Goal: Task Accomplishment & Management: Manage account settings

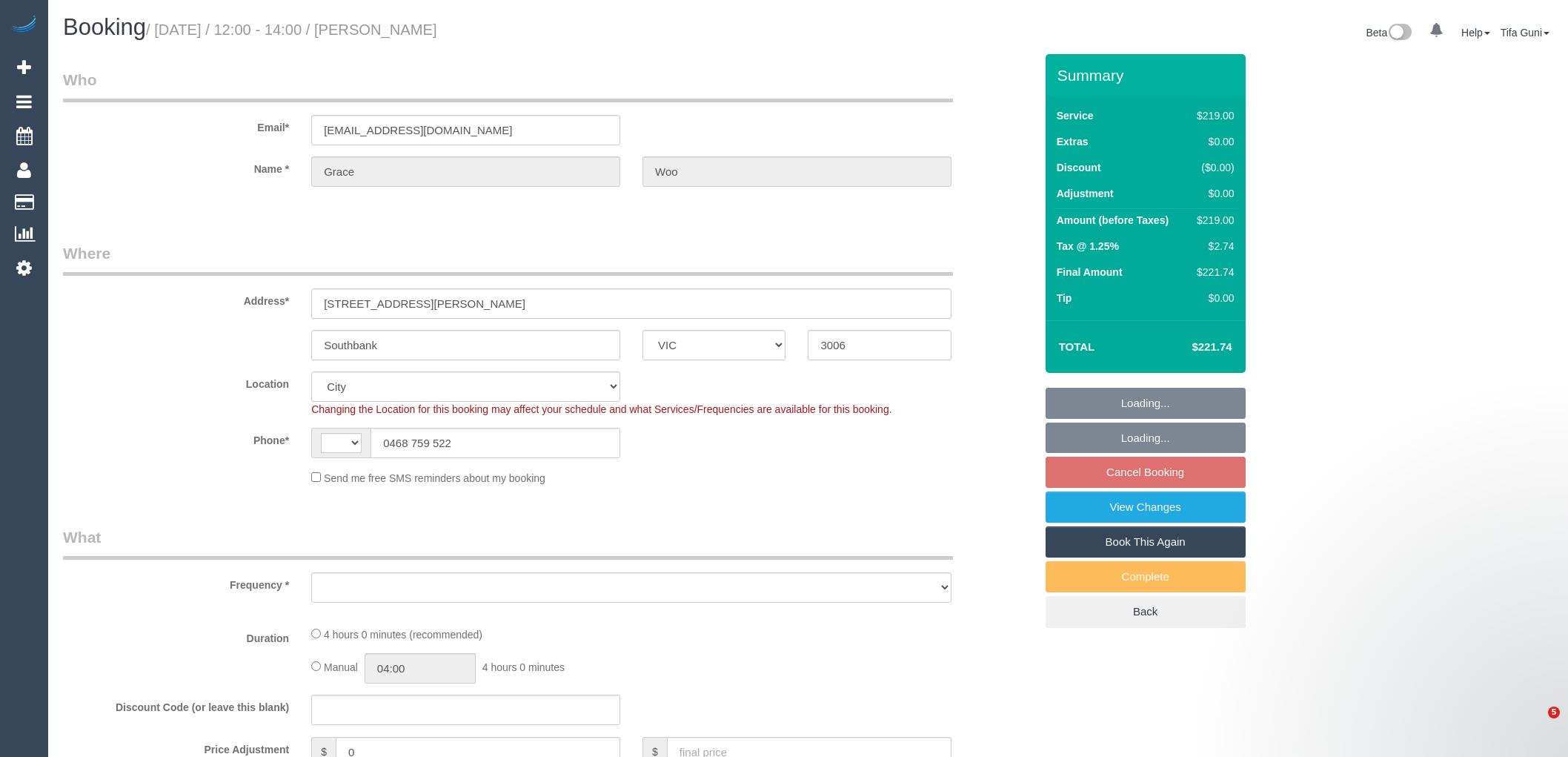
select select "VIC"
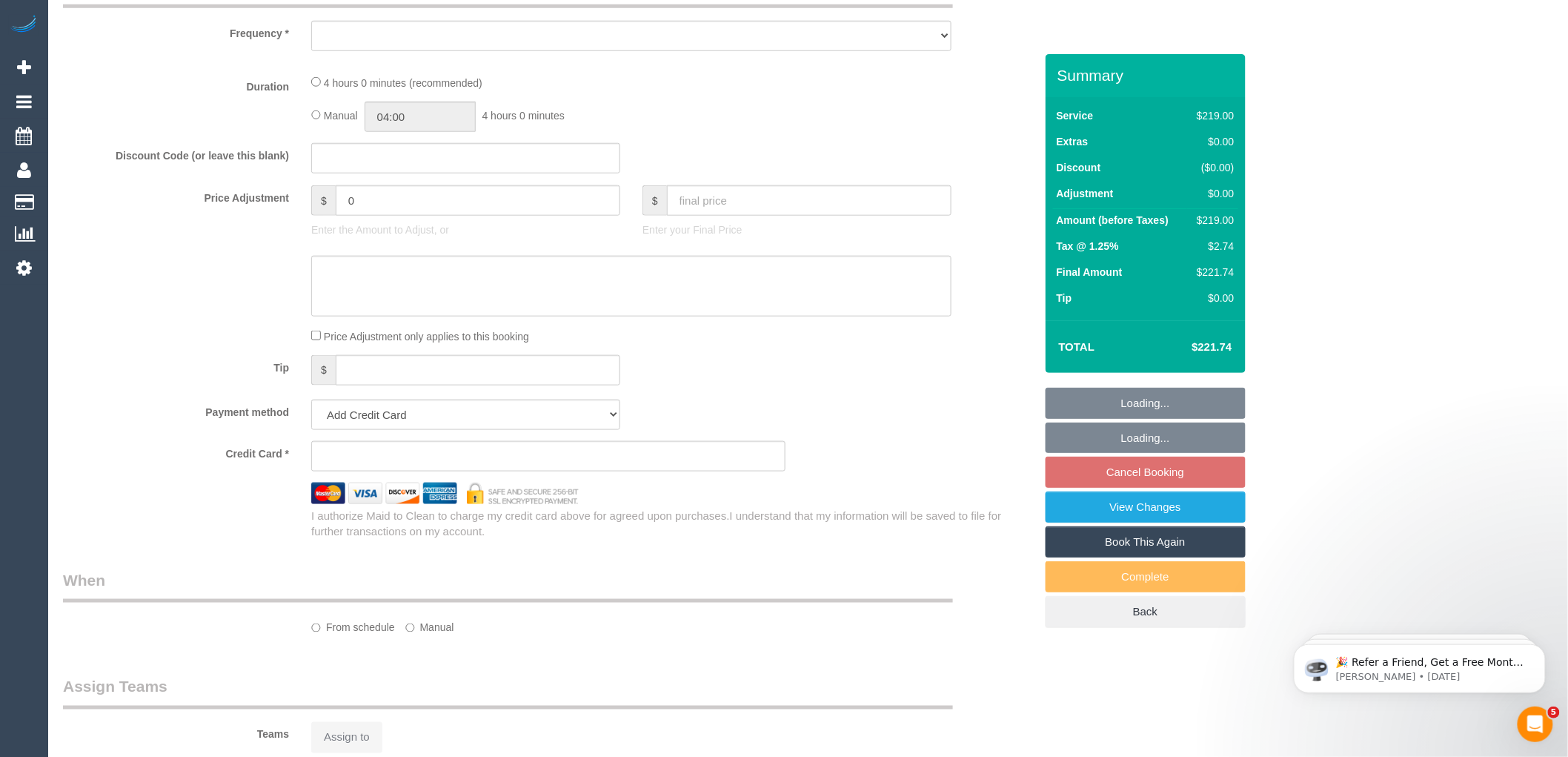
scroll to position [655, 0]
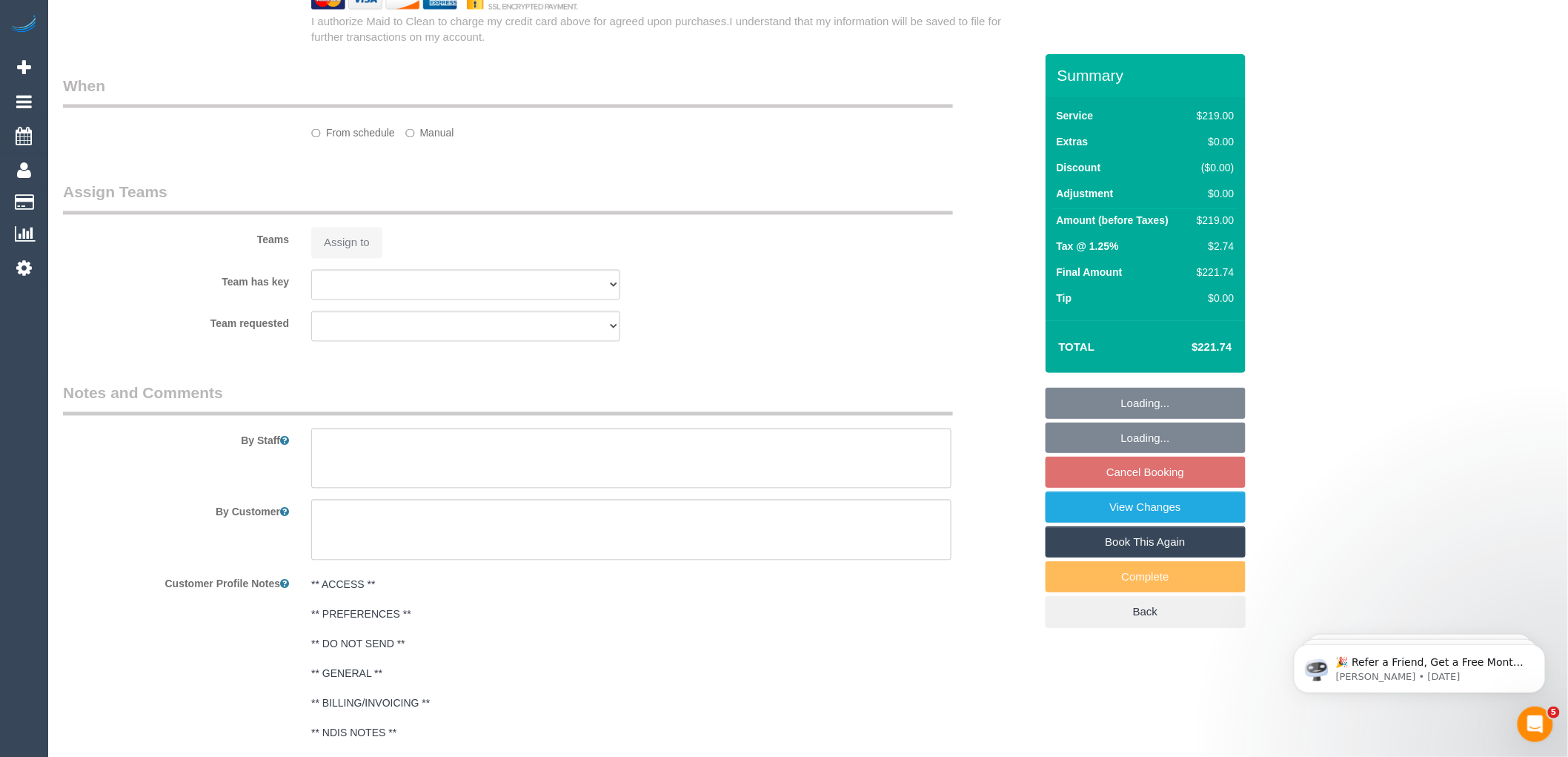
select select "string:AU"
select select "object:545"
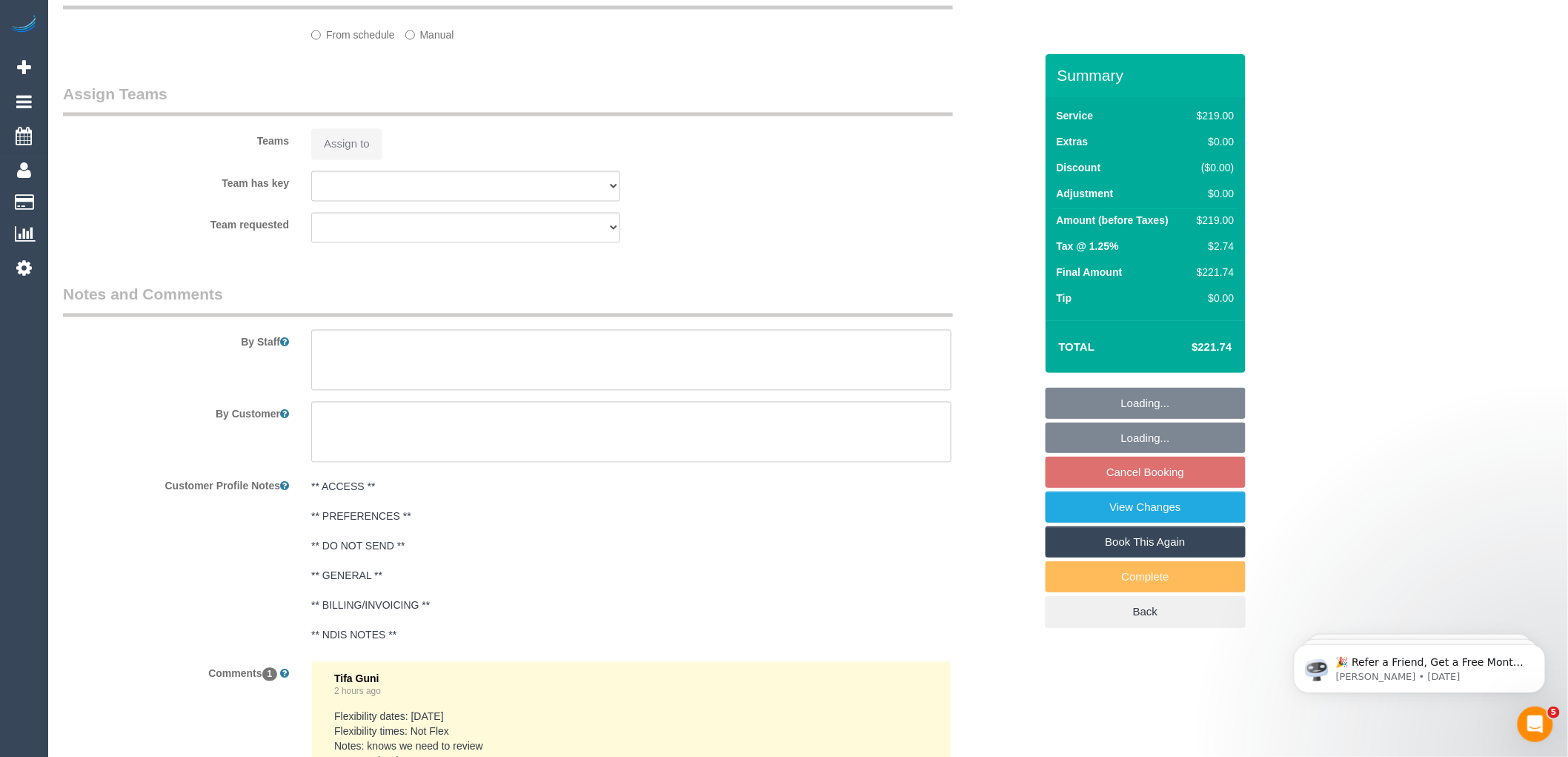
select select "string:stripe-pm_1RSrLl2GScqysDRV8UncCQEH"
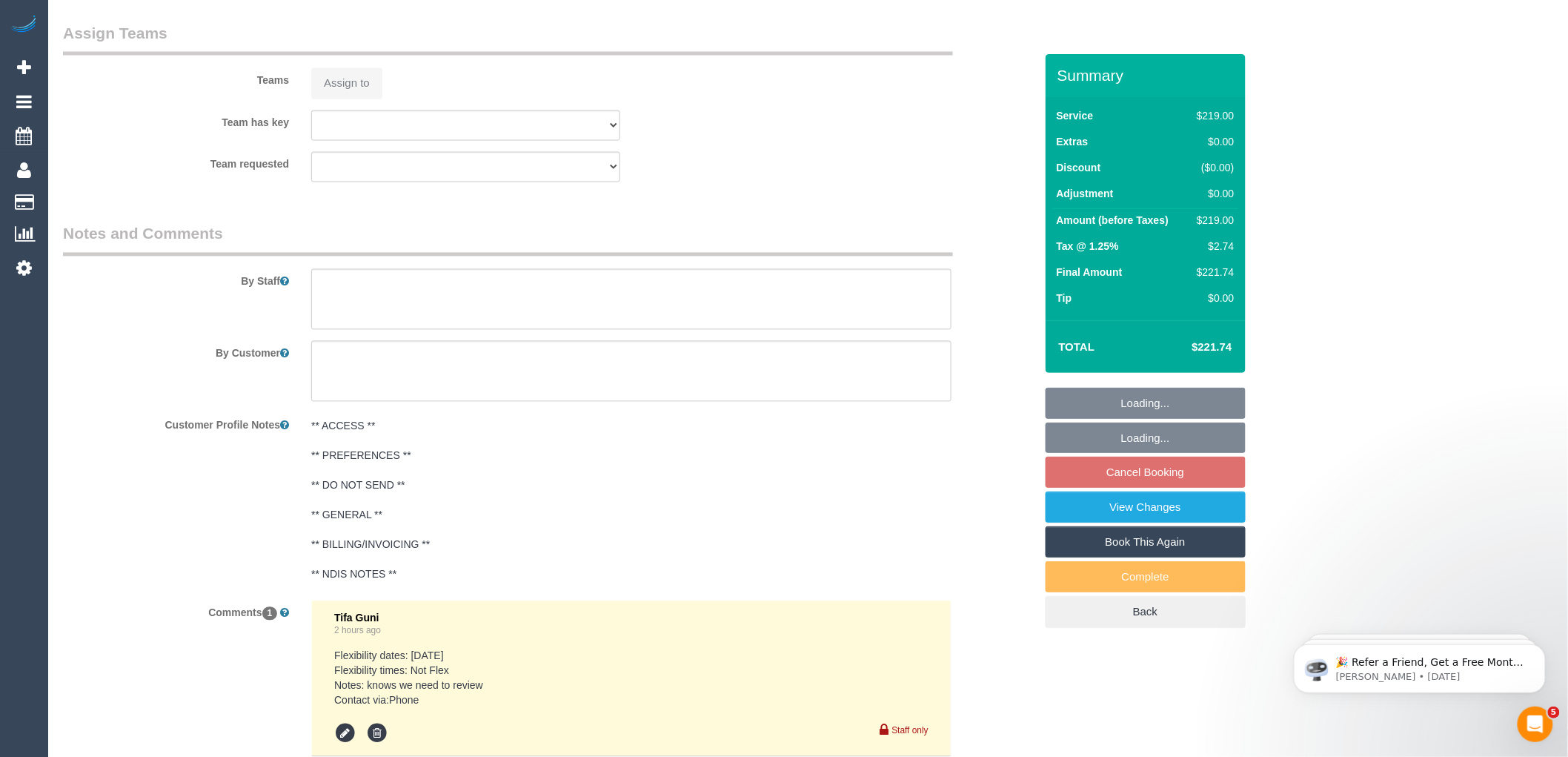
select select "object:792"
select select "number:28"
select select "number:14"
select select "number:18"
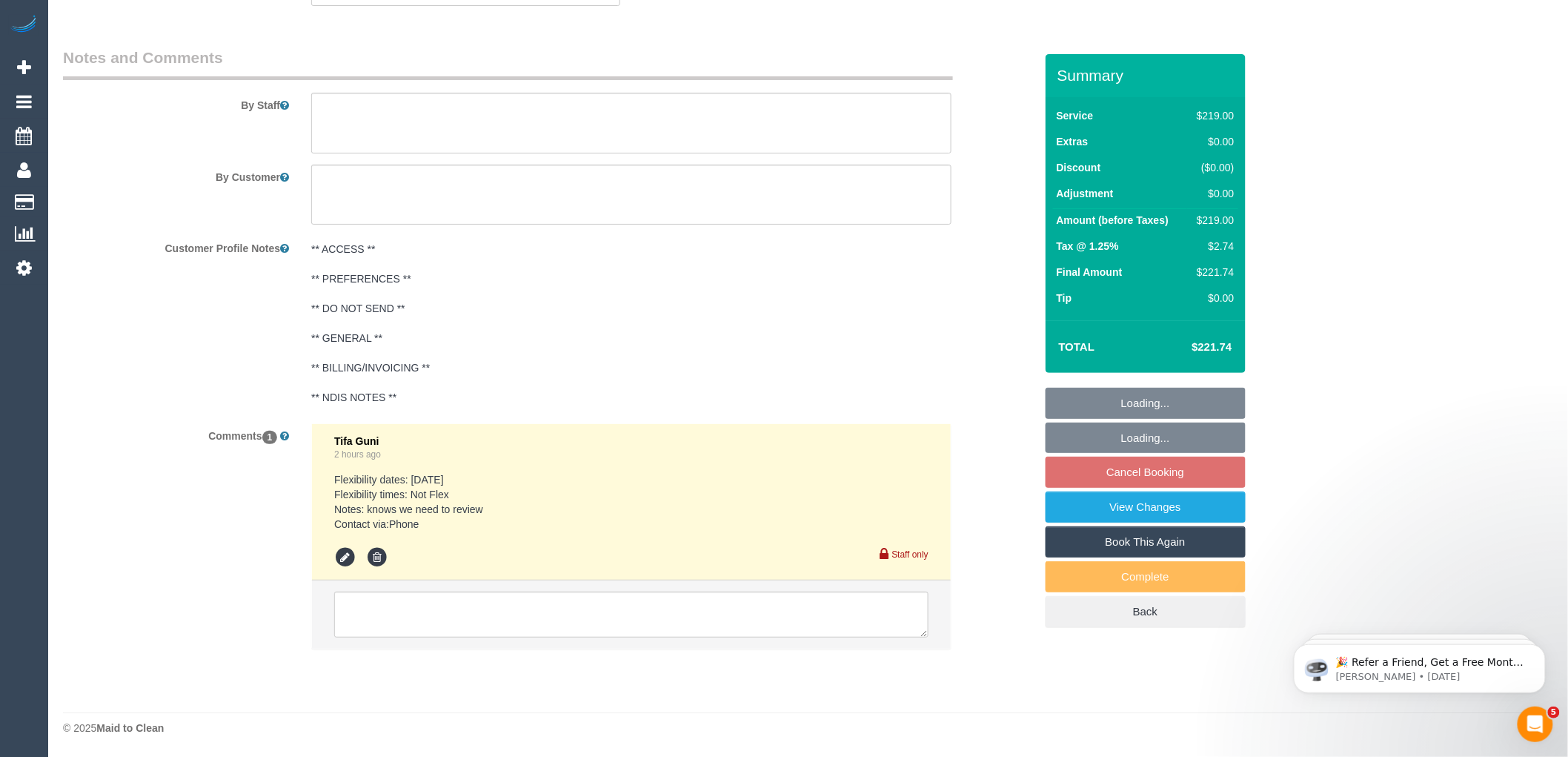
select select "spot4"
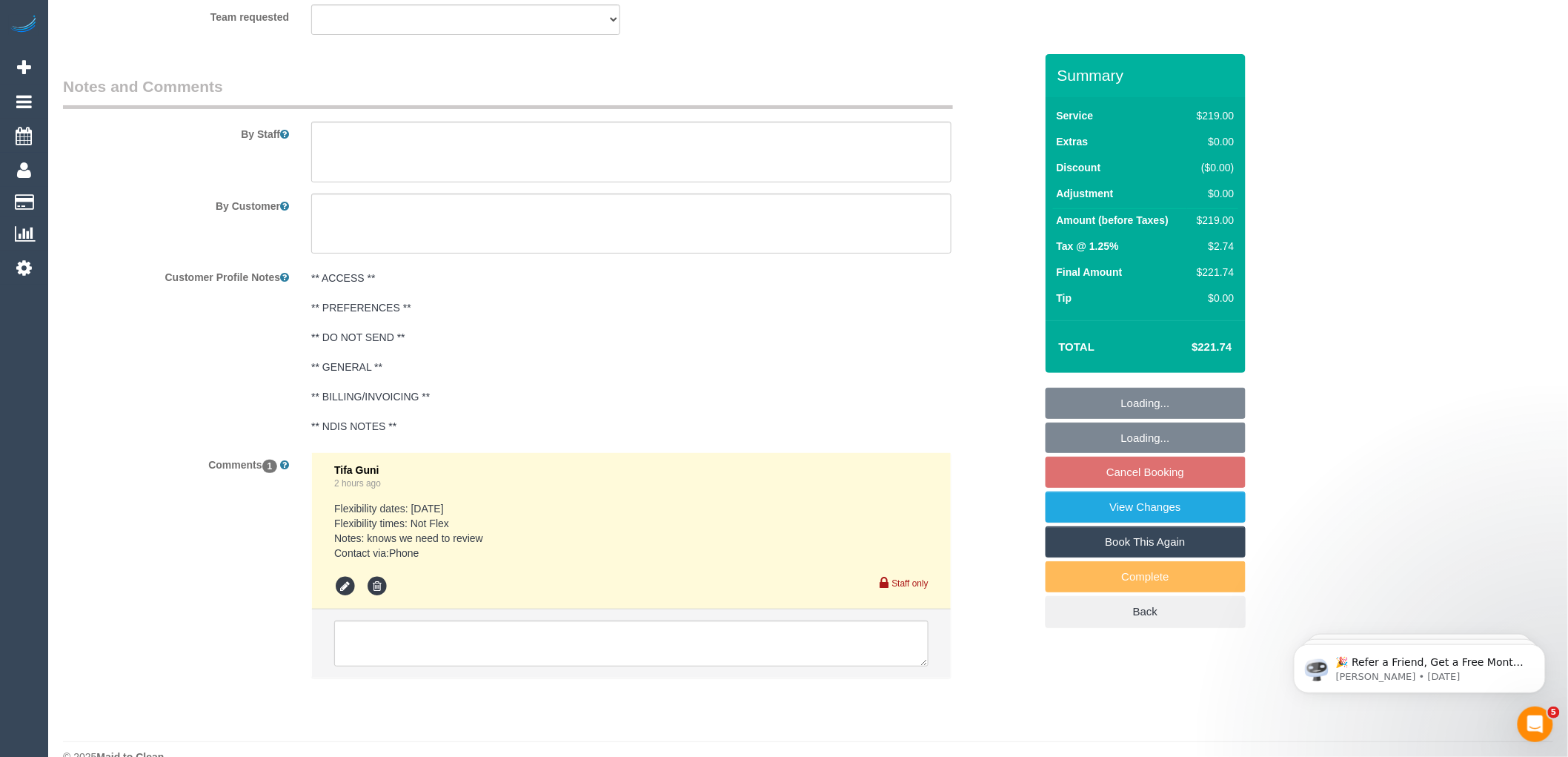
scroll to position [2387, 0]
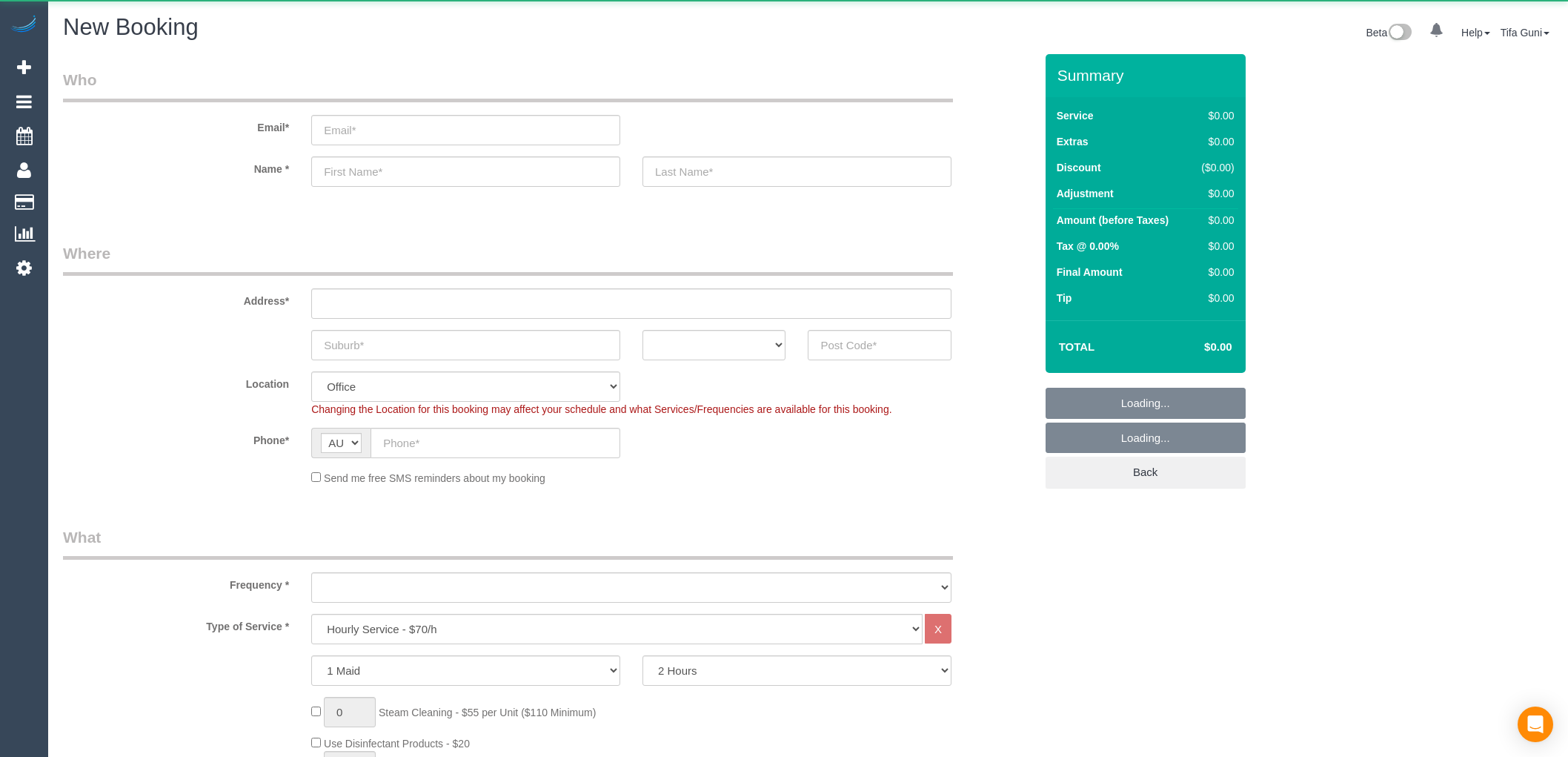
select select "object:2149"
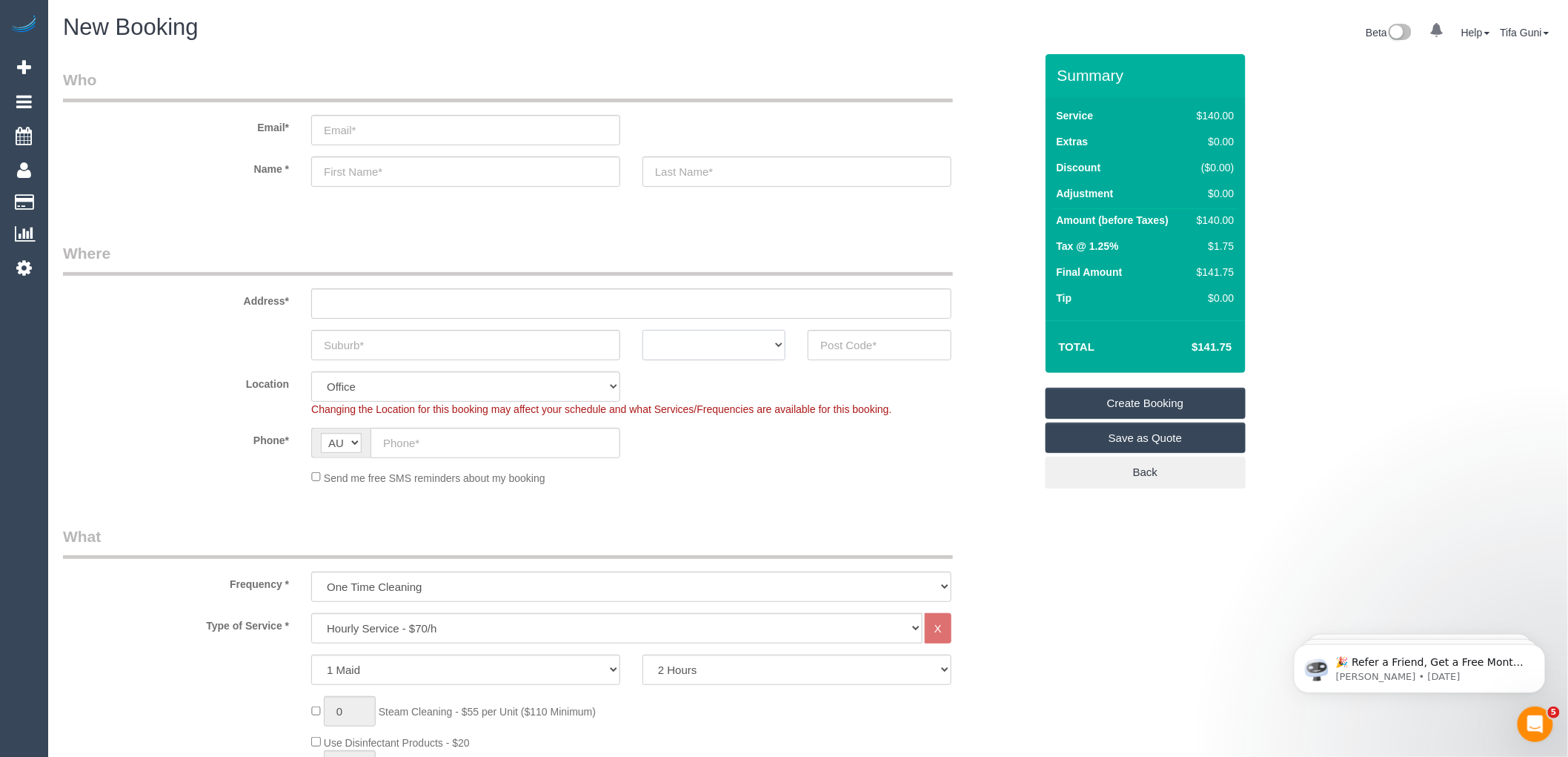
click at [750, 352] on select "ACT NSW NT QLD SA TAS VIC WA" at bounding box center [714, 345] width 143 height 30
select select "VIC"
click at [643, 330] on select "ACT NSW NT QLD SA TAS VIC WA" at bounding box center [714, 345] width 143 height 30
click at [418, 346] on input "text" at bounding box center [466, 345] width 309 height 30
type input "furan"
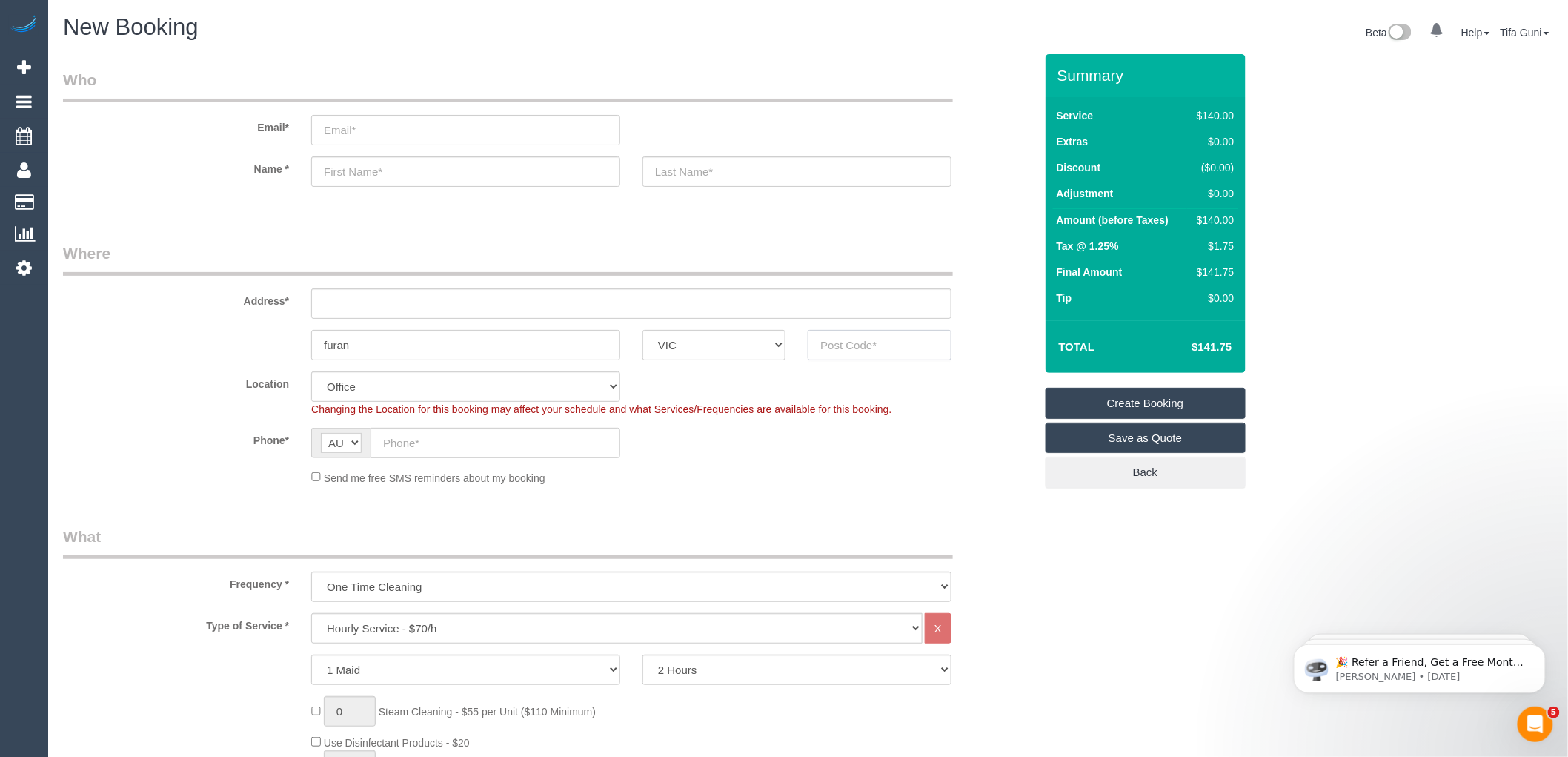
click at [838, 348] on input "text" at bounding box center [879, 345] width 143 height 30
type input "3181"
click at [359, 294] on input "text" at bounding box center [632, 304] width 640 height 30
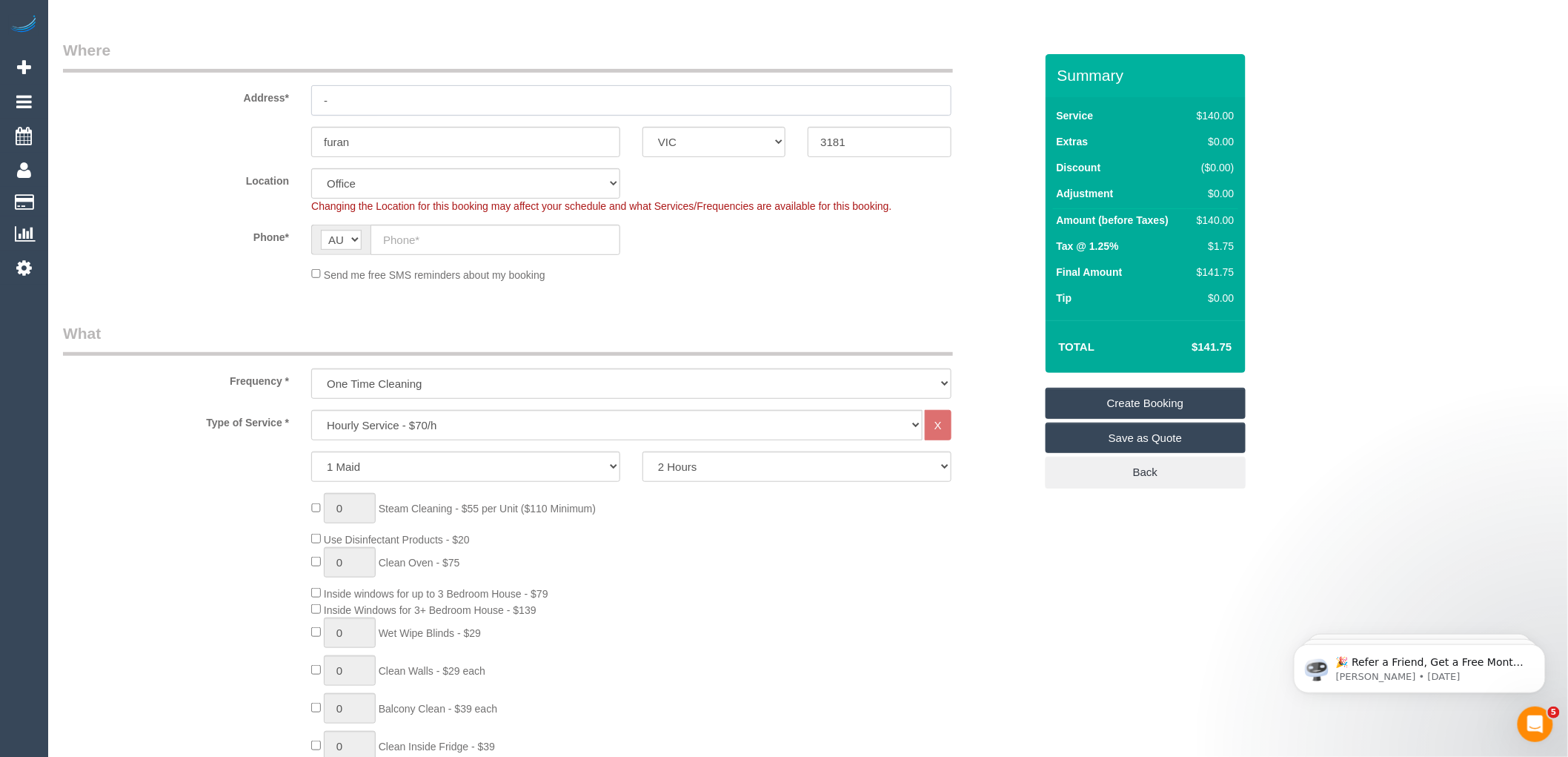
scroll to position [247, 0]
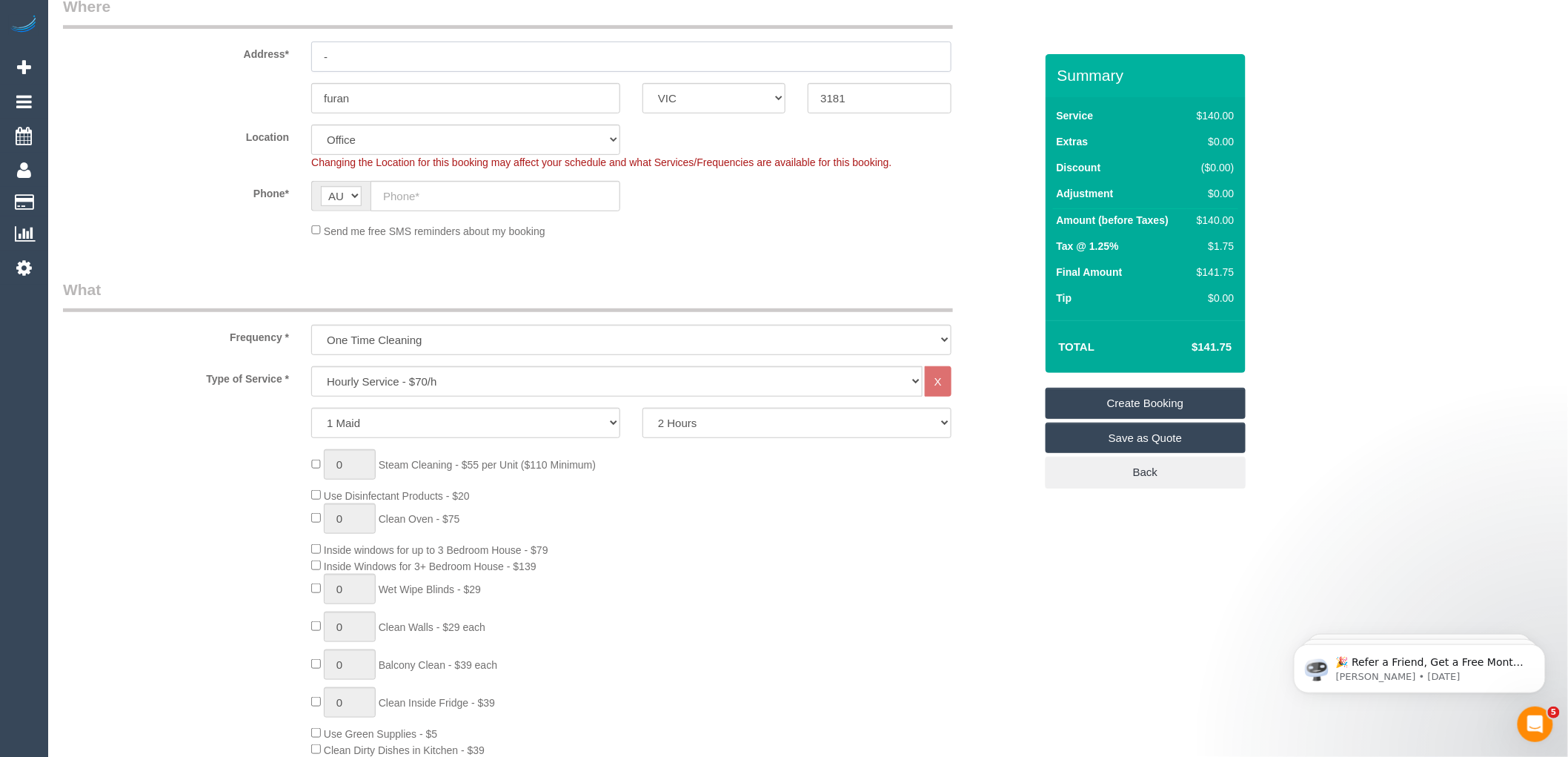
type input "-"
click at [427, 382] on select "Hourly Service - $70/h Hourly Service - $65/h Hourly Service - $60/h Hourly Ser…" at bounding box center [617, 381] width 611 height 30
select select "55"
select select "object:2154"
select select "211"
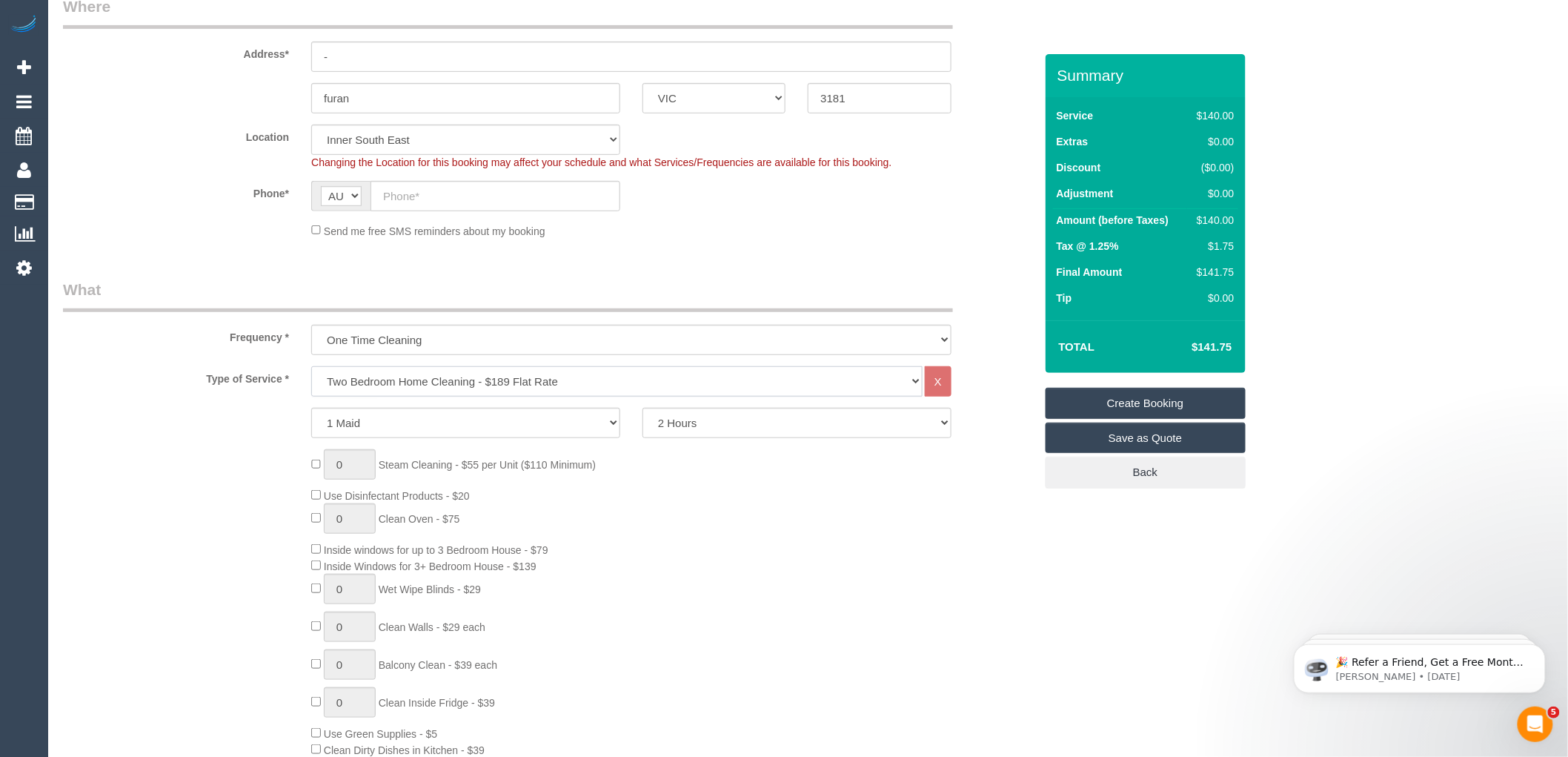
click at [312, 367] on select "Hourly Service - $70/h Hourly Service - $65/h Hourly Service - $60/h Hourly Ser…" at bounding box center [617, 381] width 611 height 30
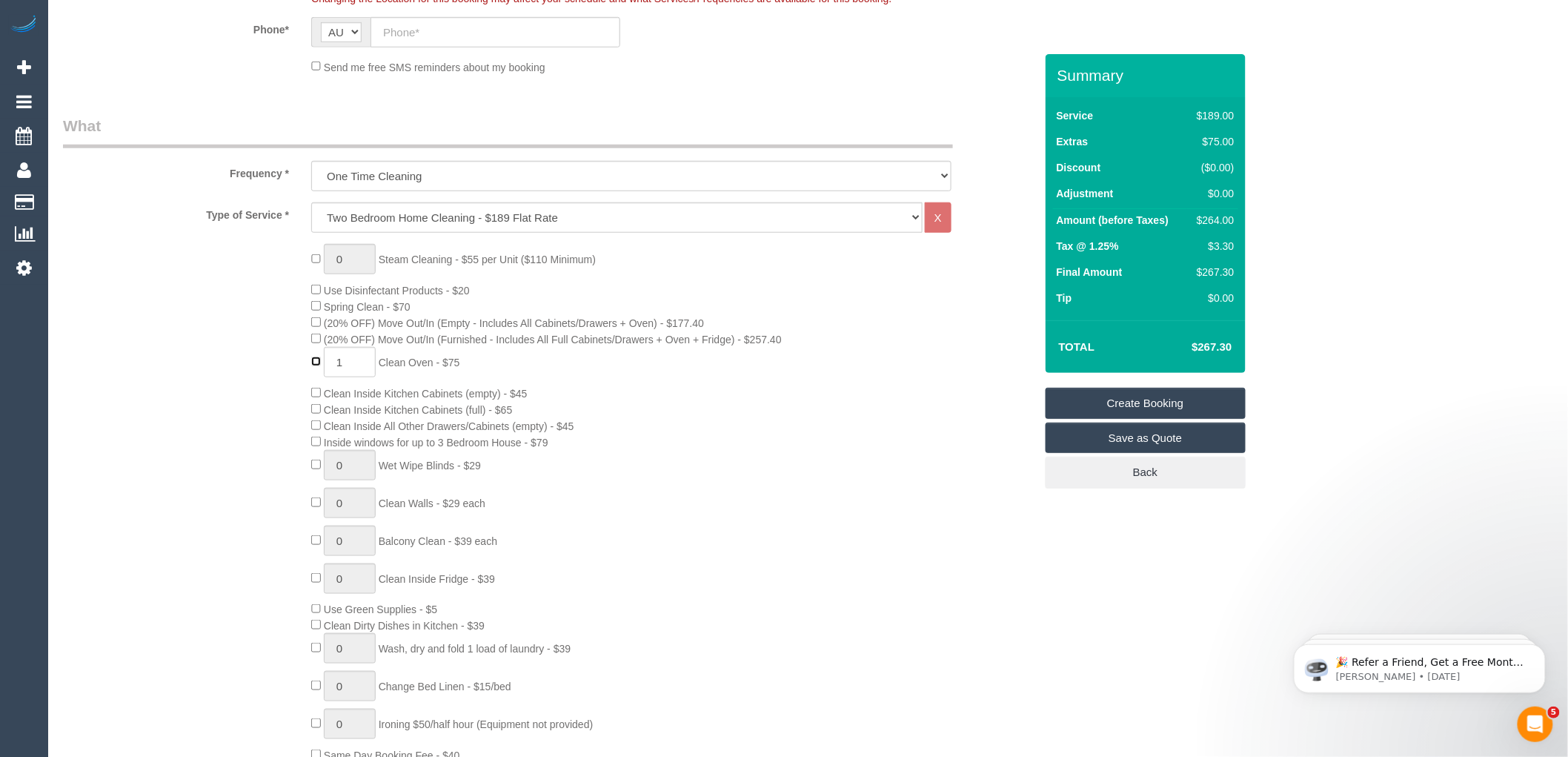
scroll to position [411, 0]
type input "0"
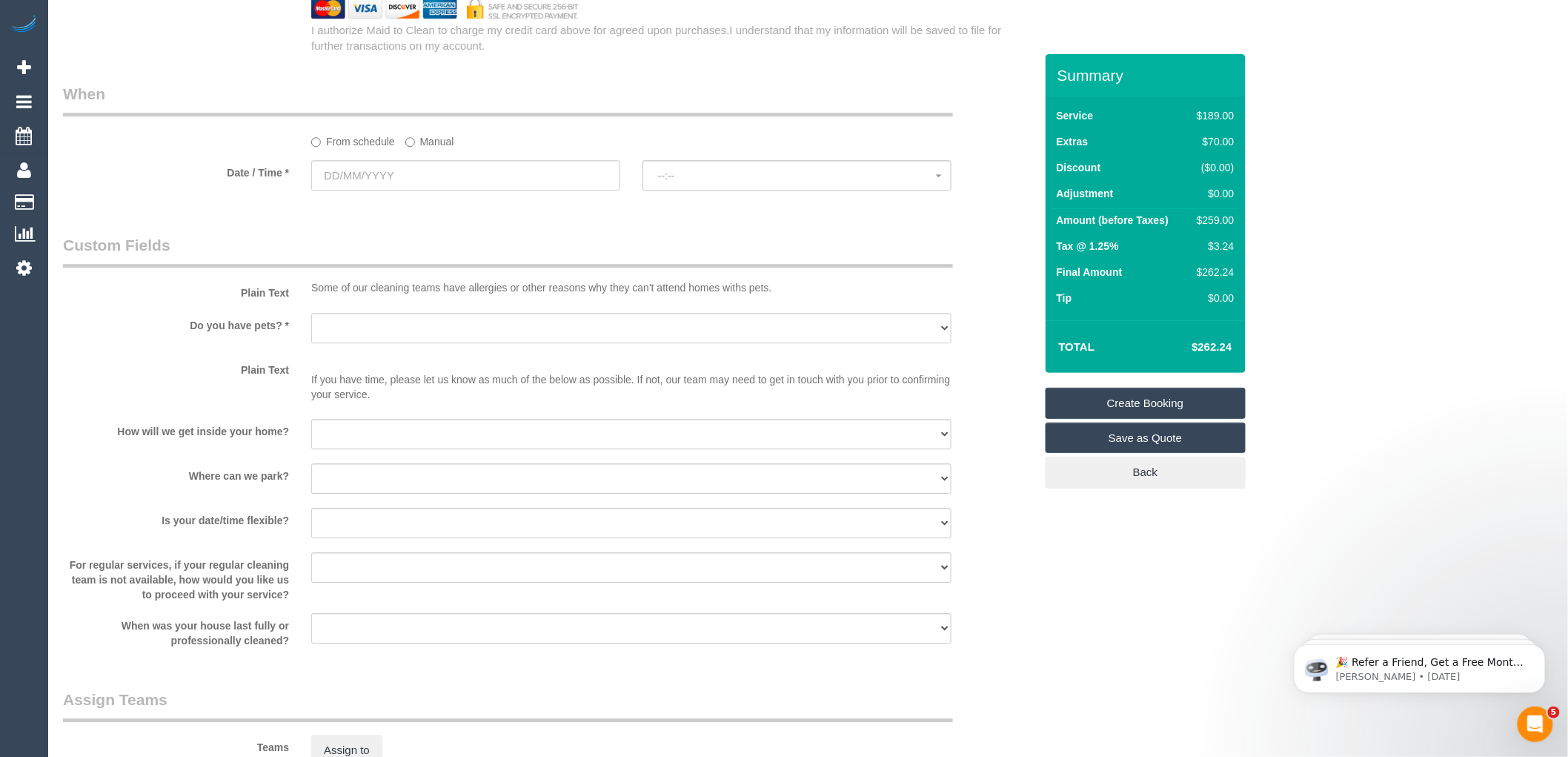
scroll to position [1647, 0]
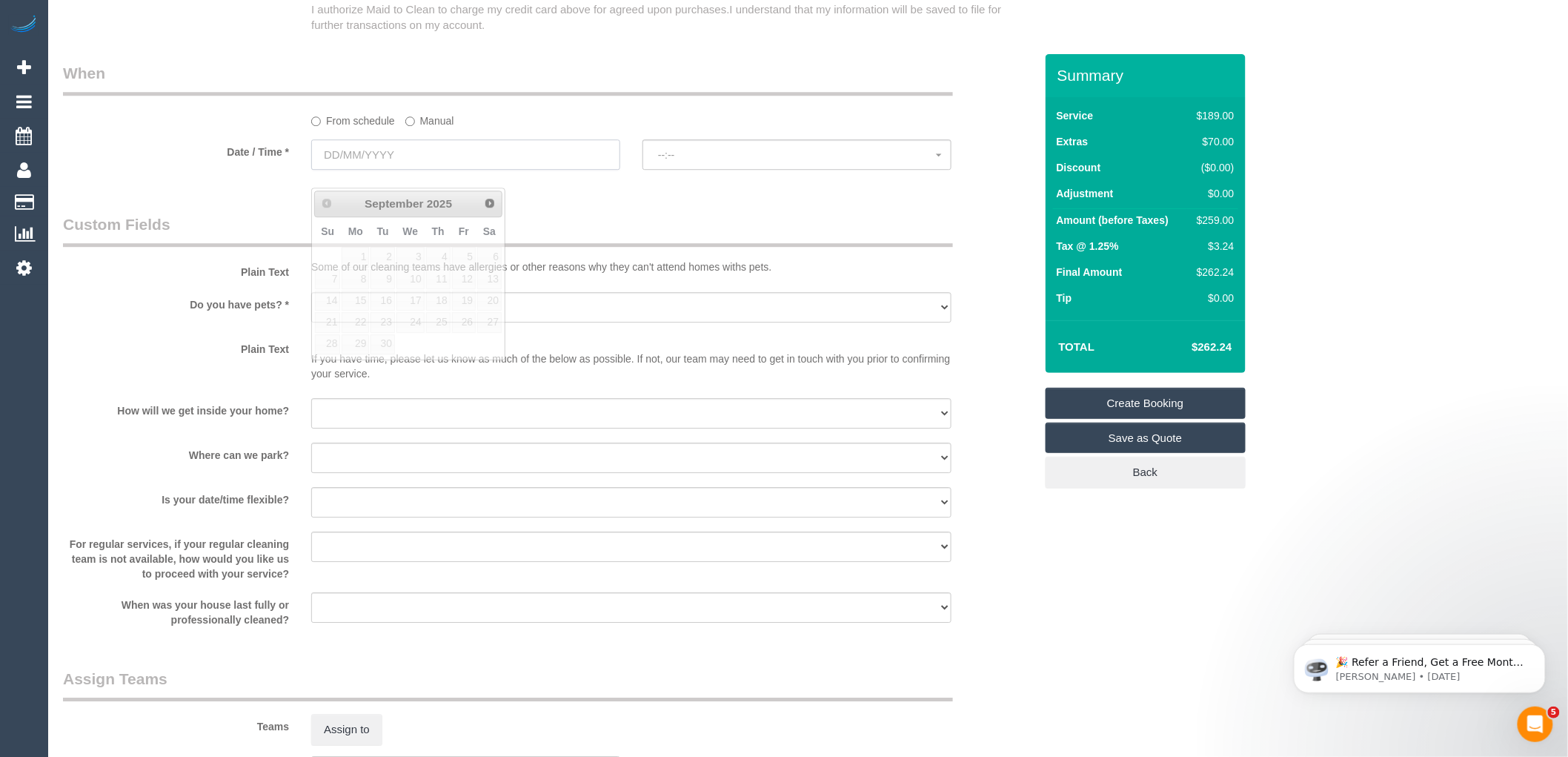
click at [401, 170] on input "text" at bounding box center [466, 154] width 309 height 30
click at [490, 207] on span "Next" at bounding box center [490, 202] width 12 height 12
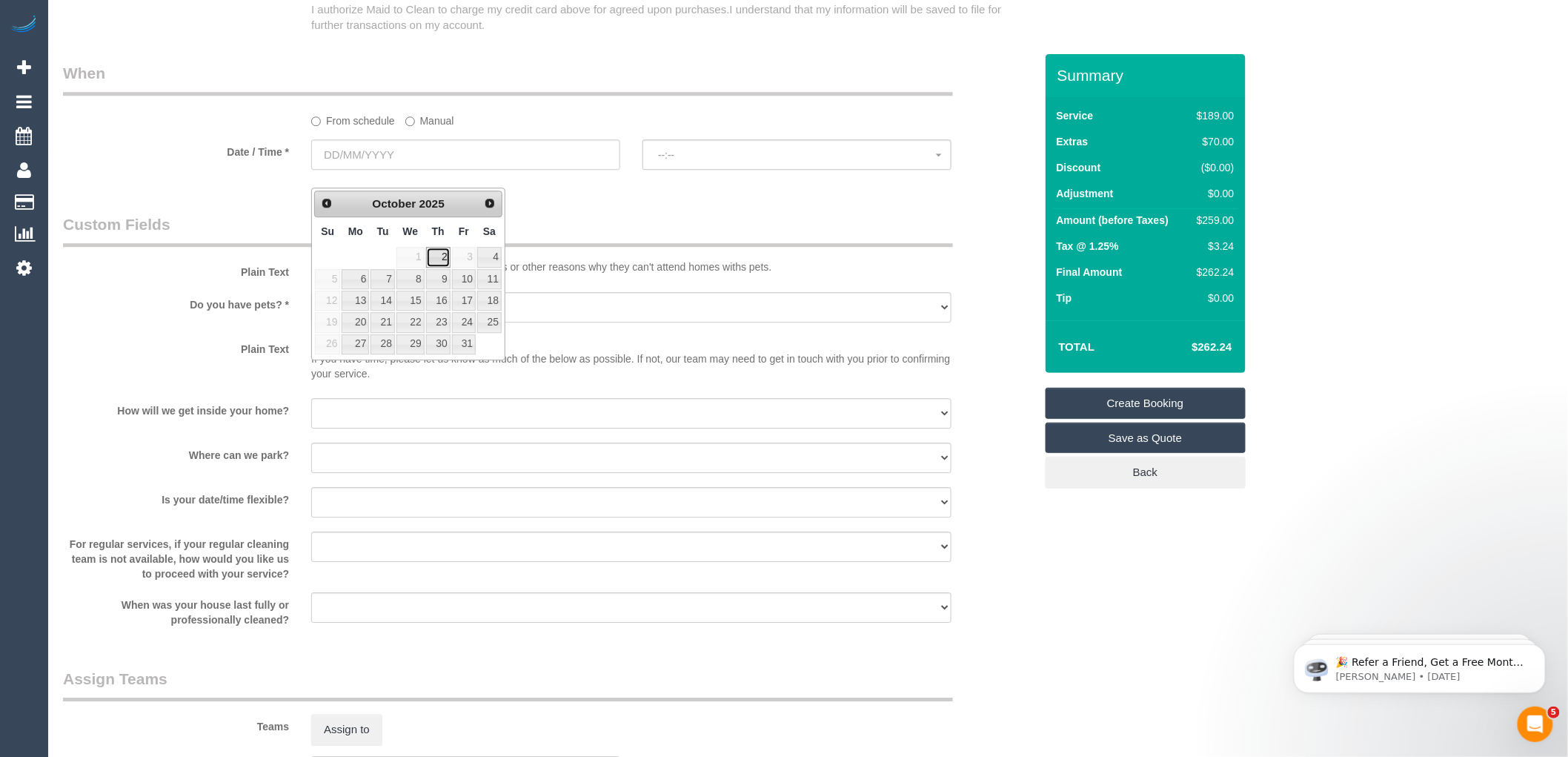
click at [443, 257] on link "2" at bounding box center [438, 256] width 25 height 20
type input "[DATE]"
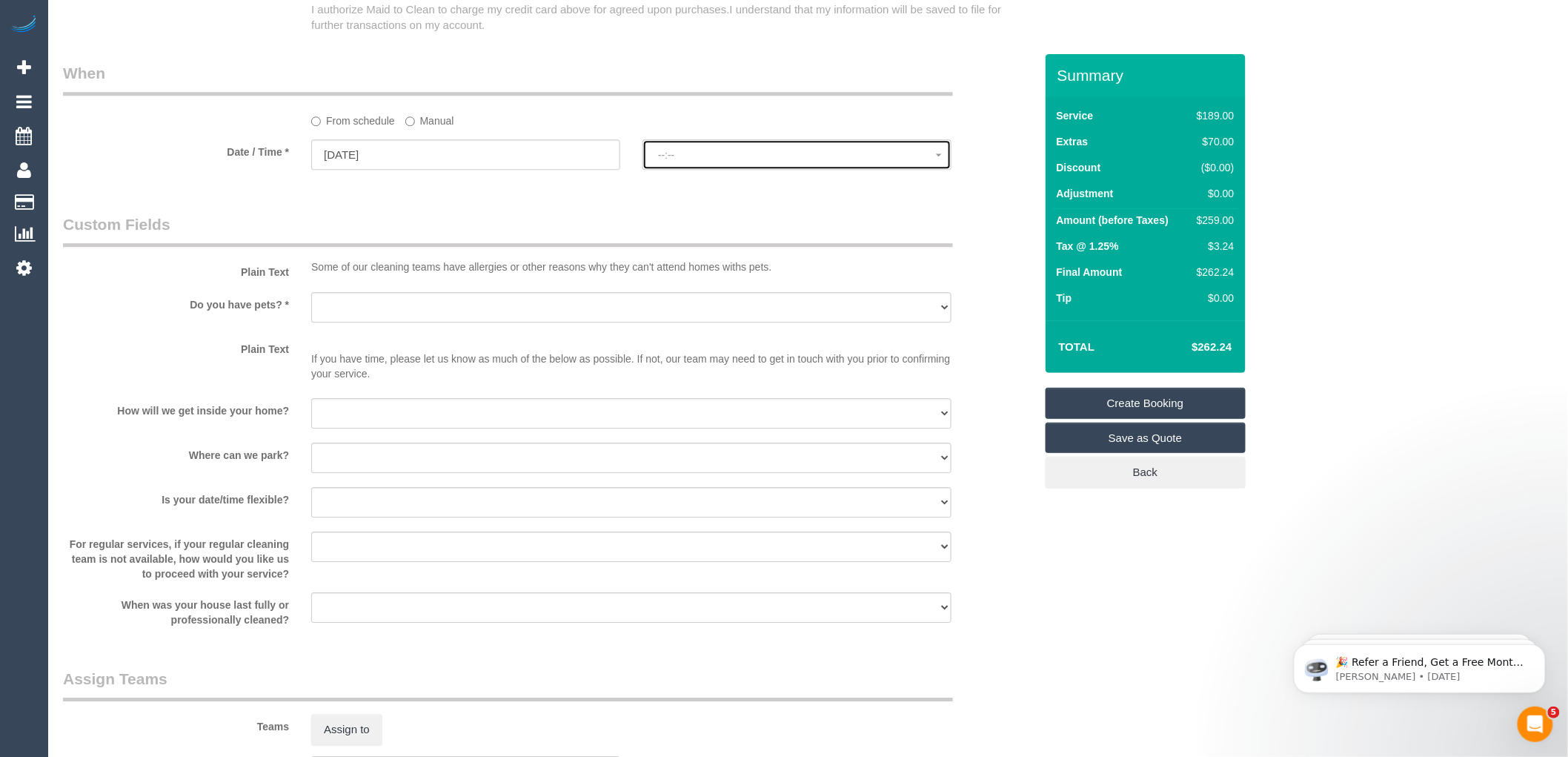
click at [687, 161] on span "--:--" at bounding box center [796, 154] width 278 height 12
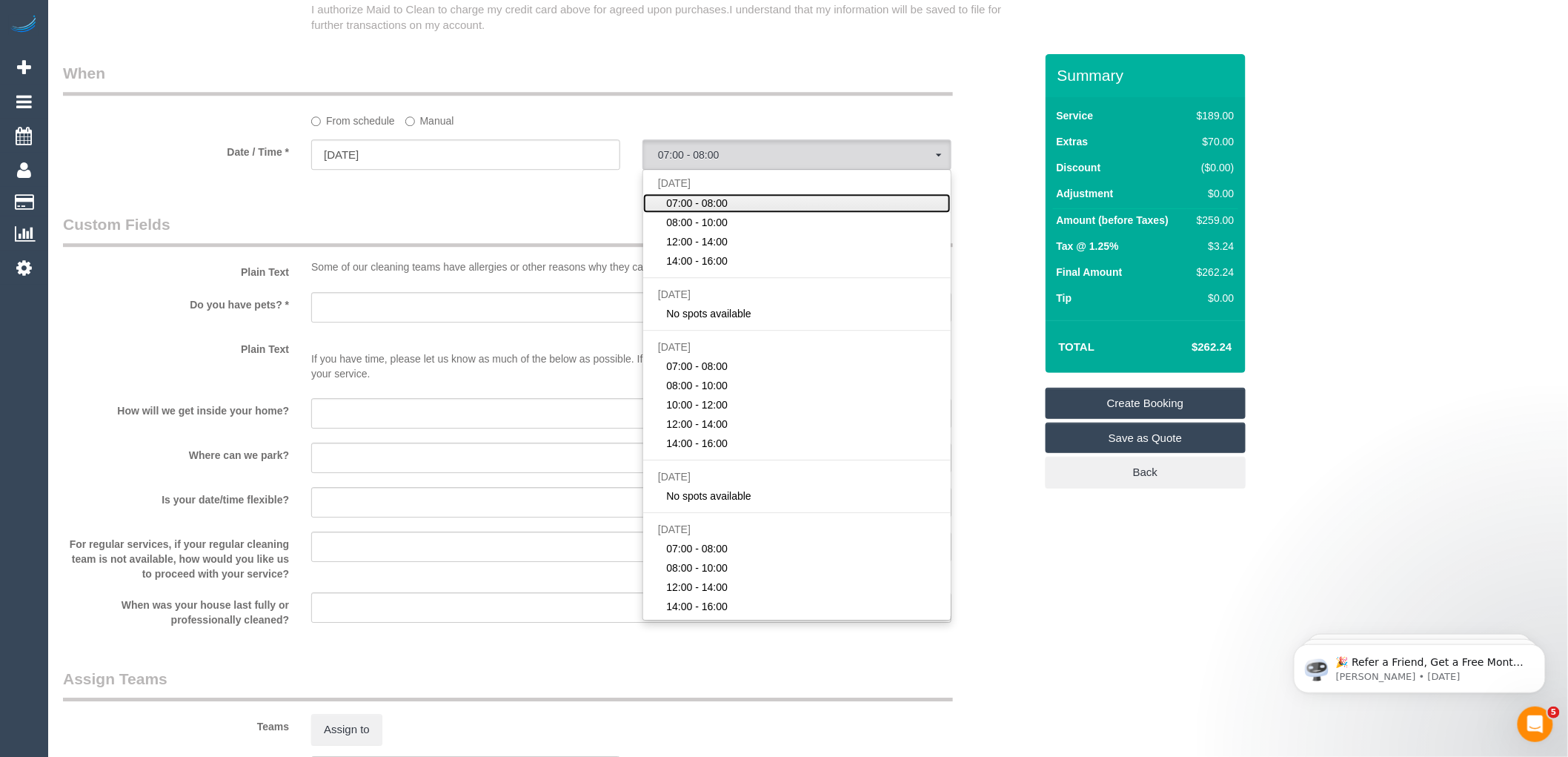
click at [714, 210] on span "07:00 - 08:00" at bounding box center [697, 202] width 62 height 15
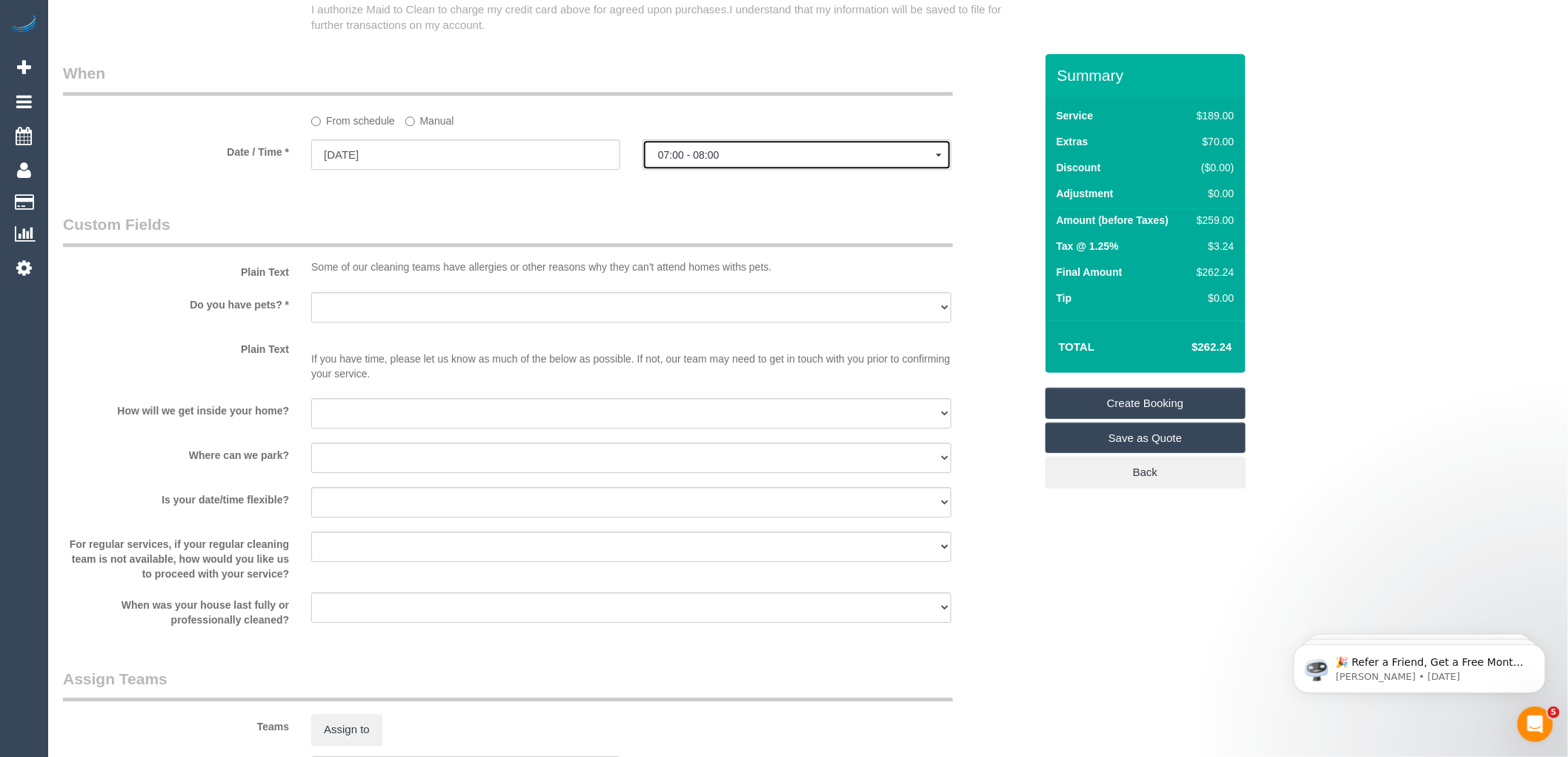
click at [706, 161] on span "07:00 - 08:00" at bounding box center [796, 154] width 278 height 12
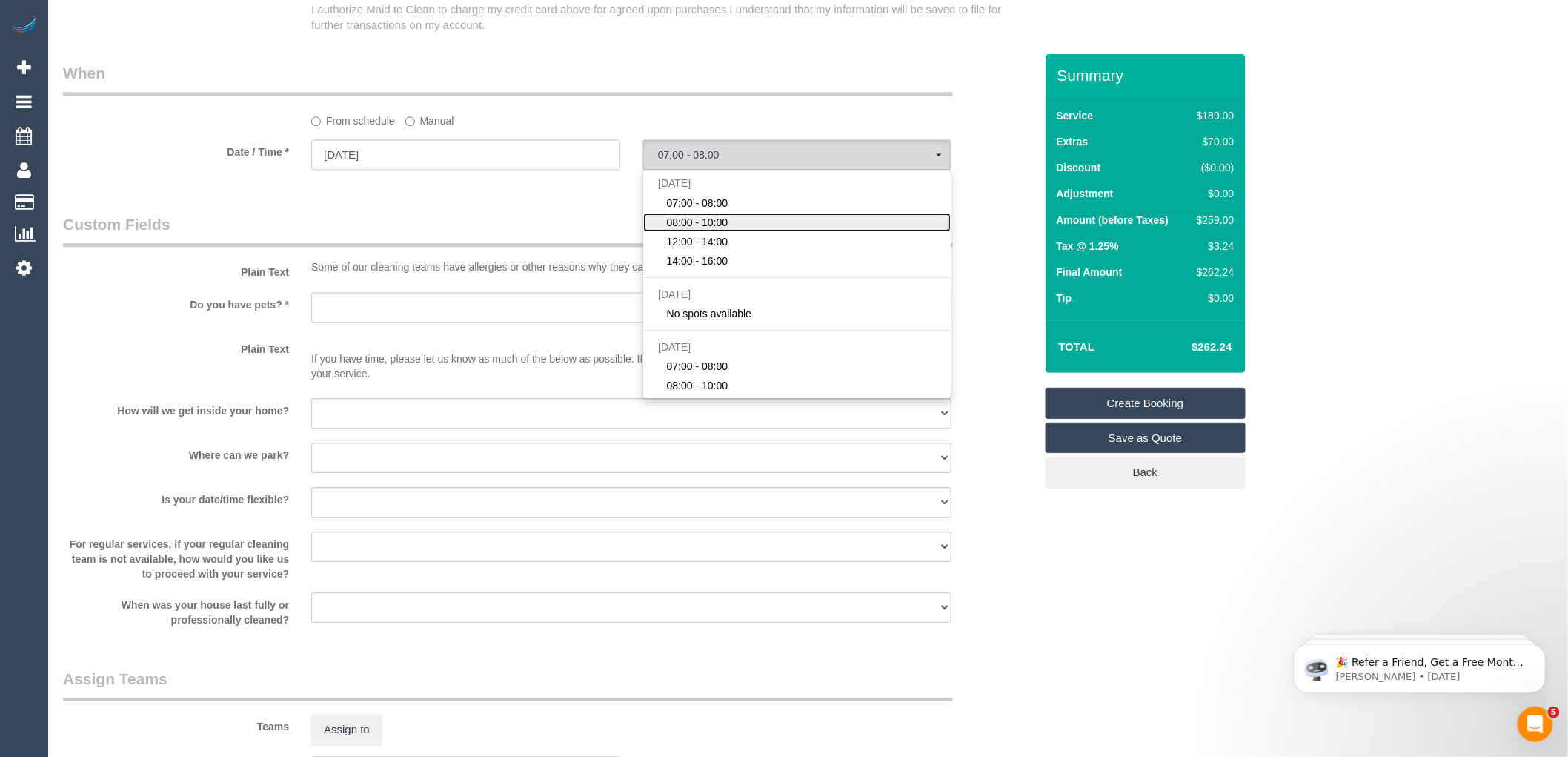
click at [690, 230] on span "08:00 - 10:00" at bounding box center [697, 222] width 62 height 15
select select "spot2"
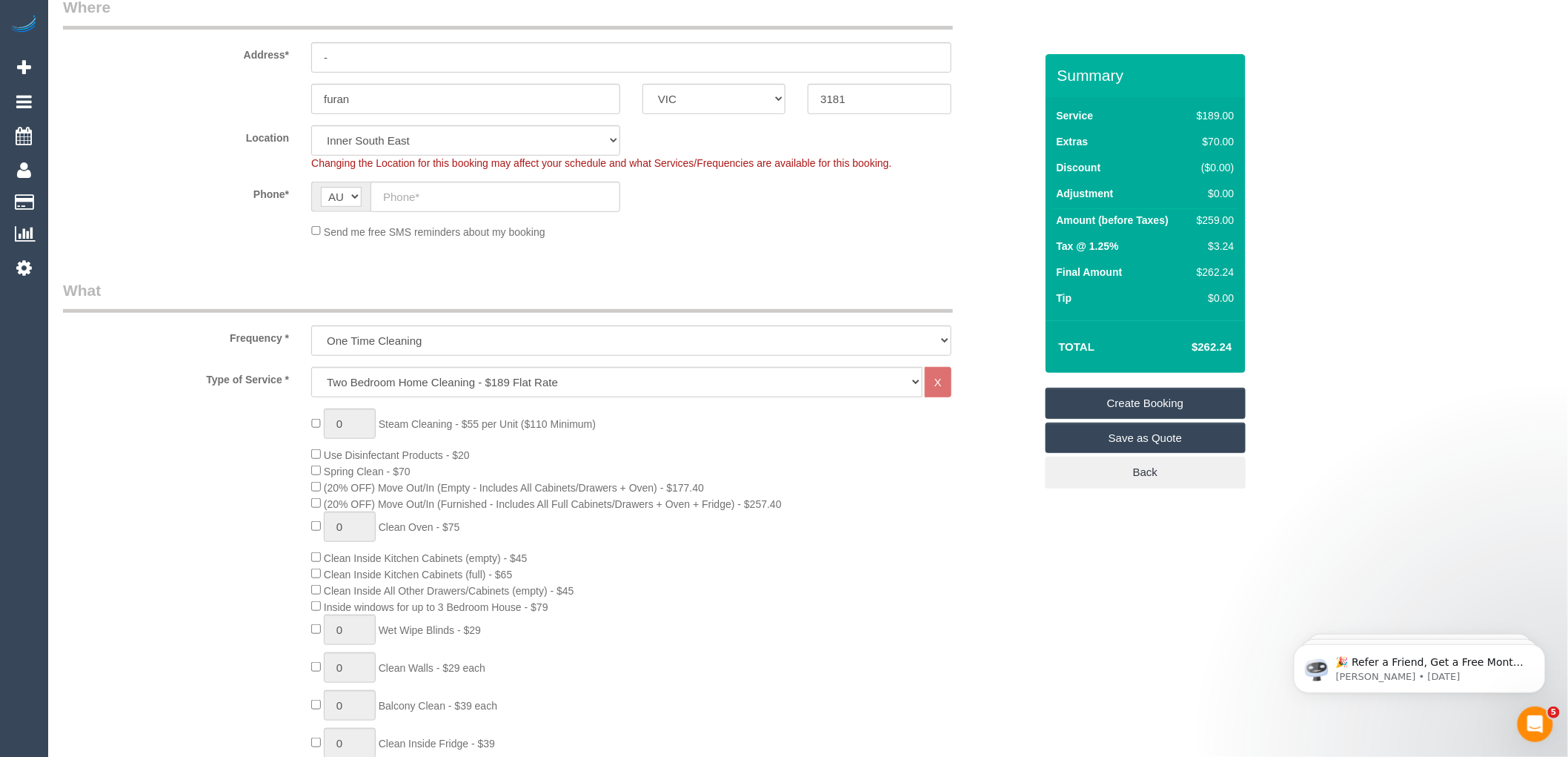
scroll to position [0, 0]
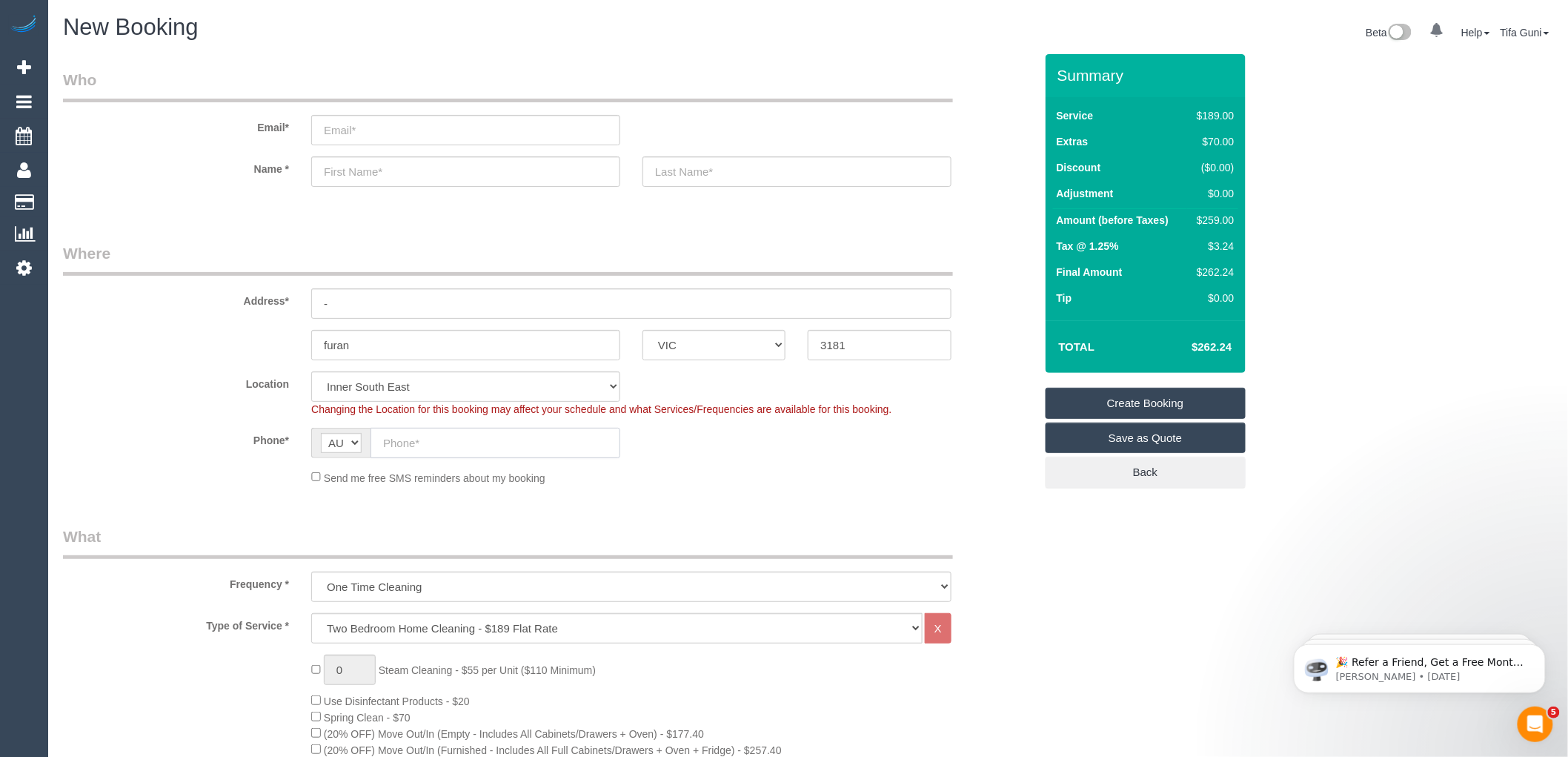
click at [431, 439] on input "text" at bounding box center [496, 443] width 250 height 30
paste input "61 419 160 373"
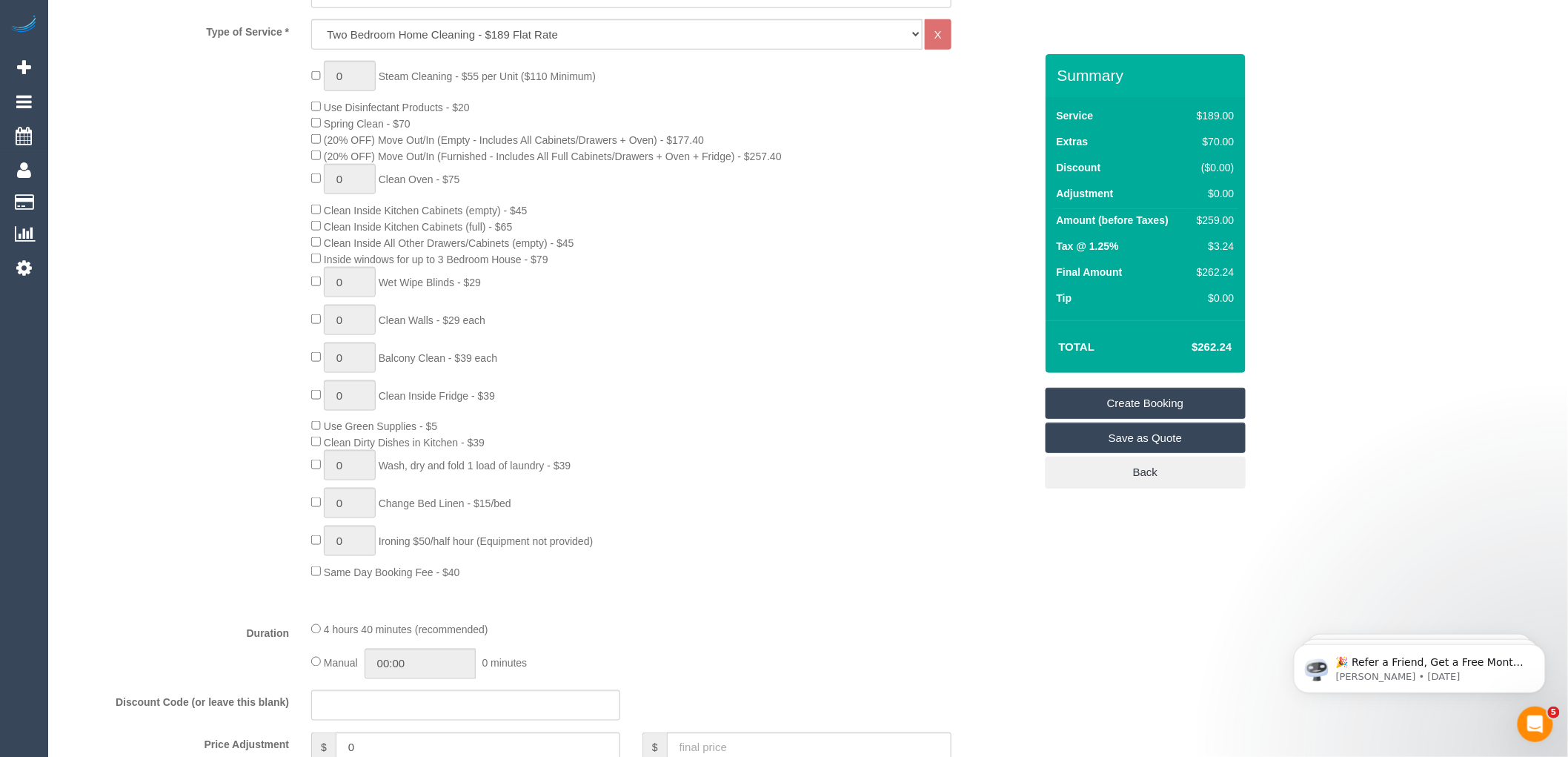
scroll to position [658, 0]
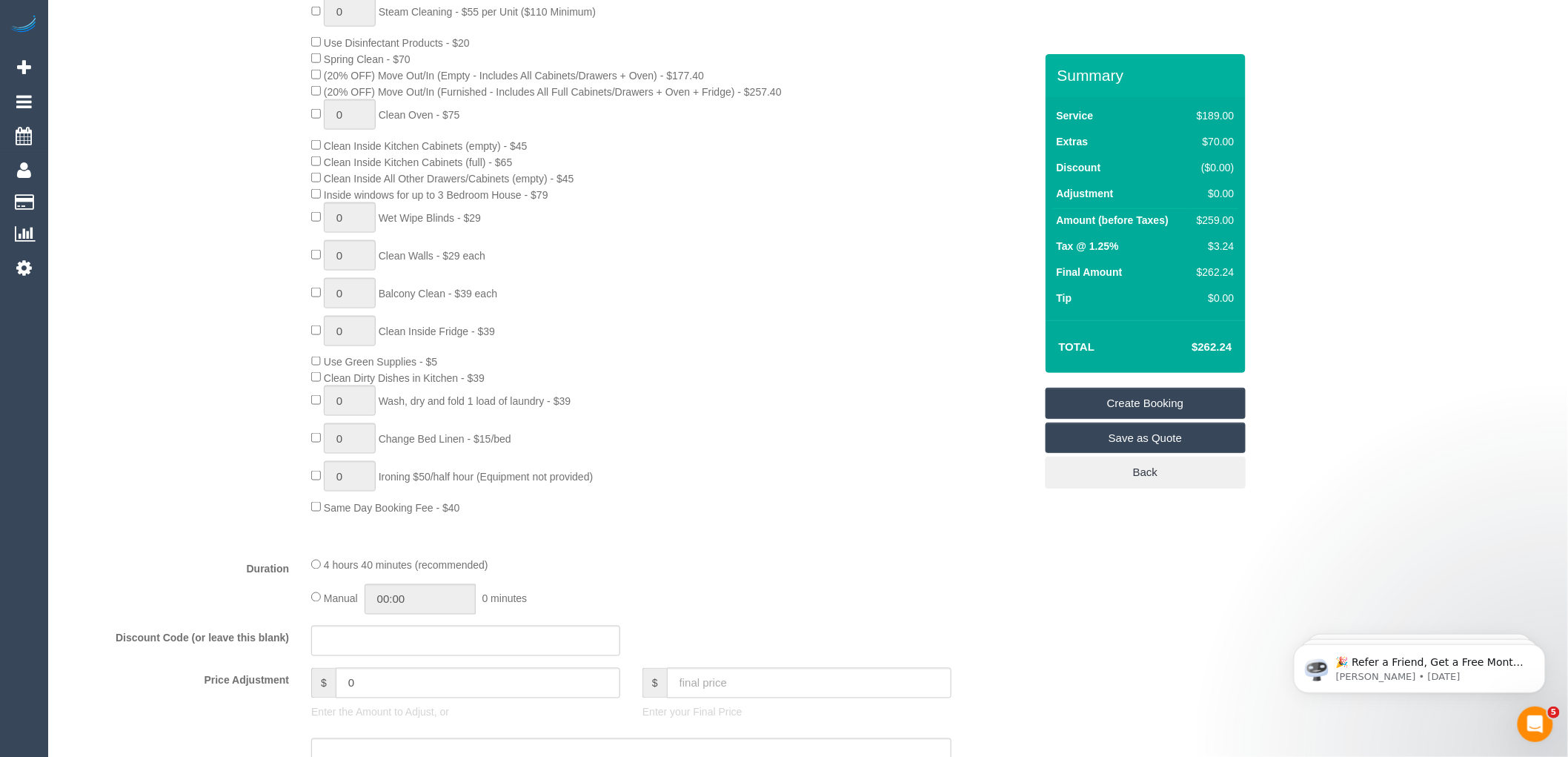
type input "61 419 160 373"
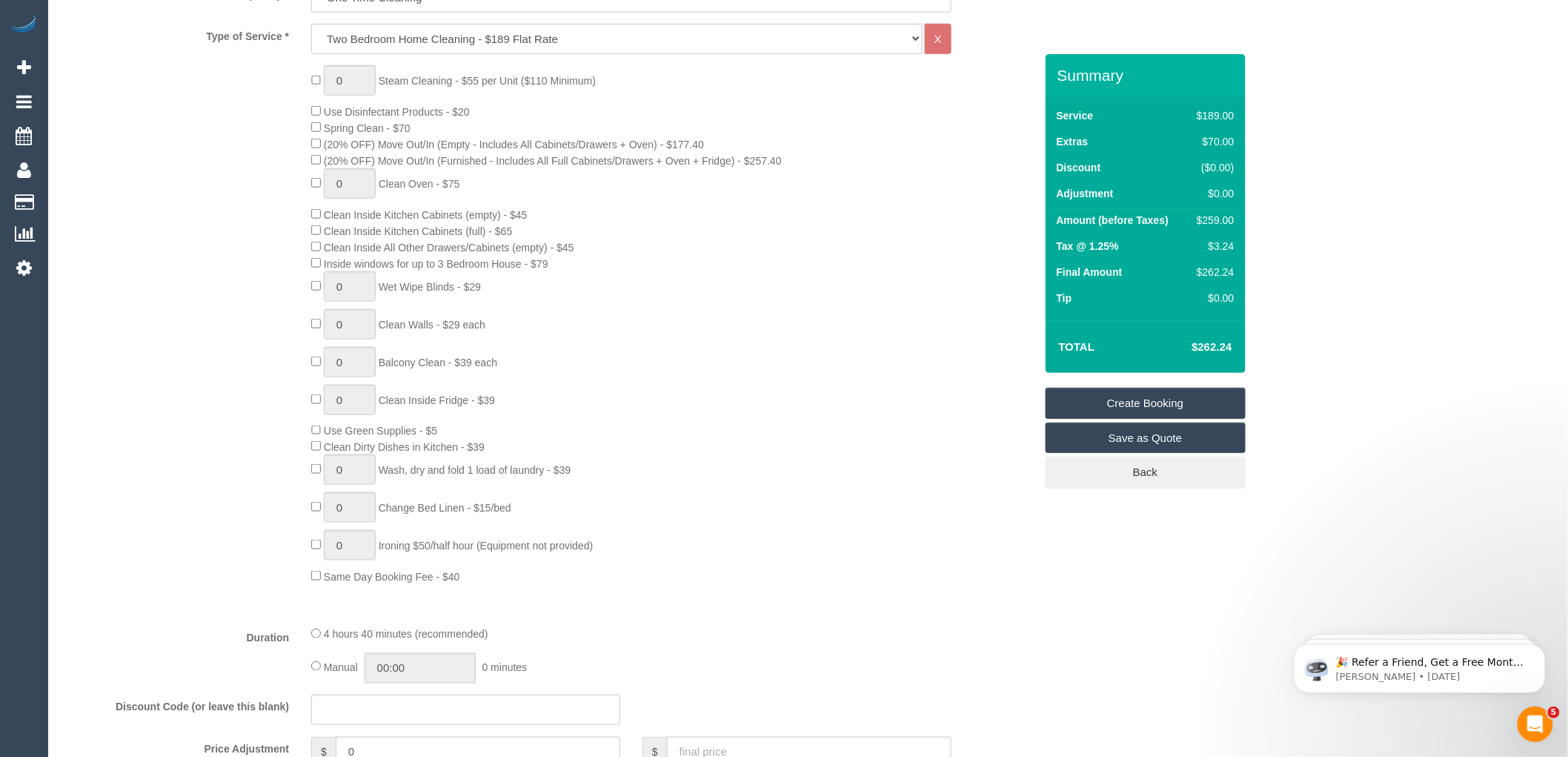
scroll to position [494, 0]
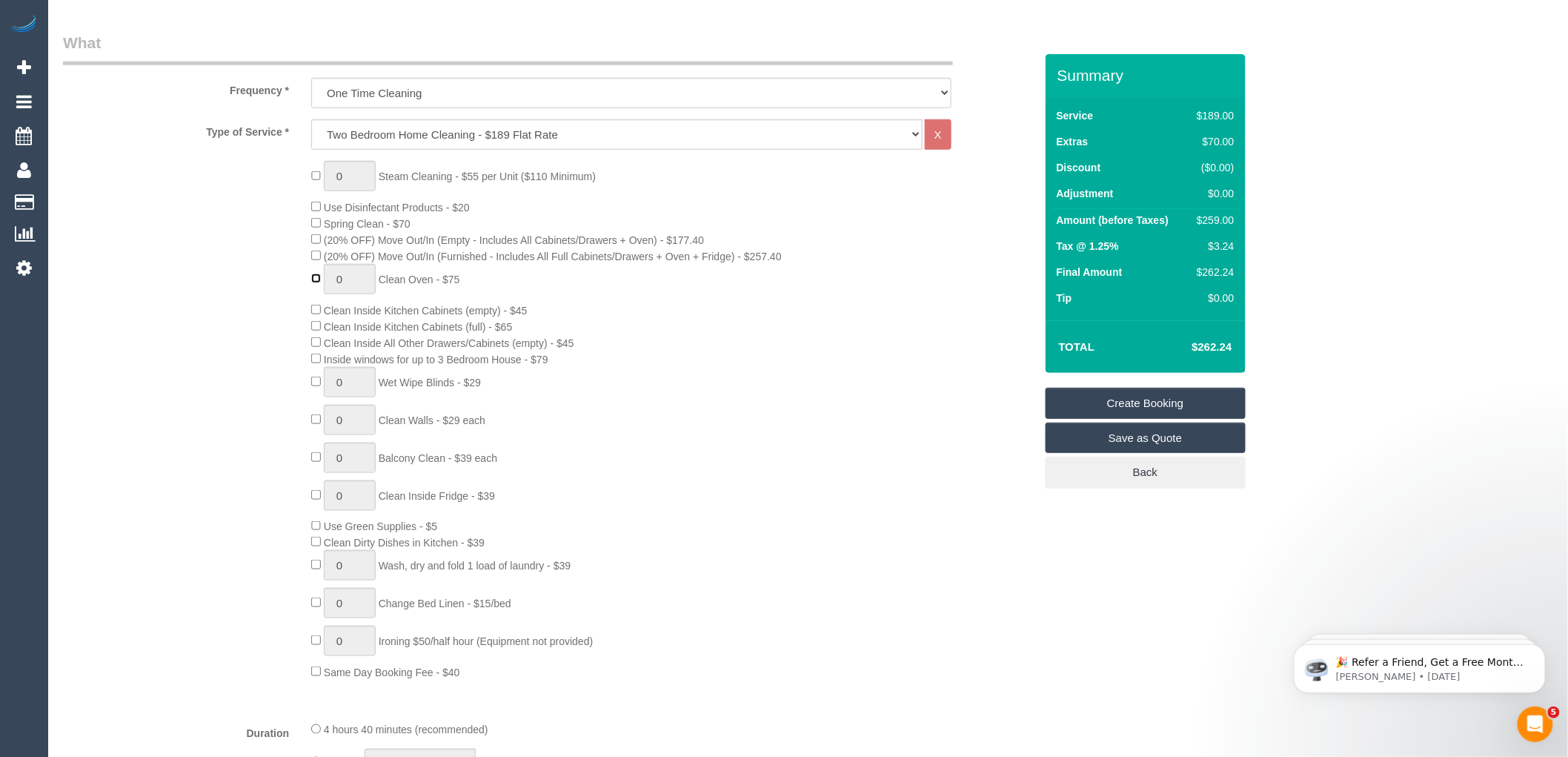
type input "1"
click at [712, 319] on div "0 Steam Cleaning - $55 per Unit ($110 Minimum) Use Disinfectant Products - $20 …" at bounding box center [673, 420] width 745 height 519
click at [957, 332] on div "0 Steam Cleaning - $55 per Unit ($110 Minimum) Use Disinfectant Products - $20 …" at bounding box center [673, 420] width 745 height 519
select select "spot17"
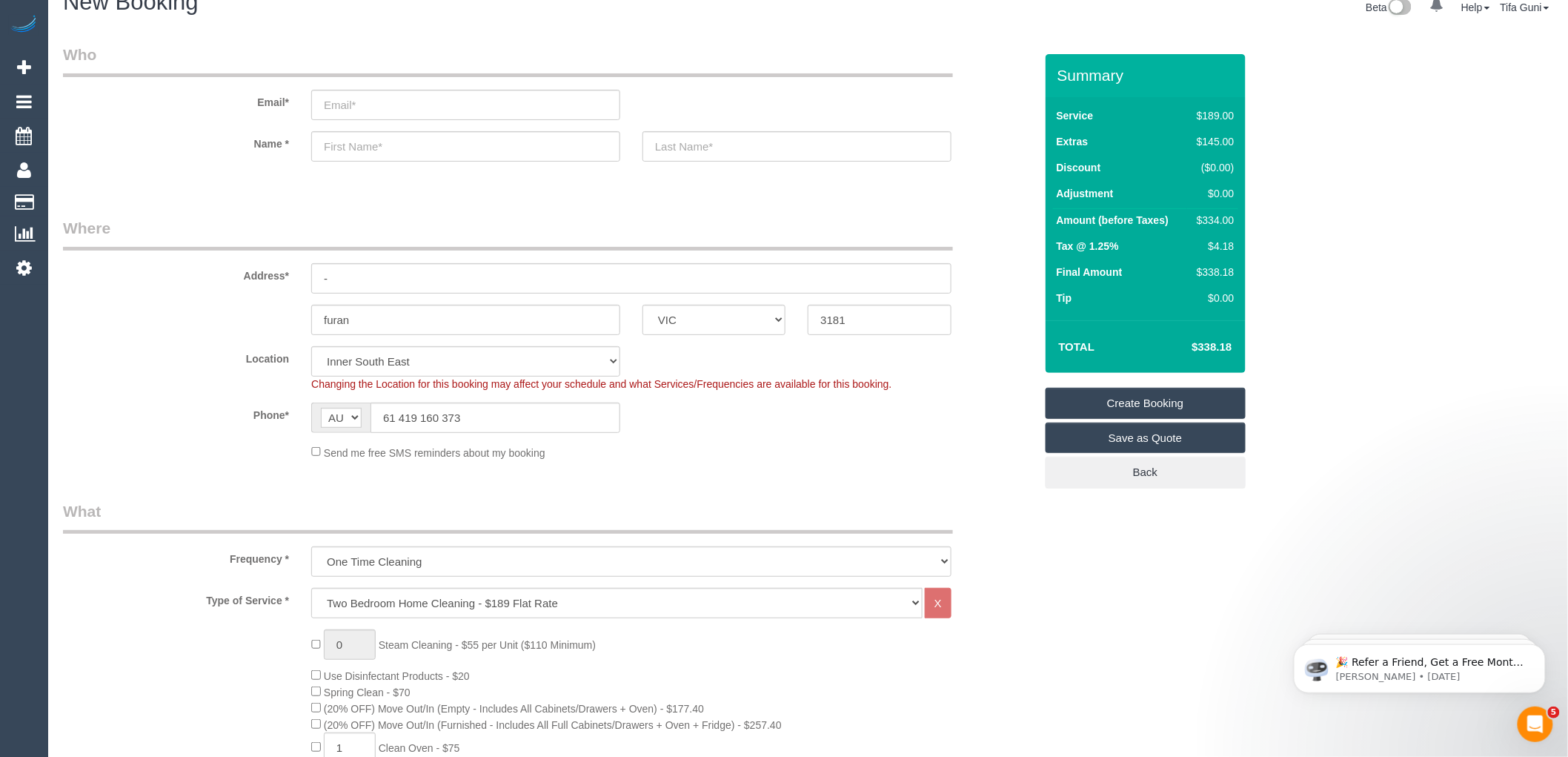
scroll to position [0, 0]
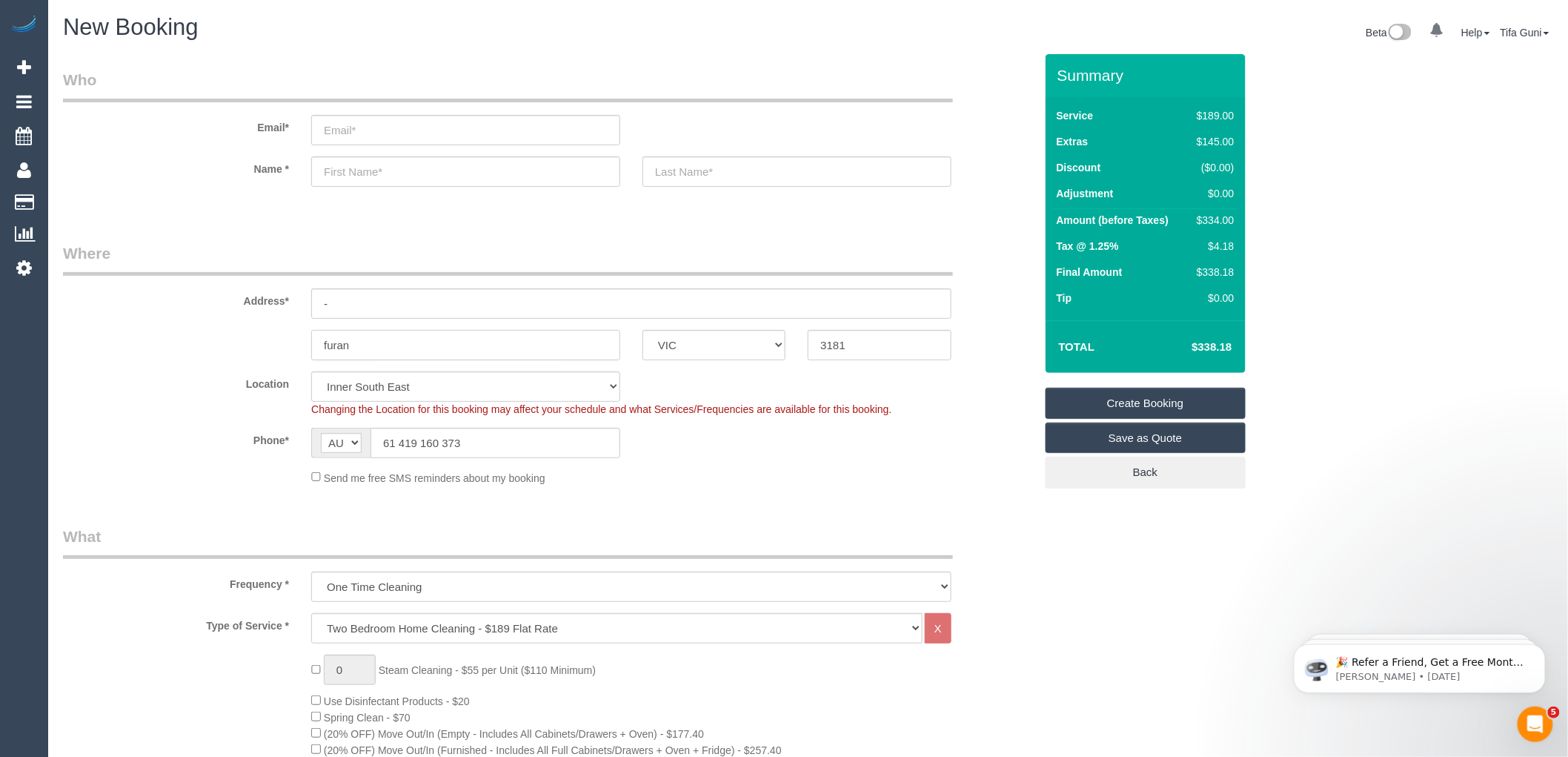
drag, startPoint x: 376, startPoint y: 349, endPoint x: 292, endPoint y: 343, distance: 84.2
click at [292, 343] on div "furan ACT NSW NT QLD SA TAS VIC WA 3181" at bounding box center [549, 345] width 994 height 30
click at [396, 343] on input "furan" at bounding box center [466, 345] width 309 height 30
click at [436, 350] on input "furan" at bounding box center [466, 345] width 309 height 30
click at [353, 300] on input "-" at bounding box center [632, 304] width 640 height 30
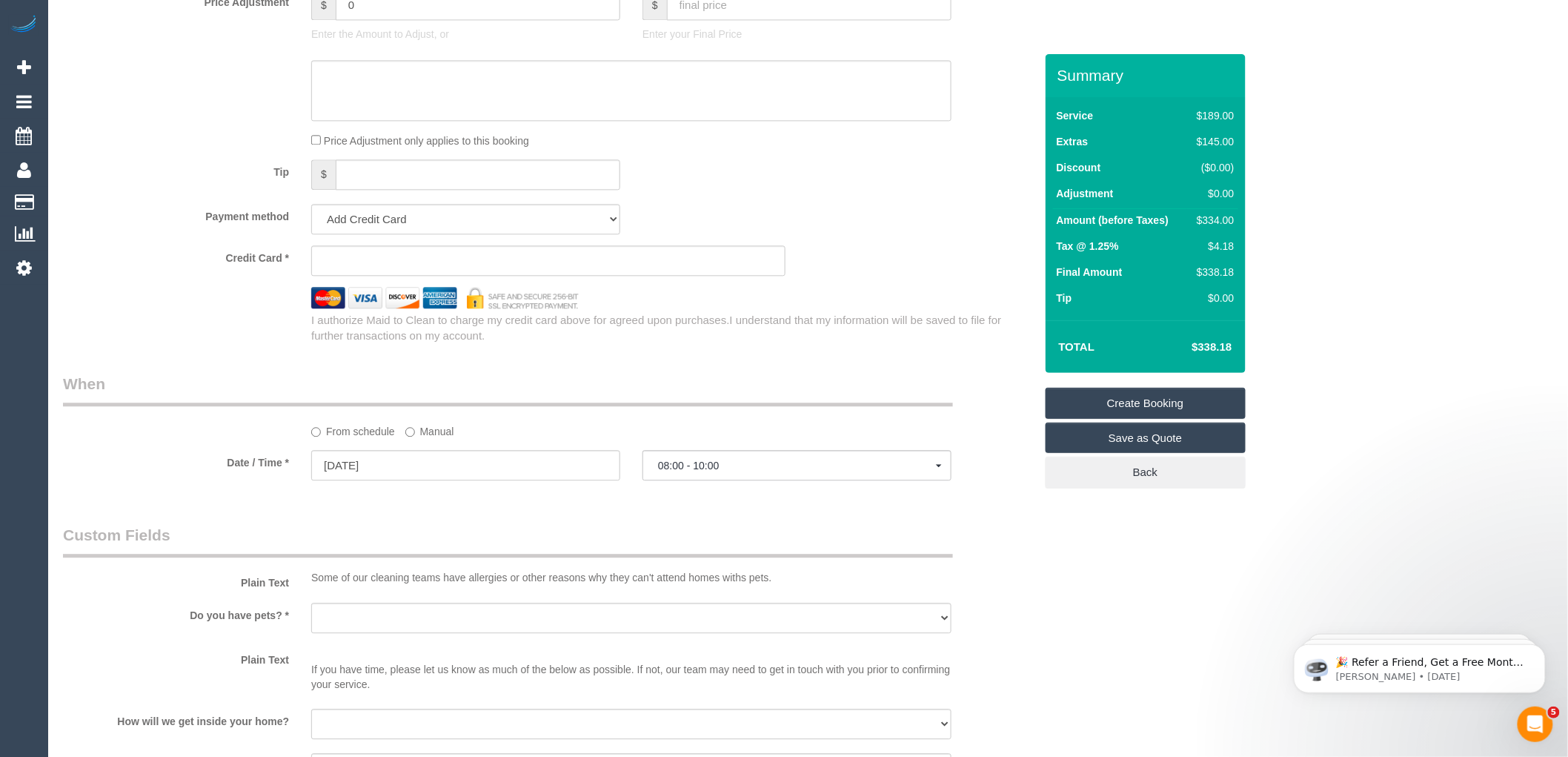
scroll to position [1565, 0]
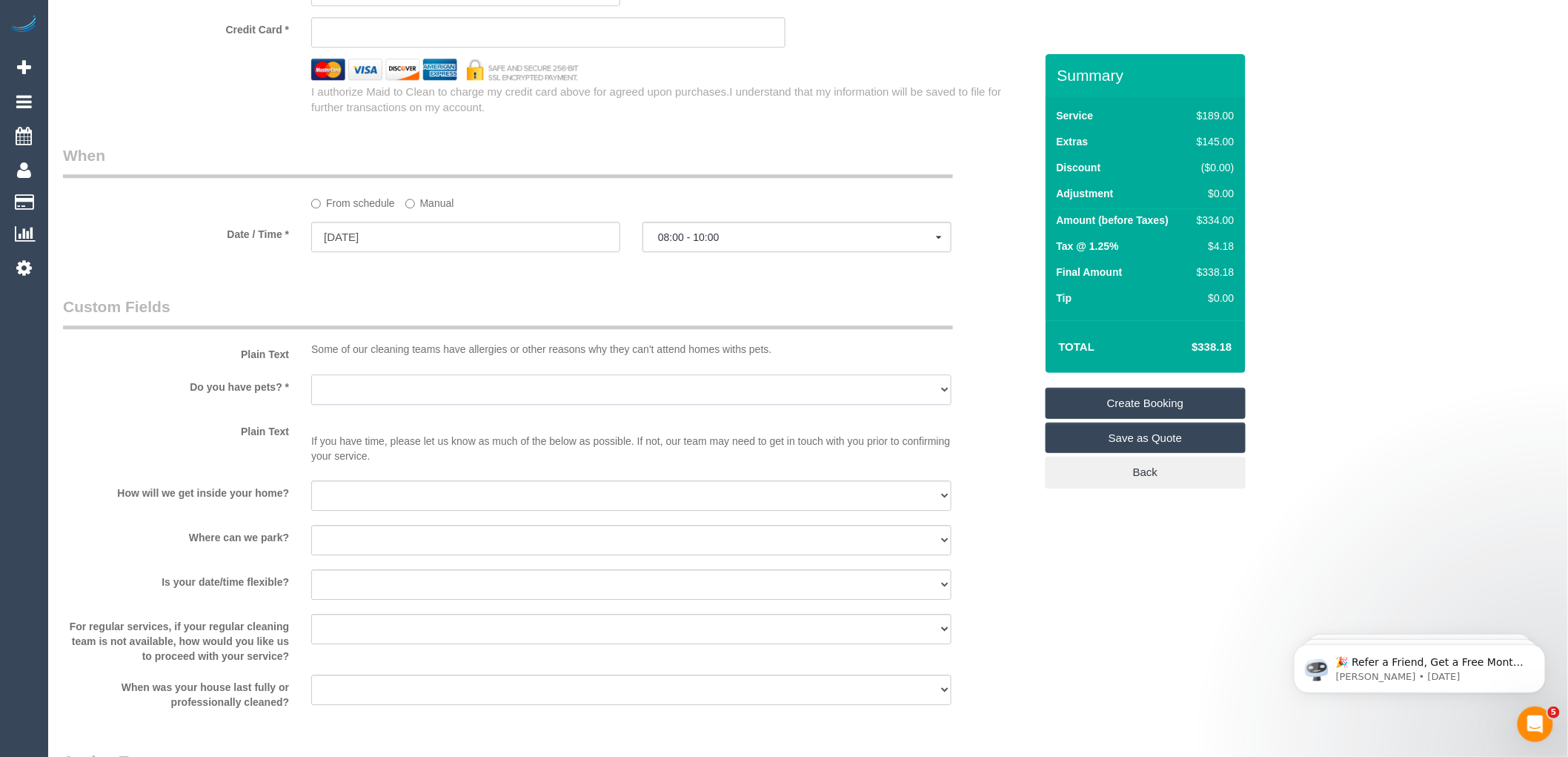
click at [343, 403] on select "Yes - Cats Yes - Dogs No pets Yes - Dogs and Cats Yes - Other" at bounding box center [632, 389] width 640 height 30
click at [459, 252] on input "02/10/2025" at bounding box center [466, 237] width 309 height 30
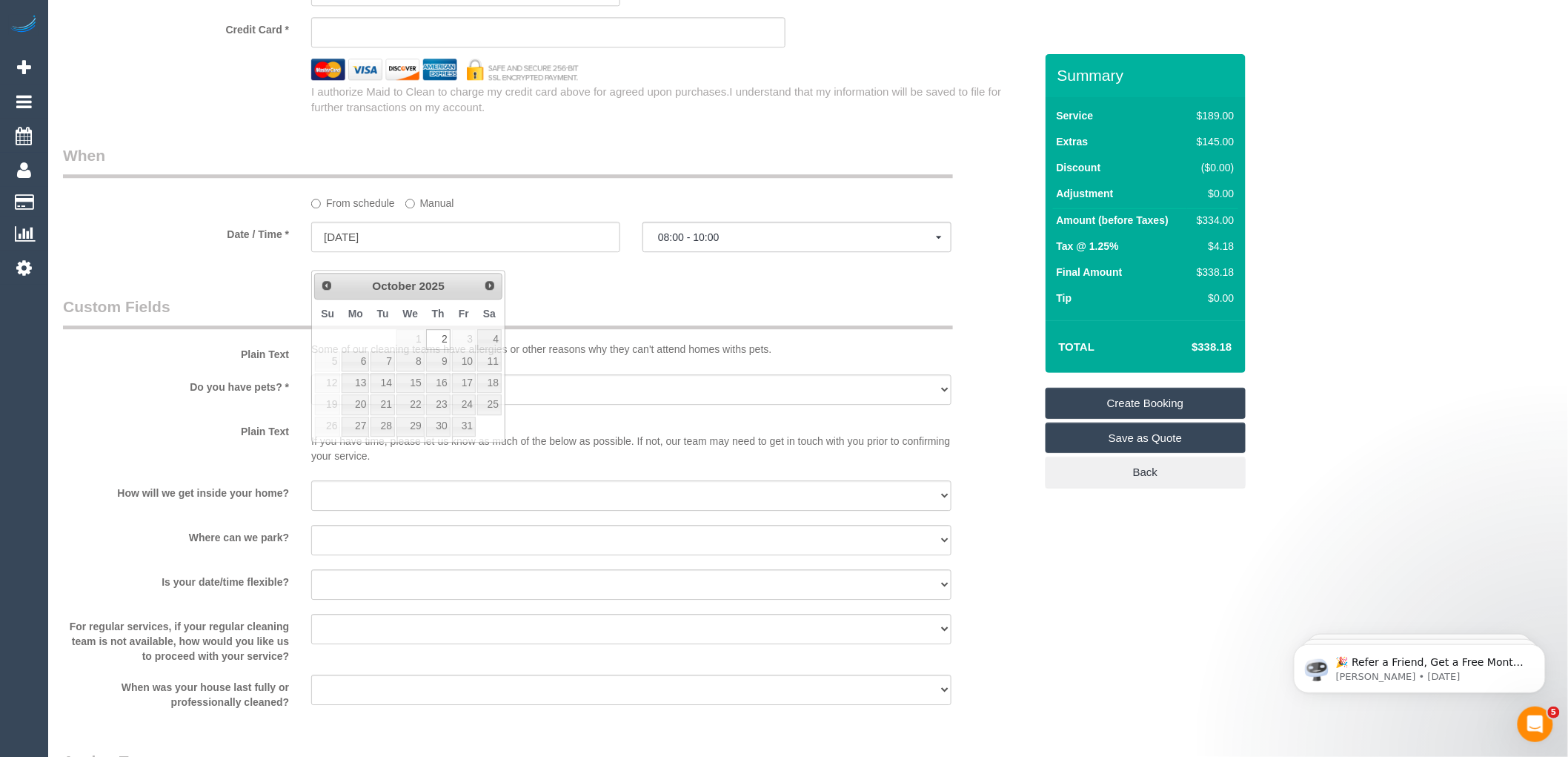
click at [444, 41] on sui-stripe-card at bounding box center [549, 32] width 474 height 30
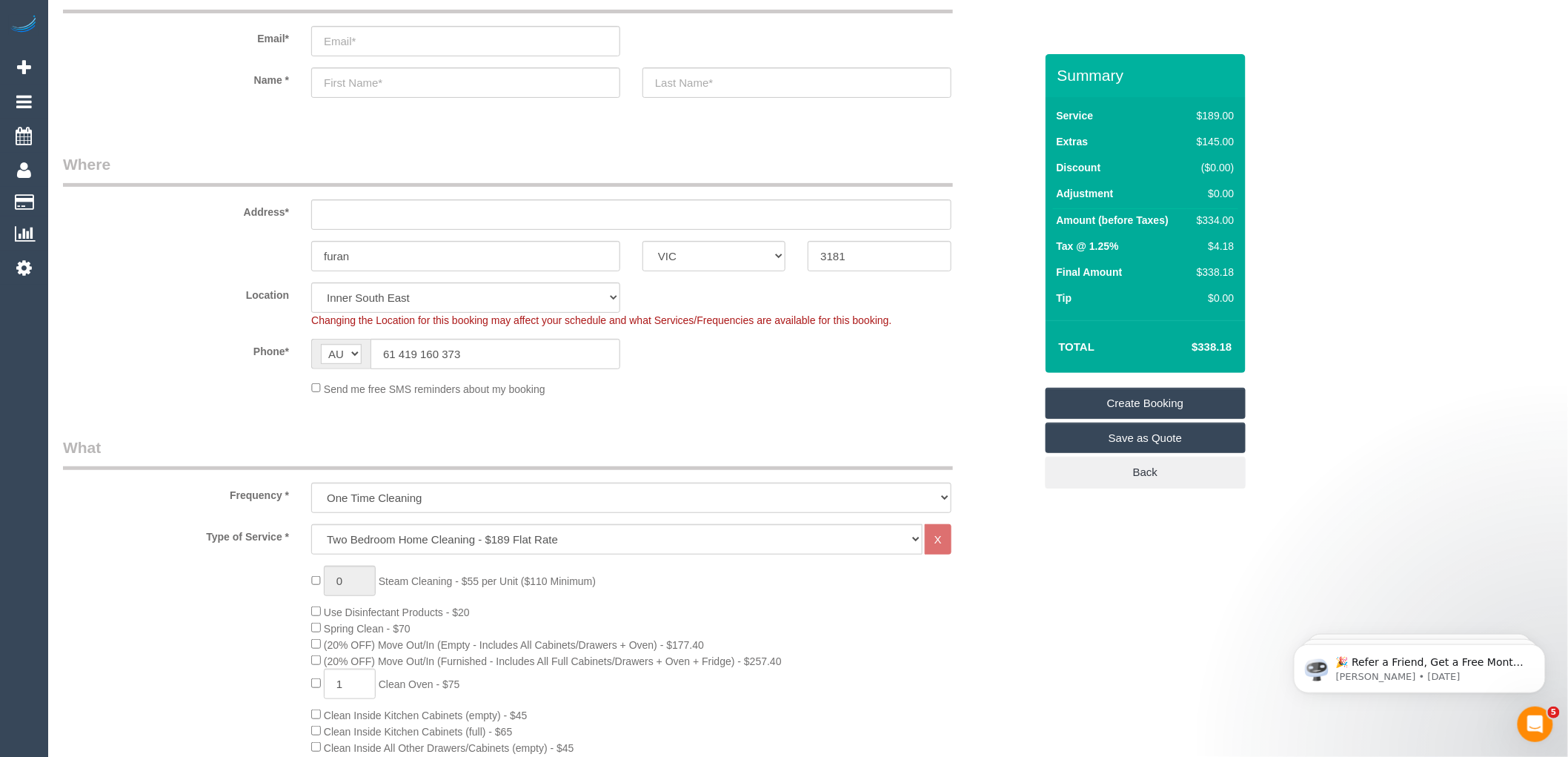
scroll to position [0, 0]
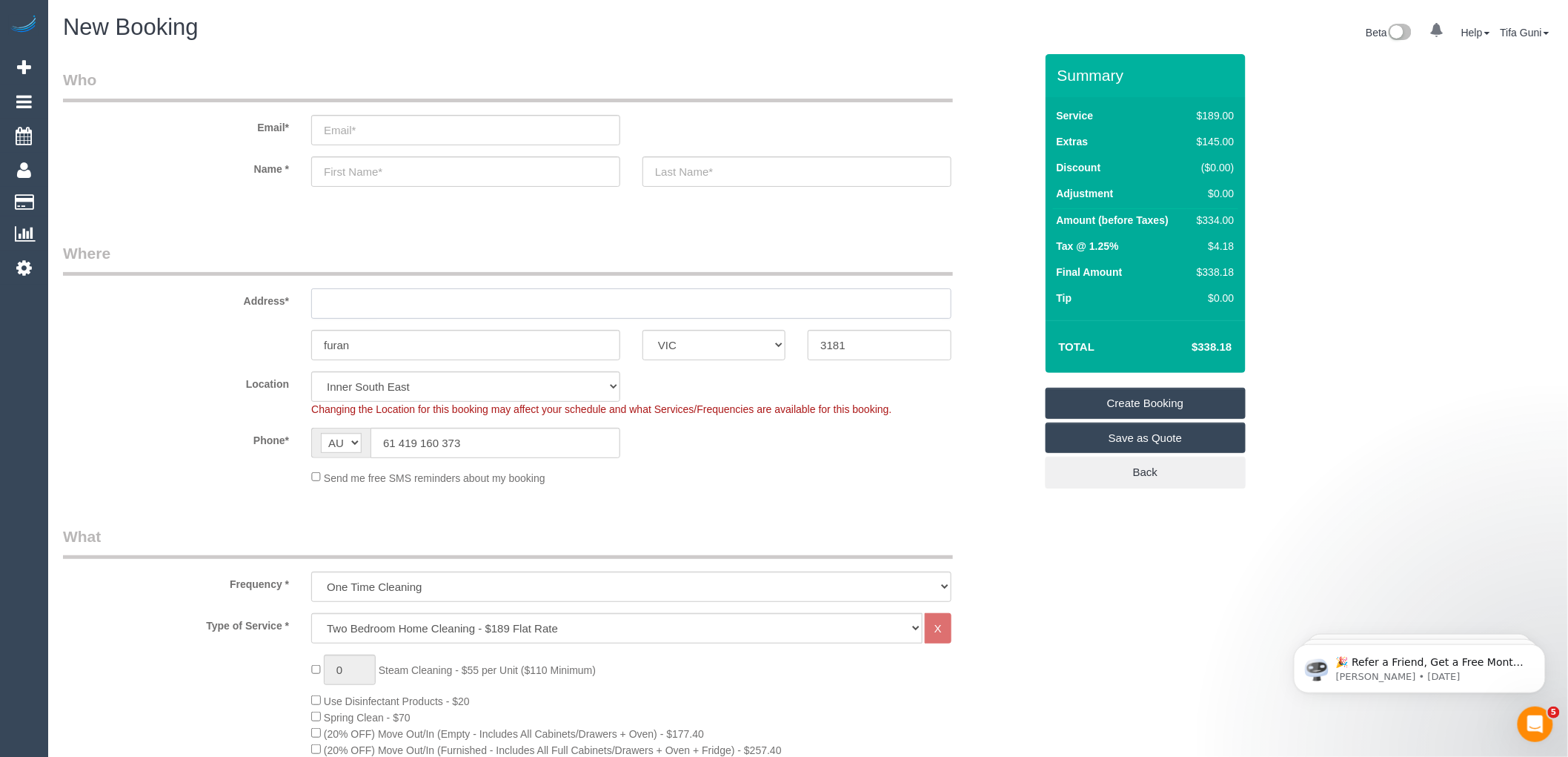
click at [349, 300] on input "text" at bounding box center [632, 304] width 640 height 30
type input "1009/15 clipston street peran"
click at [331, 176] on input "text" at bounding box center [466, 172] width 309 height 30
type input "Helena"
click at [724, 168] on input "text" at bounding box center [797, 172] width 309 height 30
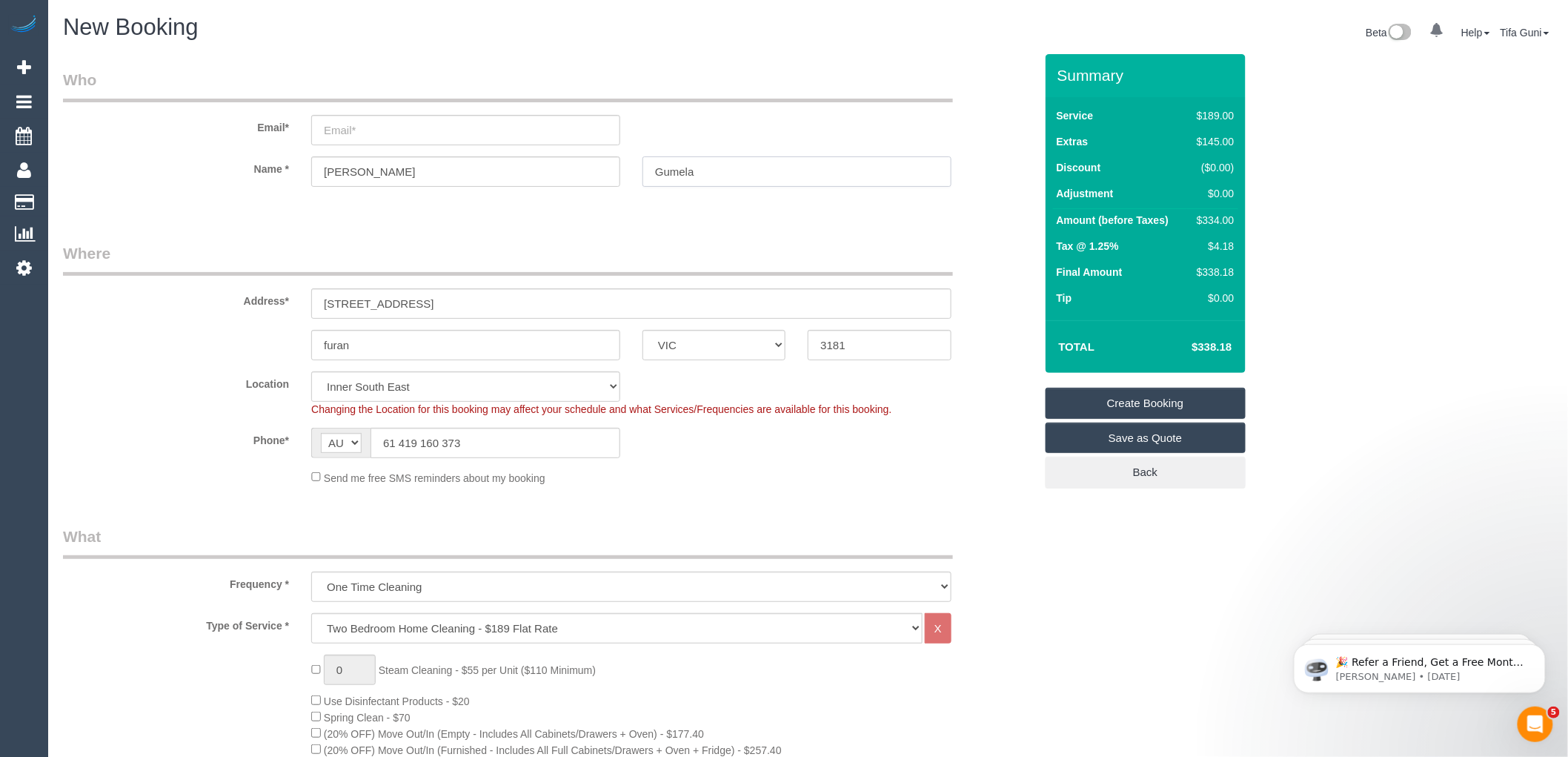
type input "Gumela"
click at [354, 131] on input "email" at bounding box center [466, 130] width 309 height 30
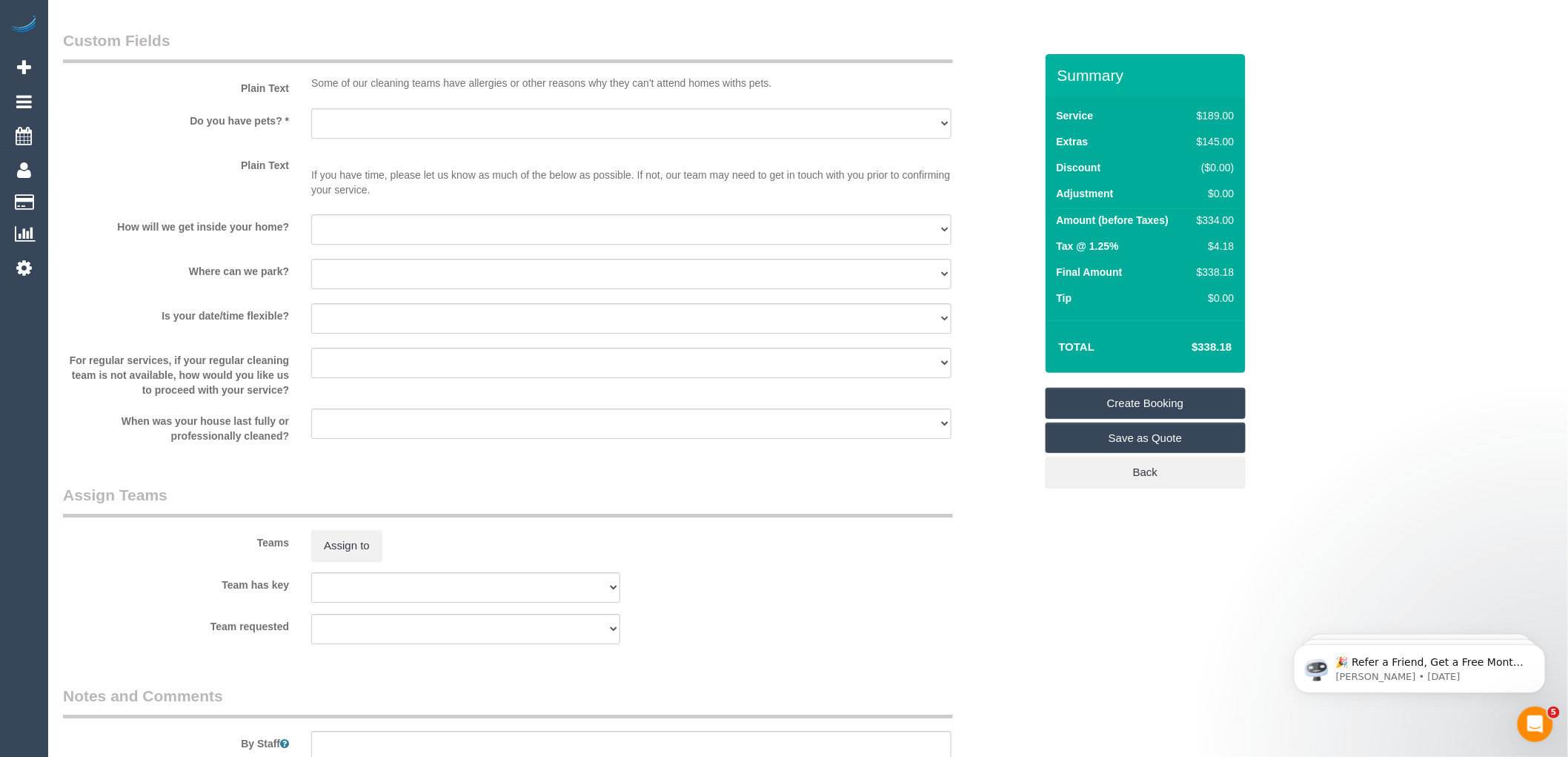
scroll to position [1812, 0]
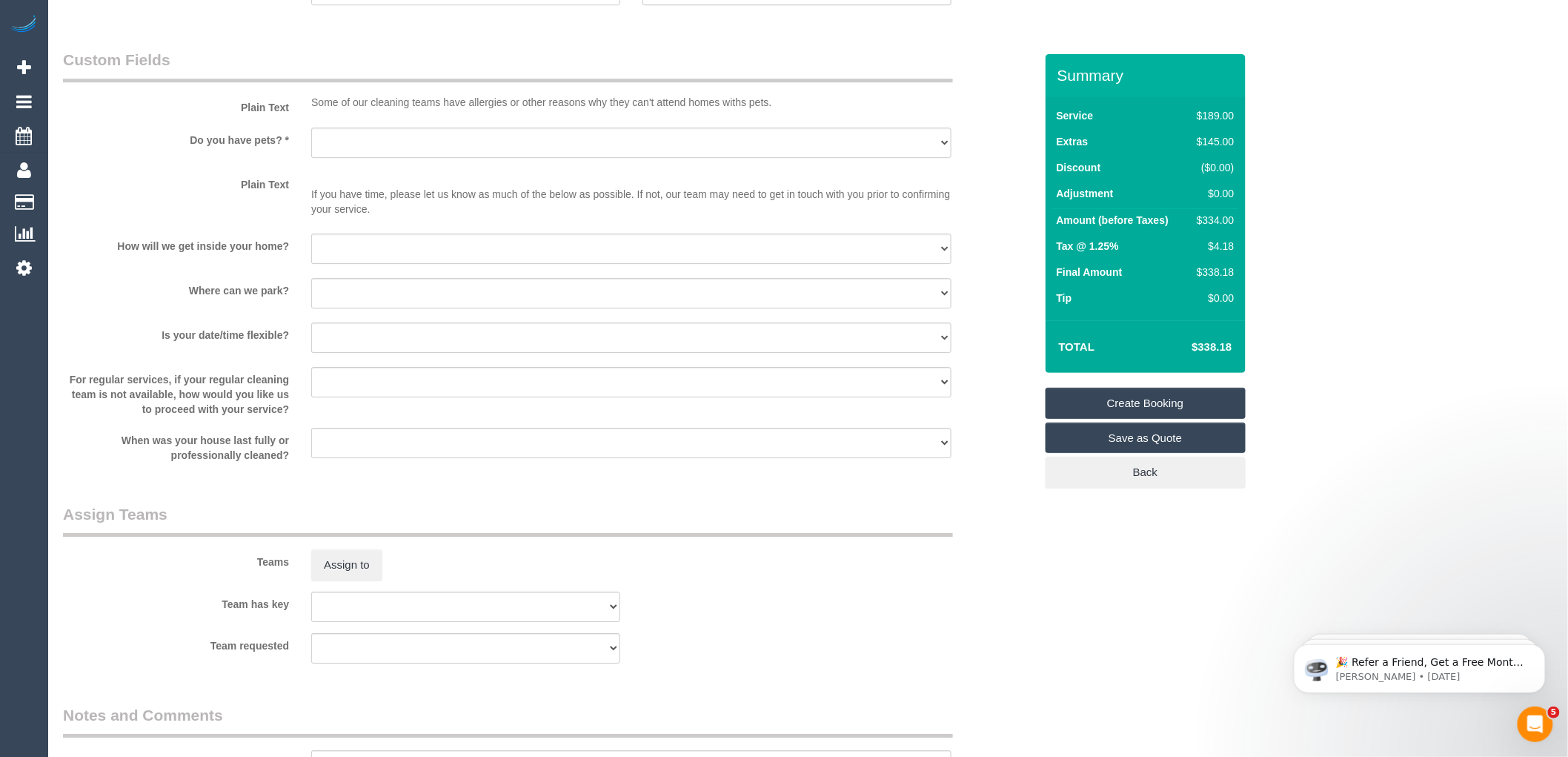
type input "Helena."
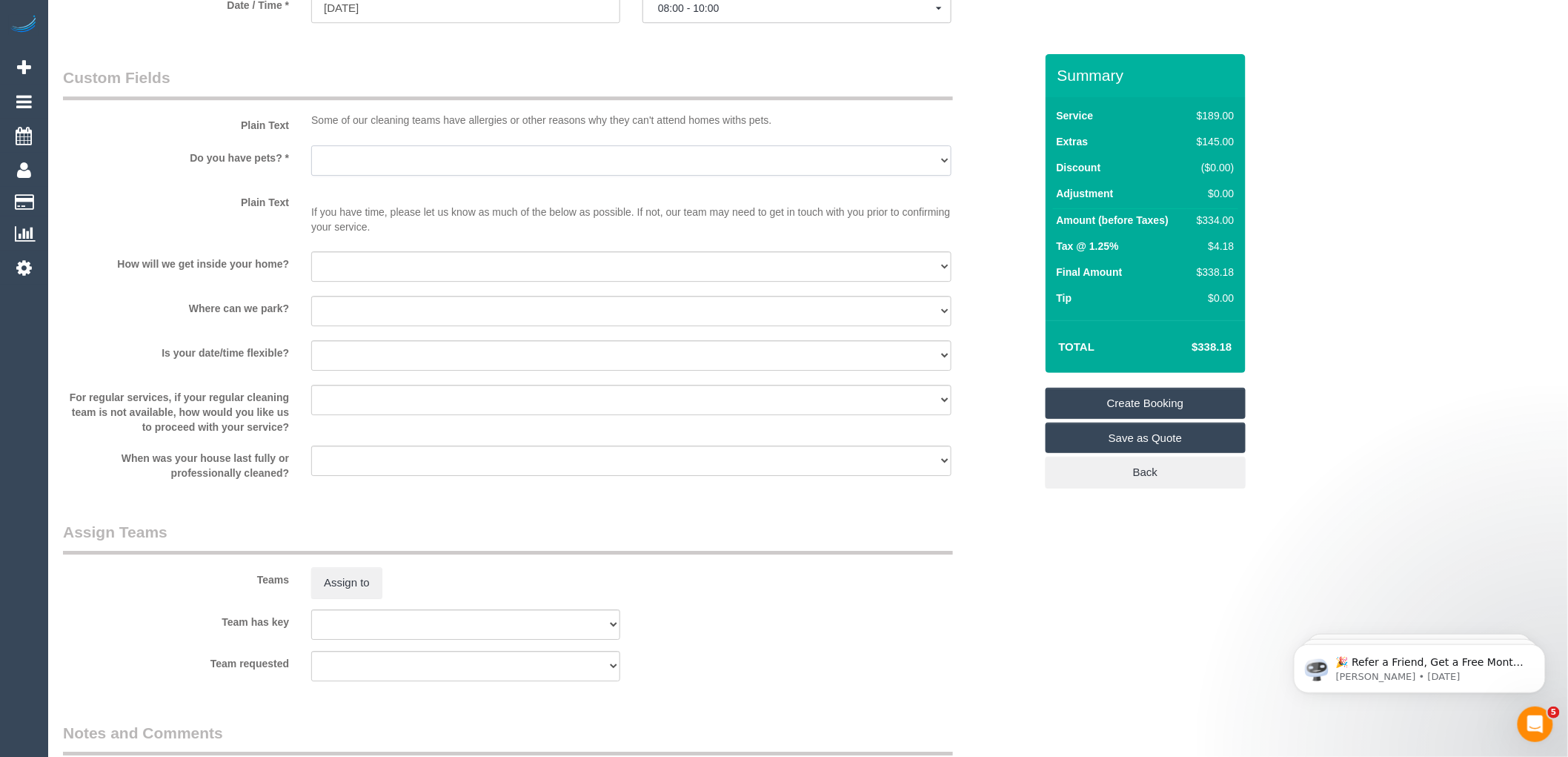
scroll to position [1830, 0]
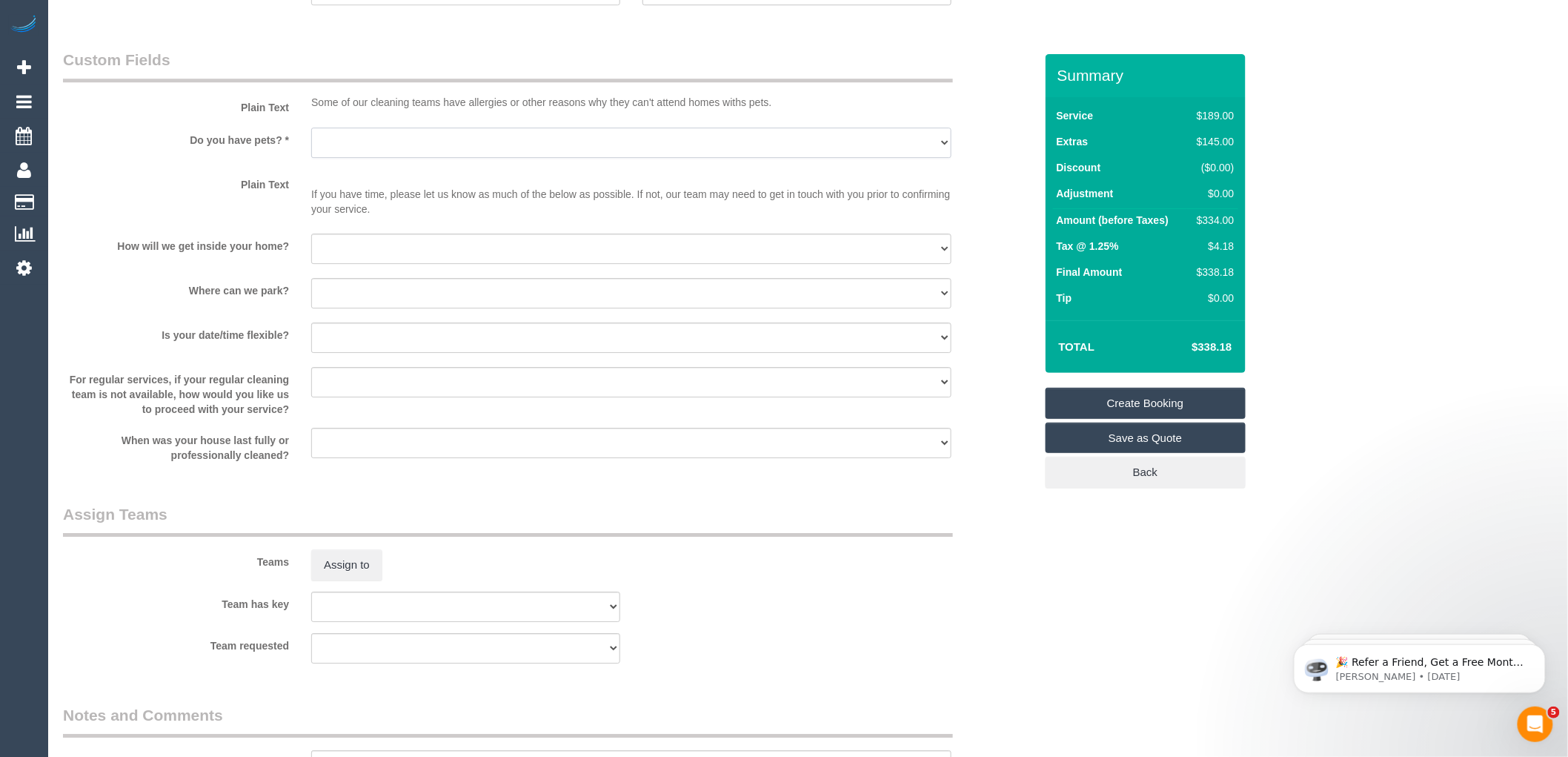
click at [342, 158] on select "Yes - Cats Yes - Dogs No pets Yes - Dogs and Cats Yes - Other" at bounding box center [632, 142] width 640 height 30
select select "number:27"
click at [312, 144] on select "Yes - Cats Yes - Dogs No pets Yes - Dogs and Cats Yes - Other" at bounding box center [632, 142] width 640 height 30
click at [376, 264] on select "I will be home Key will be left (please provide details below) Lock box/Access …" at bounding box center [632, 248] width 640 height 30
select select "number:14"
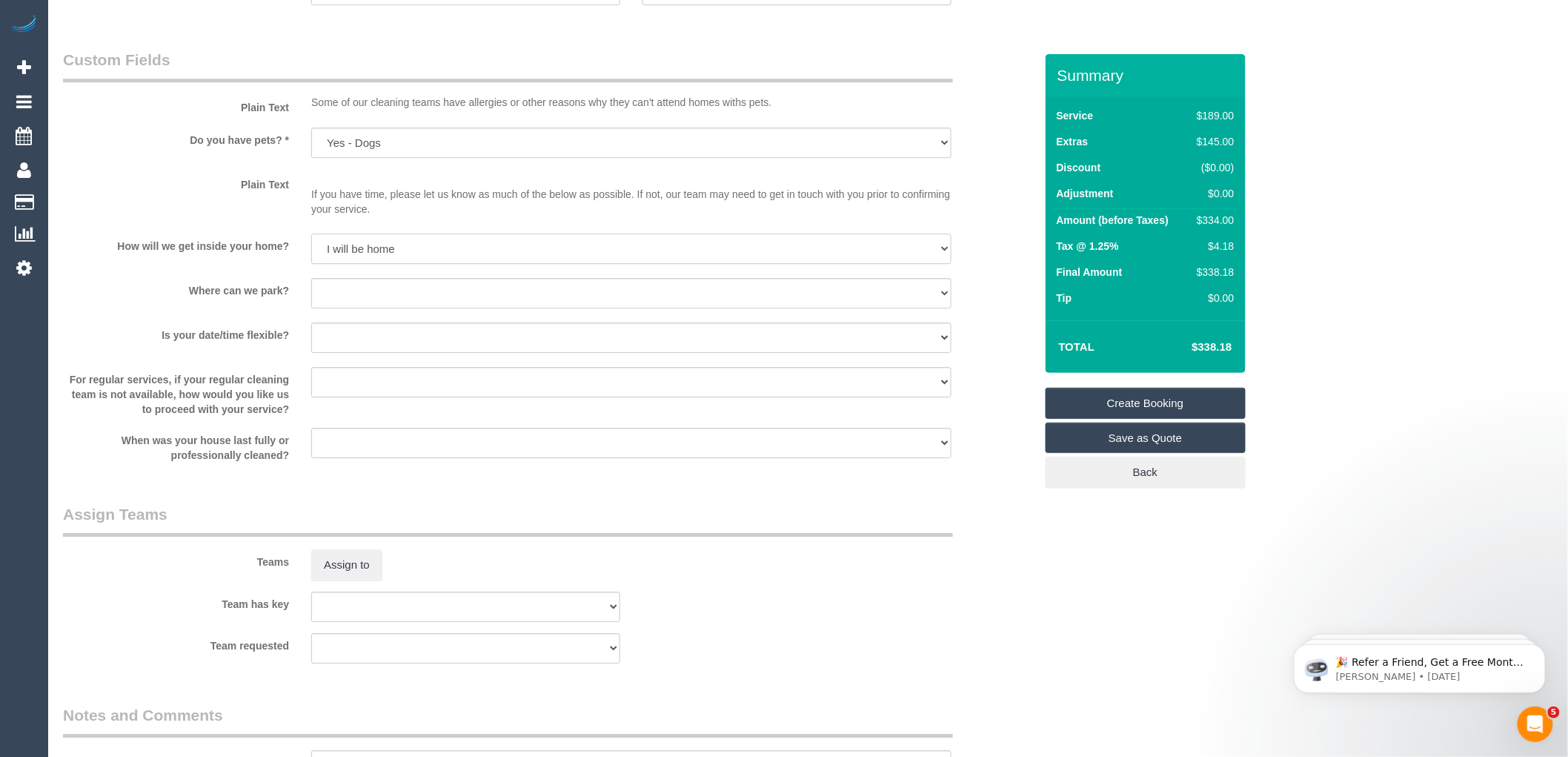
click at [312, 250] on select "I will be home Key will be left (please provide details below) Lock box/Access …" at bounding box center [632, 248] width 640 height 30
click at [360, 308] on select "I will provide parking on-site Free street parking Paid street parking (cost wi…" at bounding box center [632, 293] width 640 height 30
select select "number:19"
click at [312, 294] on select "I will provide parking on-site Free street parking Paid street parking (cost wi…" at bounding box center [632, 293] width 640 height 30
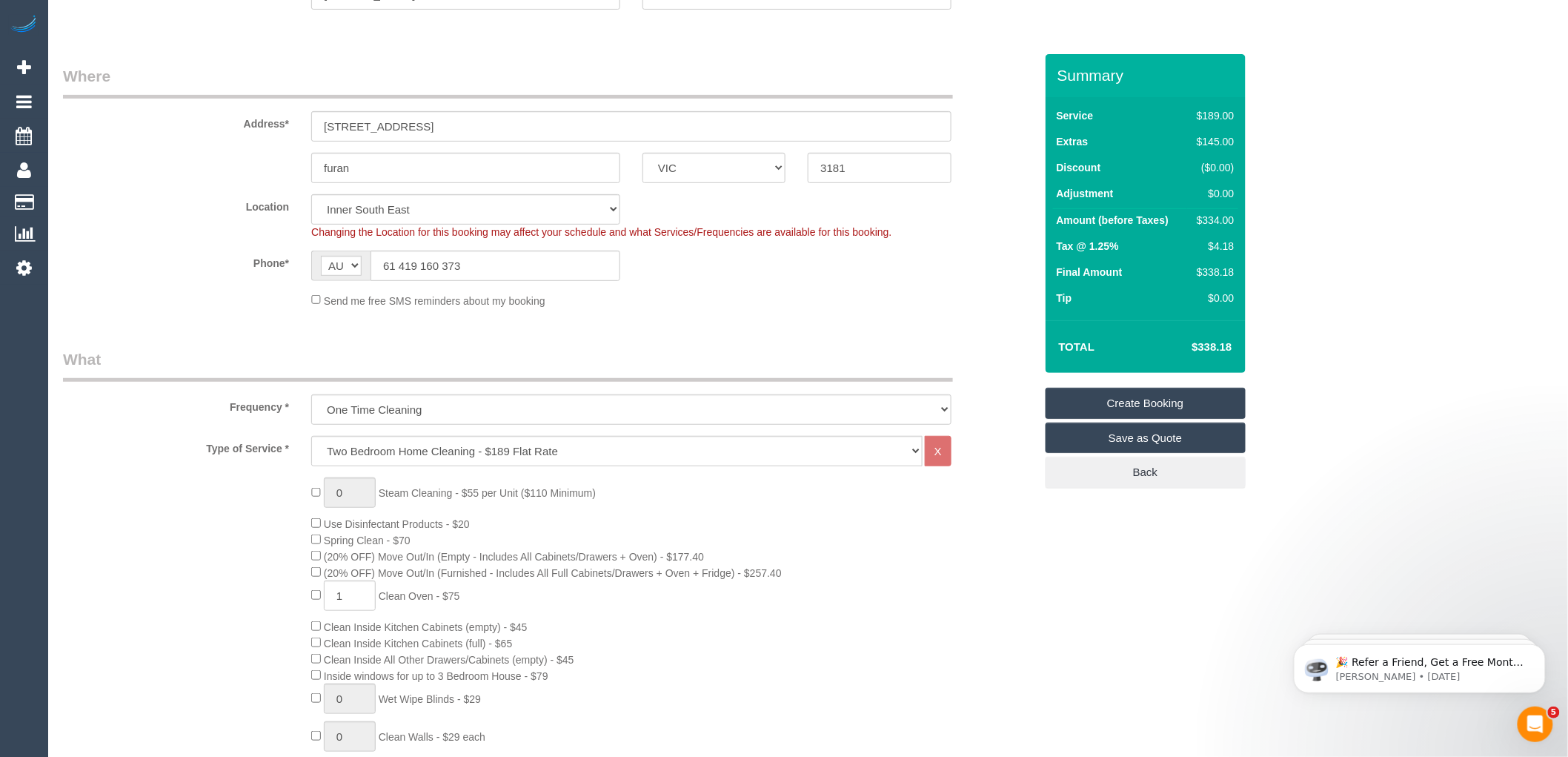
scroll to position [0, 0]
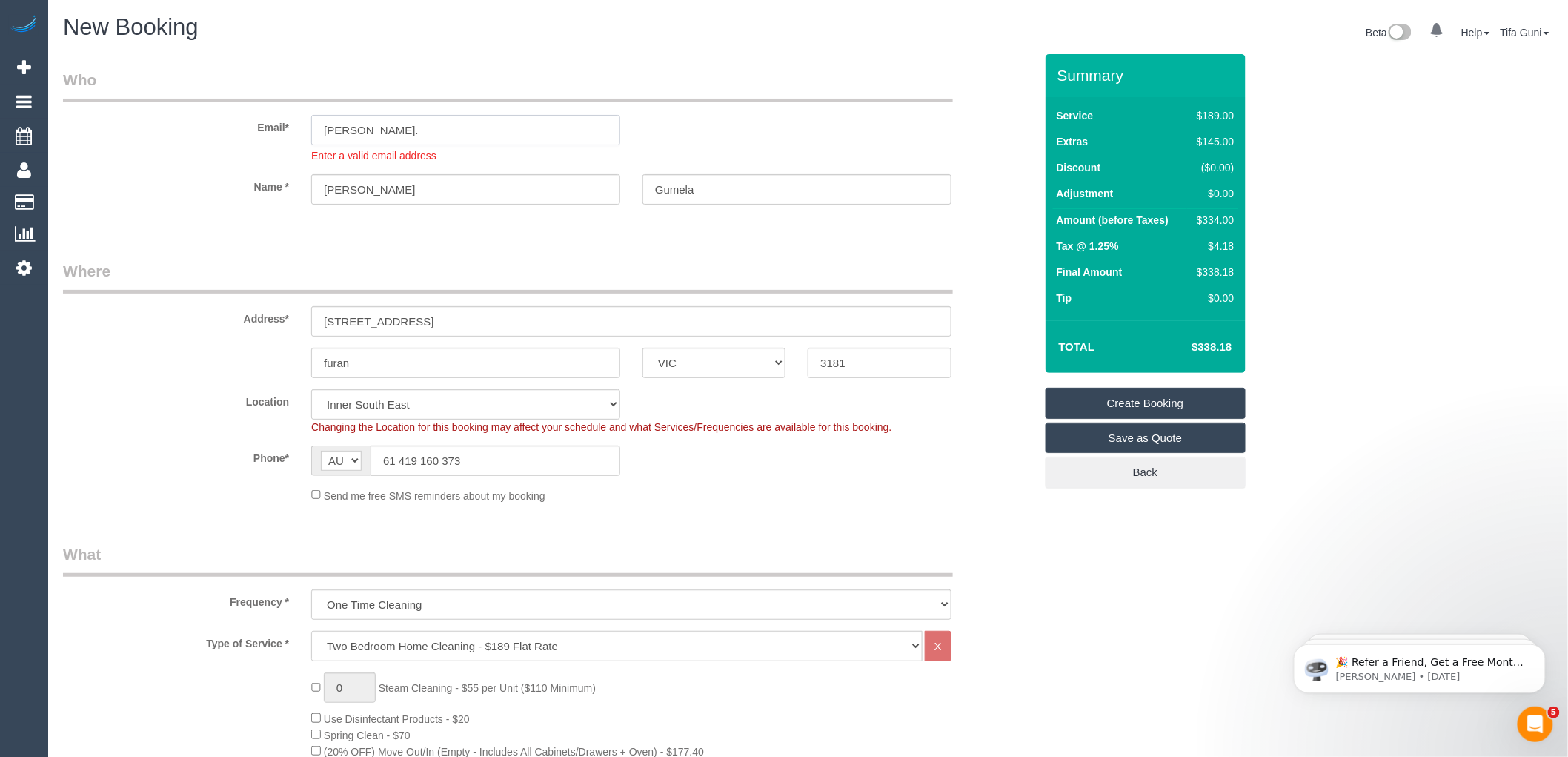
click at [366, 130] on input "Helena." at bounding box center [466, 130] width 309 height 30
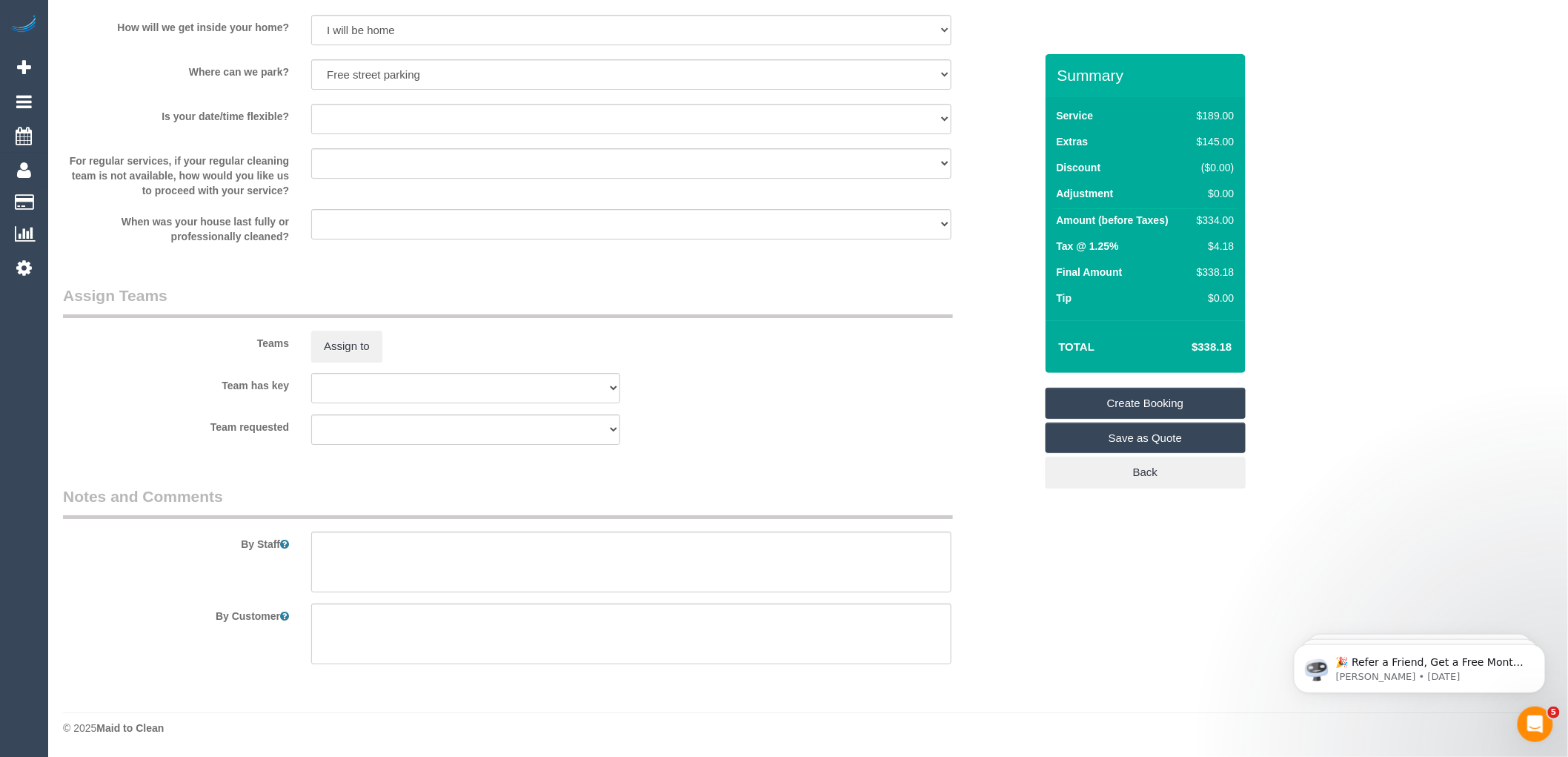
type input "Helena.gunela@gamil.com"
click at [341, 551] on textarea at bounding box center [632, 562] width 640 height 61
select select "spot32"
click at [580, 556] on textarea at bounding box center [632, 562] width 640 height 61
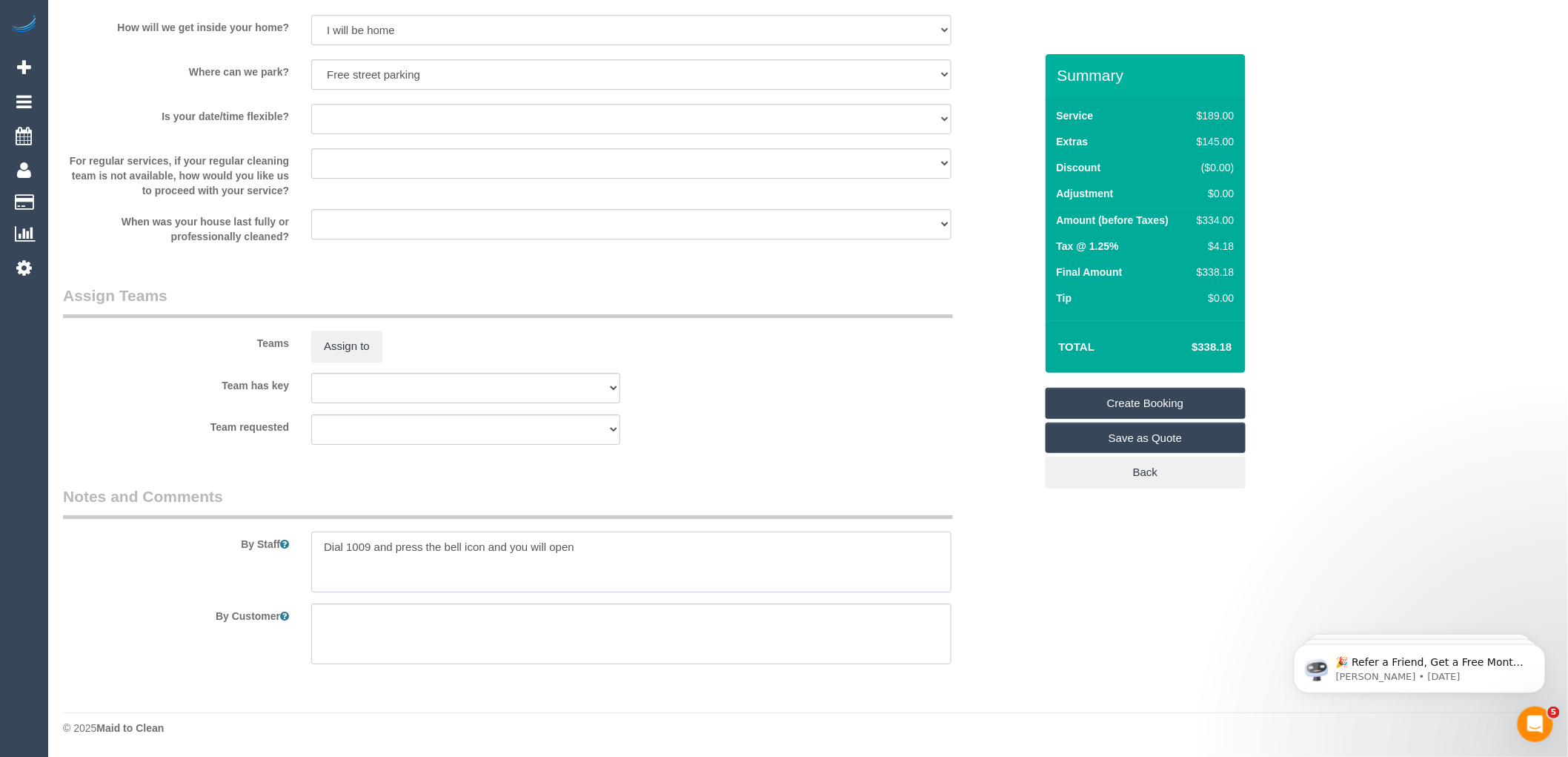
click at [349, 573] on textarea at bounding box center [632, 562] width 640 height 61
paste textarea "61419160373"
click at [527, 547] on textarea at bounding box center [632, 562] width 640 height 61
click at [616, 542] on textarea at bounding box center [632, 562] width 640 height 61
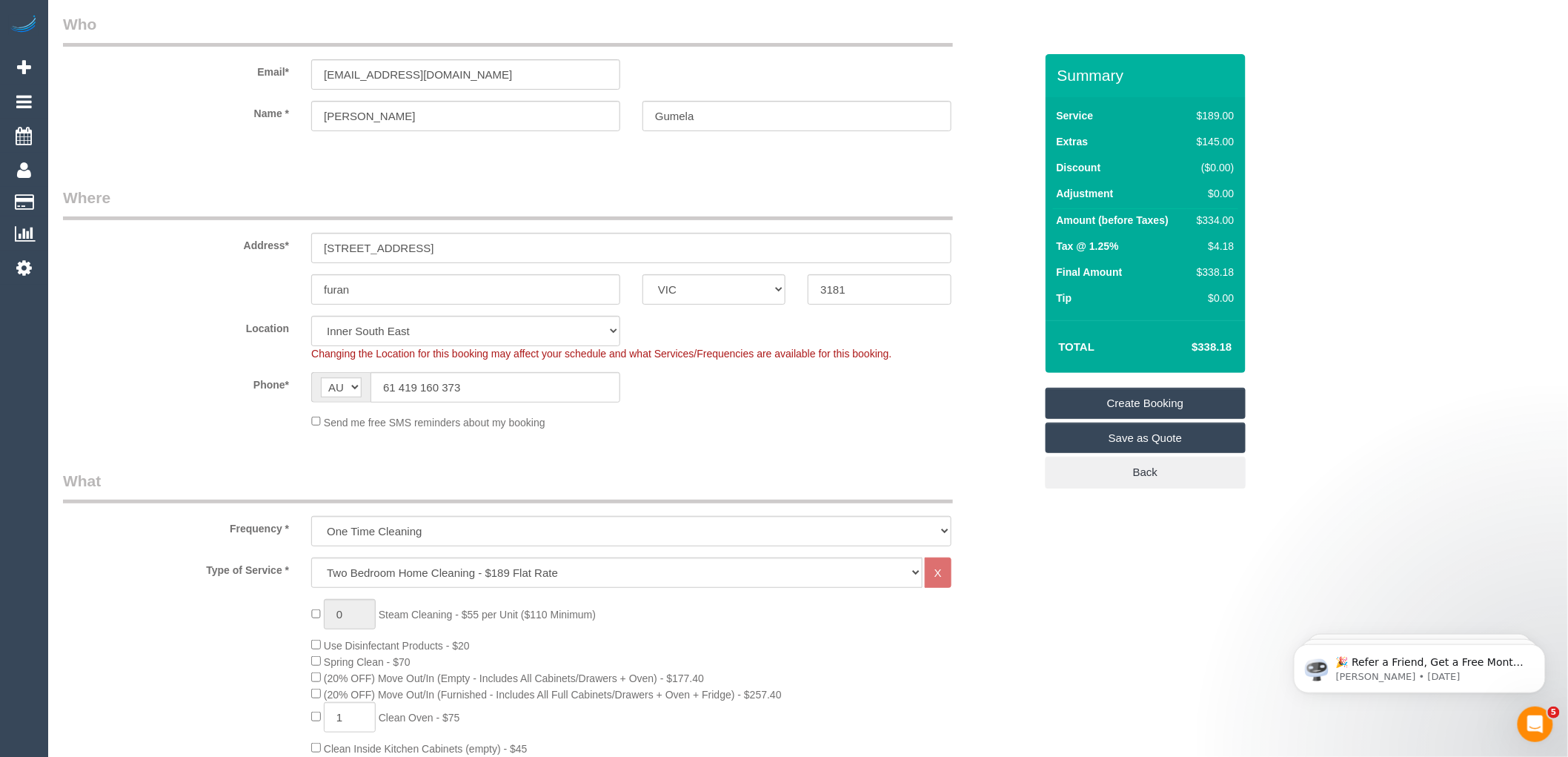
scroll to position [0, 0]
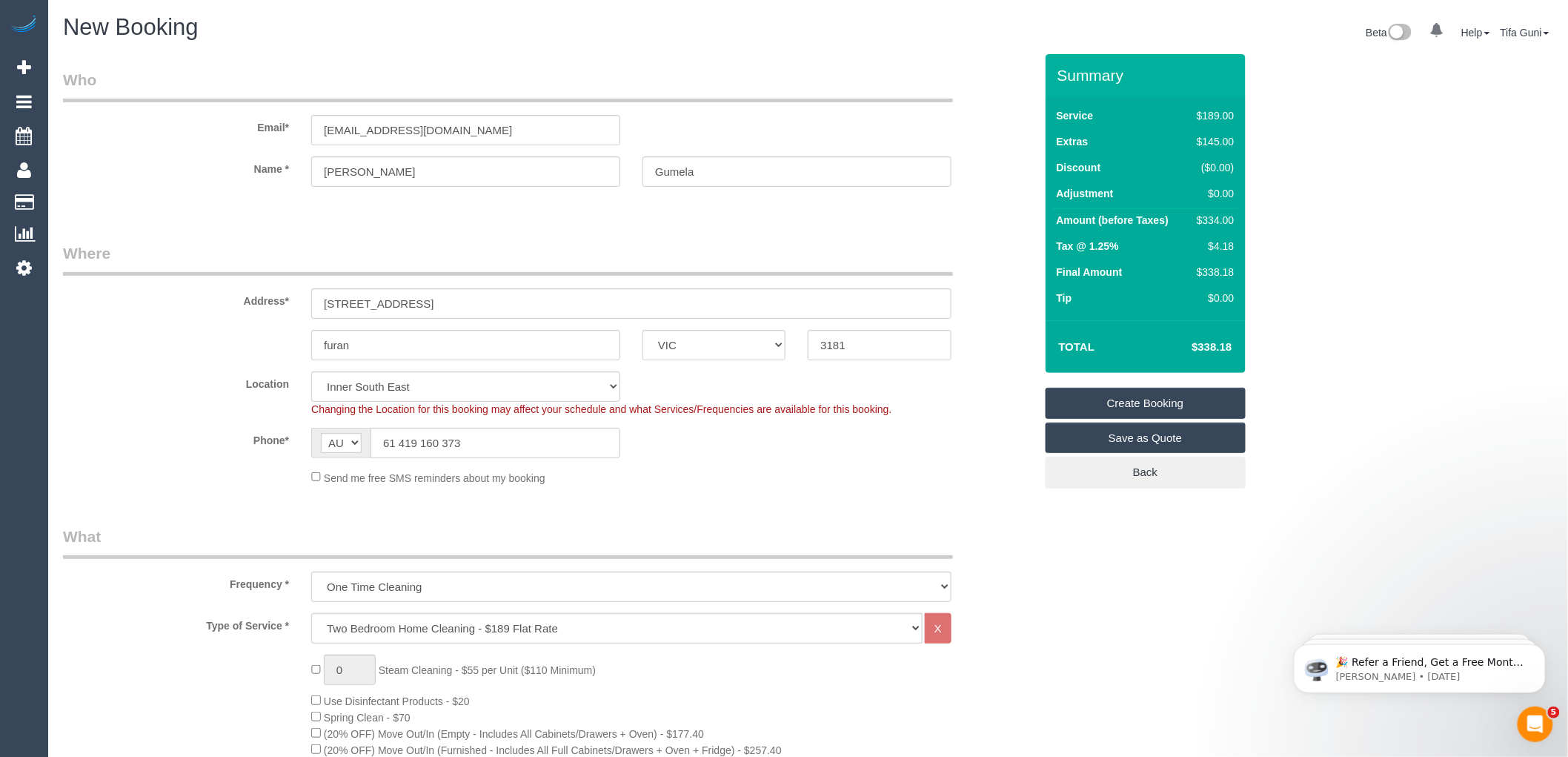
type textarea "Dial 1009 and press the bell icon and customer will open for you Call the custo…"
click at [477, 129] on input "Helena.gunela@gamil.com" at bounding box center [466, 130] width 309 height 30
click at [380, 129] on input "Helena.gunela@gamil.com" at bounding box center [466, 130] width 309 height 30
type input "Helena.gumela@gamil.com"
select select "spot47"
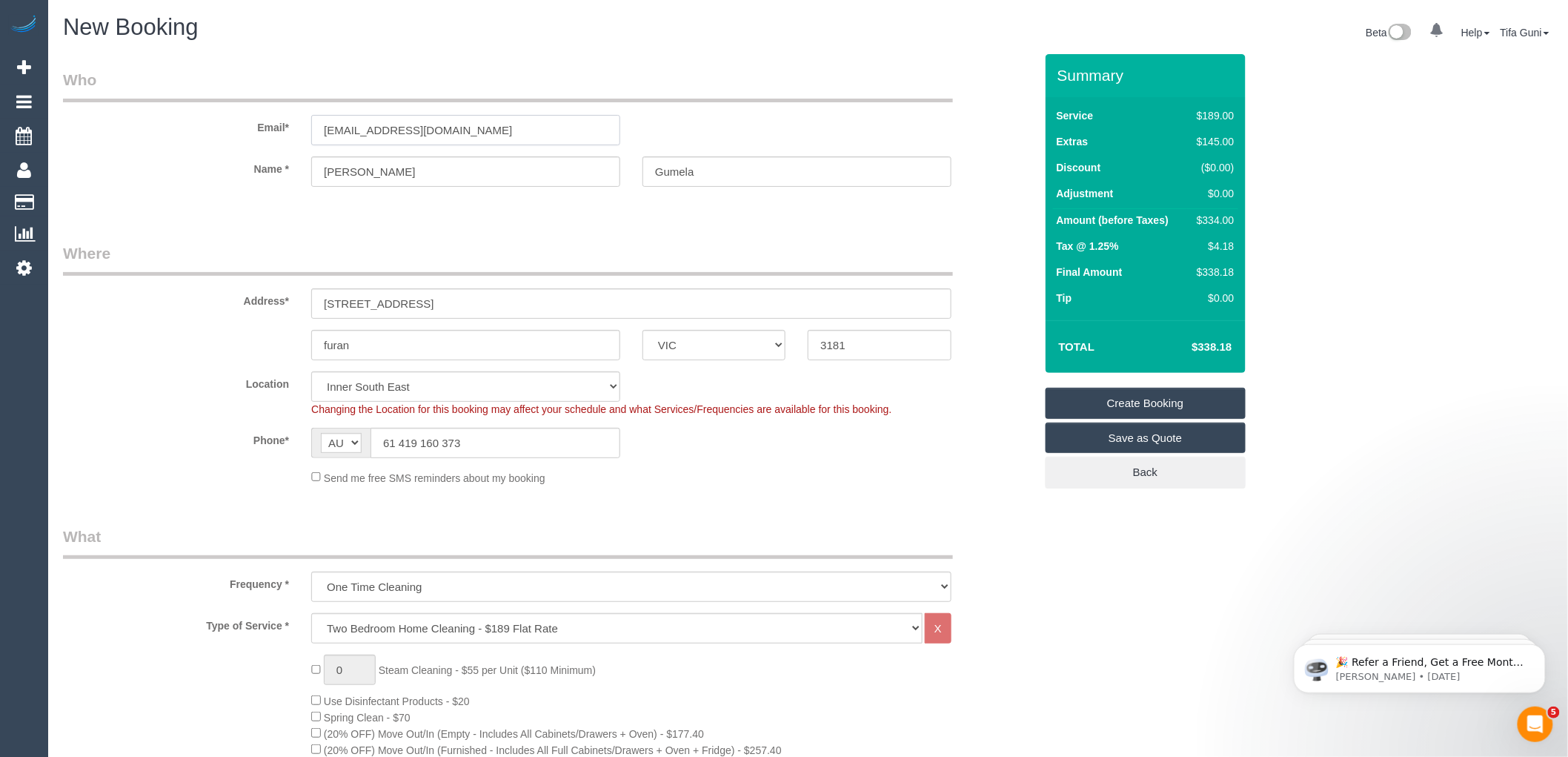
drag, startPoint x: 482, startPoint y: 129, endPoint x: 179, endPoint y: 126, distance: 303.0
click at [108, 121] on div "Email* Helena.gumela@gamil.com" at bounding box center [549, 107] width 994 height 77
drag, startPoint x: 516, startPoint y: 301, endPoint x: 353, endPoint y: 307, distance: 163.1
click at [353, 307] on input "1009/15 clipston street peran" at bounding box center [632, 304] width 640 height 30
paste input "Clifton Street, Peran."
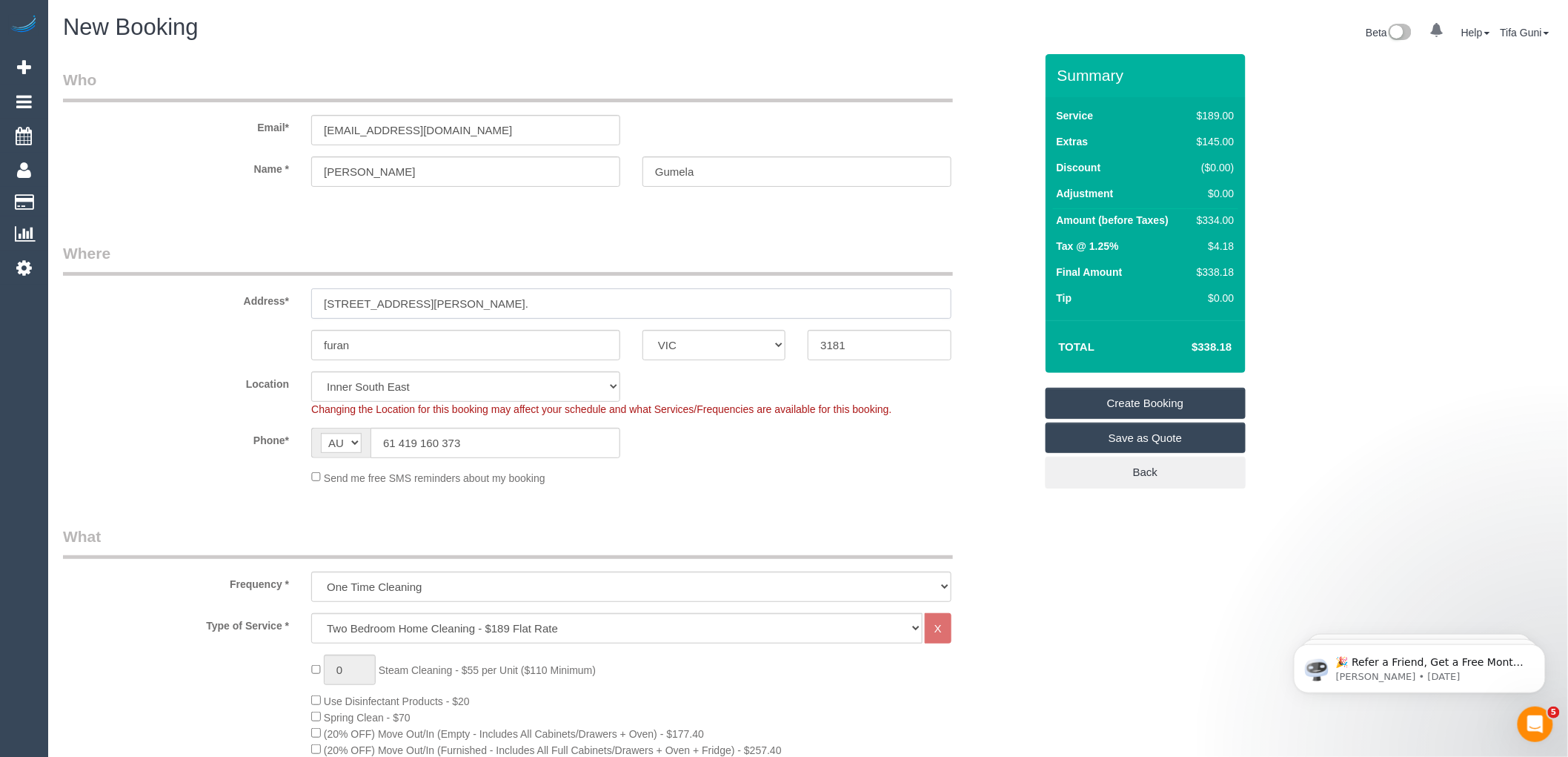
click at [351, 309] on input "1009/Clifton Street, Peran." at bounding box center [632, 304] width 640 height 30
type input "1009/ 15 Clifton Street, Peran."
drag, startPoint x: 477, startPoint y: 129, endPoint x: 263, endPoint y: 152, distance: 215.2
click at [263, 152] on sui-booking-customer "Email* Helena.gumela@gamil.com Name * Helena Gumela" at bounding box center [549, 135] width 972 height 133
click at [504, 244] on legend "Where" at bounding box center [508, 259] width 890 height 33
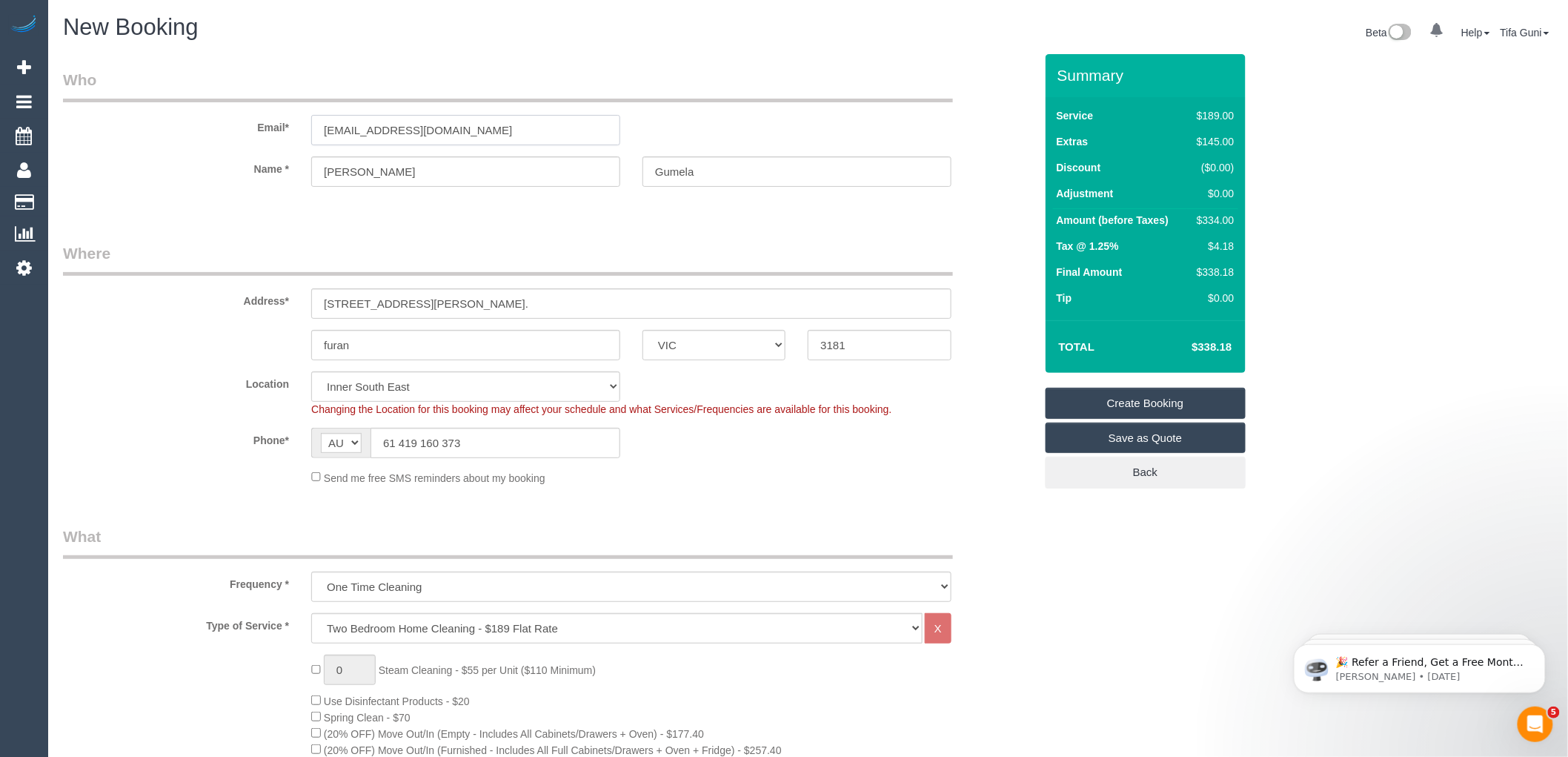
click at [431, 130] on input "Helena.gumela@gamil.com" at bounding box center [466, 130] width 309 height 30
click at [435, 126] on input "Helena.gumela@gamil.com" at bounding box center [466, 130] width 309 height 30
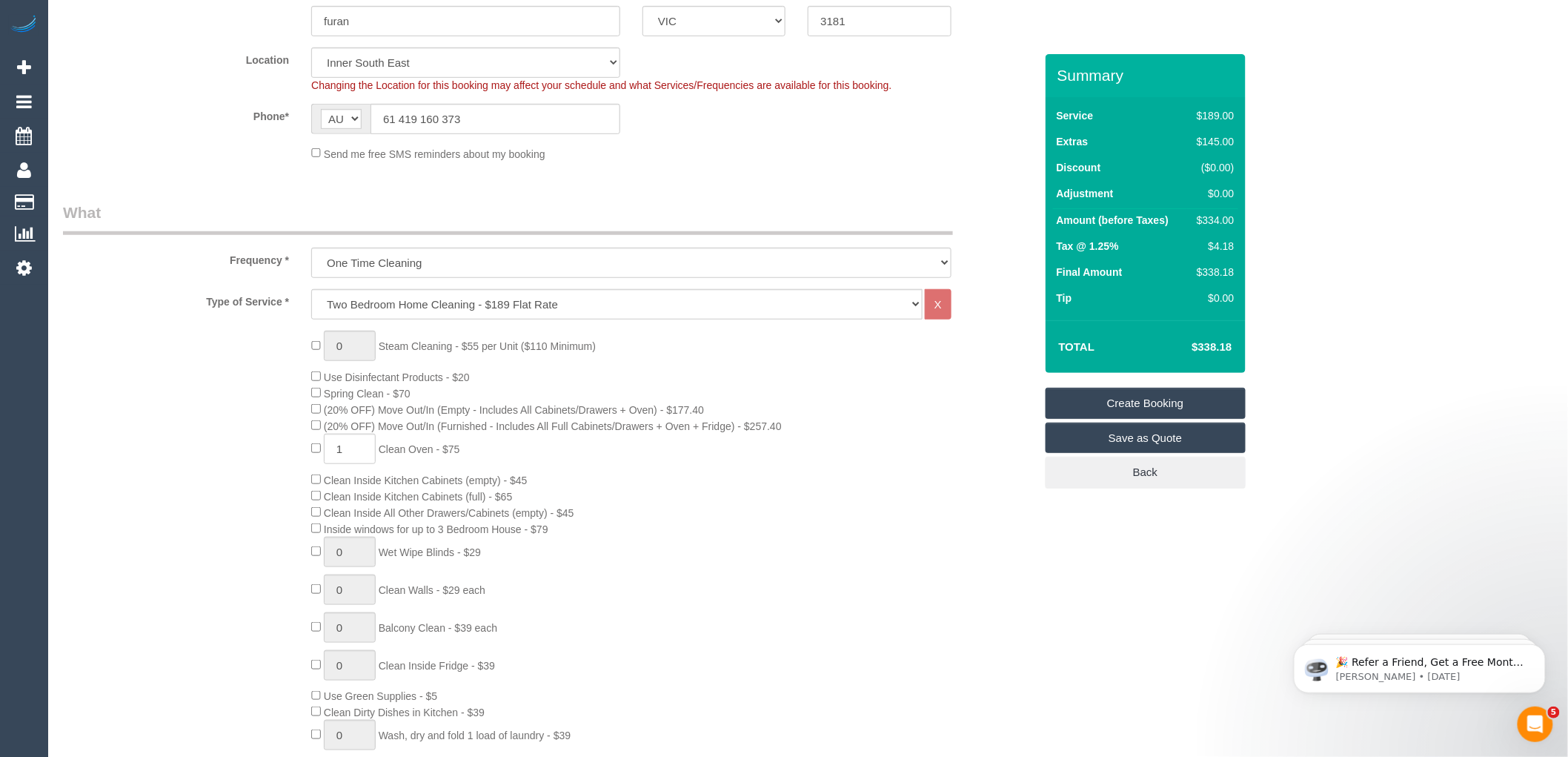
scroll to position [329, 0]
type input "Helena.gumela@gmail.com"
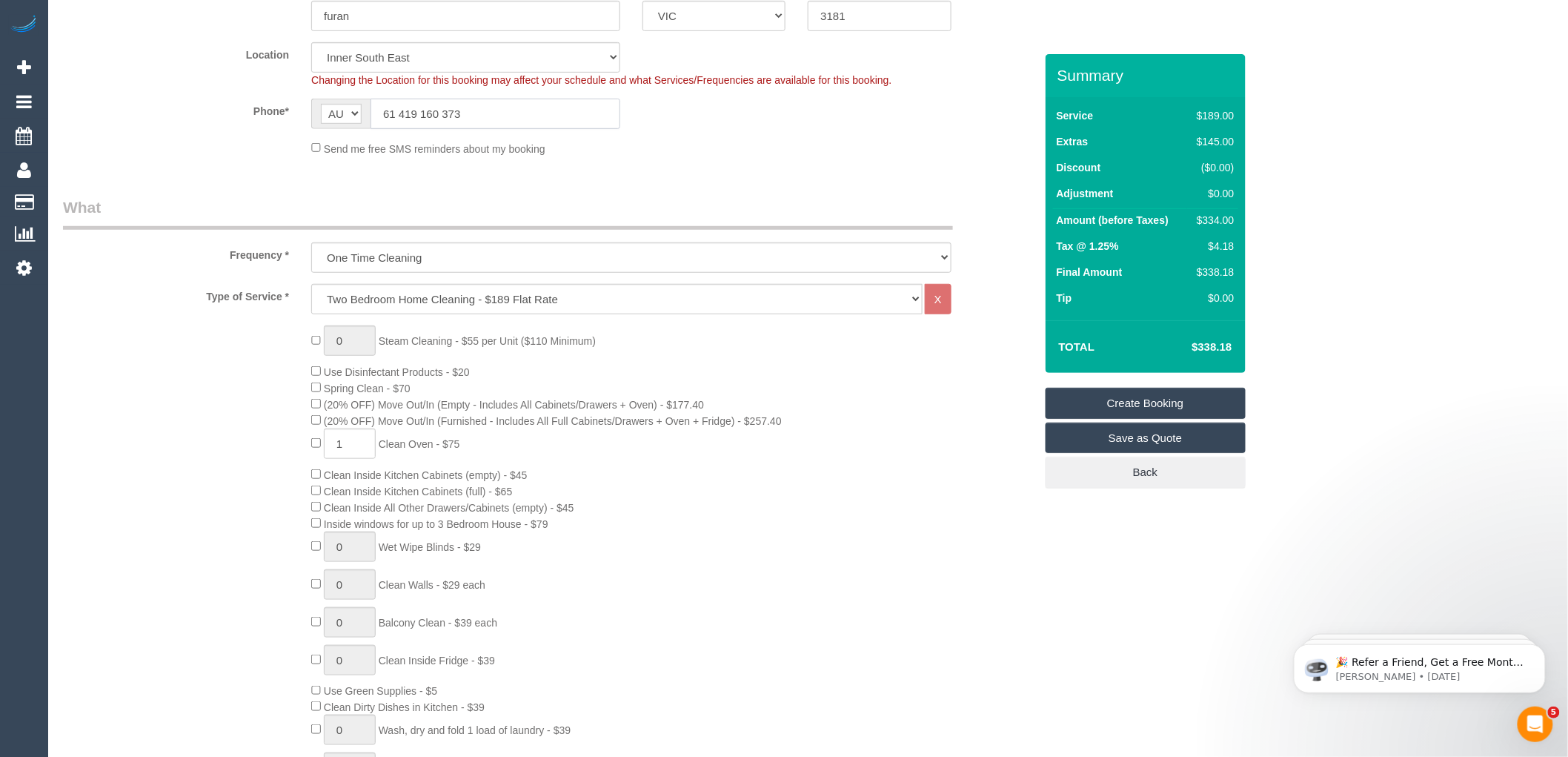
click at [395, 112] on input "61 419 160 373" at bounding box center [496, 114] width 250 height 30
select select "spot62"
type input "0419 160 373"
click at [737, 354] on div "0 Steam Cleaning - $55 per Unit ($110 Minimum) Use Disinfectant Products - $20 …" at bounding box center [673, 585] width 745 height 519
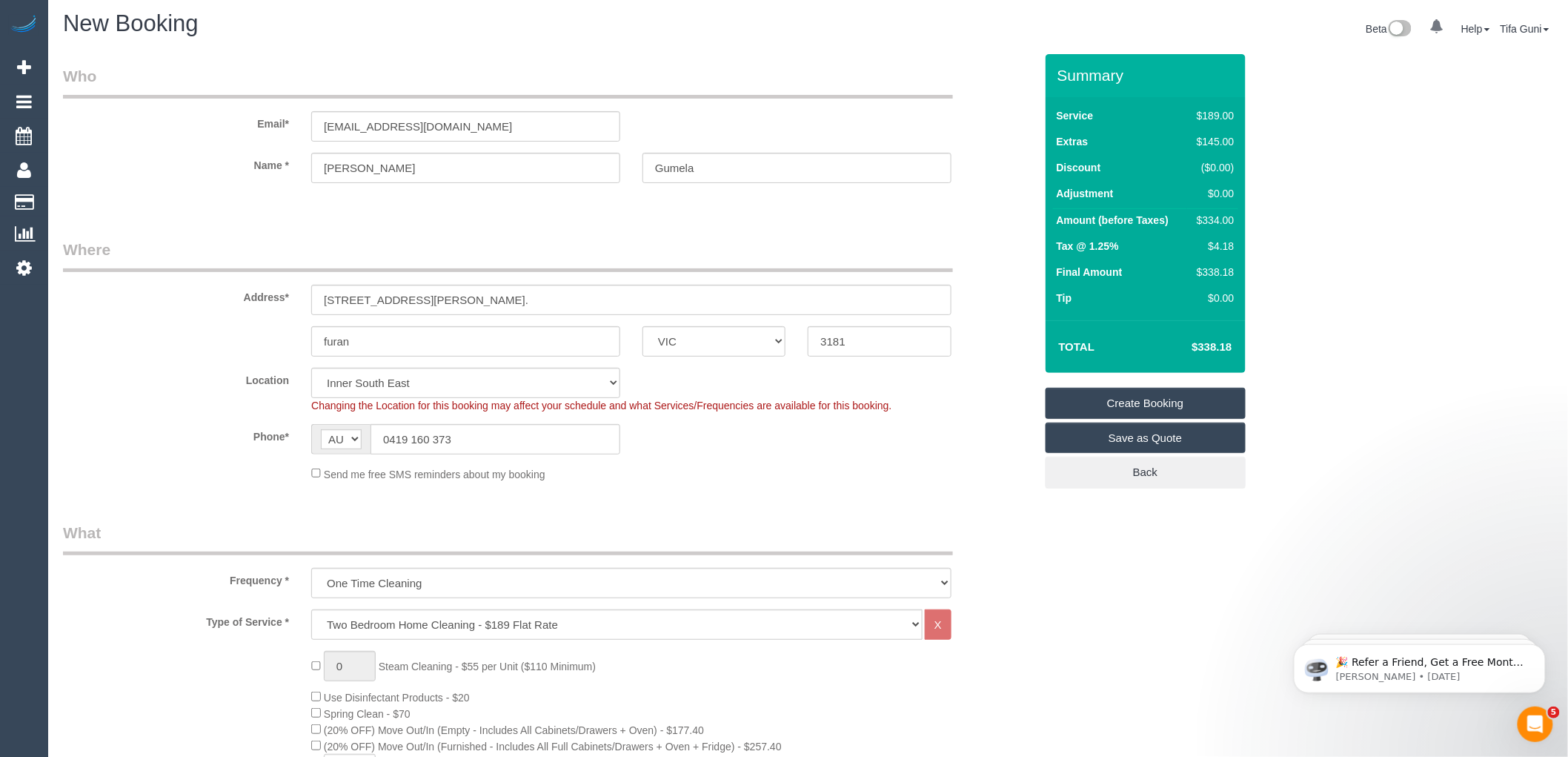
scroll to position [0, 0]
drag, startPoint x: 480, startPoint y: 130, endPoint x: 262, endPoint y: 126, distance: 218.0
click at [260, 126] on div "Email* Helena.gumela@gmail.com" at bounding box center [549, 107] width 994 height 77
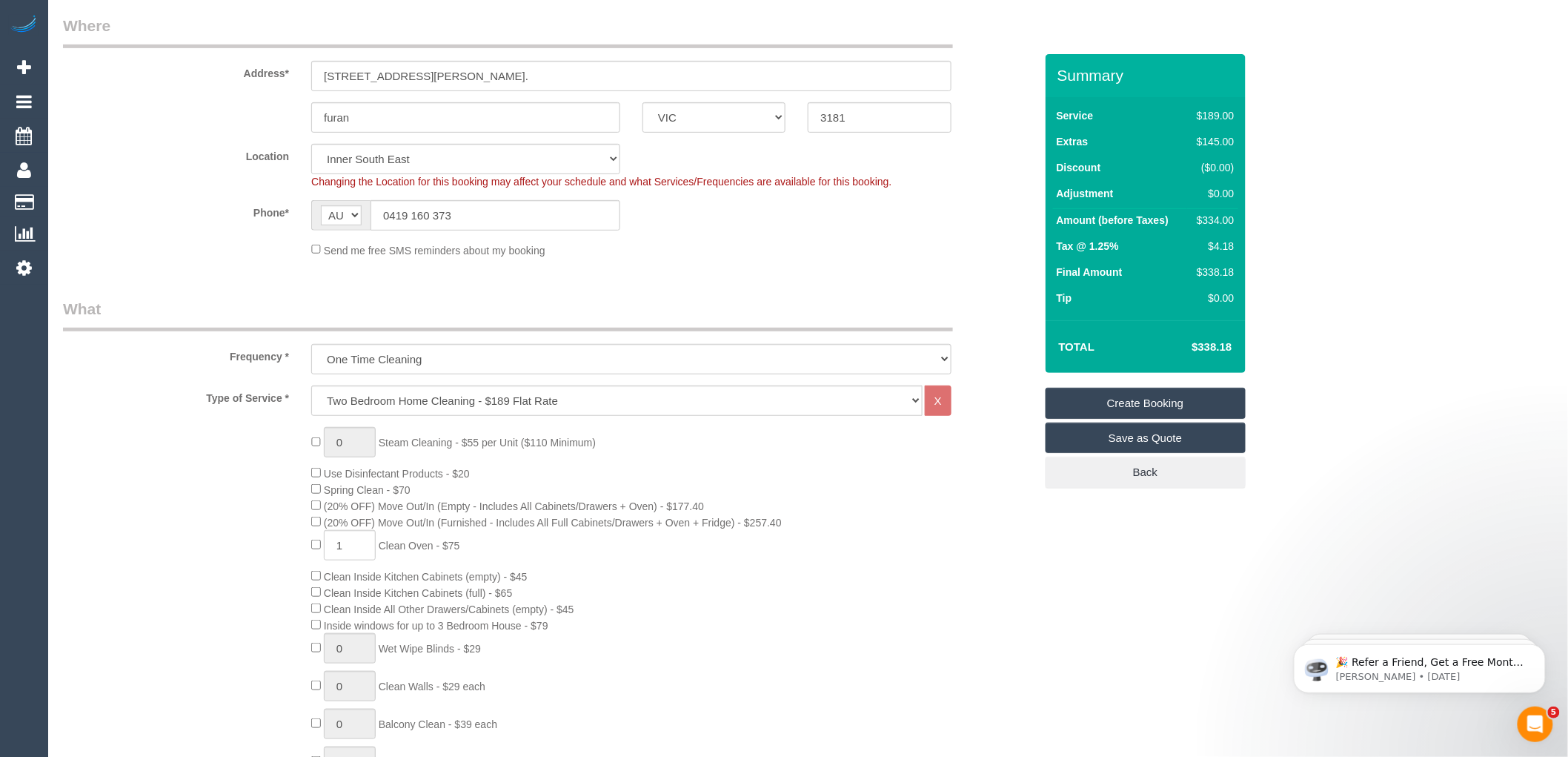
scroll to position [247, 0]
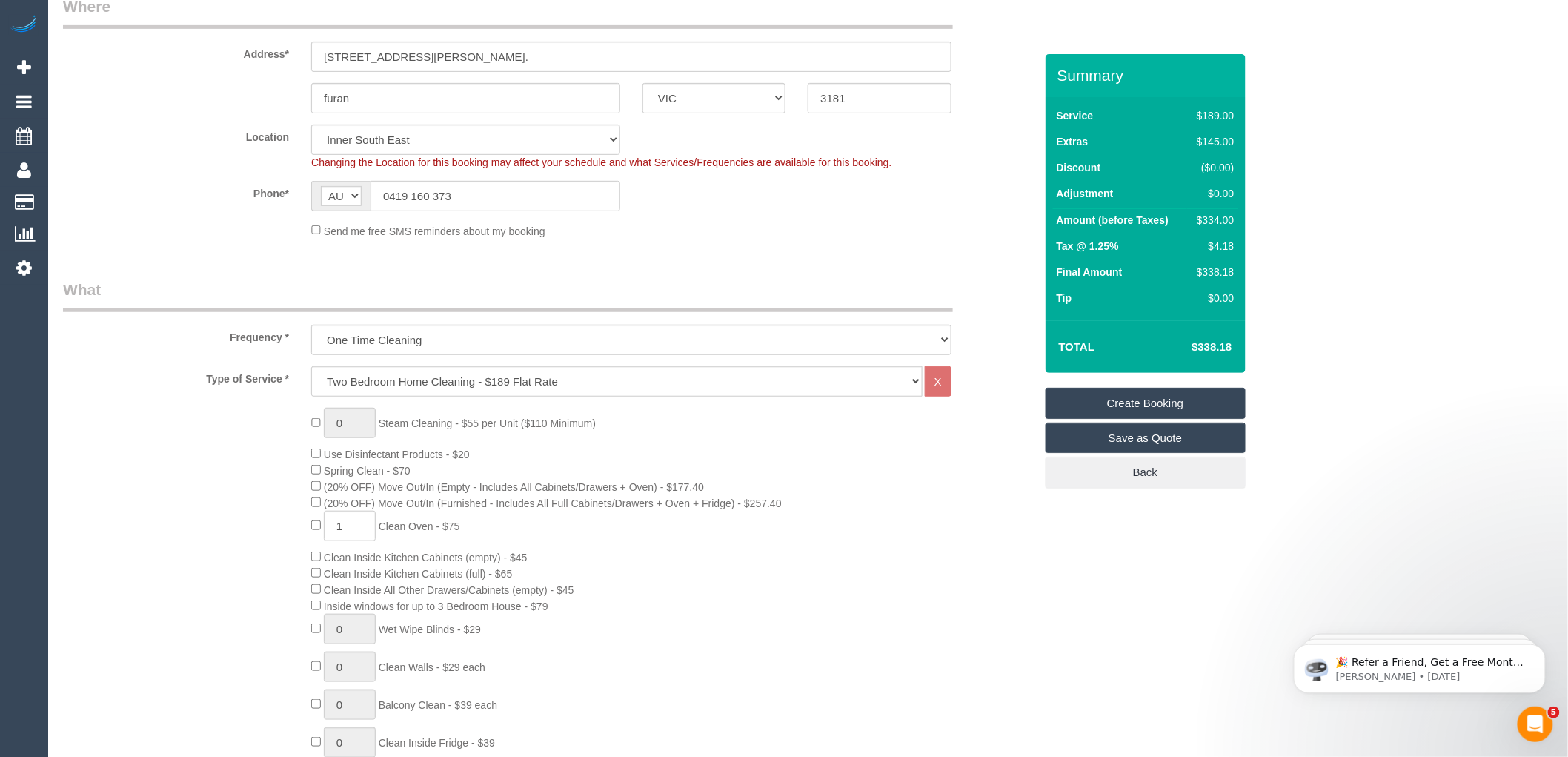
click at [1164, 401] on link "Create Booking" at bounding box center [1145, 403] width 200 height 31
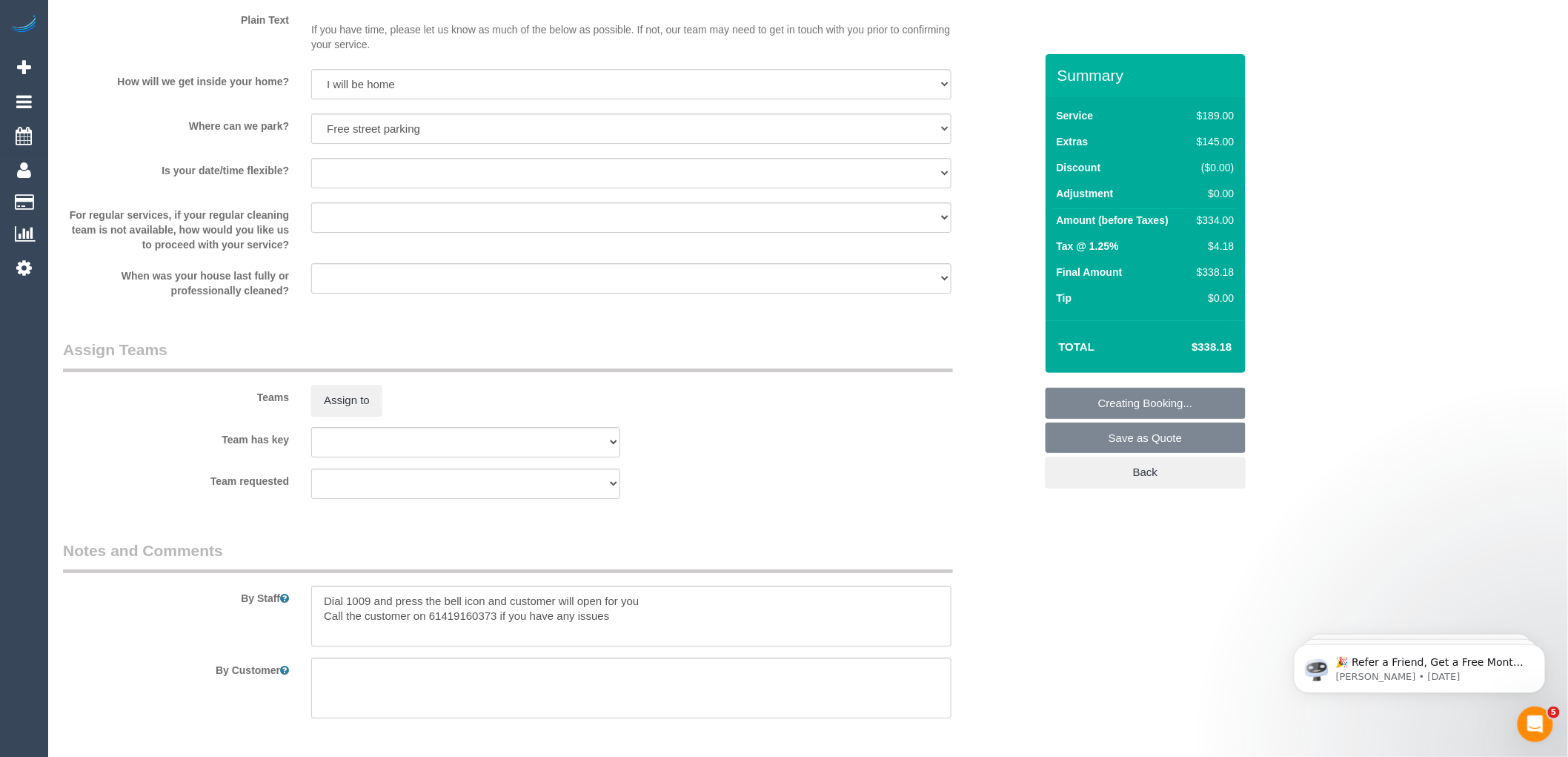
scroll to position [2047, 0]
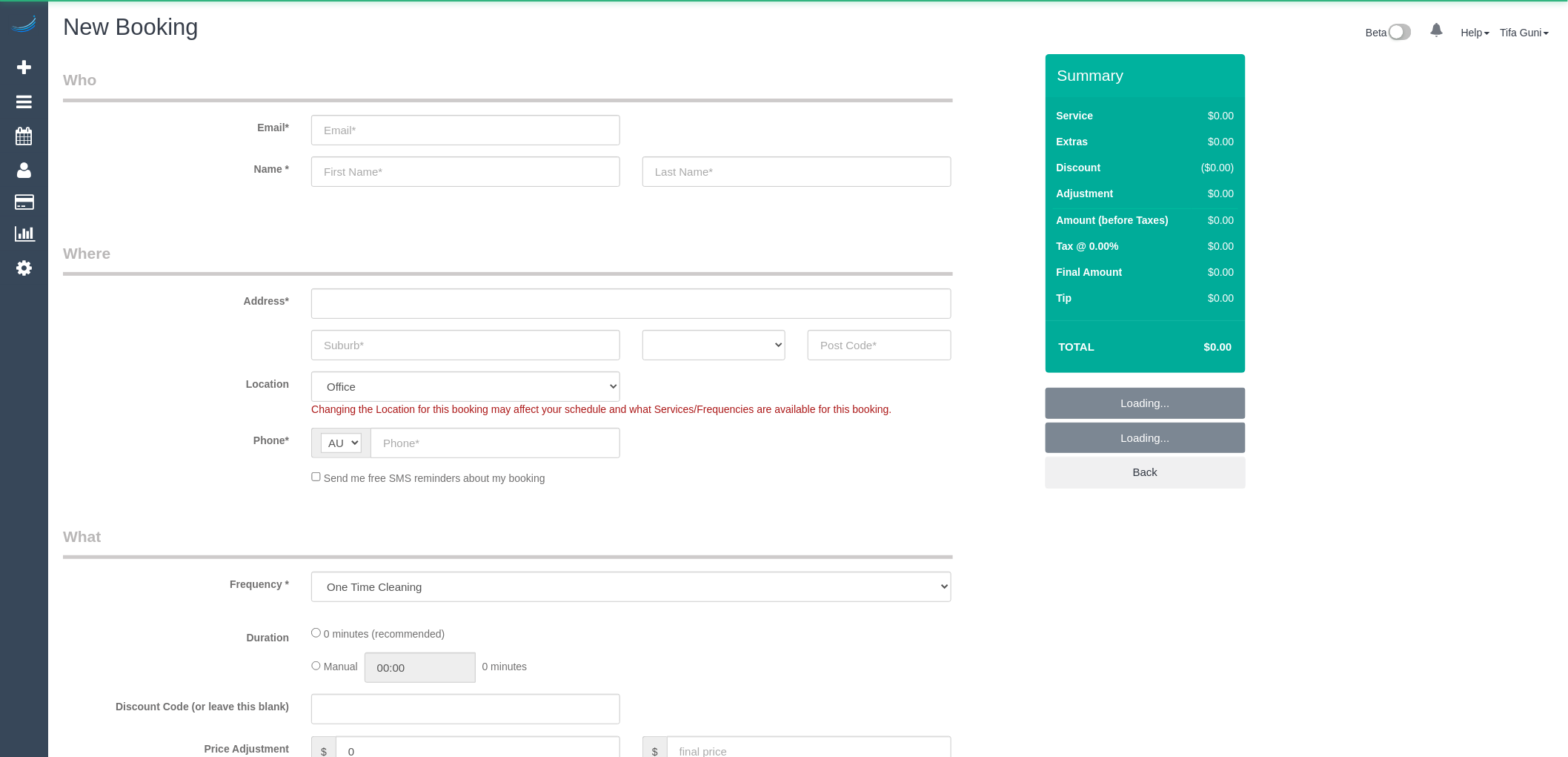
select select "object:813"
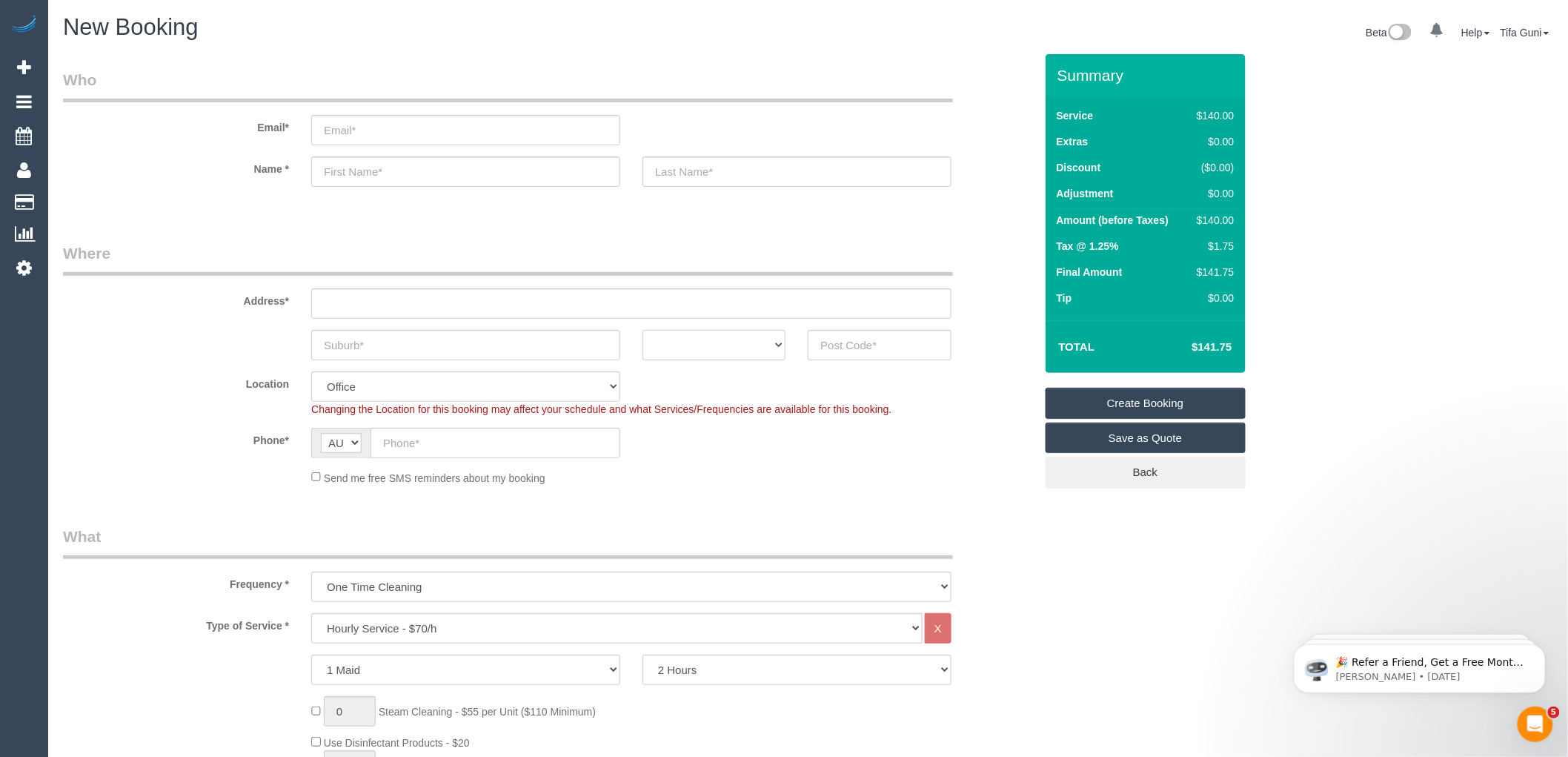
click at [776, 343] on select "ACT NSW NT QLD SA TAS VIC WA" at bounding box center [714, 345] width 143 height 30
select select "VIC"
click at [643, 330] on select "ACT NSW NT QLD SA TAS VIC WA" at bounding box center [714, 345] width 143 height 30
click at [379, 346] on input "text" at bounding box center [466, 345] width 309 height 30
type input "St Kilda"
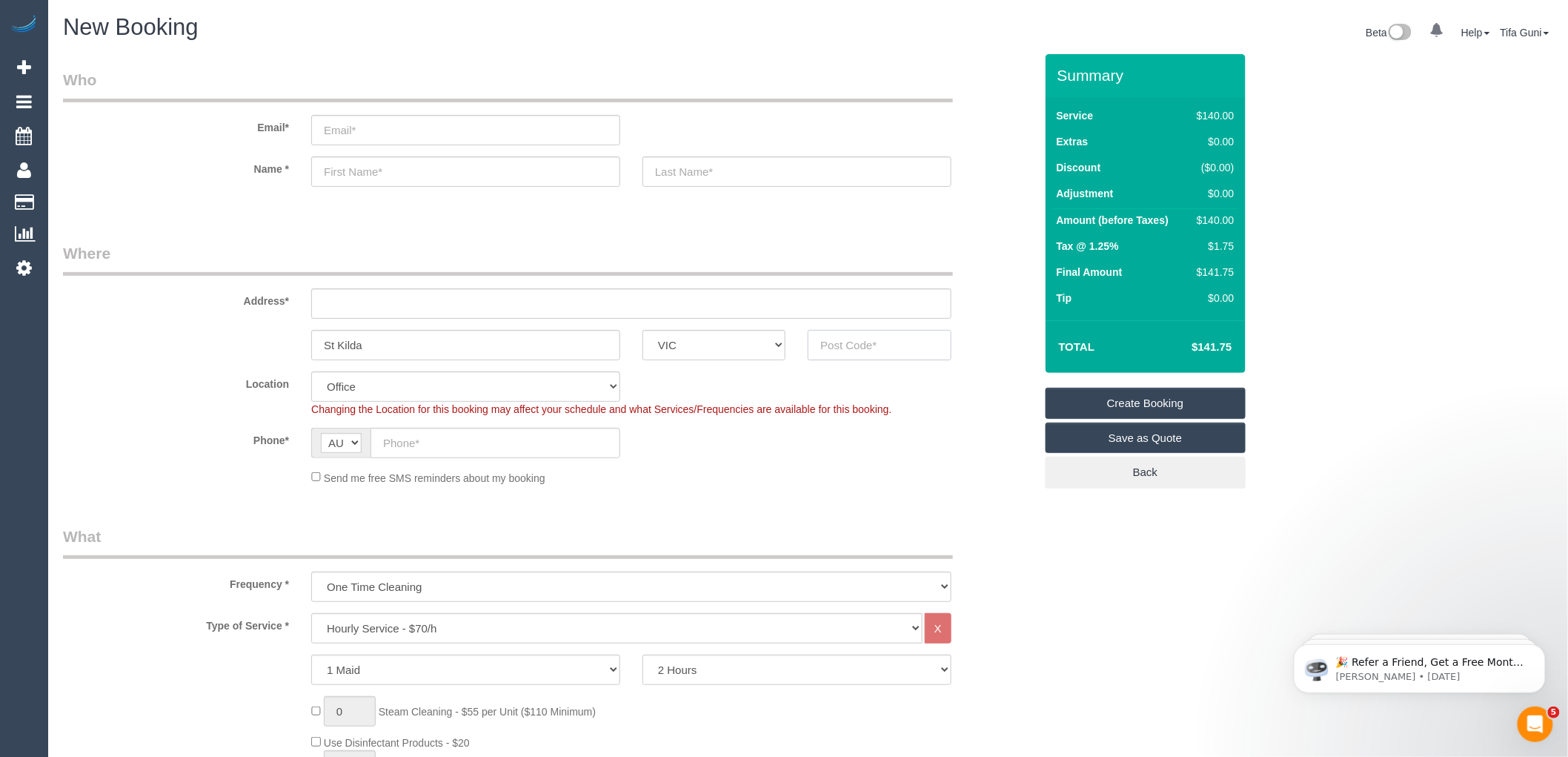
click at [853, 347] on input "text" at bounding box center [879, 345] width 143 height 30
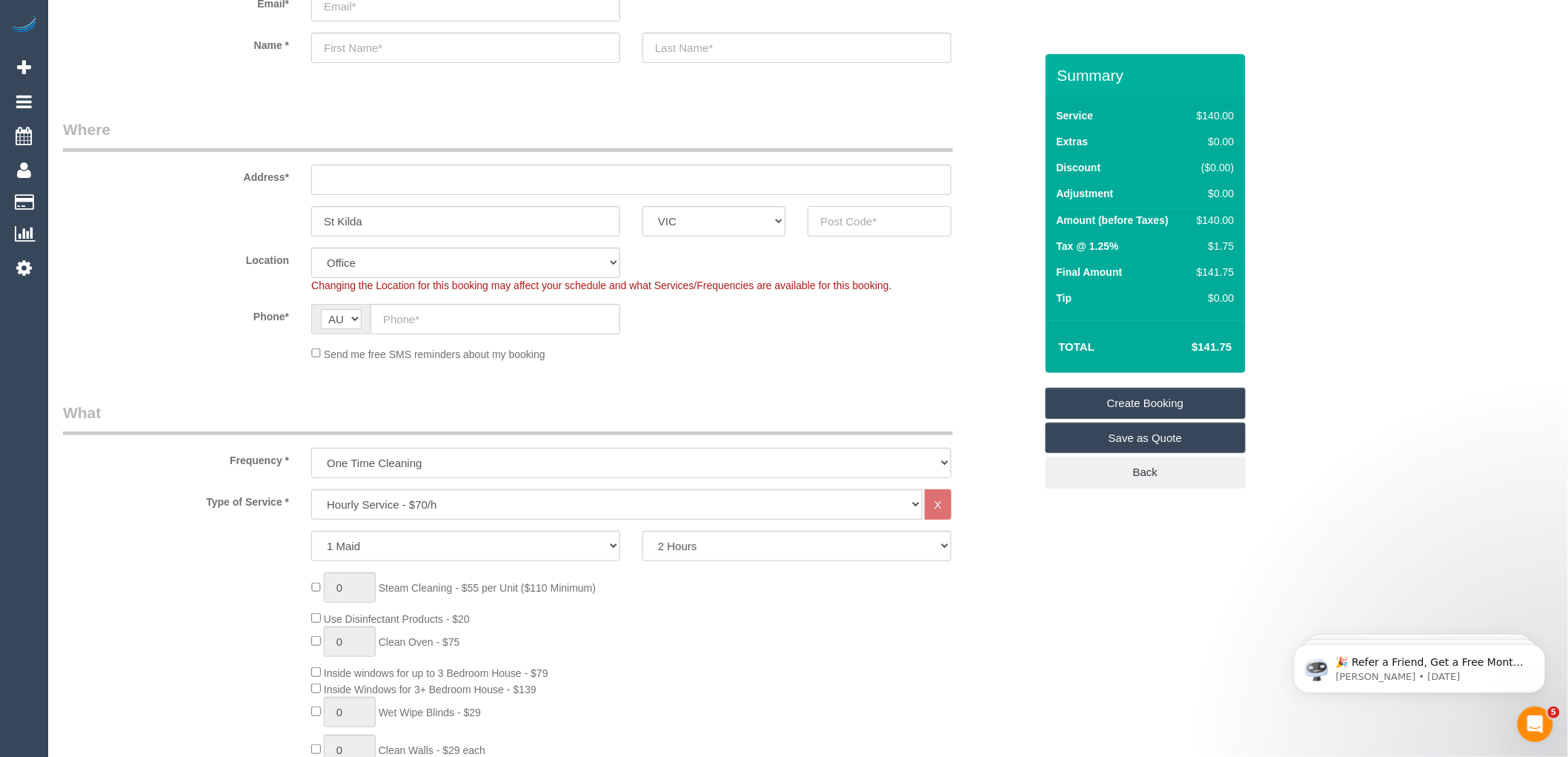
scroll to position [411, 0]
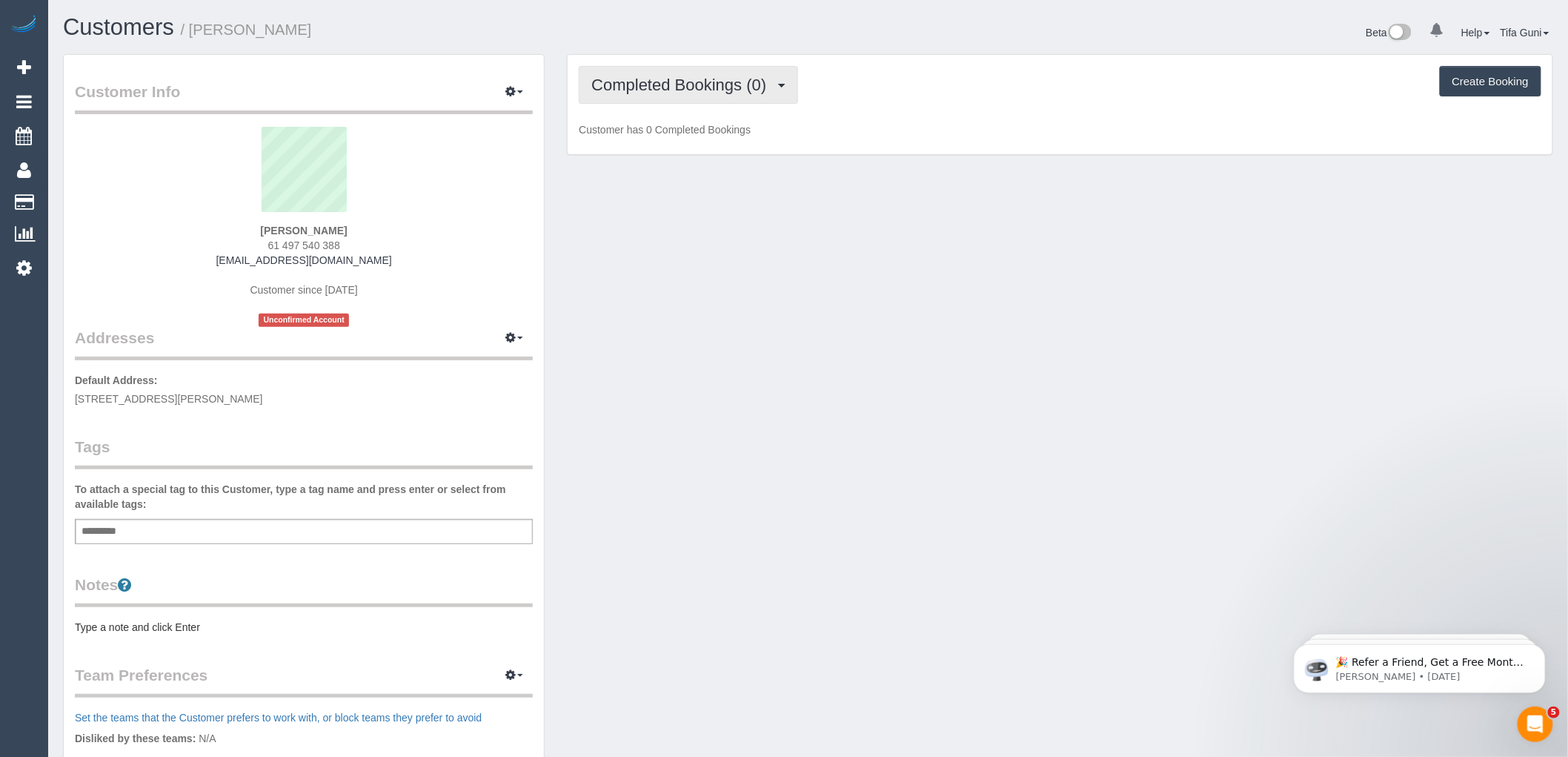
click at [708, 79] on span "Completed Bookings (0)" at bounding box center [682, 85] width 183 height 18
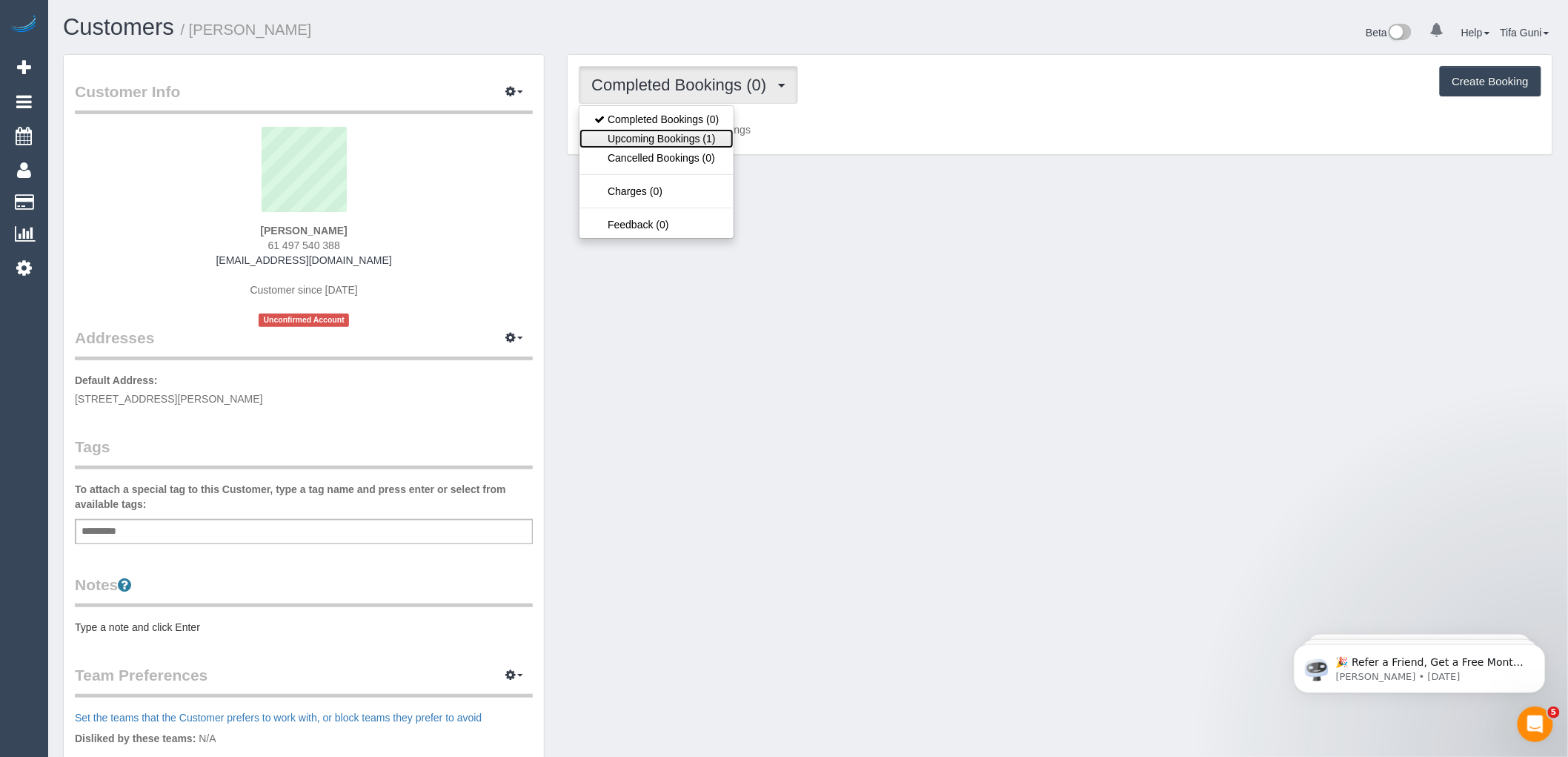
click at [693, 143] on link "Upcoming Bookings (1)" at bounding box center [656, 138] width 154 height 19
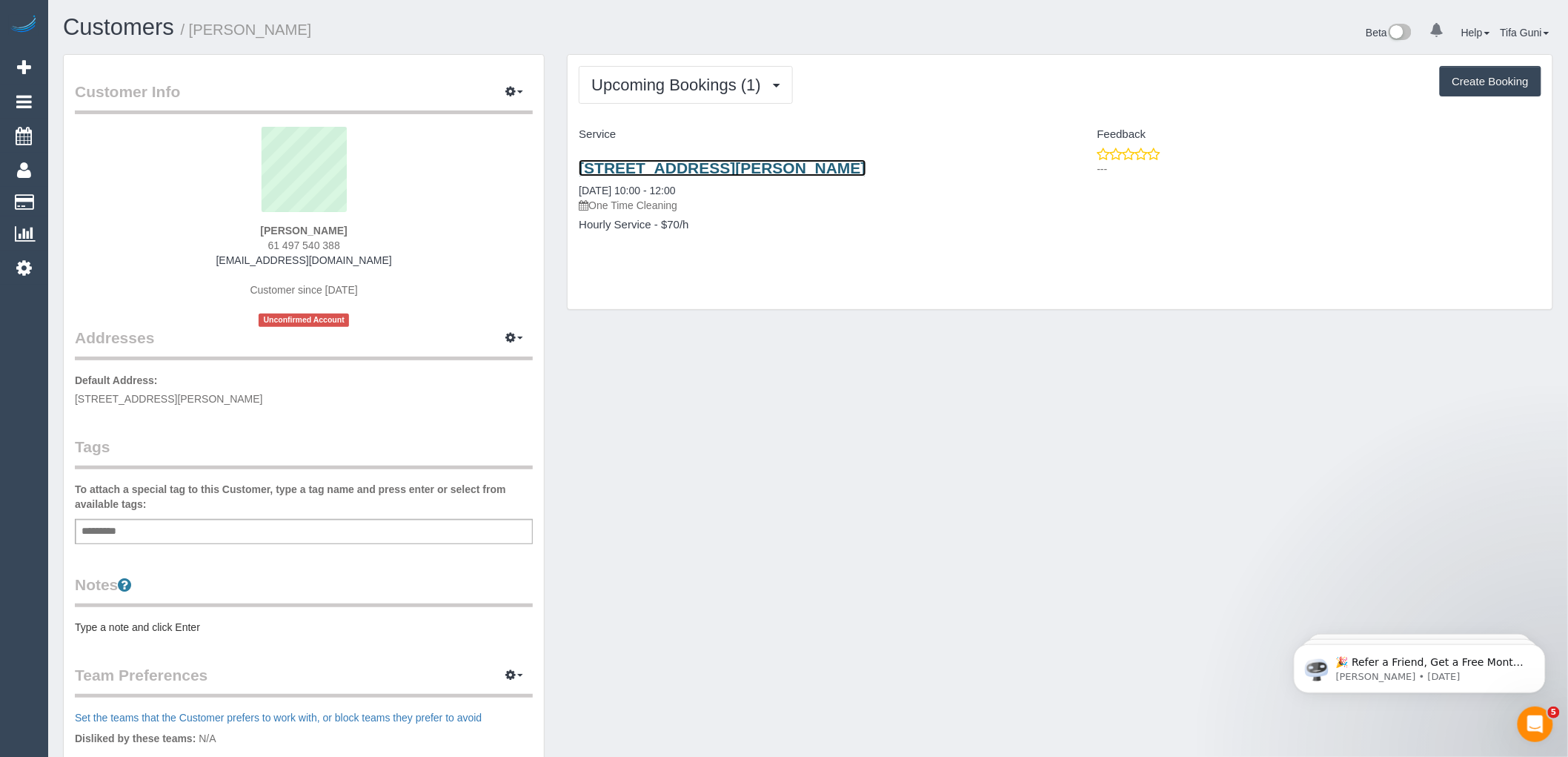
click at [695, 169] on link "20 Martin Street, St Kilda, VIC 3182" at bounding box center [722, 168] width 287 height 17
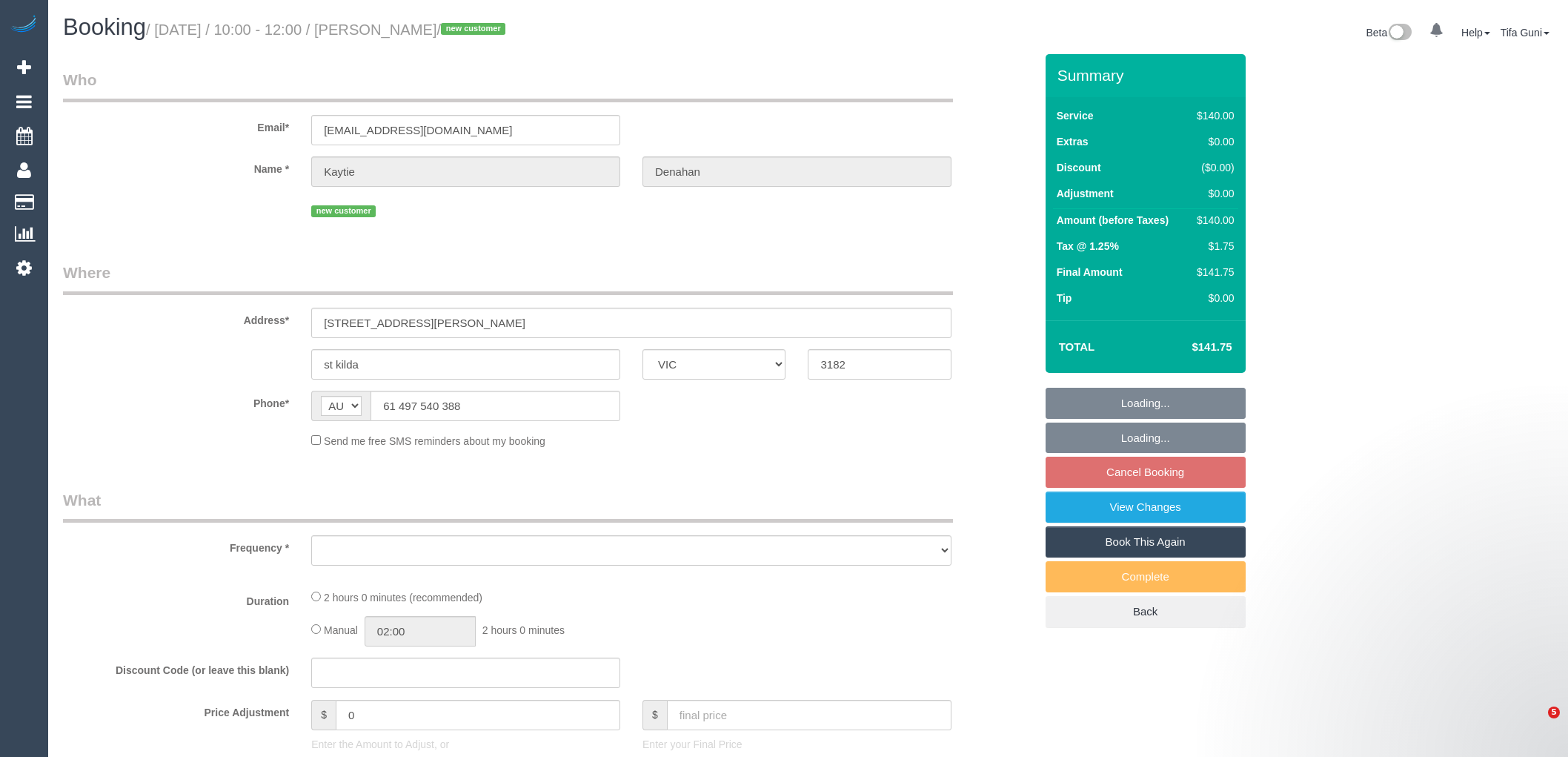
select select "VIC"
select select "string:stripe-pm_1SCXyA2GScqysDRVd19DKnZY"
select select "number:29"
select select "number:14"
select select "number:19"
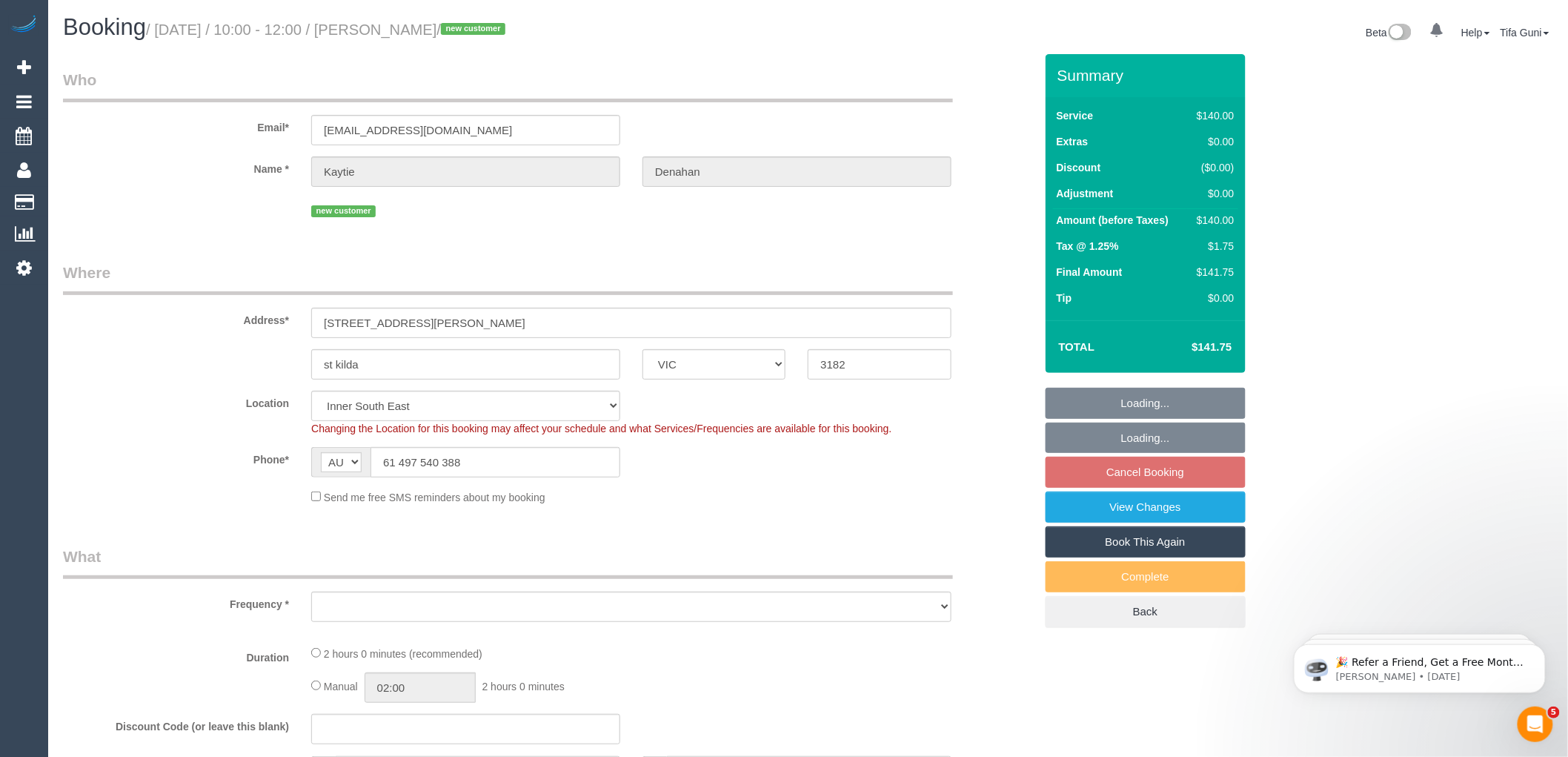
select select "object:684"
select select "spot3"
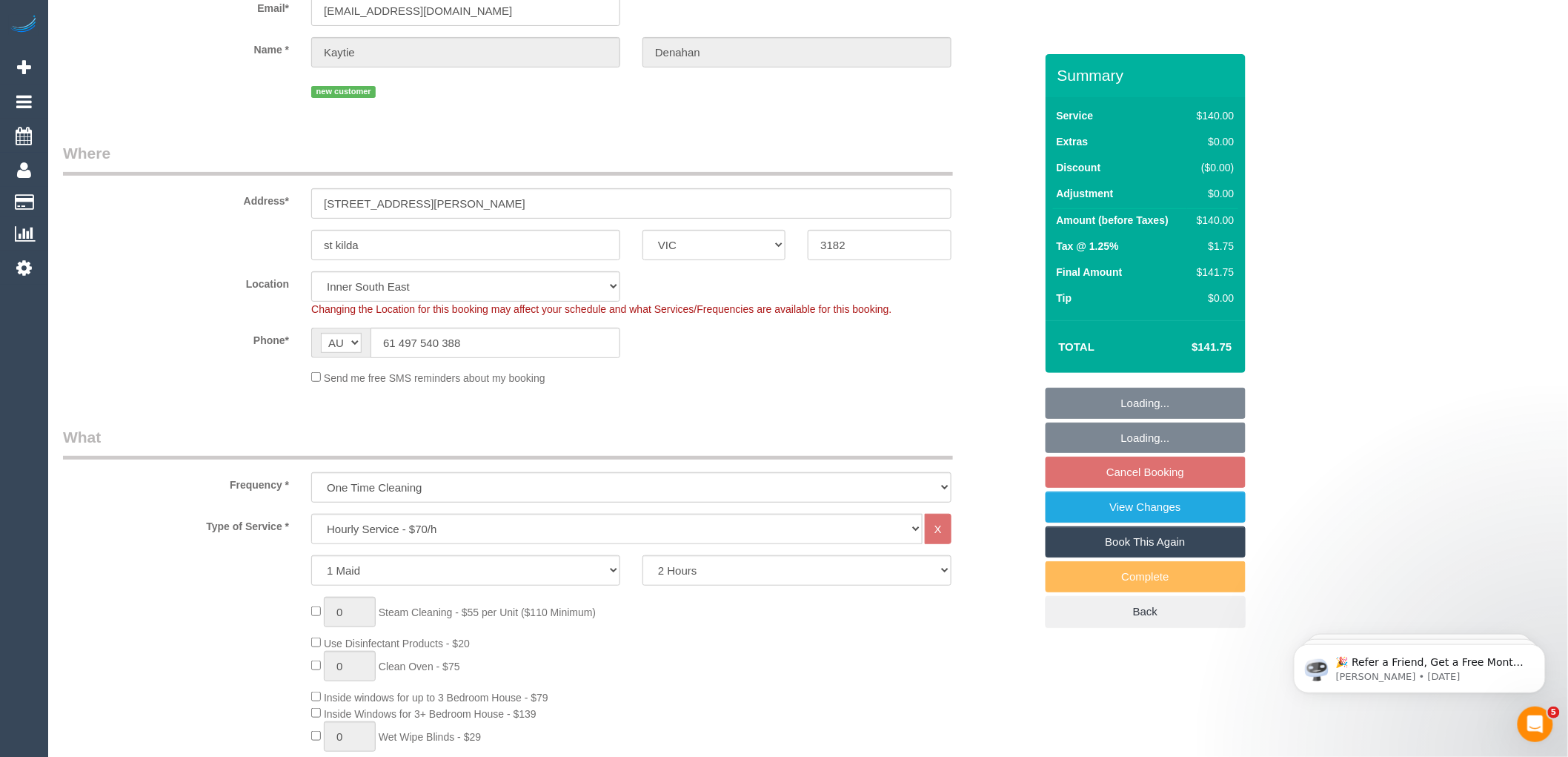
select select "object:1459"
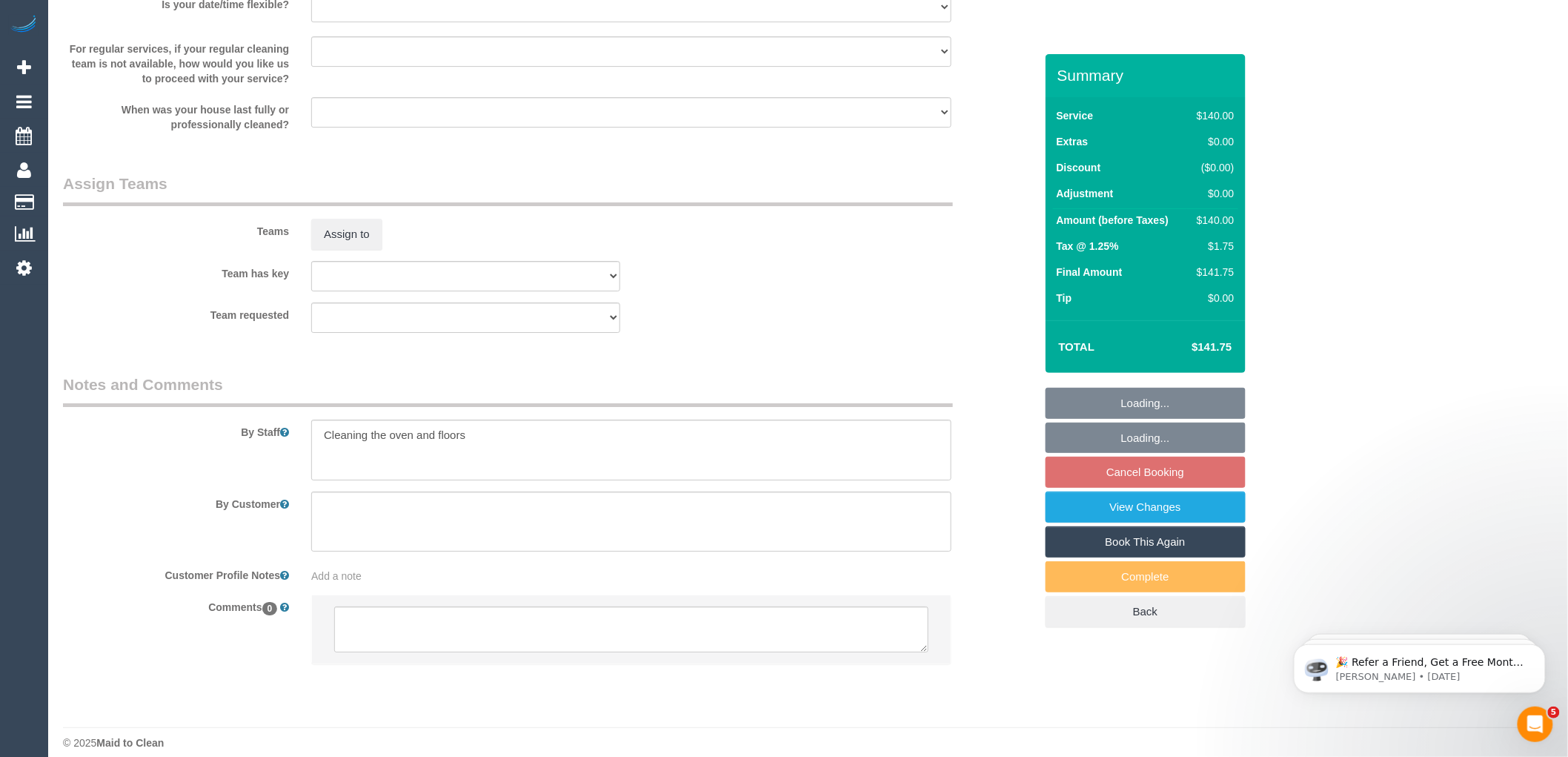
scroll to position [2051, 0]
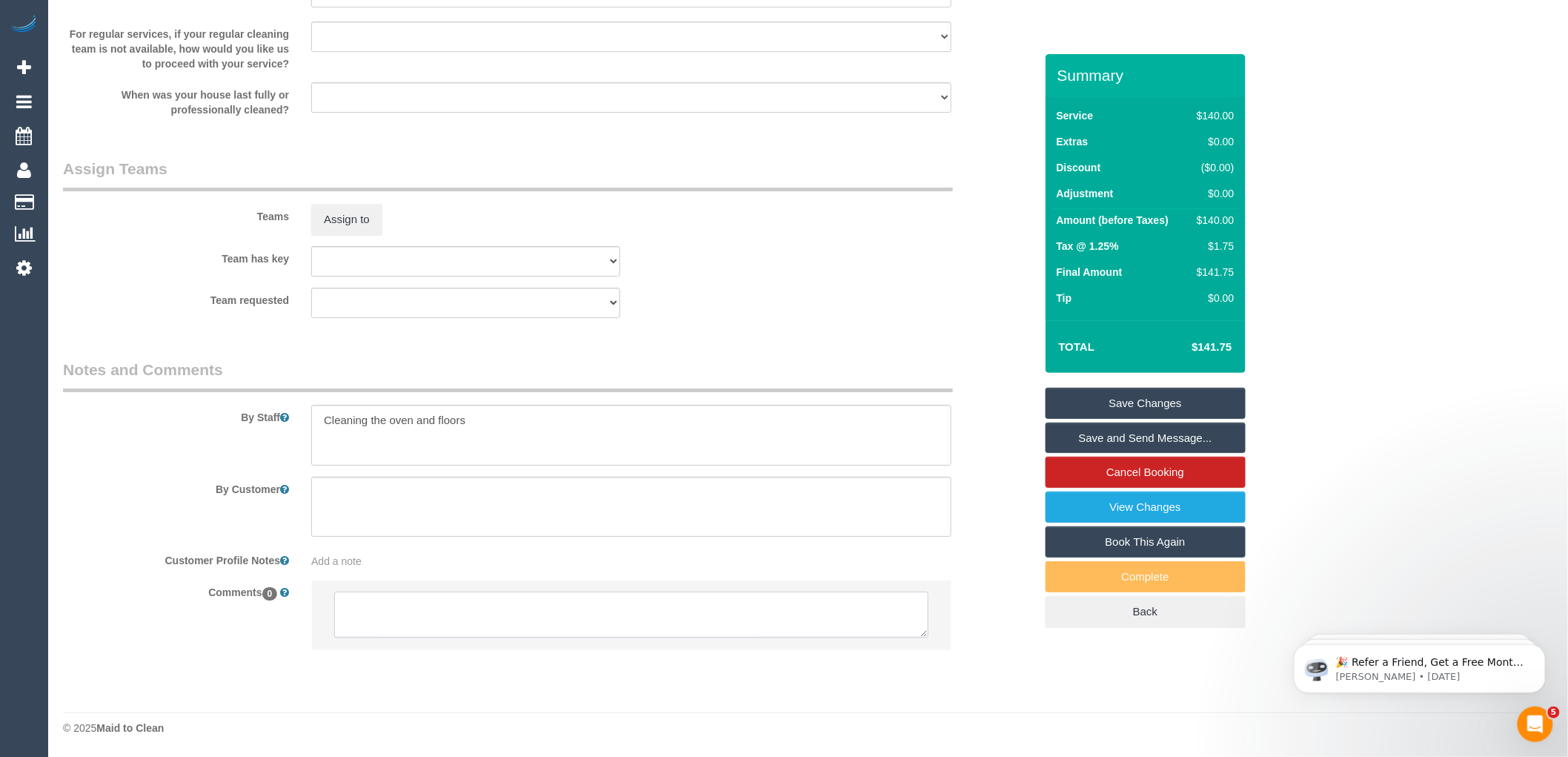
click at [456, 595] on textarea at bounding box center [632, 615] width 595 height 46
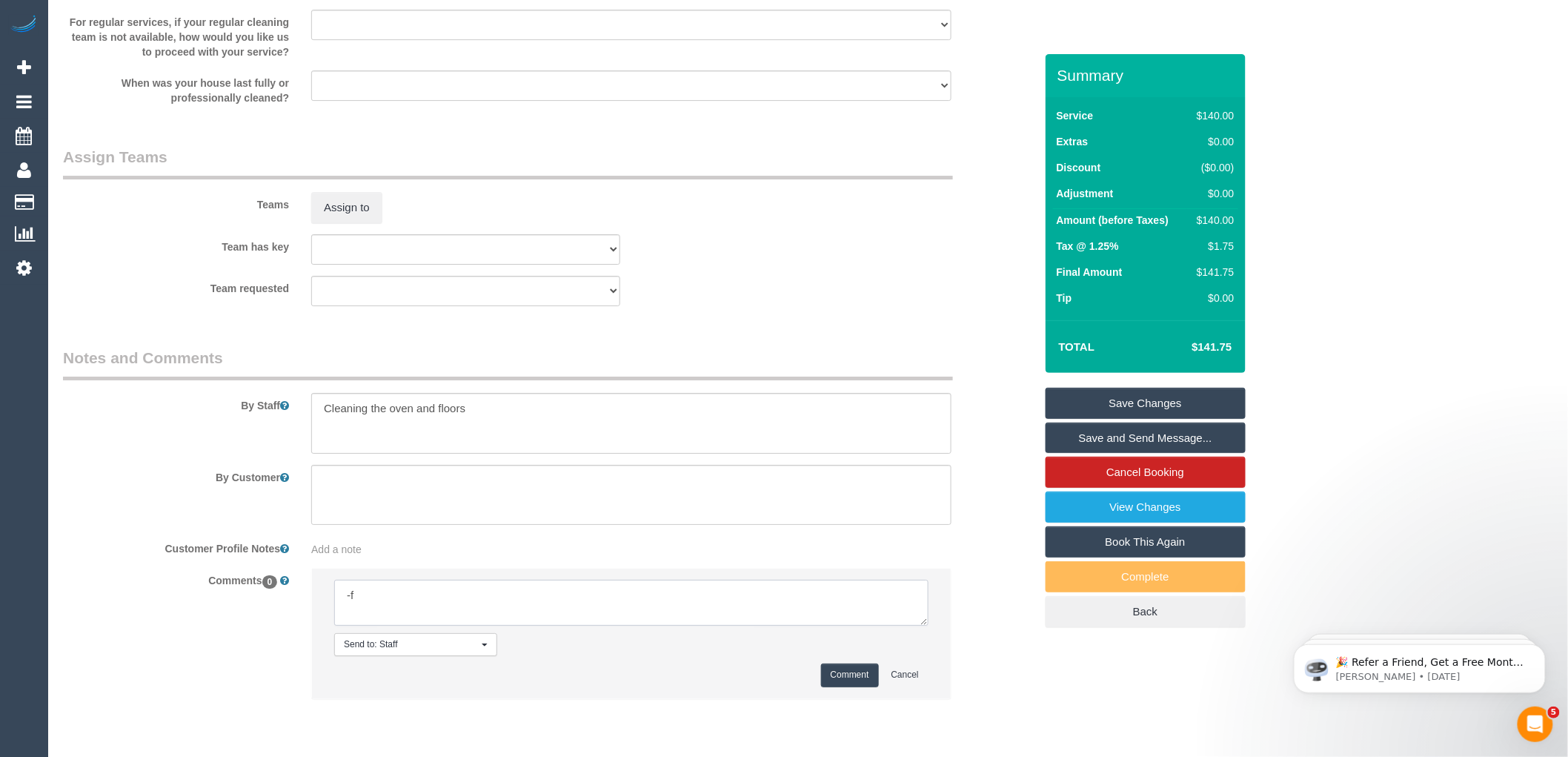
type textarea "-"
paste textarea "Flexibility dates: Flexibility times: Notes: knows we need to review Contact vi…"
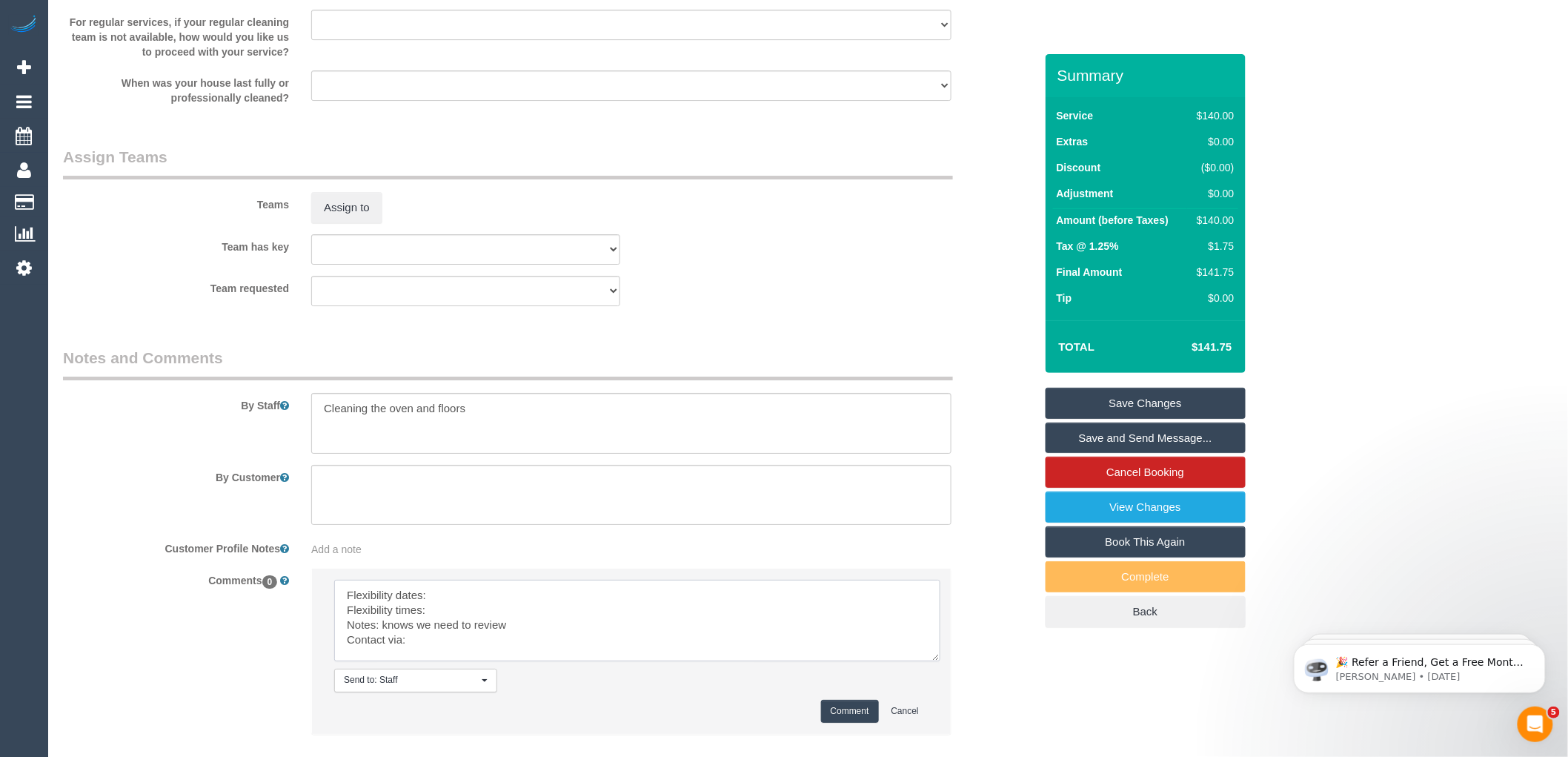
scroll to position [0, 0]
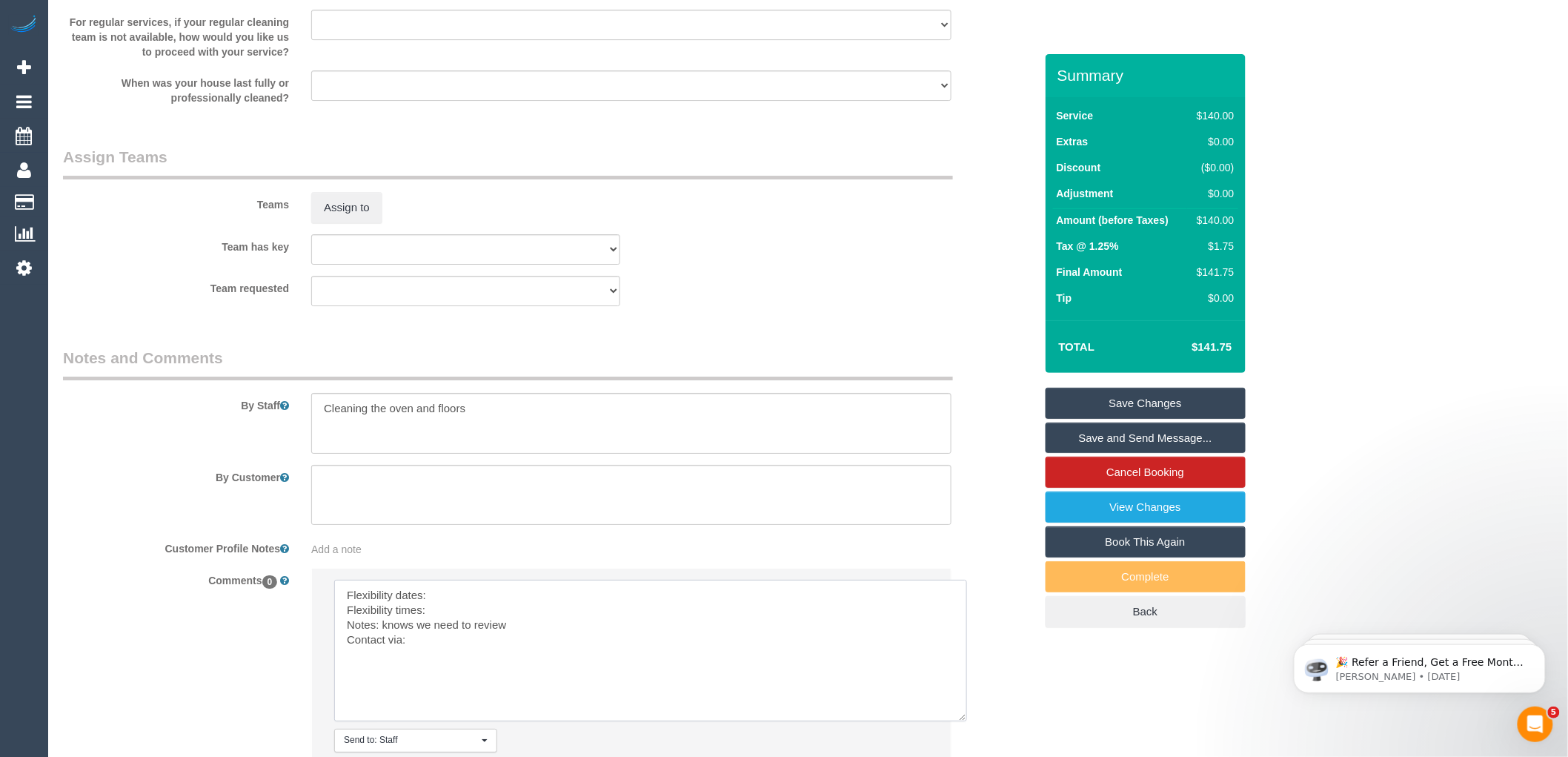
drag, startPoint x: 922, startPoint y: 633, endPoint x: 962, endPoint y: 729, distance: 104.0
click at [962, 721] on textarea at bounding box center [651, 650] width 633 height 142
click at [463, 610] on textarea at bounding box center [651, 650] width 633 height 142
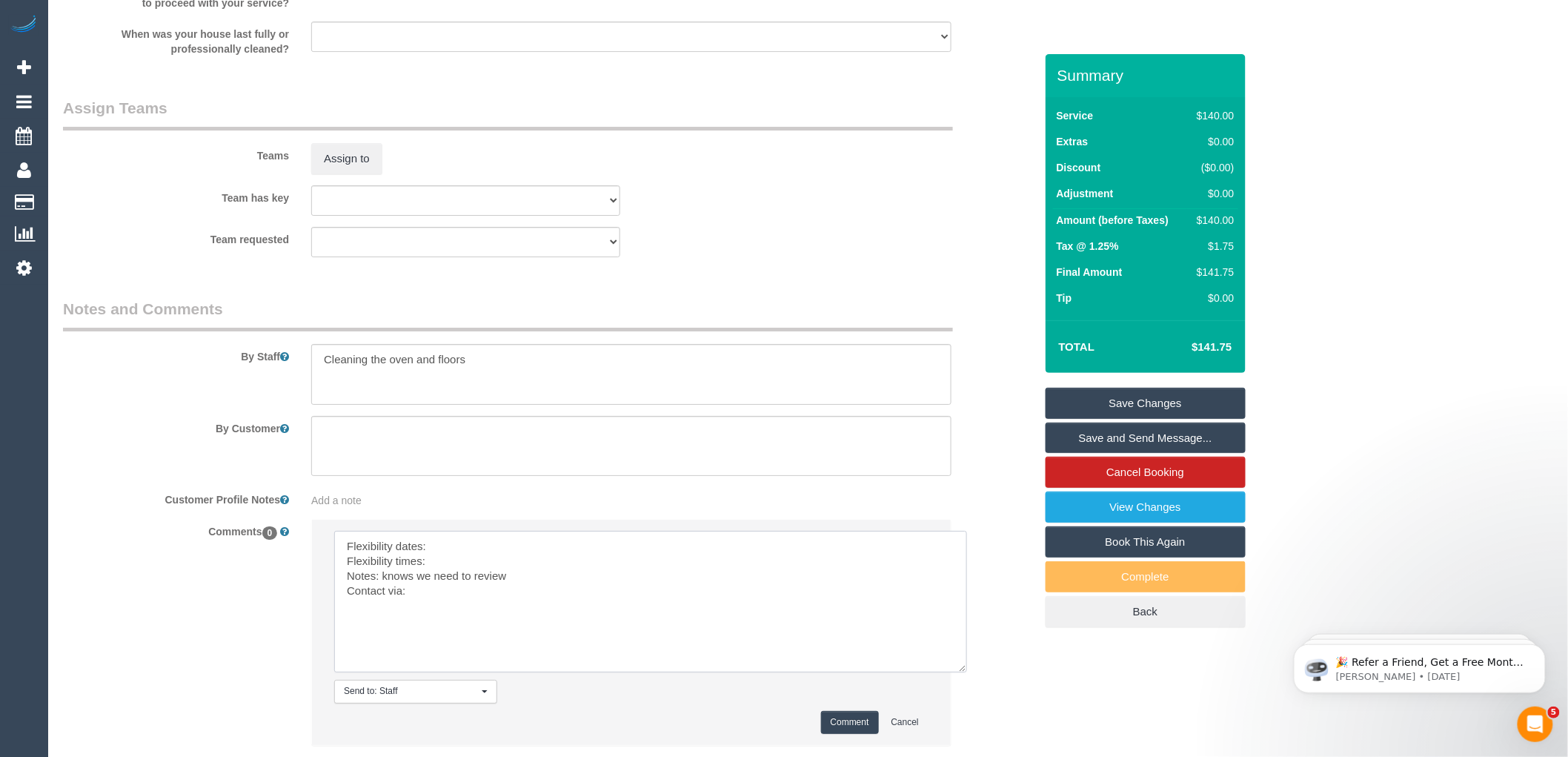
scroll to position [2208, 0]
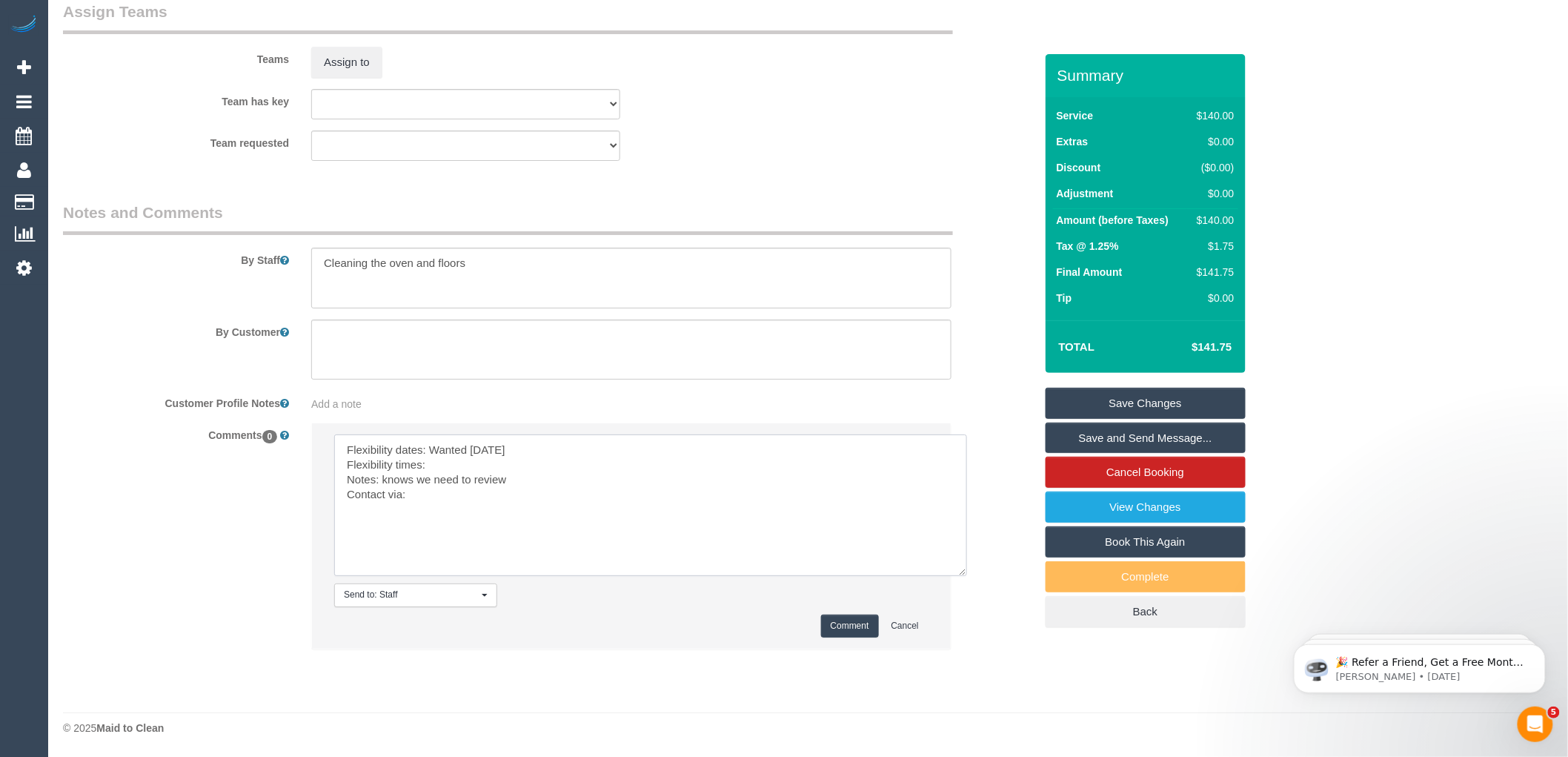
click at [515, 455] on textarea at bounding box center [651, 505] width 633 height 142
click at [460, 466] on textarea at bounding box center [651, 505] width 633 height 142
click at [438, 495] on textarea at bounding box center [651, 505] width 633 height 142
type textarea "Flexibility dates: Wanted Friday 03/10 but is okay with Saturday as last option…"
click at [845, 629] on button "Comment" at bounding box center [849, 626] width 58 height 23
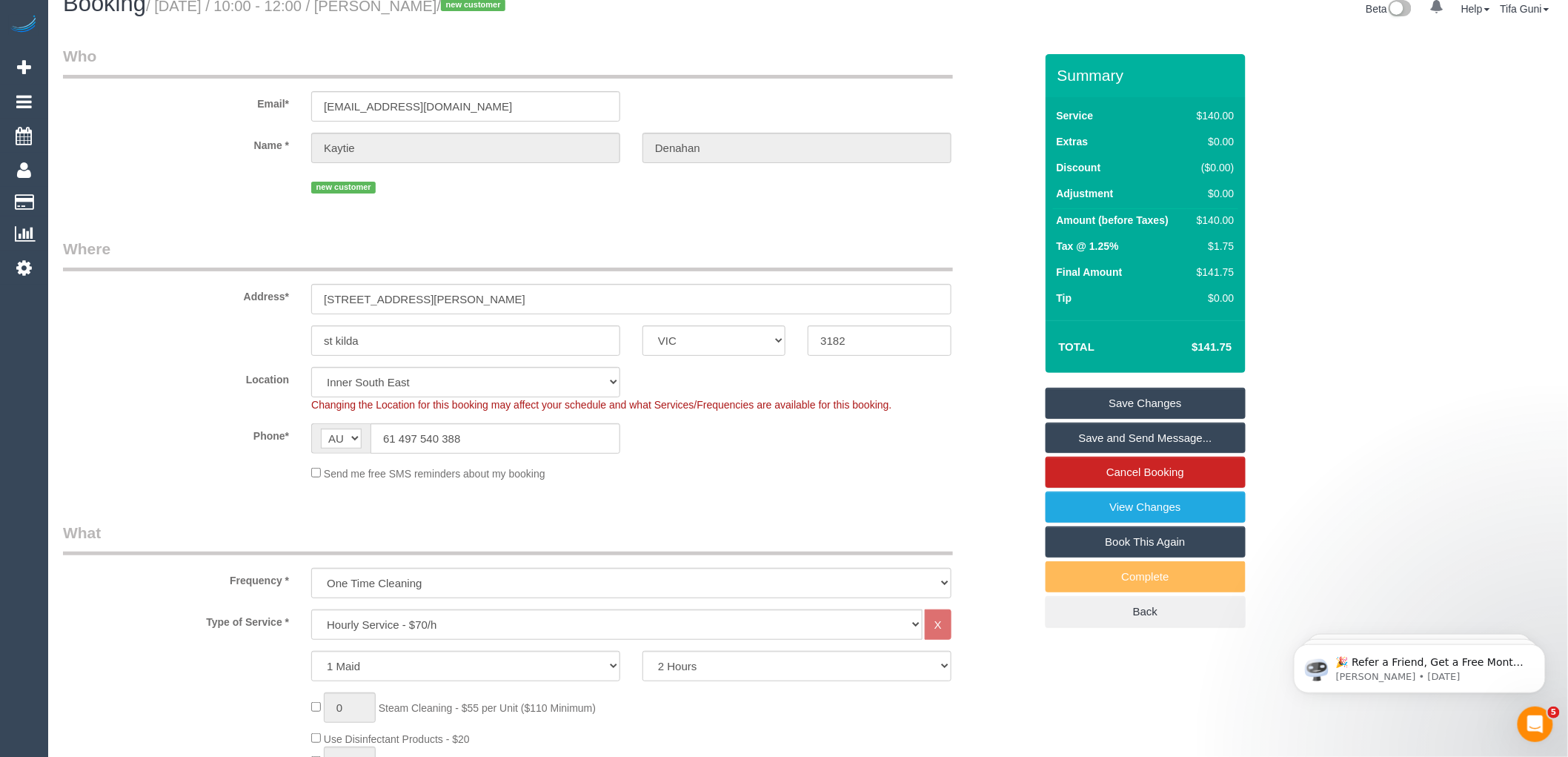
scroll to position [0, 0]
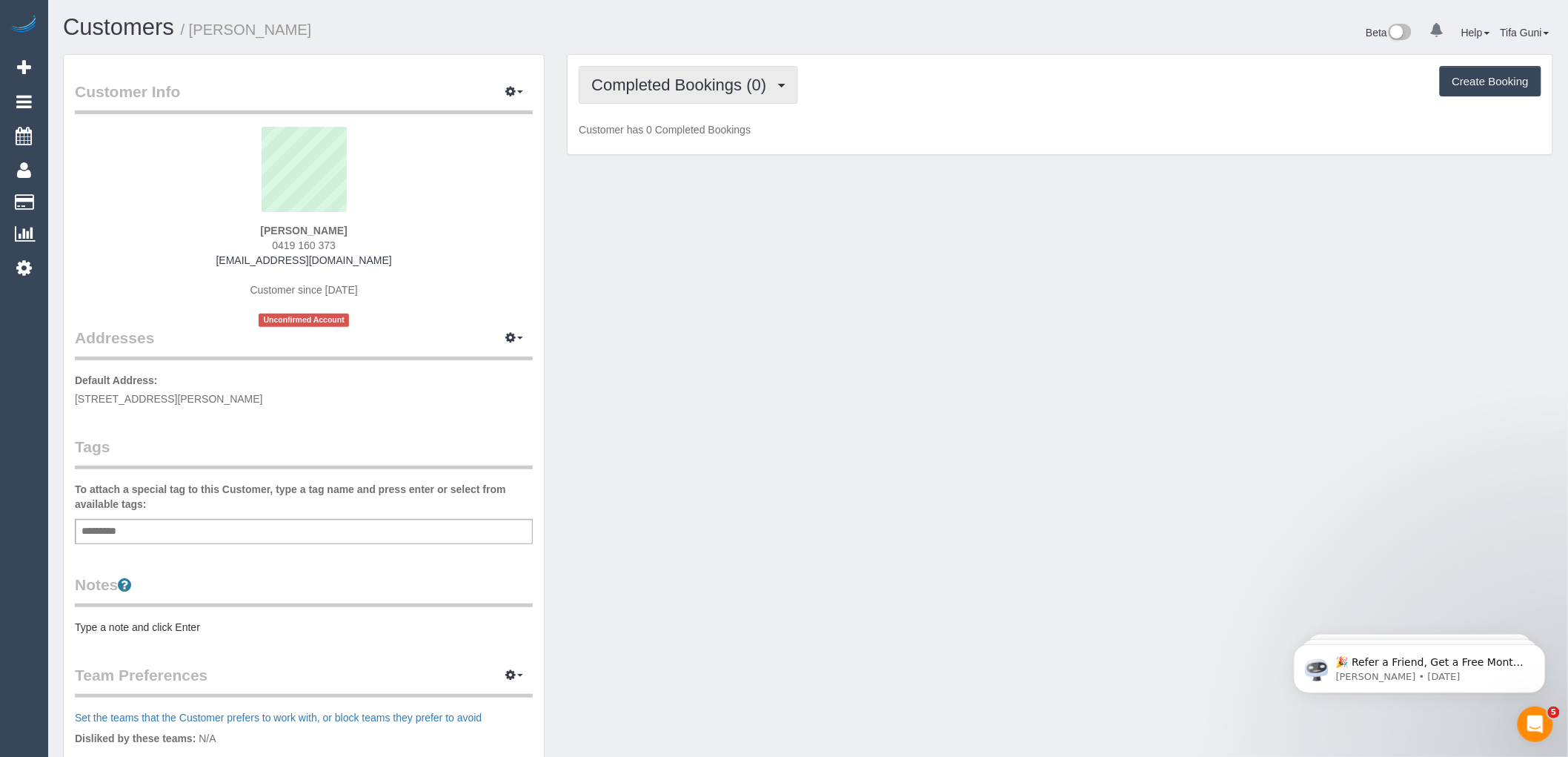
click at [727, 82] on span "Completed Bookings (0)" at bounding box center [682, 85] width 183 height 18
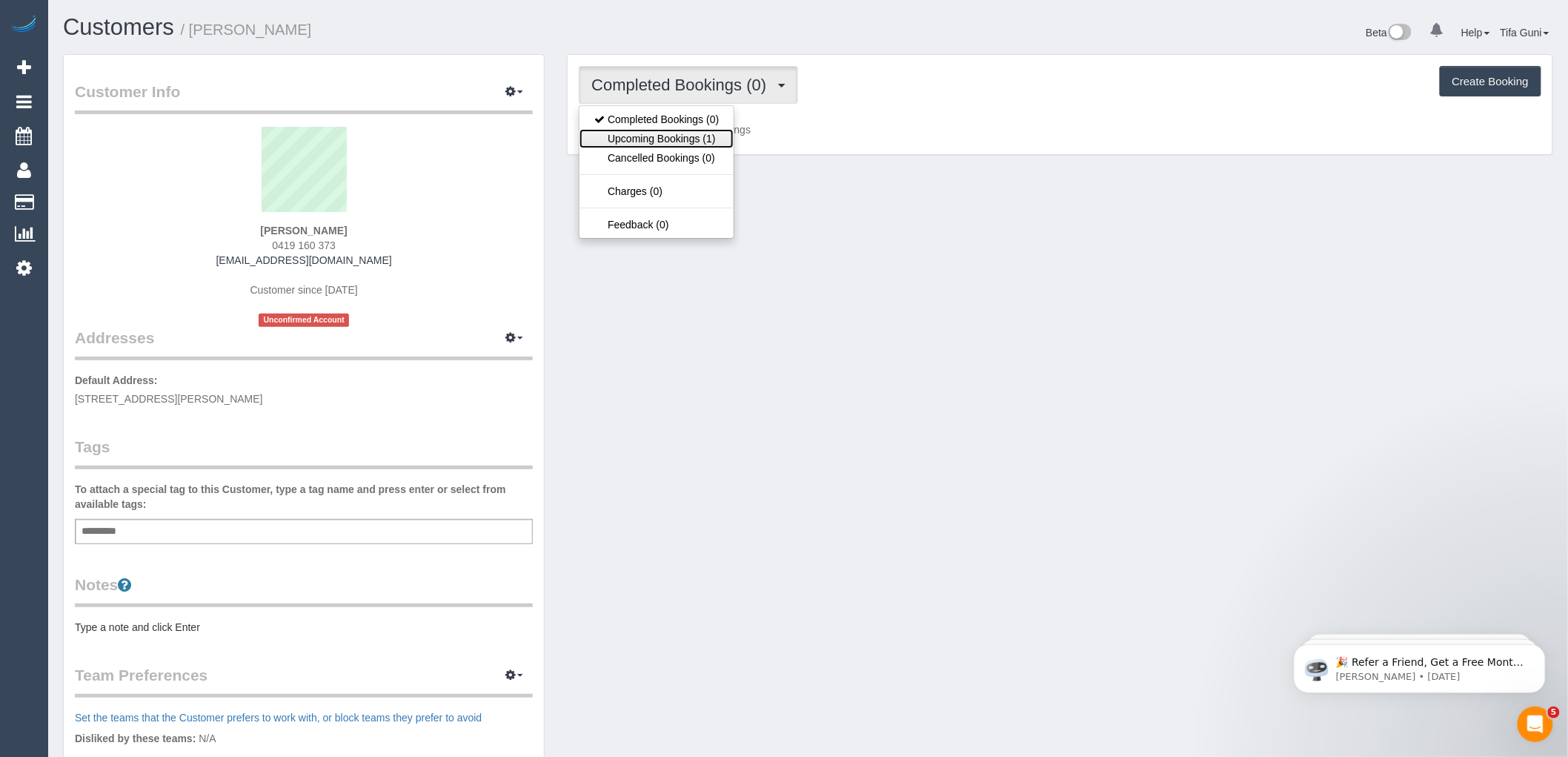
click at [710, 134] on link "Upcoming Bookings (1)" at bounding box center [656, 138] width 154 height 19
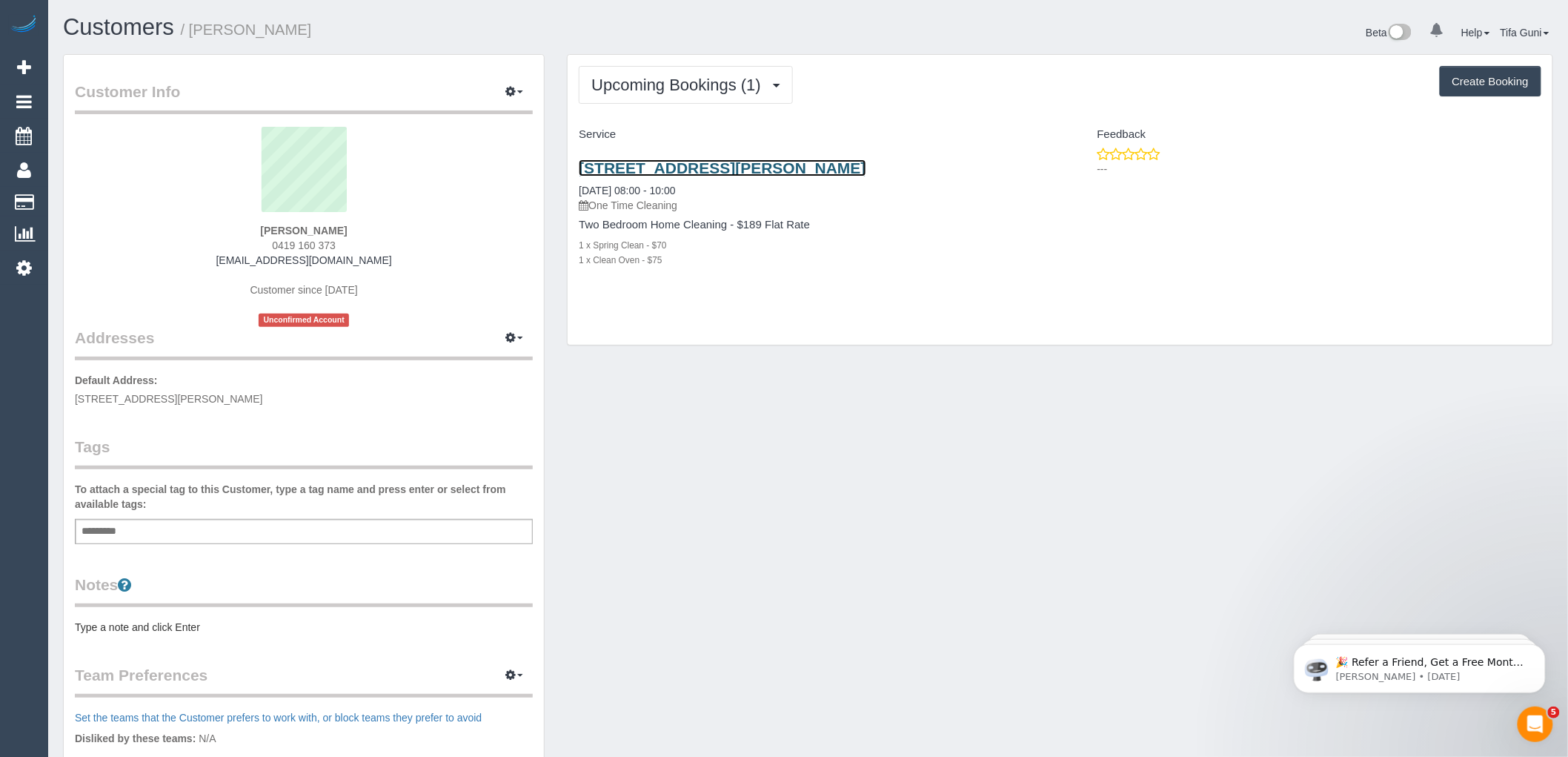
click at [747, 161] on link "[STREET_ADDRESS][PERSON_NAME]" at bounding box center [722, 168] width 287 height 17
click at [832, 171] on link "[STREET_ADDRESS][PERSON_NAME]" at bounding box center [722, 168] width 287 height 17
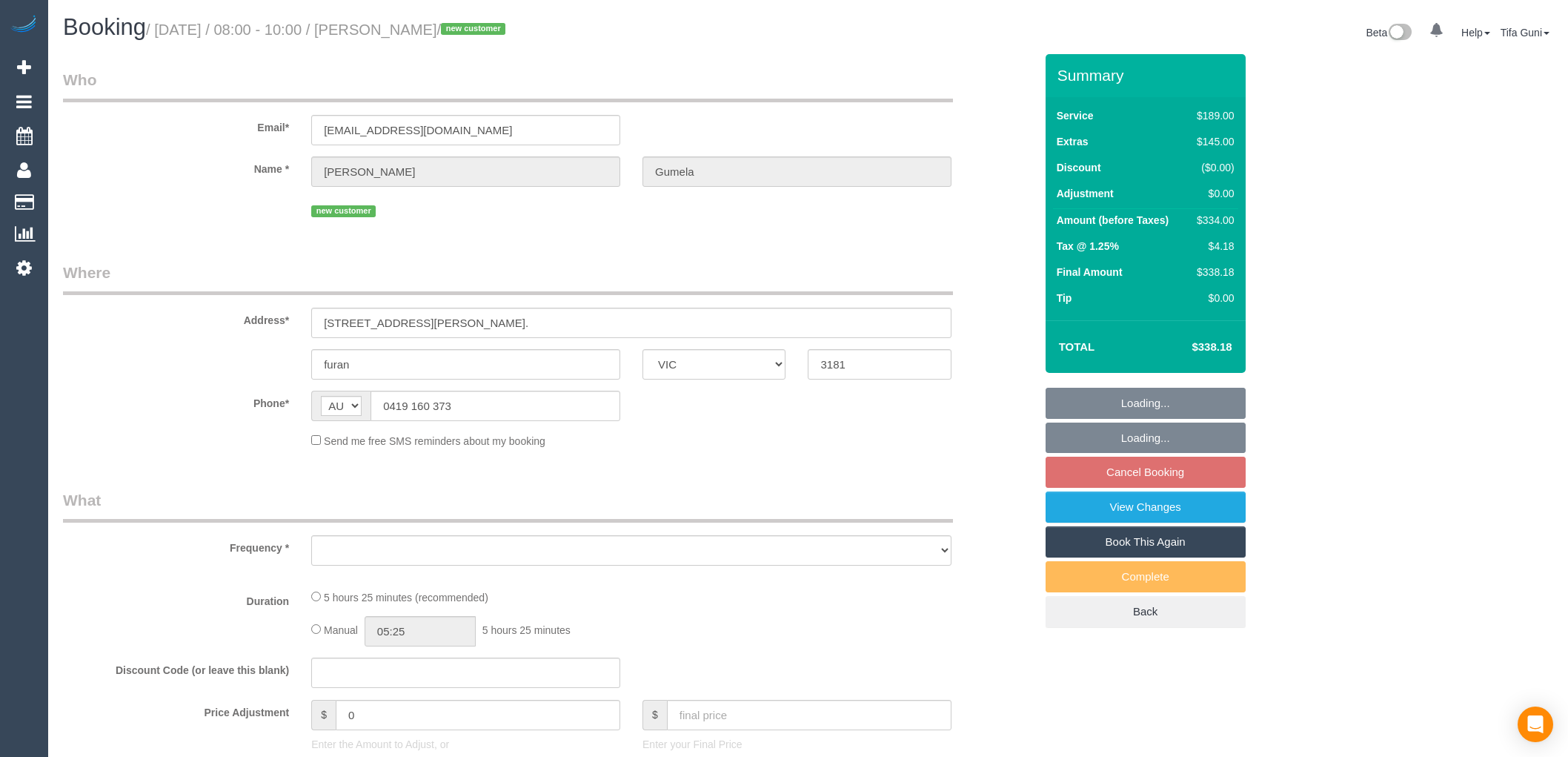
select select "VIC"
select select "string:stripe-pm_1SCY3H2GScqysDRVnGJWVkpI"
select select "spot1"
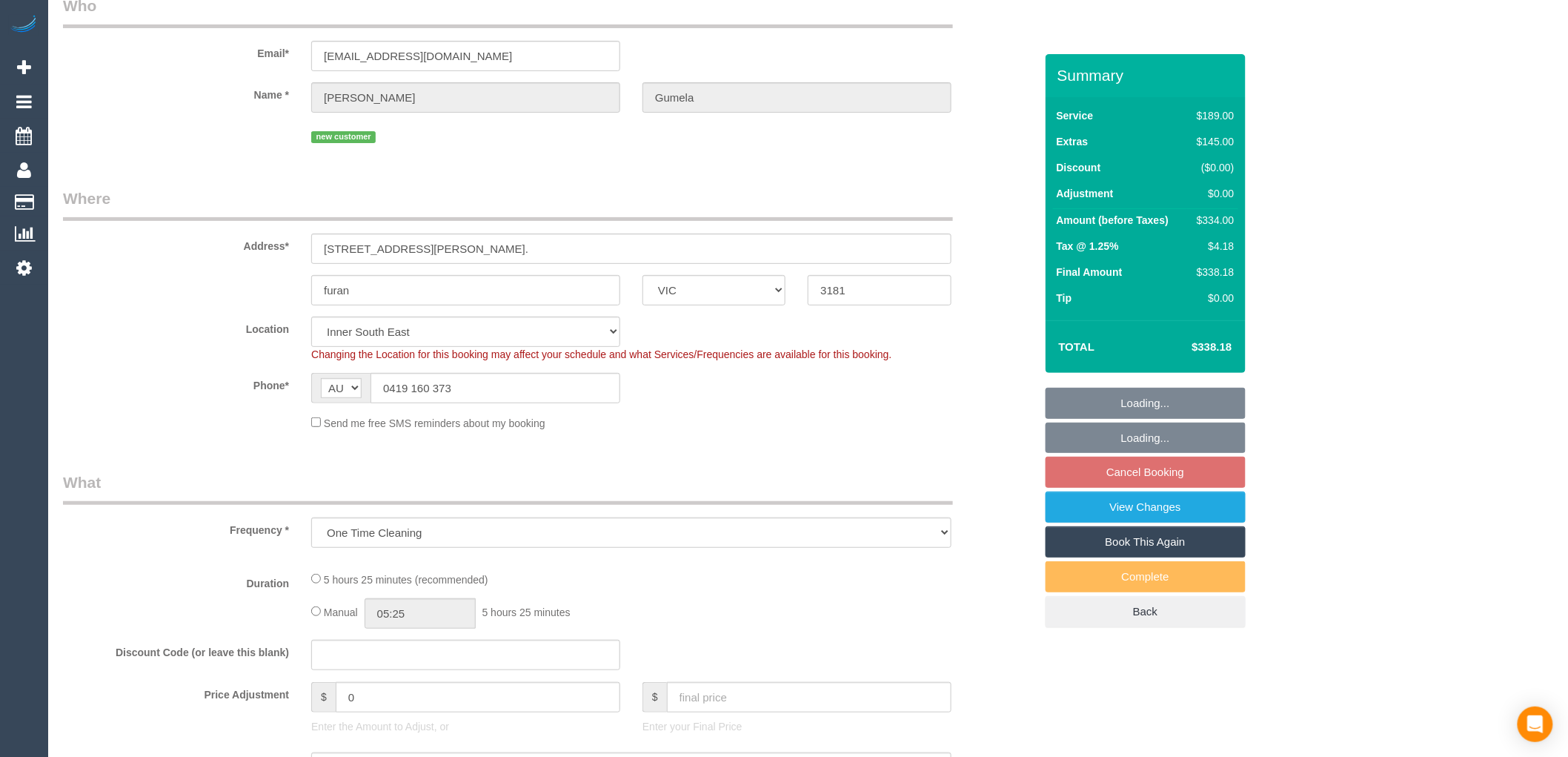
select select "object:639"
select select "number:27"
select select "number:14"
select select "number:19"
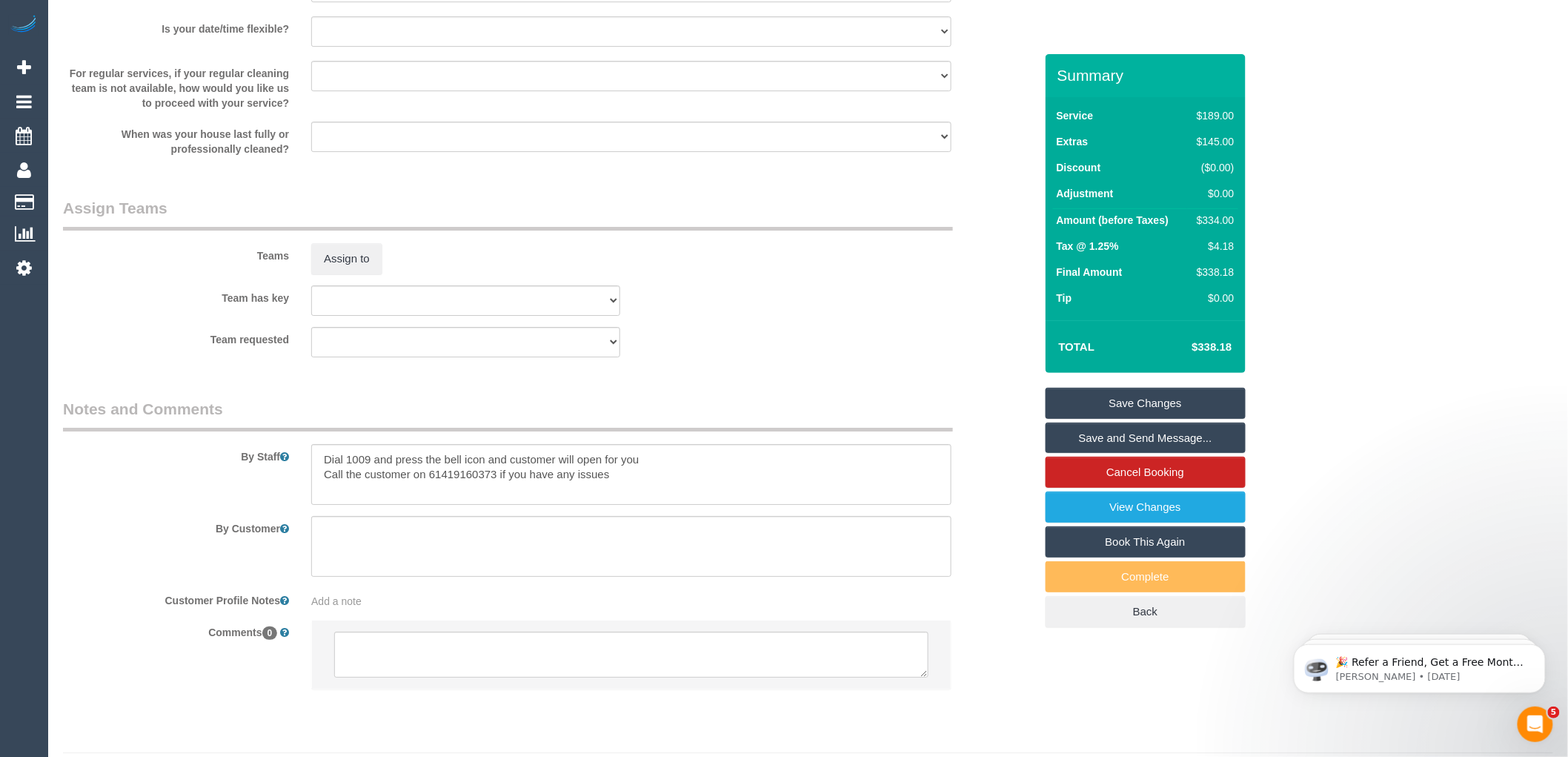
scroll to position [2096, 0]
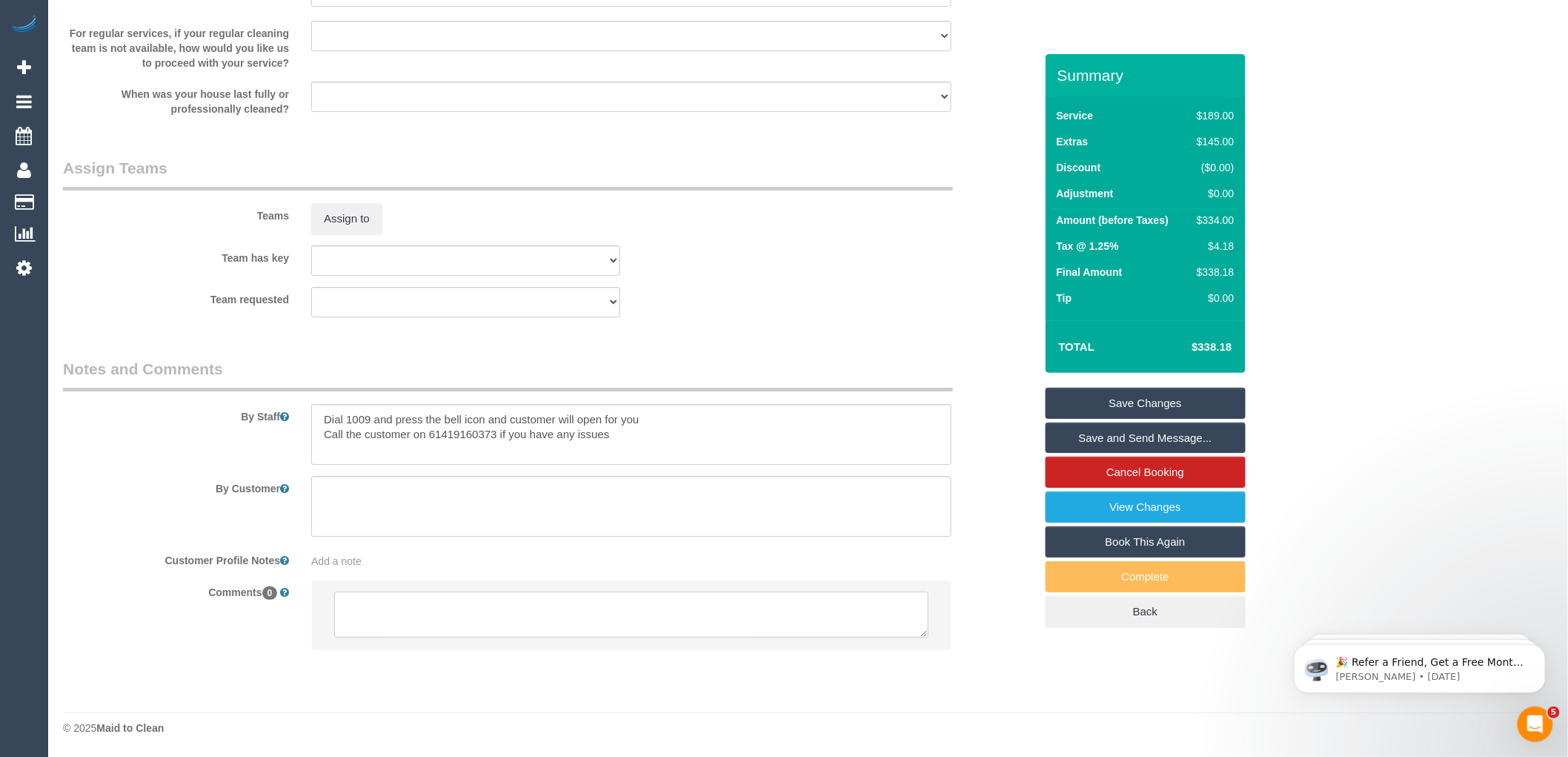
click at [513, 615] on textarea at bounding box center [632, 615] width 595 height 46
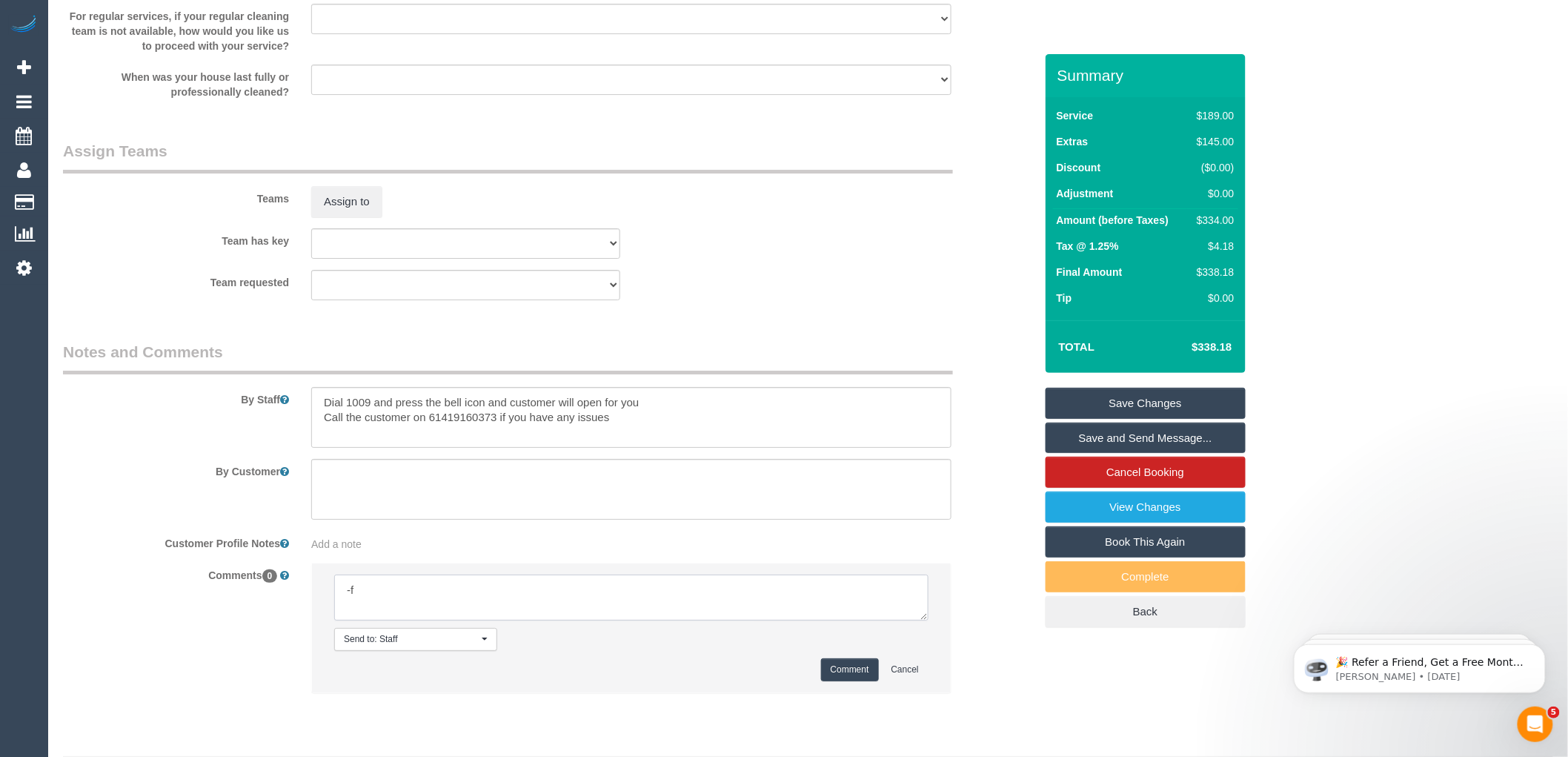
type textarea "-"
paste textarea "Flexibility dates: Flexibility times: Notes: knows we need to review Contact vi…"
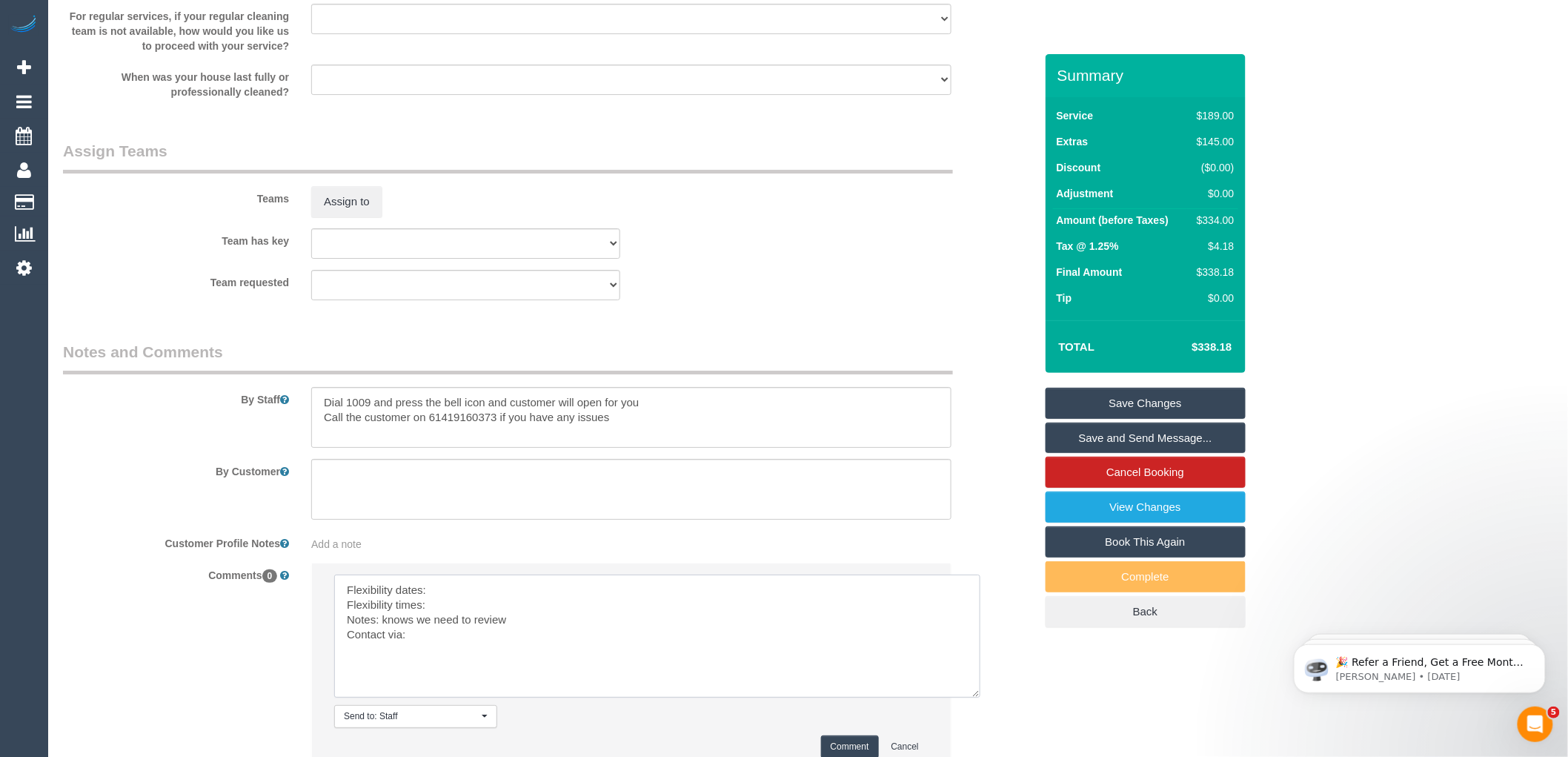
drag, startPoint x: 924, startPoint y: 634, endPoint x: 978, endPoint y: 714, distance: 96.5
click at [978, 698] on textarea at bounding box center [657, 636] width 646 height 123
click at [463, 610] on textarea at bounding box center [658, 637] width 648 height 126
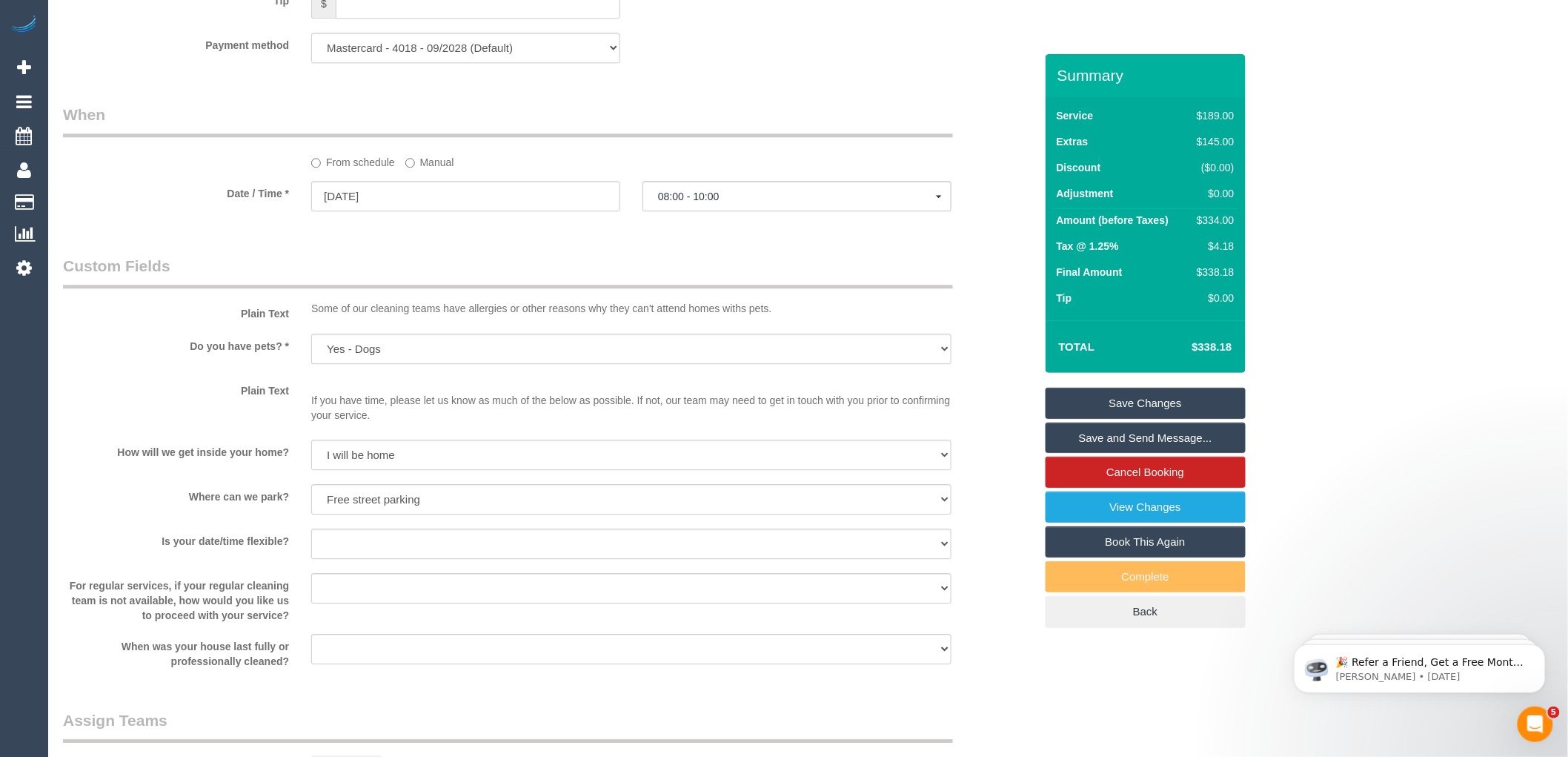
scroll to position [1520, 0]
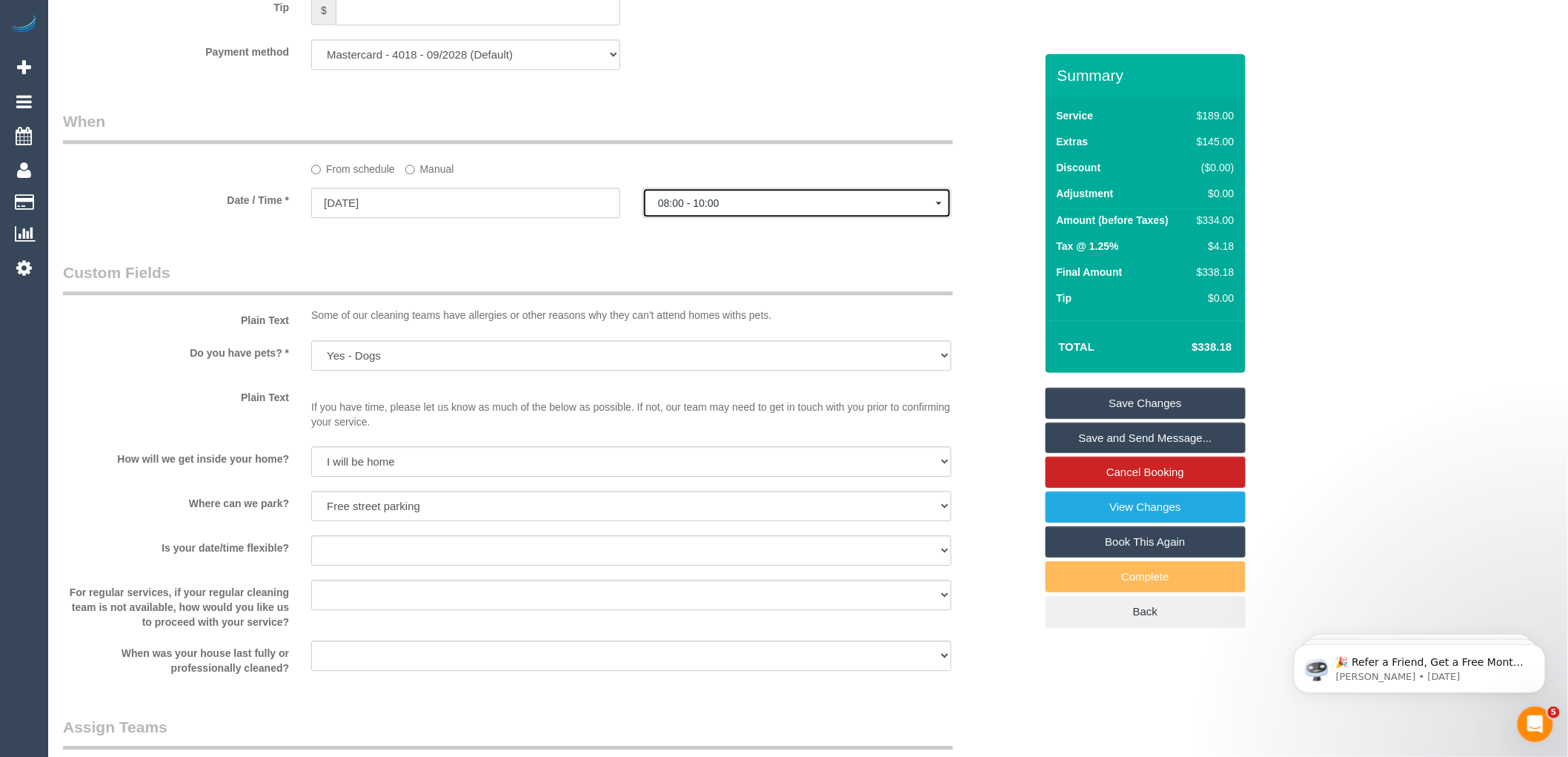
click at [714, 209] on span "08:00 - 10:00" at bounding box center [796, 202] width 278 height 12
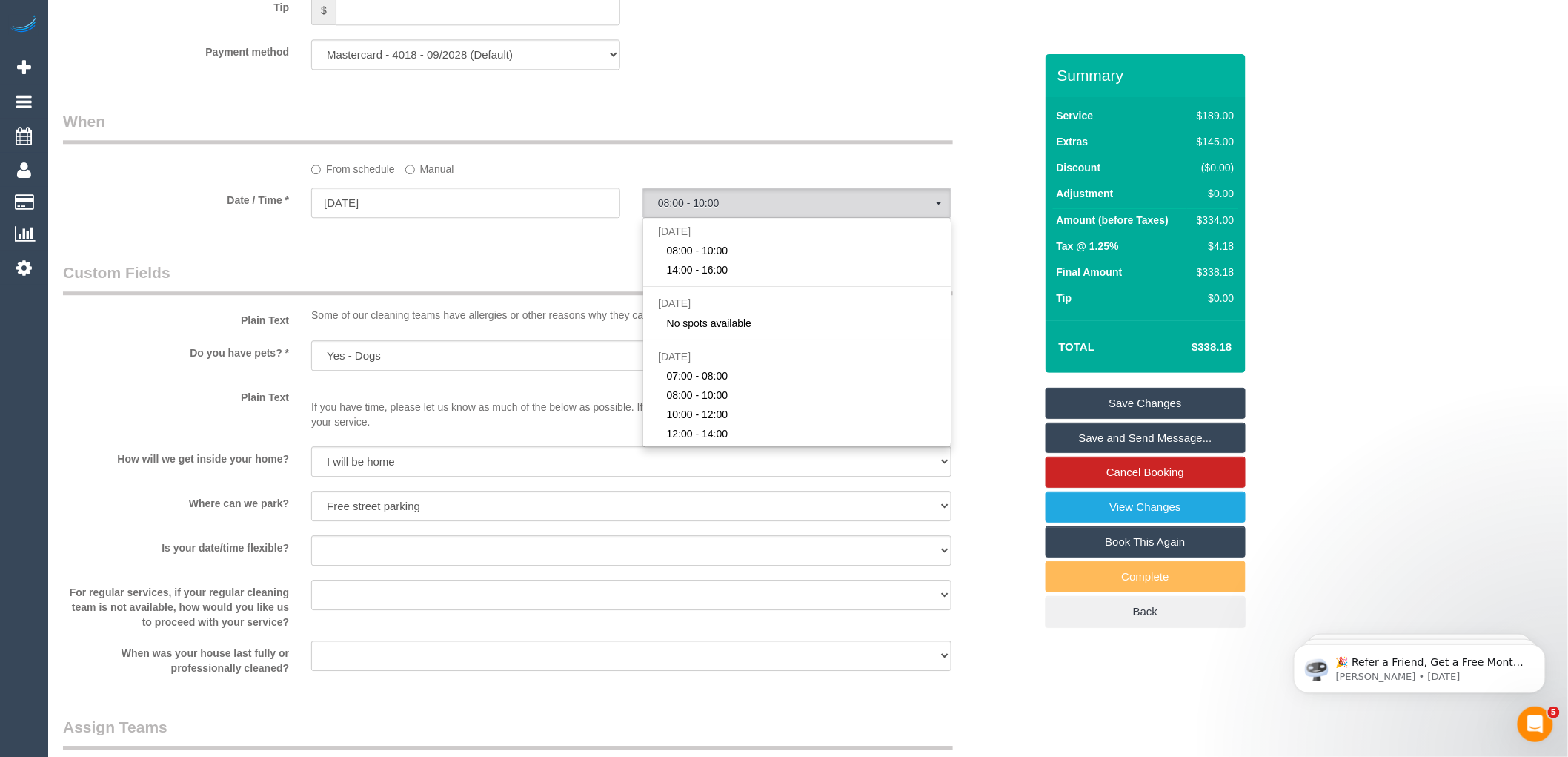
click at [527, 284] on legend "Custom Fields" at bounding box center [508, 278] width 890 height 33
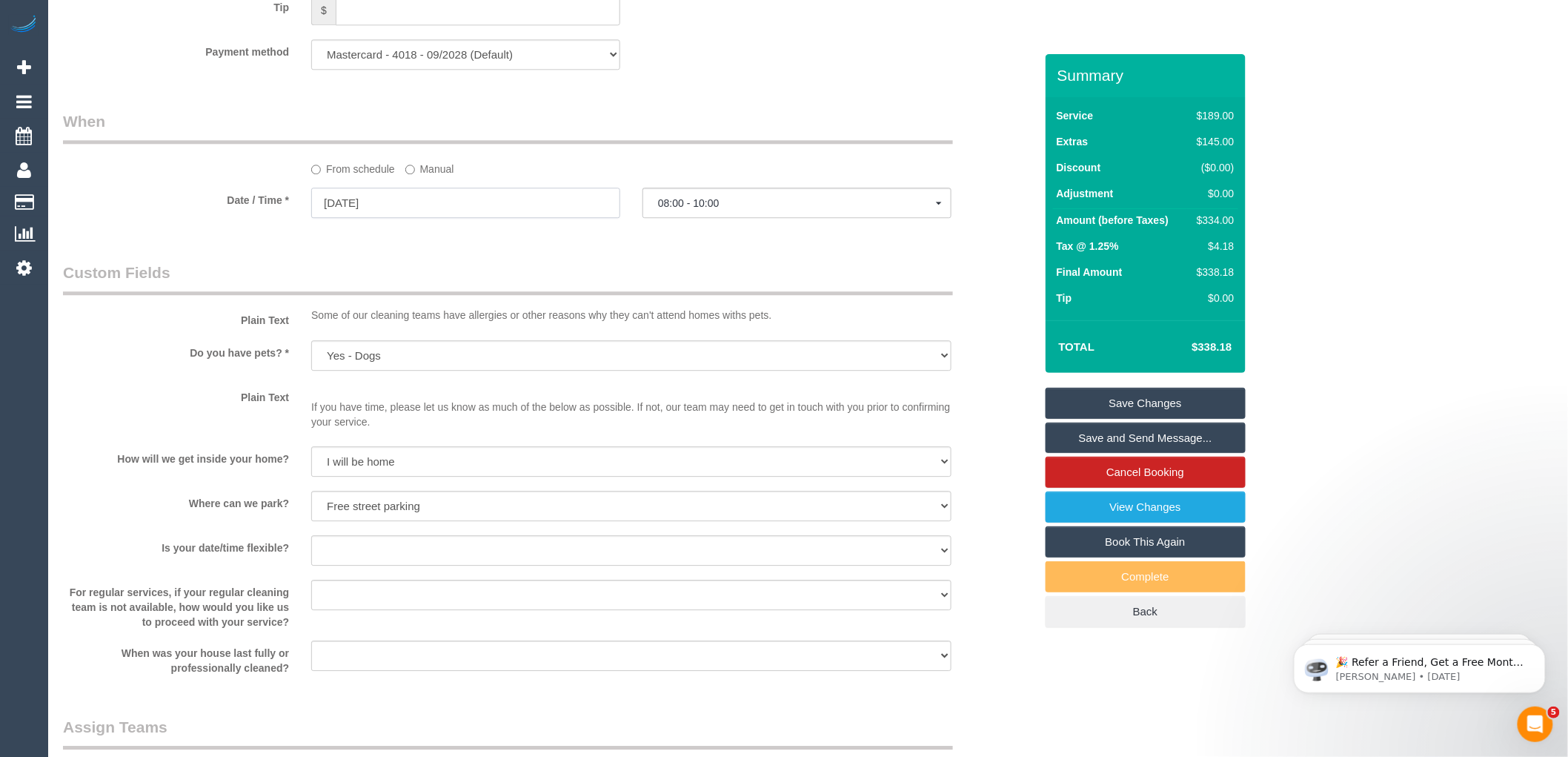
click at [428, 218] on input "02/10/2025" at bounding box center [466, 202] width 309 height 30
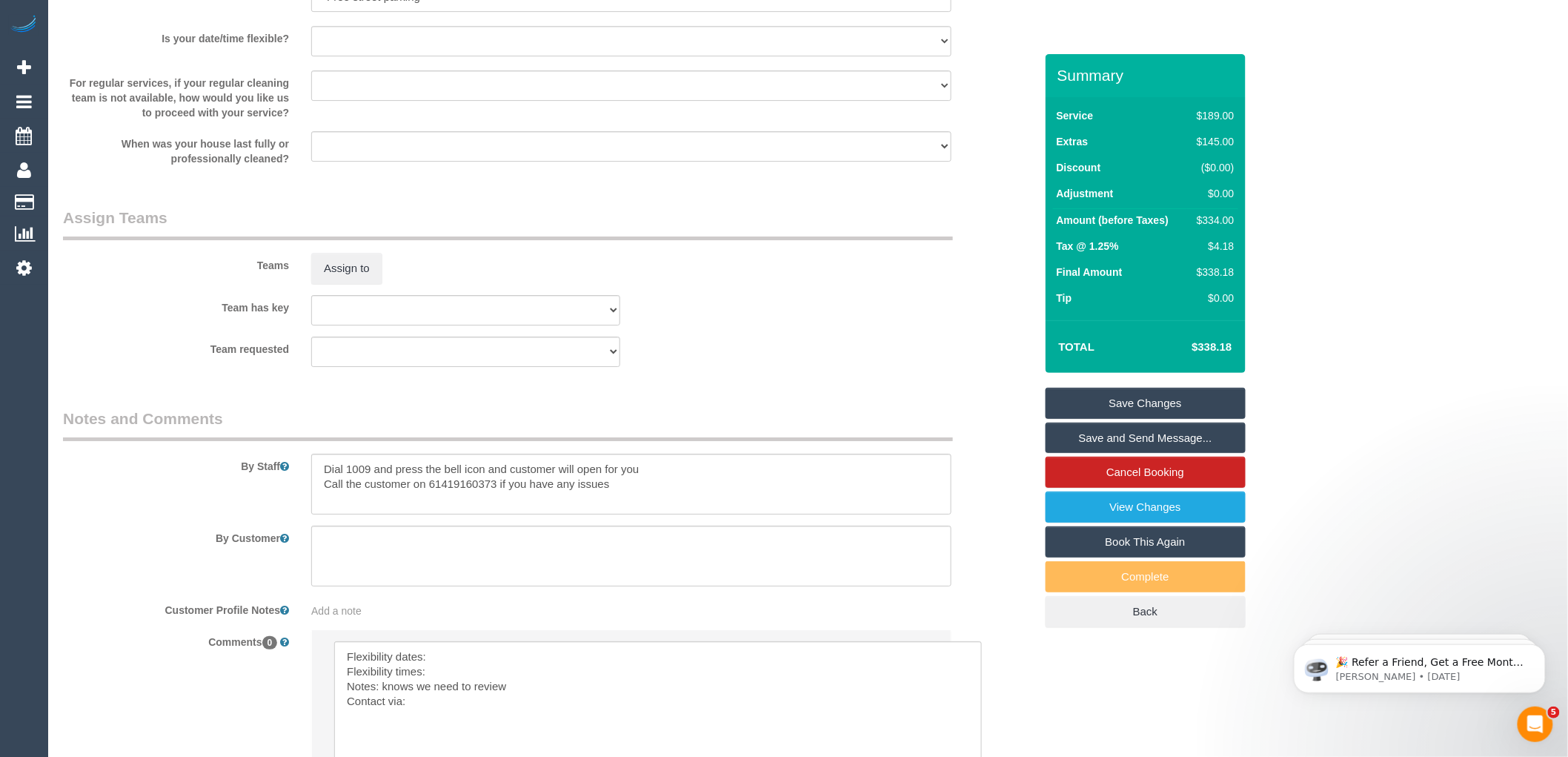
scroll to position [2239, 0]
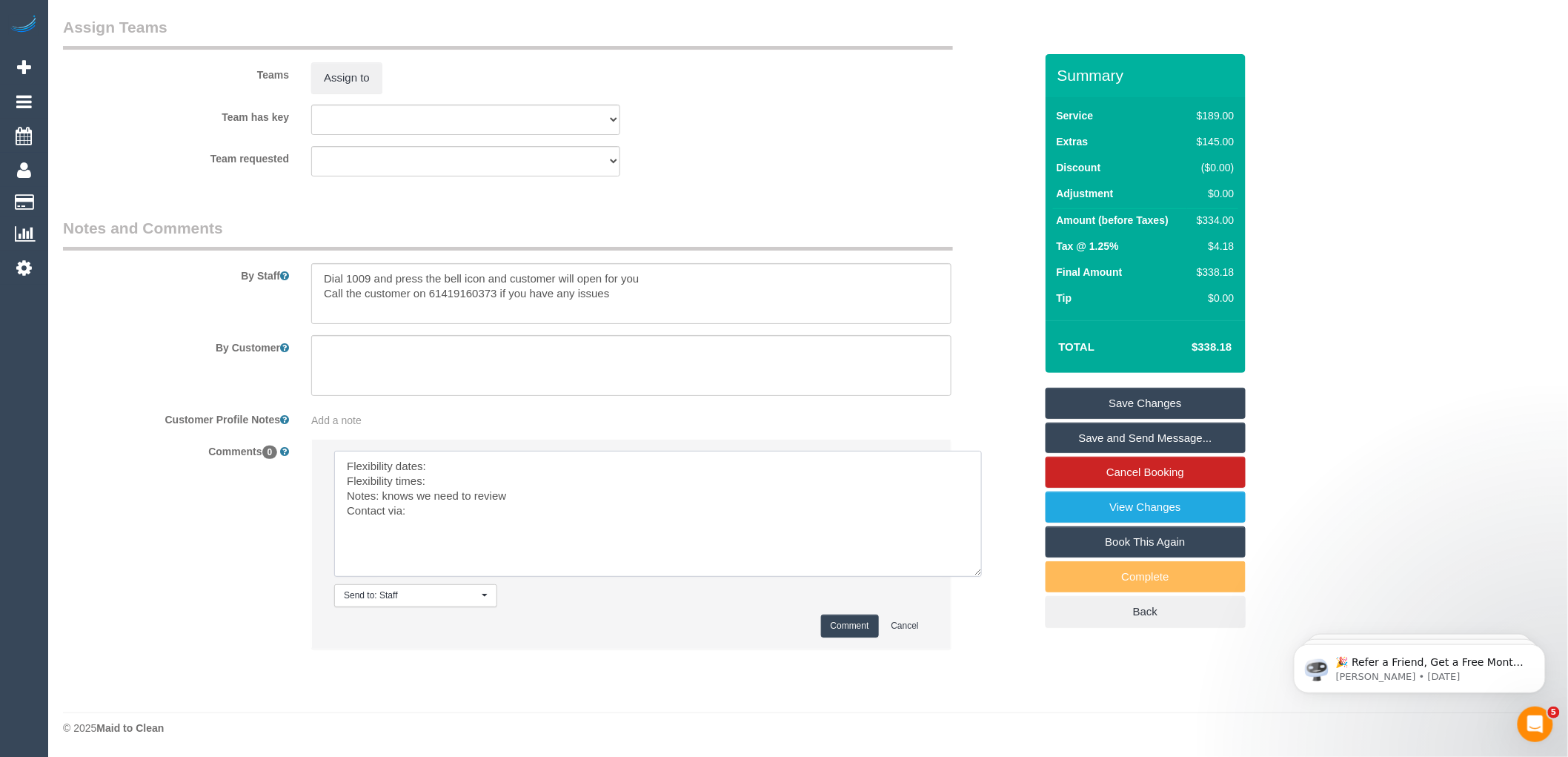
click at [455, 465] on textarea at bounding box center [658, 513] width 648 height 126
drag, startPoint x: 450, startPoint y: 486, endPoint x: 470, endPoint y: 469, distance: 26.2
click at [451, 486] on textarea at bounding box center [658, 513] width 648 height 126
click at [445, 509] on textarea at bounding box center [658, 513] width 648 height 126
type textarea "Flexibility dates: Thursday Flexibility times: Flexible after 8 Notes: knows we…"
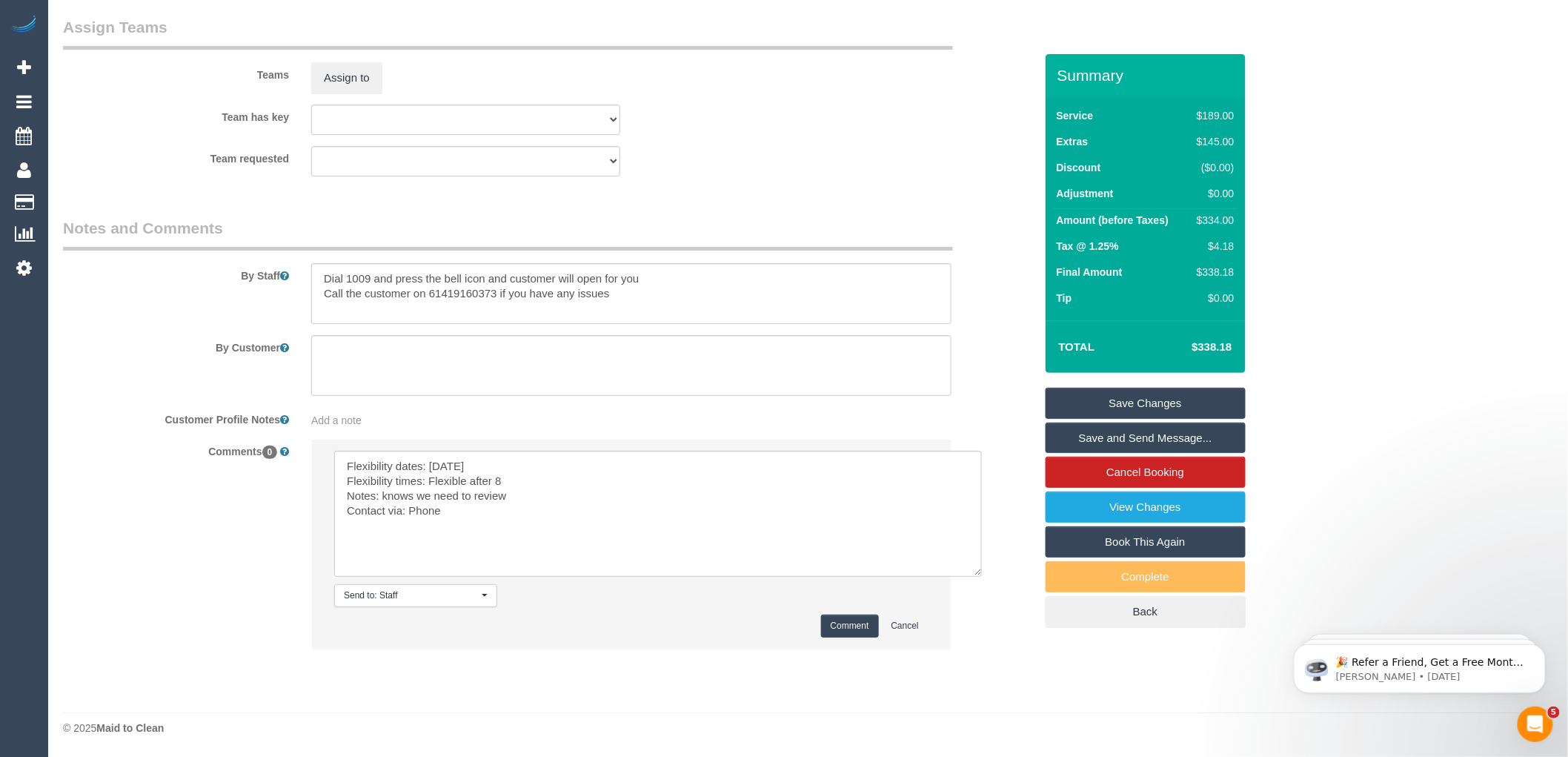
click at [856, 618] on button "Comment" at bounding box center [849, 626] width 58 height 23
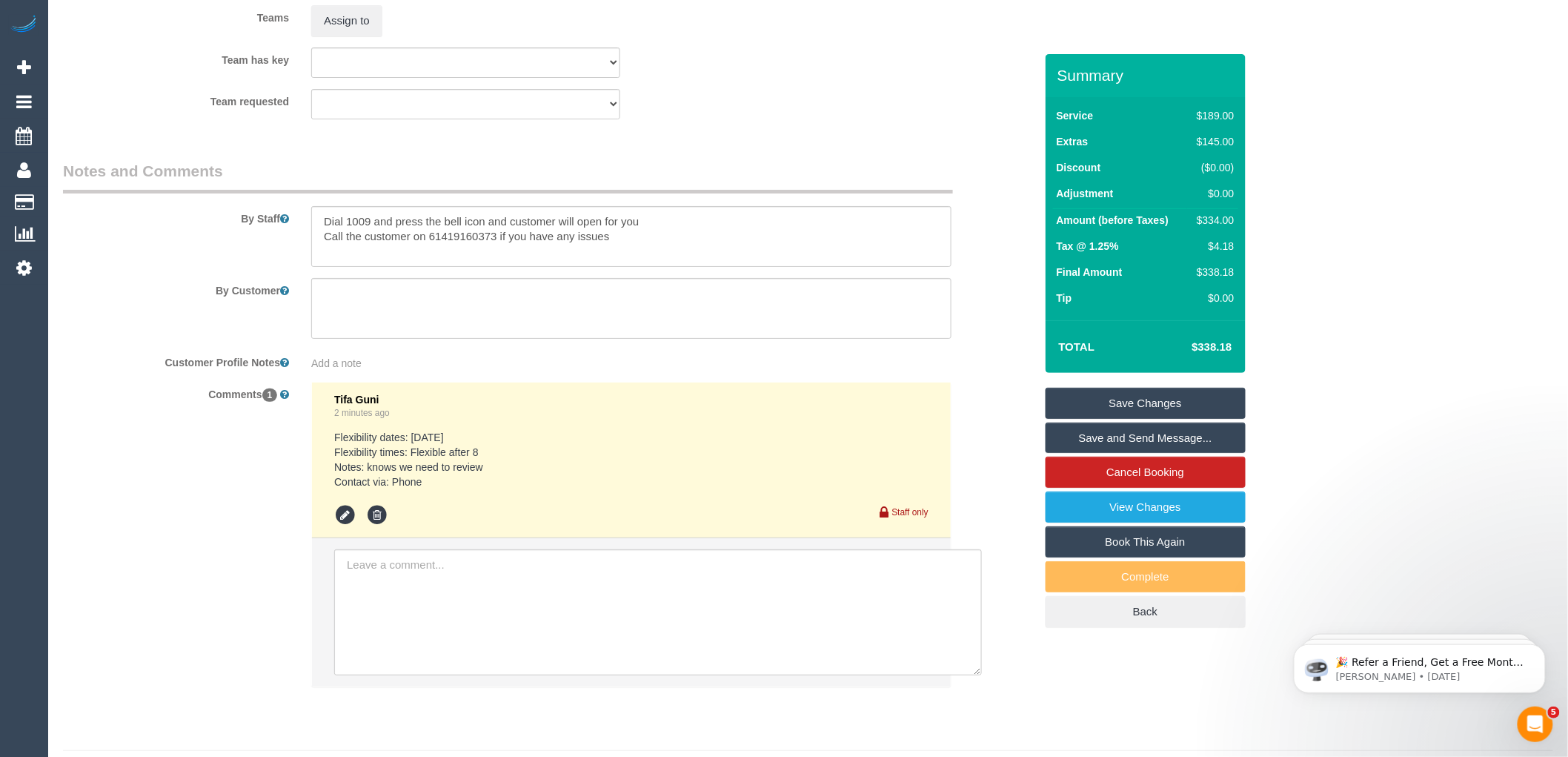
scroll to position [2332, 0]
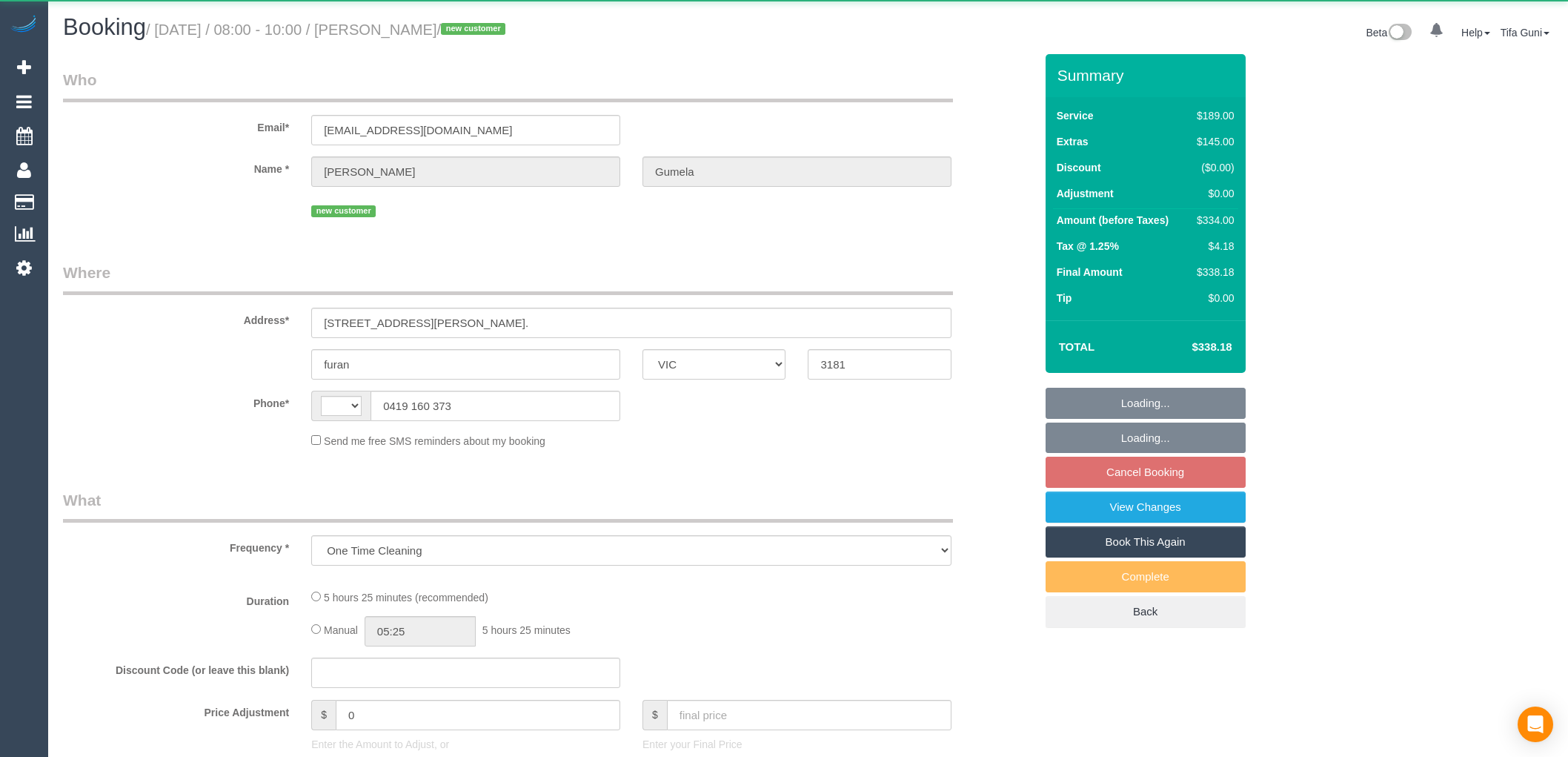
select select "VIC"
select select "string:stripe-pm_1SCY3H2GScqysDRVnGJWVkpI"
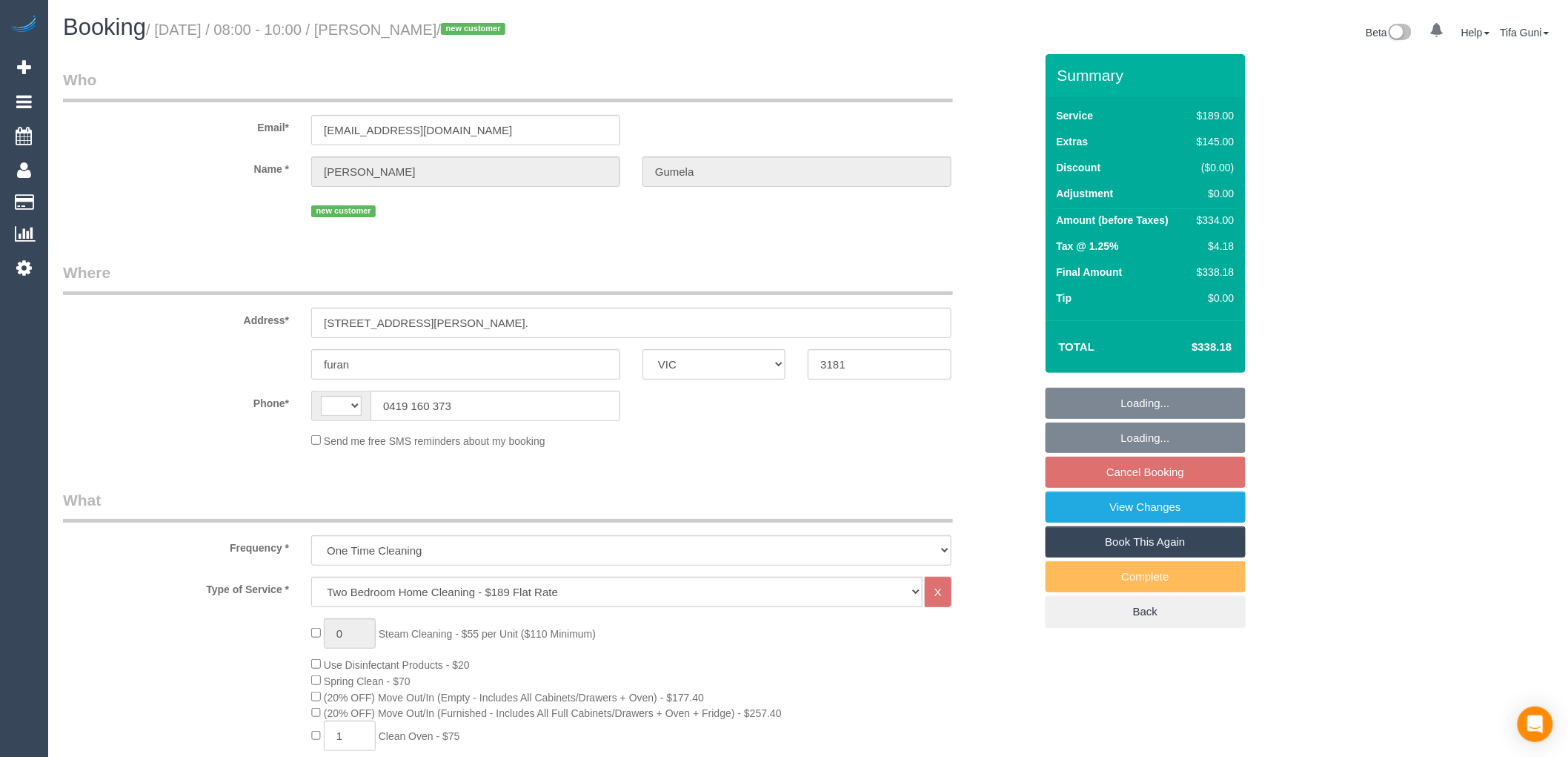
select select "string:AU"
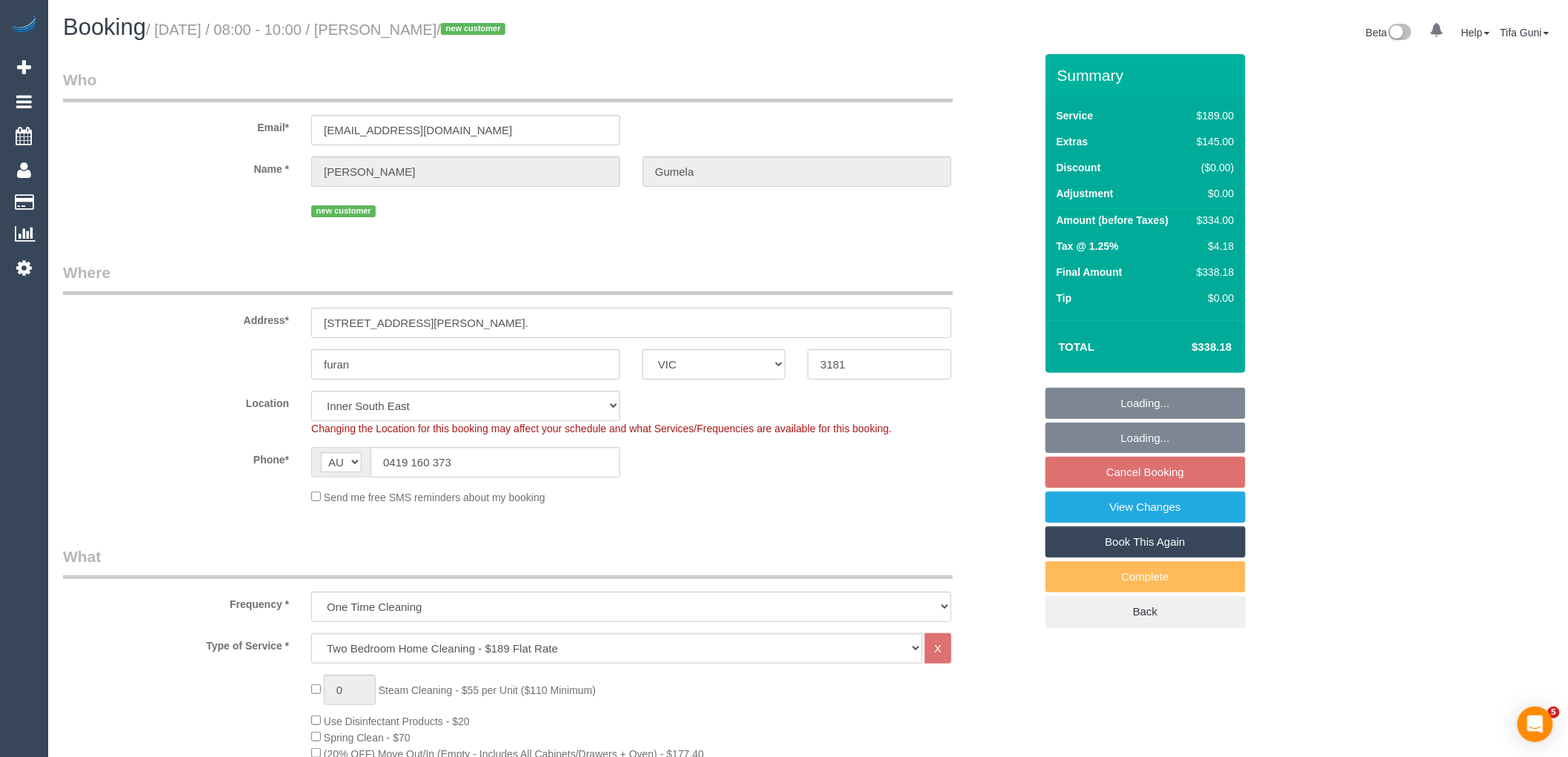
select select "number:27"
select select "number:14"
select select "number:19"
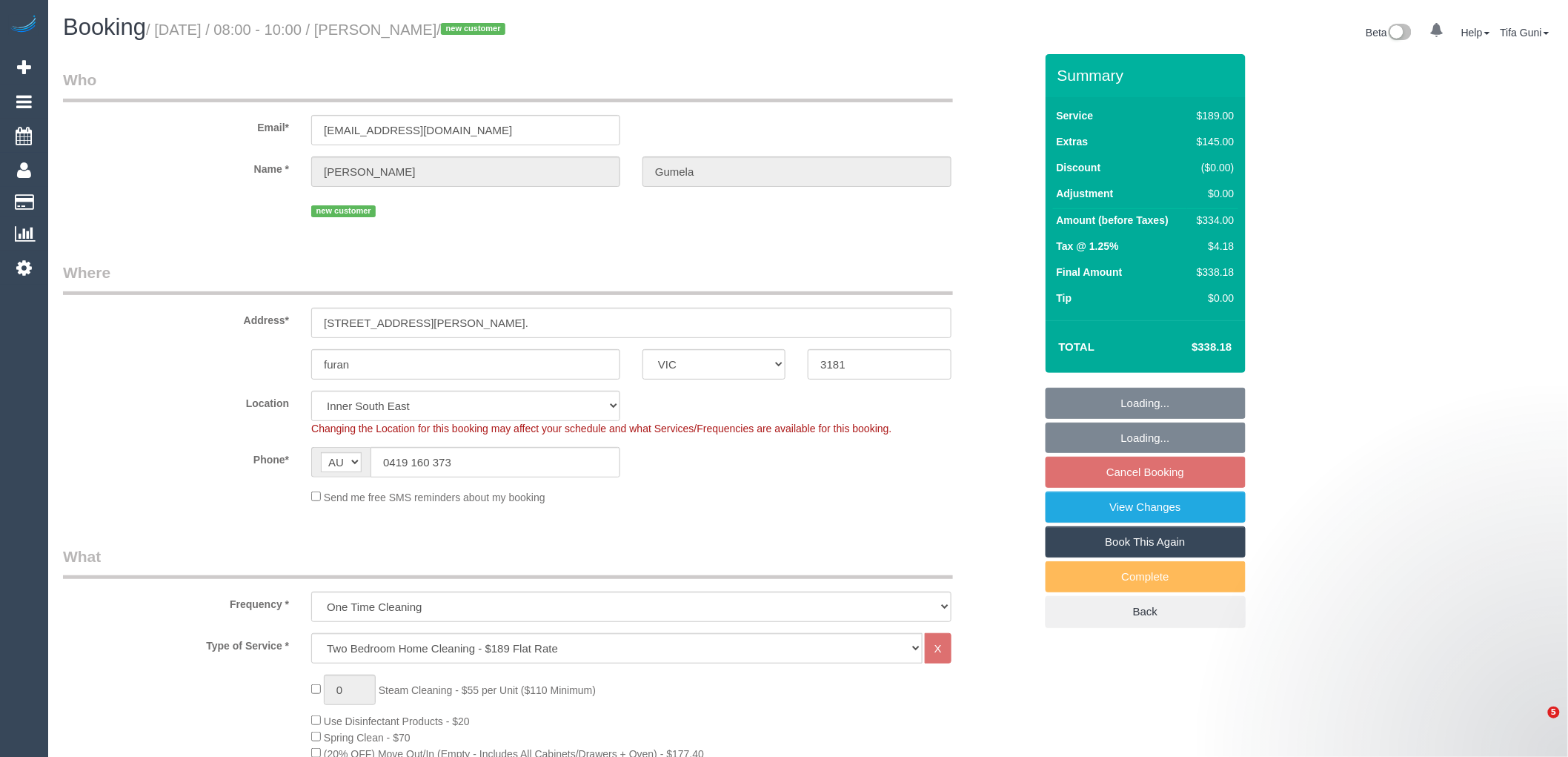
select select "object:1407"
select select "spot1"
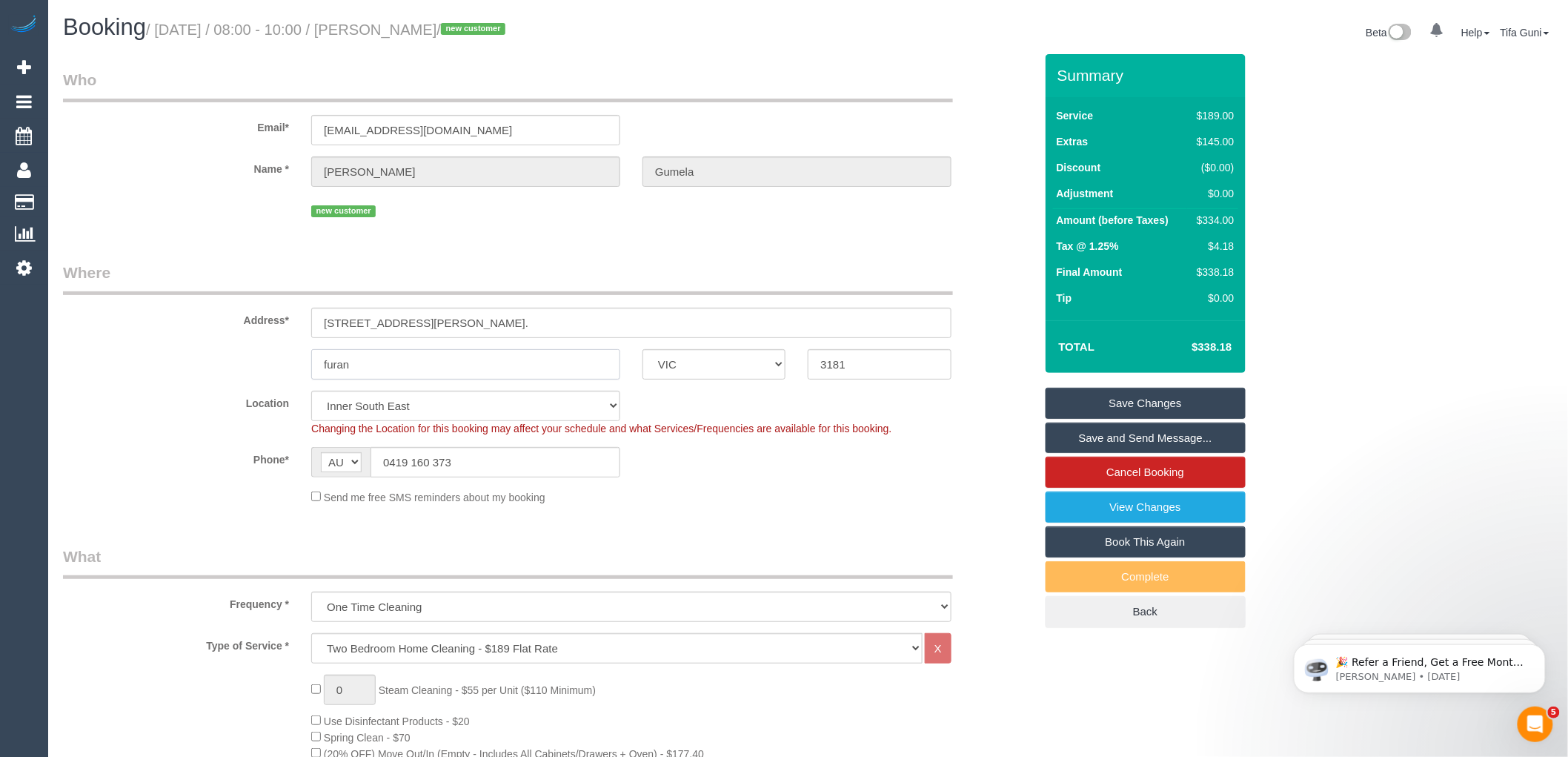
drag, startPoint x: 382, startPoint y: 369, endPoint x: 249, endPoint y: 367, distance: 133.0
click at [249, 367] on div "furan ACT NSW NT QLD SA TAS VIC WA 3181" at bounding box center [549, 364] width 994 height 30
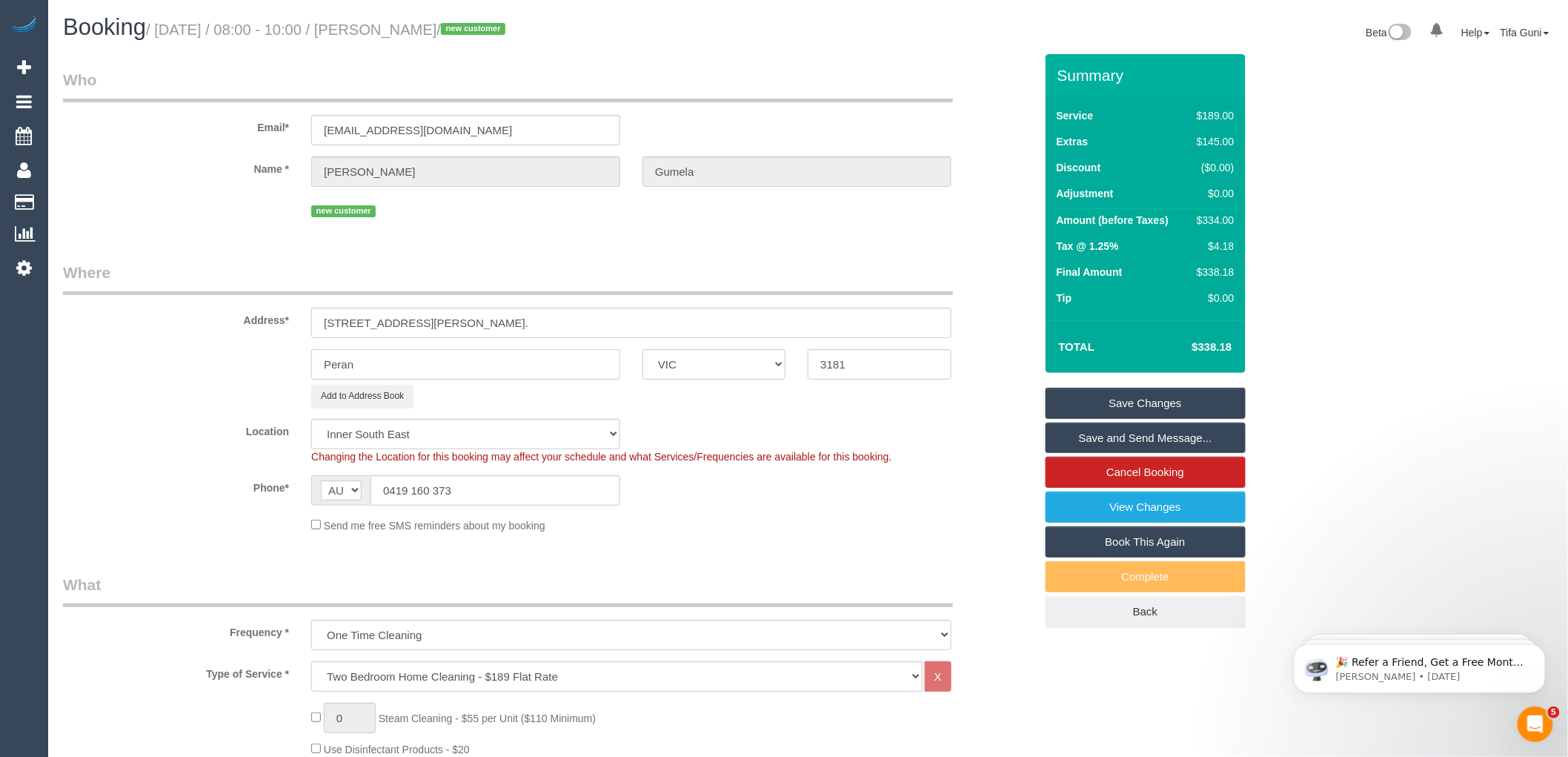
type input "Peran"
click at [1154, 403] on link "Save Changes" at bounding box center [1145, 403] width 200 height 31
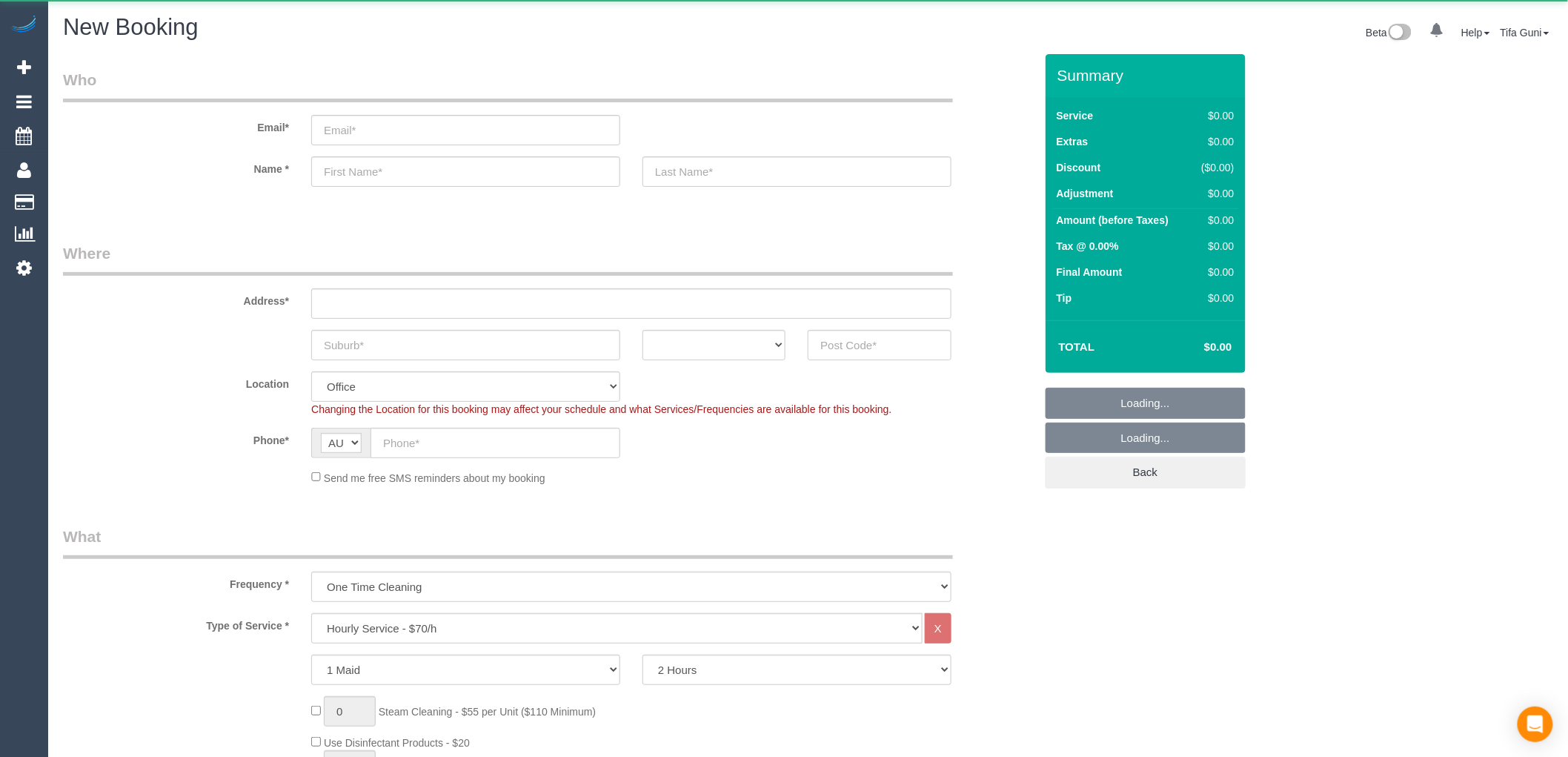
select select "object:813"
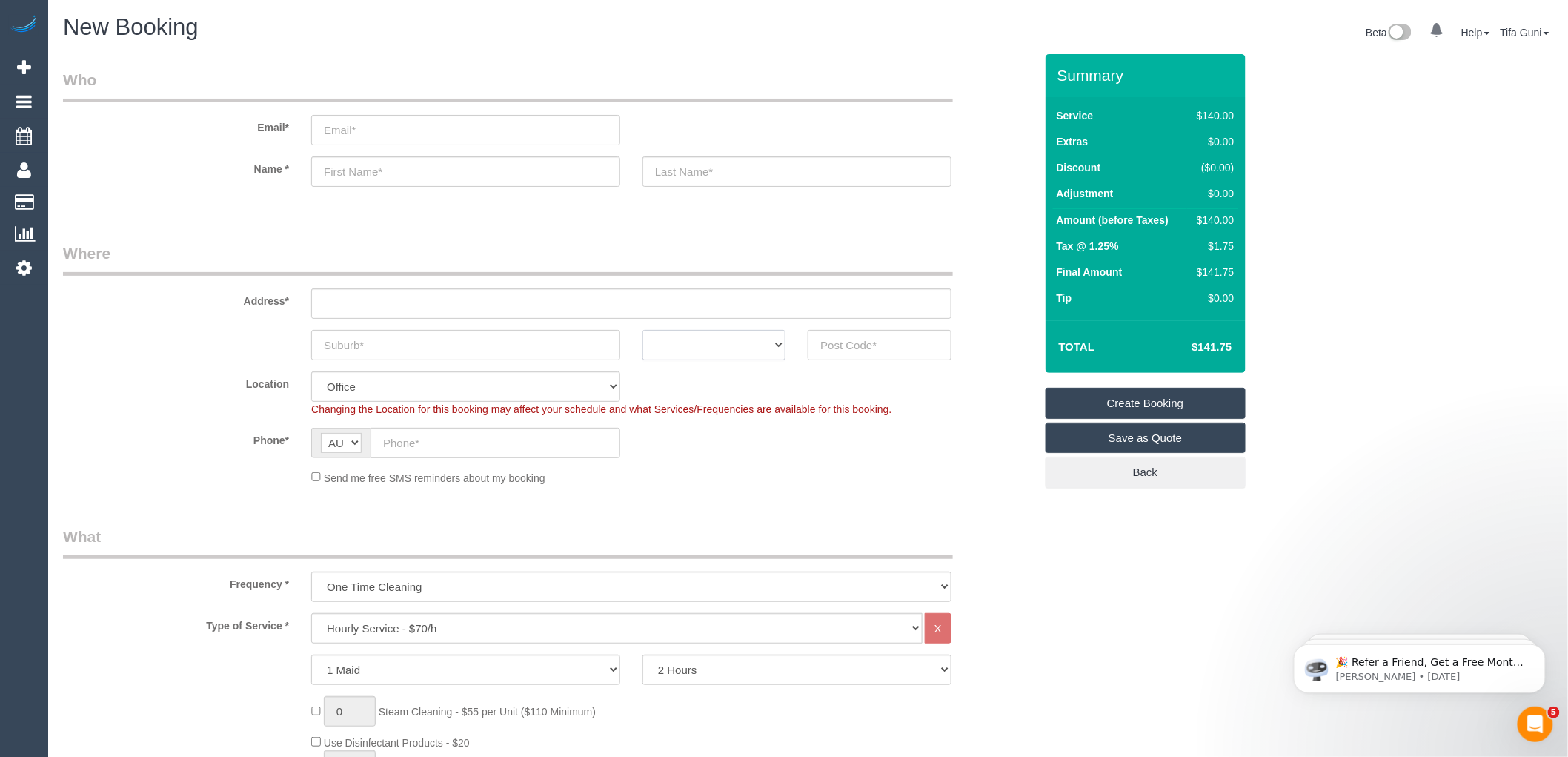
click at [738, 347] on select "ACT [GEOGRAPHIC_DATA] NT [GEOGRAPHIC_DATA] SA TAS [GEOGRAPHIC_DATA] [GEOGRAPHIC…" at bounding box center [714, 345] width 143 height 30
select select "VIC"
click at [643, 330] on select "ACT [GEOGRAPHIC_DATA] NT [GEOGRAPHIC_DATA] SA TAS [GEOGRAPHIC_DATA] [GEOGRAPHIC…" at bounding box center [714, 345] width 143 height 30
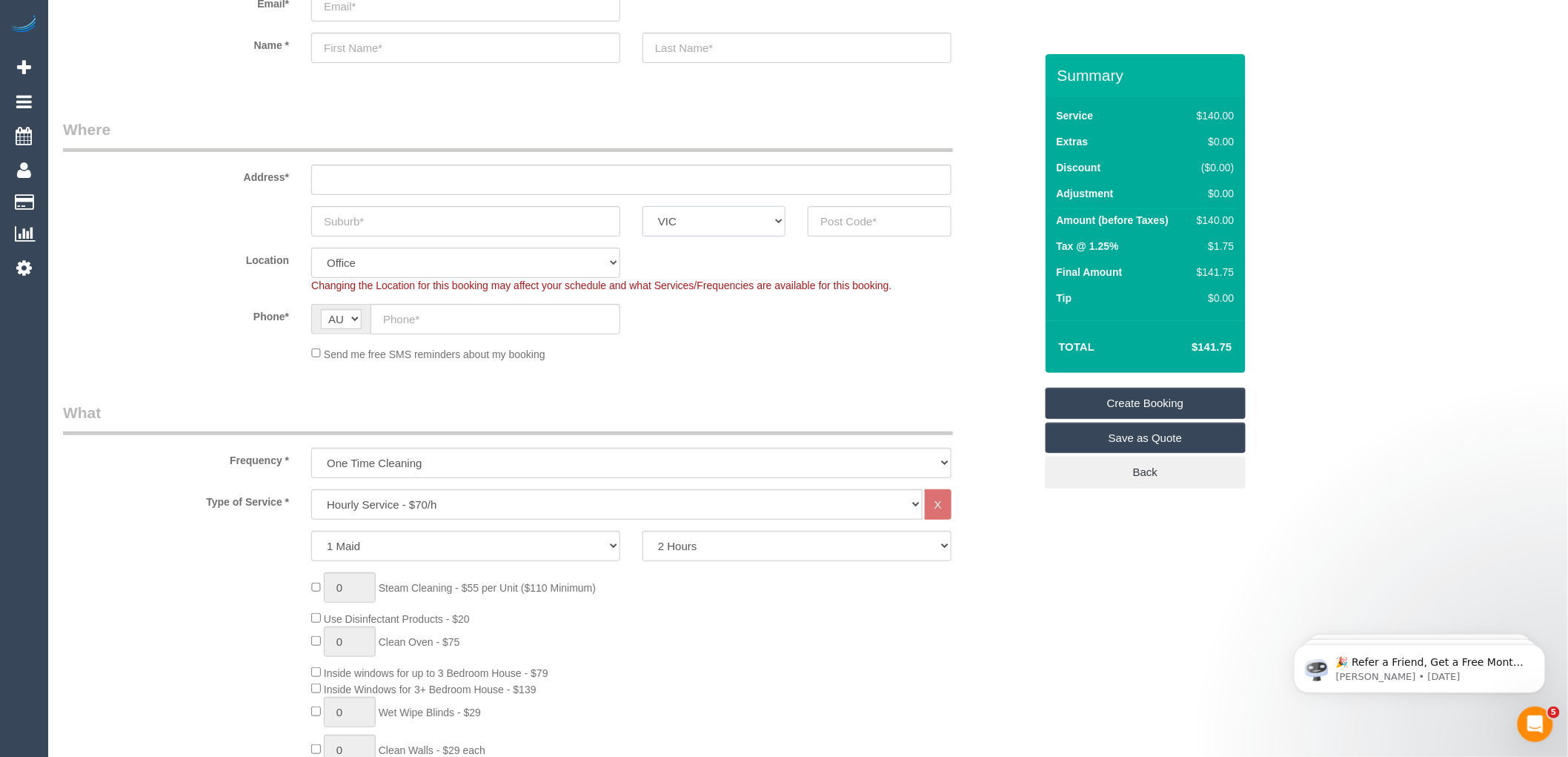
scroll to position [165, 0]
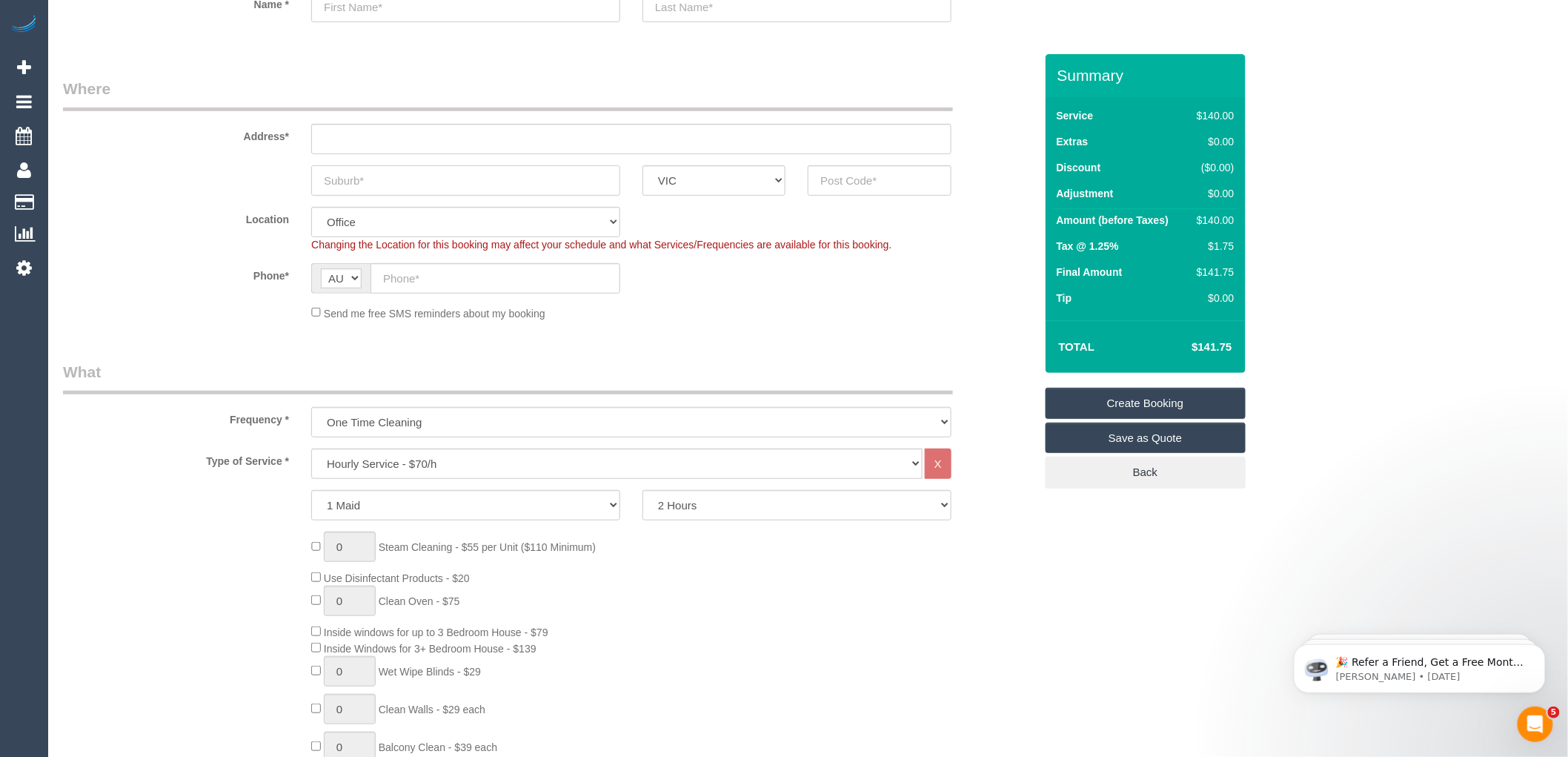
click at [383, 180] on input "text" at bounding box center [466, 180] width 309 height 30
type input "[GEOGRAPHIC_DATA]"
click at [353, 131] on input "text" at bounding box center [632, 139] width 640 height 30
type input "-"
drag, startPoint x: 399, startPoint y: 184, endPoint x: 230, endPoint y: 183, distance: 169.0
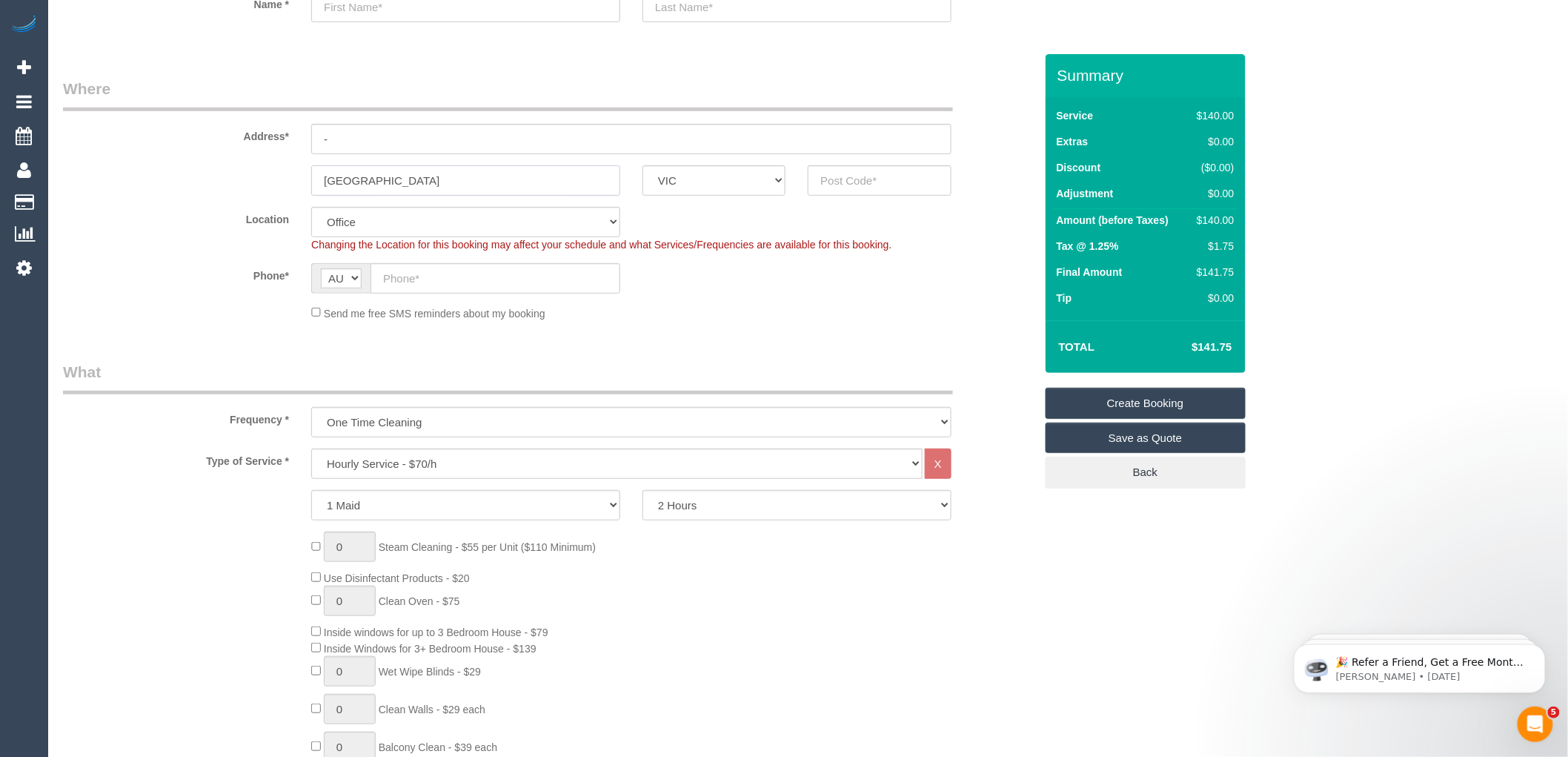
click at [230, 183] on div "[GEOGRAPHIC_DATA] ACT [GEOGRAPHIC_DATA] NT [GEOGRAPHIC_DATA] SA TAS [GEOGRAPHIC…" at bounding box center [549, 180] width 994 height 30
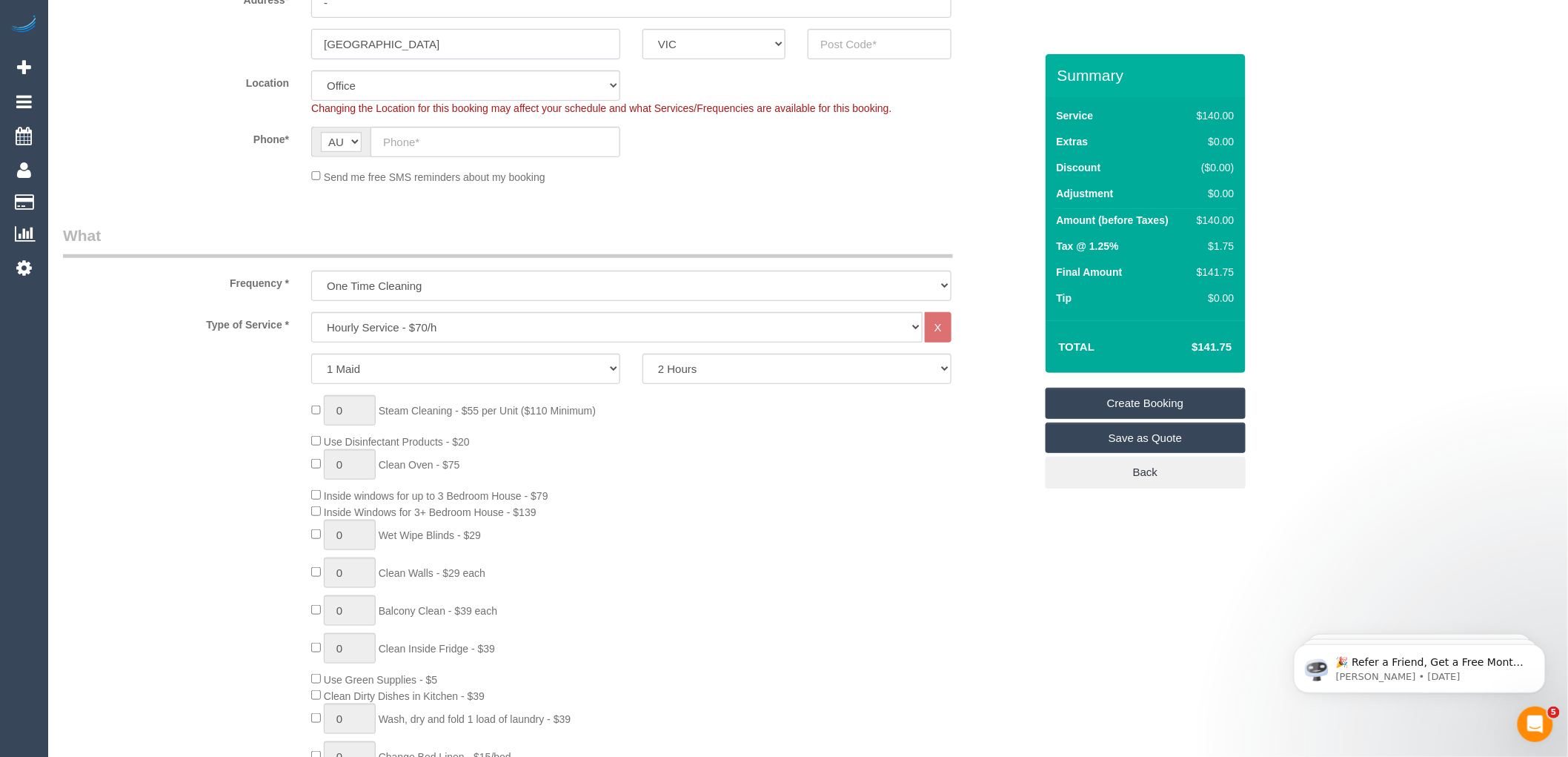
scroll to position [329, 0]
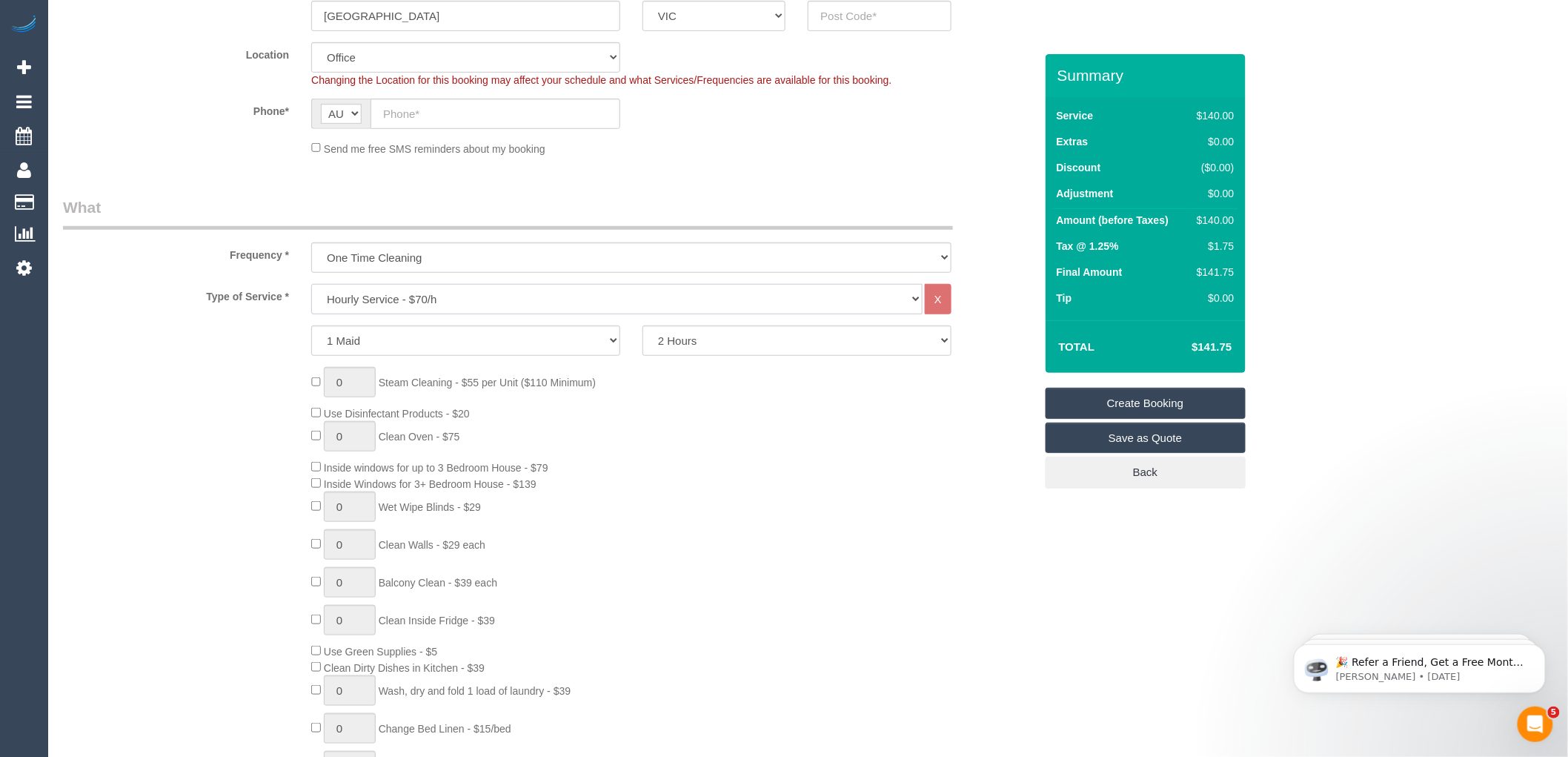
click at [410, 297] on select "Hourly Service - $70/h Hourly Service - $65/h Hourly Service - $60/h Hourly Ser…" at bounding box center [617, 299] width 611 height 30
select select "211"
click at [312, 285] on select "Hourly Service - $70/h Hourly Service - $65/h Hourly Service - $60/h Hourly Ser…" at bounding box center [617, 299] width 611 height 30
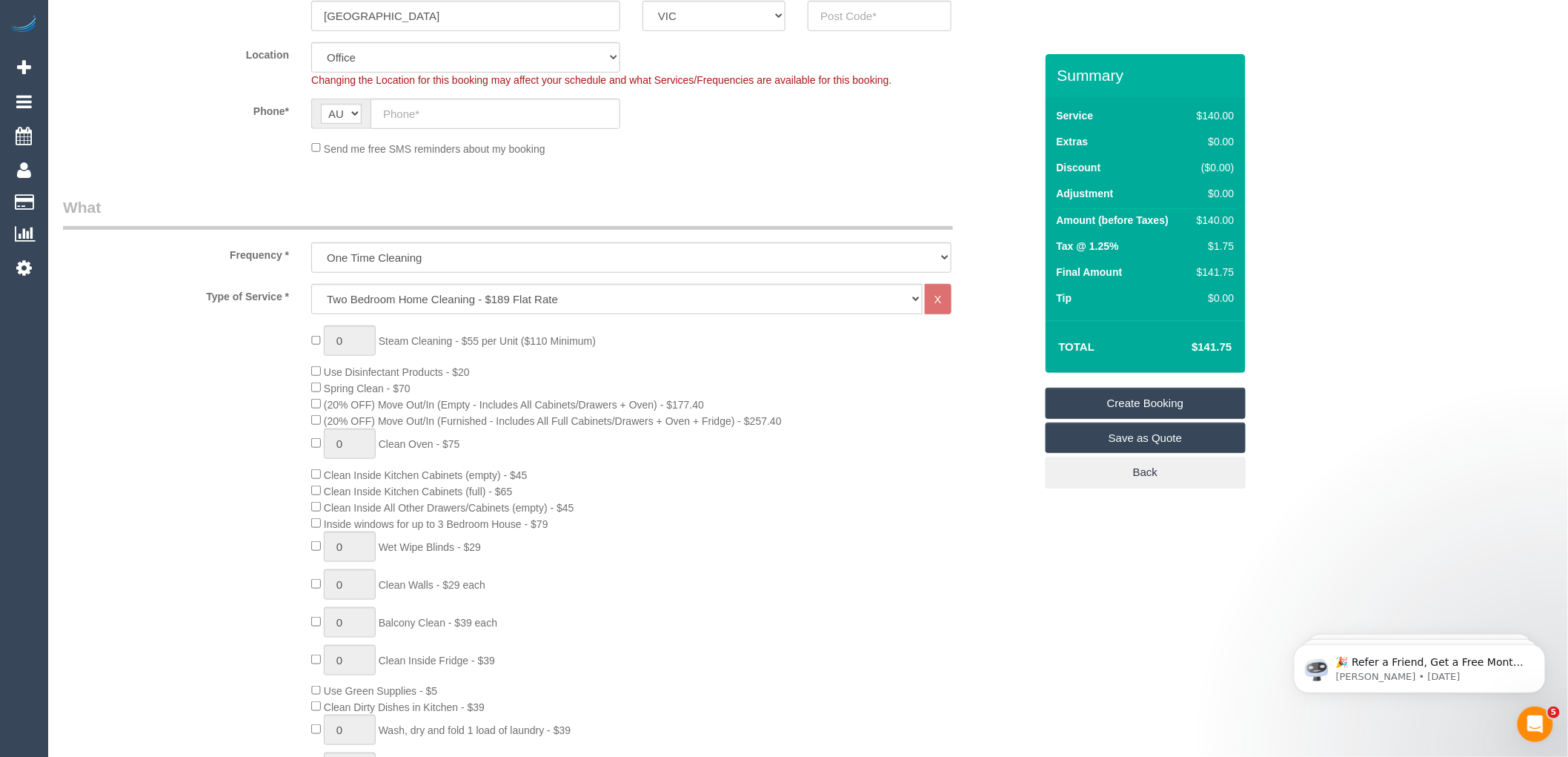
click at [572, 380] on div "0 Steam Cleaning - $55 per Unit ($110 Minimum) Use Disinfectant Products - $20 …" at bounding box center [673, 585] width 745 height 519
click at [643, 347] on div "0 Steam Cleaning - $55 per Unit ($110 Minimum) Use Disinfectant Products - $20 …" at bounding box center [673, 585] width 745 height 519
click at [916, 364] on div "0 Steam Cleaning - $55 per Unit ($110 Minimum) Use Disinfectant Products - $20 …" at bounding box center [673, 585] width 745 height 519
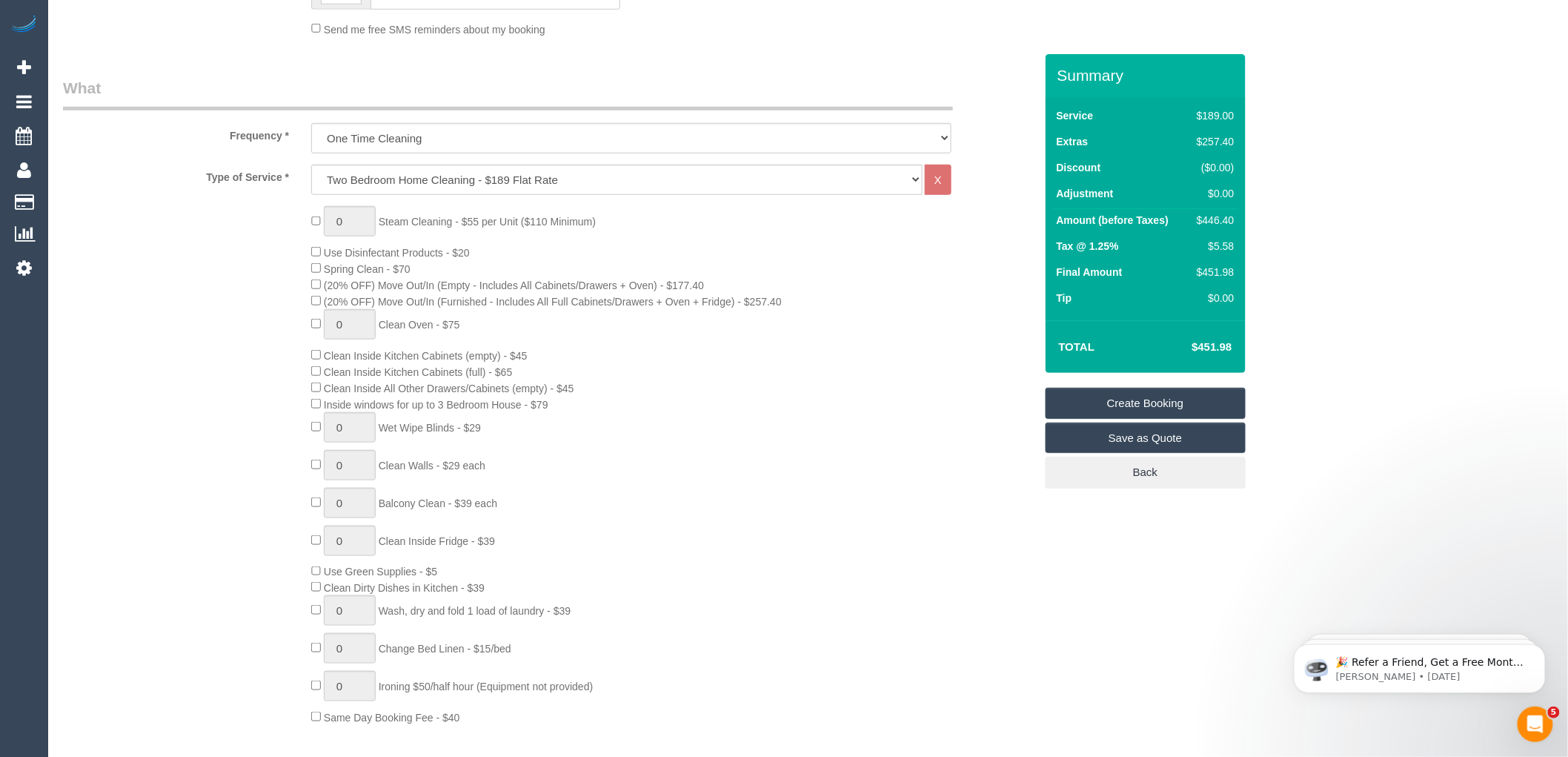
scroll to position [494, 0]
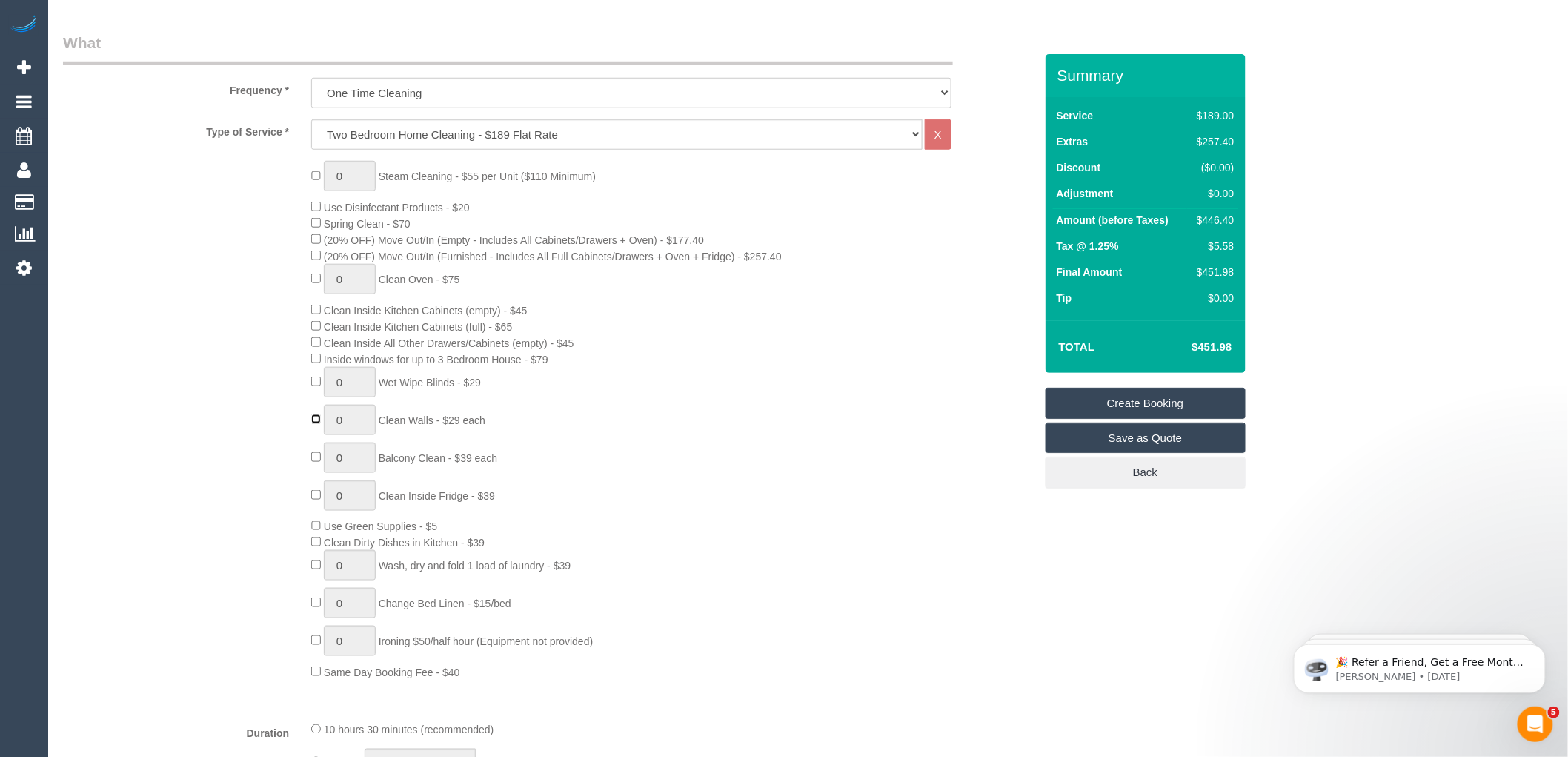
type input "1"
click at [342, 429] on input "1" at bounding box center [350, 420] width 52 height 30
type input "6"
type input "7"
type input "8"
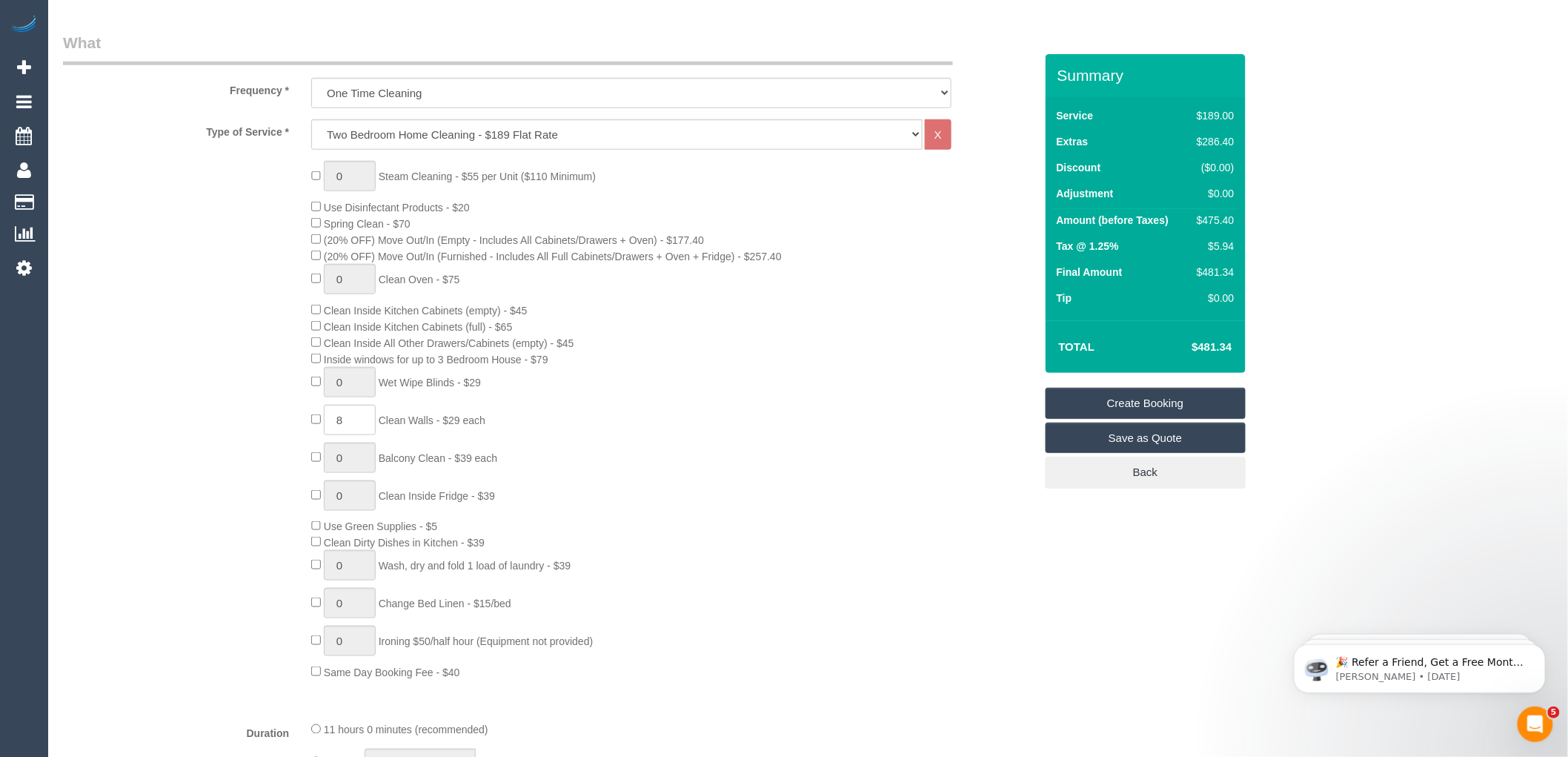
click at [743, 407] on div "0 Steam Cleaning - $55 per Unit ($110 Minimum) Use Disinfectant Products - $20 …" at bounding box center [673, 420] width 745 height 519
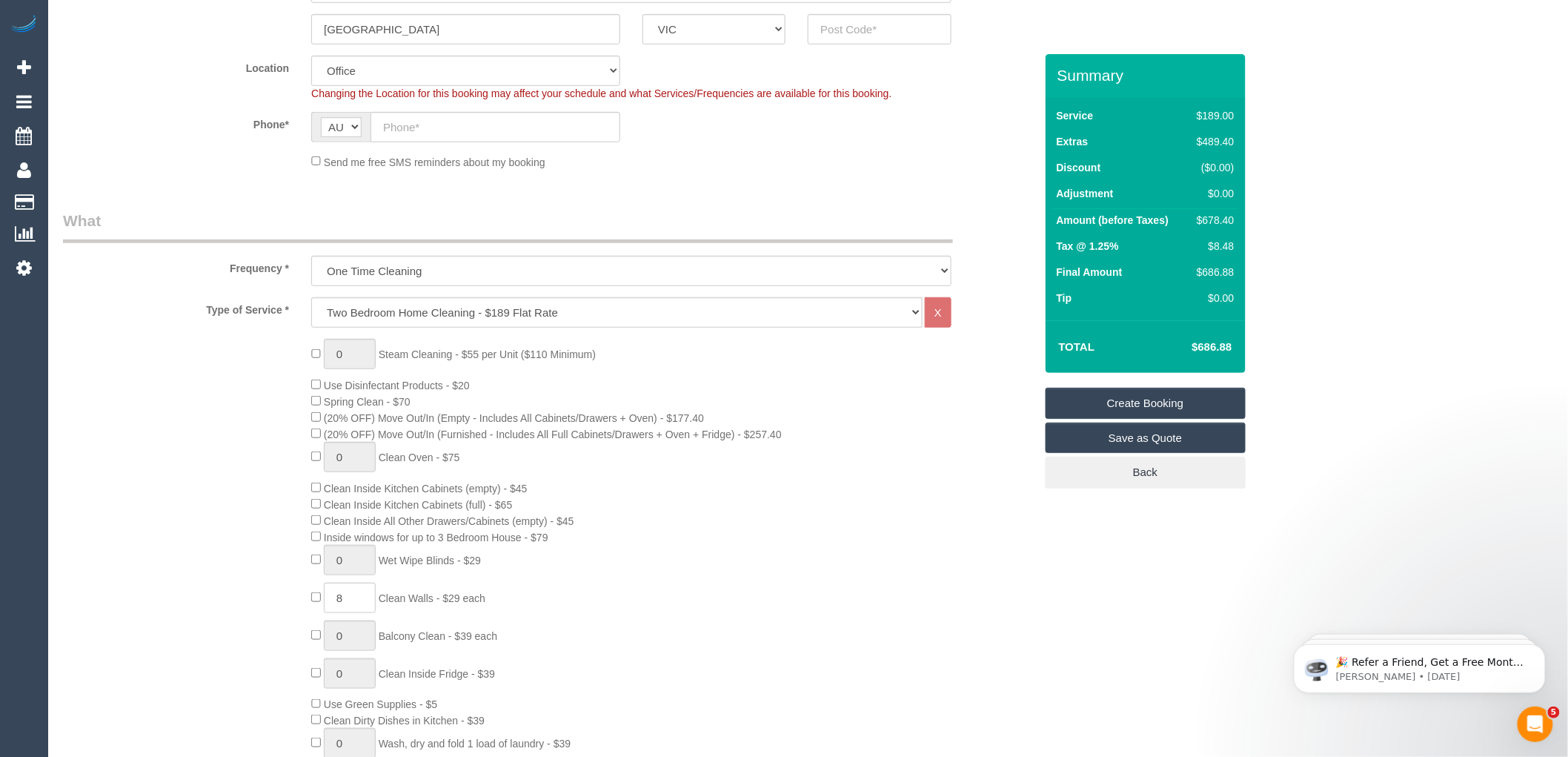
scroll to position [329, 0]
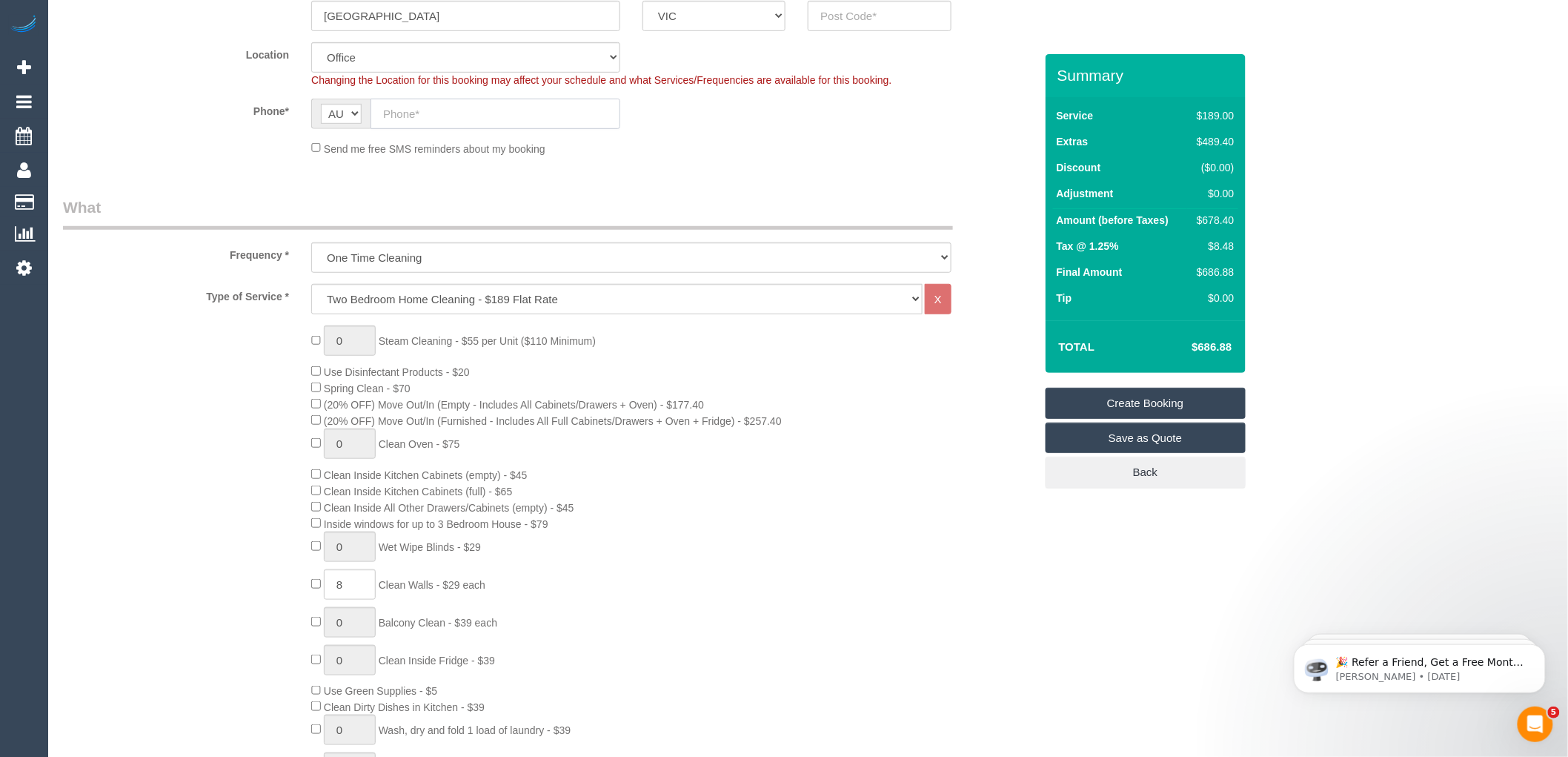
click at [404, 108] on input "text" at bounding box center [496, 114] width 250 height 30
paste input "61 422 864 956"
drag, startPoint x: 395, startPoint y: 113, endPoint x: 372, endPoint y: 110, distance: 23.2
click at [372, 110] on input "61 422 864 956" at bounding box center [496, 114] width 250 height 30
type input "0422 864 956"
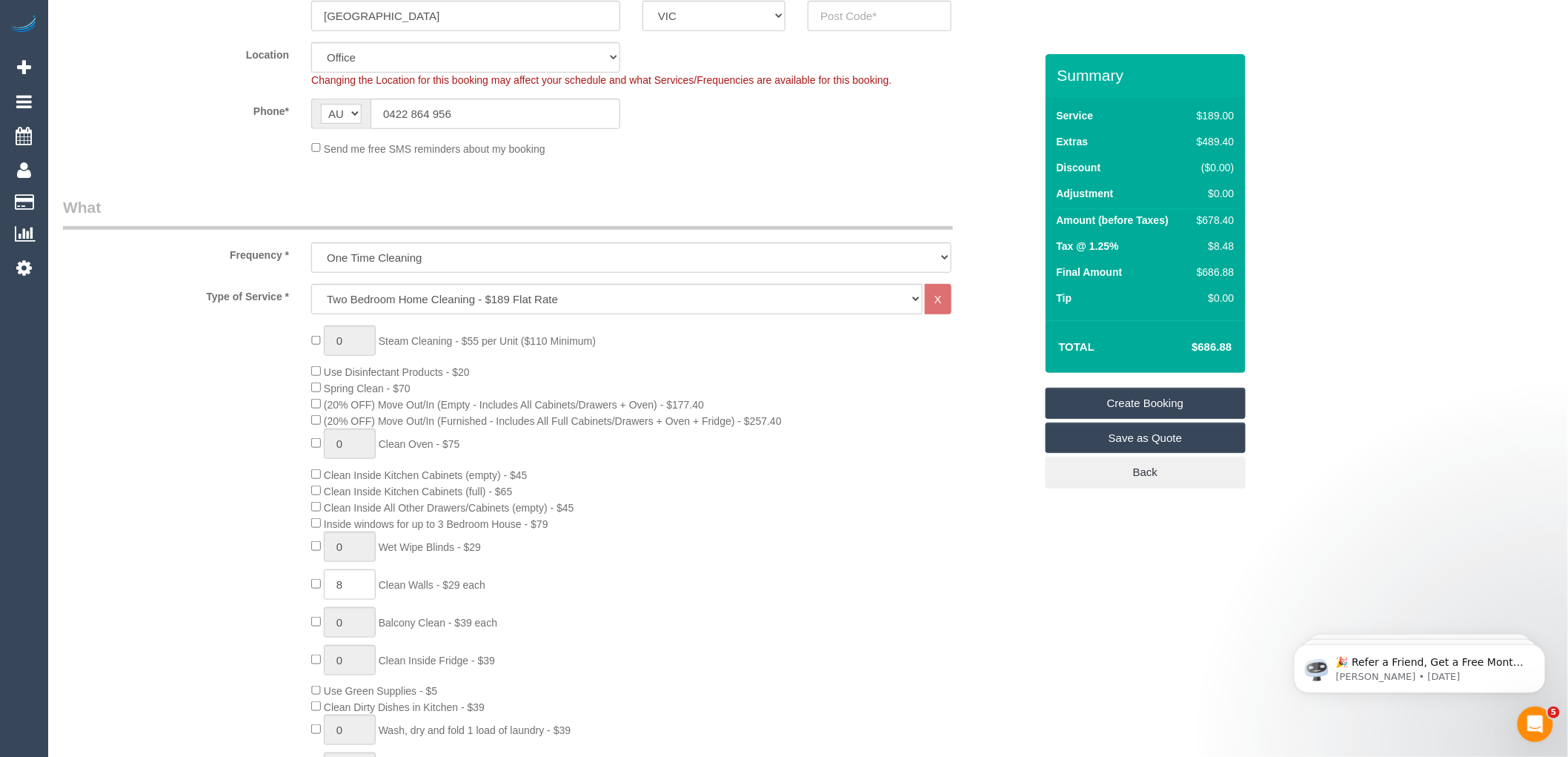
click at [692, 369] on div "0 Steam Cleaning - $55 per Unit ($110 Minimum) Use Disinfectant Products - $20 …" at bounding box center [673, 585] width 745 height 519
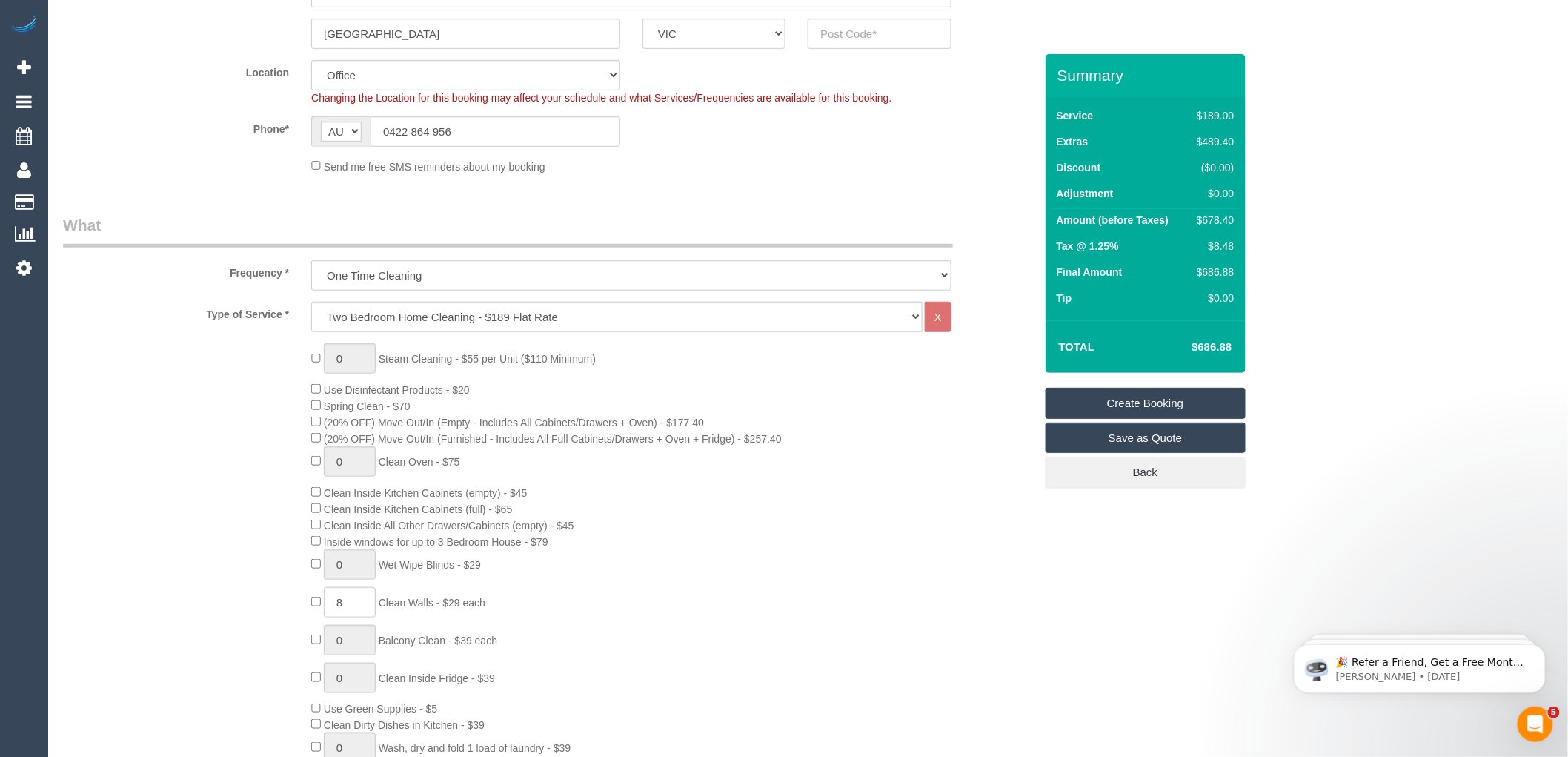
scroll to position [165, 0]
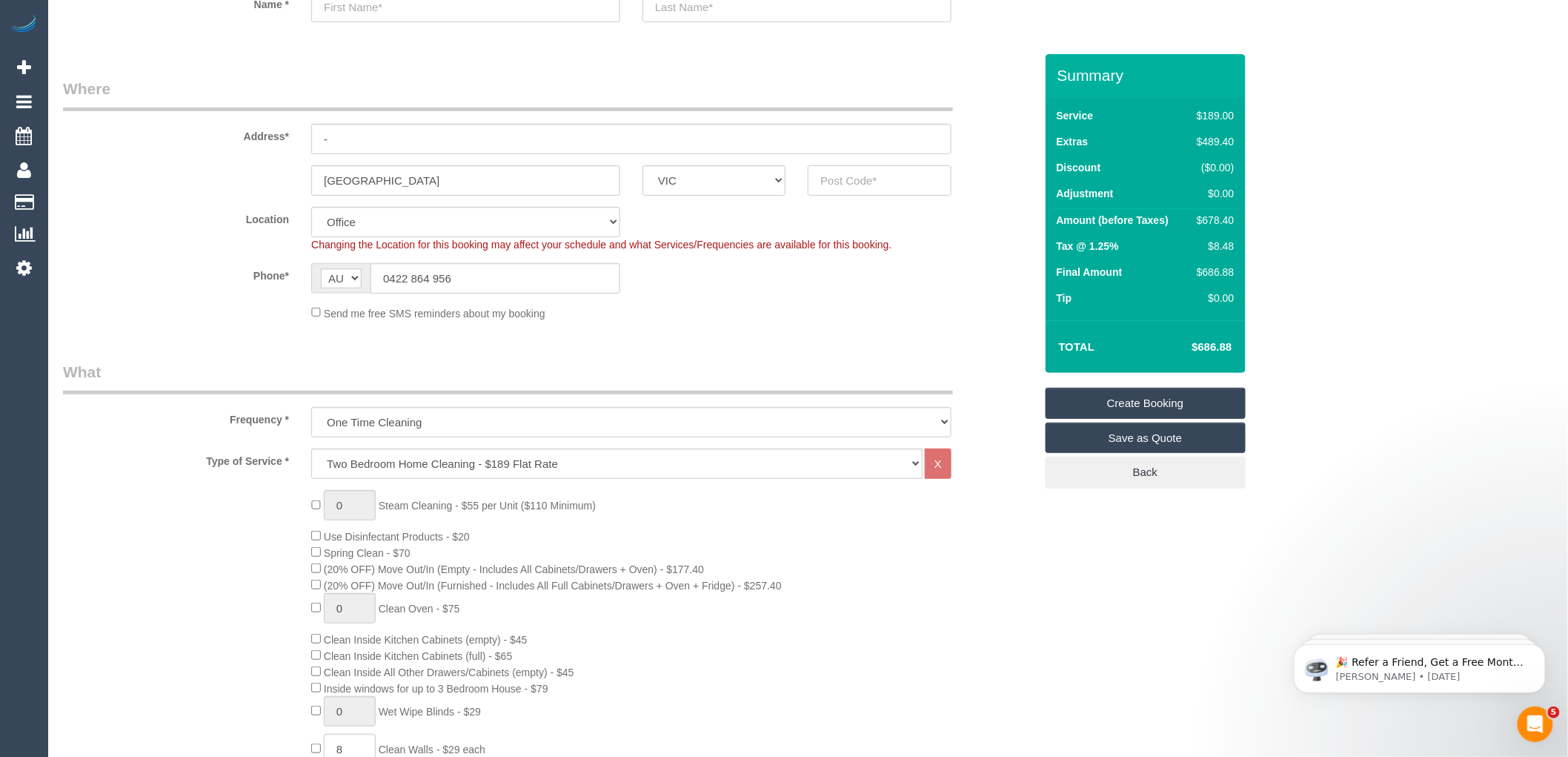
click at [858, 184] on input "text" at bounding box center [879, 180] width 143 height 30
type input "3056"
click at [350, 138] on input "-" at bounding box center [632, 139] width 640 height 30
select select "88"
select select "object:2235"
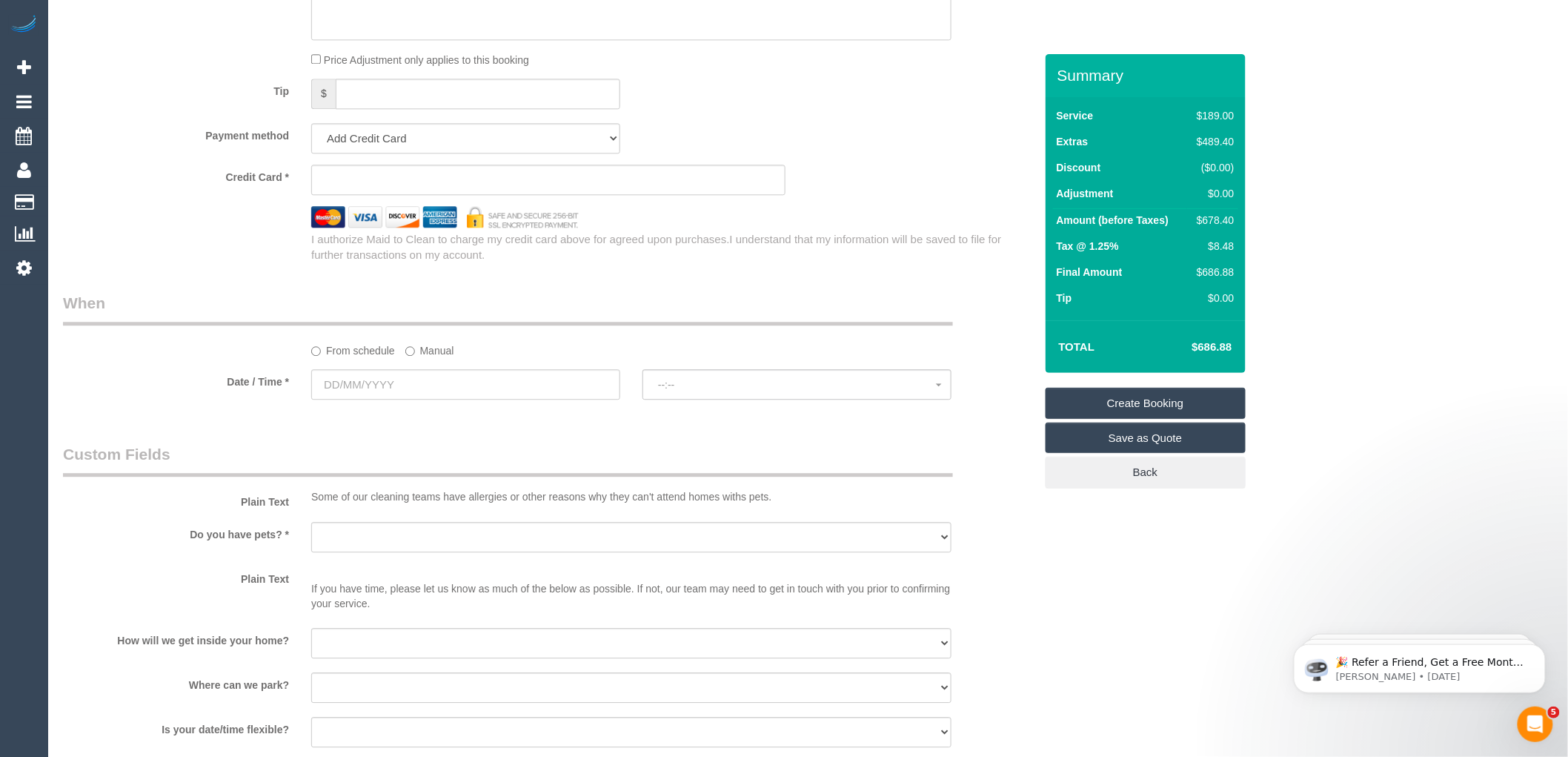
scroll to position [1482, 0]
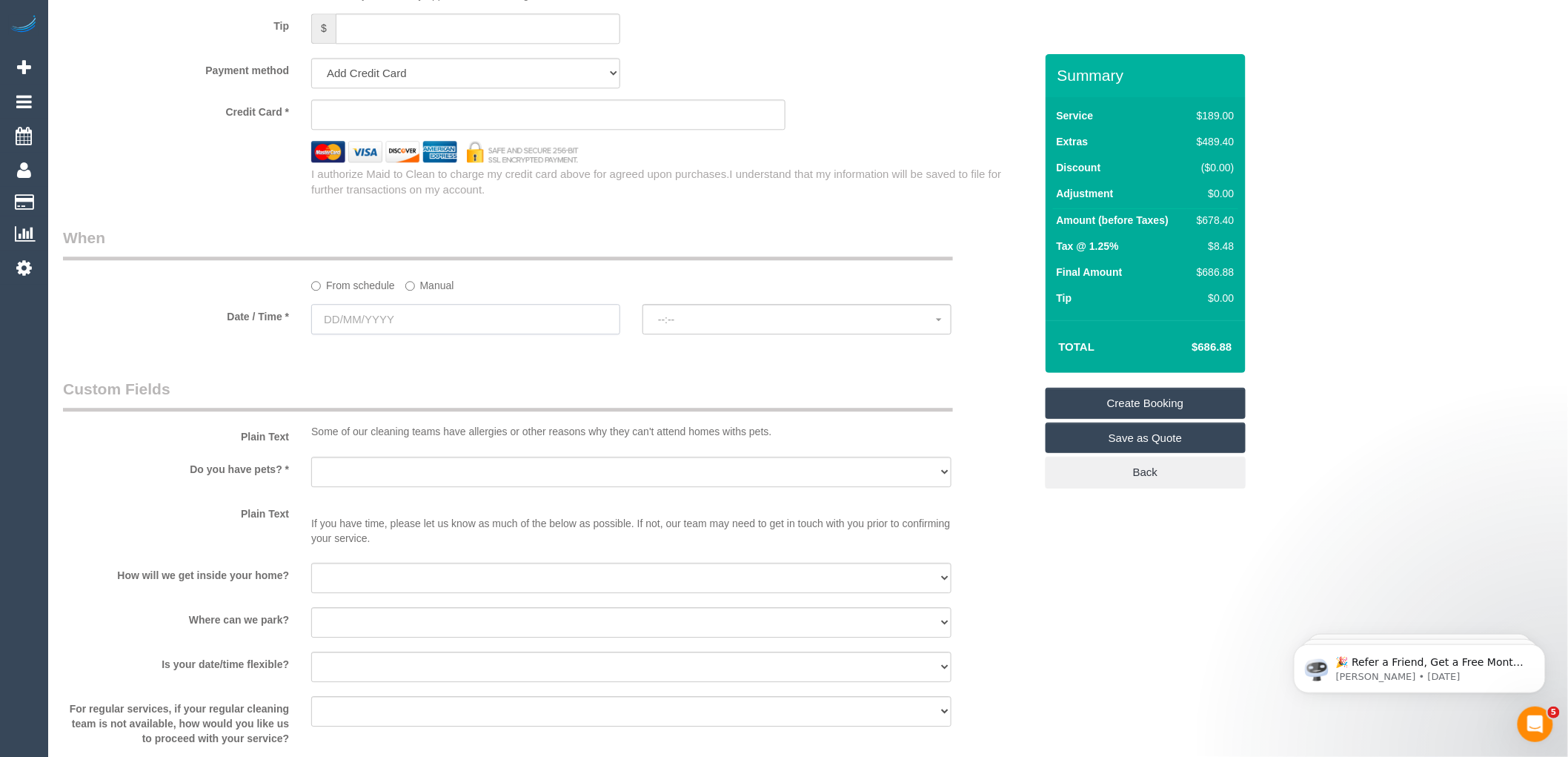
click at [464, 335] on input "text" at bounding box center [466, 319] width 309 height 30
click at [490, 360] on link "Next" at bounding box center [490, 367] width 21 height 21
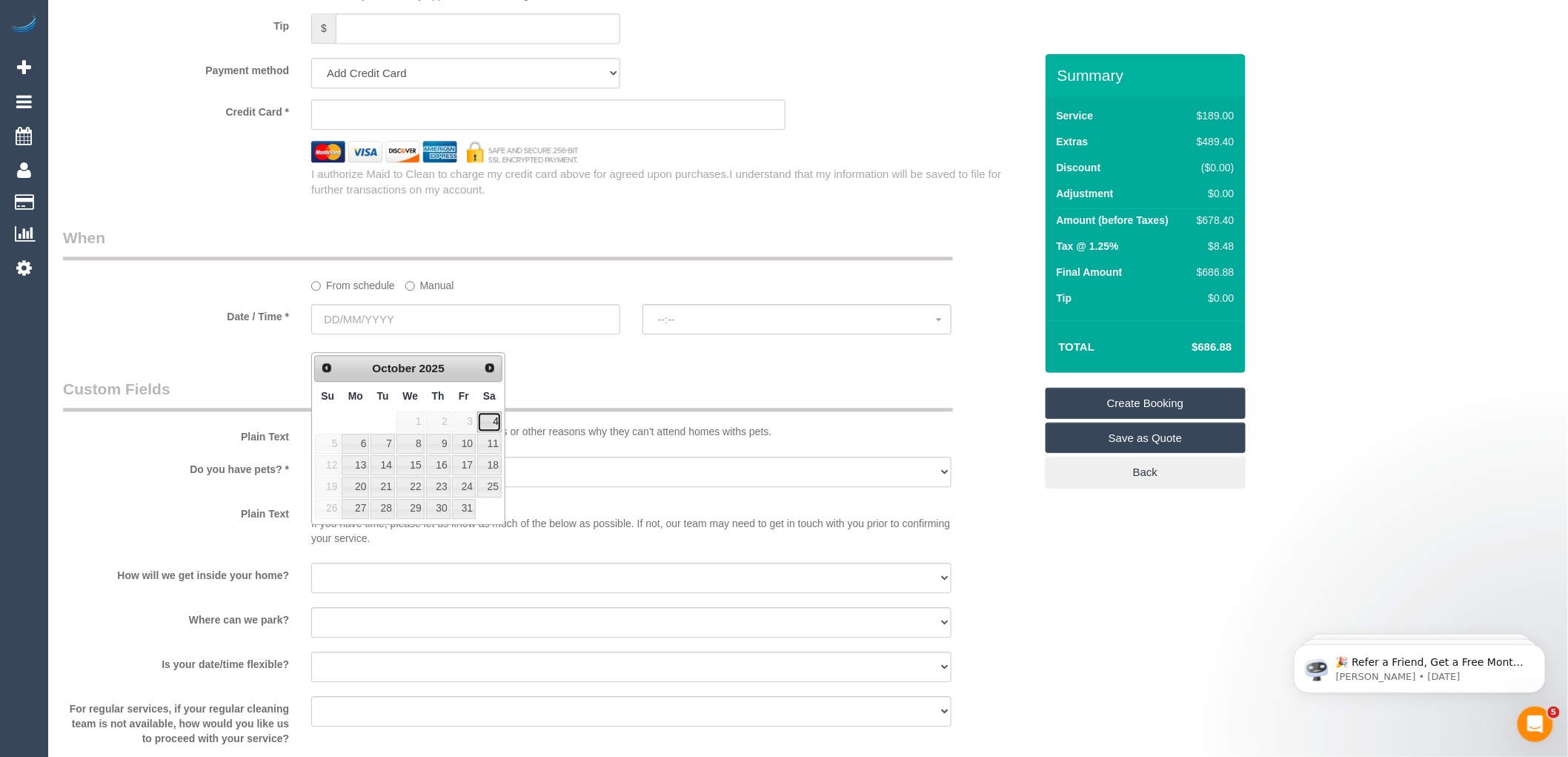
click at [486, 414] on link "4" at bounding box center [489, 421] width 25 height 20
type input "[DATE]"
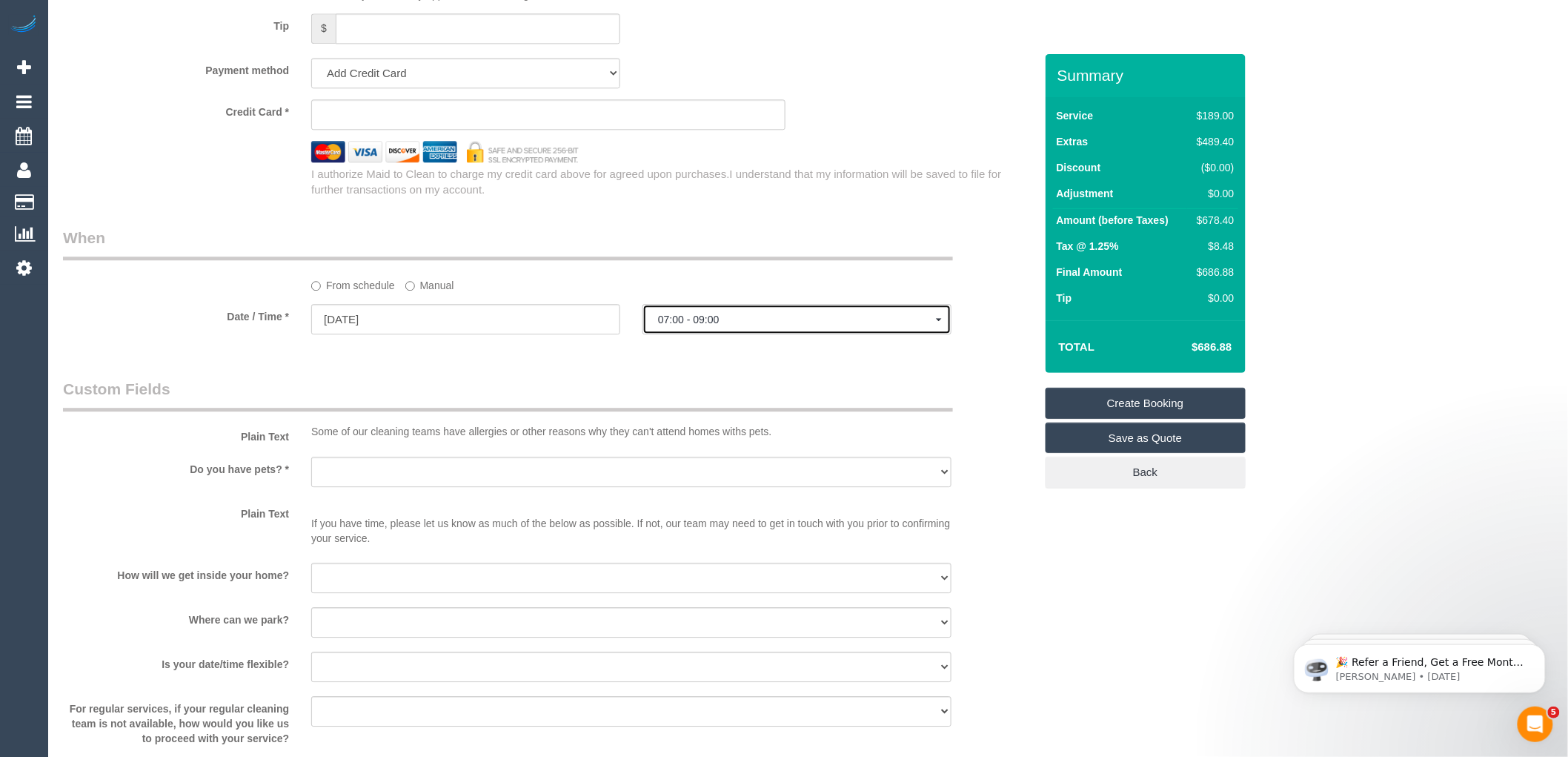
click at [668, 325] on span "07:00 - 09:00" at bounding box center [796, 319] width 278 height 12
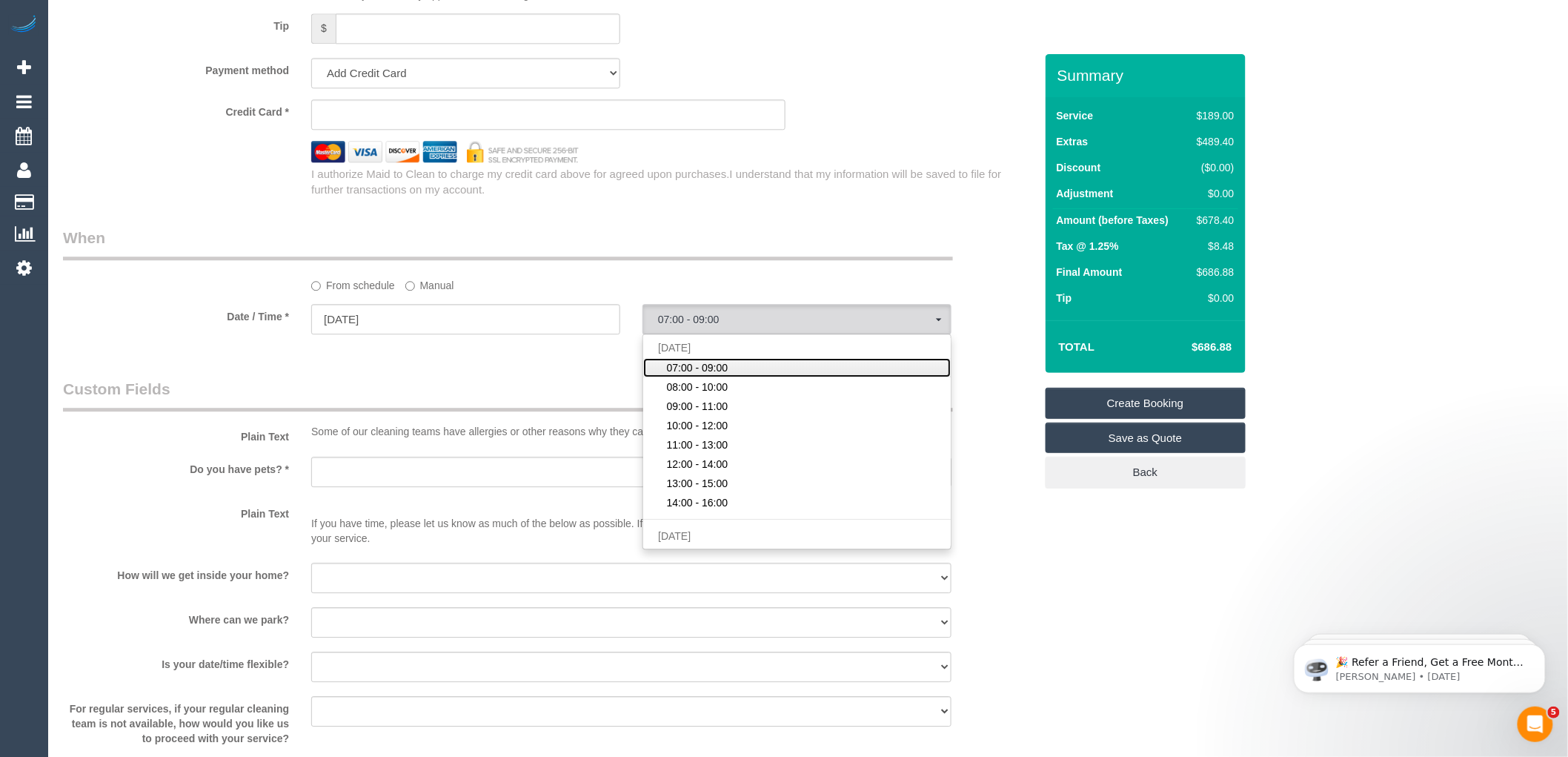
click at [699, 375] on span "07:00 - 09:00" at bounding box center [697, 367] width 62 height 15
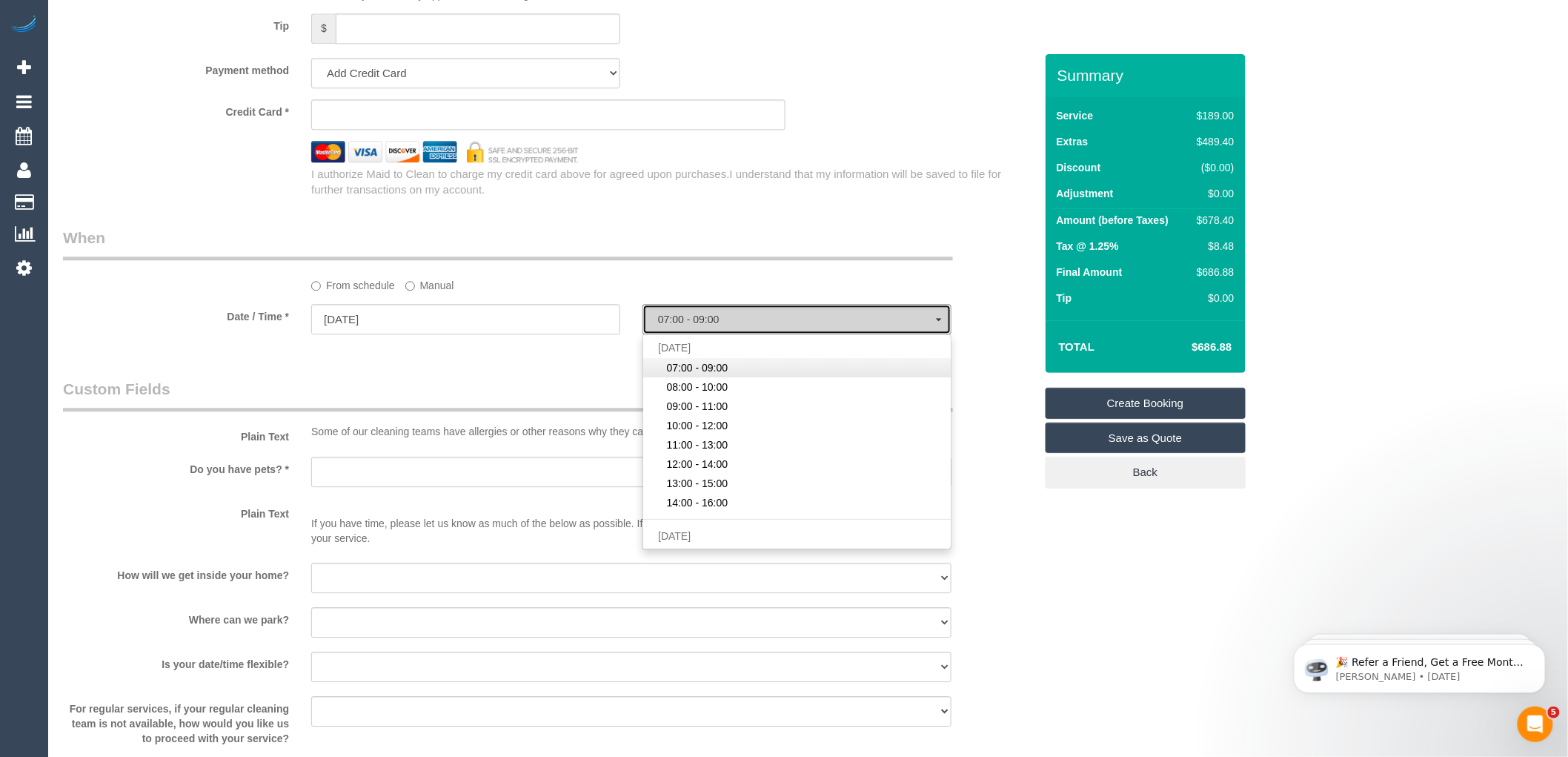
select select "spot1"
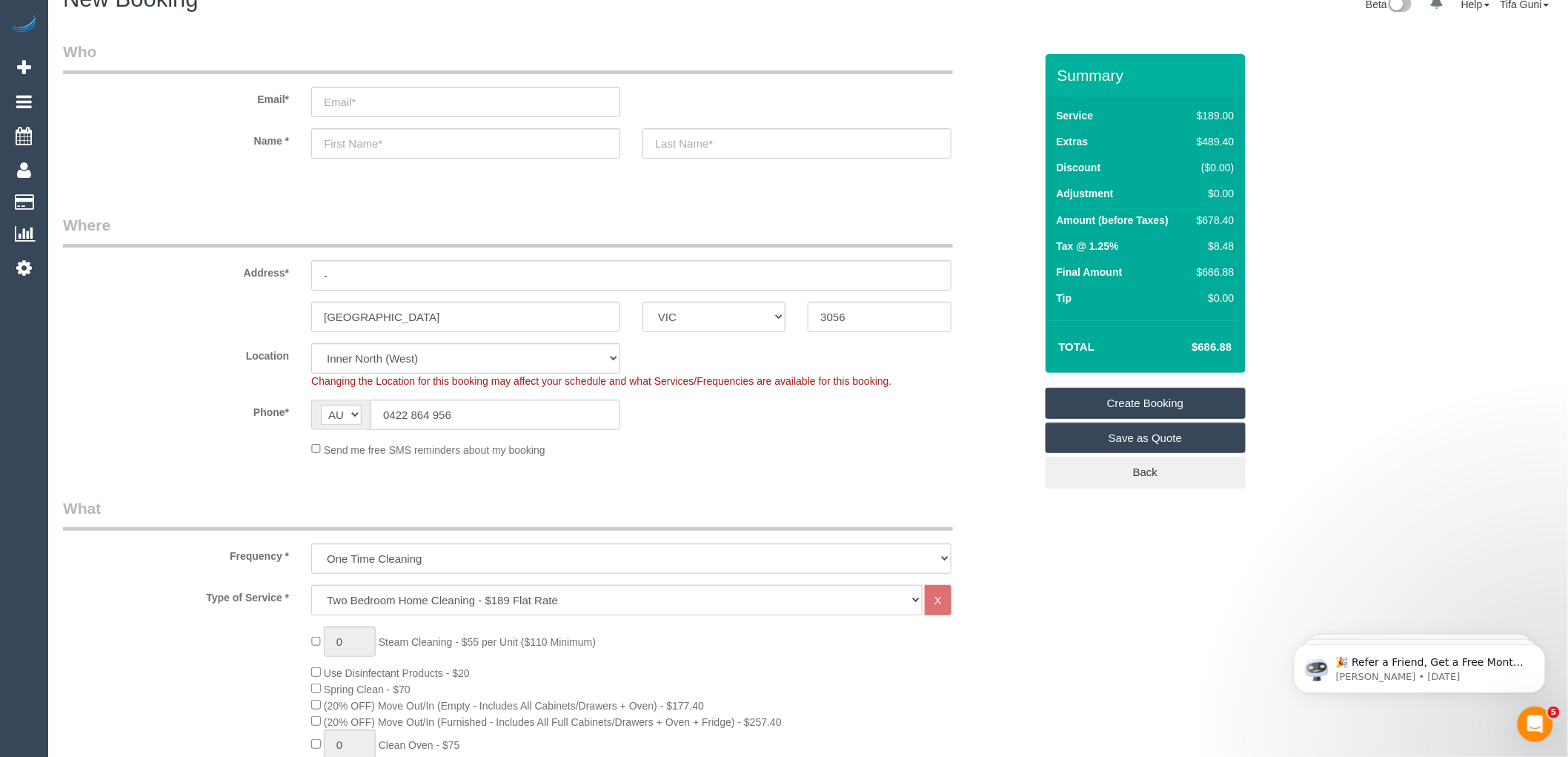
scroll to position [0, 0]
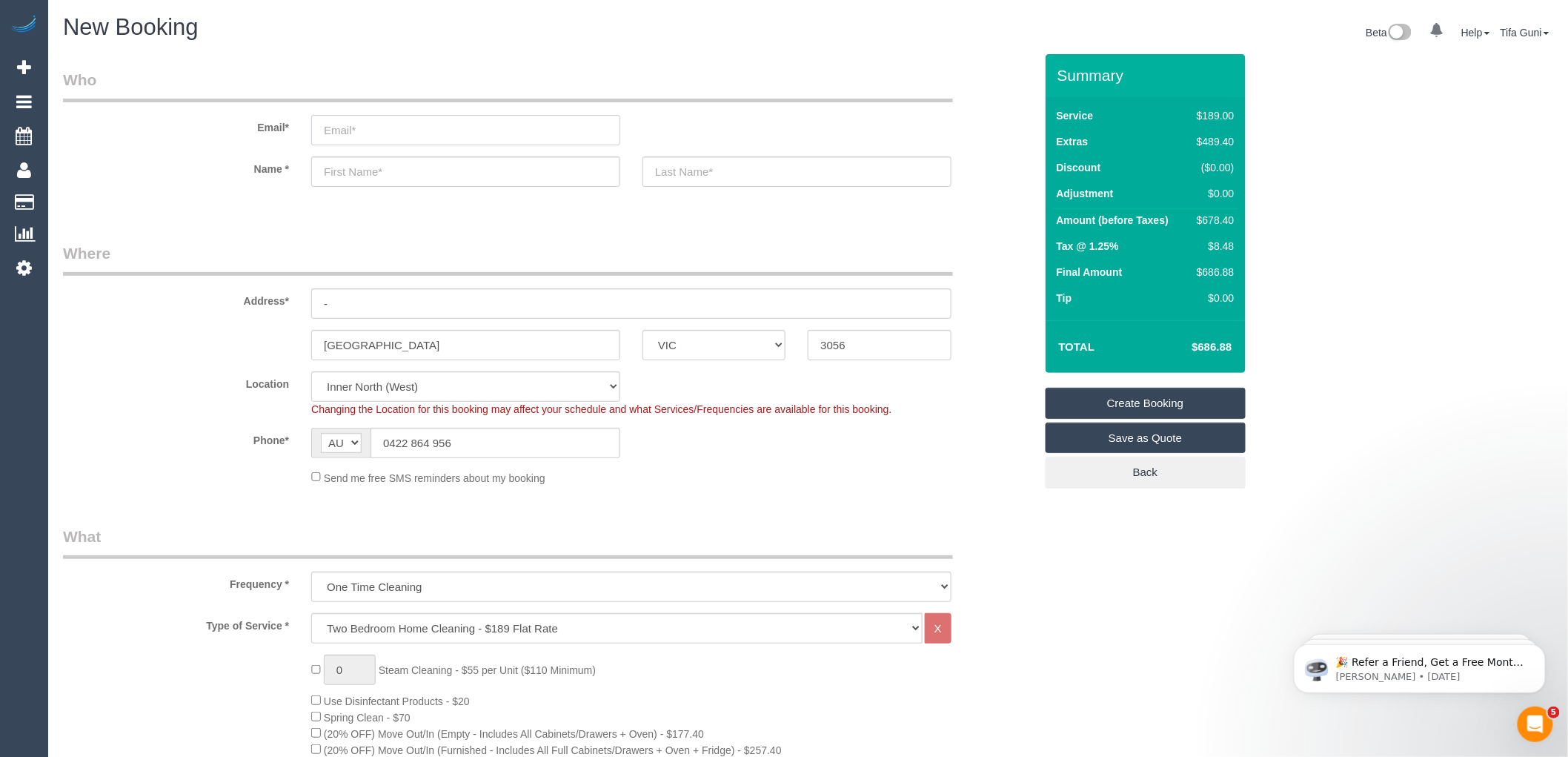
click at [358, 131] on input "email" at bounding box center [466, 130] width 309 height 30
click at [349, 128] on input "email" at bounding box center [466, 130] width 309 height 30
type input "jay.beshara@bigpond.com"
drag, startPoint x: 345, startPoint y: 167, endPoint x: 357, endPoint y: 175, distance: 14.4
click at [346, 167] on input "text" at bounding box center [466, 172] width 309 height 30
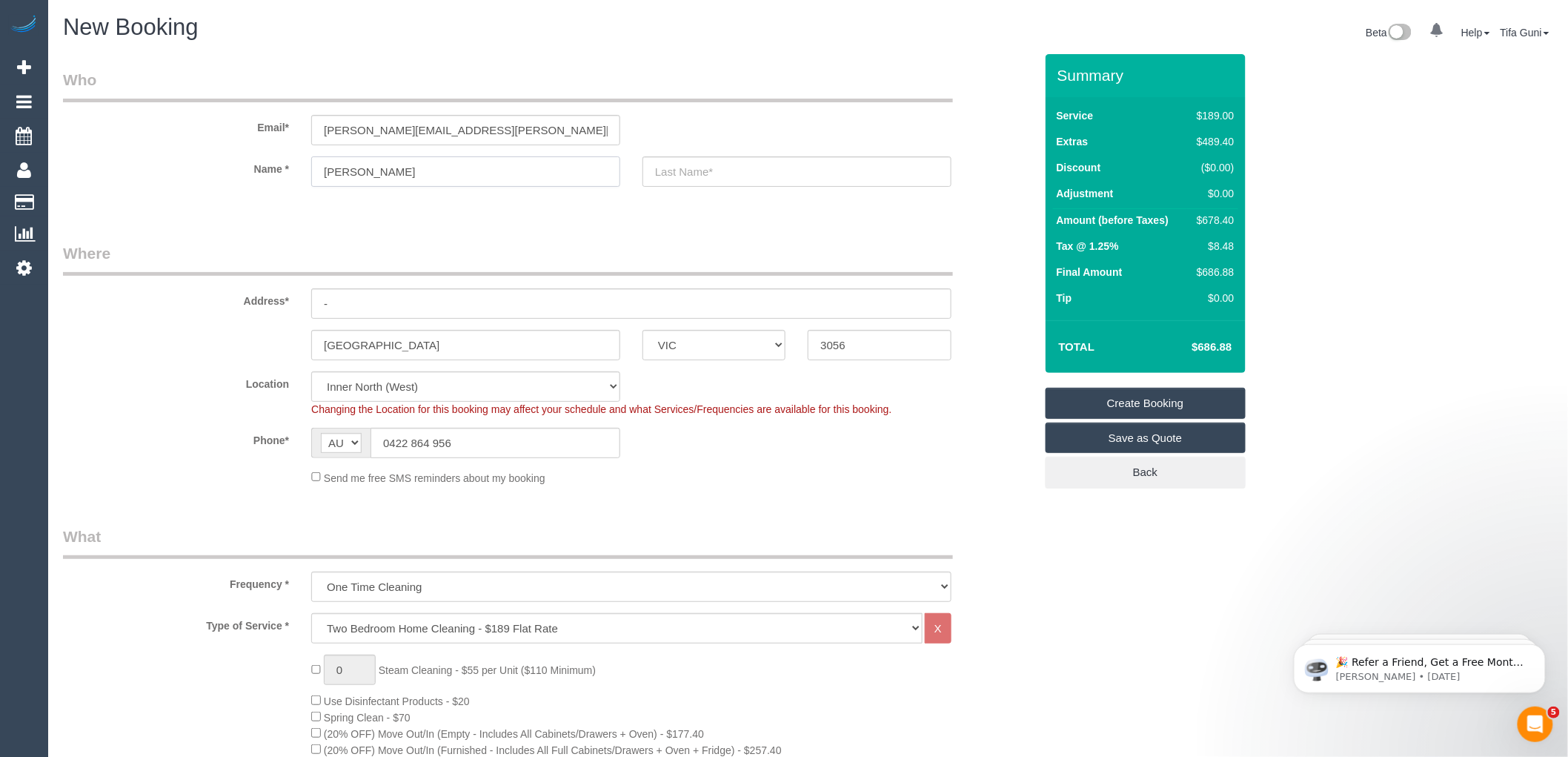
type input "Jay"
select select "spot33"
type input "Jay"
click at [686, 166] on input "text" at bounding box center [797, 172] width 309 height 30
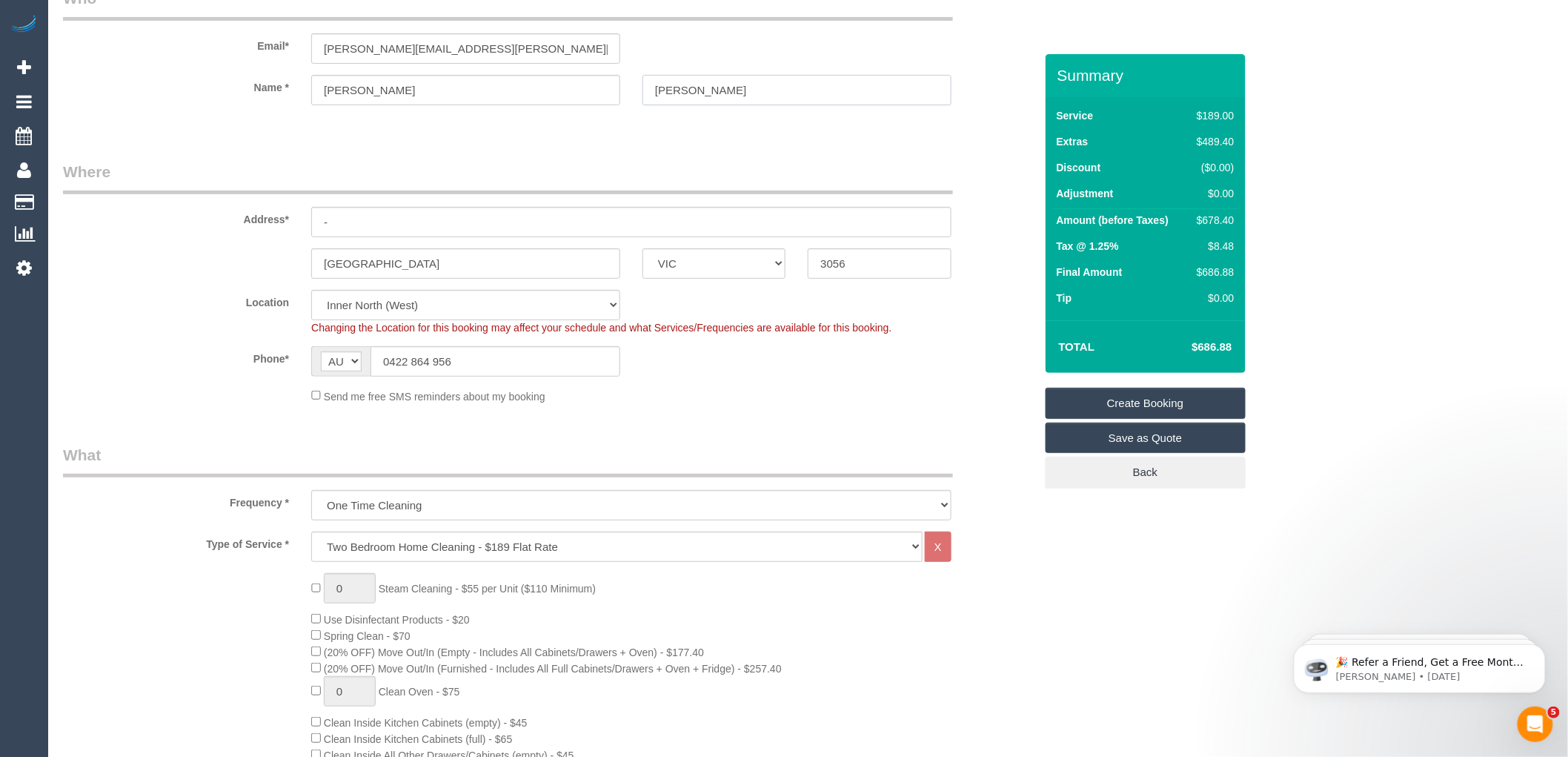
scroll to position [82, 0]
type input "Beshara"
click at [368, 225] on input "-" at bounding box center [632, 221] width 640 height 30
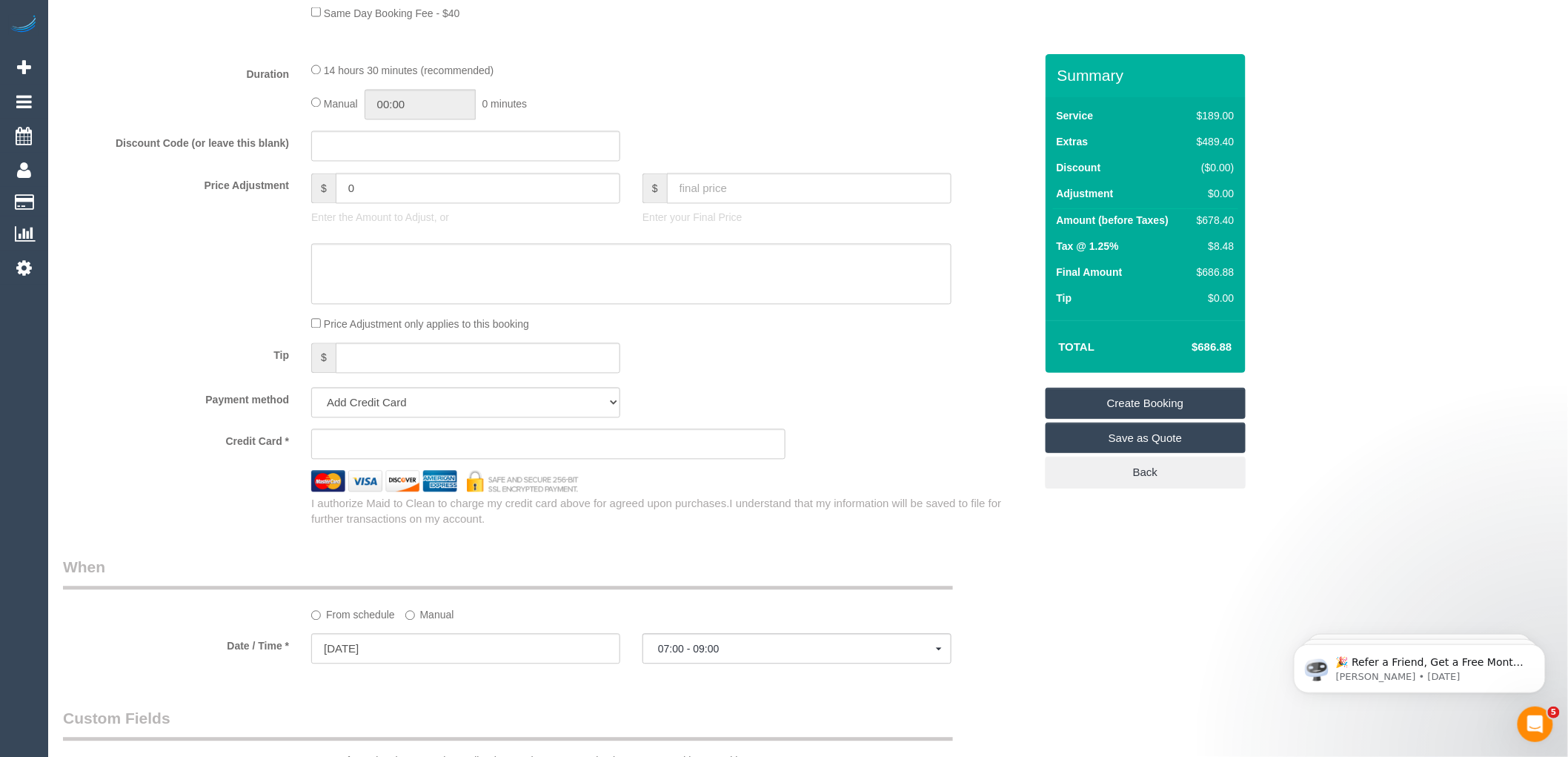
scroll to position [741, 0]
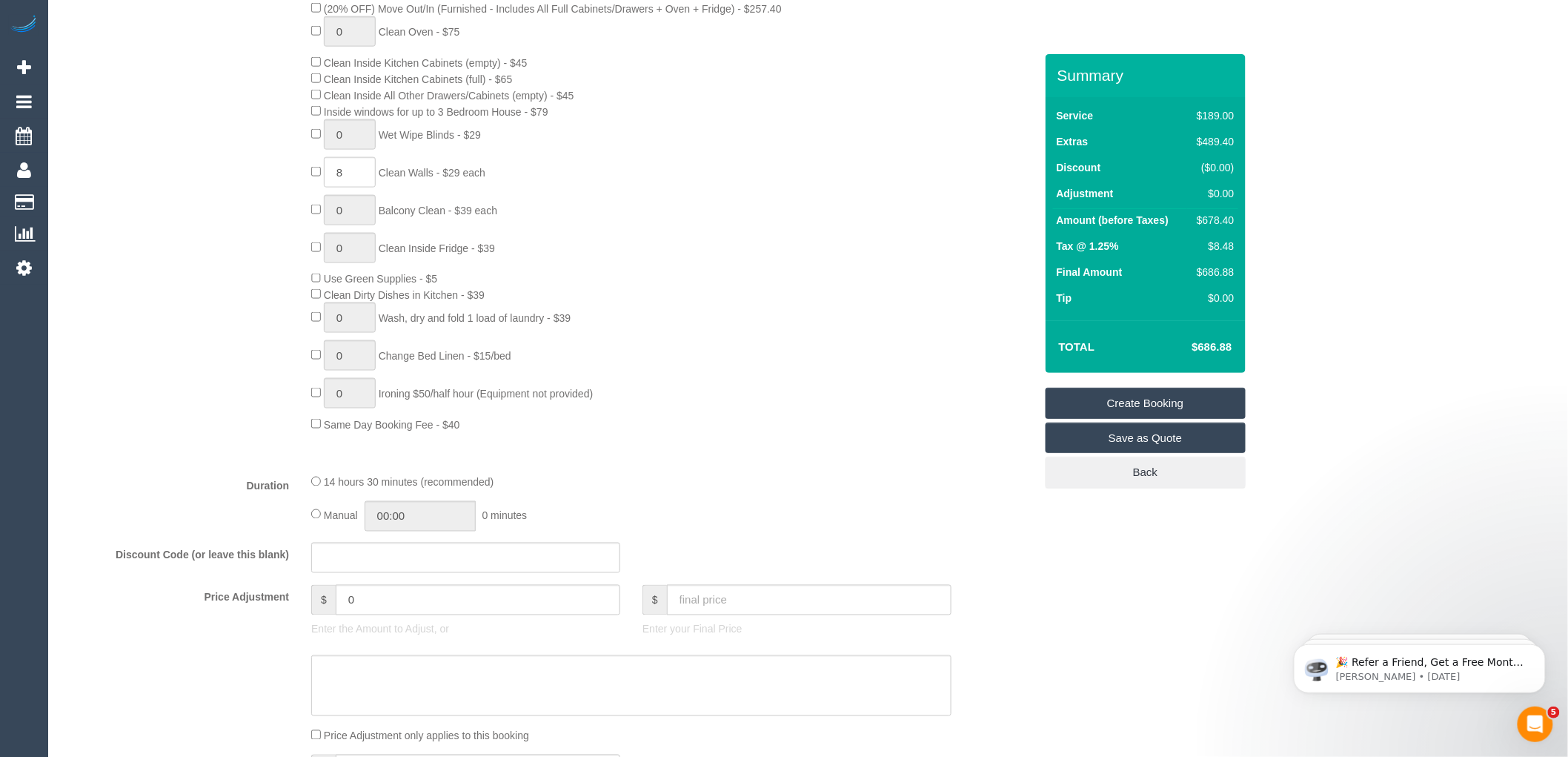
click at [987, 316] on div "0 Steam Cleaning - $55 per Unit ($110 Minimum) Use Disinfectant Products - $20 …" at bounding box center [673, 172] width 745 height 519
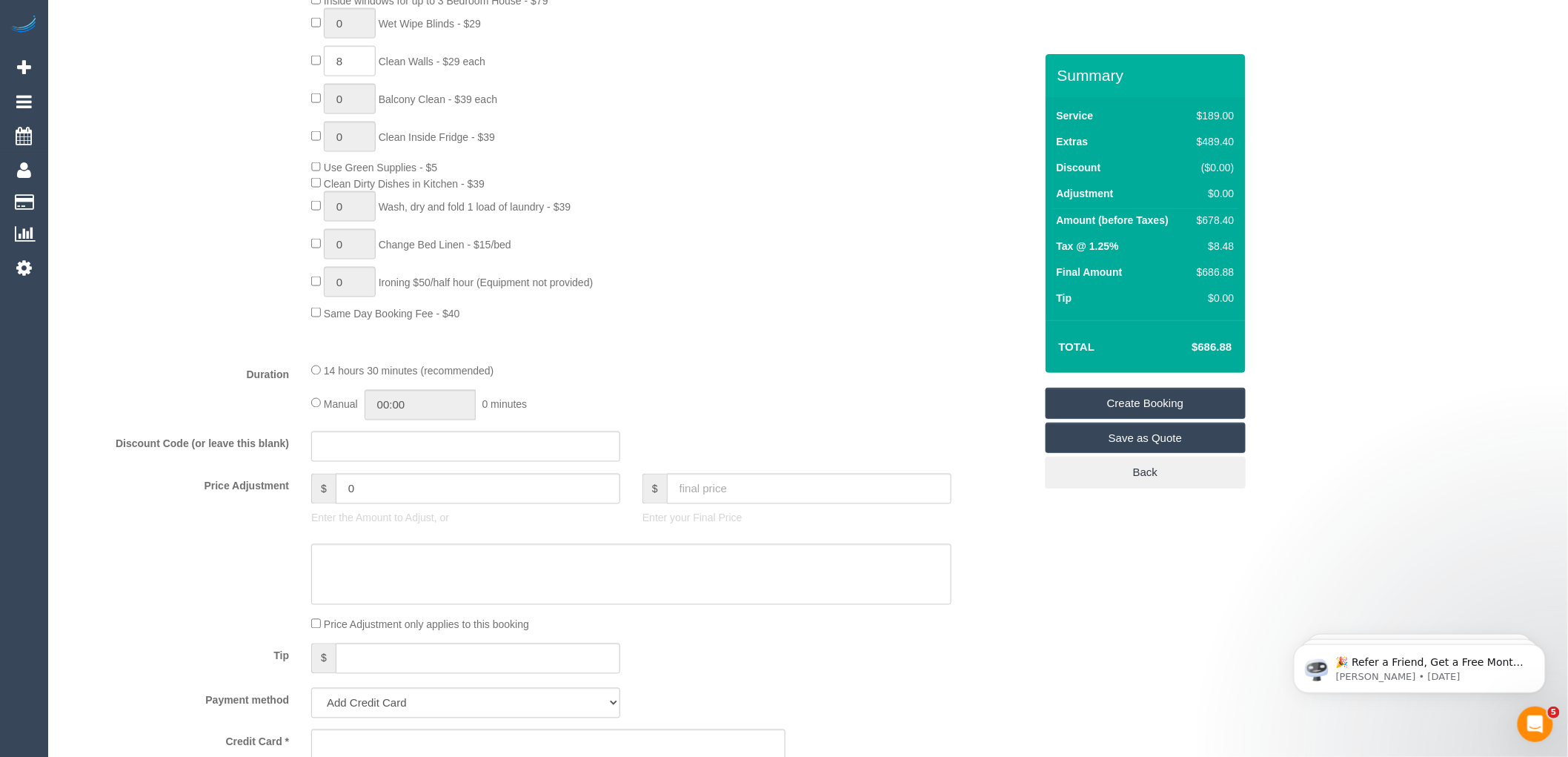
scroll to position [906, 0]
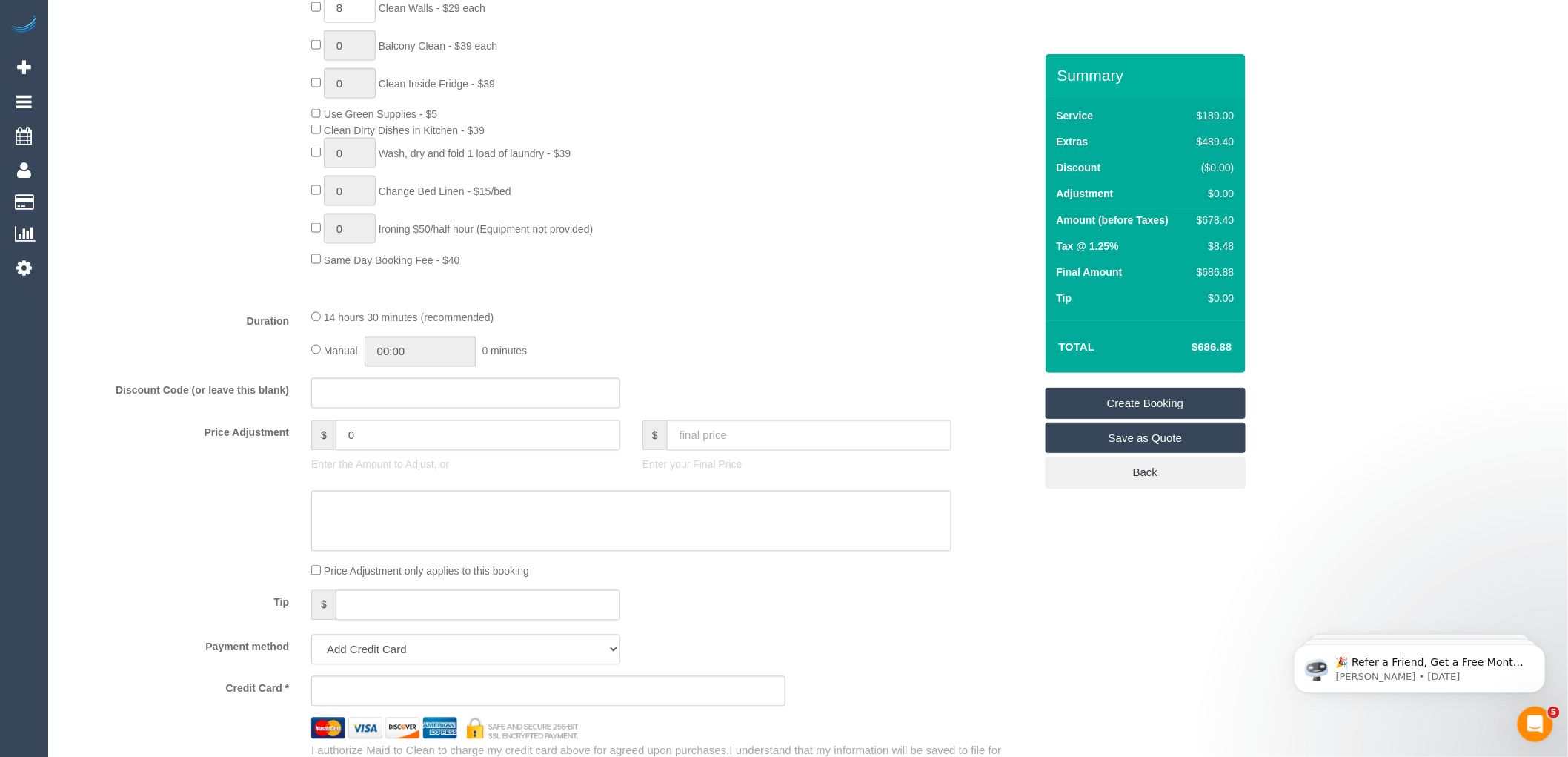
click at [372, 451] on input "0" at bounding box center [478, 435] width 285 height 30
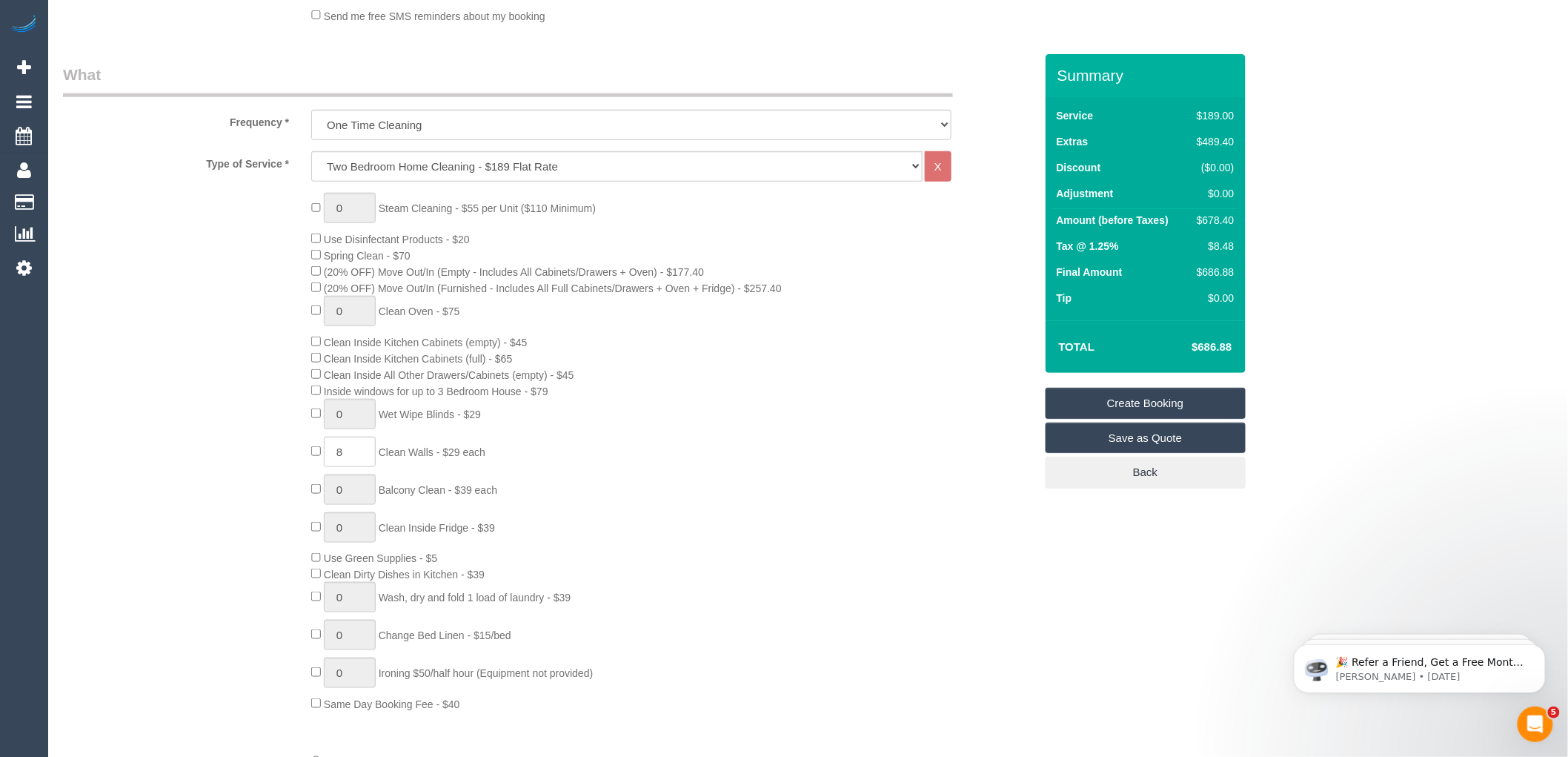
scroll to position [494, 0]
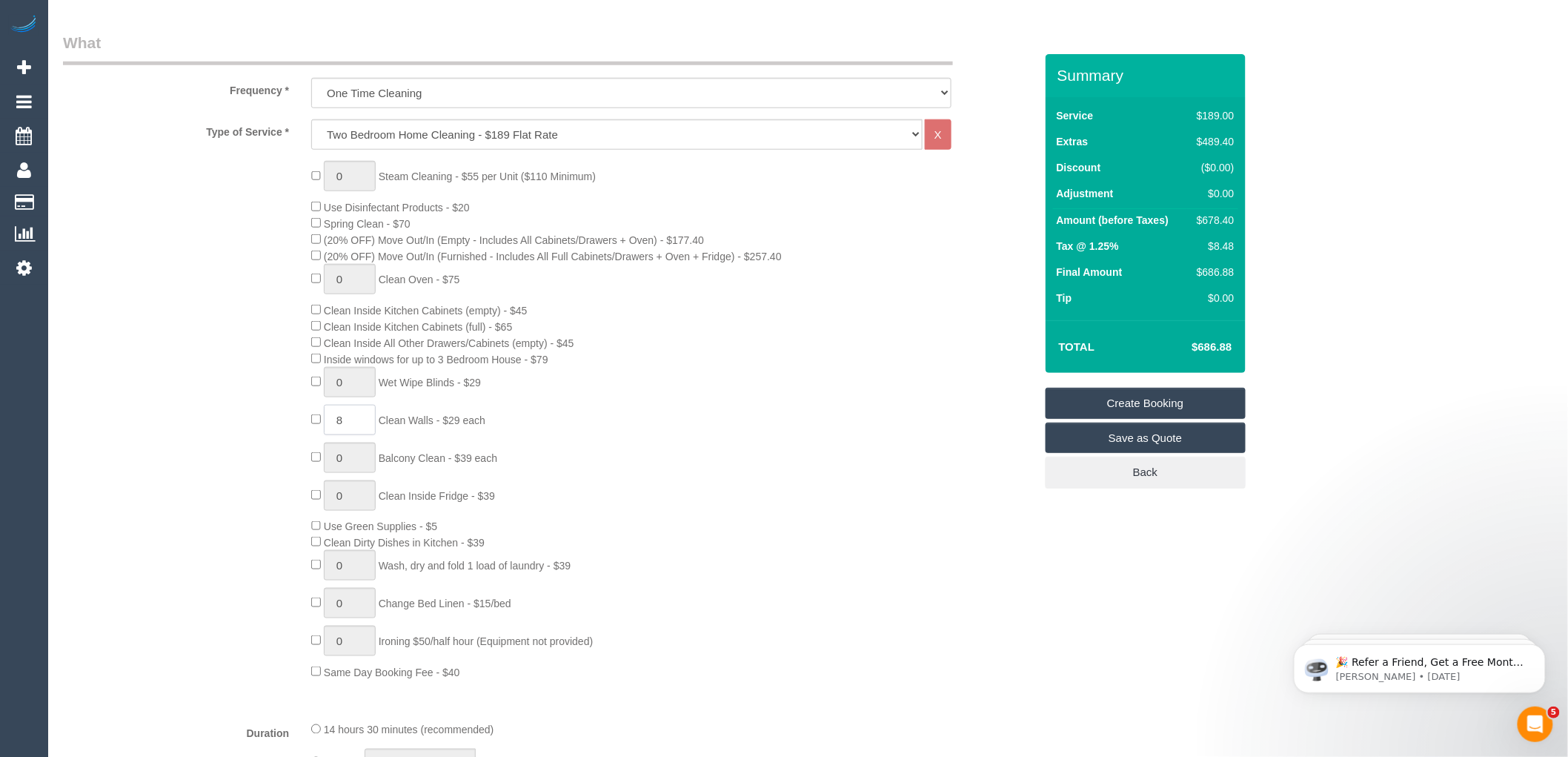
click at [351, 426] on input "8" at bounding box center [350, 420] width 52 height 30
type input "9"
click at [595, 441] on div "0 Steam Cleaning - $55 per Unit ($110 Minimum) Use Disinfectant Products - $20 …" at bounding box center [673, 420] width 745 height 519
click at [702, 414] on div "0 Steam Cleaning - $55 per Unit ($110 Minimum) Use Disinfectant Products - $20 …" at bounding box center [673, 420] width 745 height 519
select select "spot65"
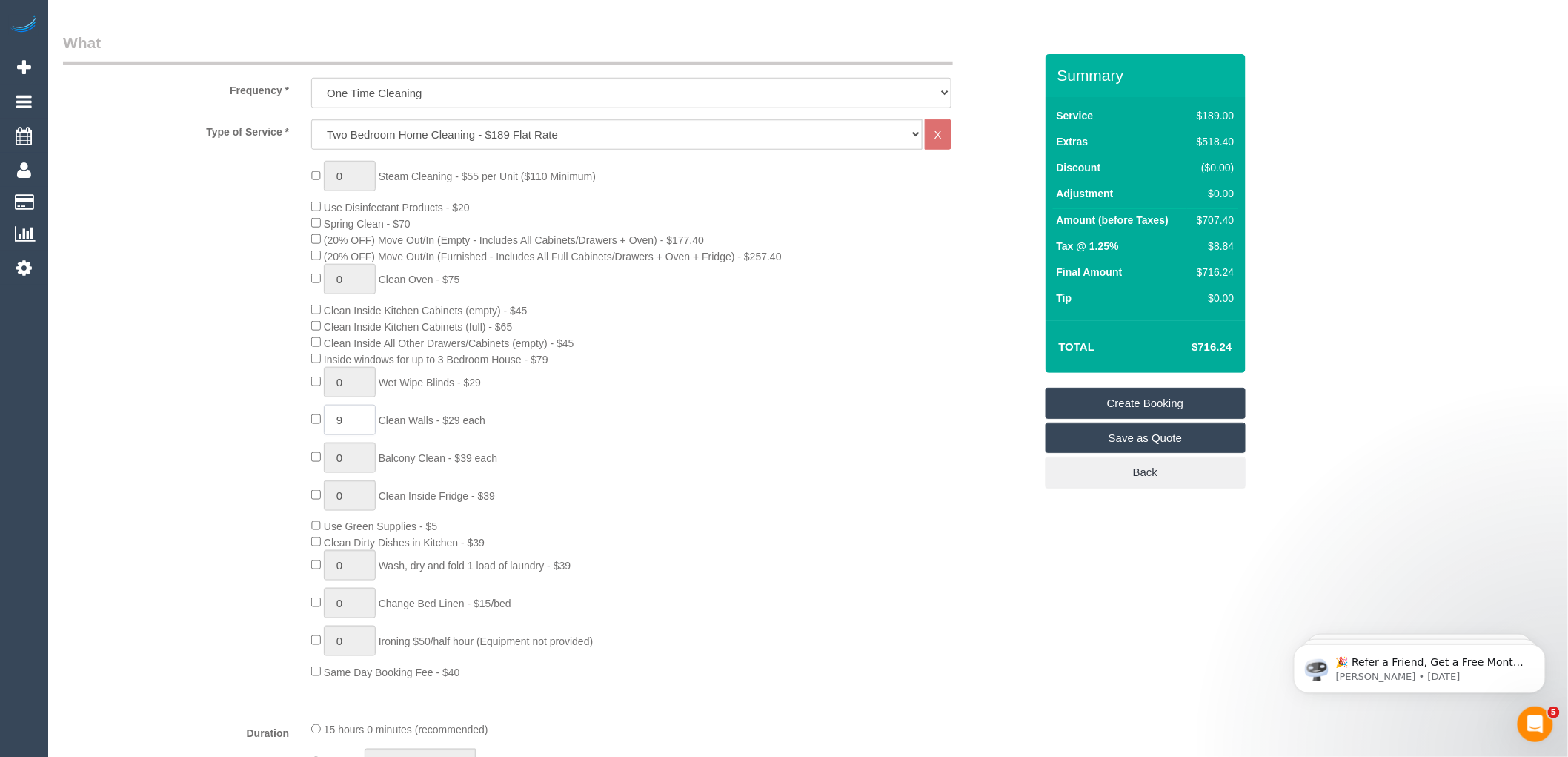
click at [344, 431] on input "9" at bounding box center [350, 420] width 52 height 30
type input "8"
click at [912, 462] on div "0 Steam Cleaning - $55 per Unit ($110 Minimum) Use Disinfectant Products - $20 …" at bounding box center [673, 420] width 745 height 519
select select "spot97"
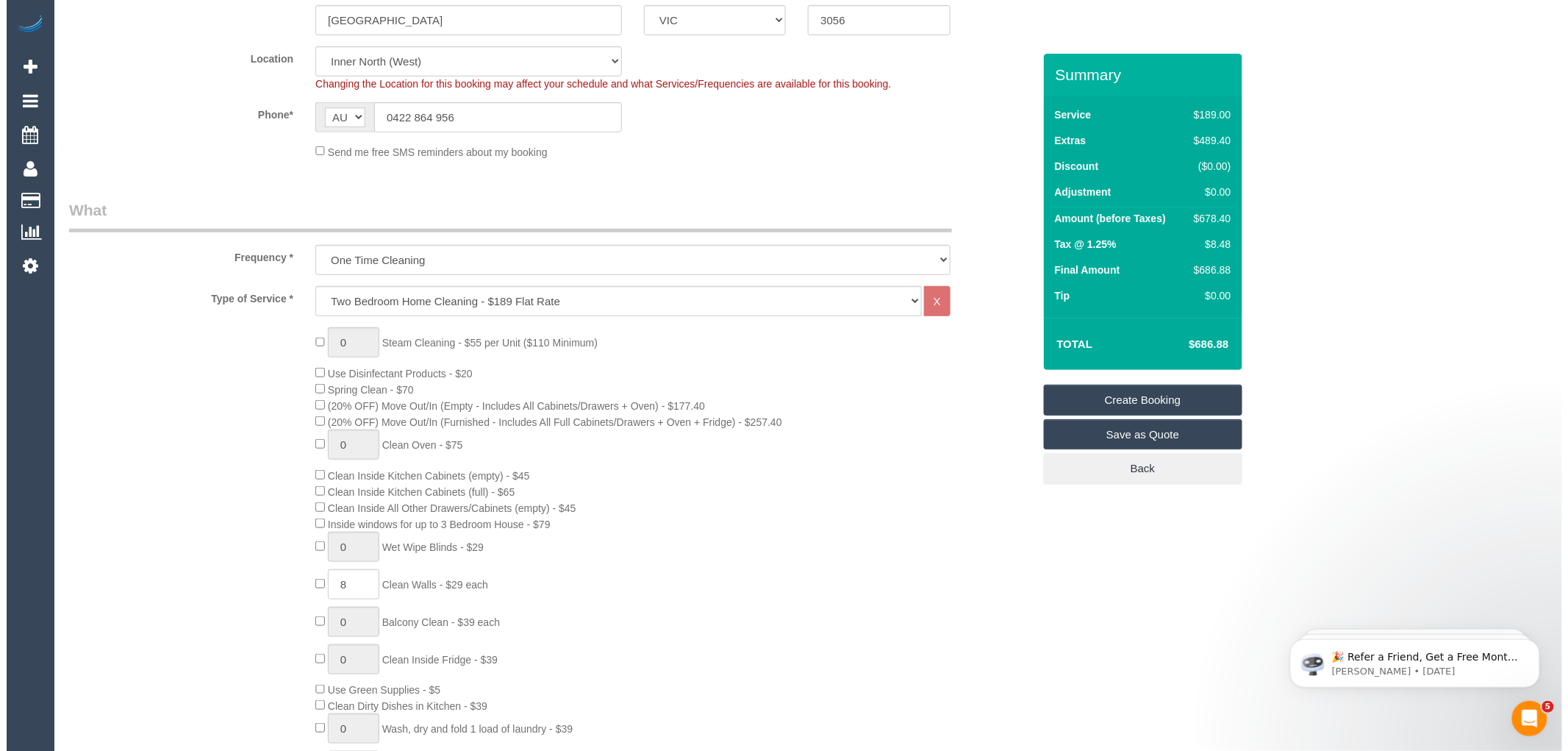
scroll to position [0, 0]
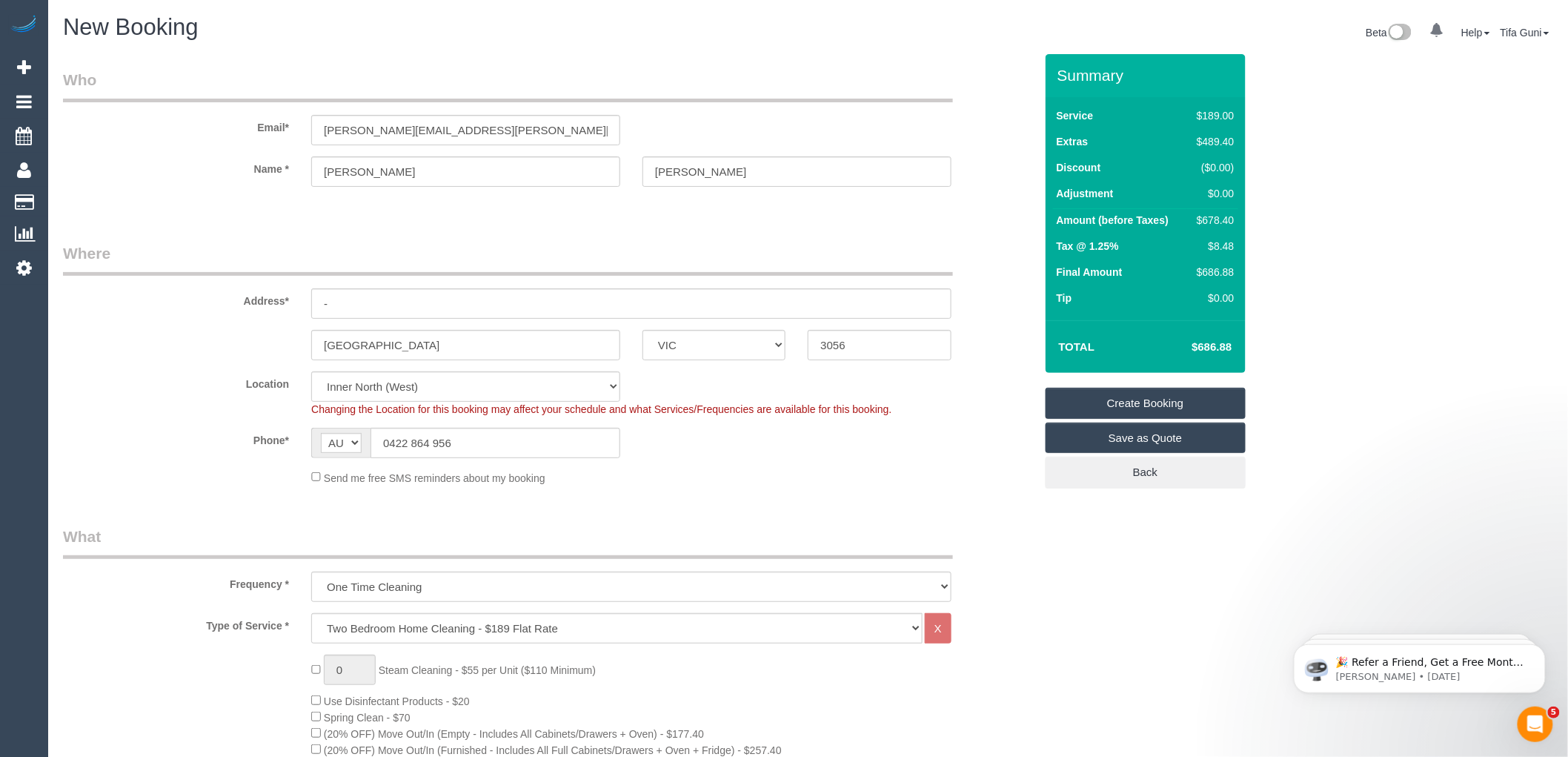
click at [1139, 445] on link "Save as Quote" at bounding box center [1145, 437] width 200 height 31
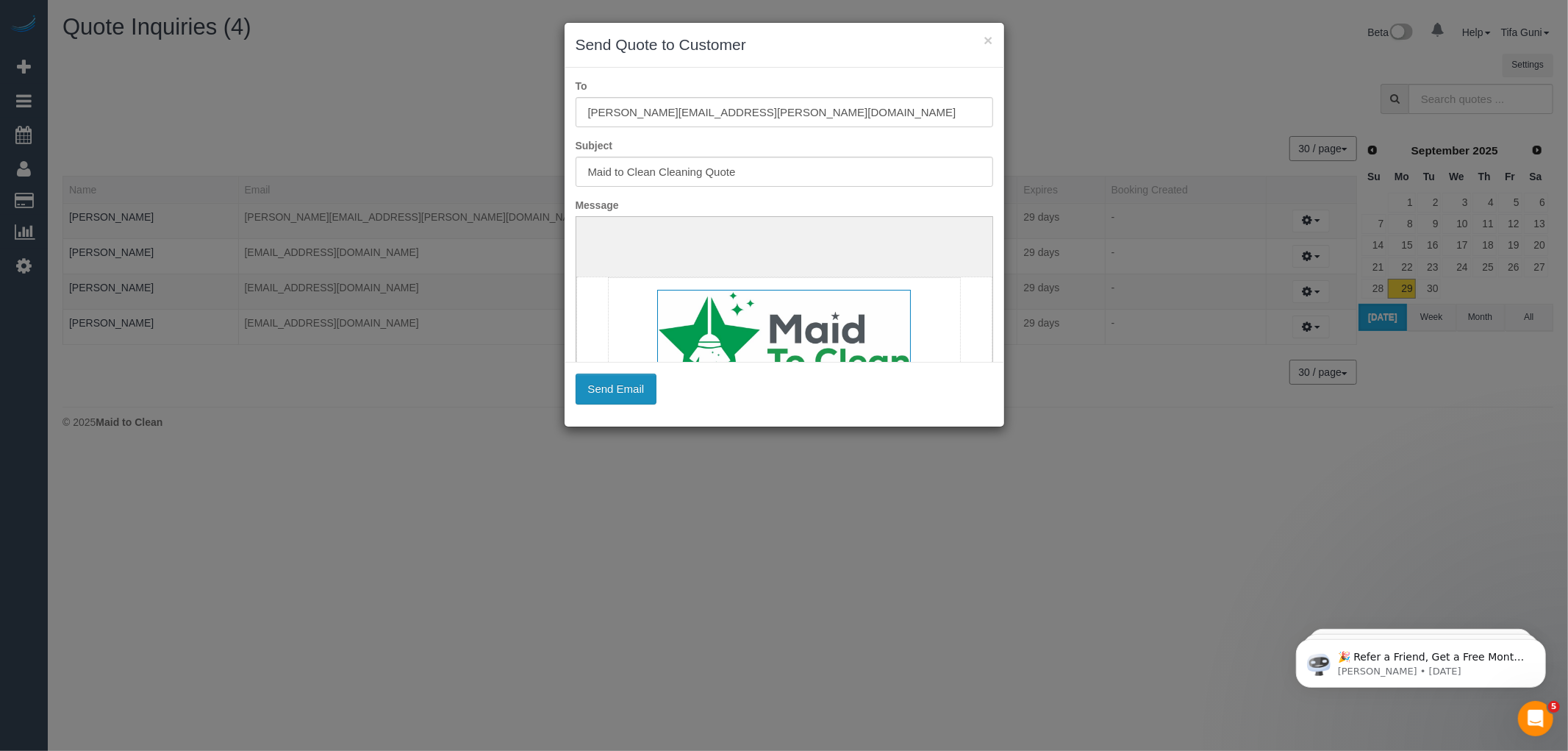
click at [604, 392] on button "Send Email" at bounding box center [617, 388] width 82 height 31
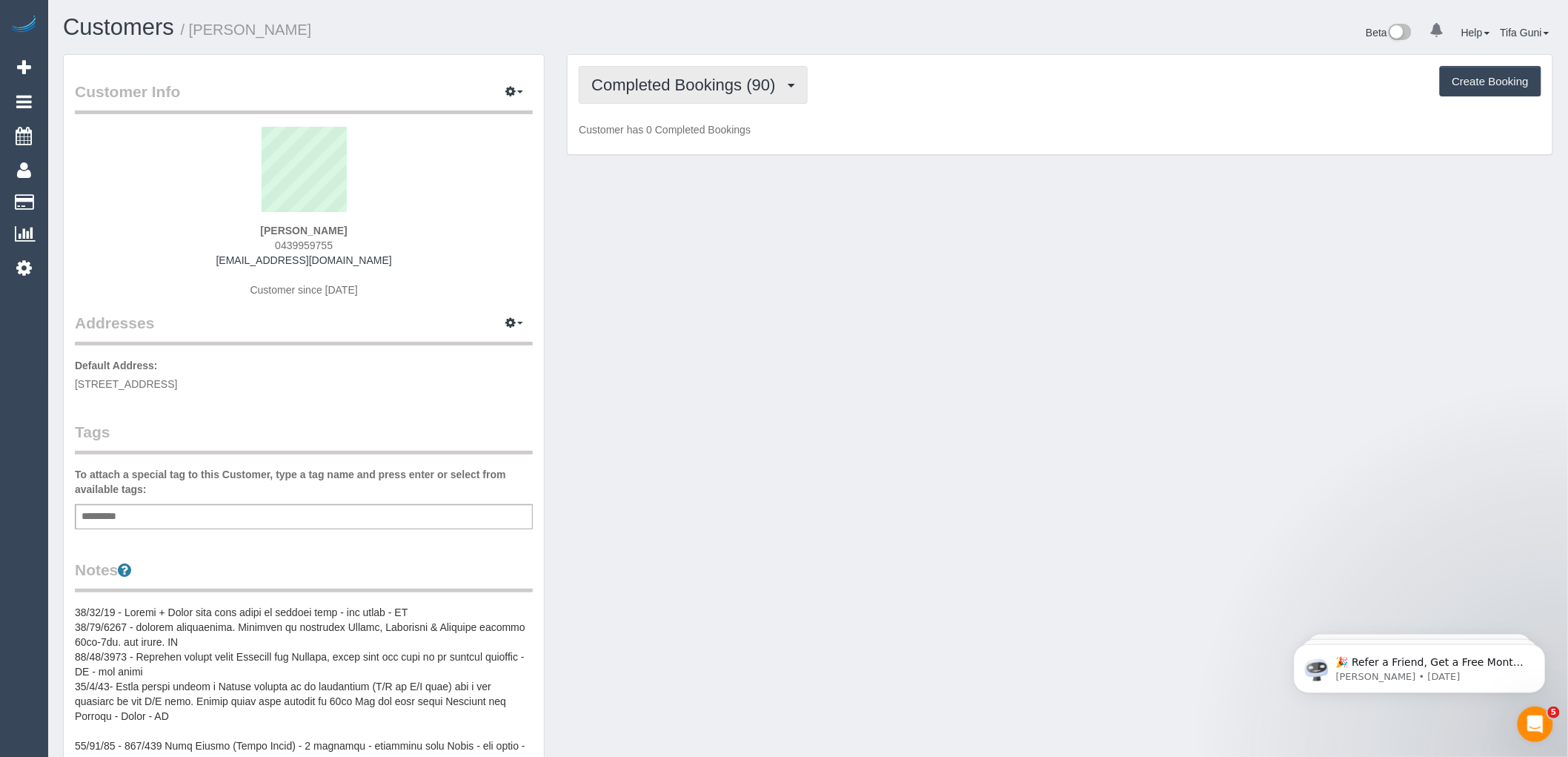
click at [678, 82] on span "Completed Bookings (90)" at bounding box center [687, 85] width 191 height 18
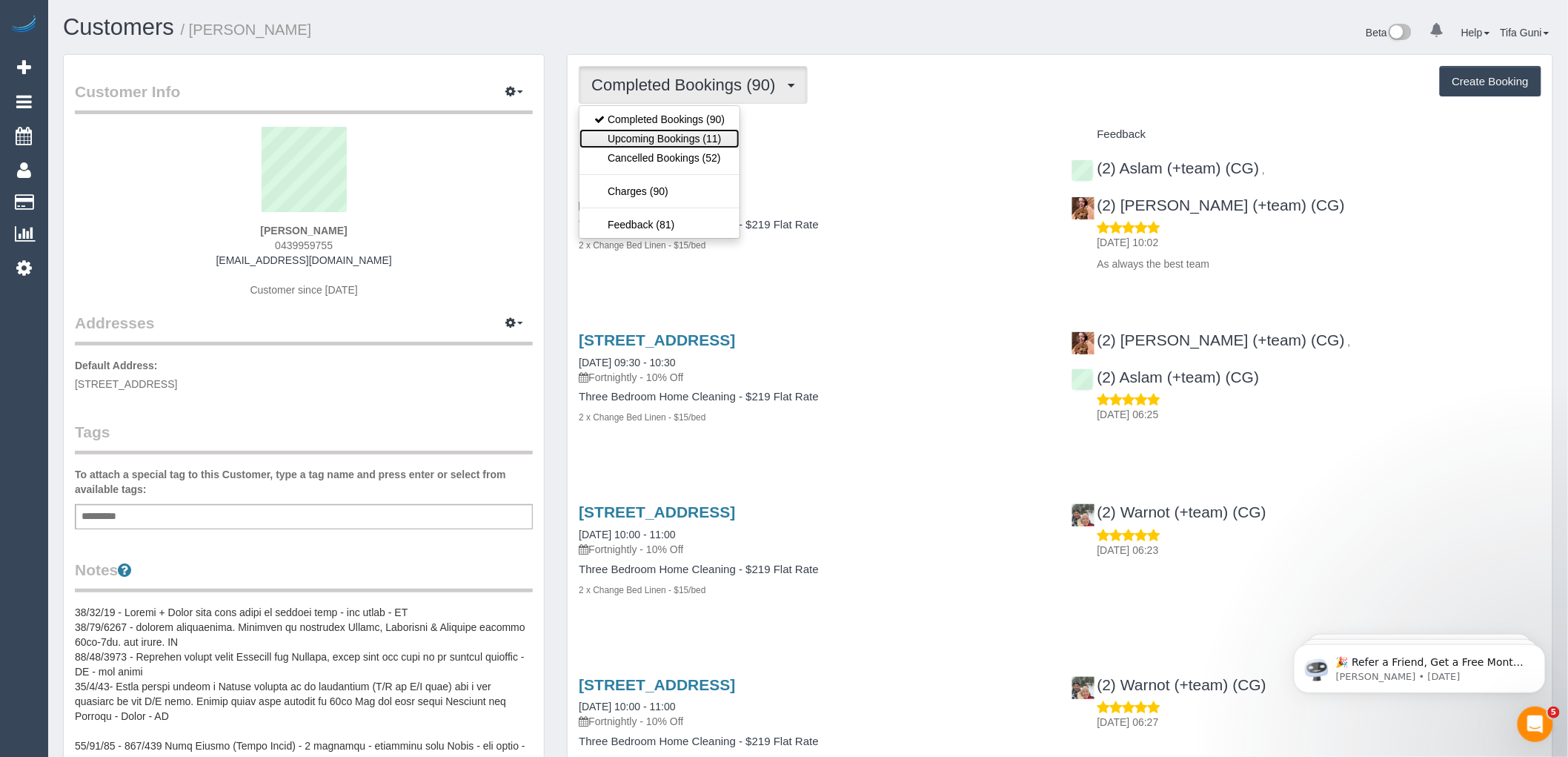
click at [683, 136] on link "Upcoming Bookings (11)" at bounding box center [659, 138] width 160 height 19
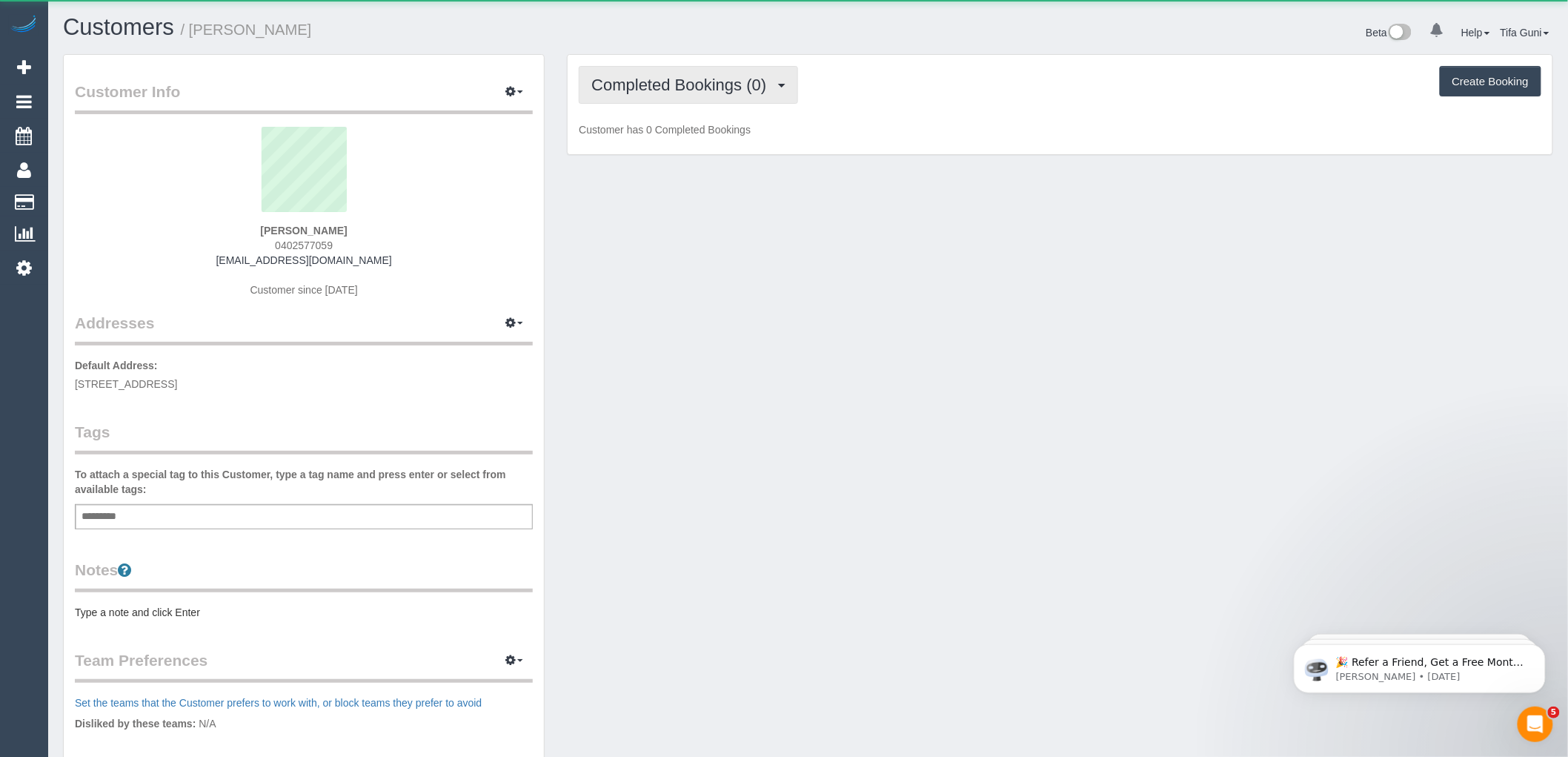
click at [741, 91] on span "Completed Bookings (0)" at bounding box center [682, 85] width 183 height 18
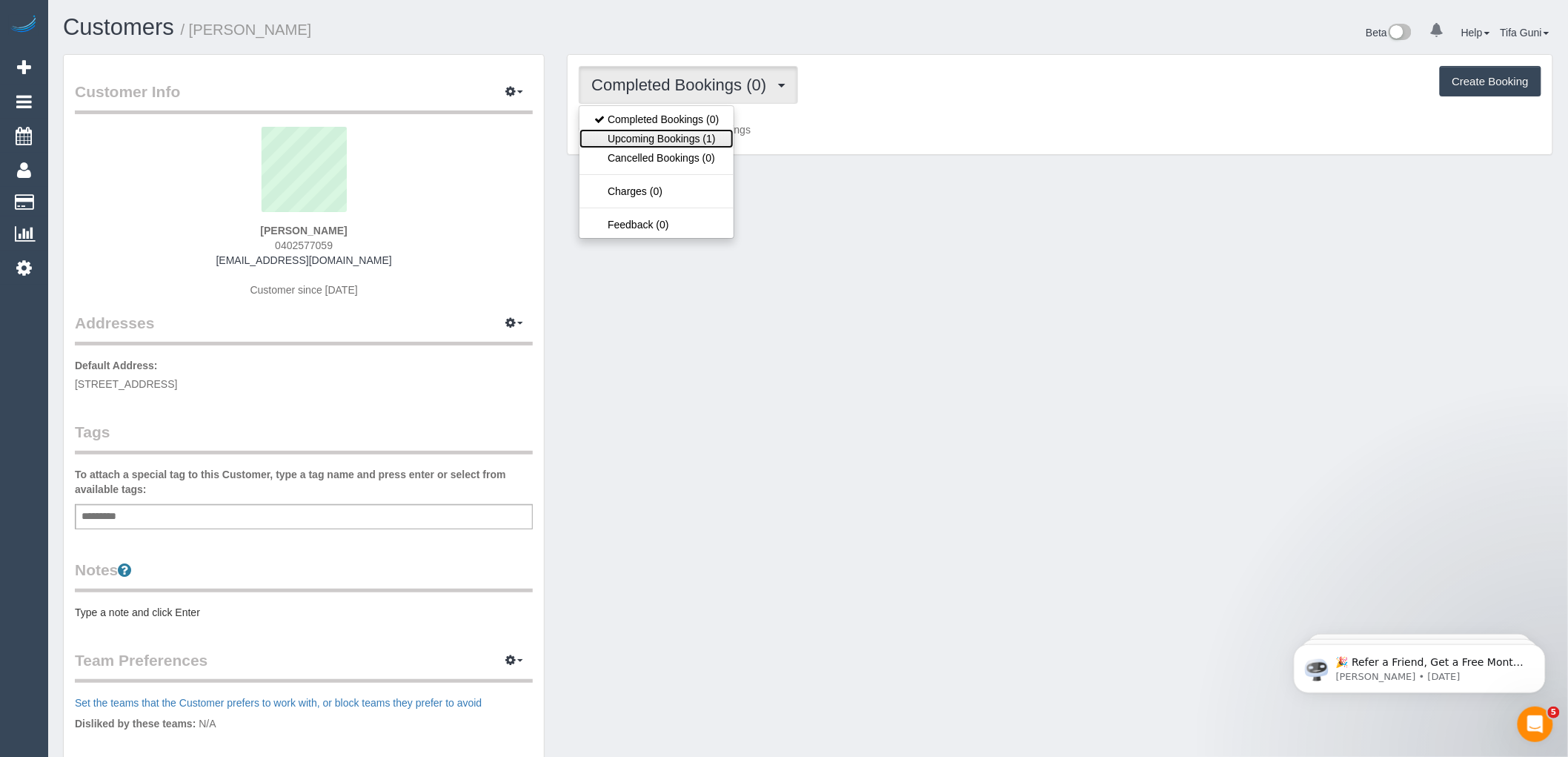
click at [705, 146] on link "Upcoming Bookings (1)" at bounding box center [656, 138] width 154 height 19
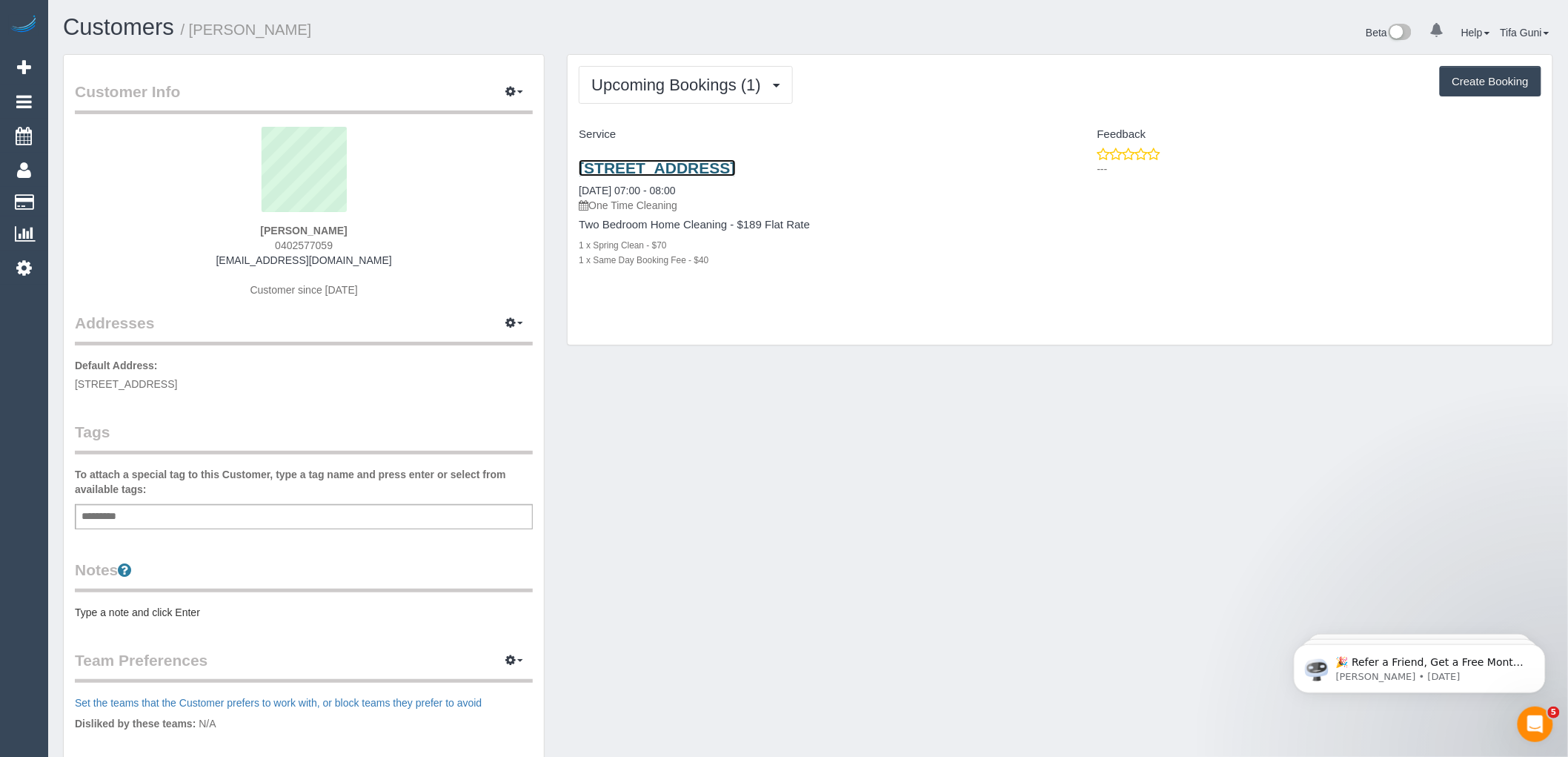
click at [734, 171] on link "2 Lake Street, Unit 3, Reservoir, VIC 3073" at bounding box center [657, 168] width 157 height 17
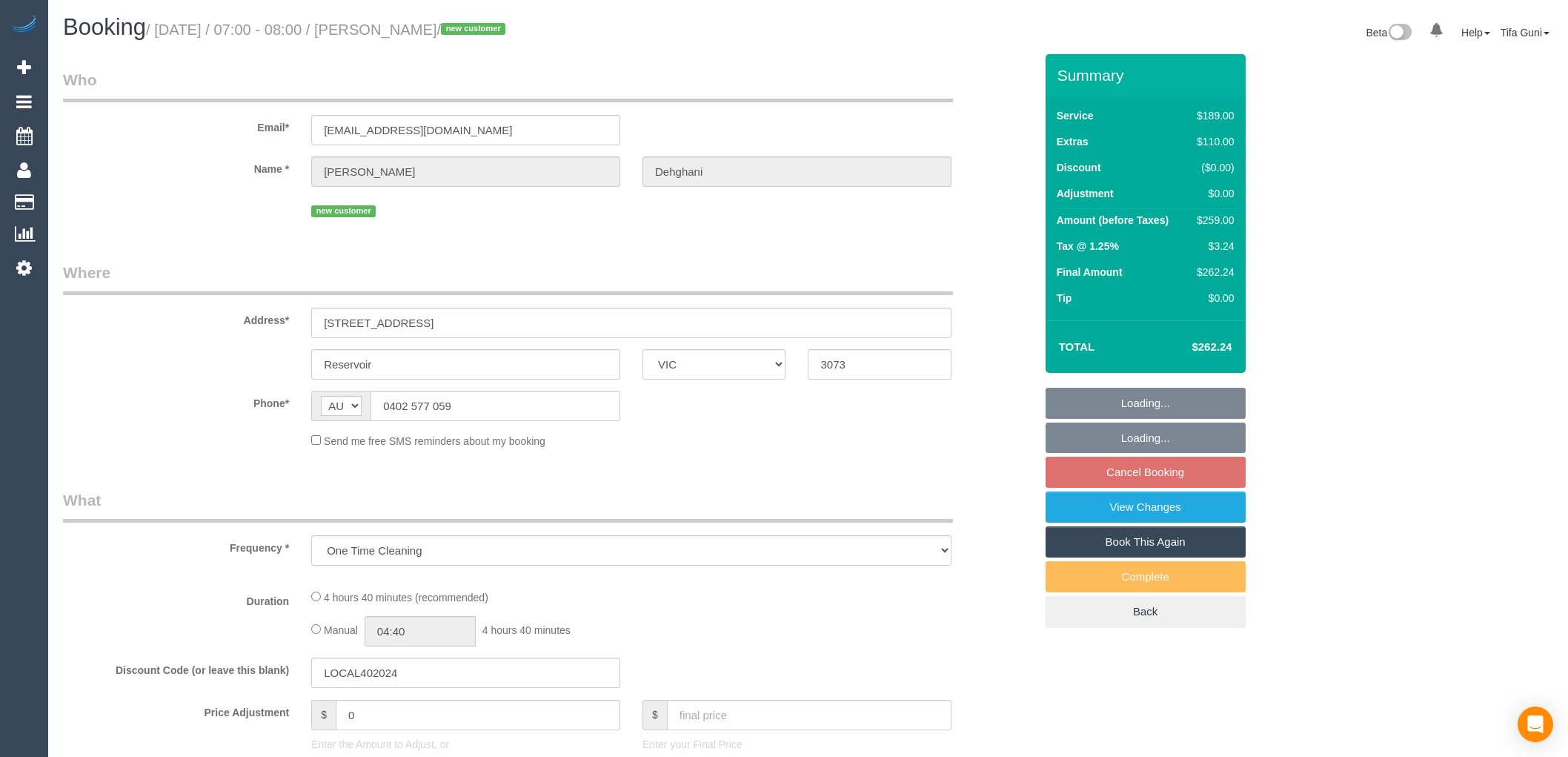
select select "VIC"
select select "string:stripe-pm_1SCEm82GScqysDRVqNuS5phh"
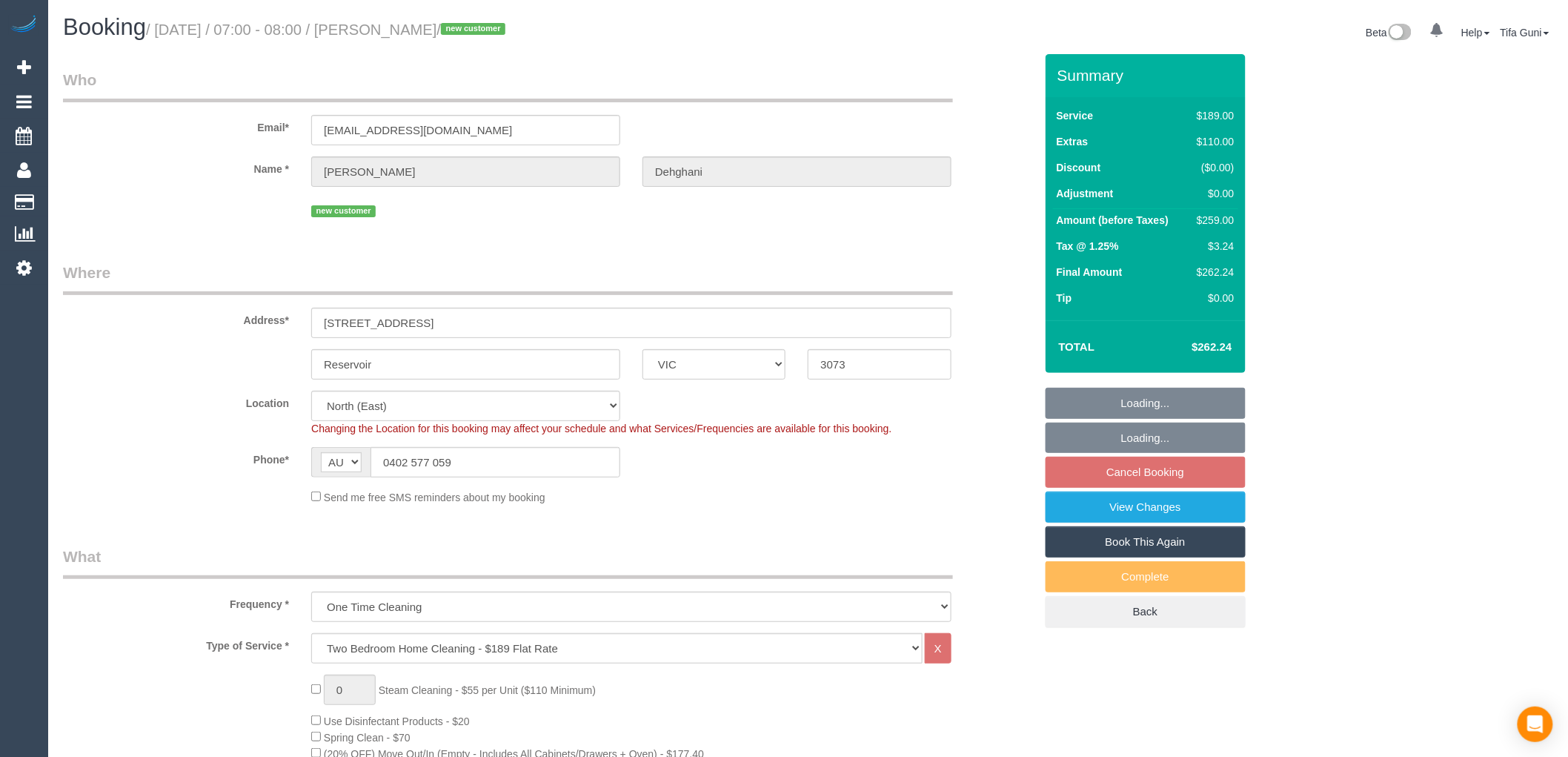
select select "object:634"
select select "number:28"
select select "number:14"
select select "number:19"
select select "number:22"
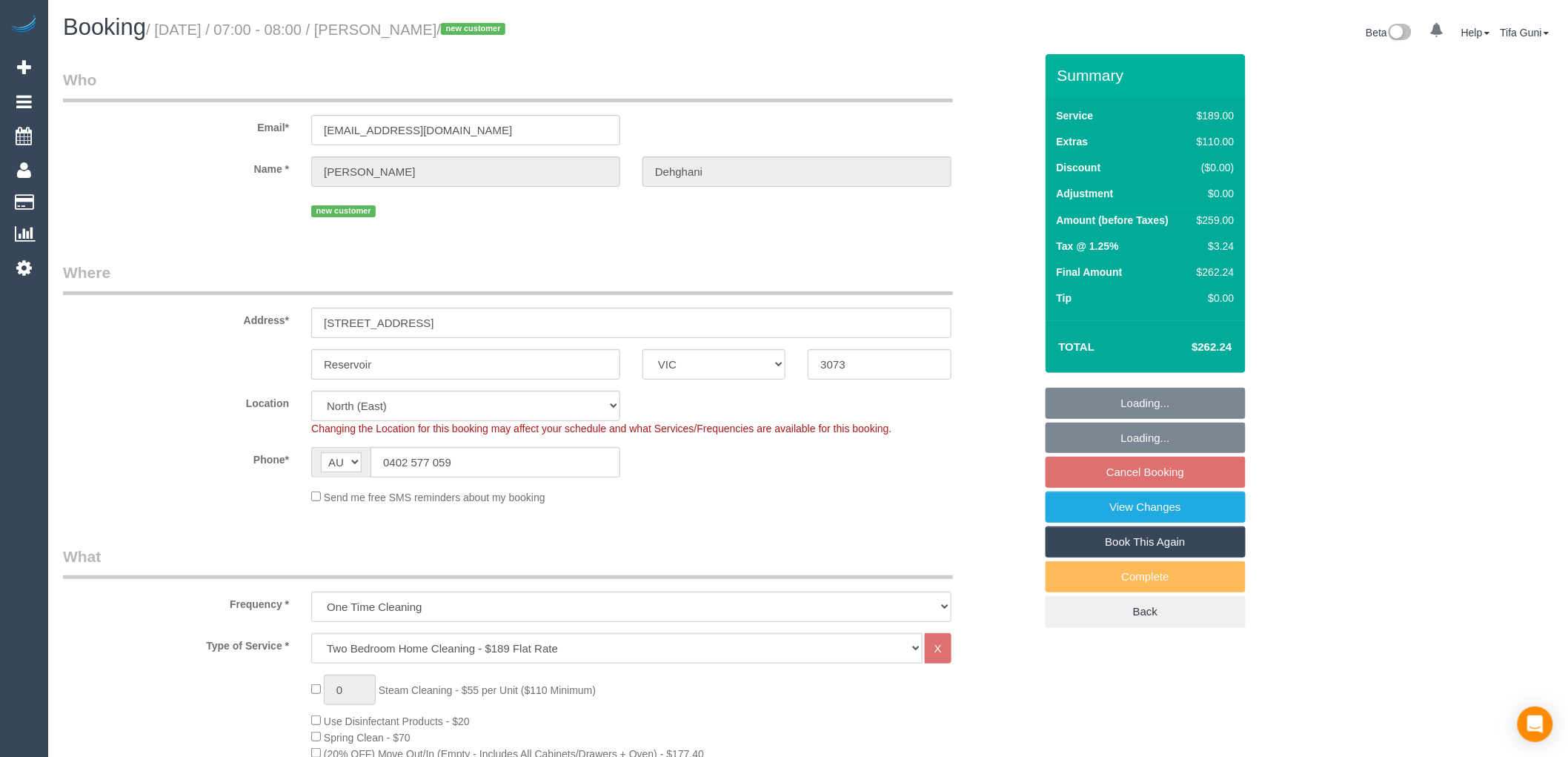
select select "number:33"
select select "number:26"
select select "spot1"
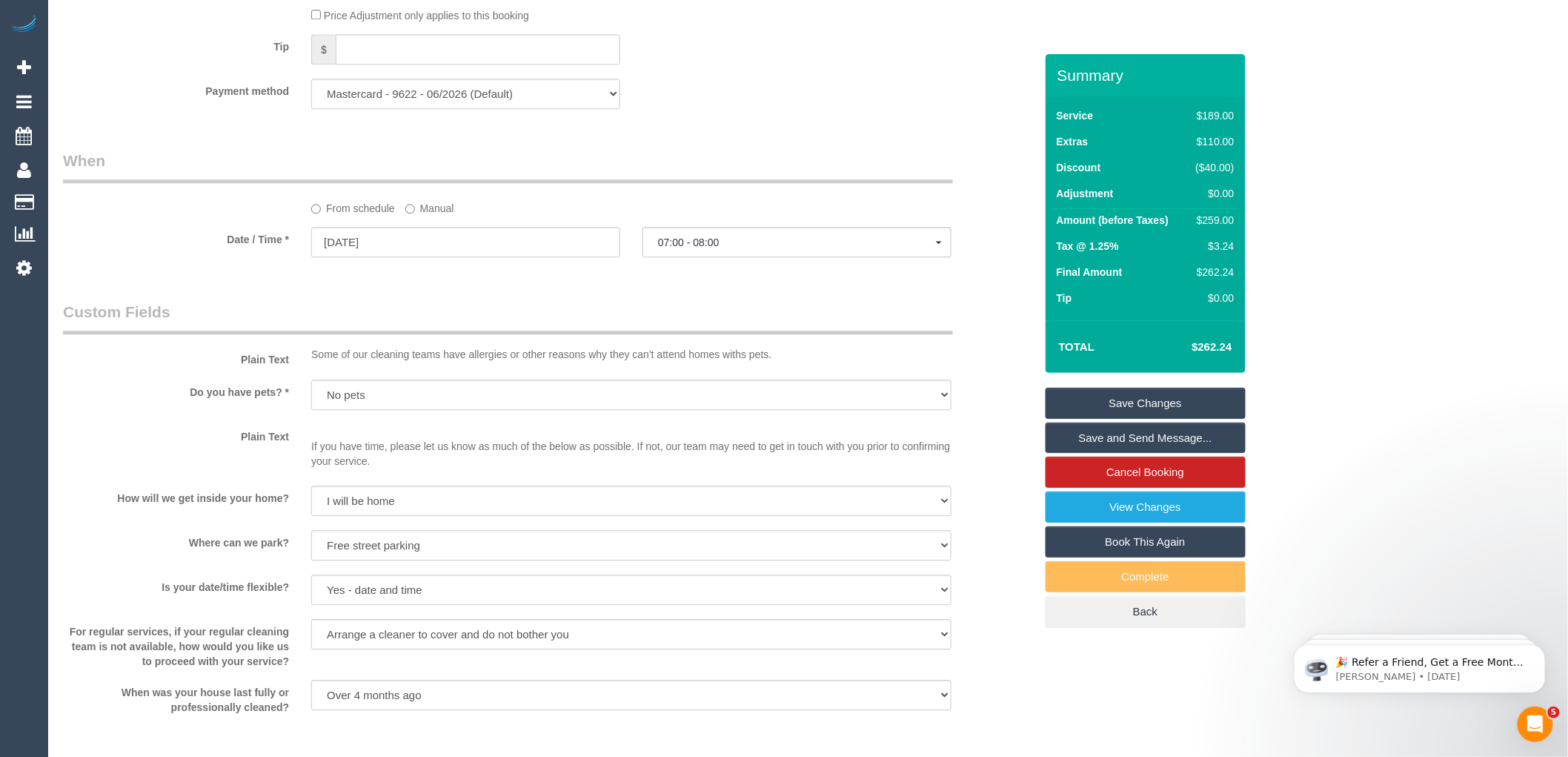
scroll to position [1482, 0]
click at [433, 255] on input "[DATE]" at bounding box center [466, 240] width 309 height 30
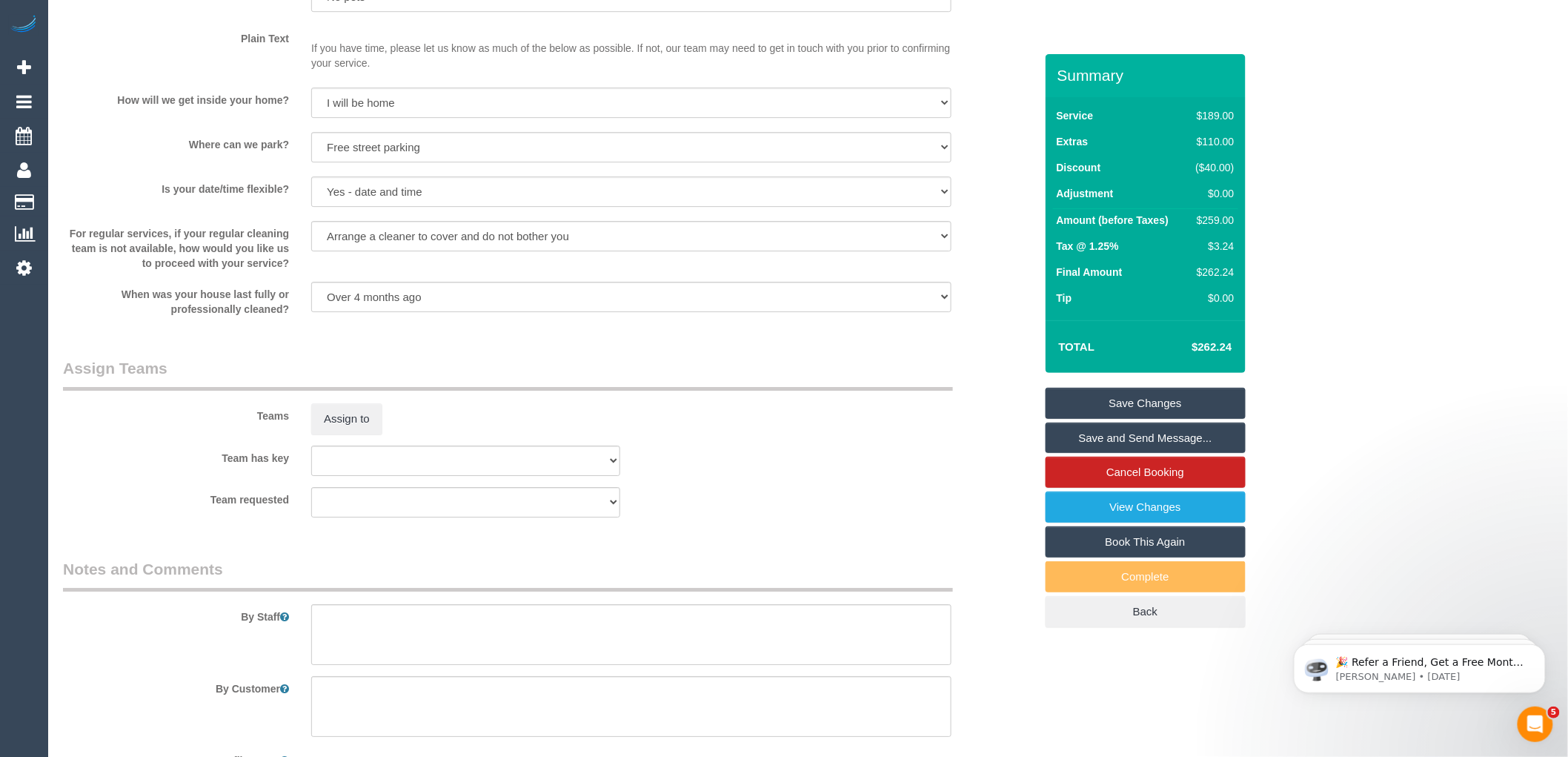
scroll to position [2096, 0]
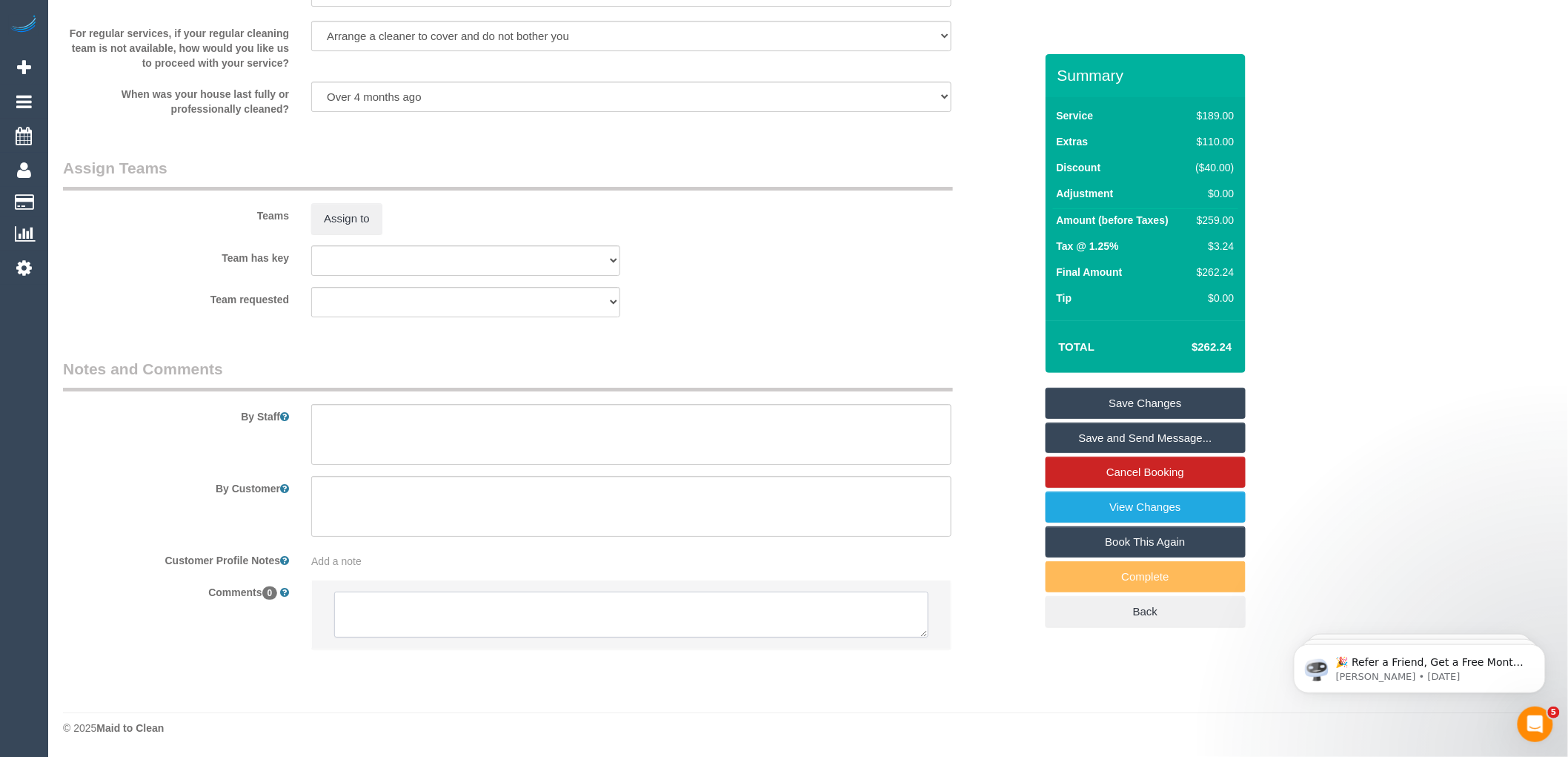
click at [405, 613] on textarea at bounding box center [632, 615] width 595 height 46
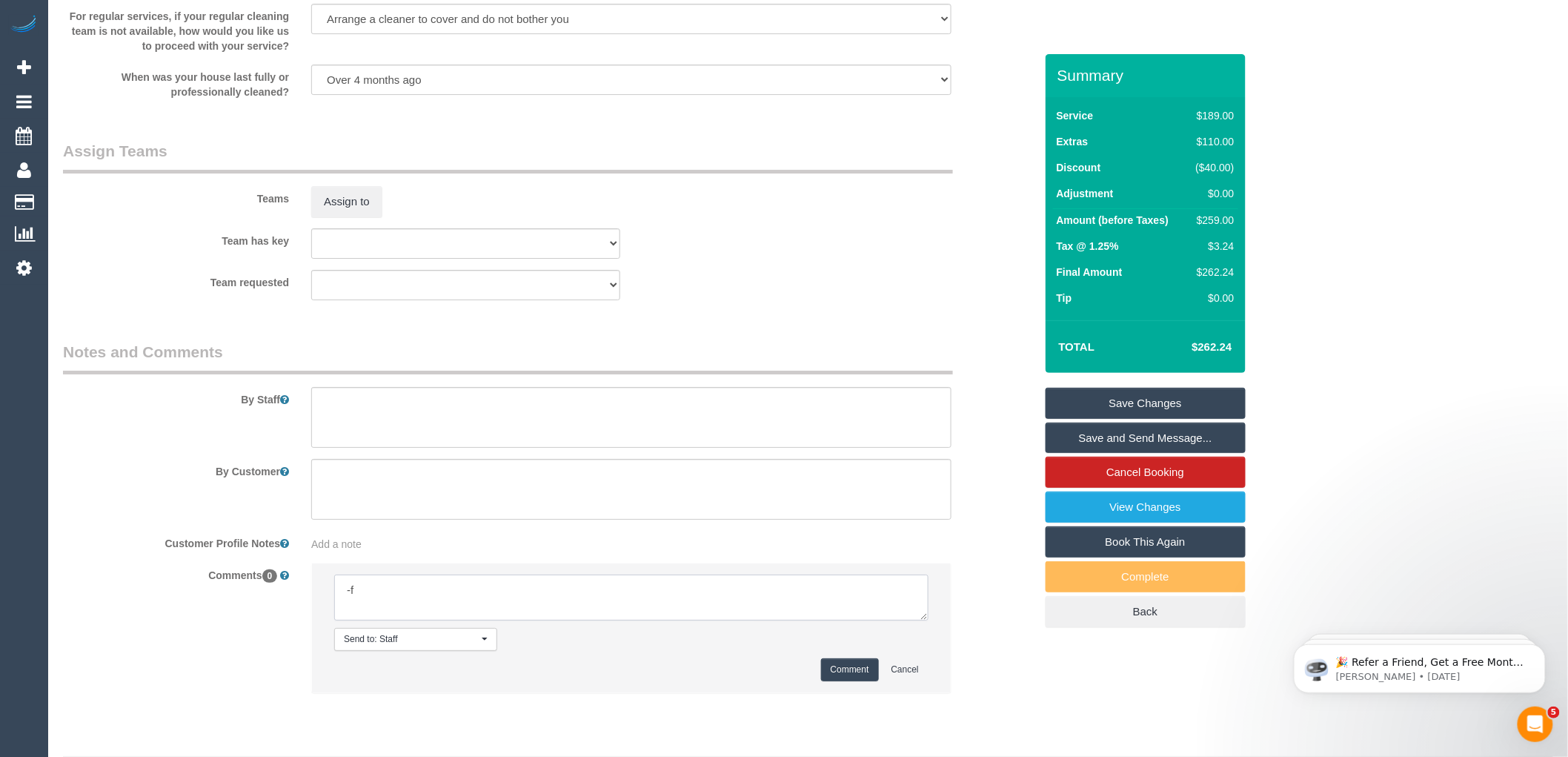
type textarea "-"
paste textarea "Flexibility dates: Flexibility times: Notes: knows we need to review Contact vi…"
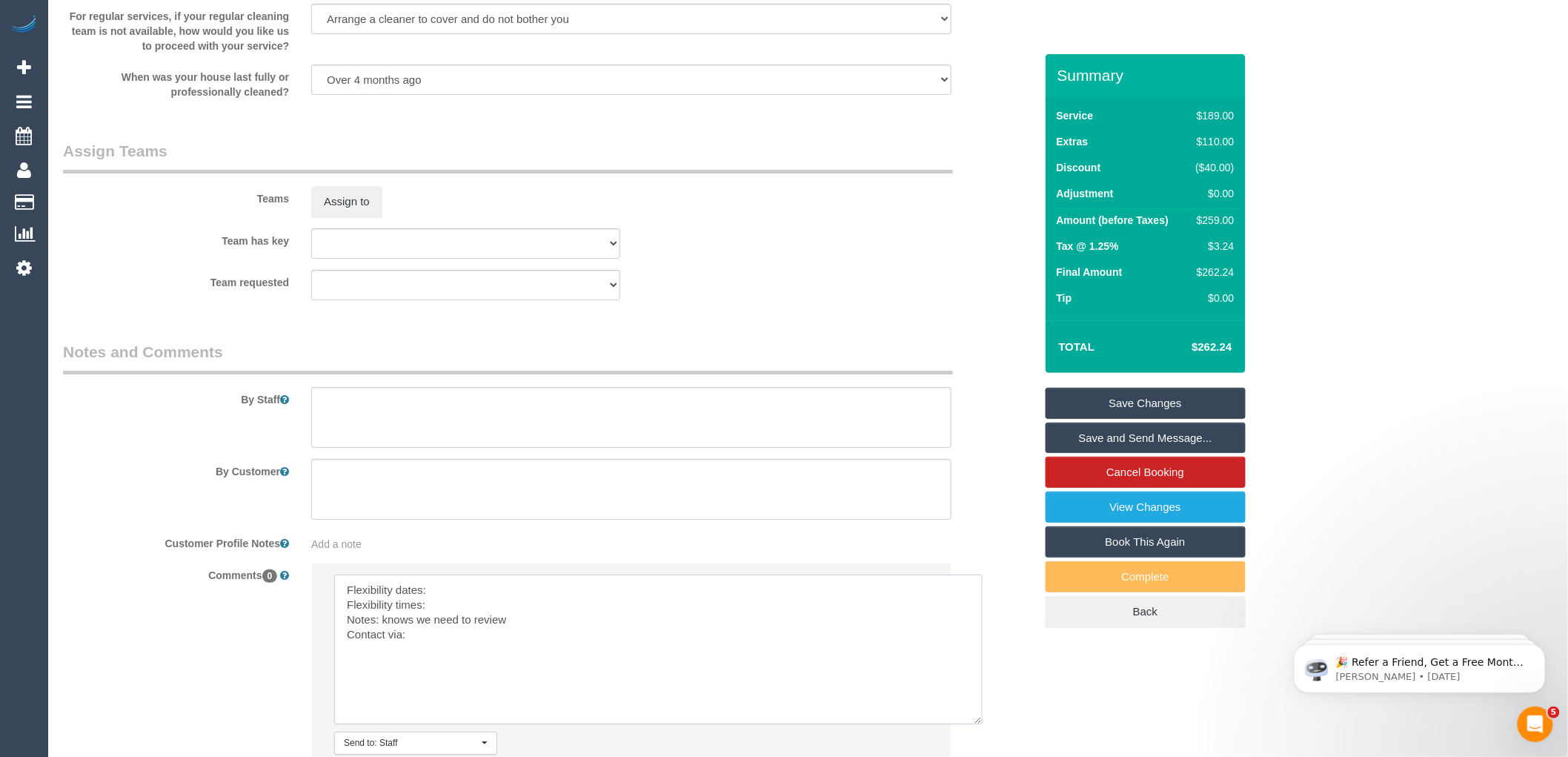
drag, startPoint x: 920, startPoint y: 634, endPoint x: 900, endPoint y: 717, distance: 85.4
click at [976, 725] on textarea at bounding box center [659, 649] width 648 height 150
click at [472, 609] on textarea at bounding box center [659, 650] width 649 height 152
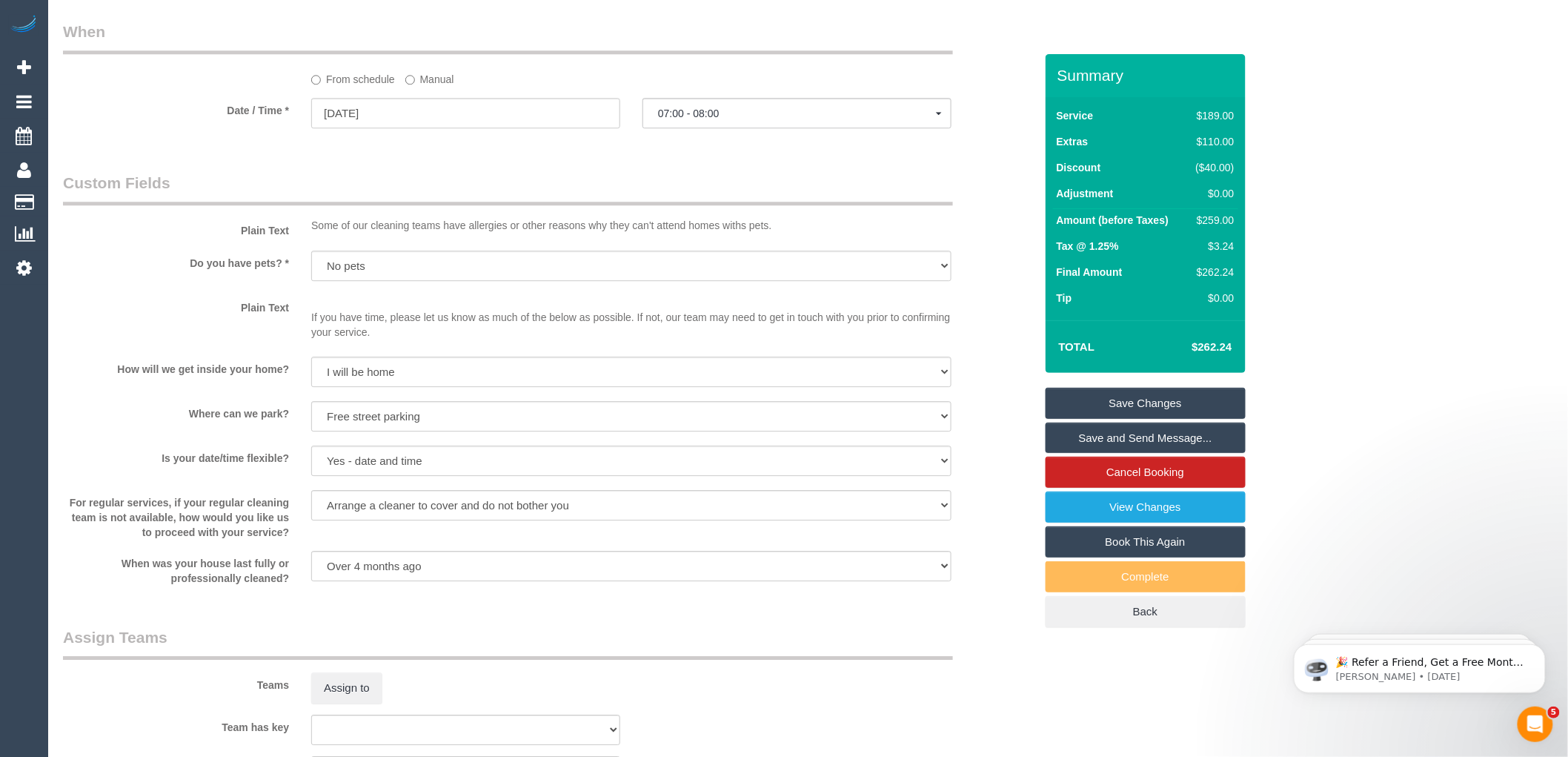
scroll to position [1603, 0]
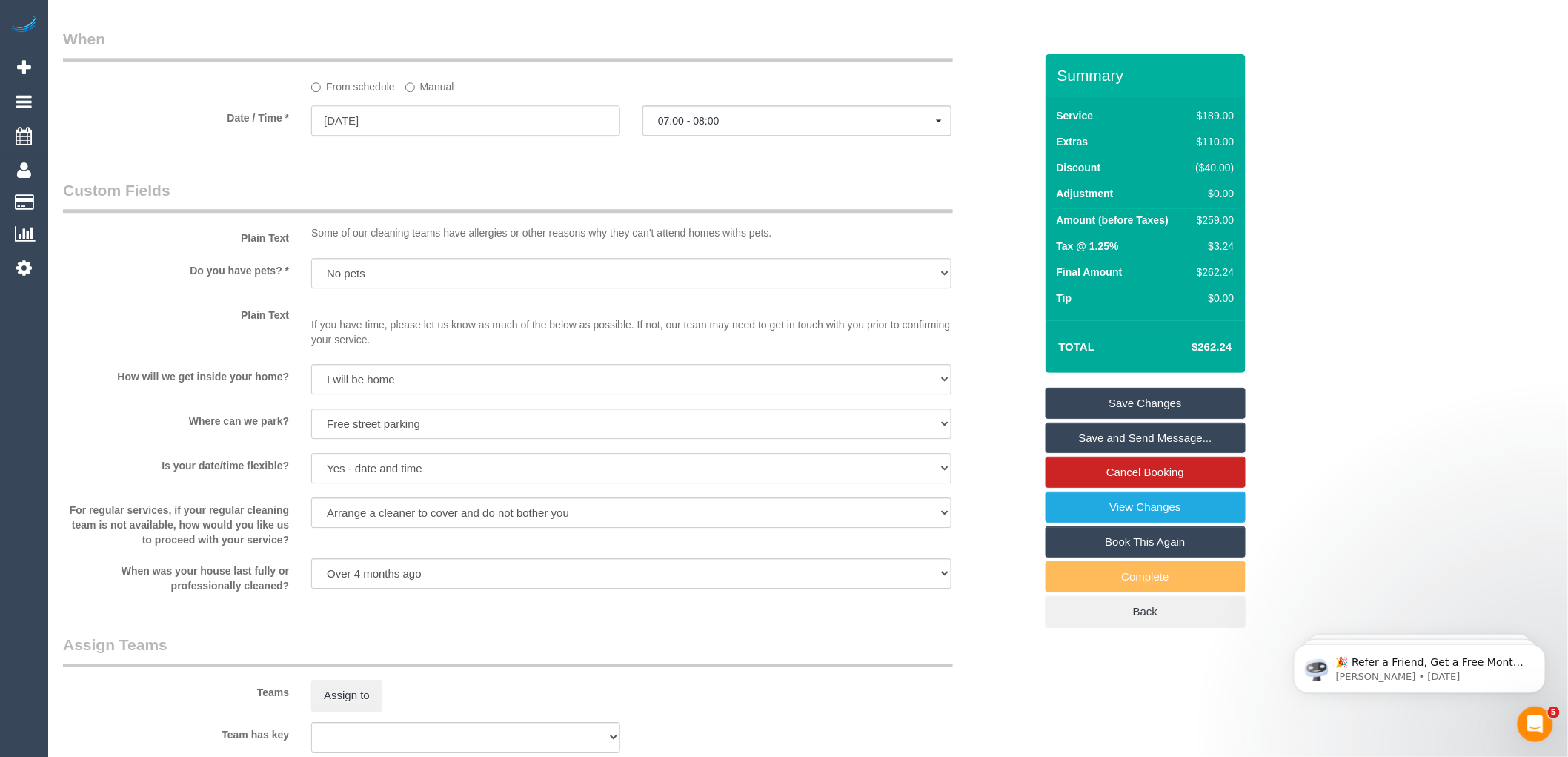
click at [365, 136] on input "04/10/2025" at bounding box center [466, 120] width 309 height 30
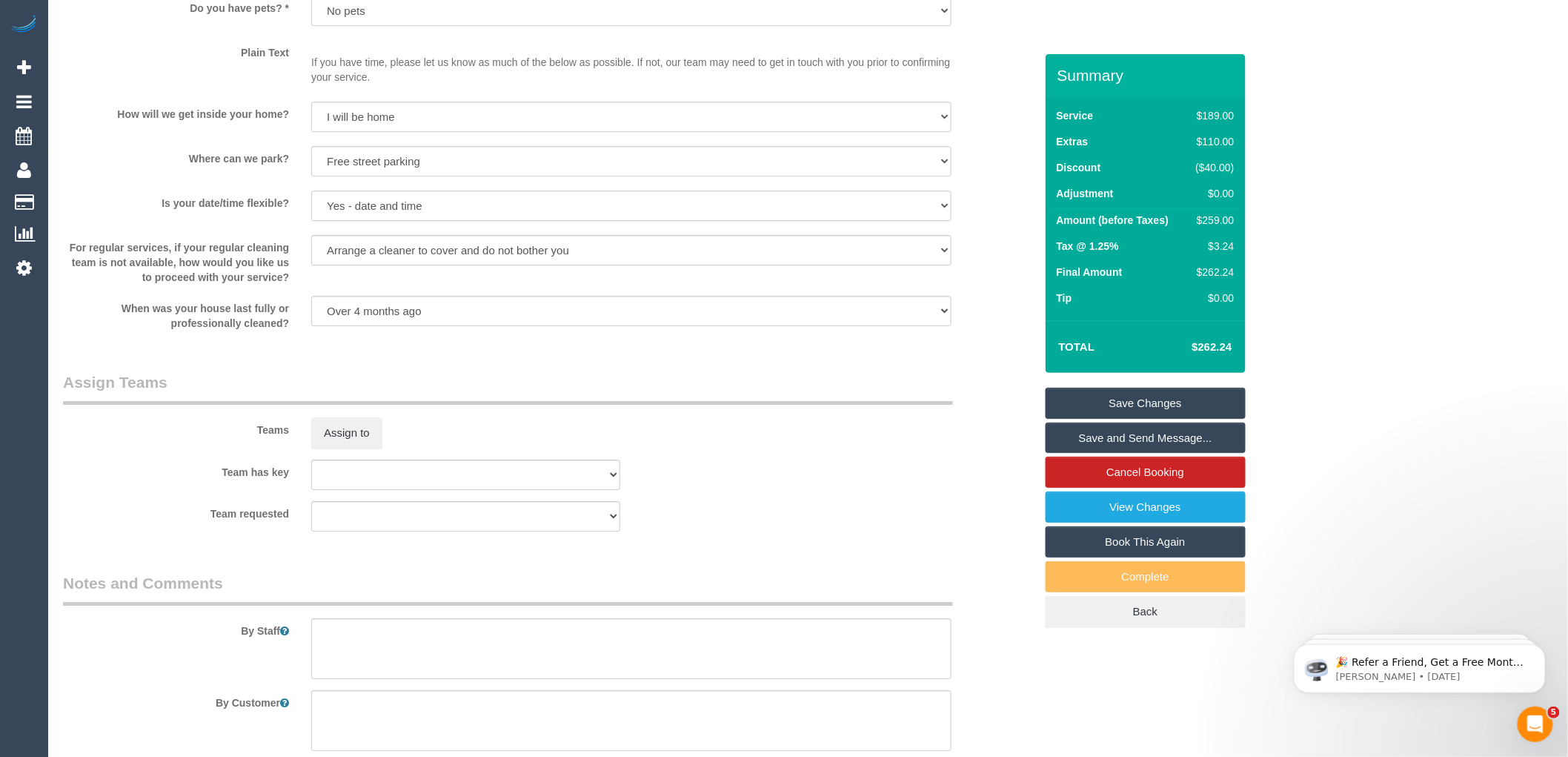
scroll to position [2014, 0]
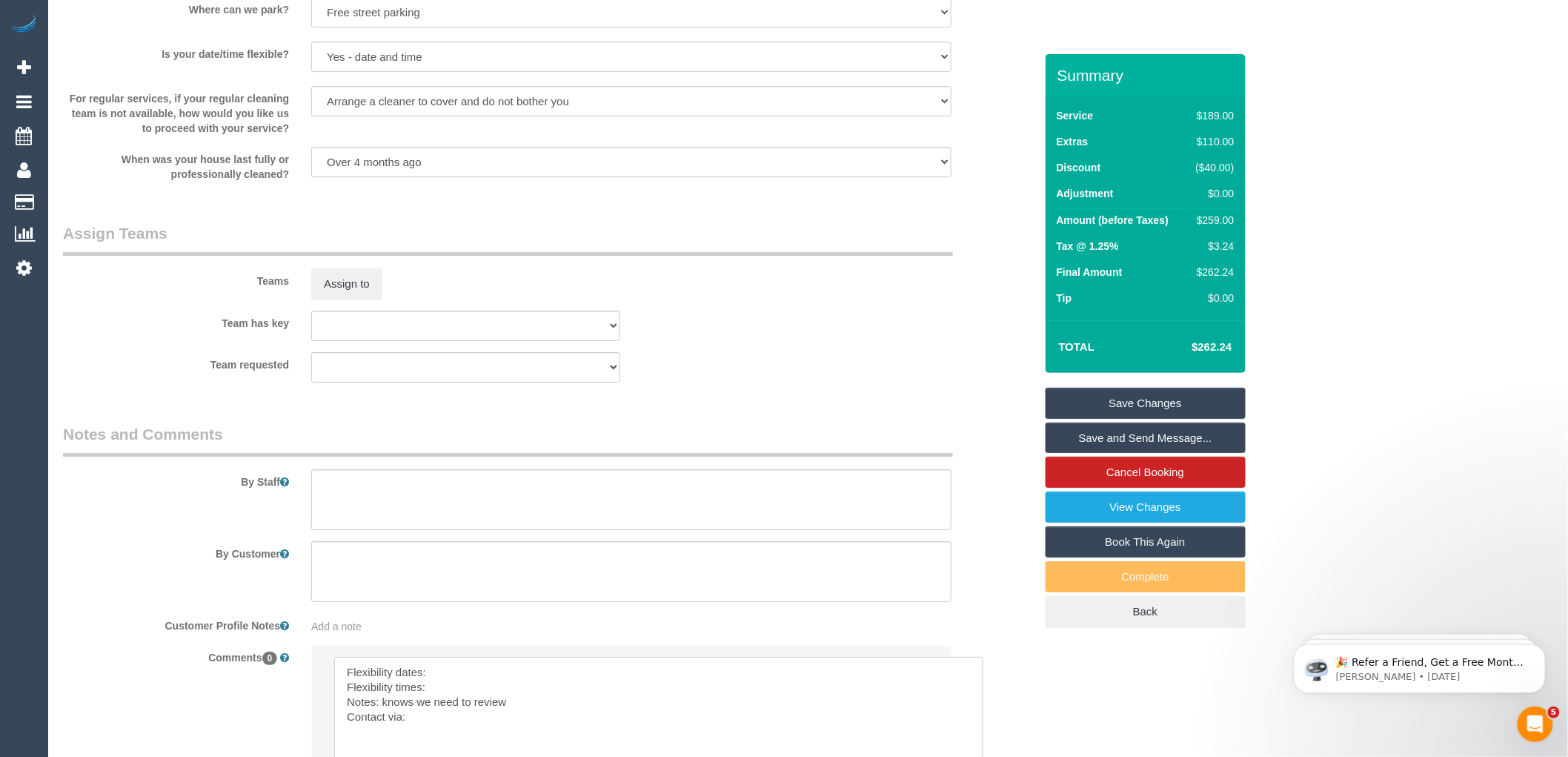
click at [448, 693] on textarea at bounding box center [659, 732] width 649 height 152
click at [445, 709] on textarea at bounding box center [659, 732] width 649 height 152
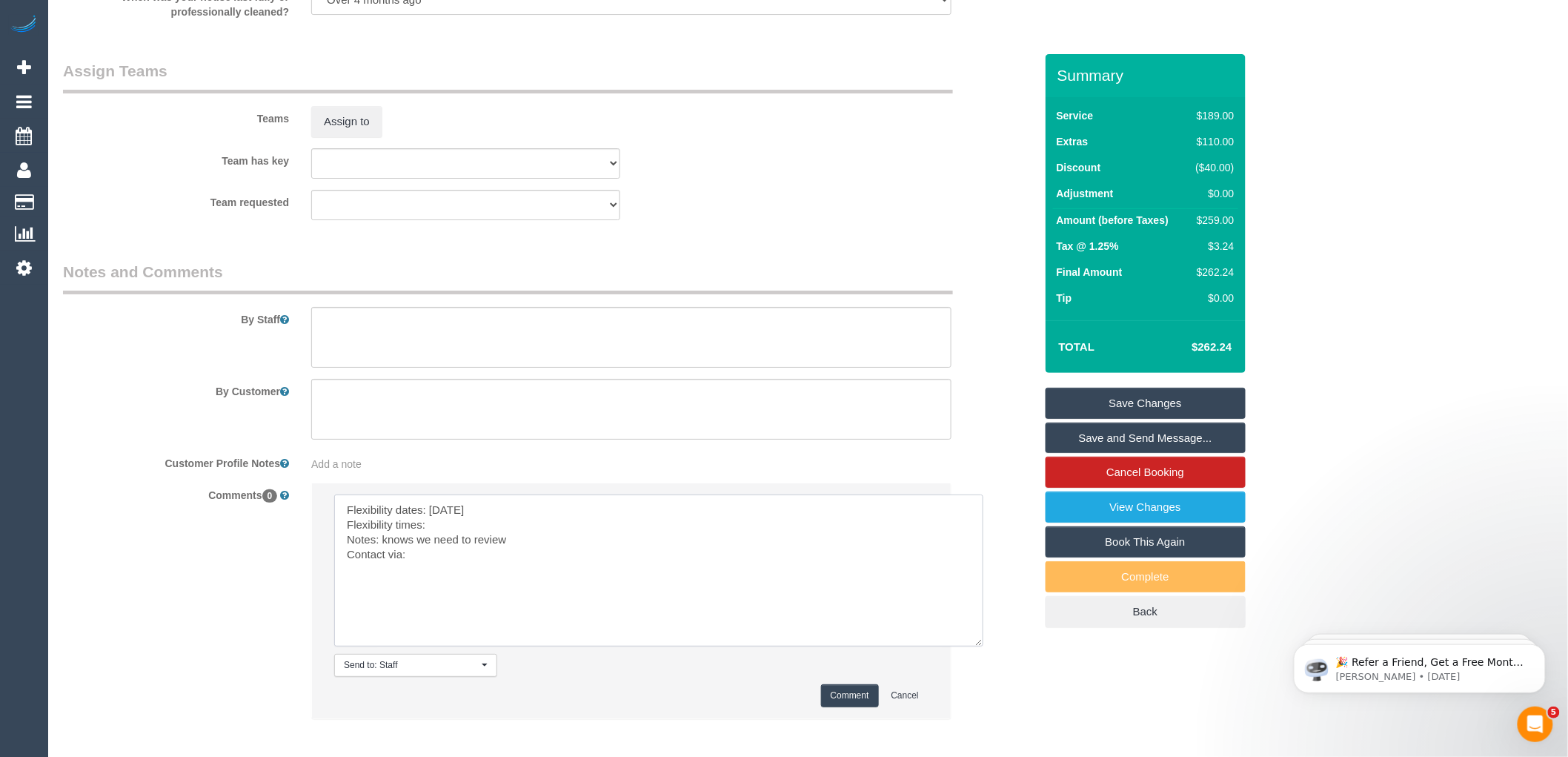
scroll to position [2179, 0]
click at [415, 569] on textarea at bounding box center [659, 567] width 649 height 152
type textarea "Flexibility dates: Saturday Flexibility times: Flexible Notes: knows we need to…"
click at [840, 704] on button "Comment" at bounding box center [849, 692] width 58 height 23
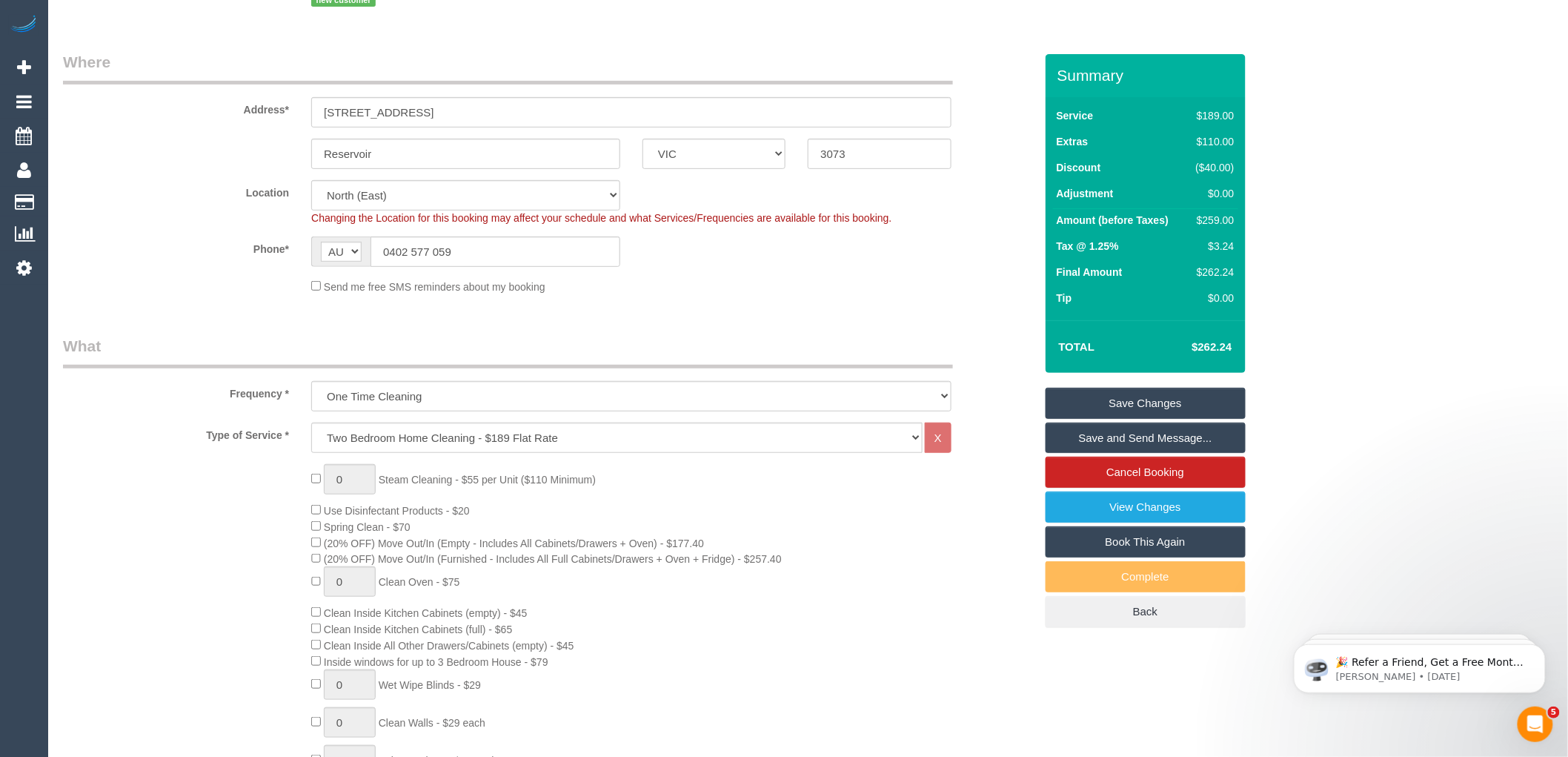
scroll to position [0, 0]
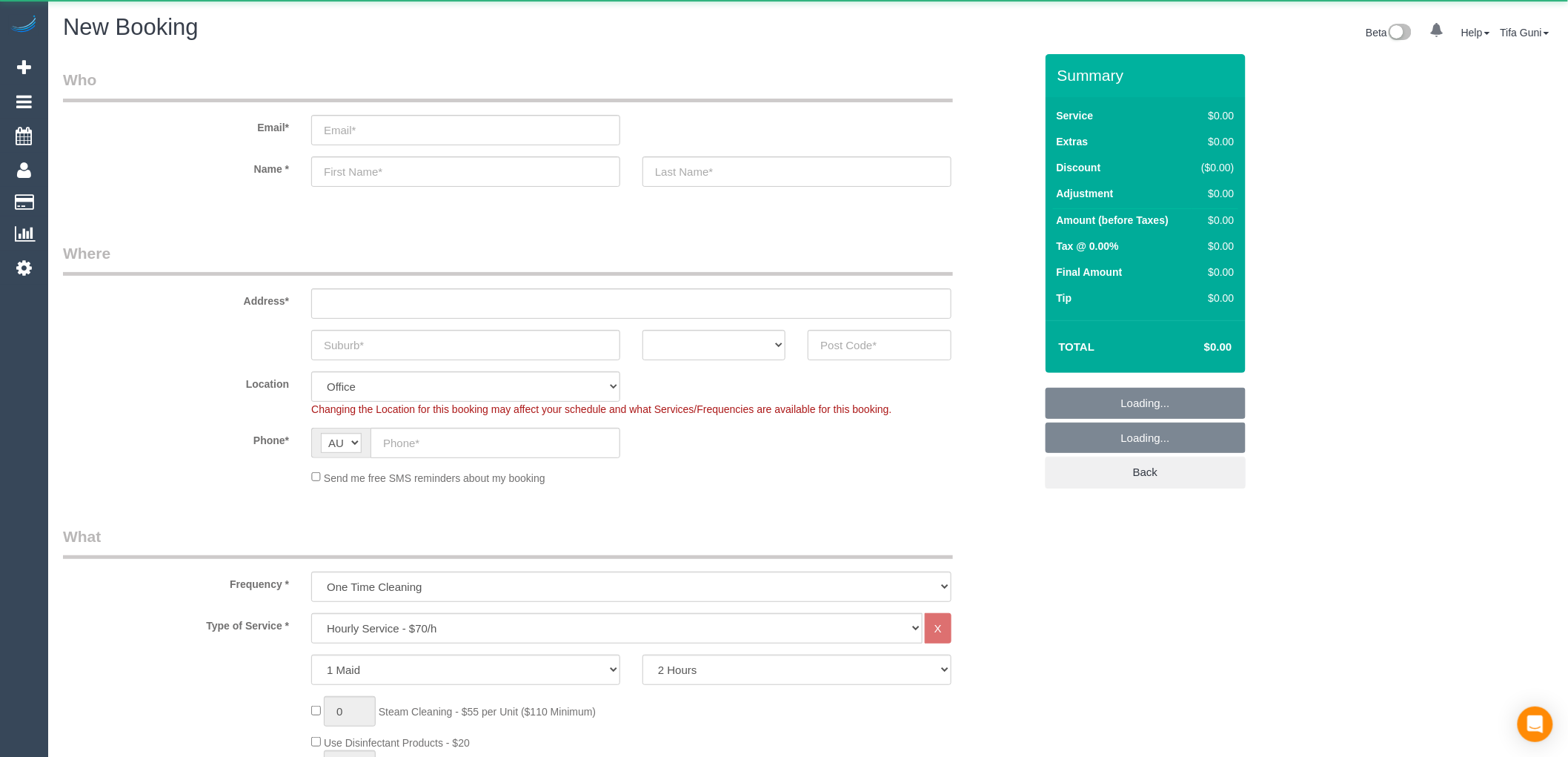
select select "object:2149"
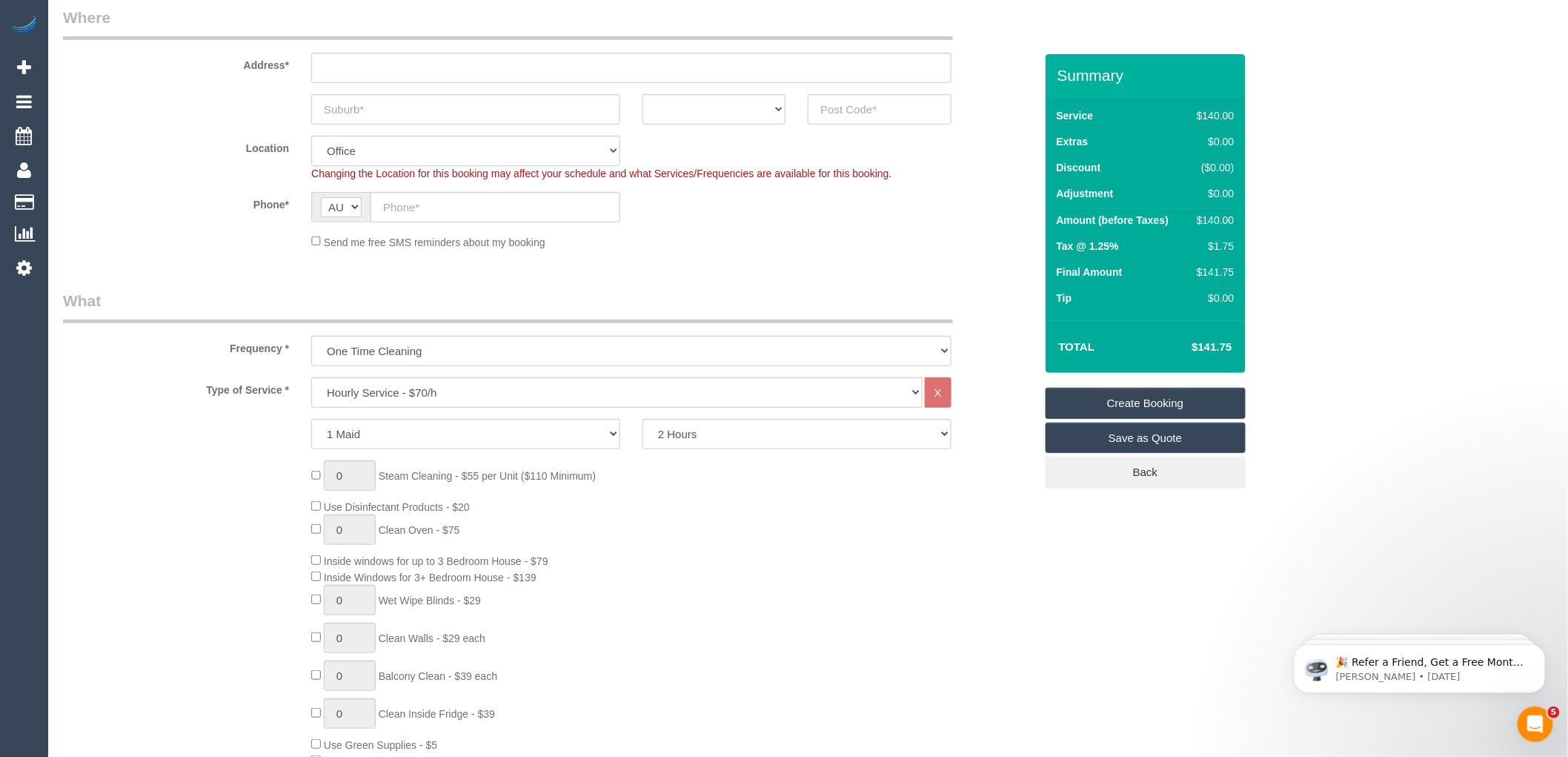
scroll to position [247, 0]
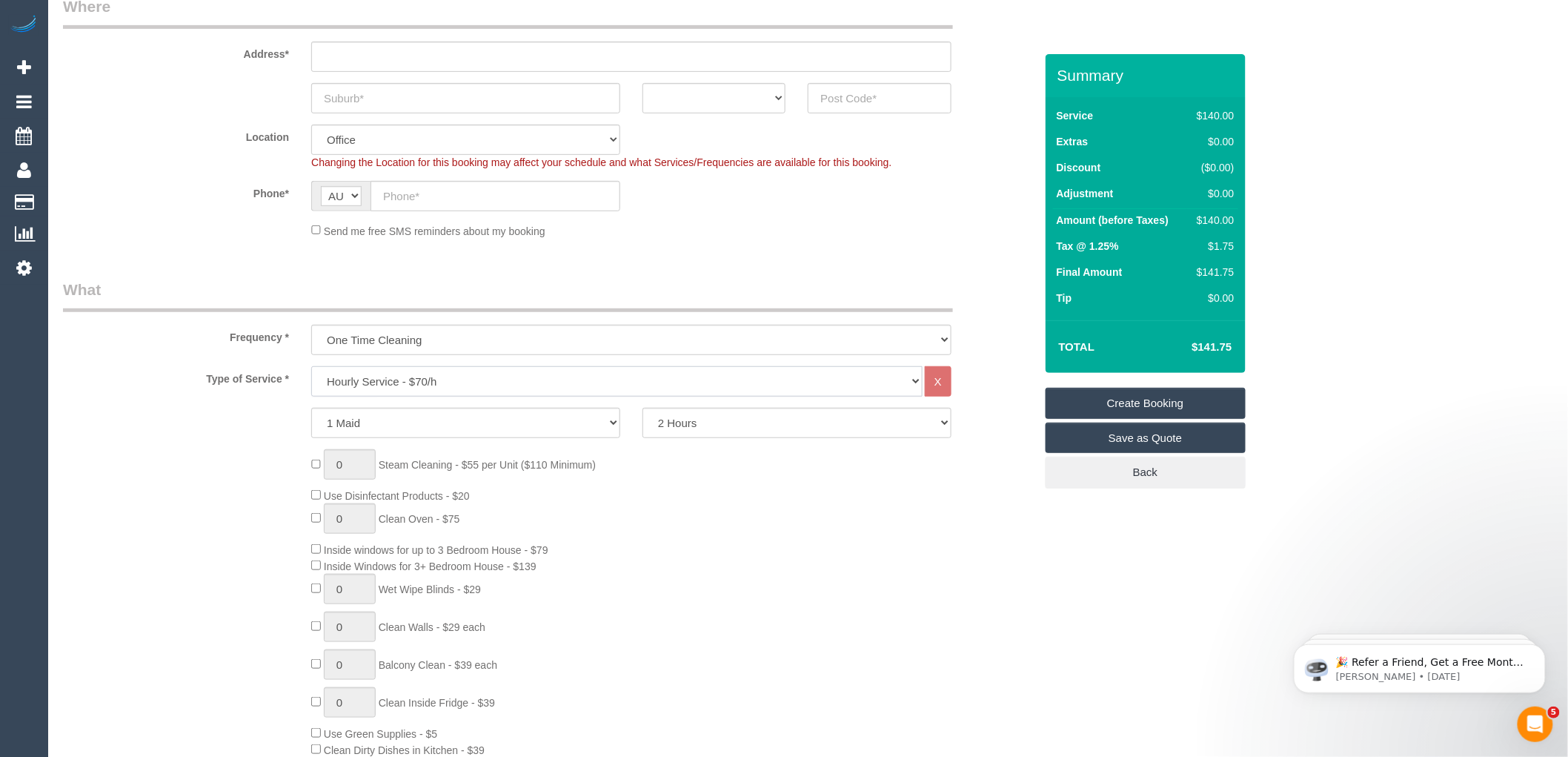
click at [436, 382] on select "Hourly Service - $70/h Hourly Service - $65/h Hourly Service - $60/h Hourly Ser…" at bounding box center [617, 381] width 611 height 30
click at [898, 653] on div "0 Steam Cleaning - $55 per Unit ($110 Minimum) Use Disinfectant Products - $20 …" at bounding box center [673, 668] width 745 height 437
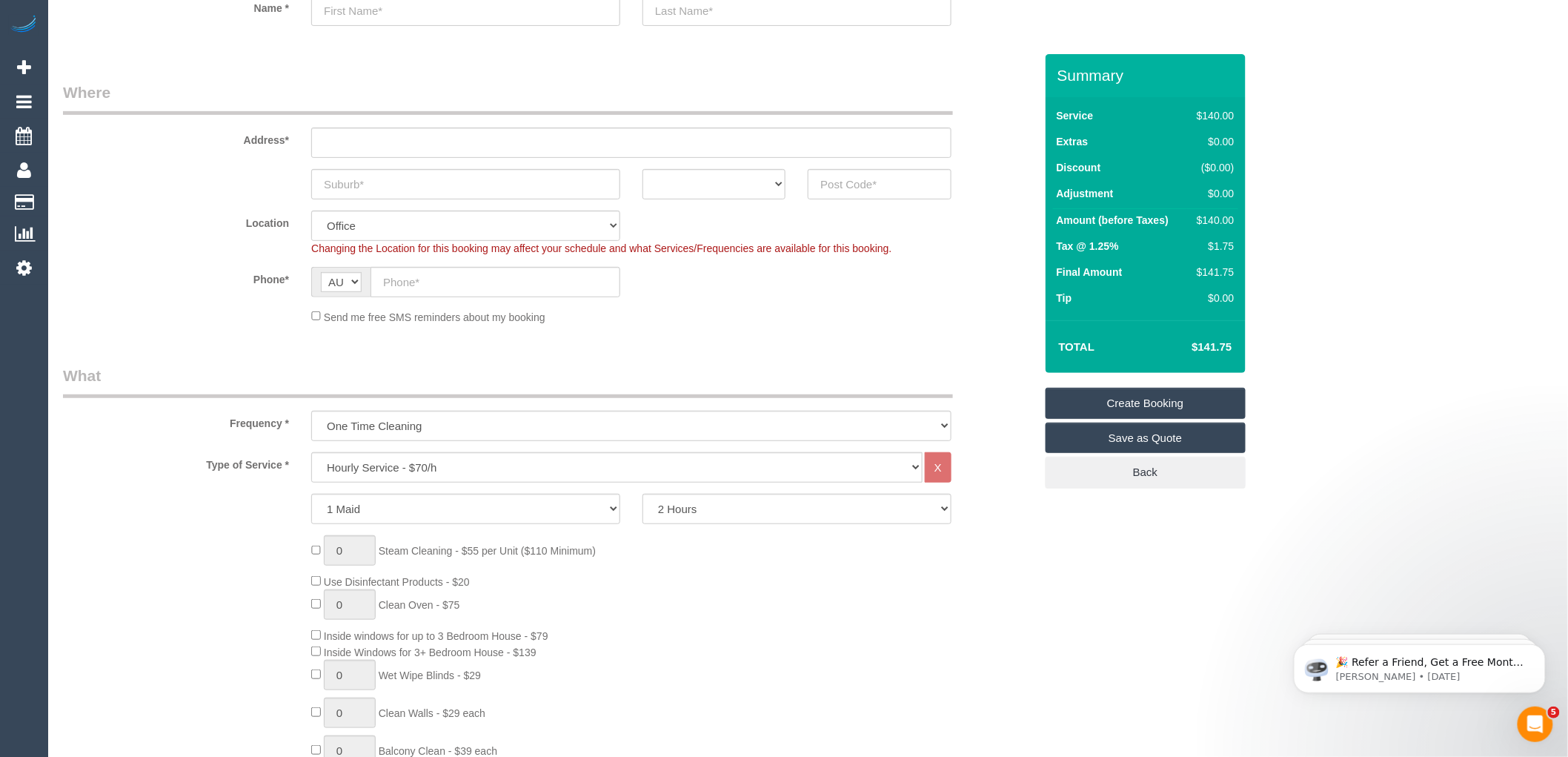
scroll to position [0, 0]
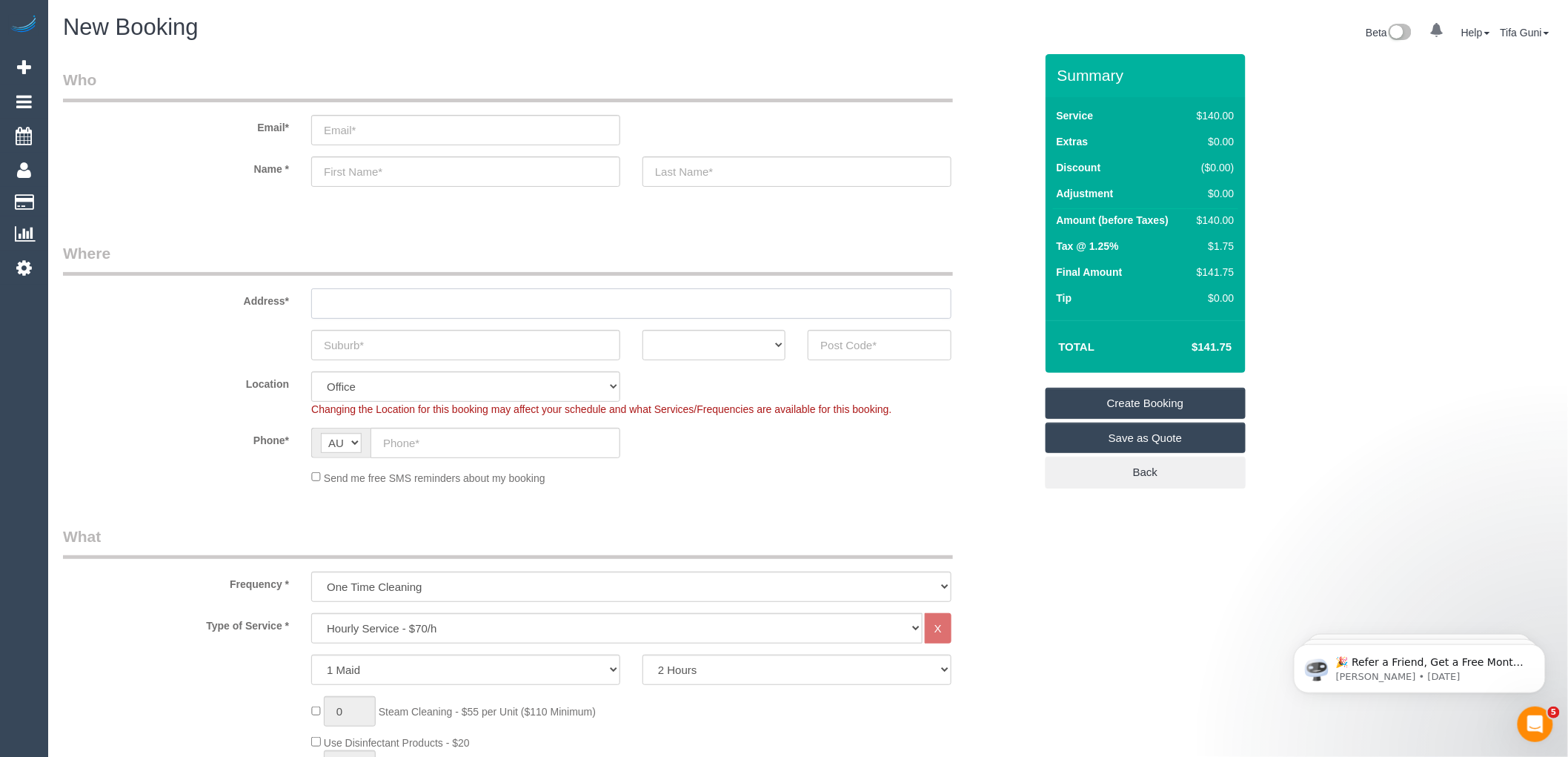
click at [390, 308] on input "text" at bounding box center [632, 304] width 640 height 30
click at [389, 305] on input "text" at bounding box center [632, 304] width 640 height 30
type input "123 shastsbury"
click at [375, 348] on input "text" at bounding box center [466, 345] width 309 height 30
type input "Coburg"
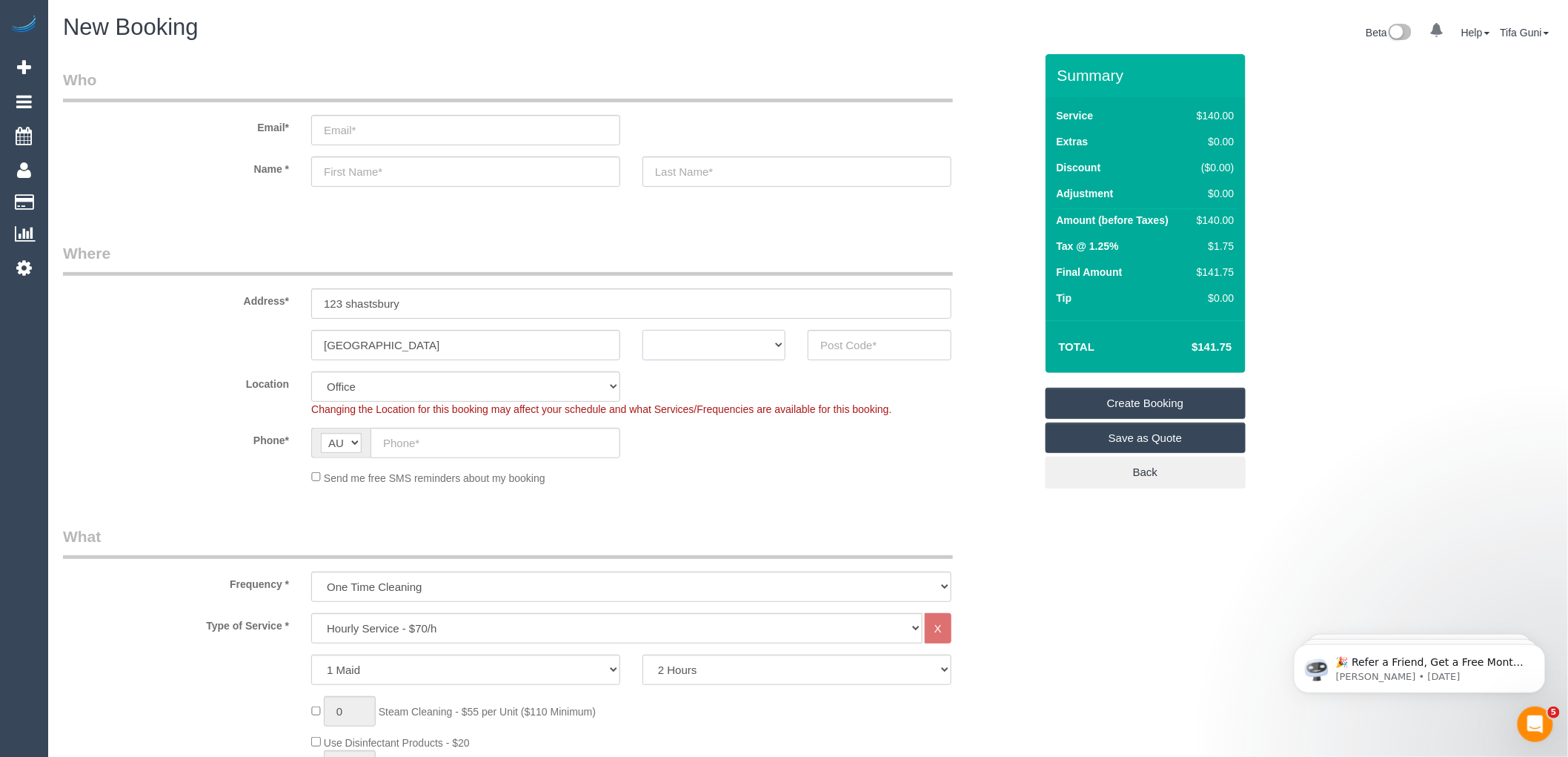
click at [723, 350] on select "ACT NSW NT QLD SA TAS VIC WA" at bounding box center [714, 345] width 143 height 30
select select "VIC"
click at [643, 330] on select "ACT NSW NT QLD SA TAS VIC WA" at bounding box center [714, 345] width 143 height 30
drag, startPoint x: 443, startPoint y: 299, endPoint x: 281, endPoint y: 312, distance: 162.5
click at [281, 312] on div "Address* 123 shastsbury" at bounding box center [549, 280] width 994 height 77
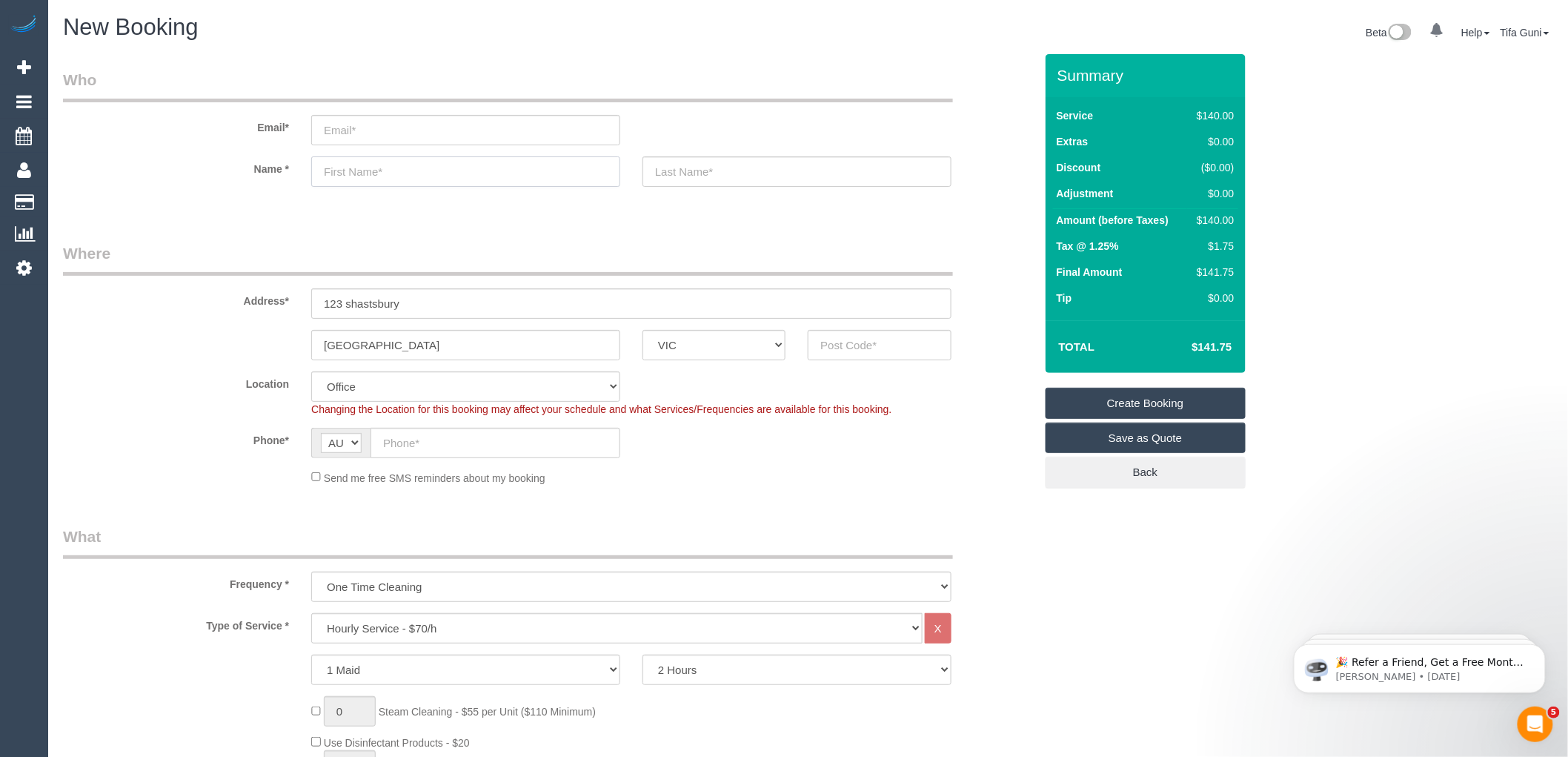
click at [379, 173] on input "text" at bounding box center [466, 172] width 309 height 30
type input "Vicky"
drag, startPoint x: 437, startPoint y: 301, endPoint x: 274, endPoint y: 301, distance: 163.0
click at [267, 301] on div "Address* 123 shastsbury" at bounding box center [549, 280] width 994 height 77
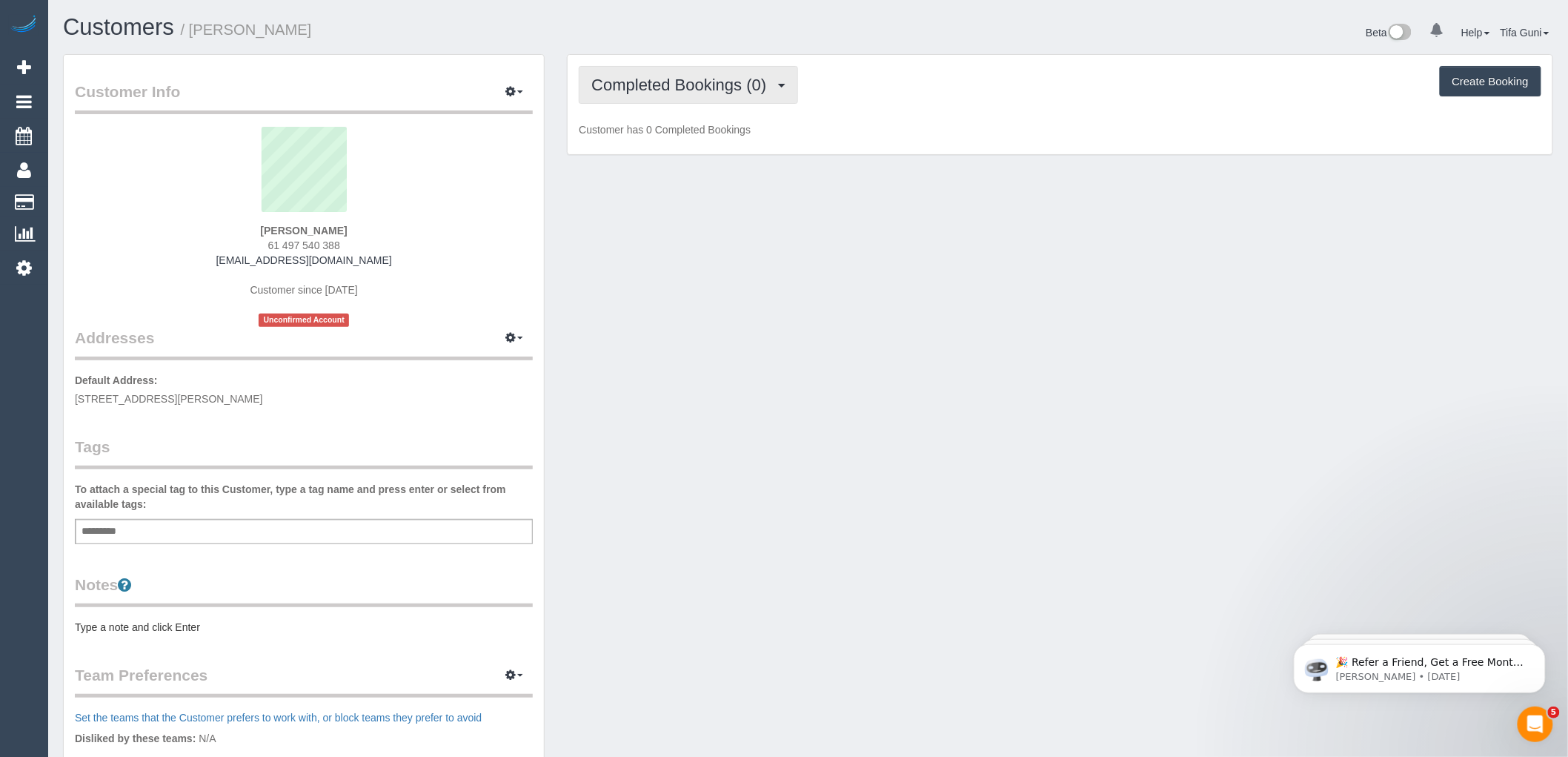
click at [745, 87] on span "Completed Bookings (0)" at bounding box center [682, 85] width 183 height 18
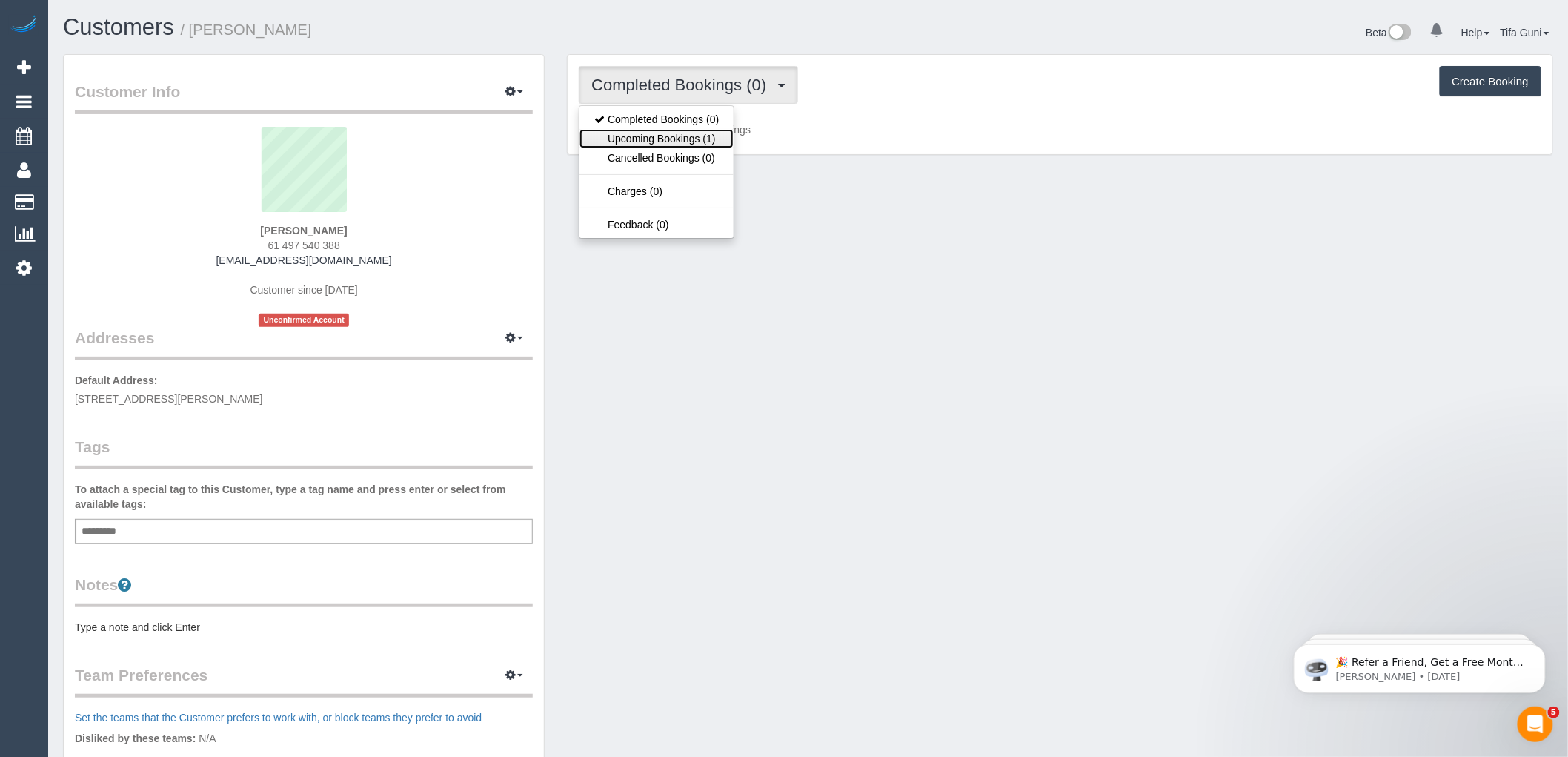
click at [707, 138] on link "Upcoming Bookings (1)" at bounding box center [656, 138] width 154 height 19
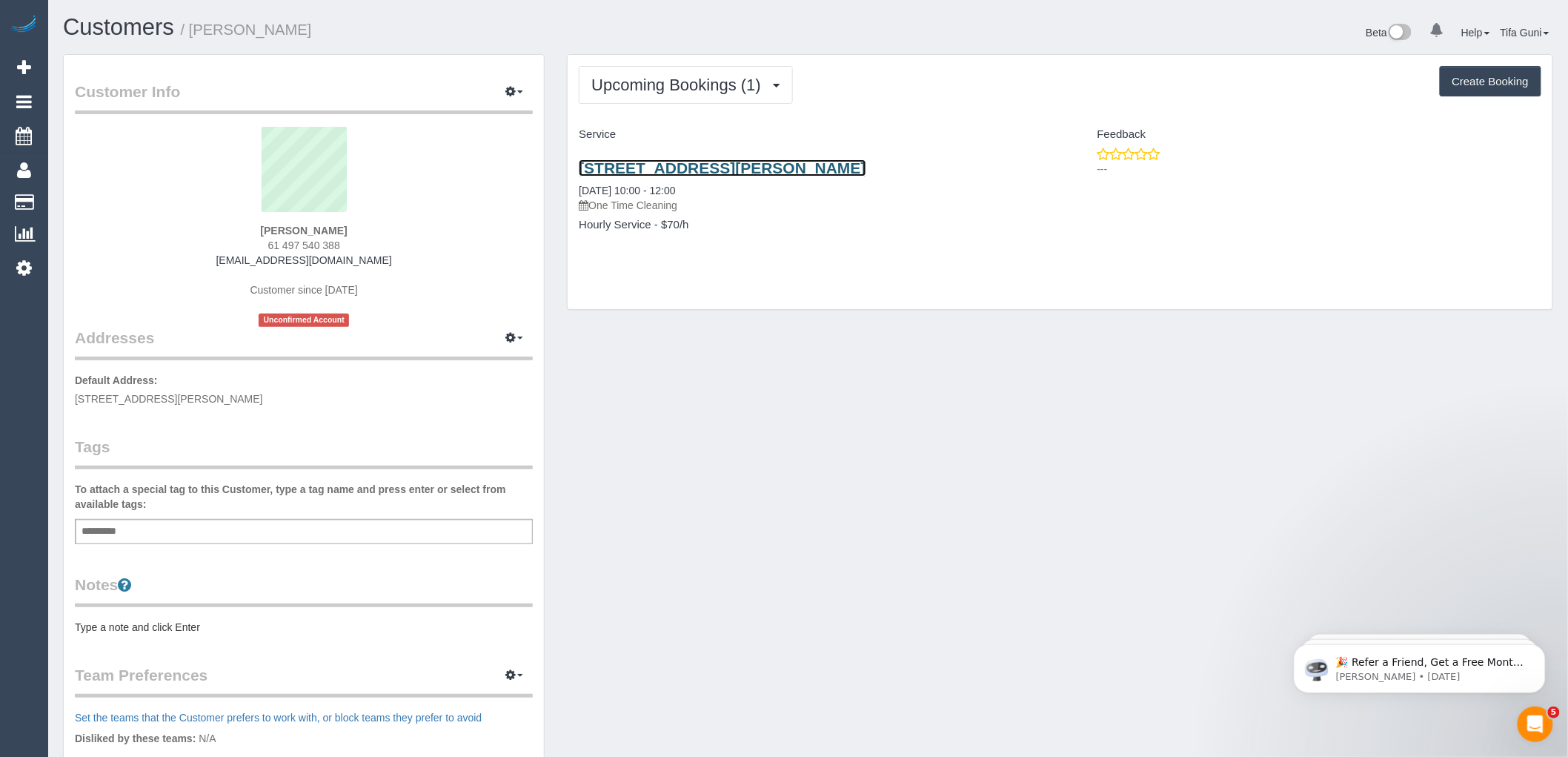
click at [764, 169] on link "[STREET_ADDRESS][PERSON_NAME]" at bounding box center [722, 168] width 287 height 17
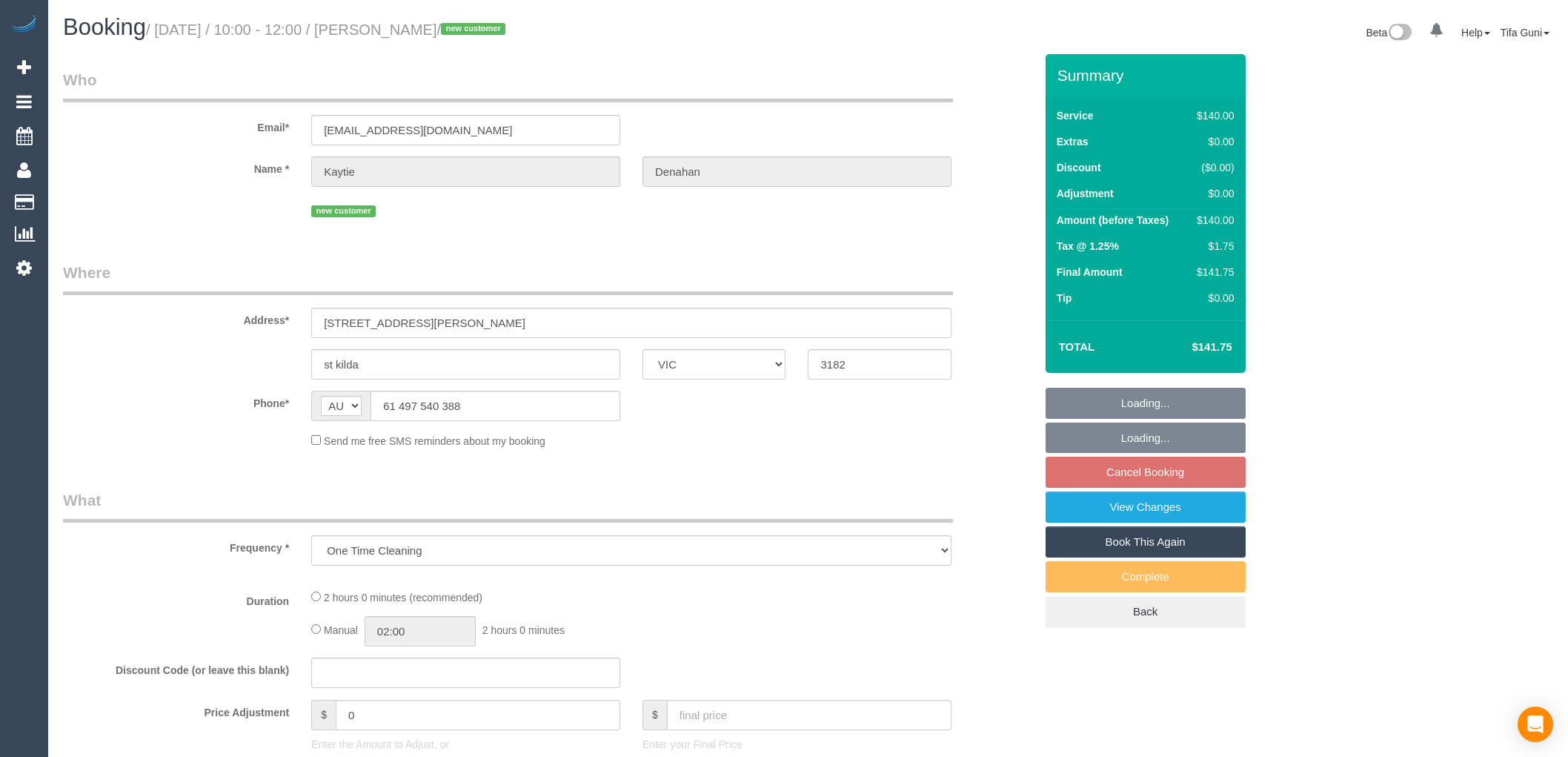
select select "VIC"
select select "string:stripe-pm_1SCXyA2GScqysDRVd19DKnZY"
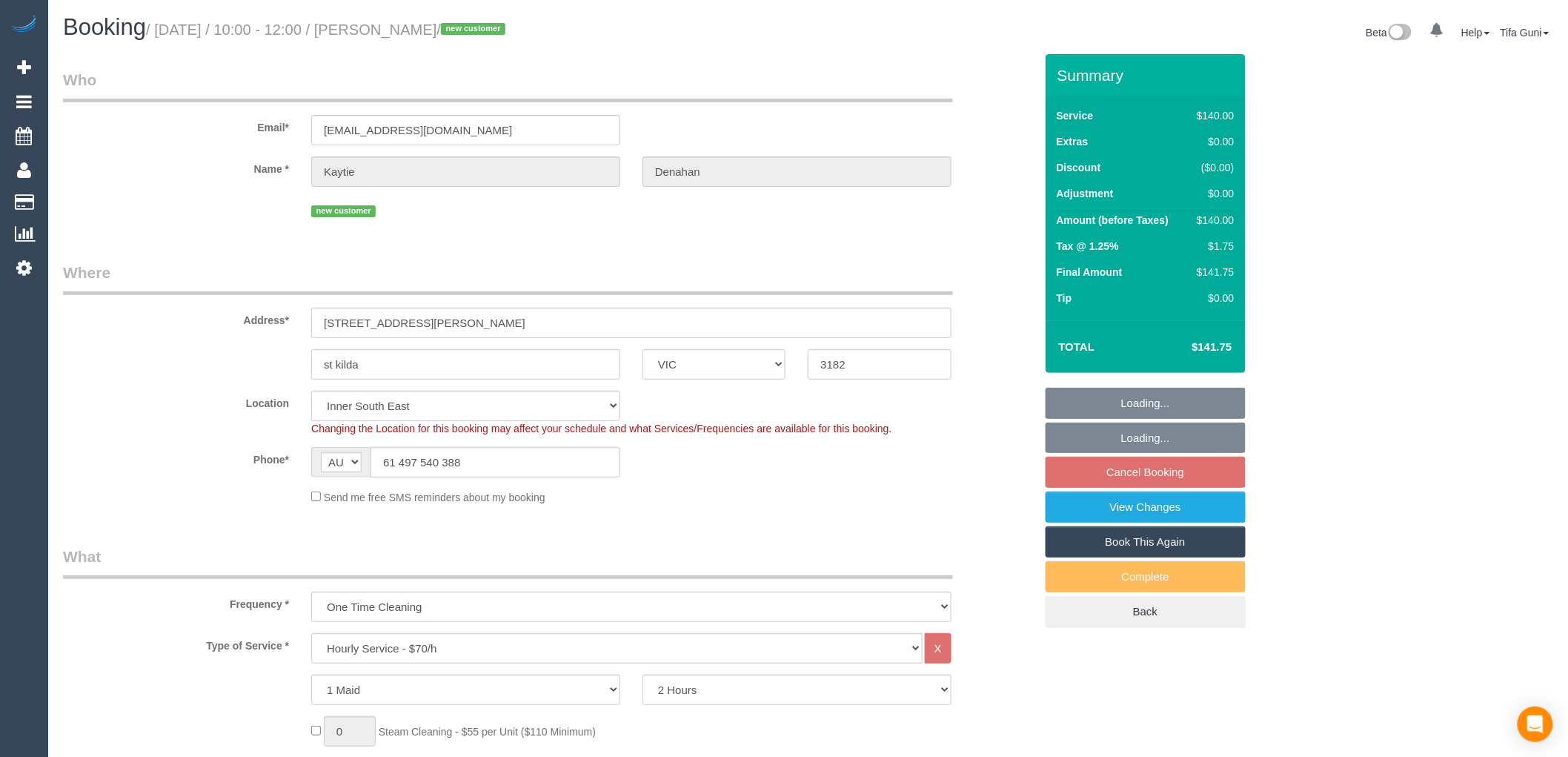
select select "object:869"
select select "number:29"
select select "number:14"
select select "number:19"
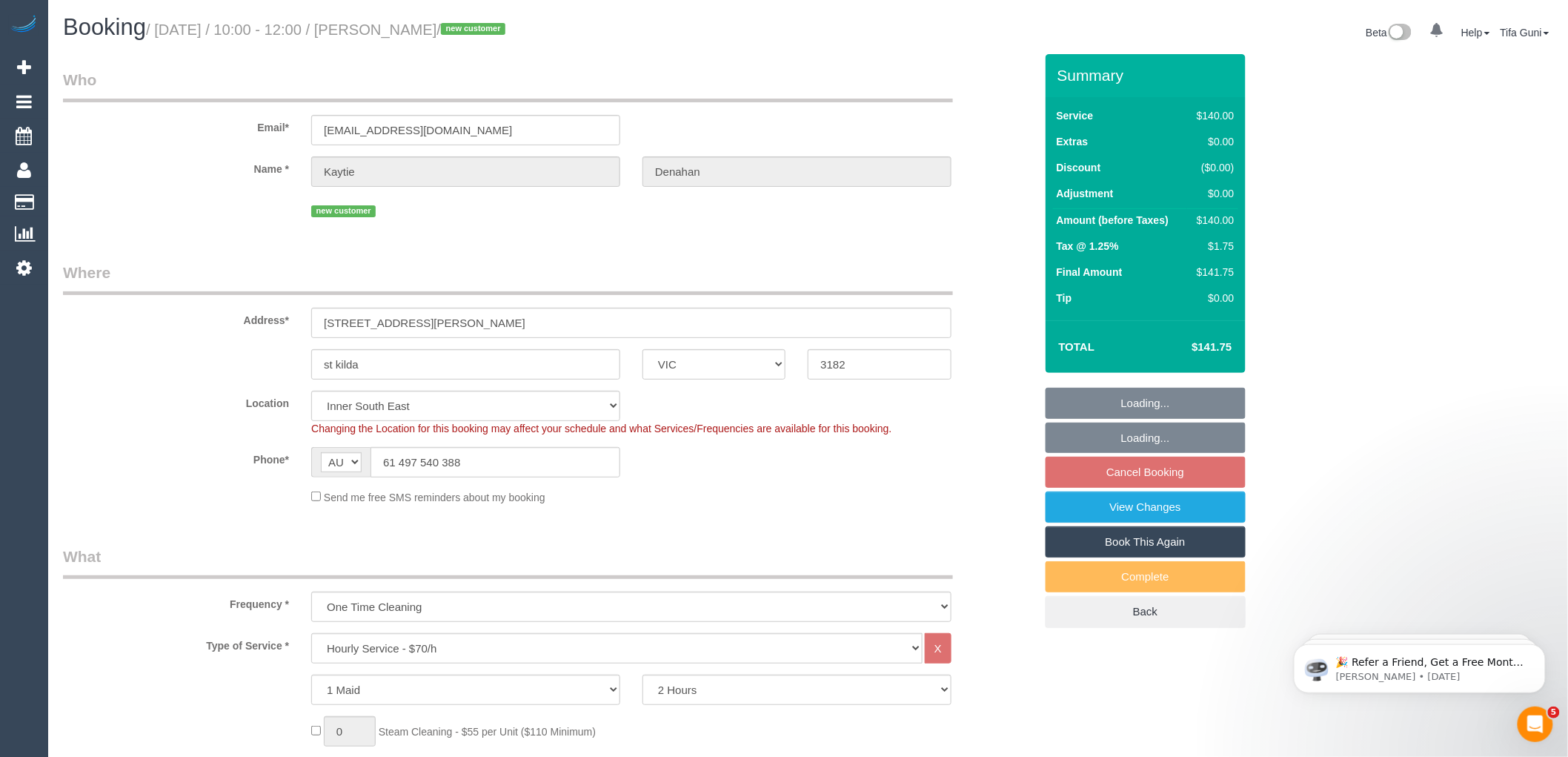
select select "spot3"
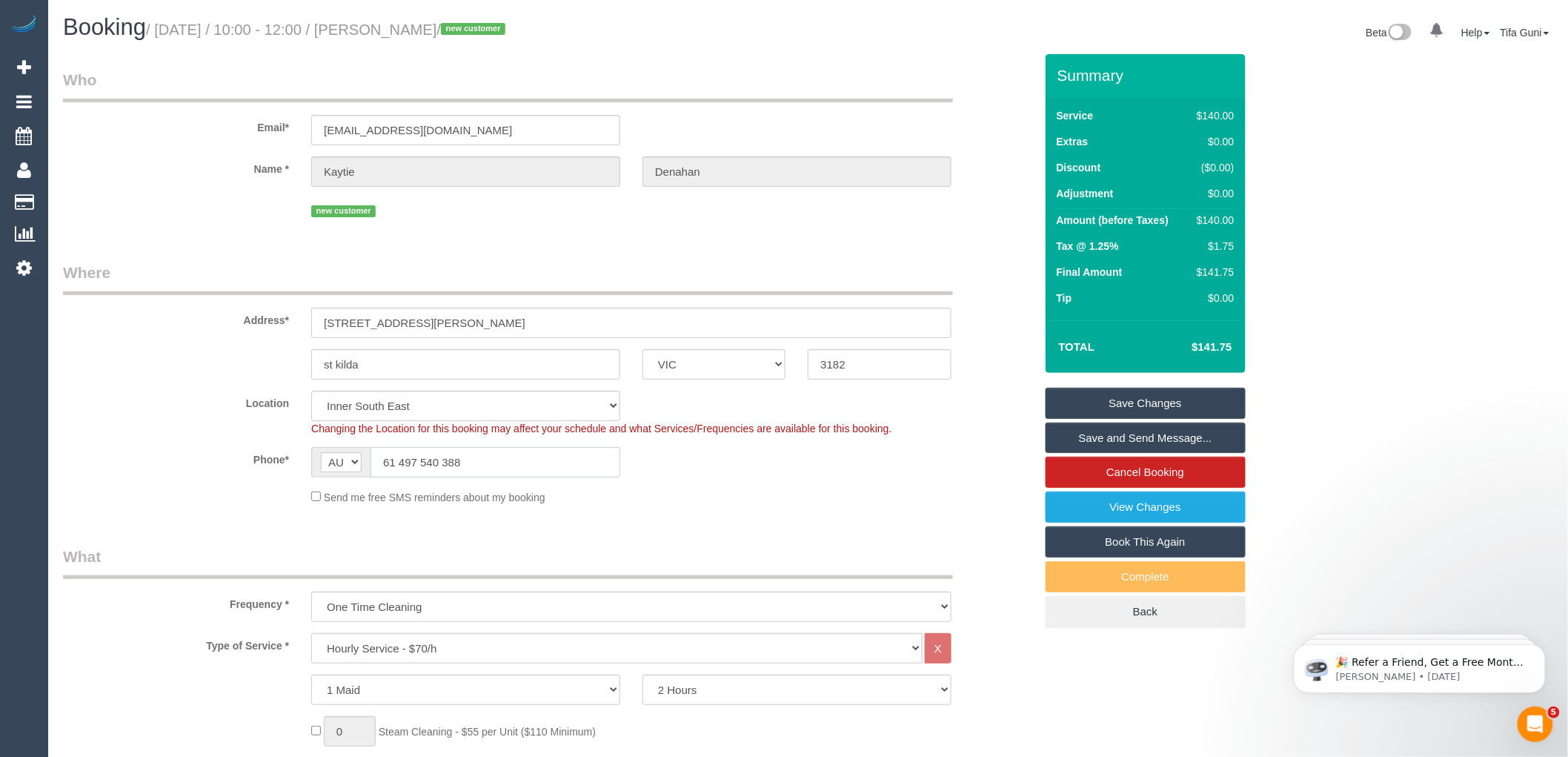
drag, startPoint x: 396, startPoint y: 461, endPoint x: 379, endPoint y: 460, distance: 17.0
click at [379, 460] on input "61 497 540 388" at bounding box center [496, 462] width 250 height 30
type input "0497 540 388"
click at [348, 322] on input "20 martin street" at bounding box center [632, 323] width 640 height 30
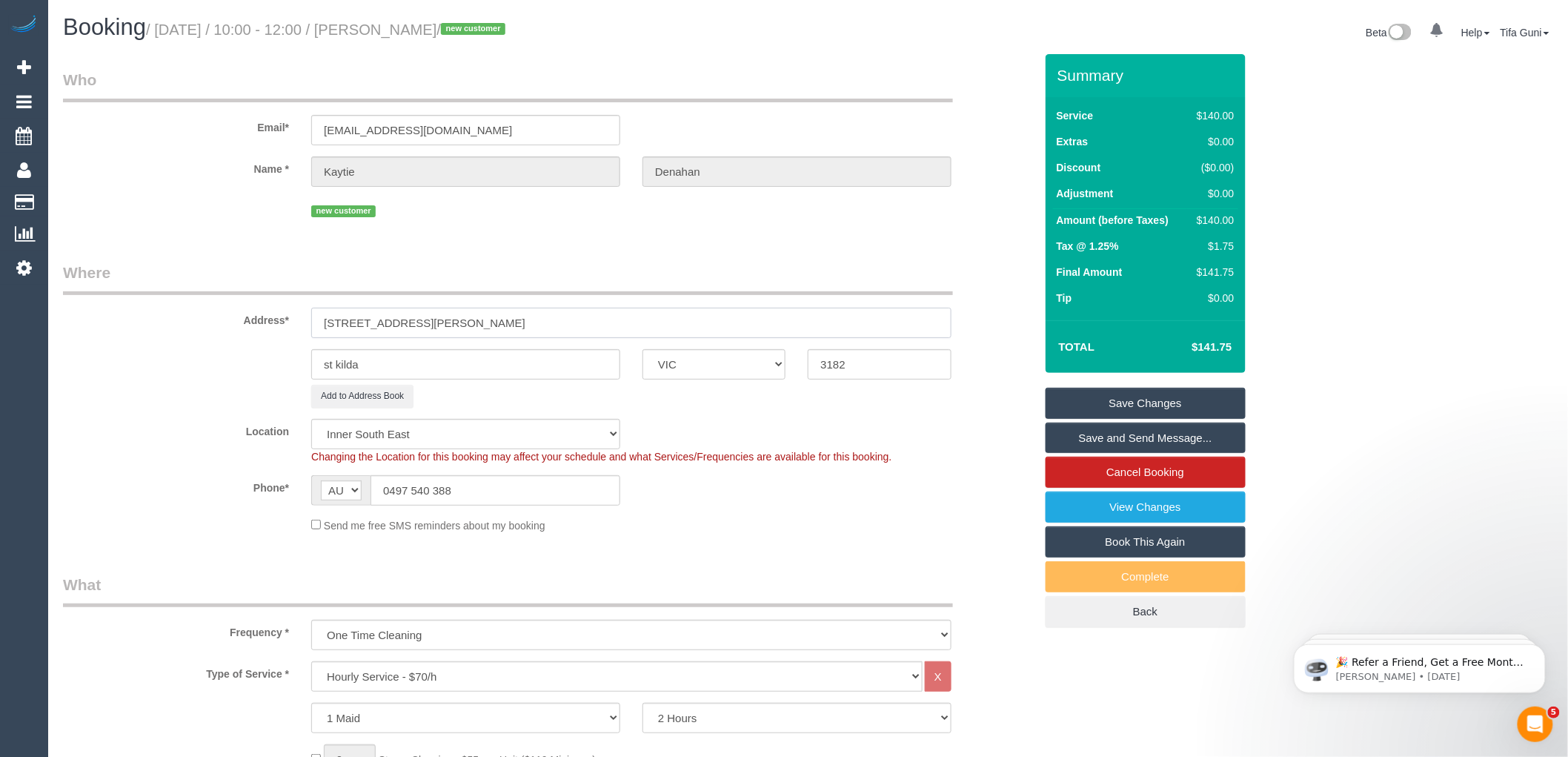
type input "20 Martin street"
click at [1145, 404] on link "Save Changes" at bounding box center [1145, 403] width 200 height 31
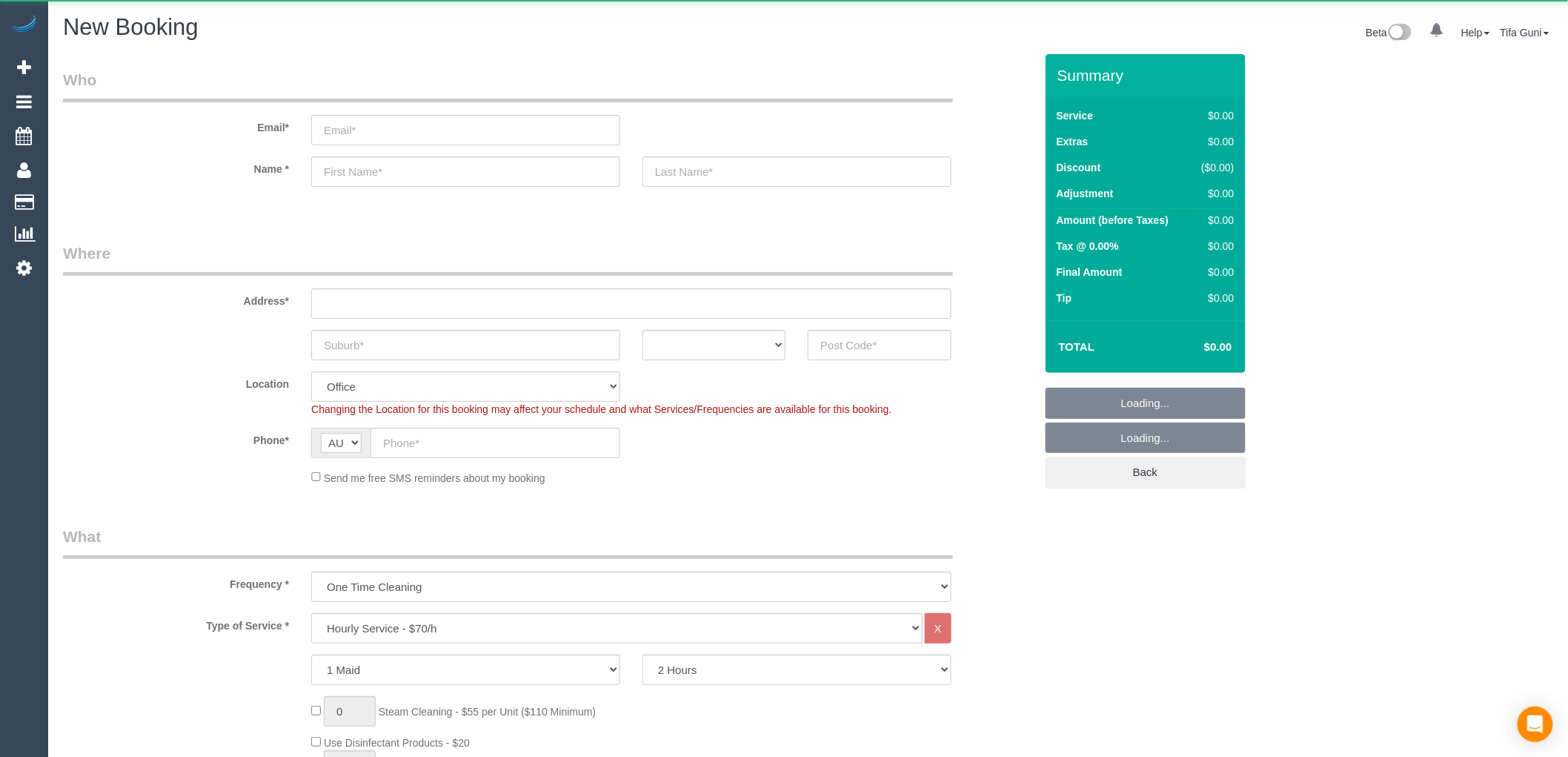
select select "object:2149"
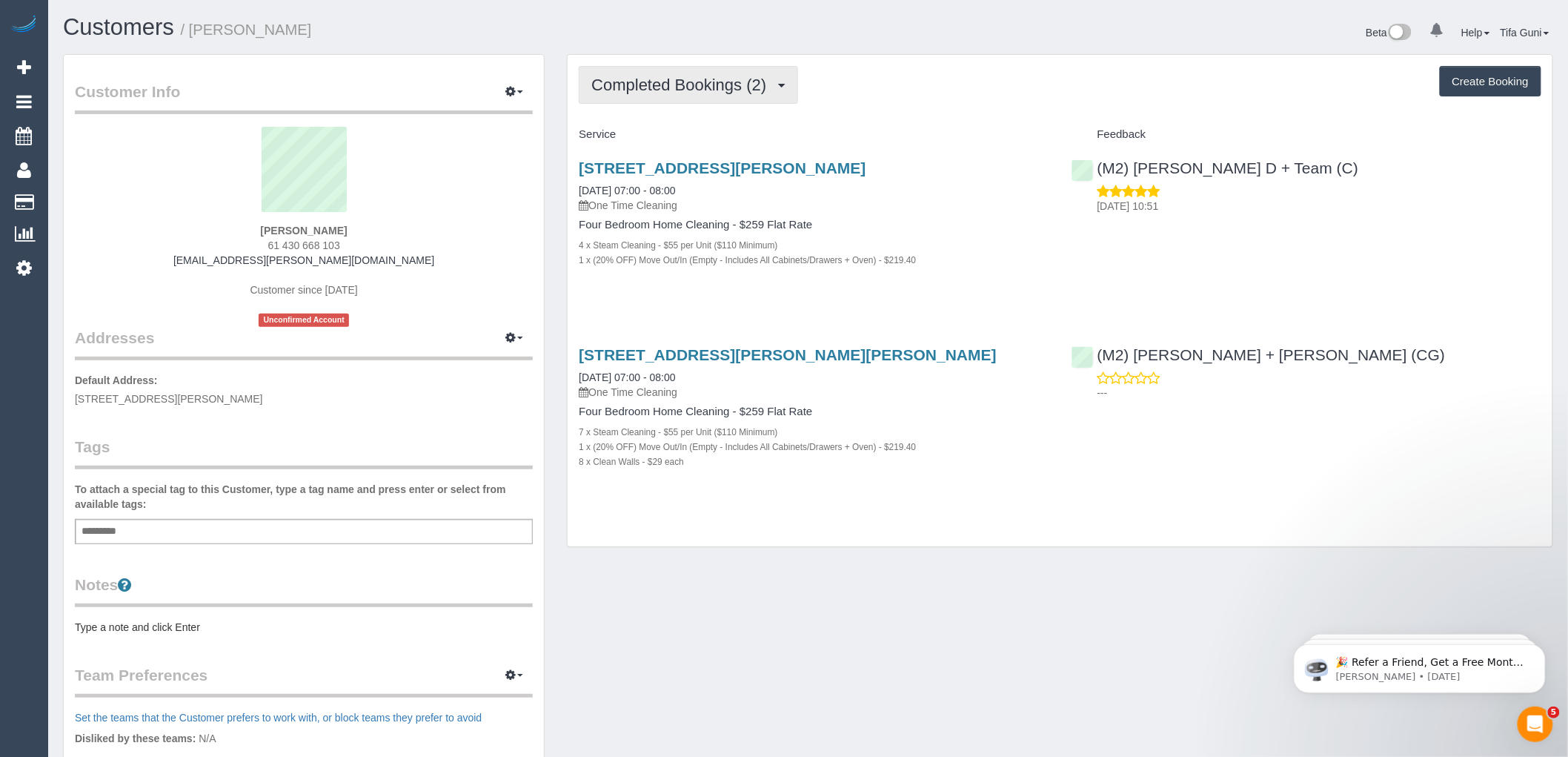
click at [709, 85] on span "Completed Bookings (2)" at bounding box center [682, 85] width 183 height 18
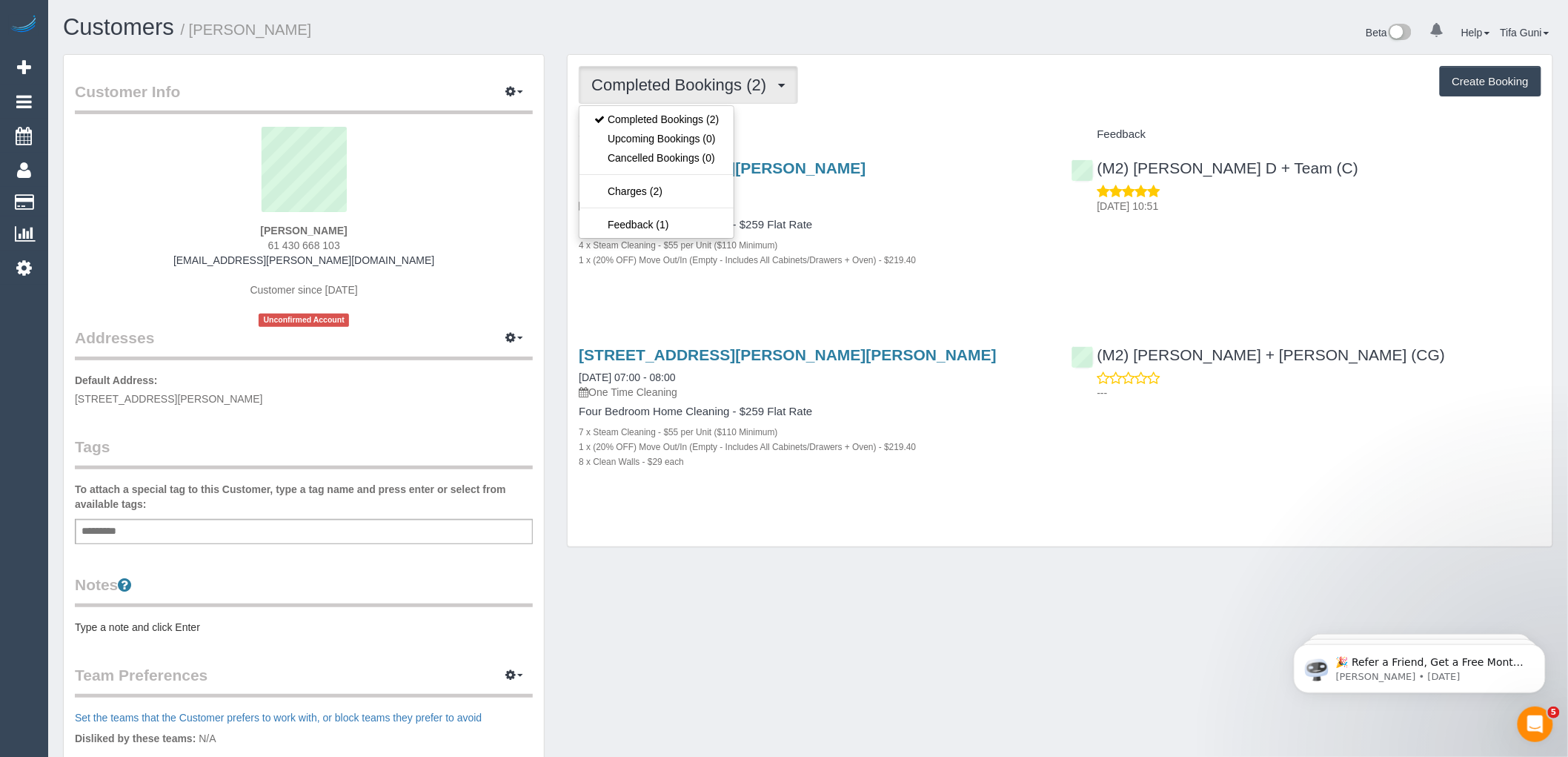
click at [1002, 218] on div "9 Longmore Street, St Kilda West, VIC 3182 22/09/2025 07:00 - 08:00 One Time Cl…" at bounding box center [814, 221] width 492 height 150
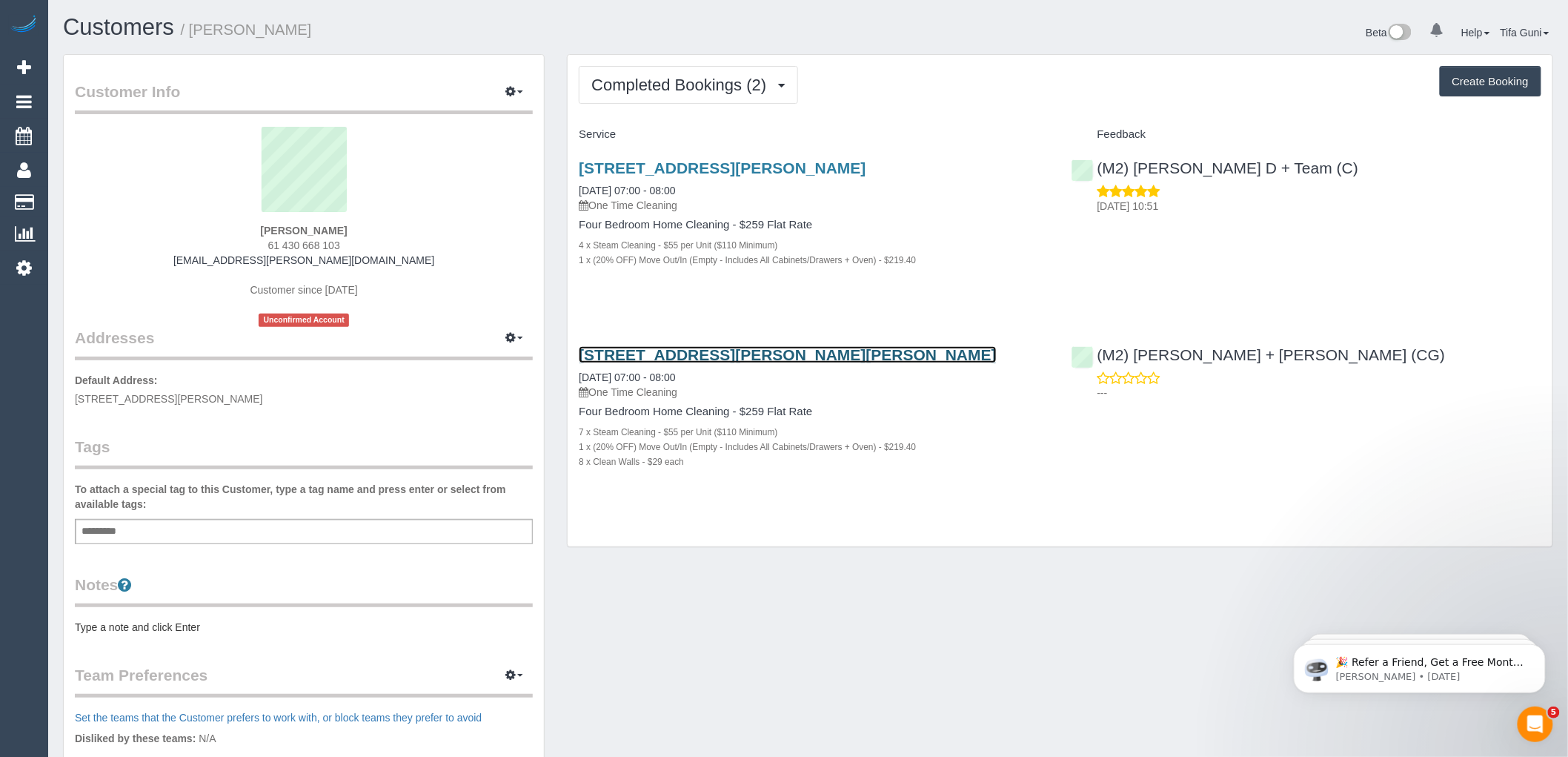
click at [712, 353] on link "32 Graham Street, Albert Park, VIC 3206" at bounding box center [788, 355] width 418 height 17
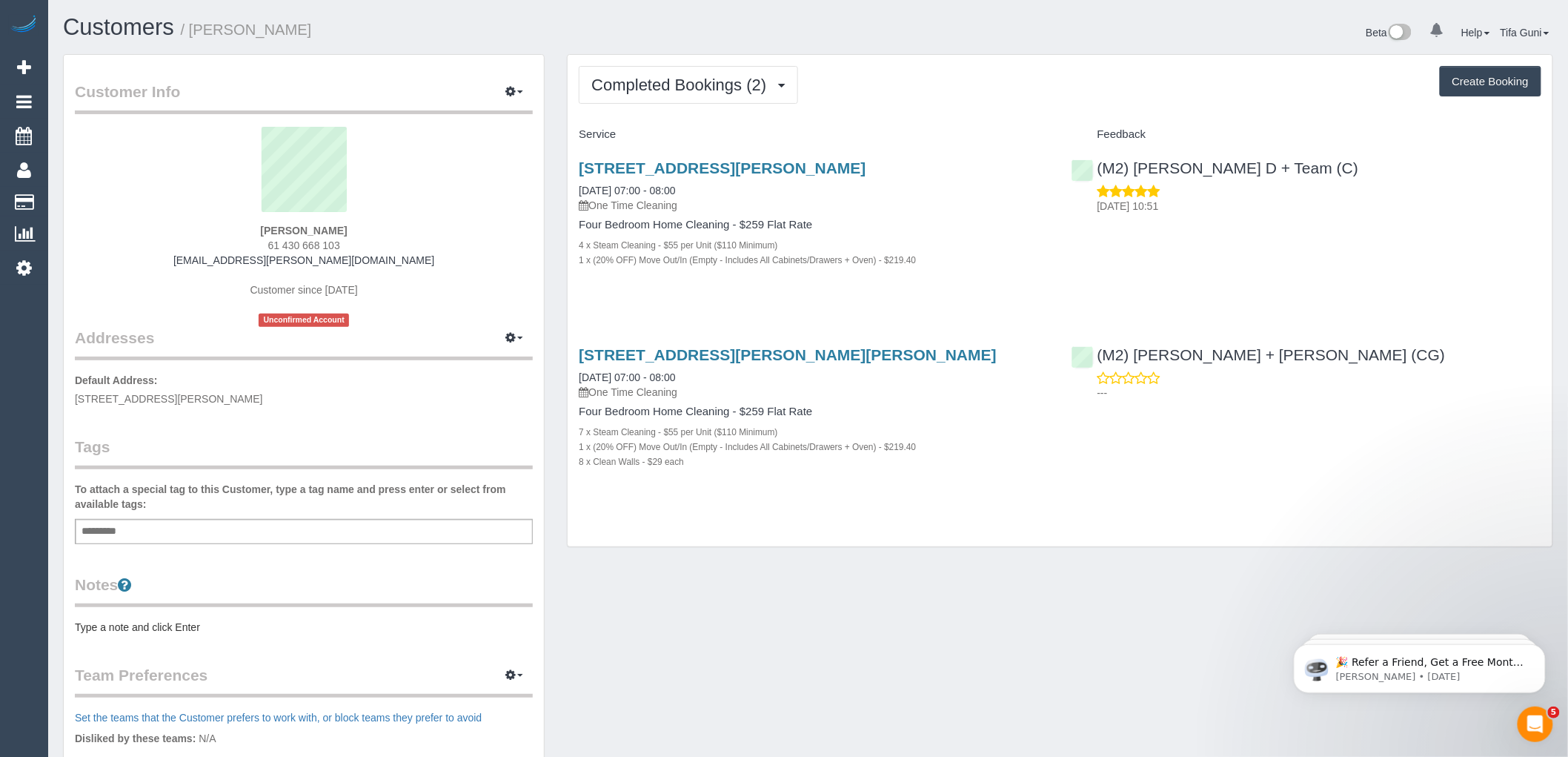
click at [1476, 84] on button "Create Booking" at bounding box center [1491, 81] width 101 height 31
select select "VIC"
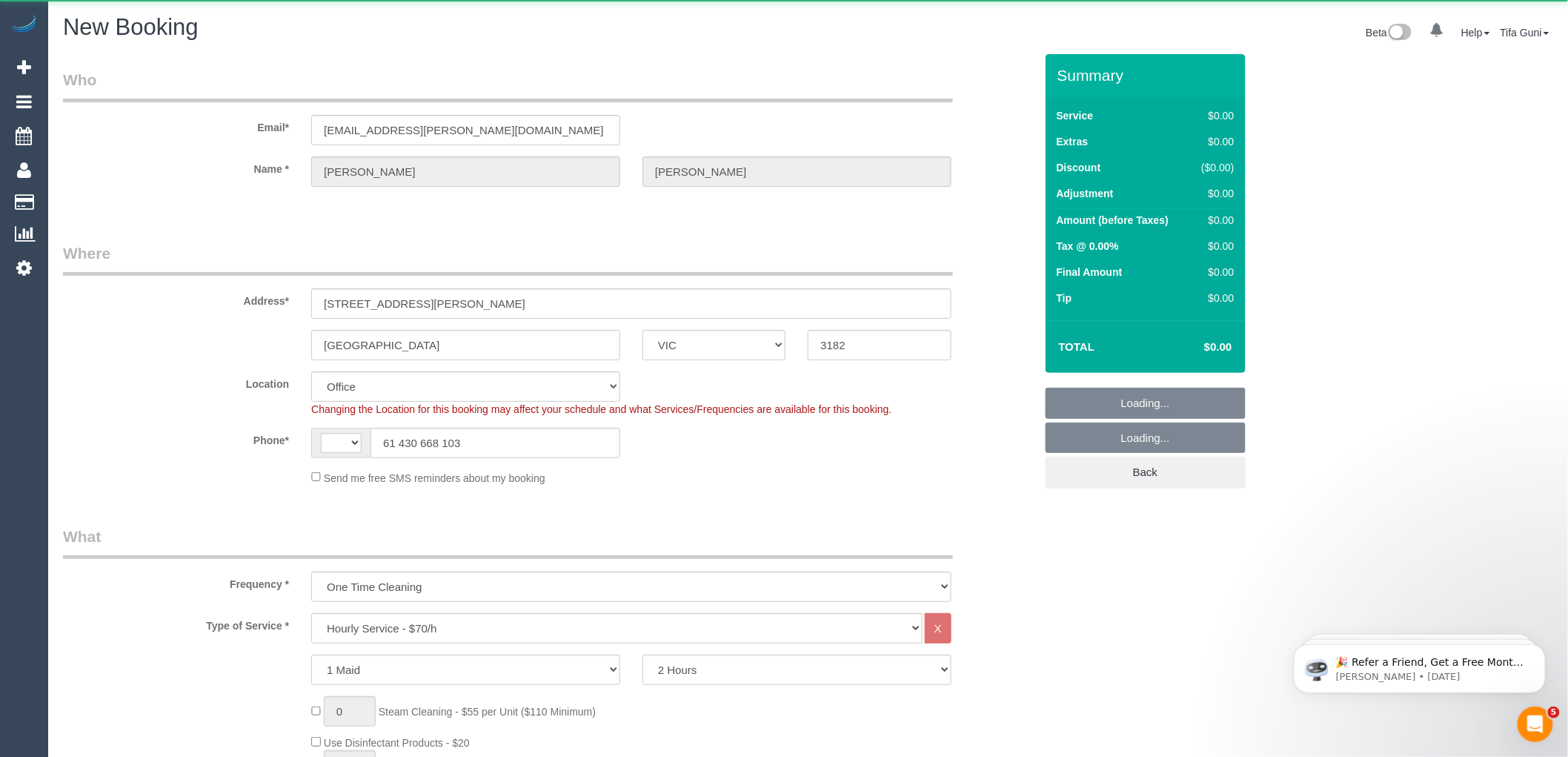
select select "object:1040"
select select "string:AU"
select select "string:stripe-pm_1S4rt52GScqysDRVnhxRJnn7"
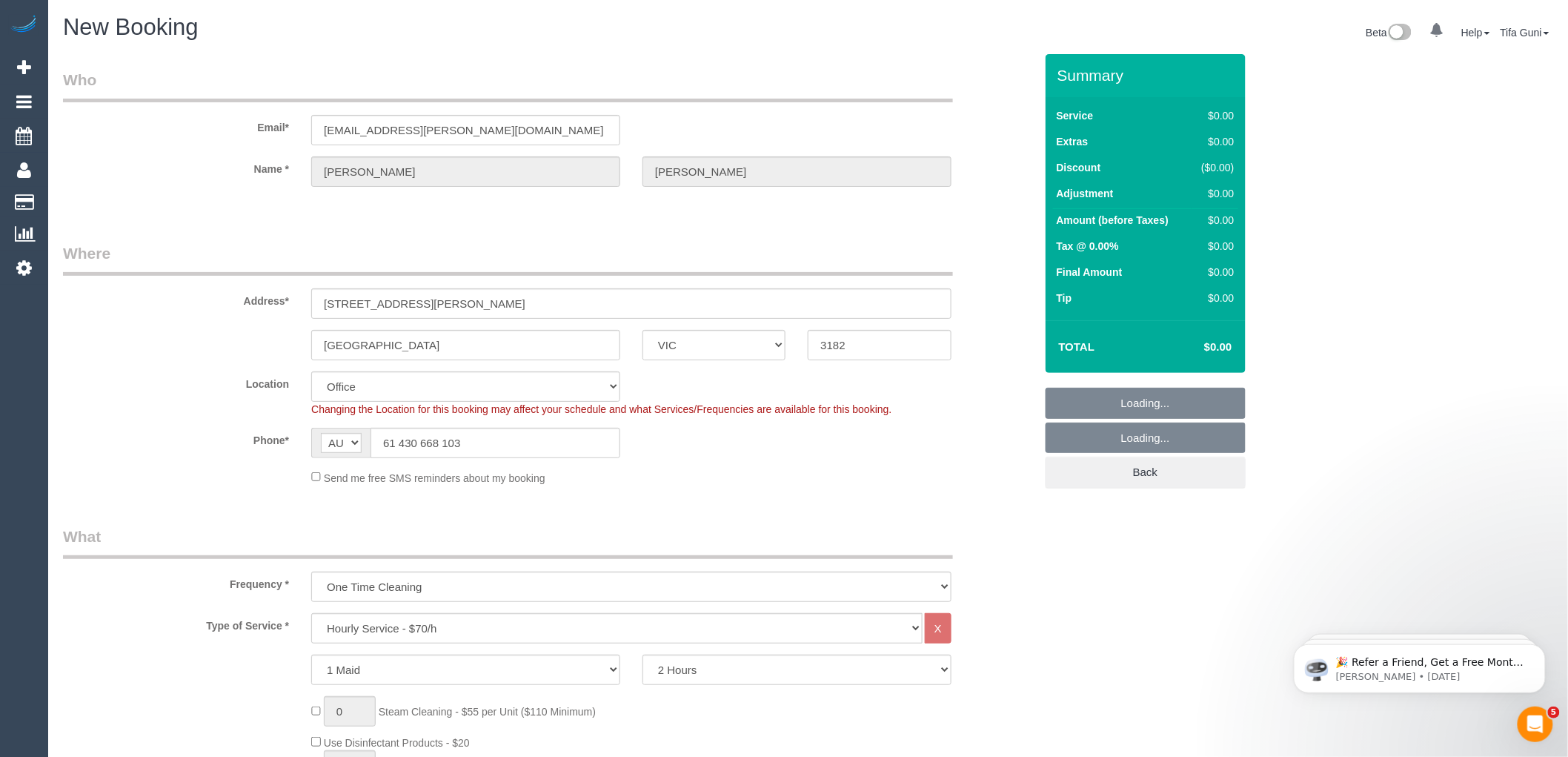
select select "55"
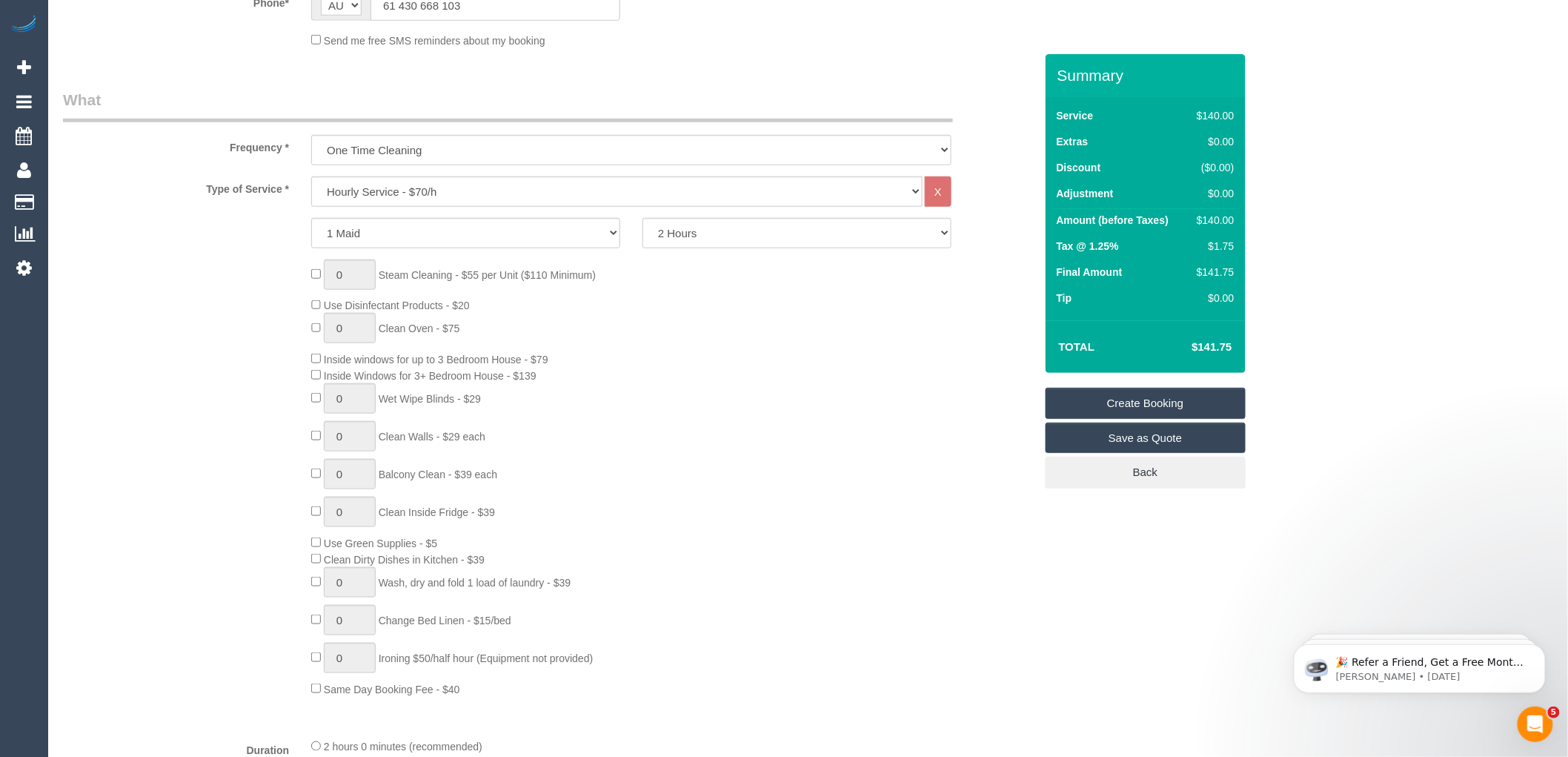
scroll to position [494, 0]
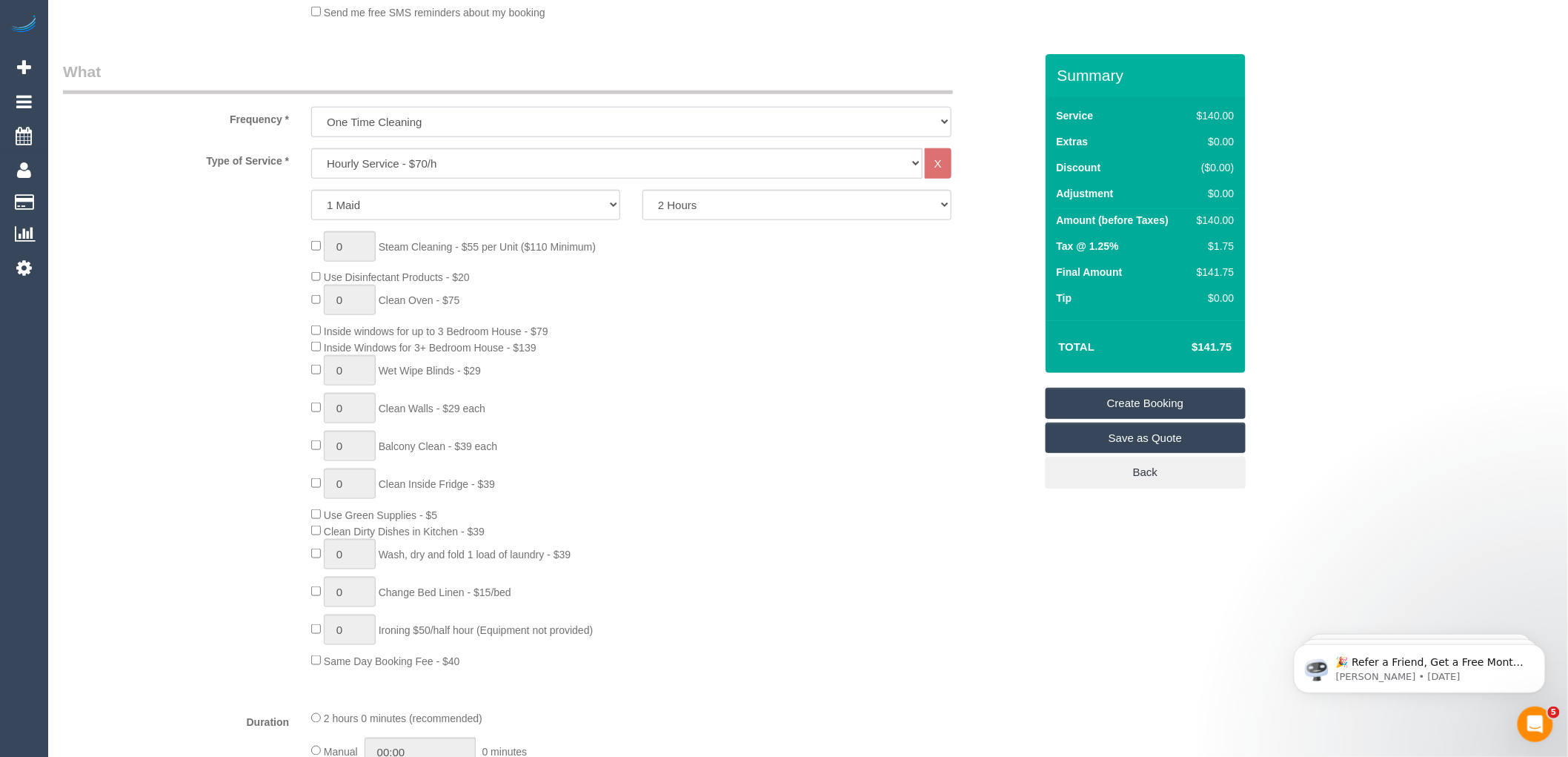
click at [383, 123] on select "One Time Cleaning Weekly - 10% Off - 10.00% (0% for the First Booking) Fortnigh…" at bounding box center [632, 122] width 640 height 30
select select "object:2630"
click at [312, 107] on select "One Time Cleaning Weekly - 10% Off - 10.00% (0% for the First Booking) Fortnigh…" at bounding box center [632, 122] width 640 height 30
click at [401, 163] on select "Hourly Service - $70/h Hourly Service - $65/h Hourly Service - $60/h Hourly Ser…" at bounding box center [617, 163] width 611 height 30
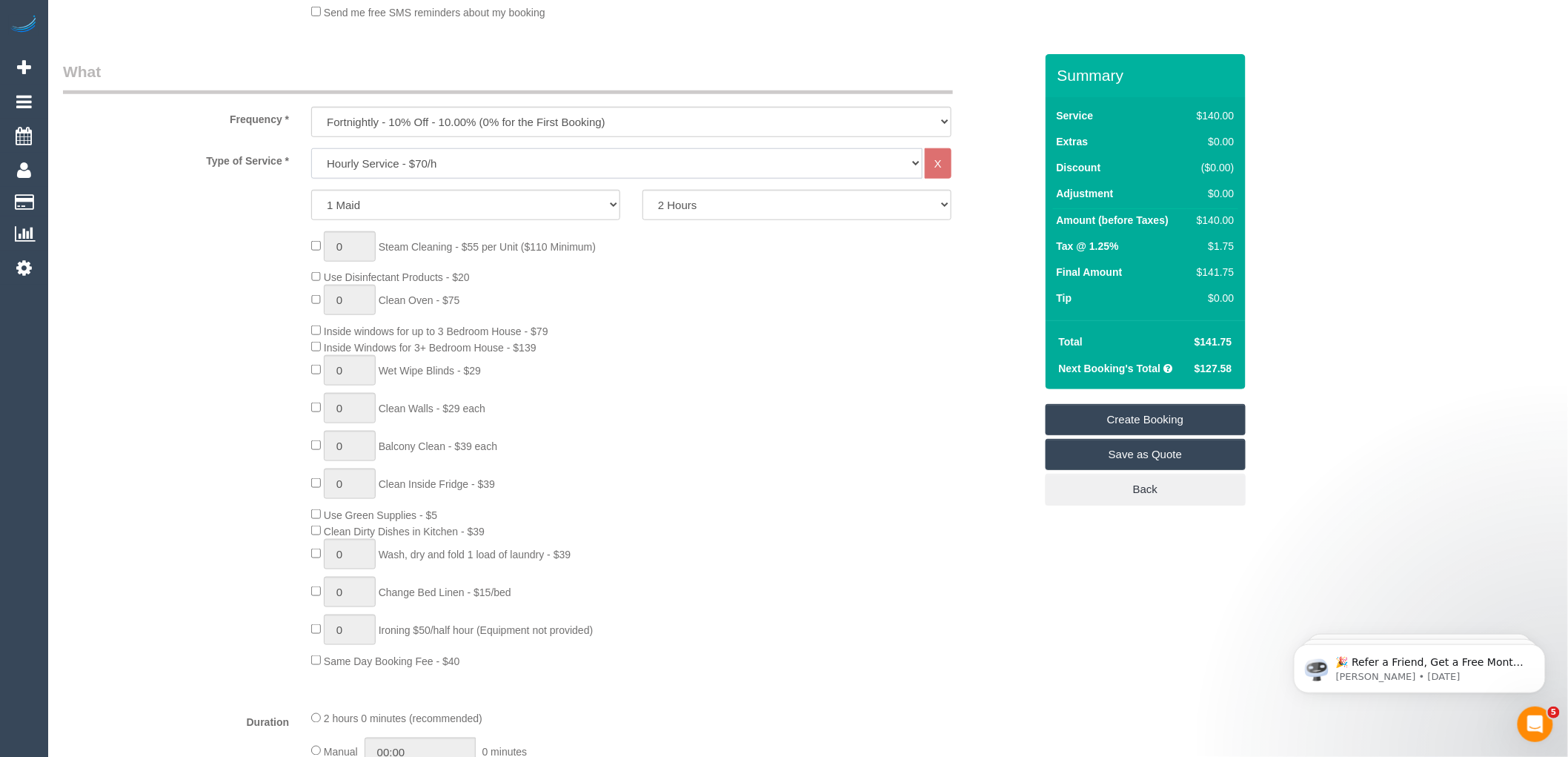
select select "213"
click at [312, 148] on select "Hourly Service - $70/h Hourly Service - $65/h Hourly Service - $60/h Hourly Ser…" at bounding box center [617, 163] width 611 height 30
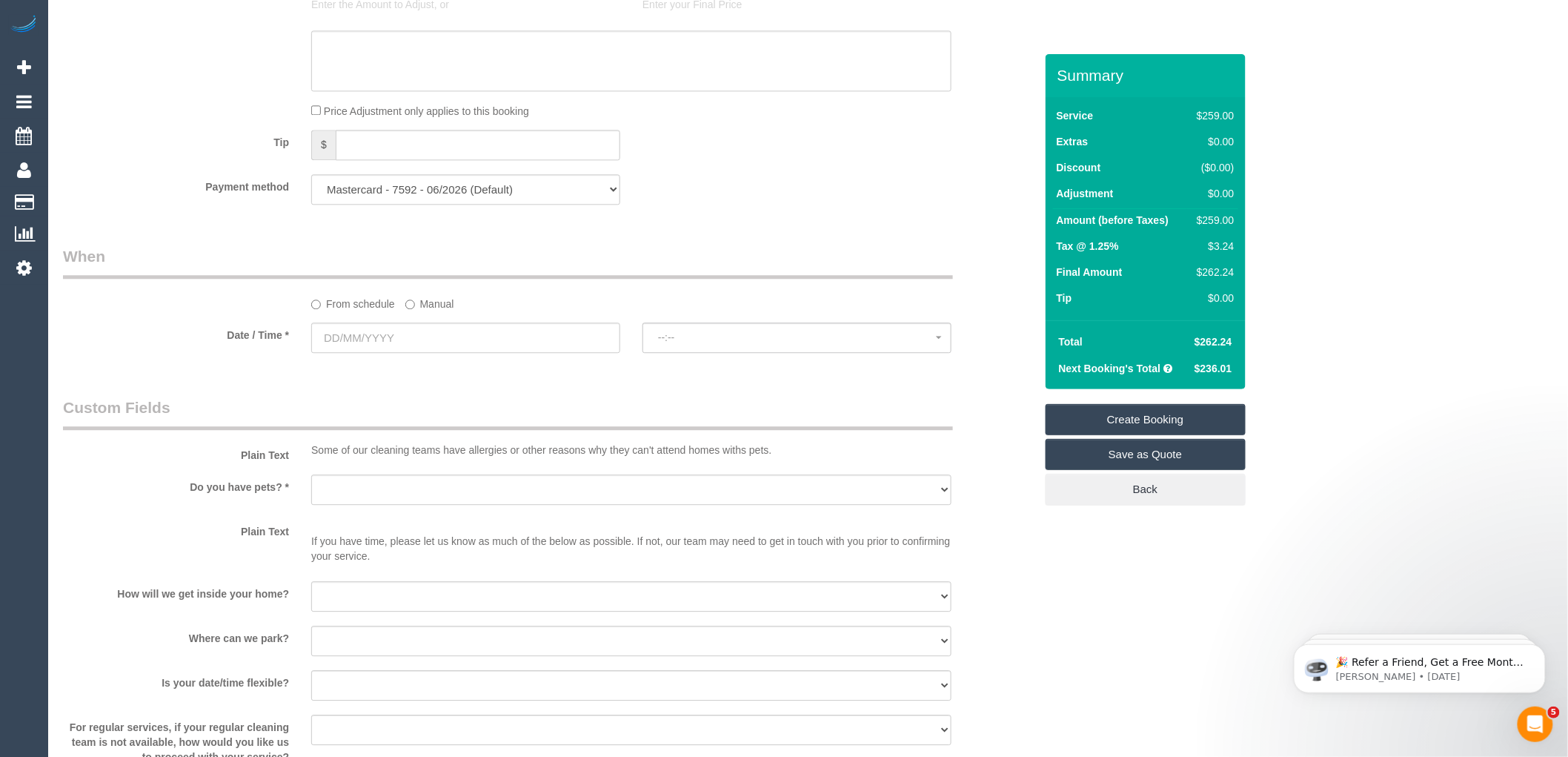
scroll to position [1399, 0]
click at [396, 348] on input "text" at bounding box center [466, 332] width 309 height 30
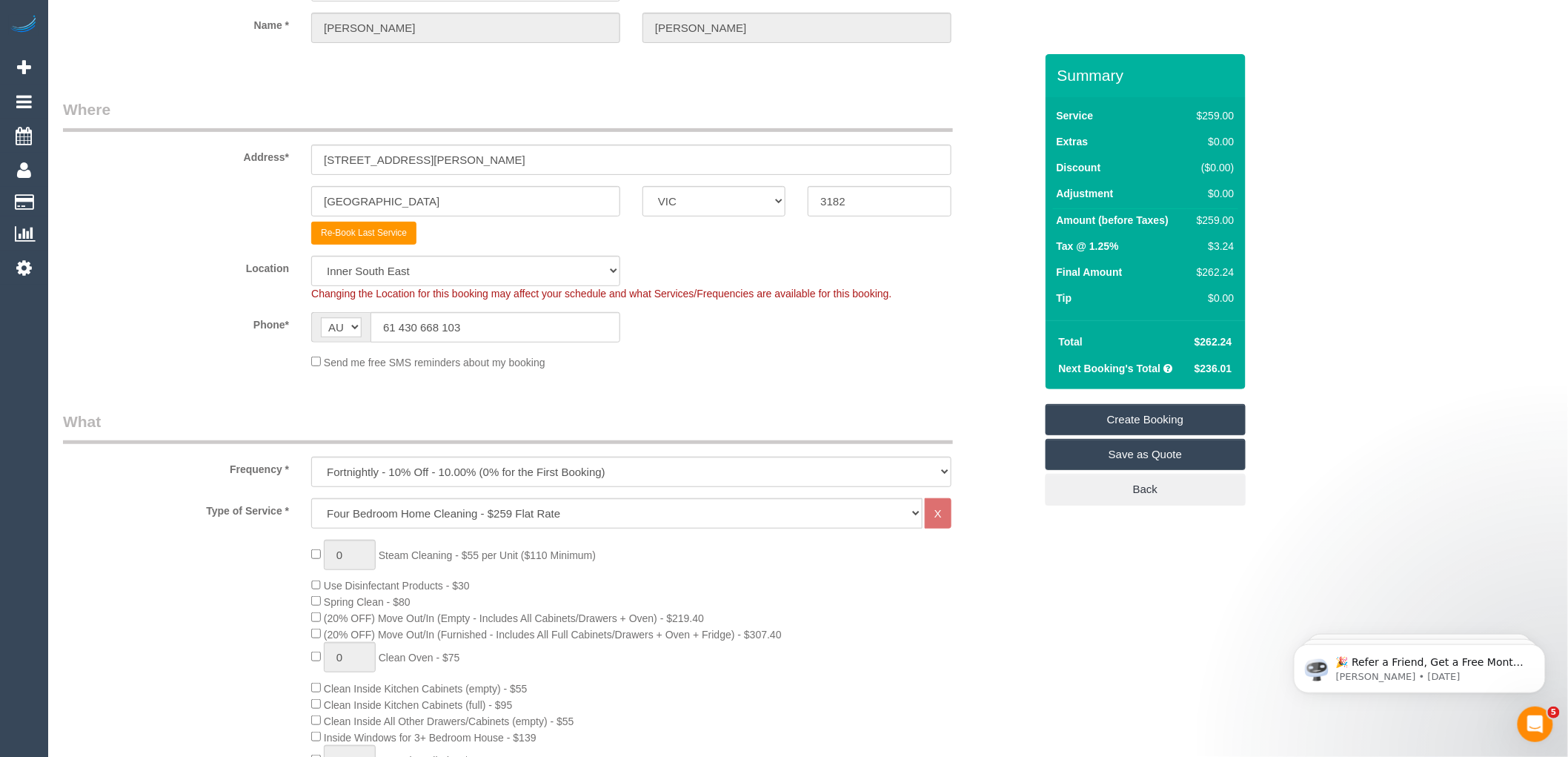
scroll to position [0, 0]
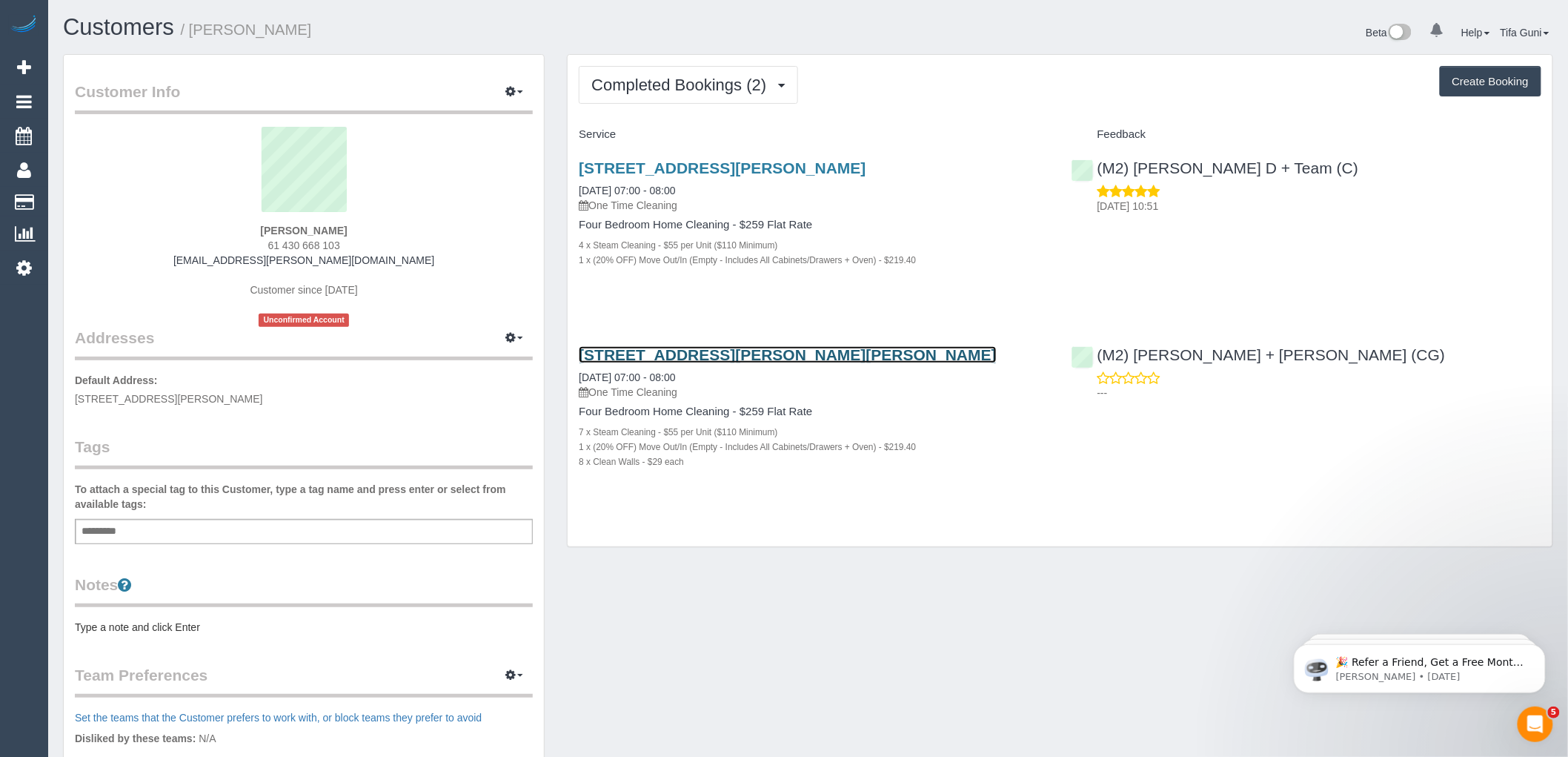
click at [750, 353] on link "32 Graham Street, Albert Park, VIC 3206" at bounding box center [788, 355] width 418 height 17
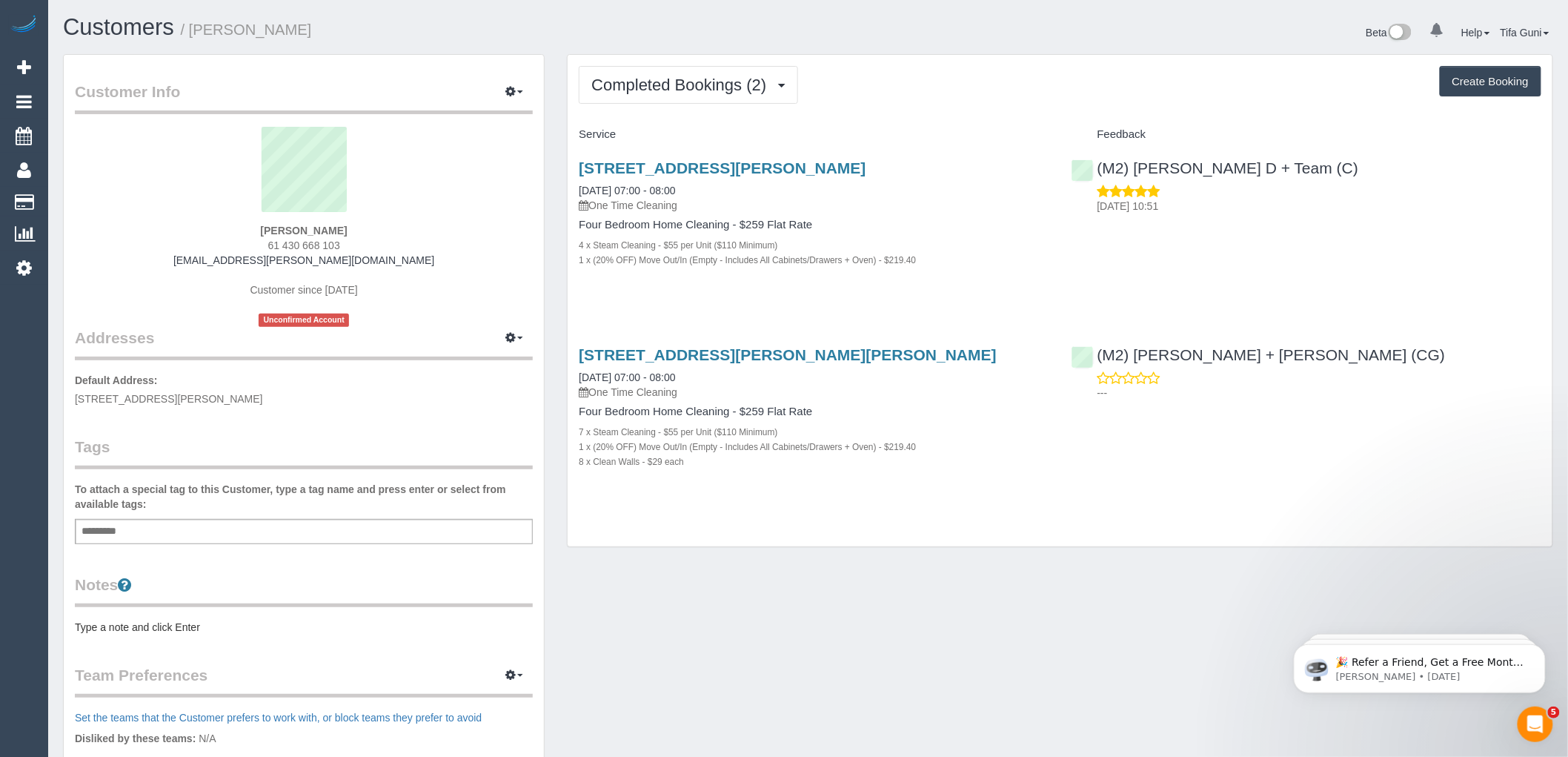
click at [1468, 87] on button "Create Booking" at bounding box center [1491, 81] width 101 height 31
select select "VIC"
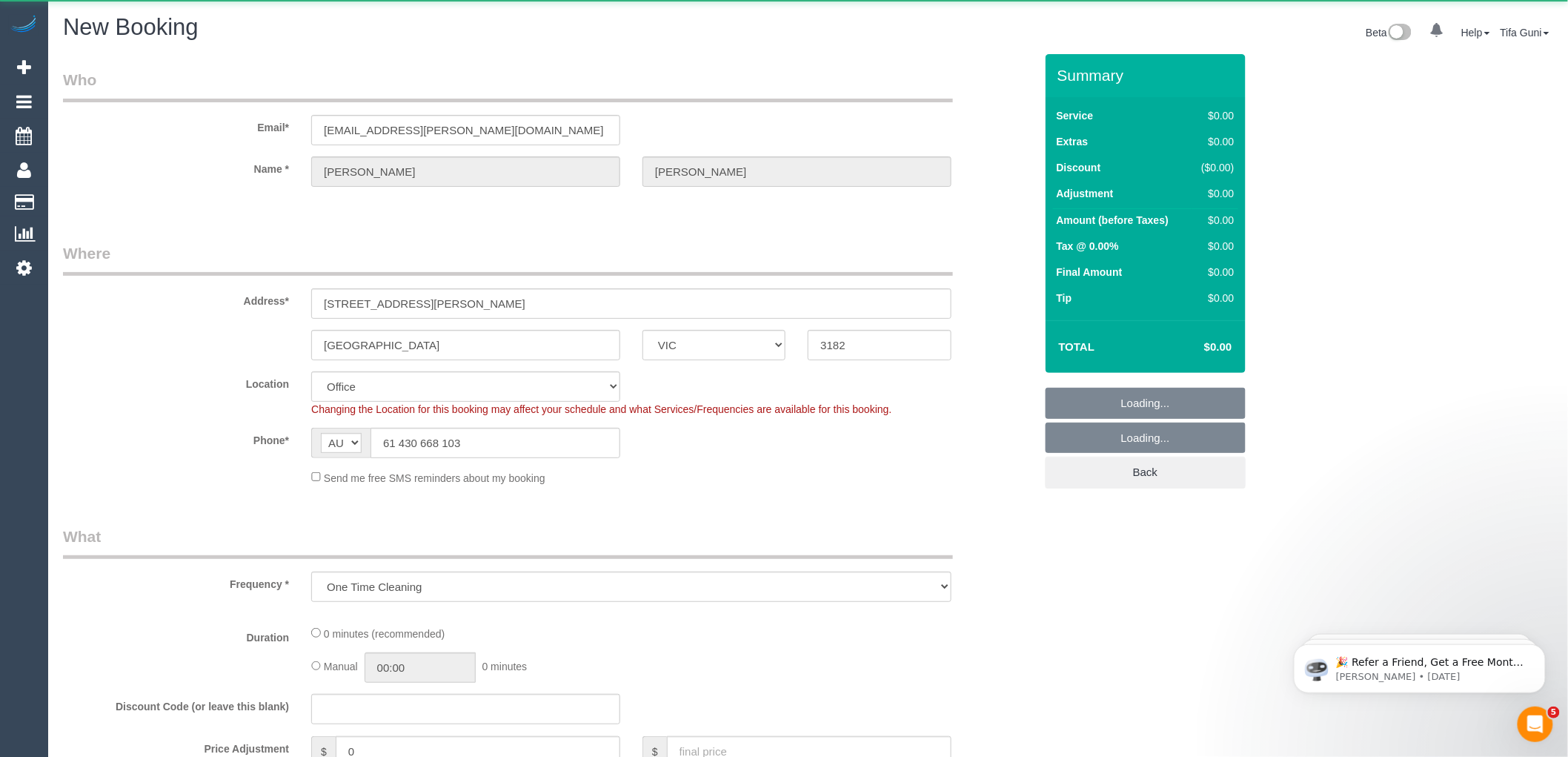
select select "object:4041"
select select "string:stripe-pm_1S4rt52GScqysDRVnhxRJnn7"
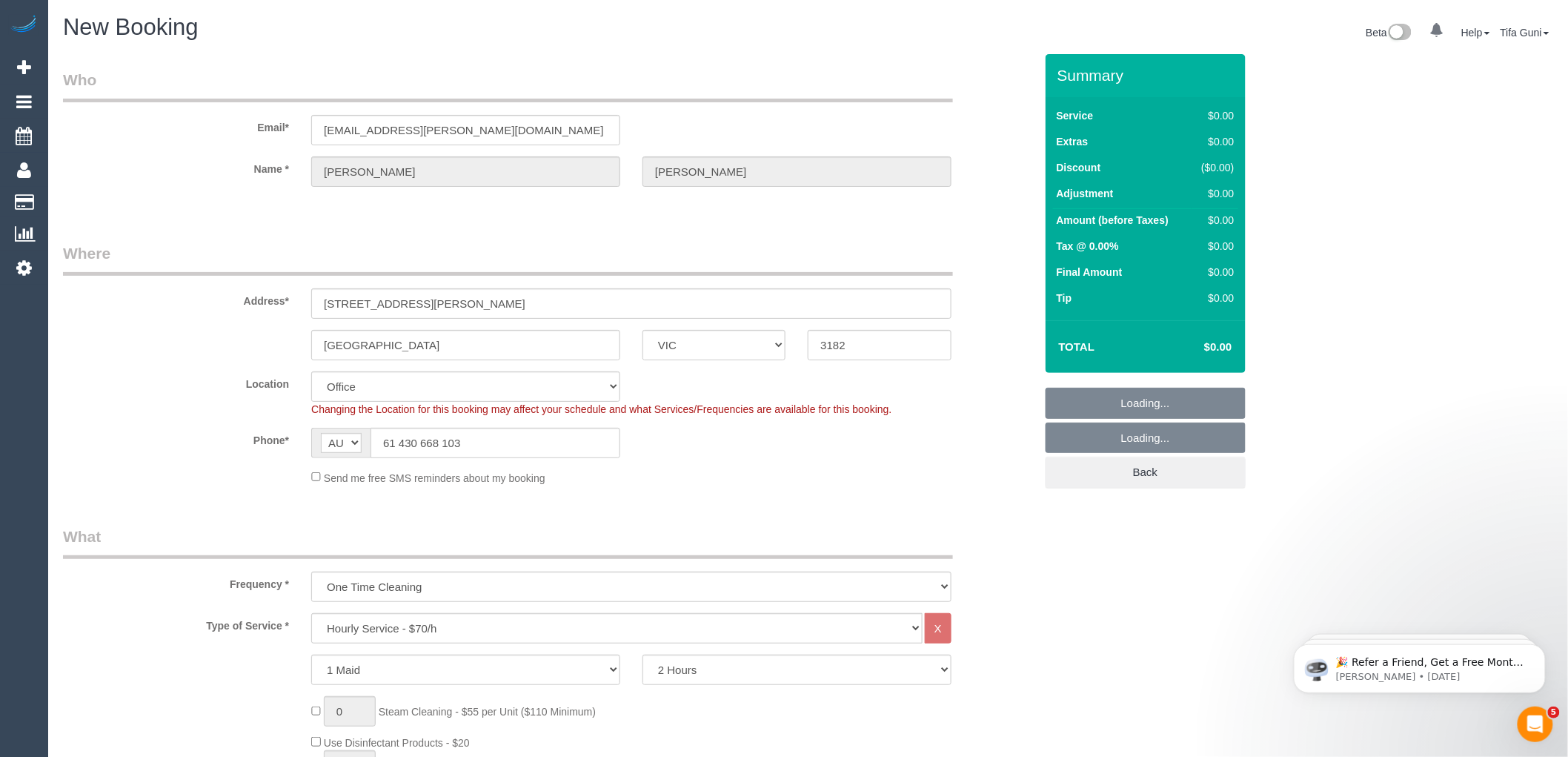
select select "55"
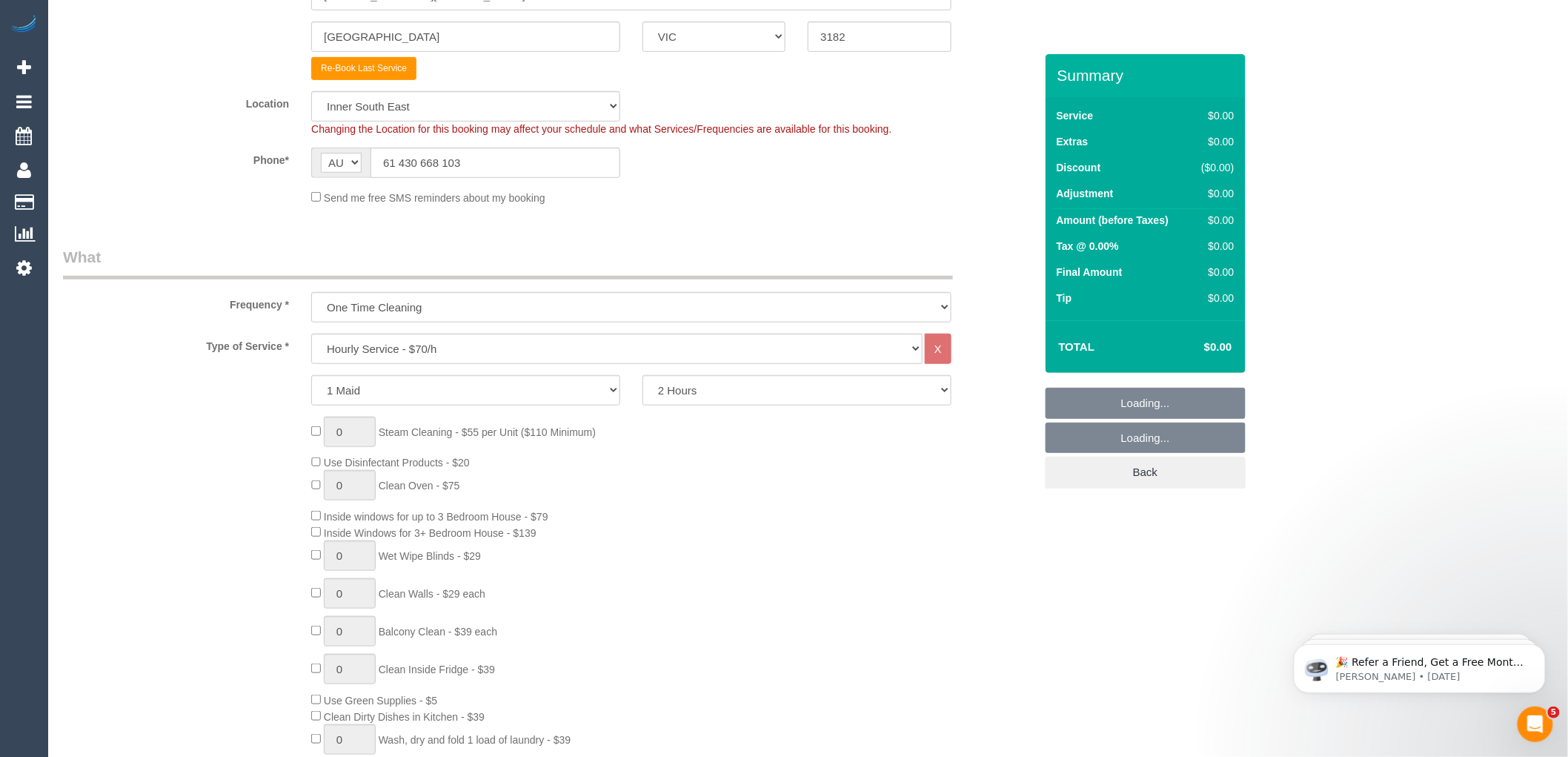
select select "object:5387"
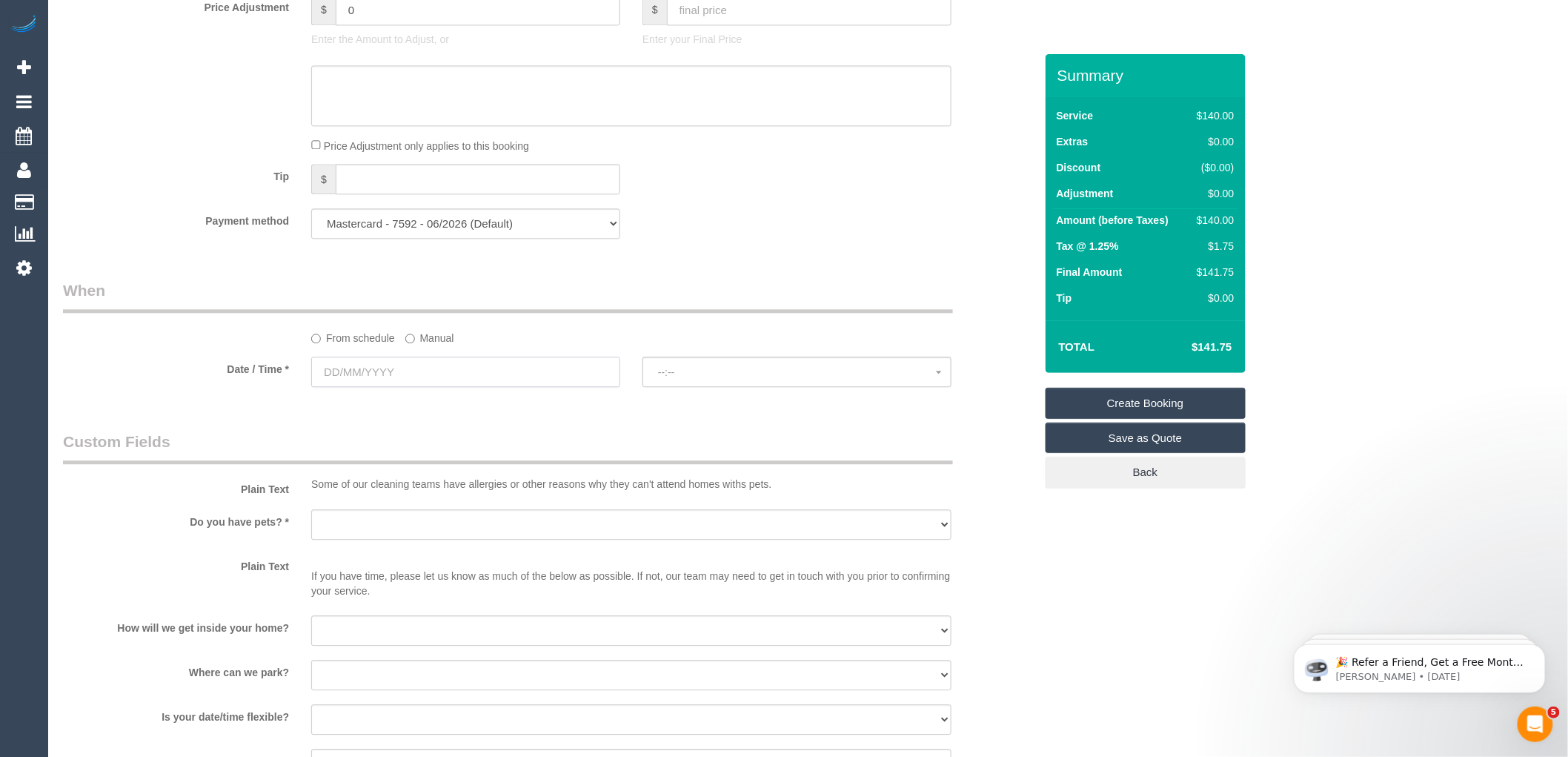
click at [420, 387] on input "text" at bounding box center [466, 372] width 309 height 30
click at [418, 385] on input "text" at bounding box center [466, 375] width 309 height 30
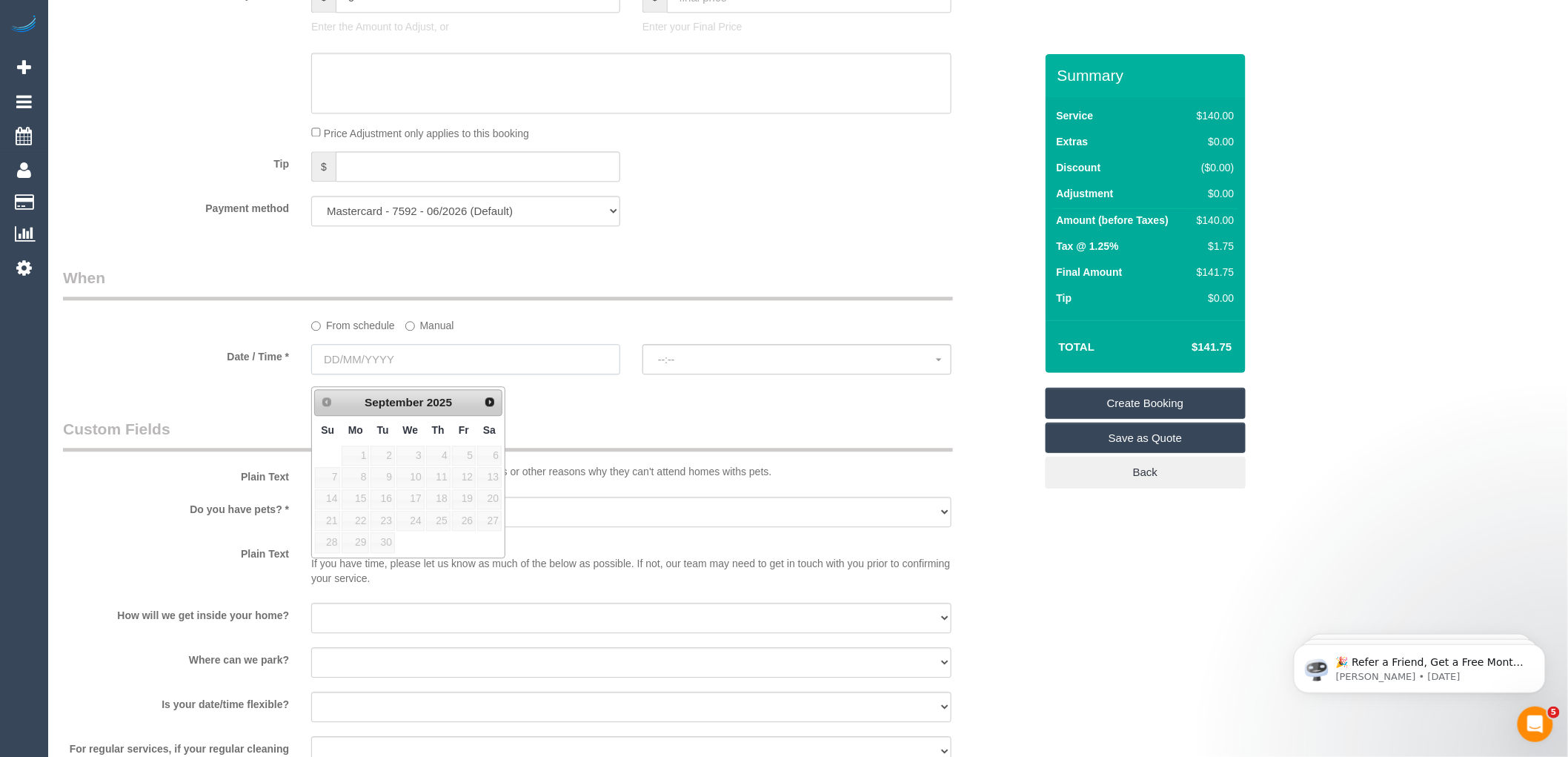
scroll to position [1399, 0]
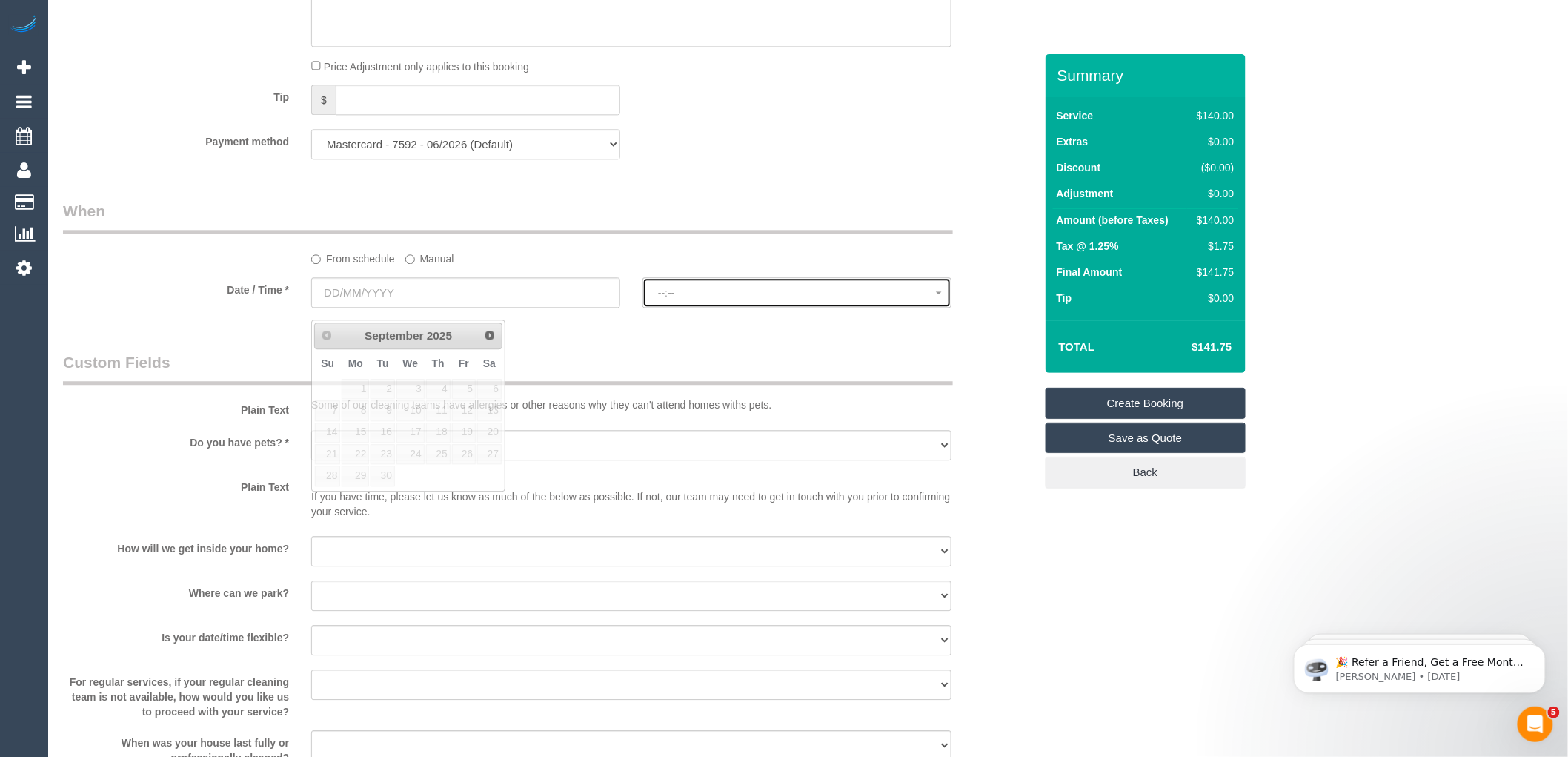
click at [742, 299] on span "--:--" at bounding box center [796, 293] width 278 height 12
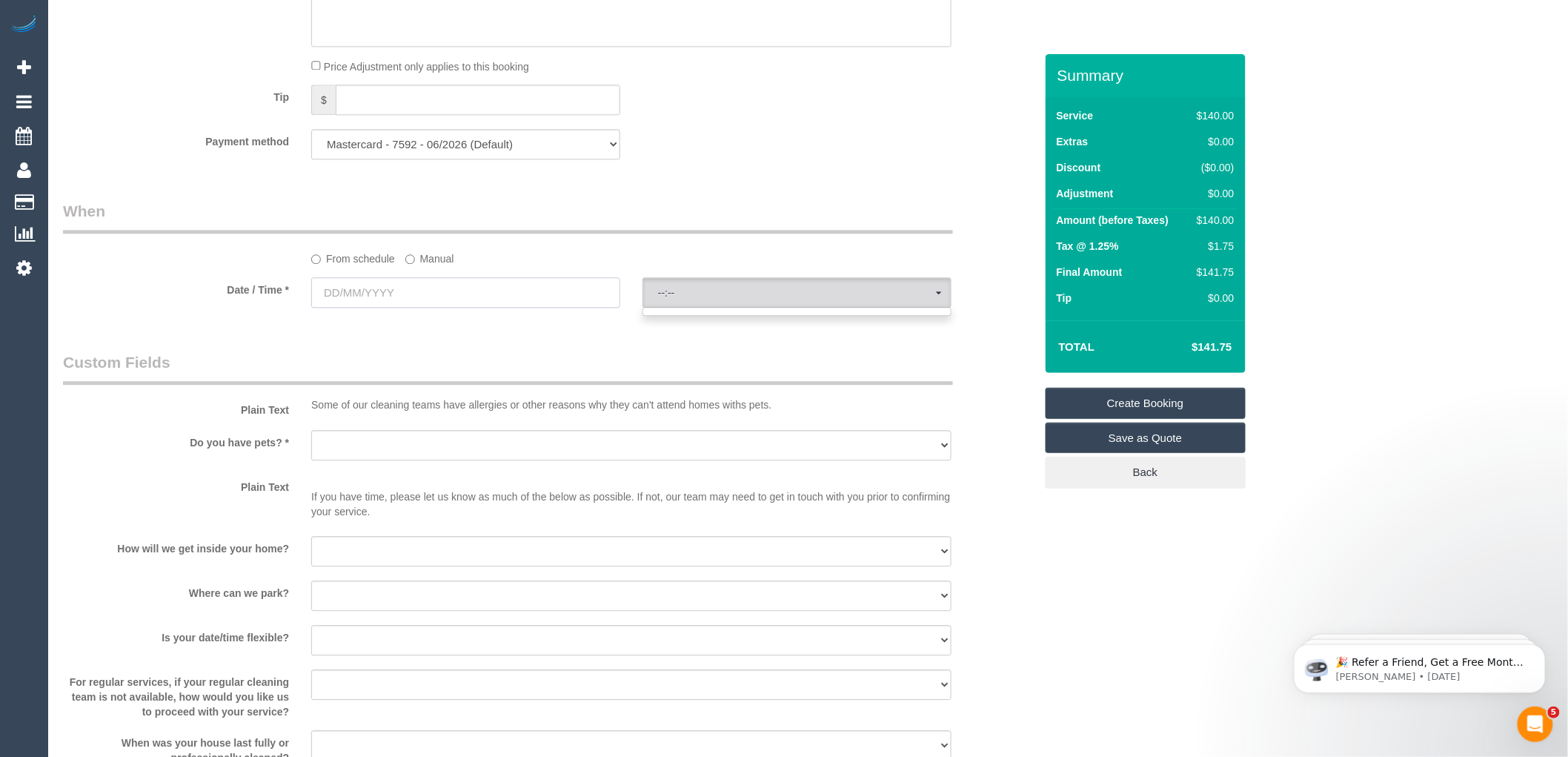
click at [410, 300] on input "text" at bounding box center [466, 293] width 309 height 30
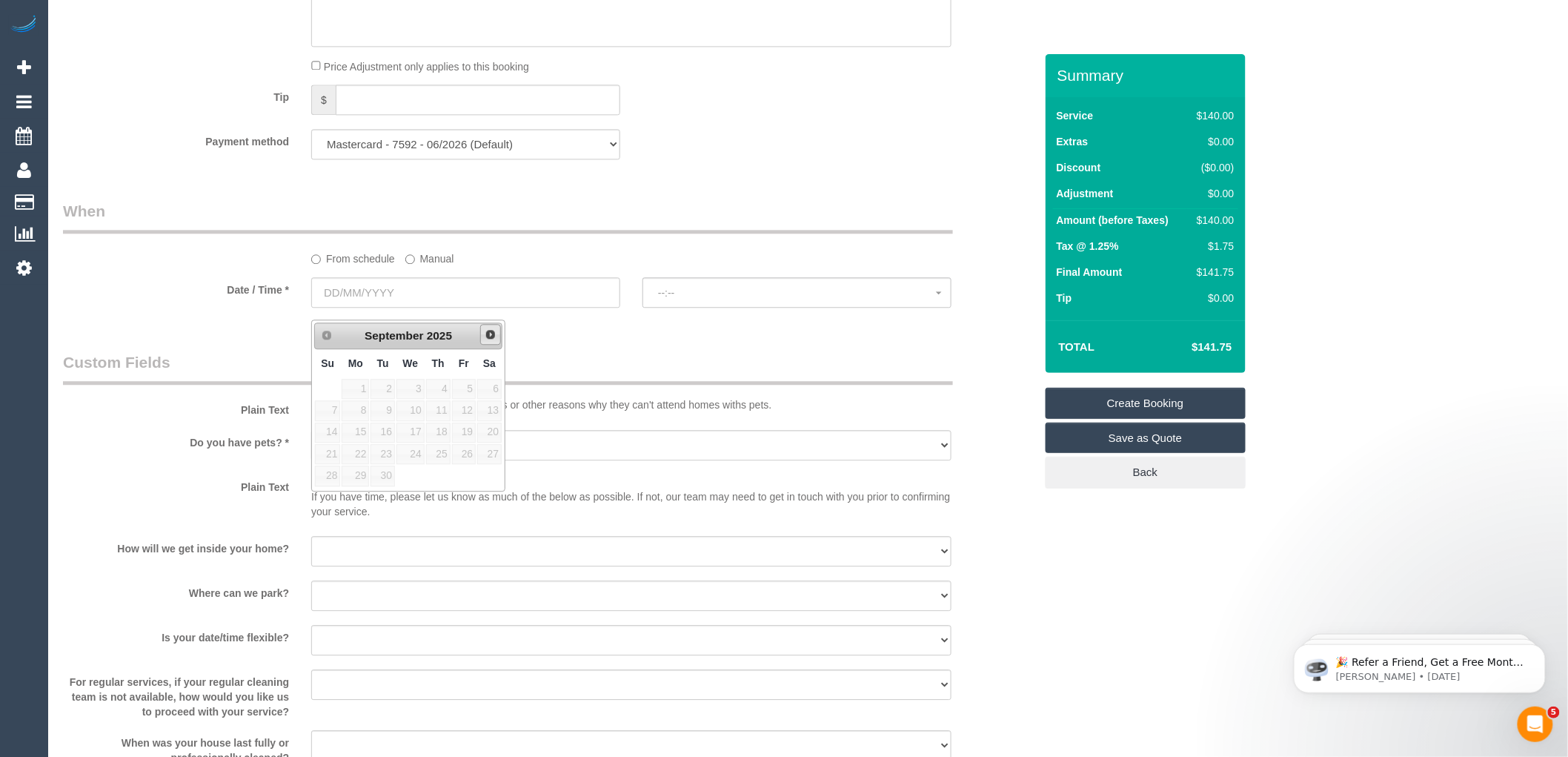
click at [487, 334] on span "Next" at bounding box center [490, 334] width 12 height 12
click at [388, 412] on link "7" at bounding box center [383, 410] width 24 height 20
type input "[DATE]"
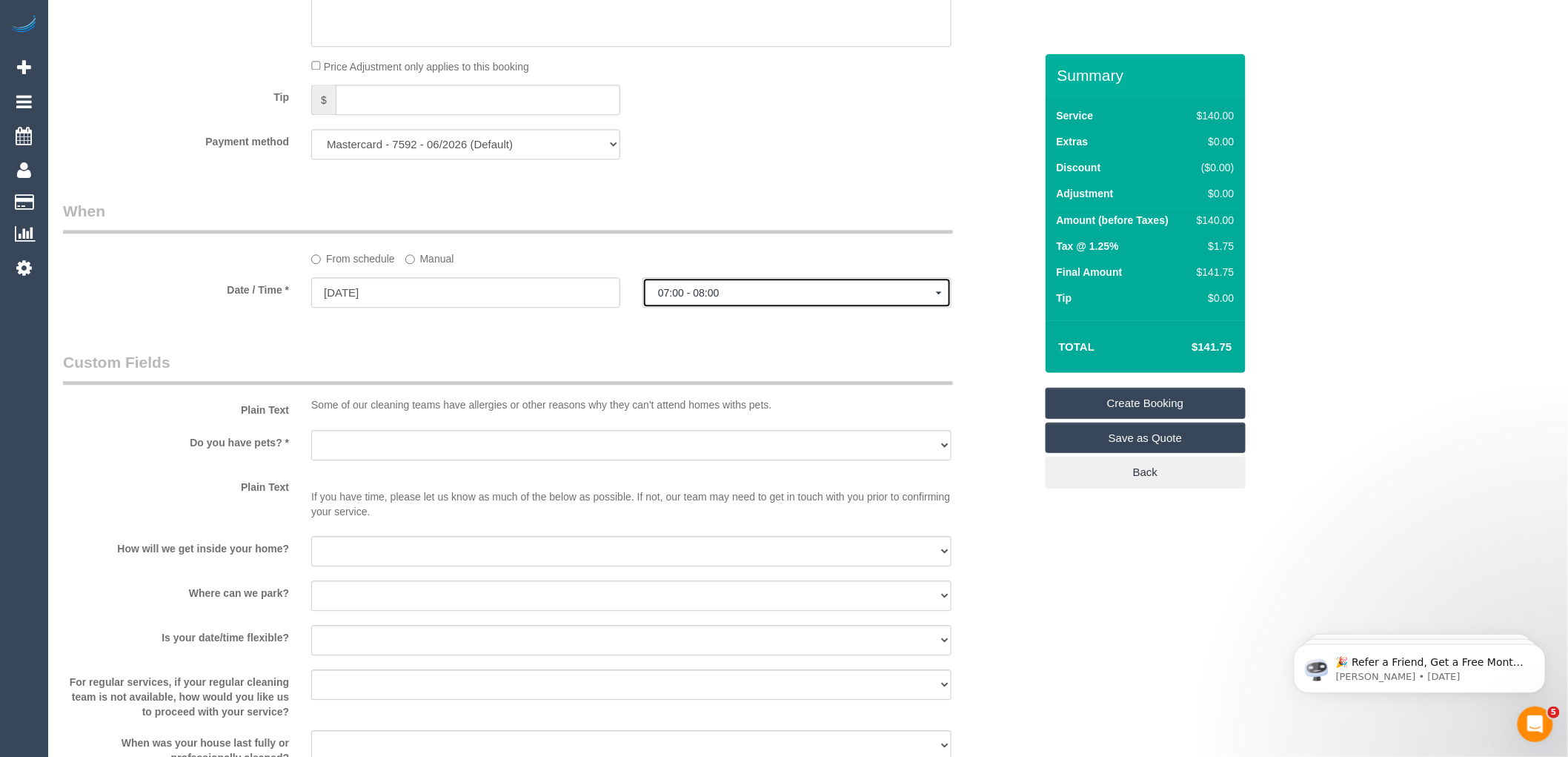
click at [705, 299] on span "07:00 - 08:00" at bounding box center [796, 293] width 278 height 12
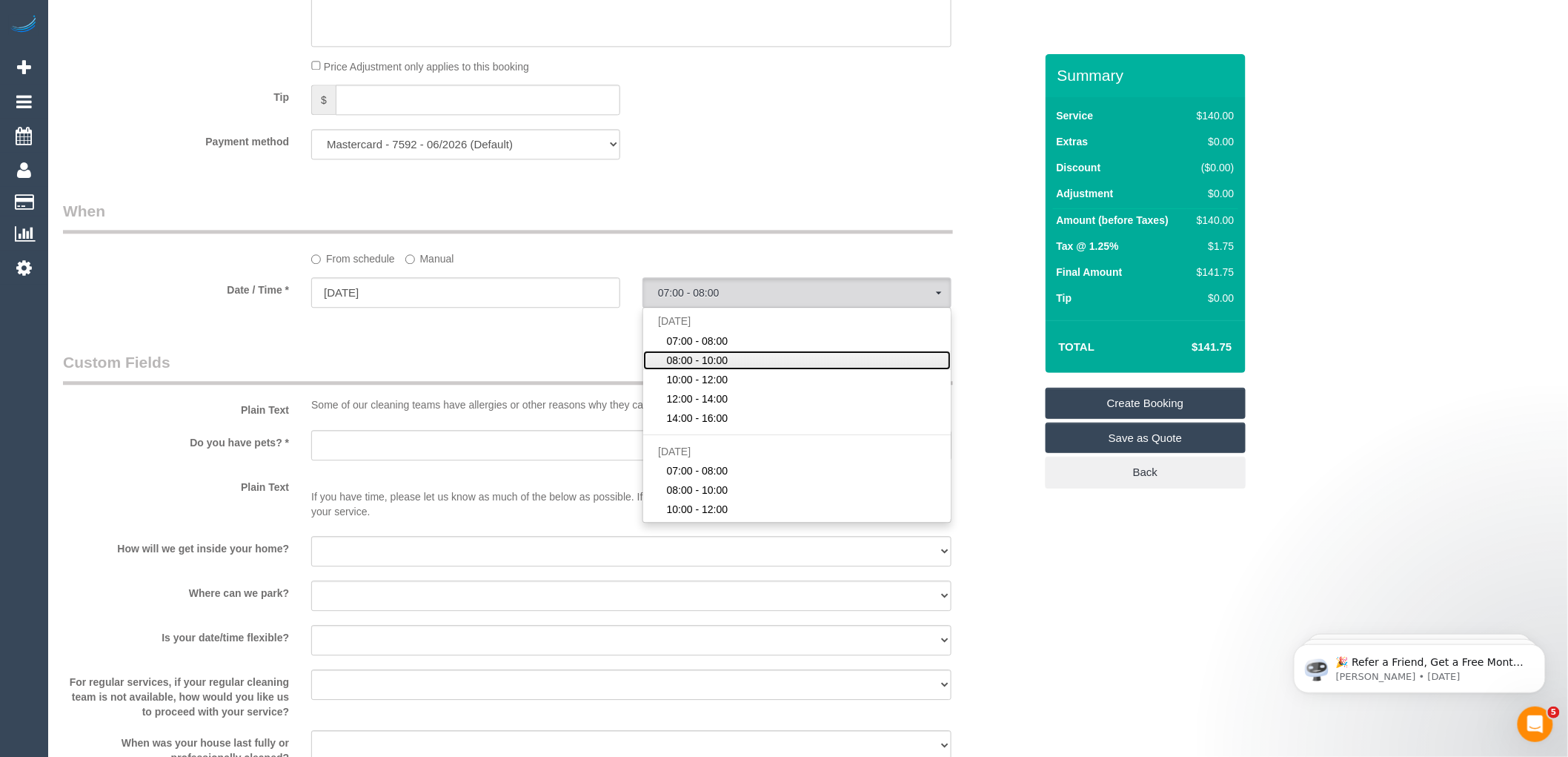
click at [714, 368] on span "08:00 - 10:00" at bounding box center [697, 360] width 62 height 15
select select "spot2"
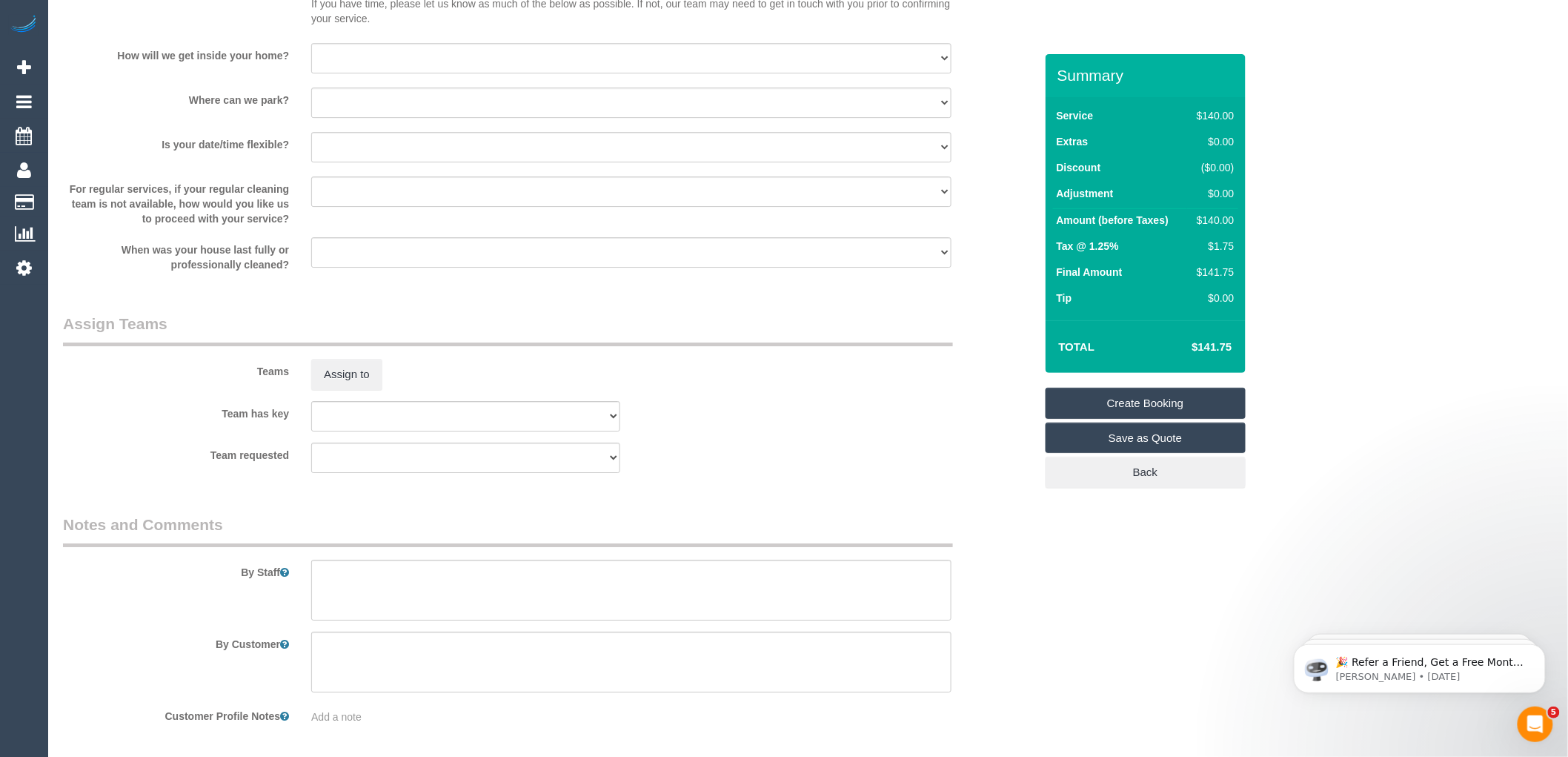
scroll to position [1963, 0]
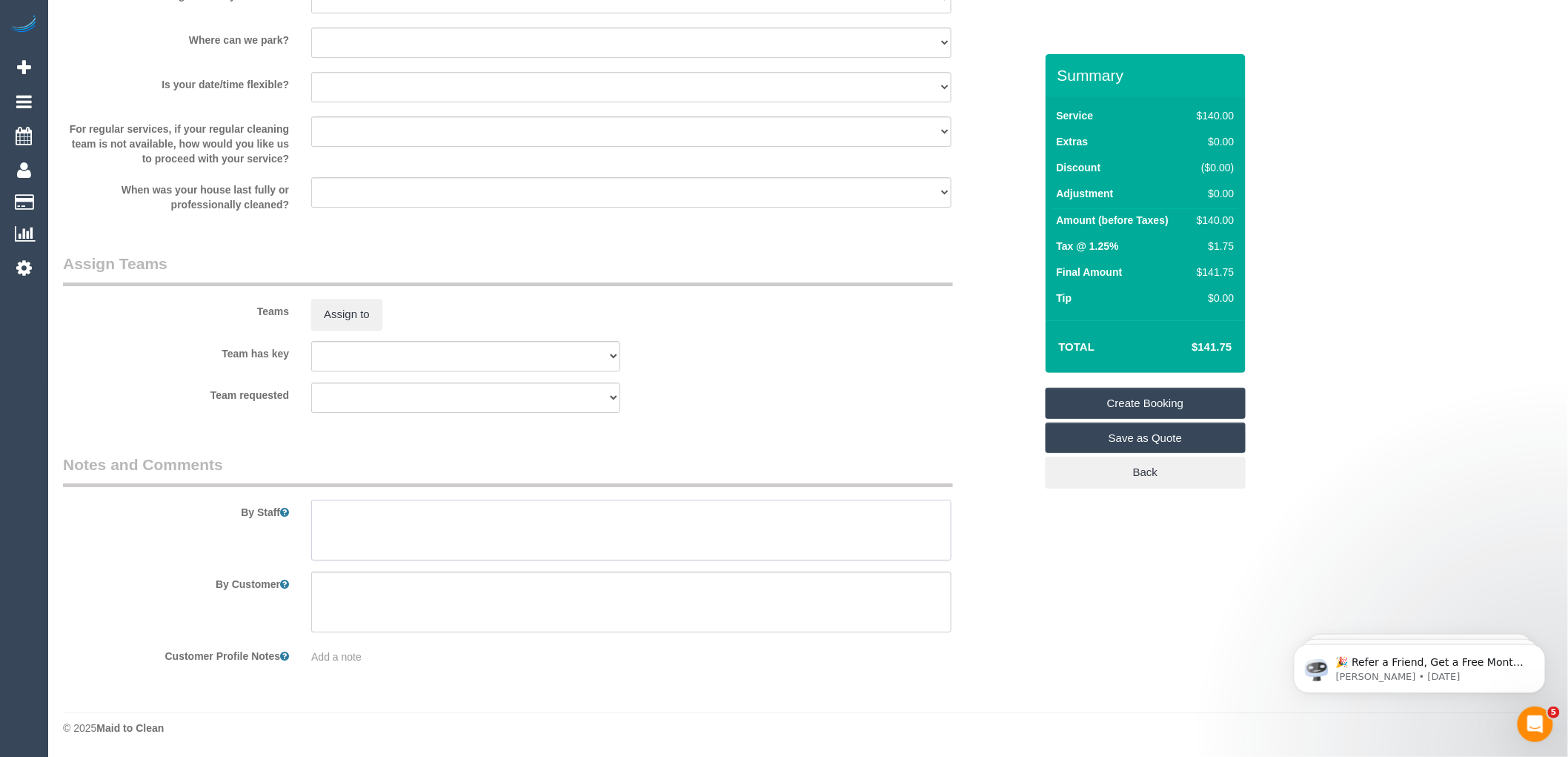
click at [363, 532] on textarea at bounding box center [632, 530] width 640 height 61
click at [353, 584] on textarea at bounding box center [632, 602] width 640 height 61
click at [331, 523] on textarea at bounding box center [632, 530] width 640 height 61
type textarea "B"
type textarea "9"
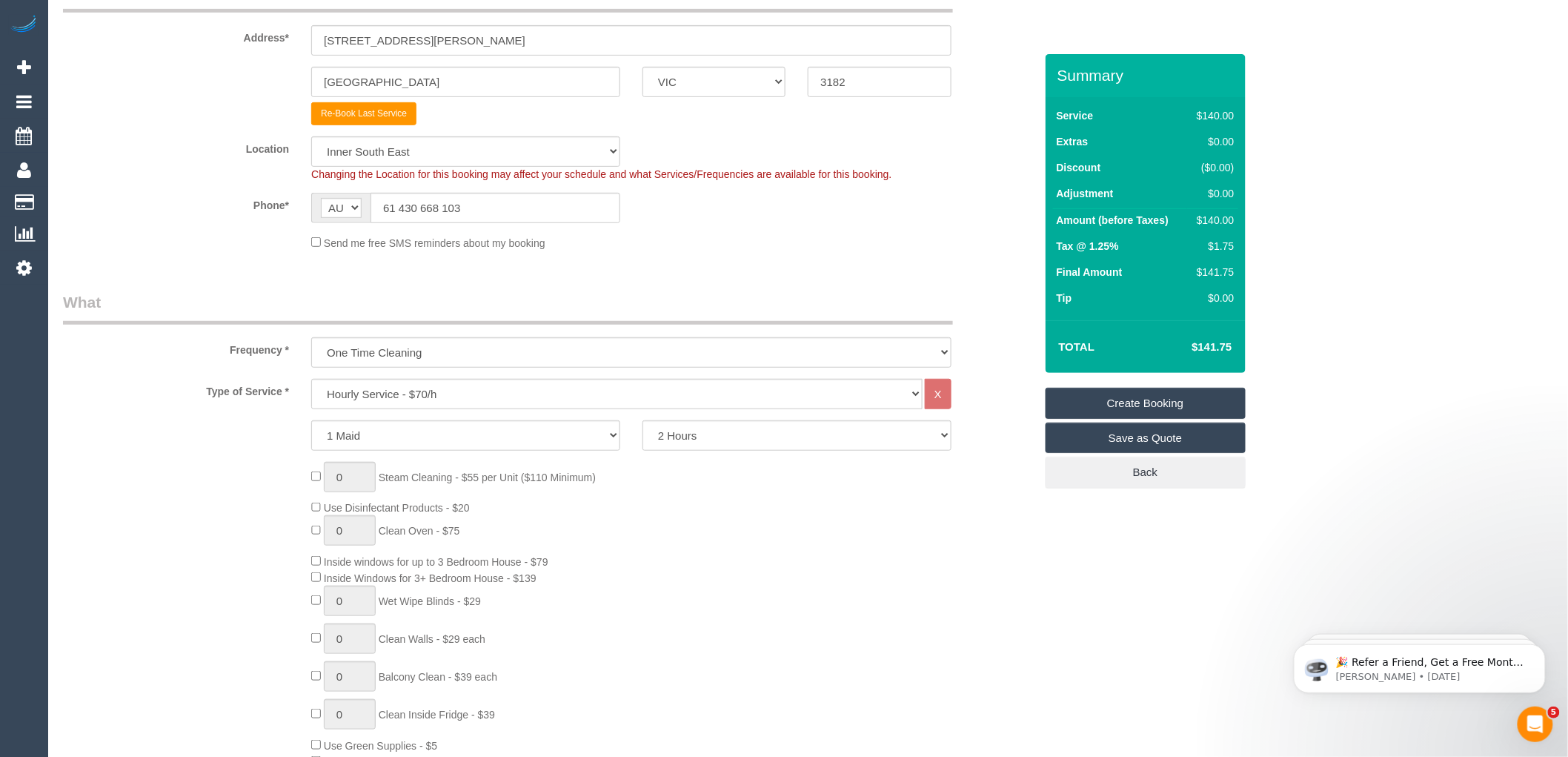
scroll to position [315, 0]
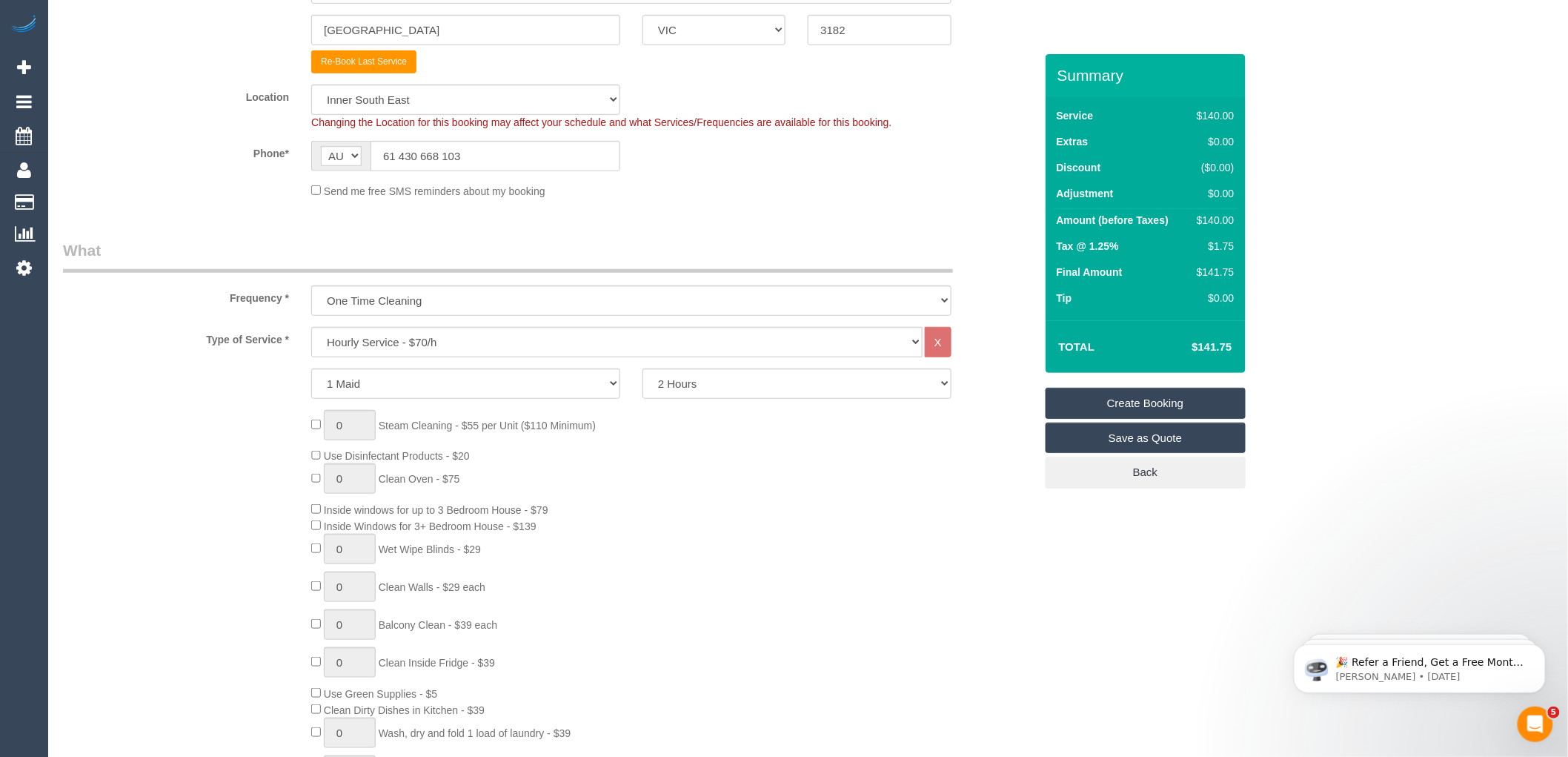
type textarea "anytime after 9 will be great"
click at [407, 305] on select "One Time Cleaning Weekly - 10% Off - 10.00% (0% for the First Booking) Fortnigh…" at bounding box center [632, 301] width 640 height 30
select select "object:5389"
click at [312, 286] on select "One Time Cleaning Weekly - 10% Off - 10.00% (0% for the First Booking) Fortnigh…" at bounding box center [632, 301] width 640 height 30
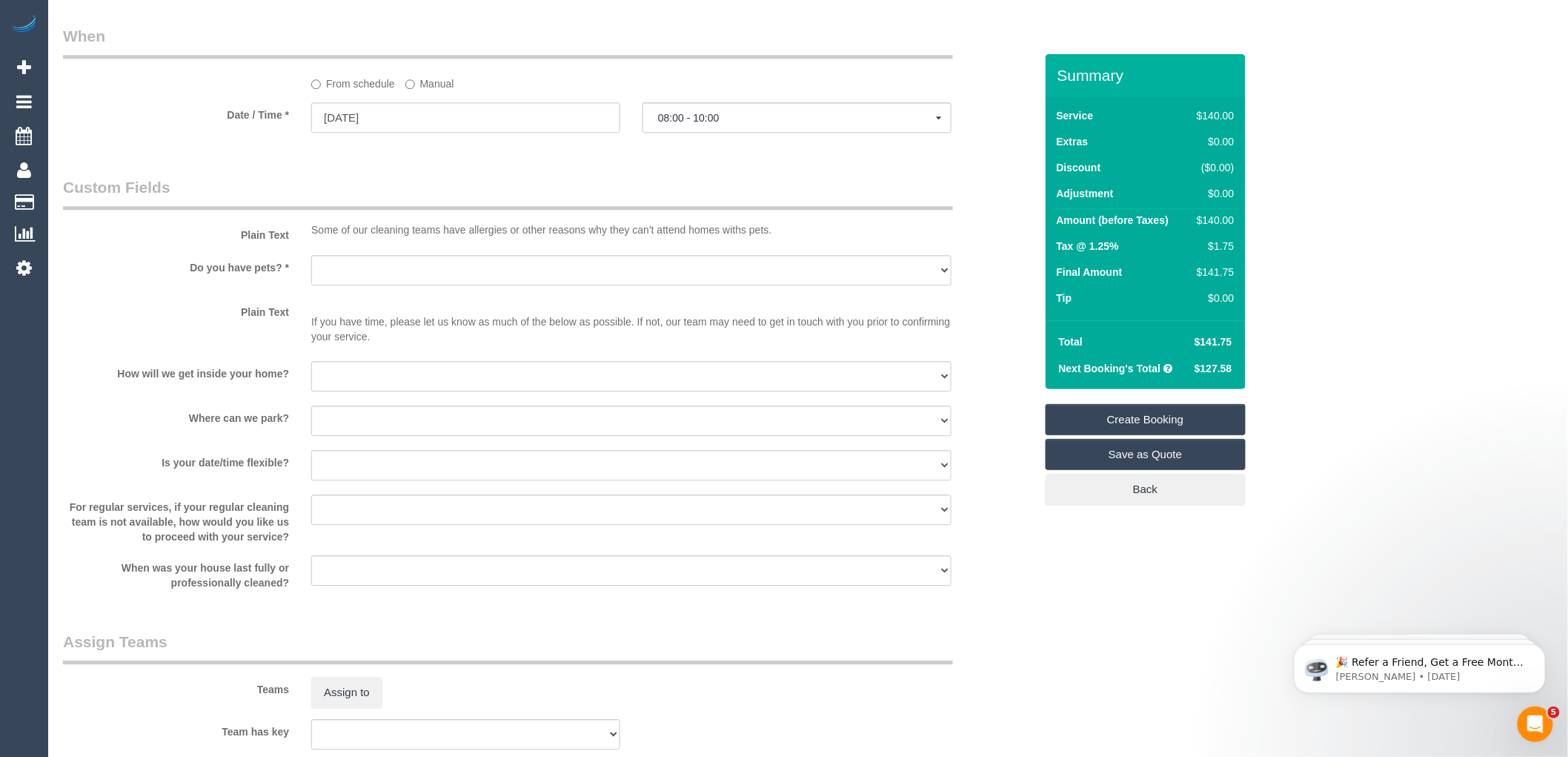
scroll to position [1633, 0]
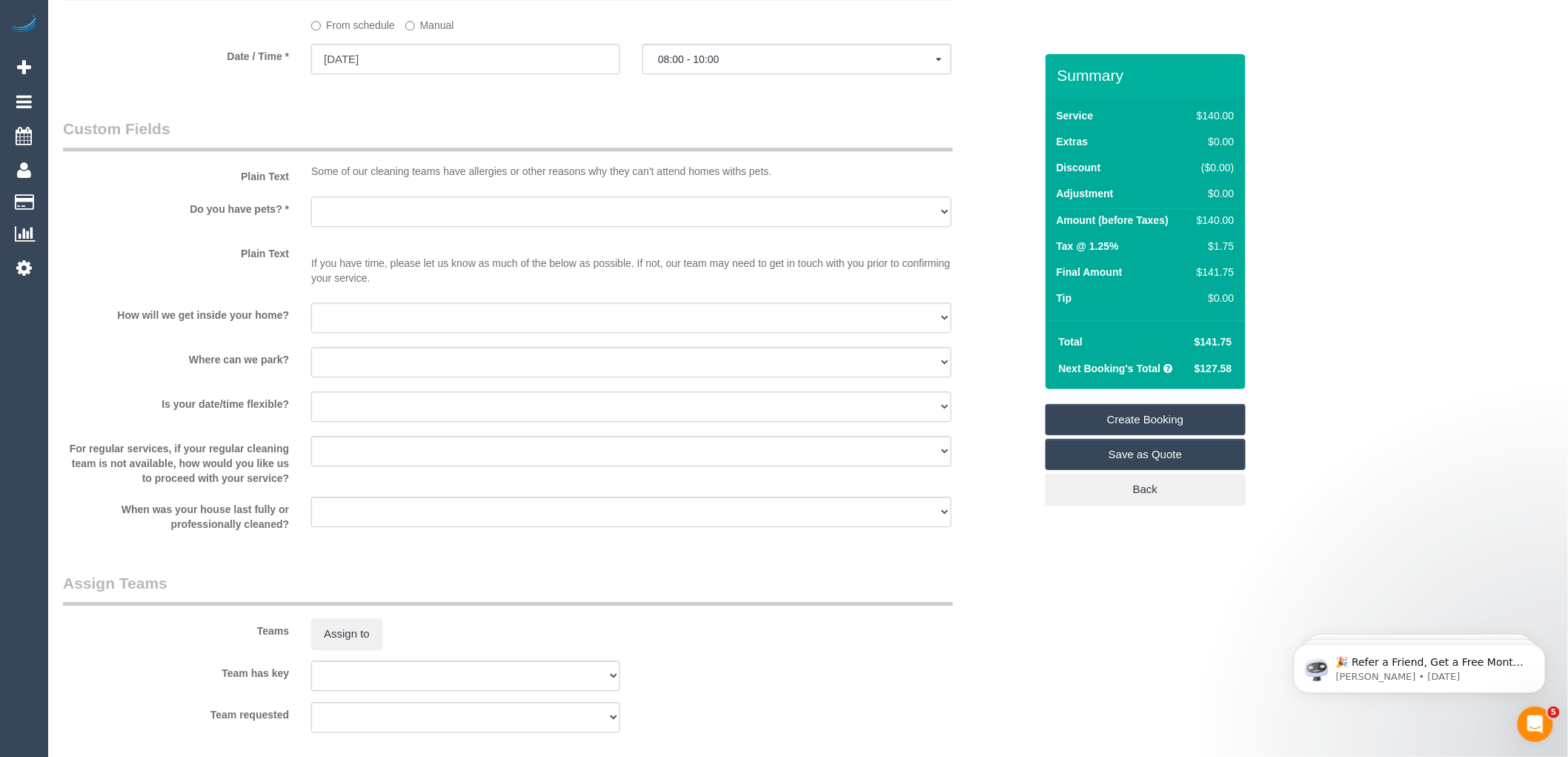
click at [398, 227] on select "Yes - Cats Yes - Dogs No pets Yes - Dogs and Cats Yes - Other" at bounding box center [632, 211] width 640 height 30
select select "number:28"
click at [312, 206] on select "Yes - Cats Yes - Dogs No pets Yes - Dogs and Cats Yes - Other" at bounding box center [632, 211] width 640 height 30
click at [380, 326] on select "I will be home Key will be left (please provide details below) Lock box/Access …" at bounding box center [632, 317] width 640 height 30
select select "number:14"
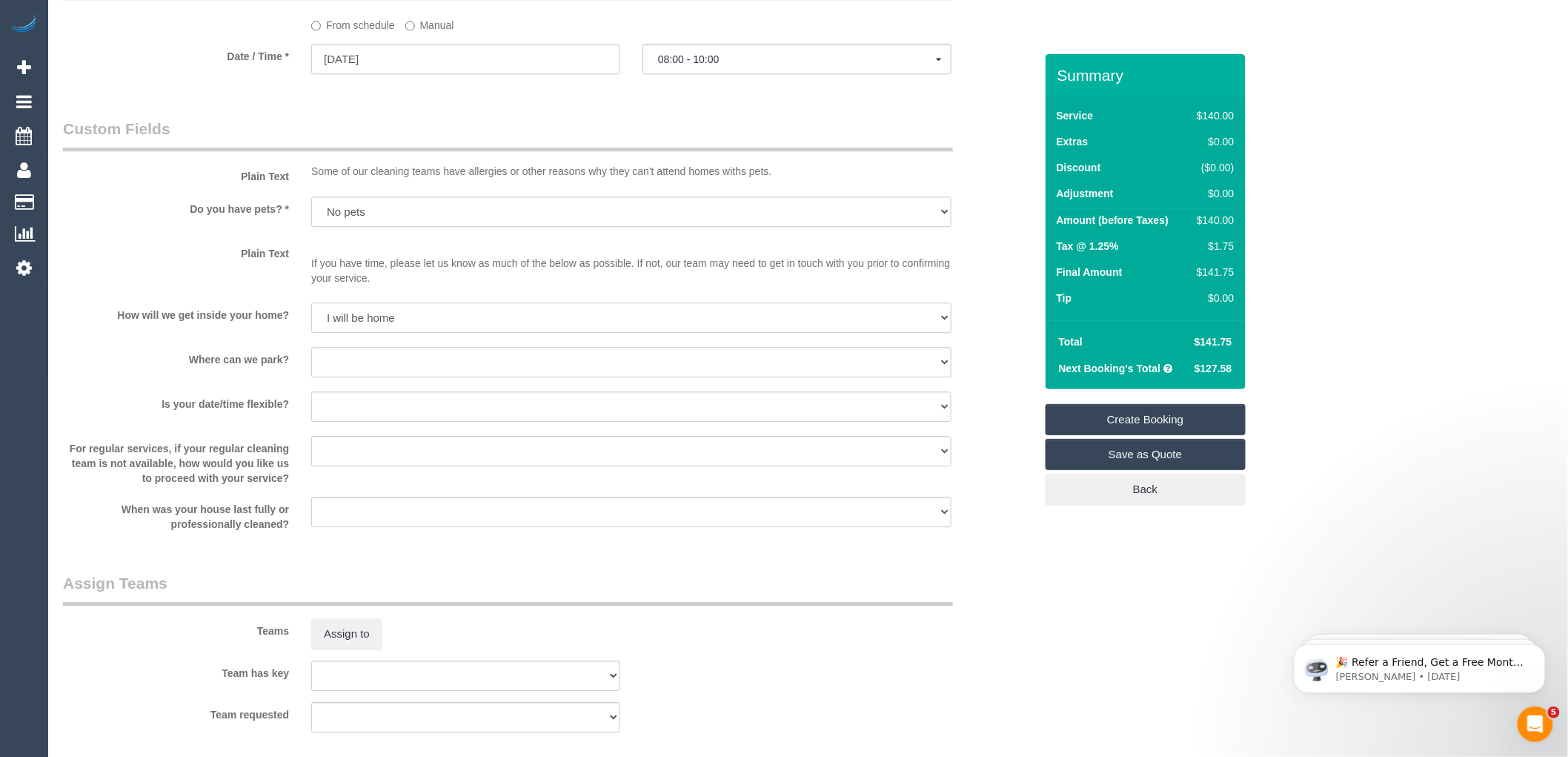
click at [312, 312] on select "I will be home Key will be left (please provide details below) Lock box/Access …" at bounding box center [632, 317] width 640 height 30
click at [382, 367] on select "I will provide parking on-site Free street parking Paid street parking (cost wi…" at bounding box center [632, 362] width 640 height 30
select select "number:19"
click at [312, 358] on select "I will provide parking on-site Free street parking Paid street parking (cost wi…" at bounding box center [632, 362] width 640 height 30
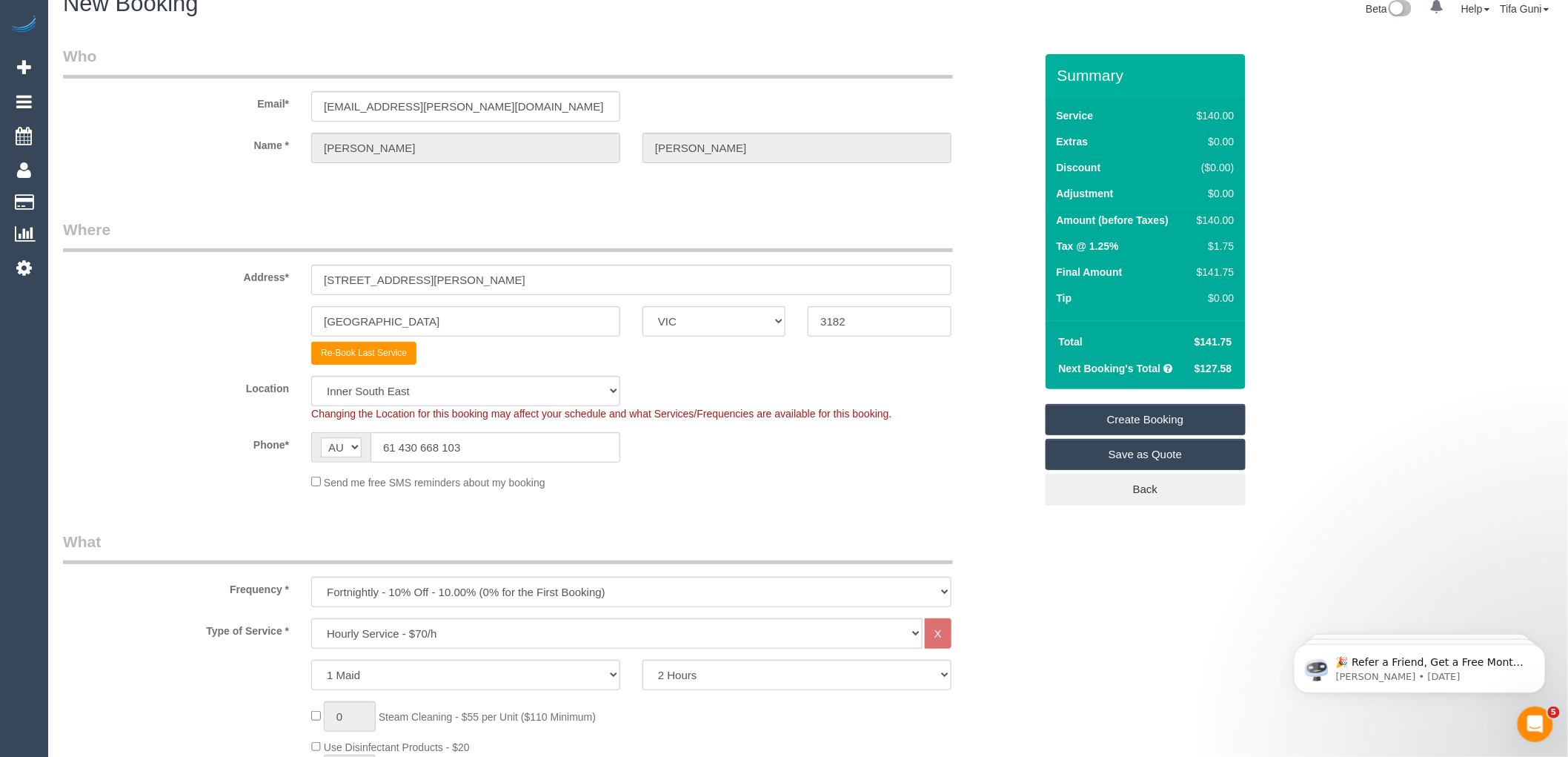
scroll to position [0, 0]
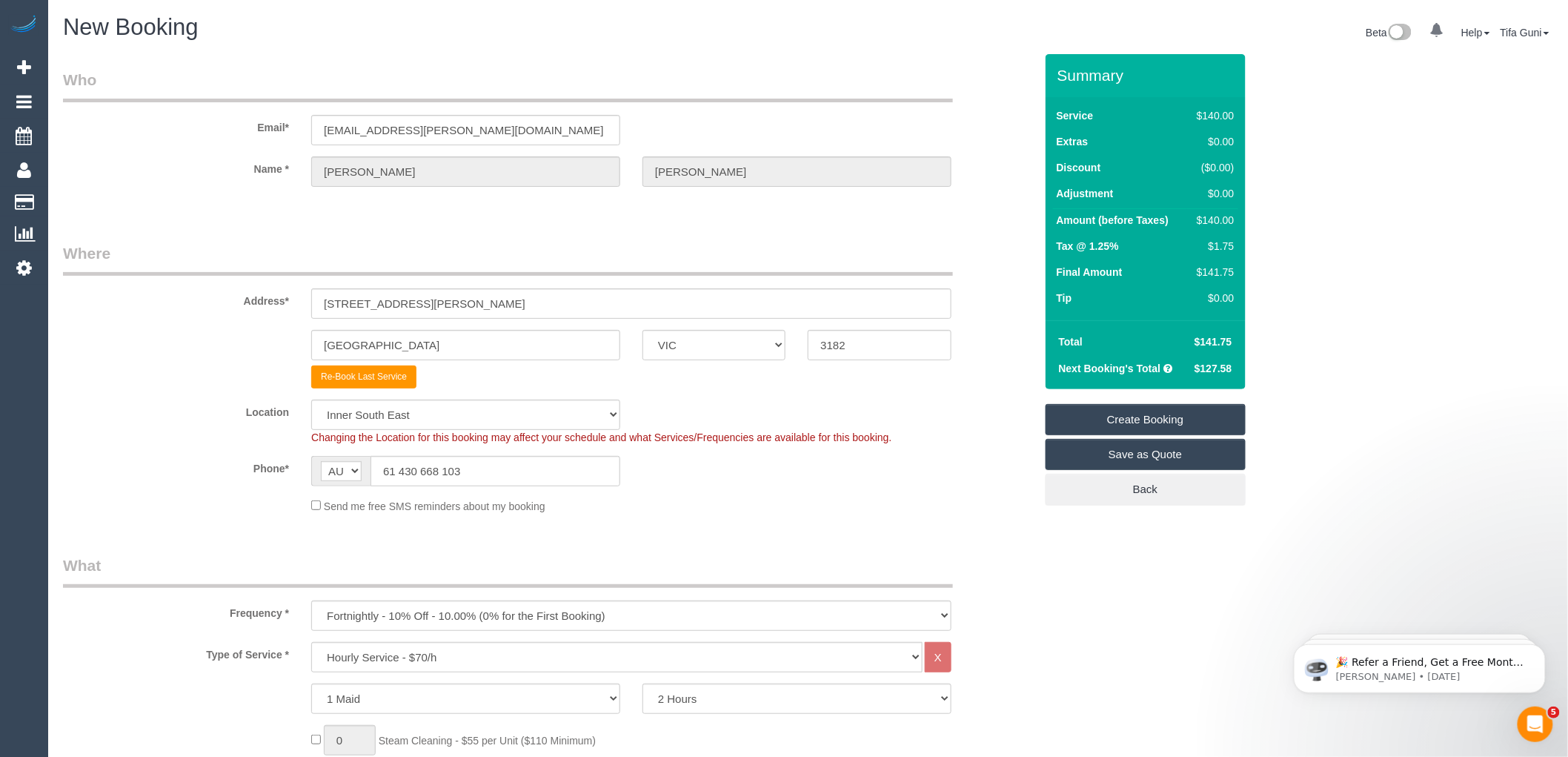
click at [513, 209] on fieldset "Who Email* jadey.bennett@gmail.com Name * Jade Bennett" at bounding box center [549, 141] width 972 height 144
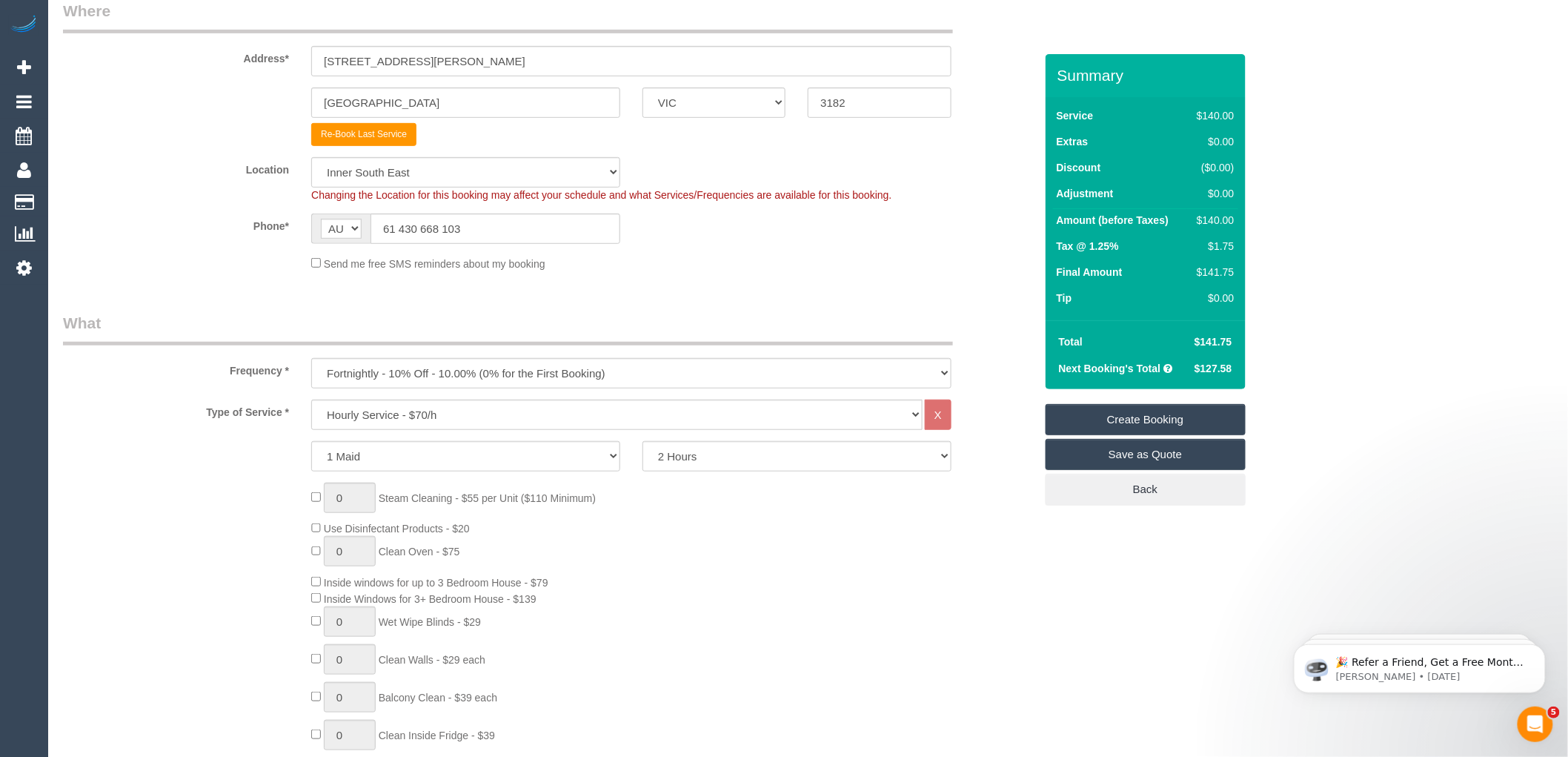
scroll to position [247, 0]
click at [712, 454] on select "2 Hours 2.5 Hours 3 Hours 3.5 Hours 4 Hours 4.5 Hours 5 Hours 5.5 Hours 6 Hours…" at bounding box center [797, 452] width 309 height 30
click at [469, 440] on select "1 Maid 2 Maids" at bounding box center [466, 452] width 309 height 30
click at [443, 408] on select "Hourly Service - $70/h Hourly Service - $65/h Hourly Service - $60/h Hourly Ser…" at bounding box center [617, 411] width 611 height 30
select select "213"
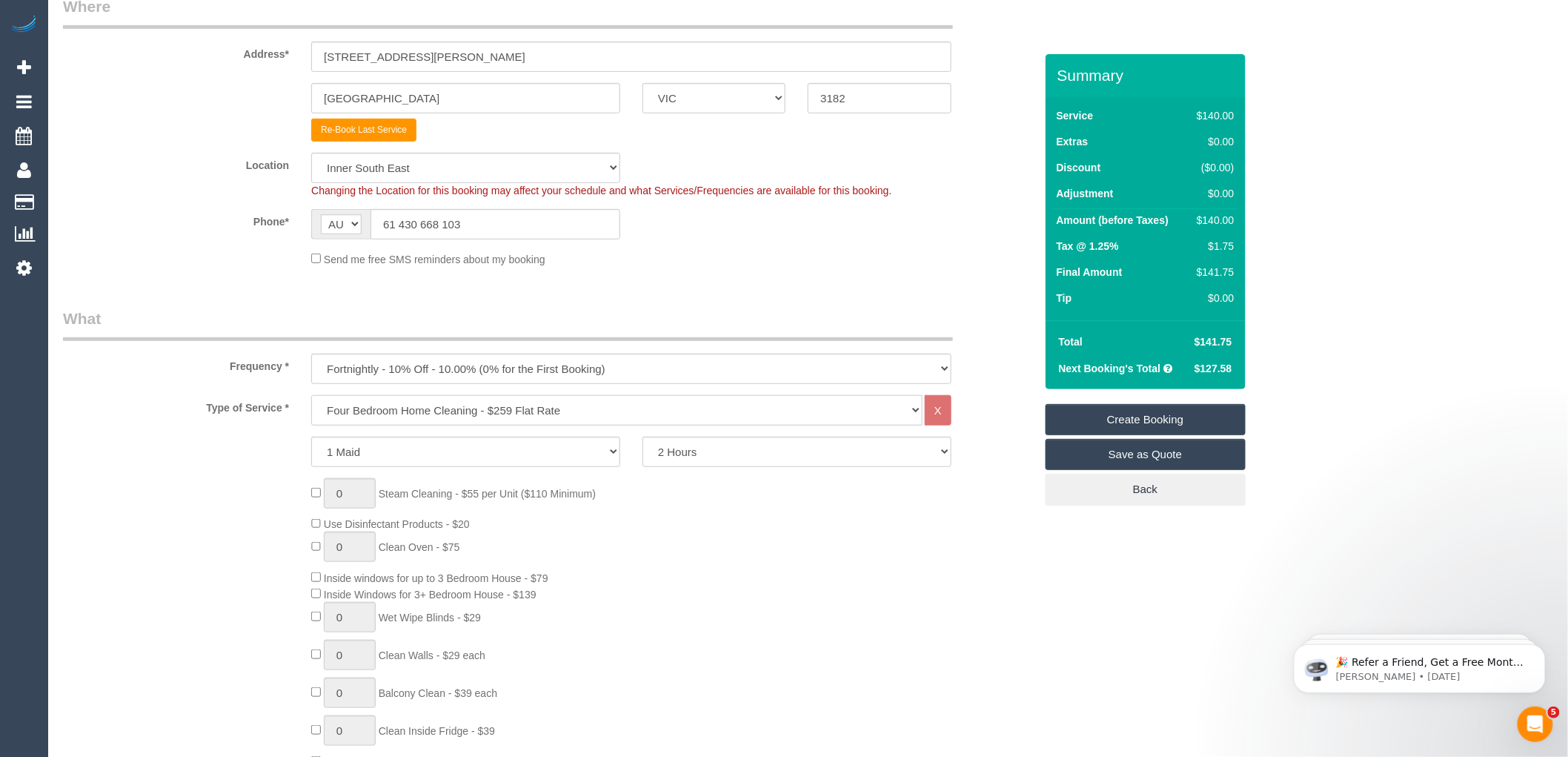
click at [312, 396] on select "Hourly Service - $70/h Hourly Service - $65/h Hourly Service - $60/h Hourly Ser…" at bounding box center [617, 411] width 611 height 30
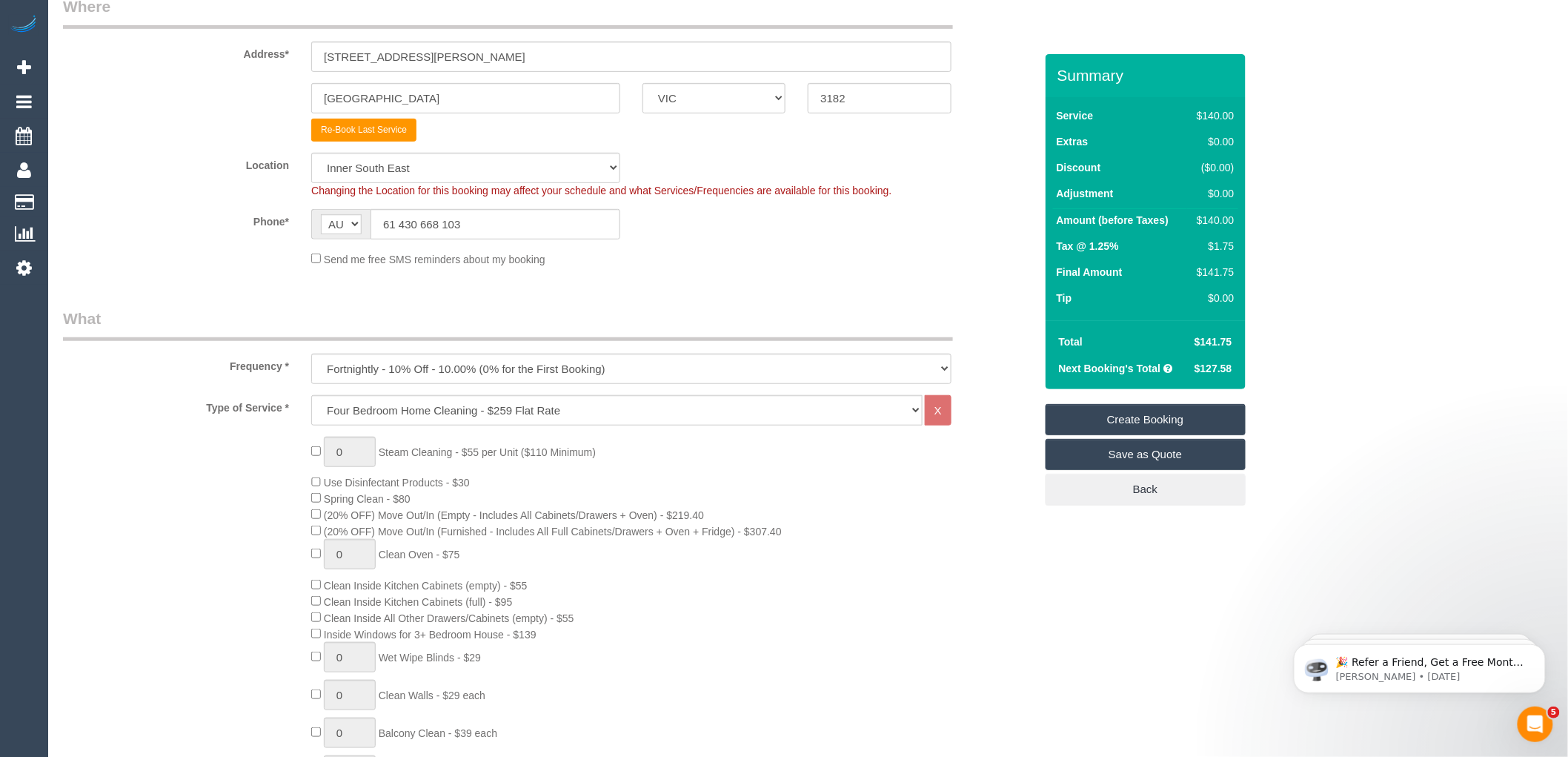
click at [720, 479] on div "0 Steam Cleaning - $55 per Unit ($110 Minimum) Use Disinfectant Products - $30 …" at bounding box center [673, 696] width 745 height 519
select select "spot27"
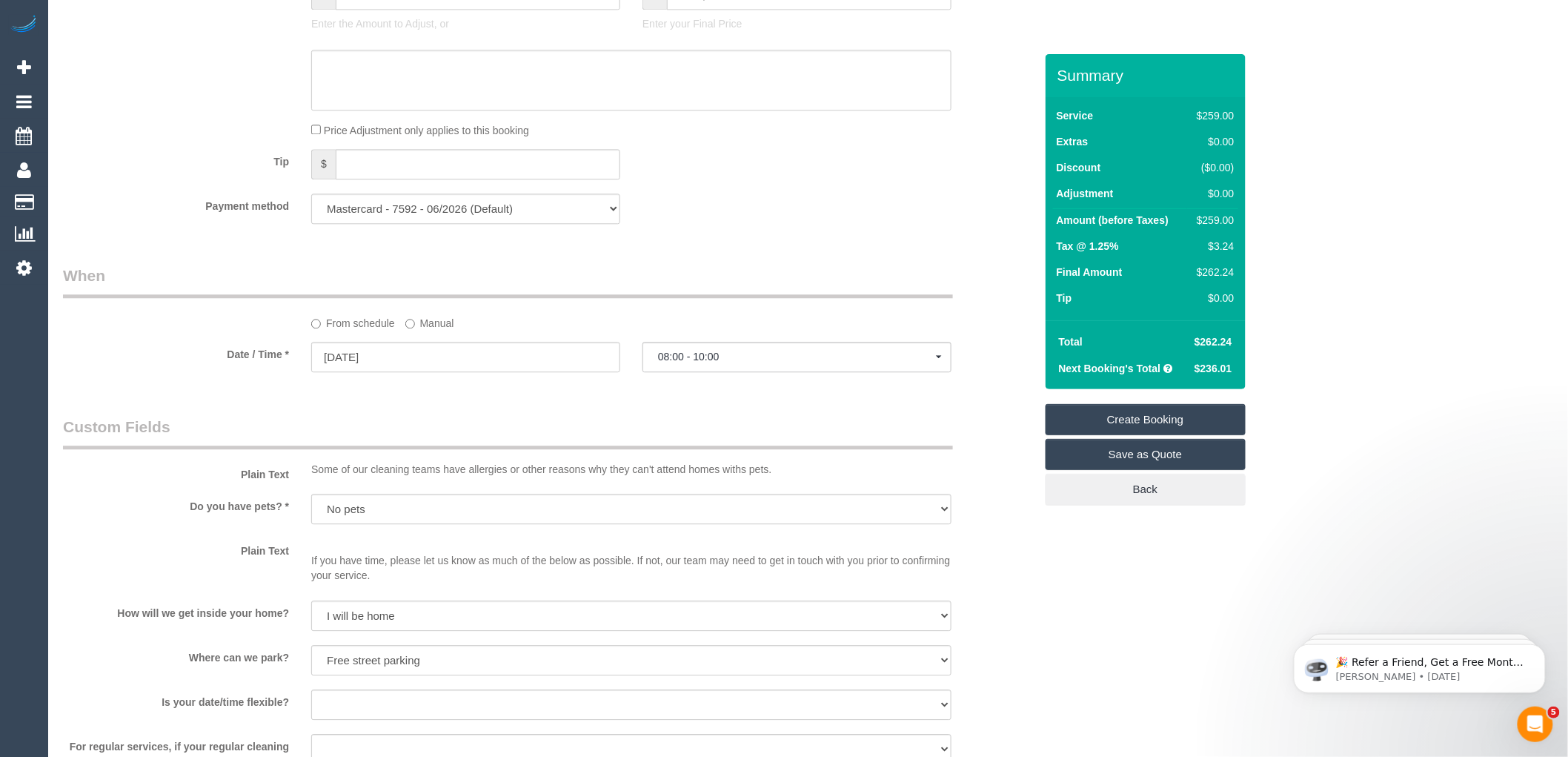
scroll to position [1482, 0]
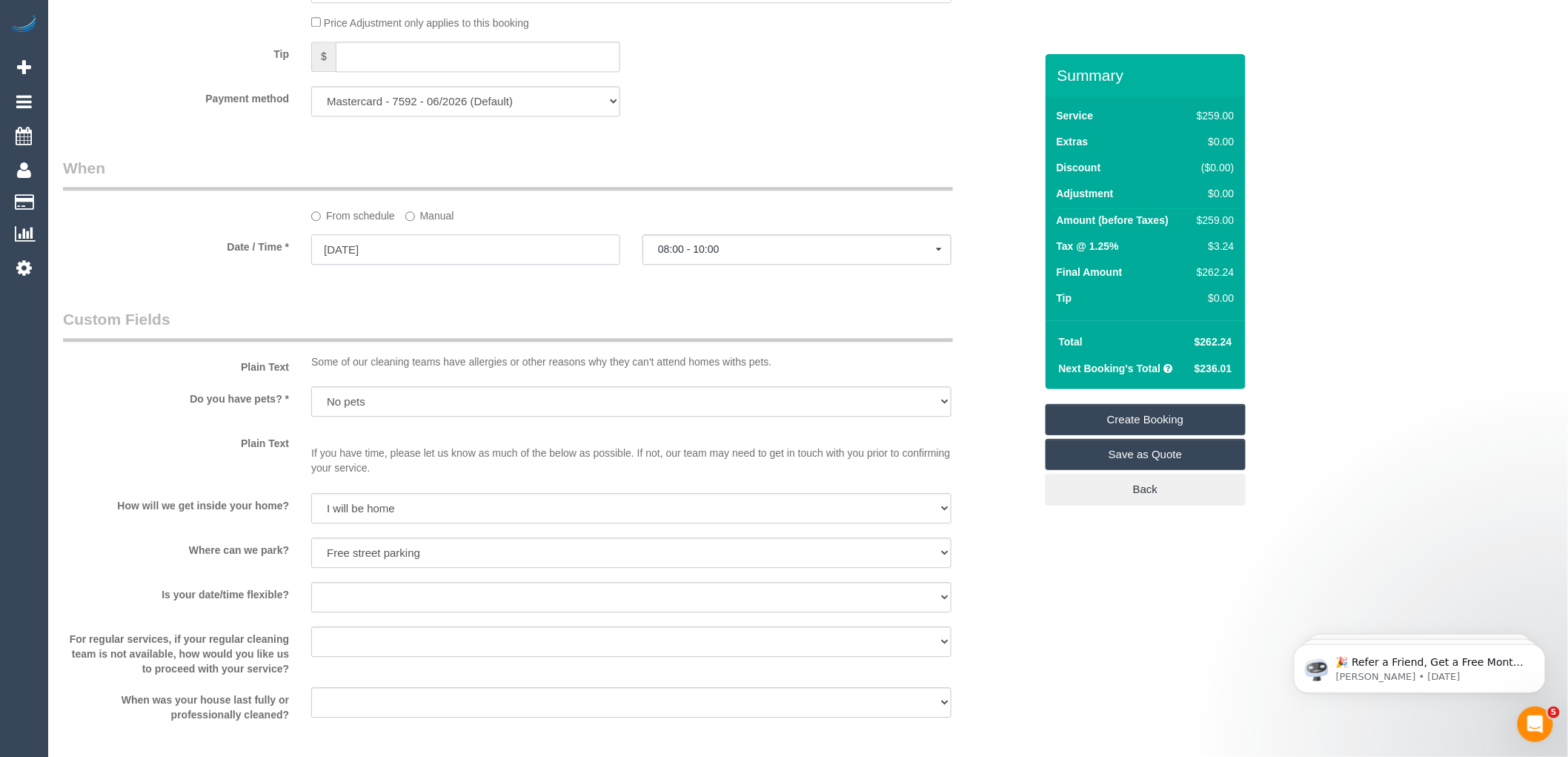
click at [365, 260] on input "07/10/2025" at bounding box center [466, 249] width 309 height 30
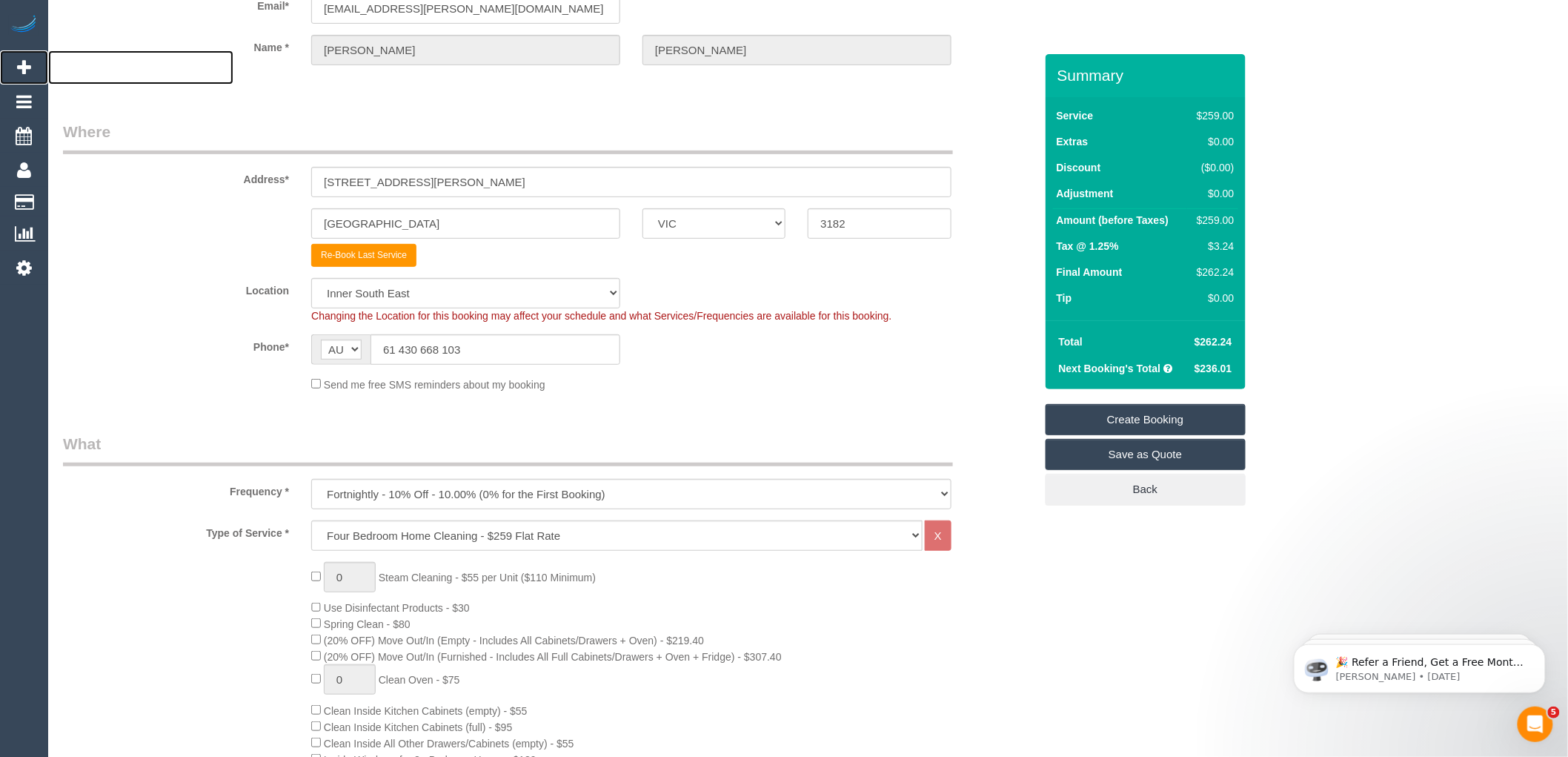
scroll to position [0, 0]
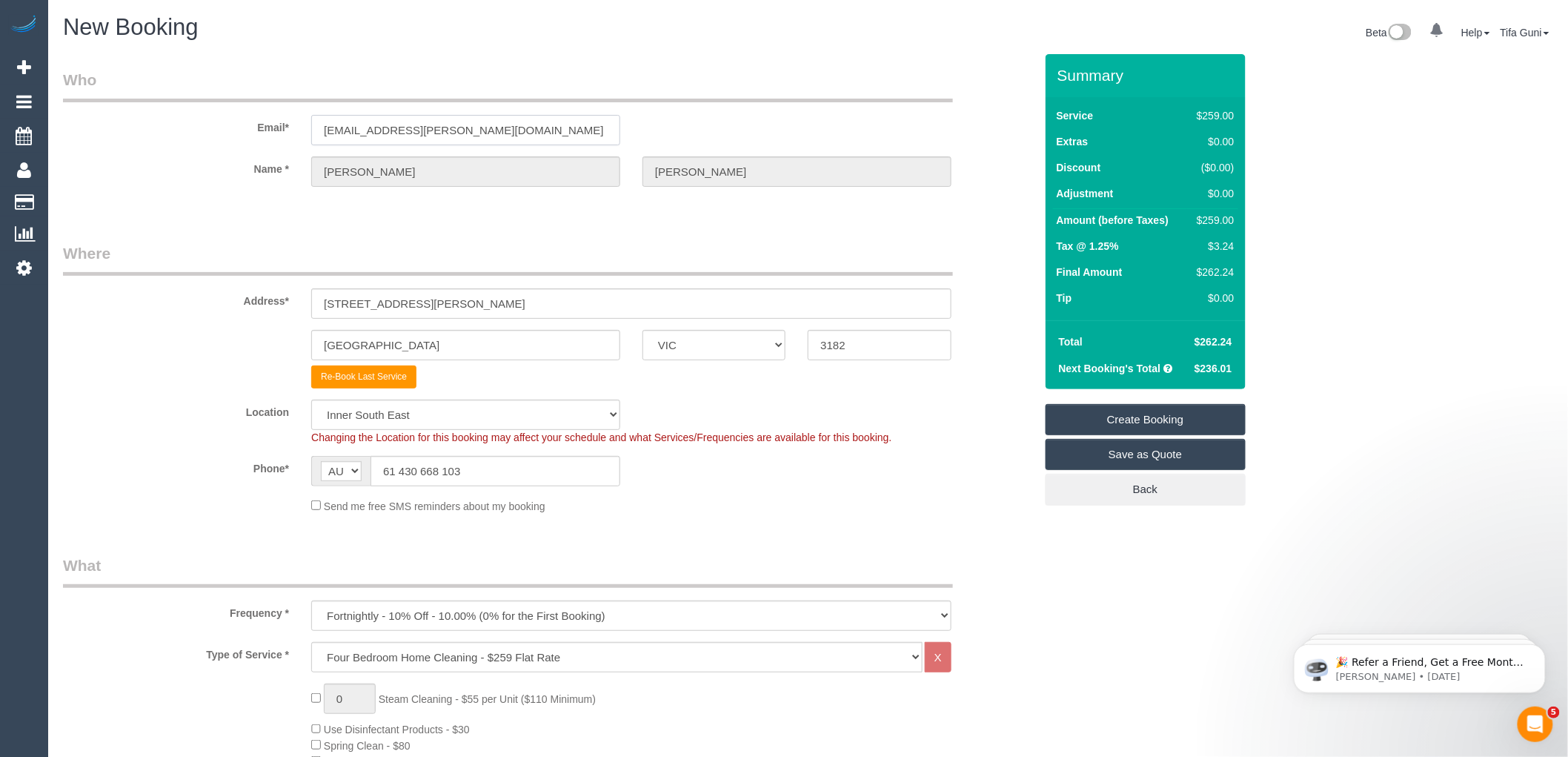
drag, startPoint x: 456, startPoint y: 131, endPoint x: 198, endPoint y: 138, distance: 258.1
click at [198, 138] on div "Email* jadey.bennett@gmail.com" at bounding box center [549, 107] width 994 height 77
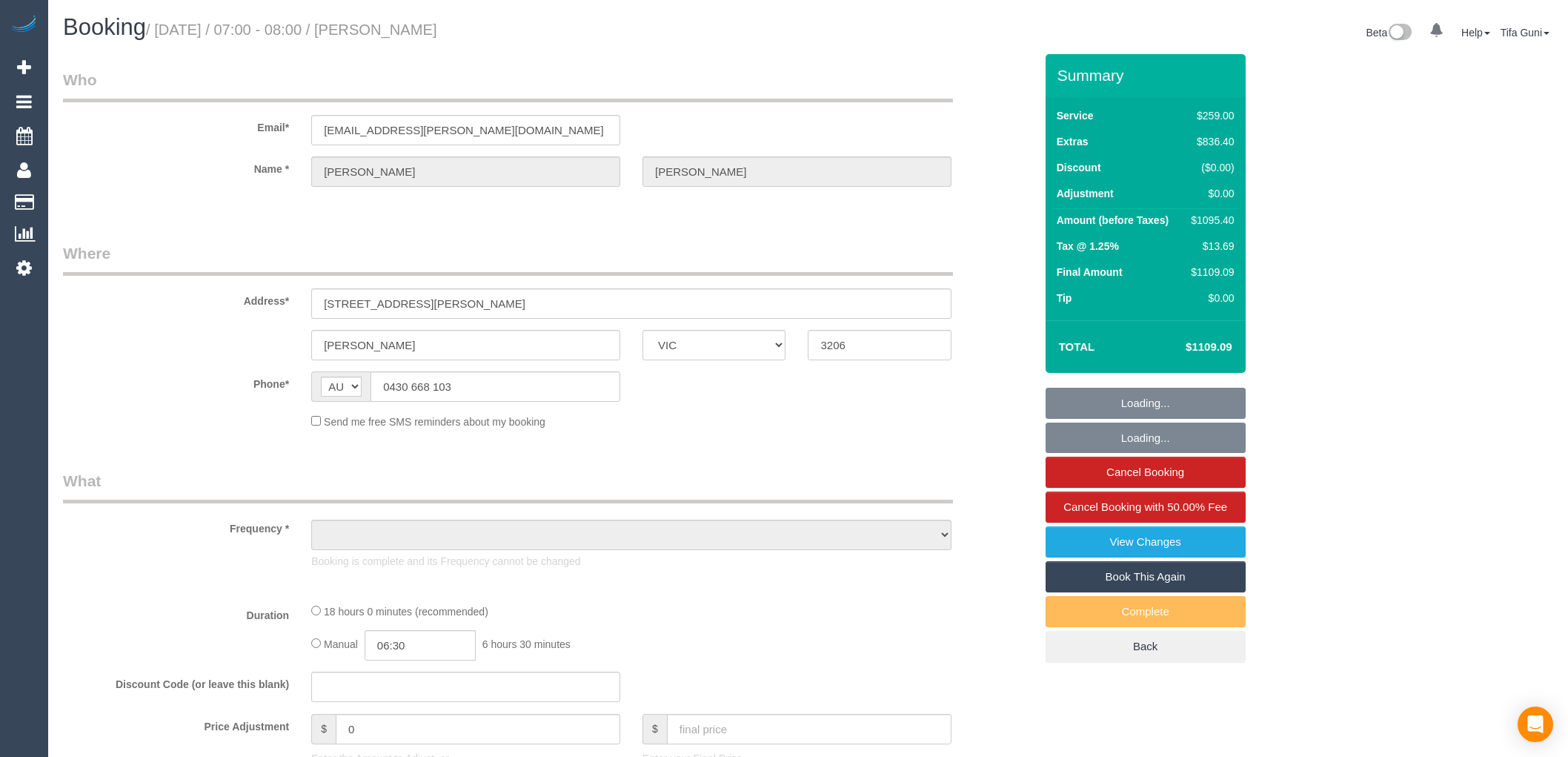
select select "VIC"
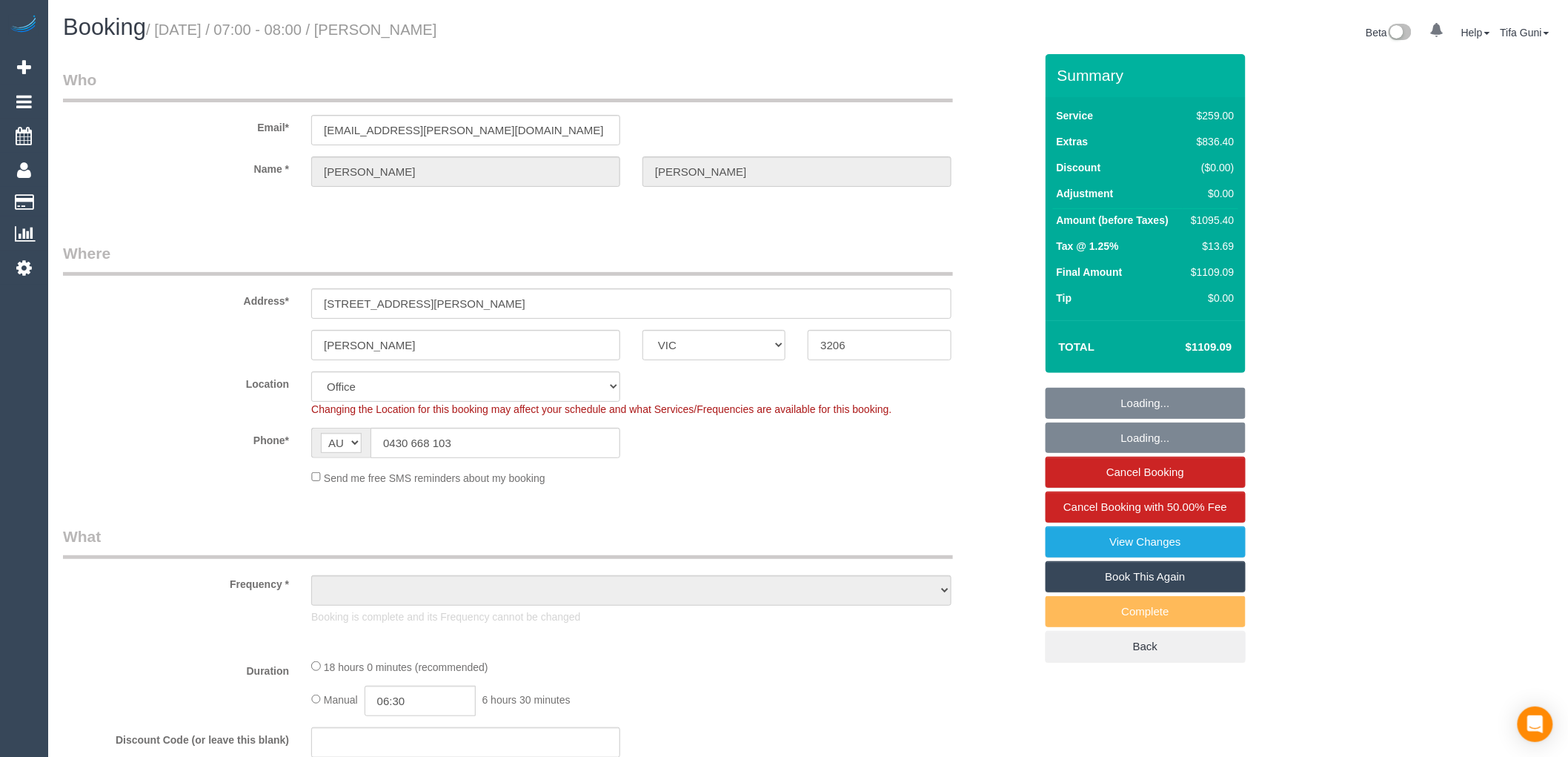
select select "number:28"
select select "number:14"
select select "number:19"
select select "number:36"
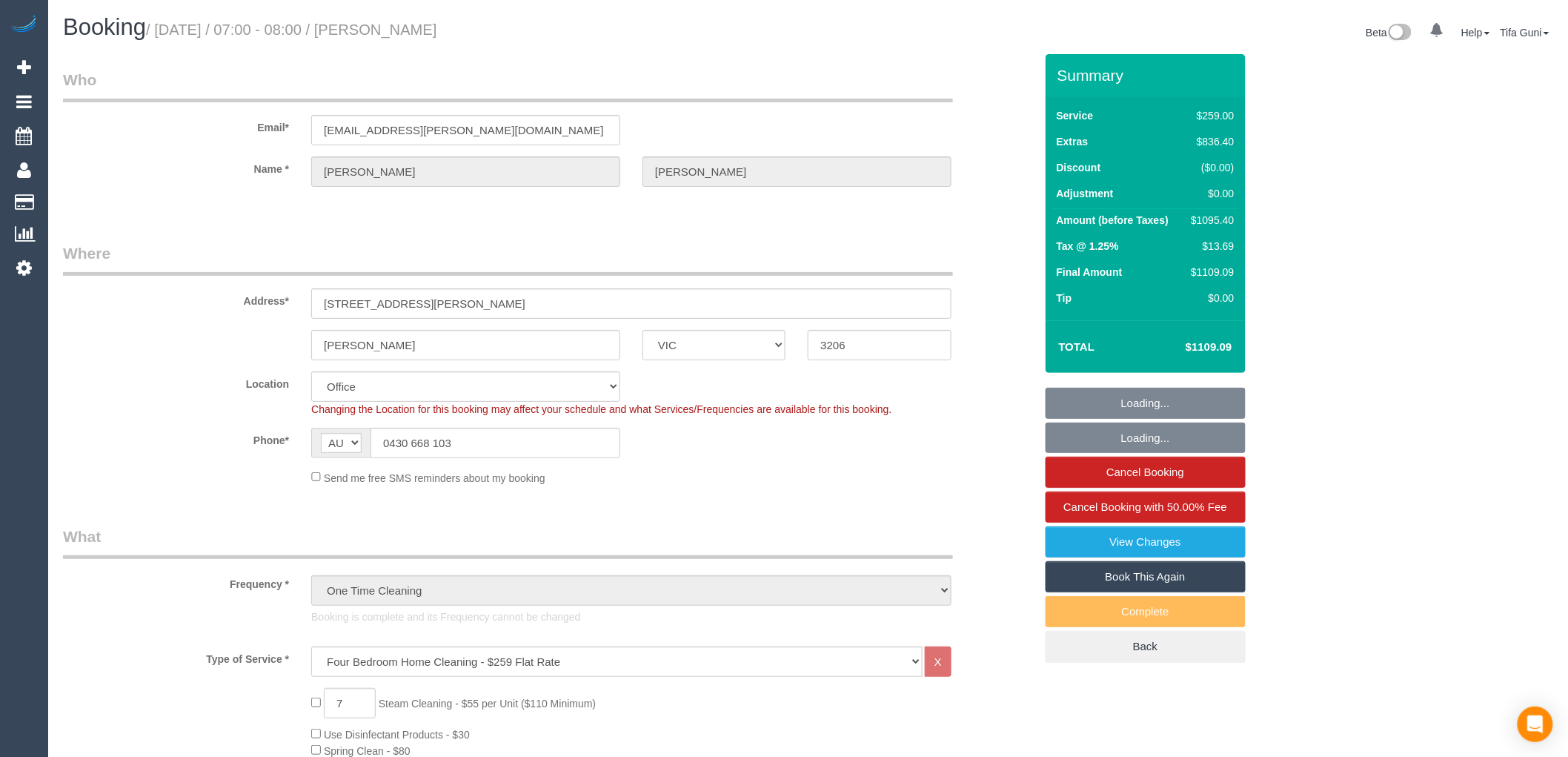
select select "object:2114"
select select "string:stripe-pm_1S4rt52GScqysDRVnhxRJnn7"
select select "object:2215"
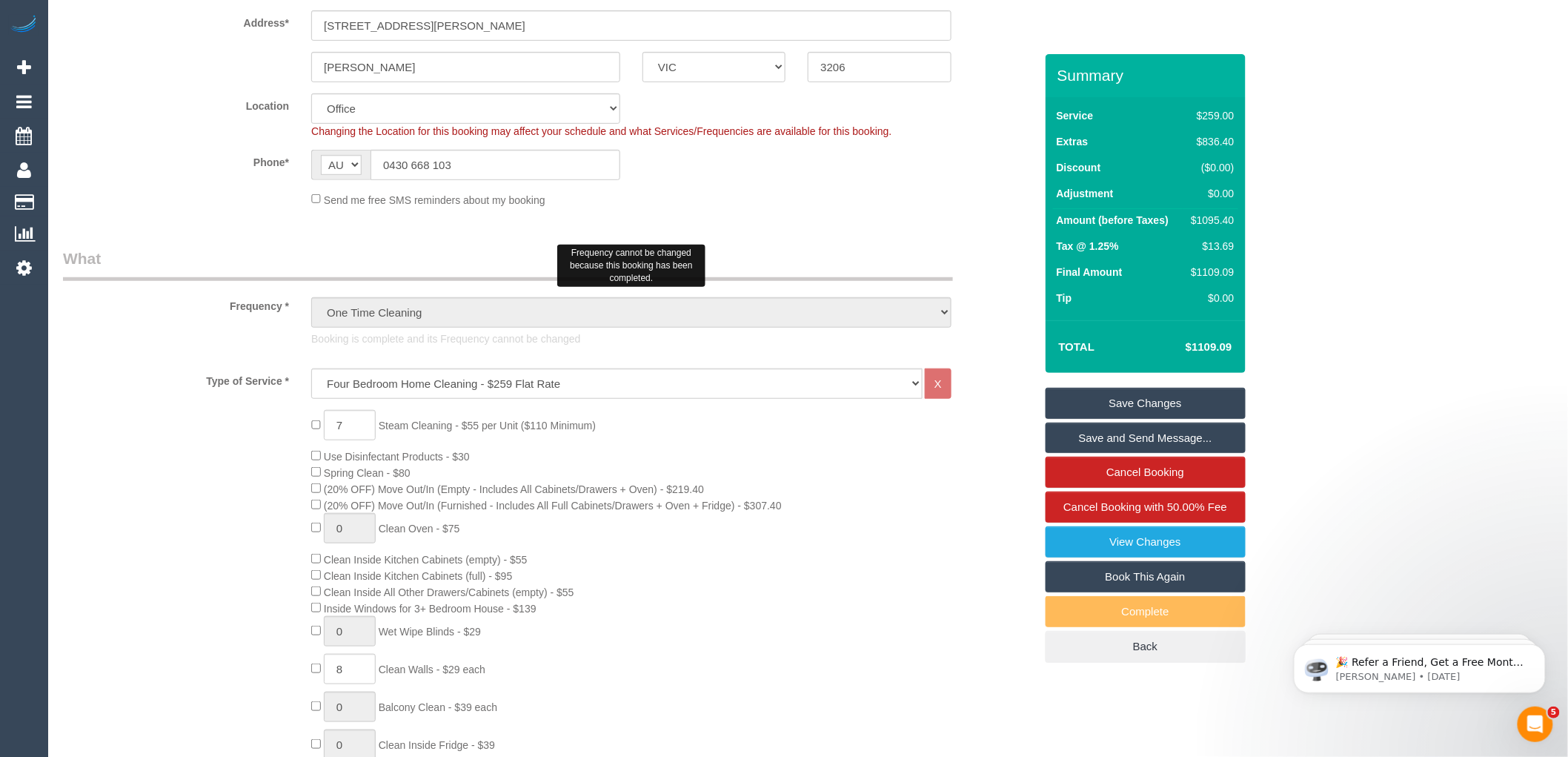
scroll to position [82, 0]
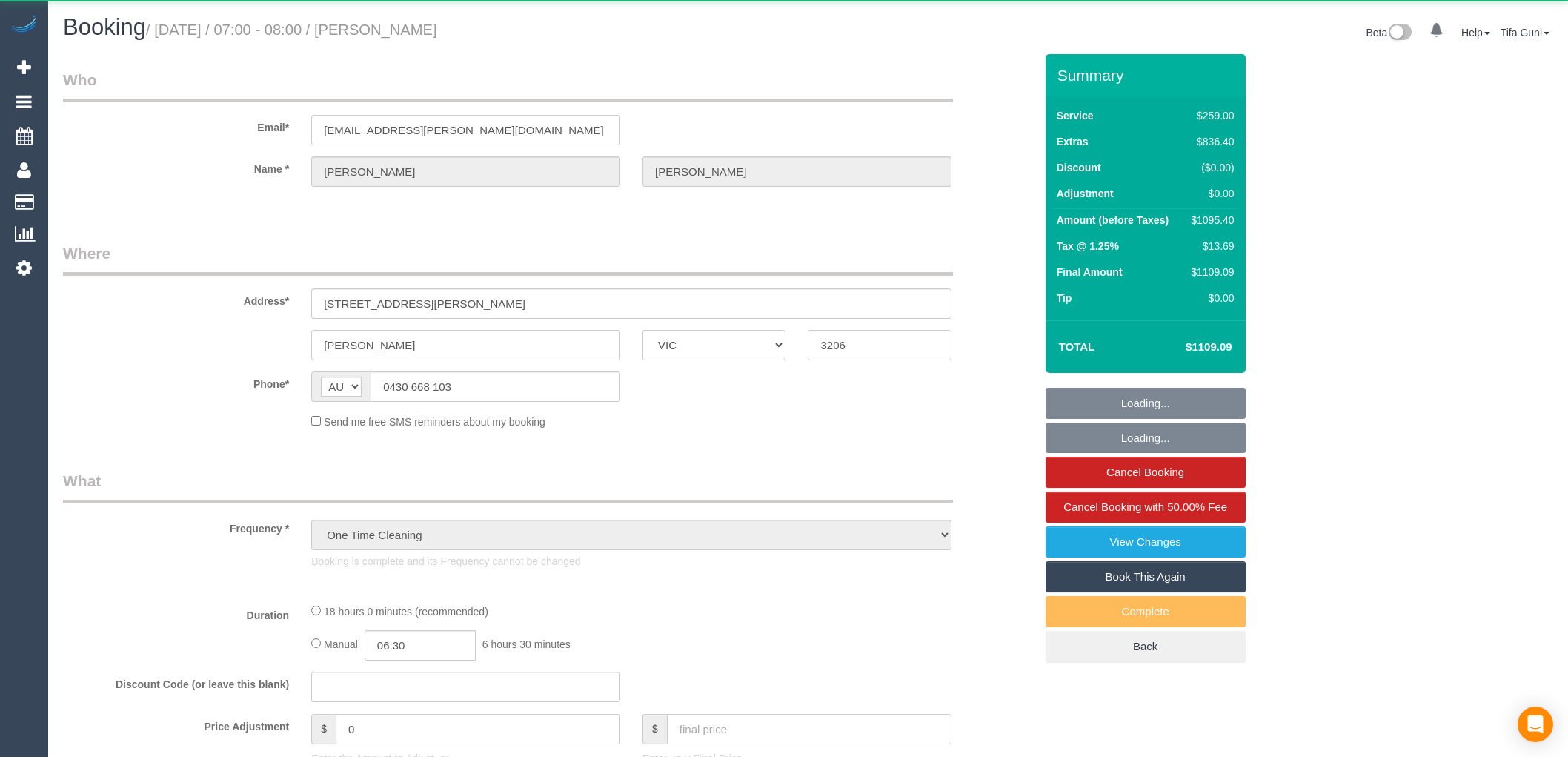
select select "VIC"
select select "number:28"
select select "number:14"
select select "number:19"
select select "number:36"
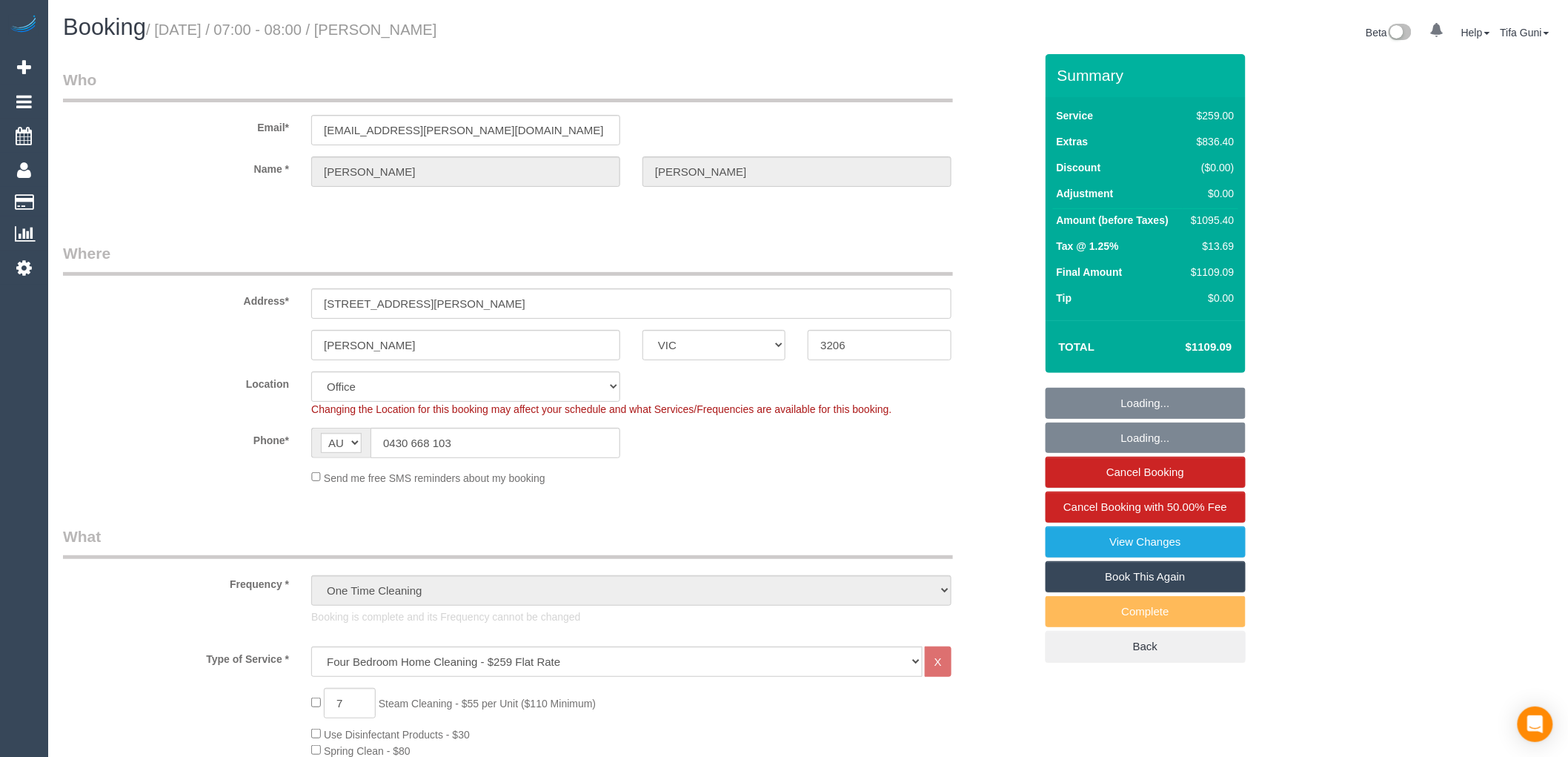
select select "object:2215"
select select "string:stripe-pm_1S4rt52GScqysDRVnhxRJnn7"
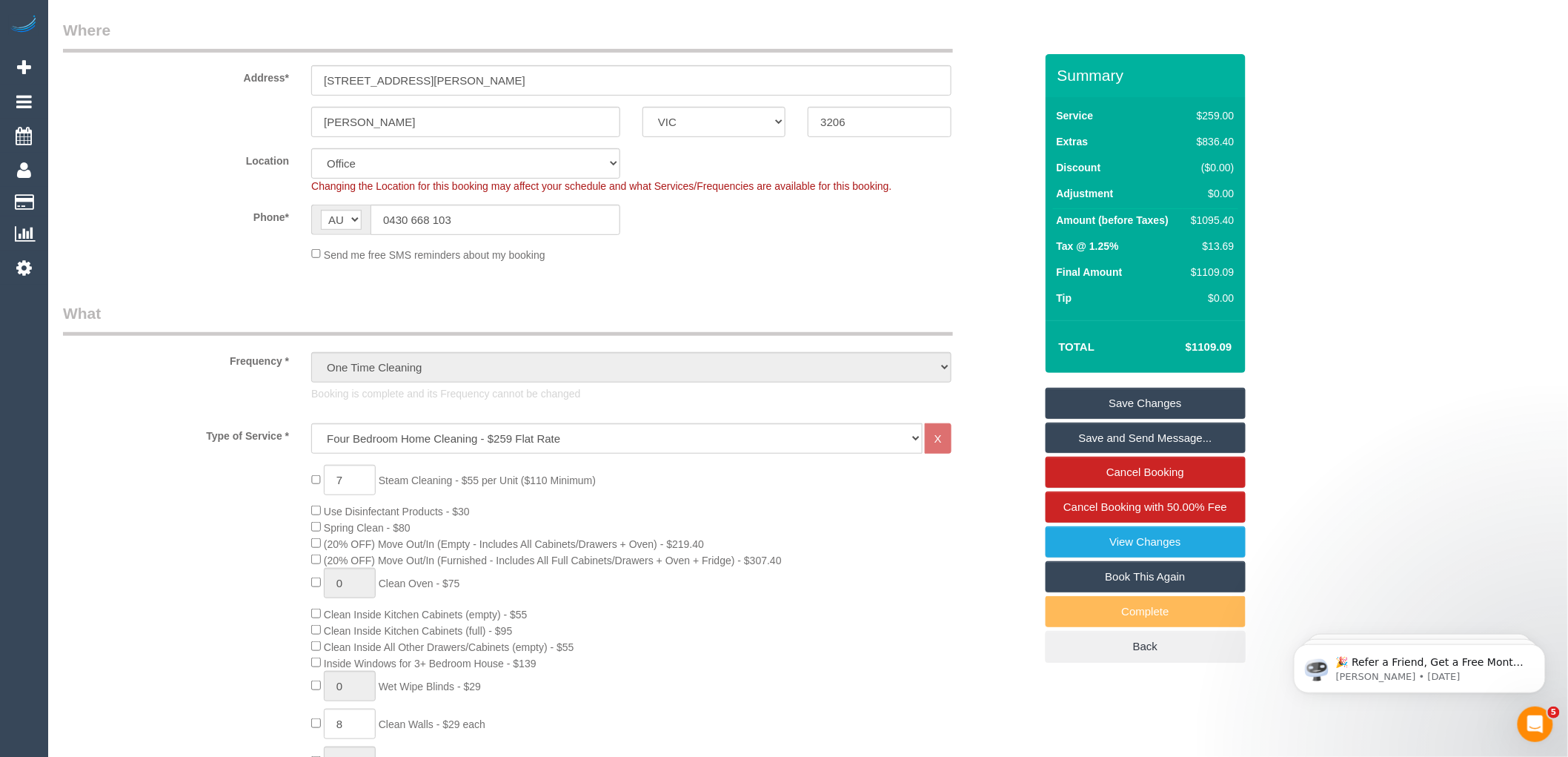
scroll to position [247, 0]
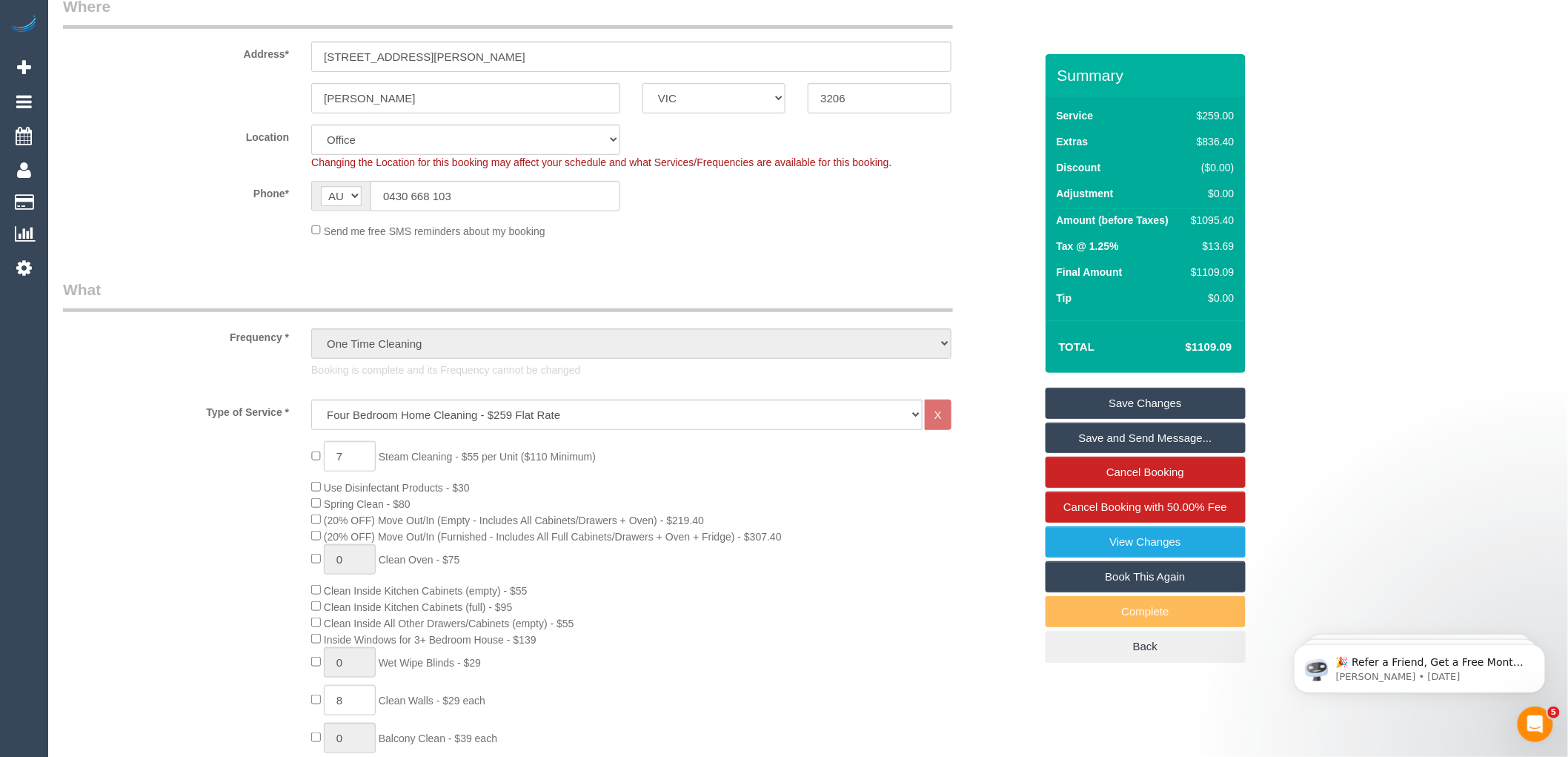
click at [1150, 582] on link "Book This Again" at bounding box center [1145, 576] width 200 height 31
select select "VIC"
select select "number:28"
select select "number:14"
select select "number:19"
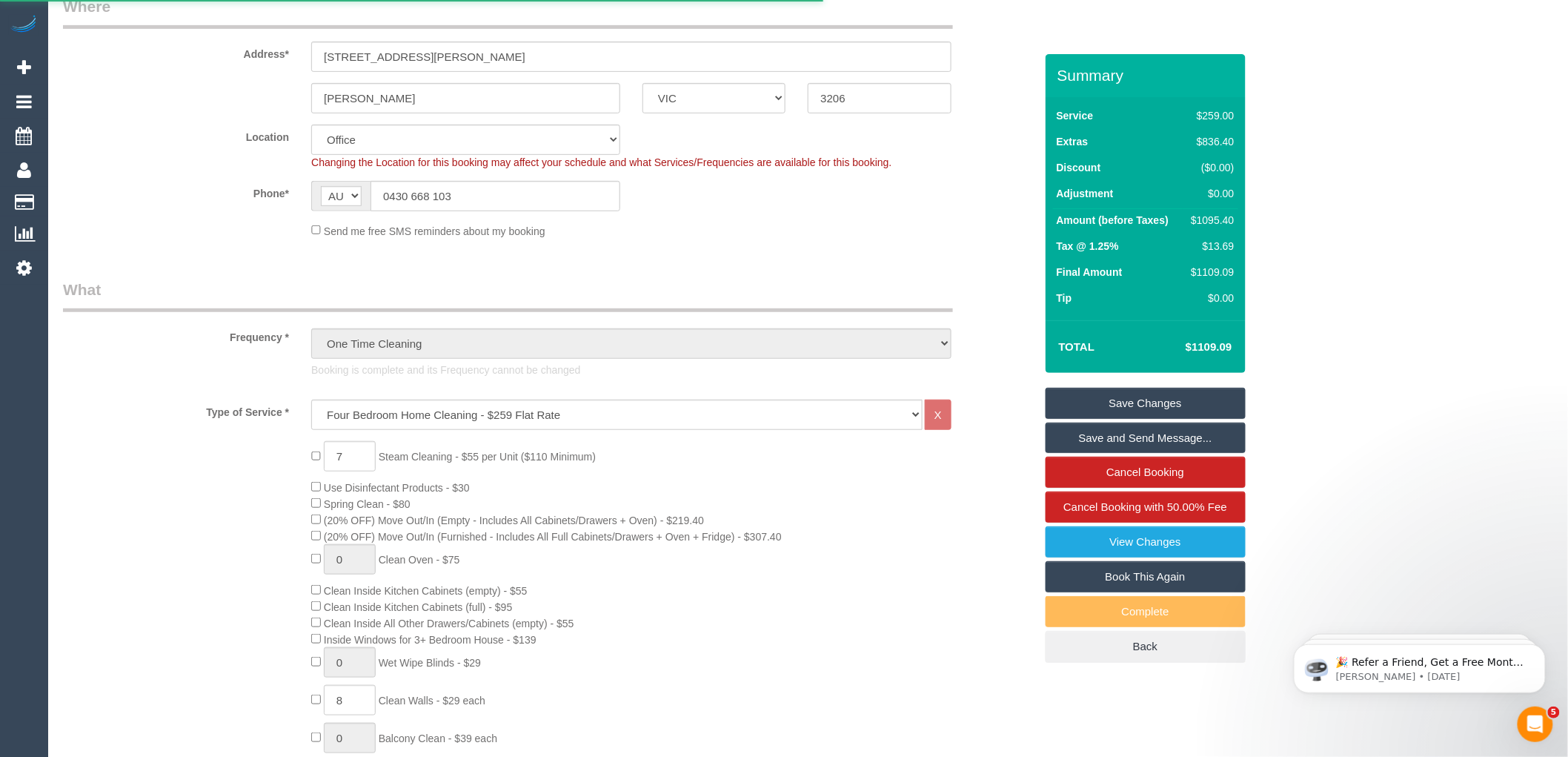
select select "number:36"
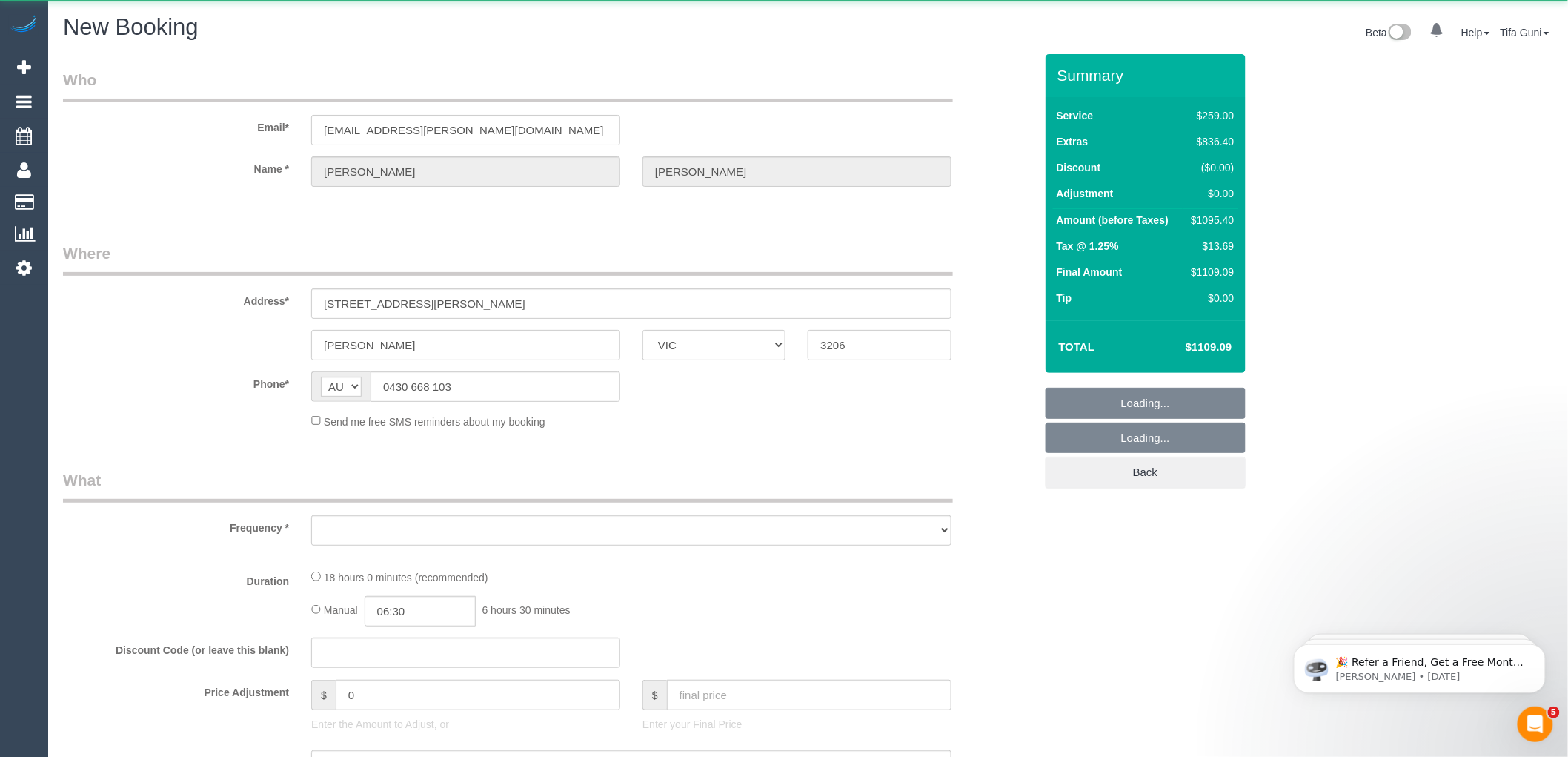
select select "string:stripe-pm_1S4rt52GScqysDRVnhxRJnn7"
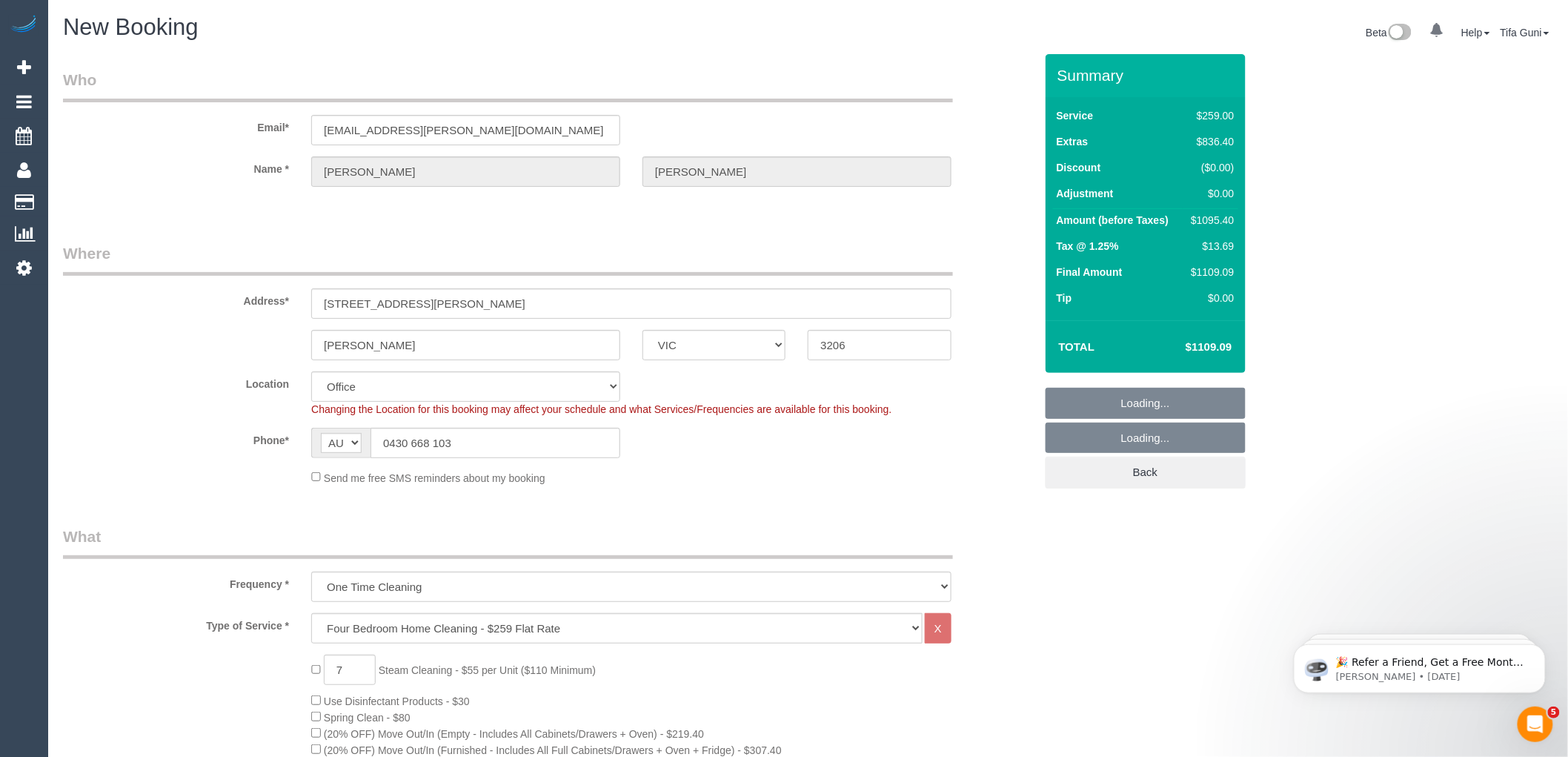
select select "object:5327"
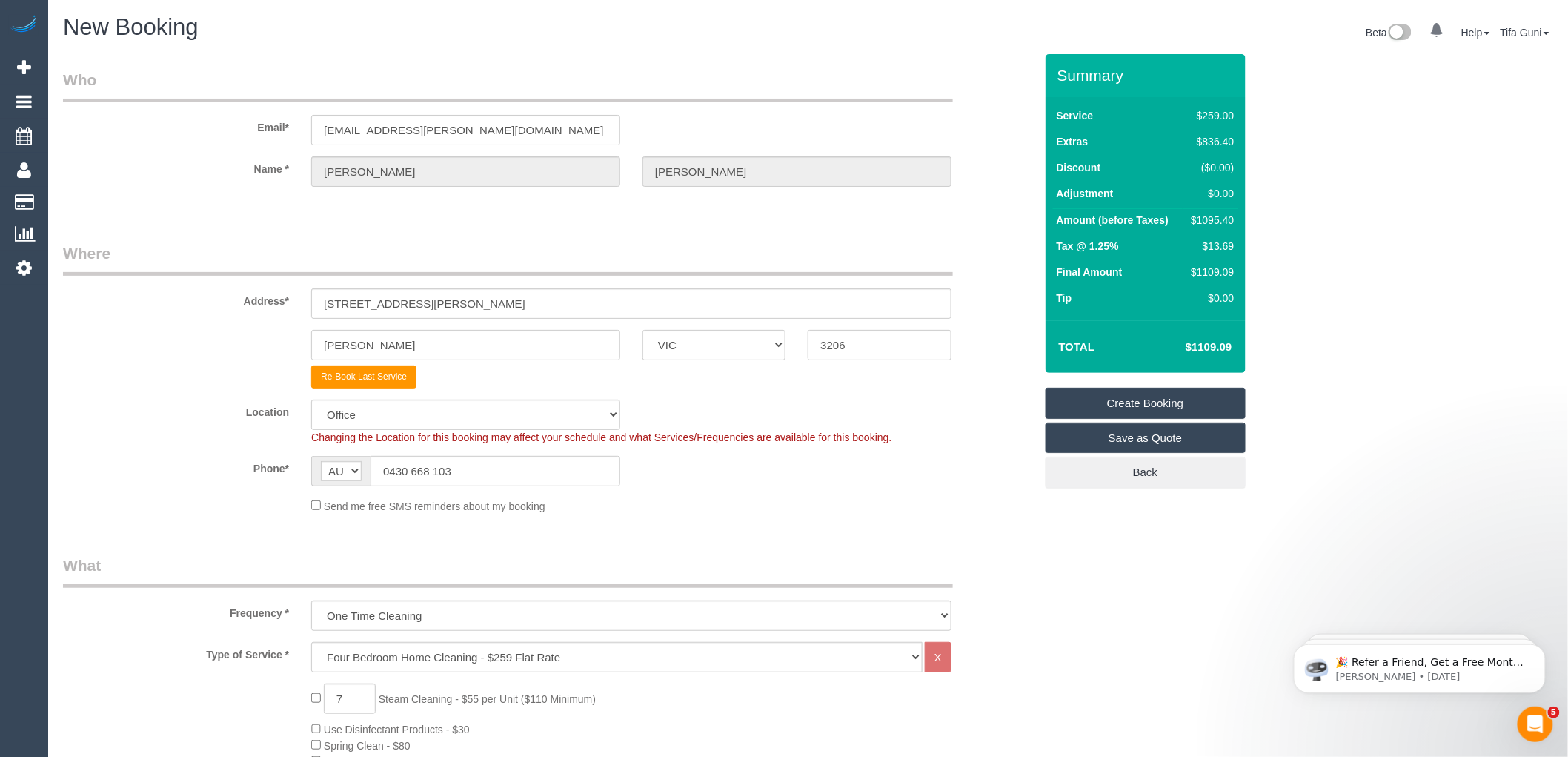
select select "55"
select select "object:5337"
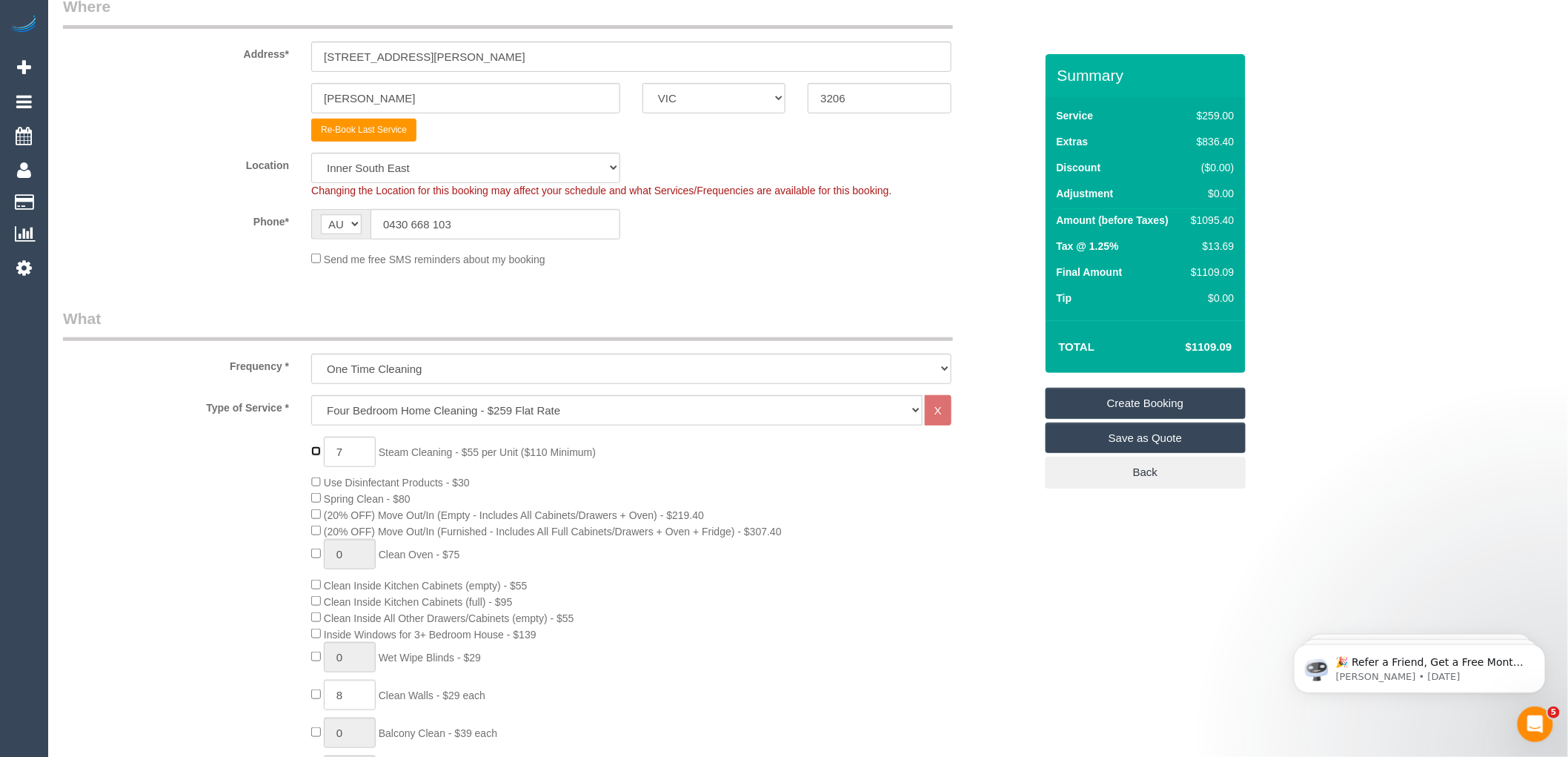
type input "0"
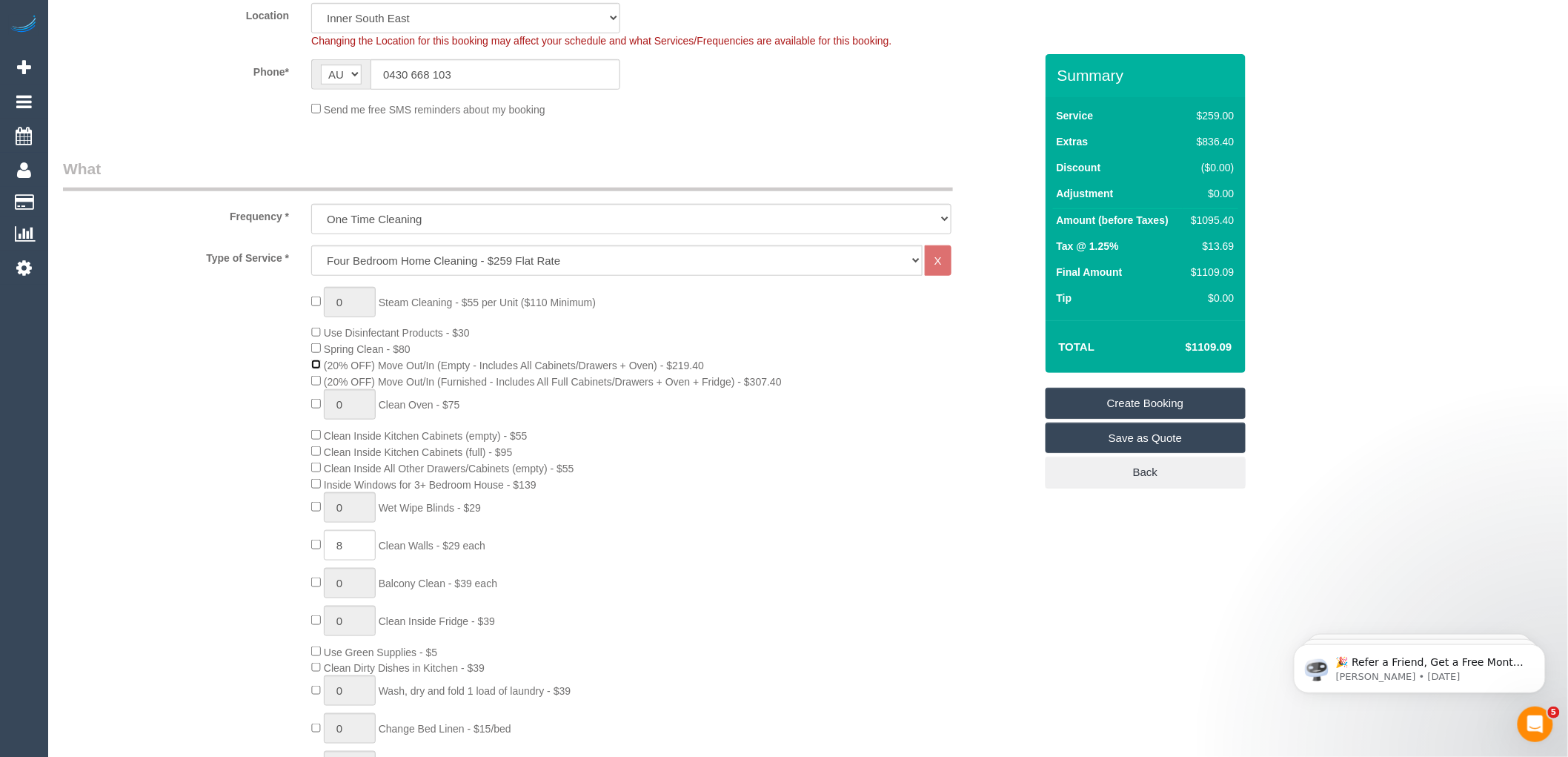
scroll to position [411, 0]
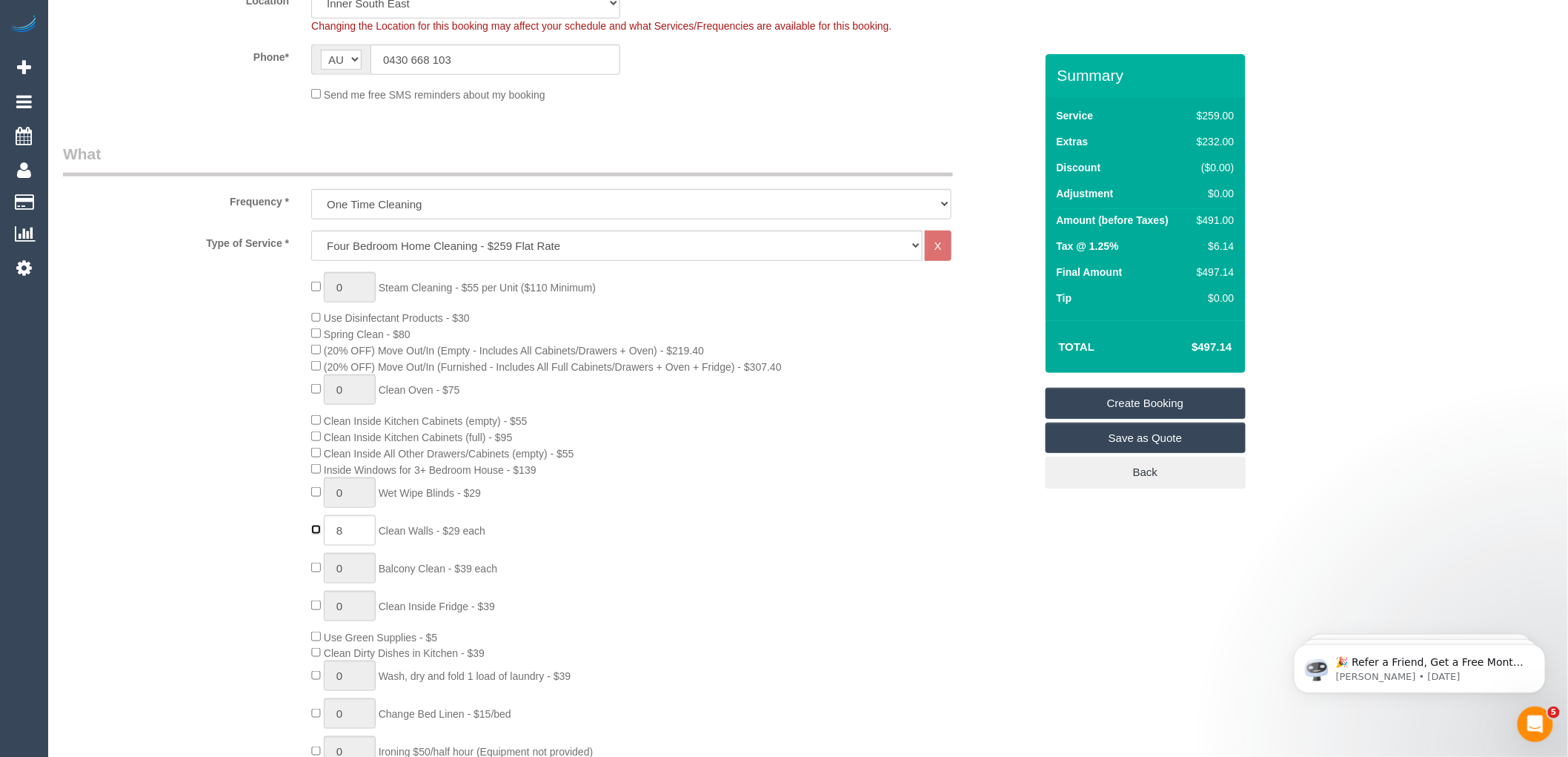
type input "0"
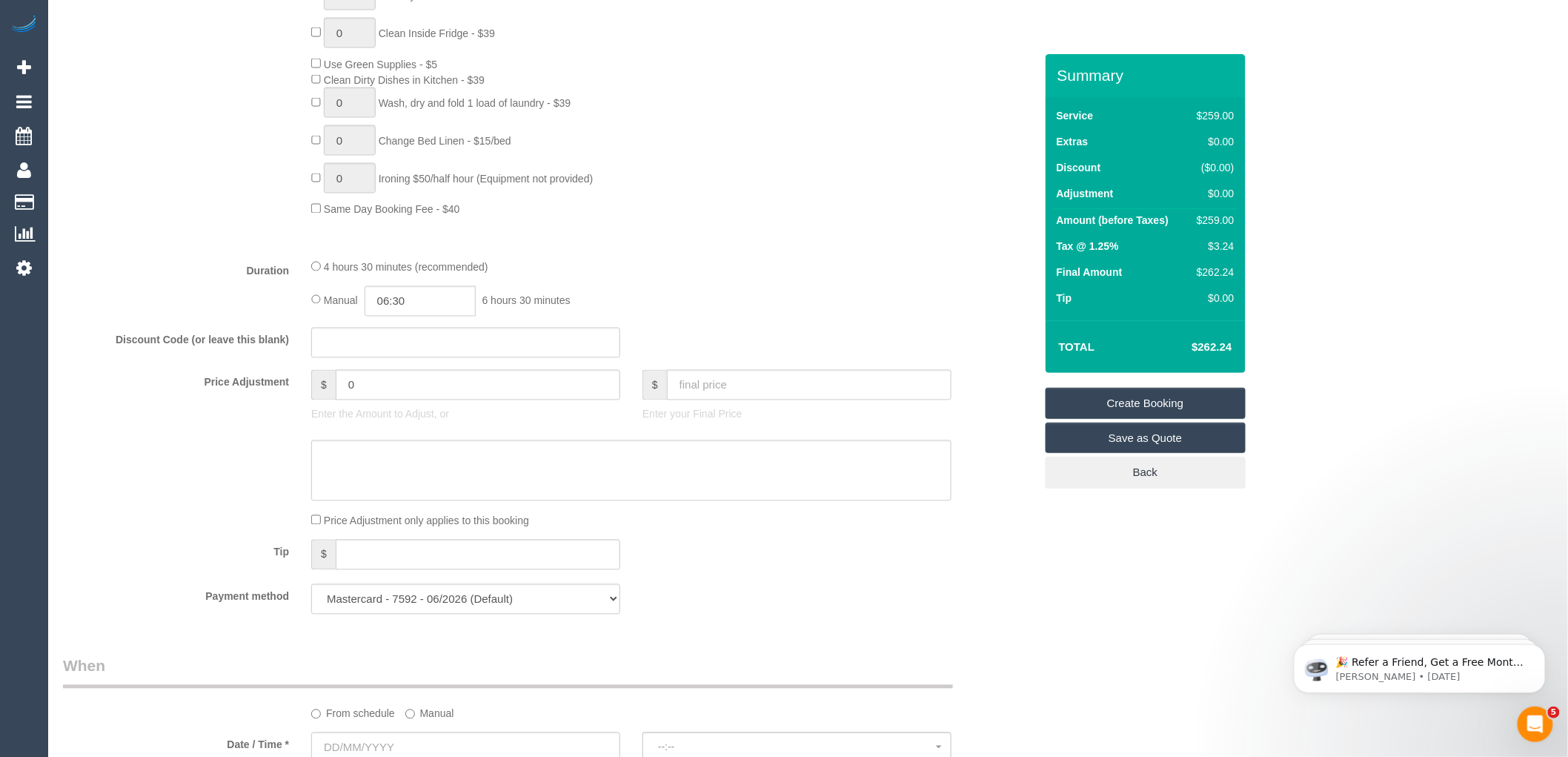
scroll to position [1153, 0]
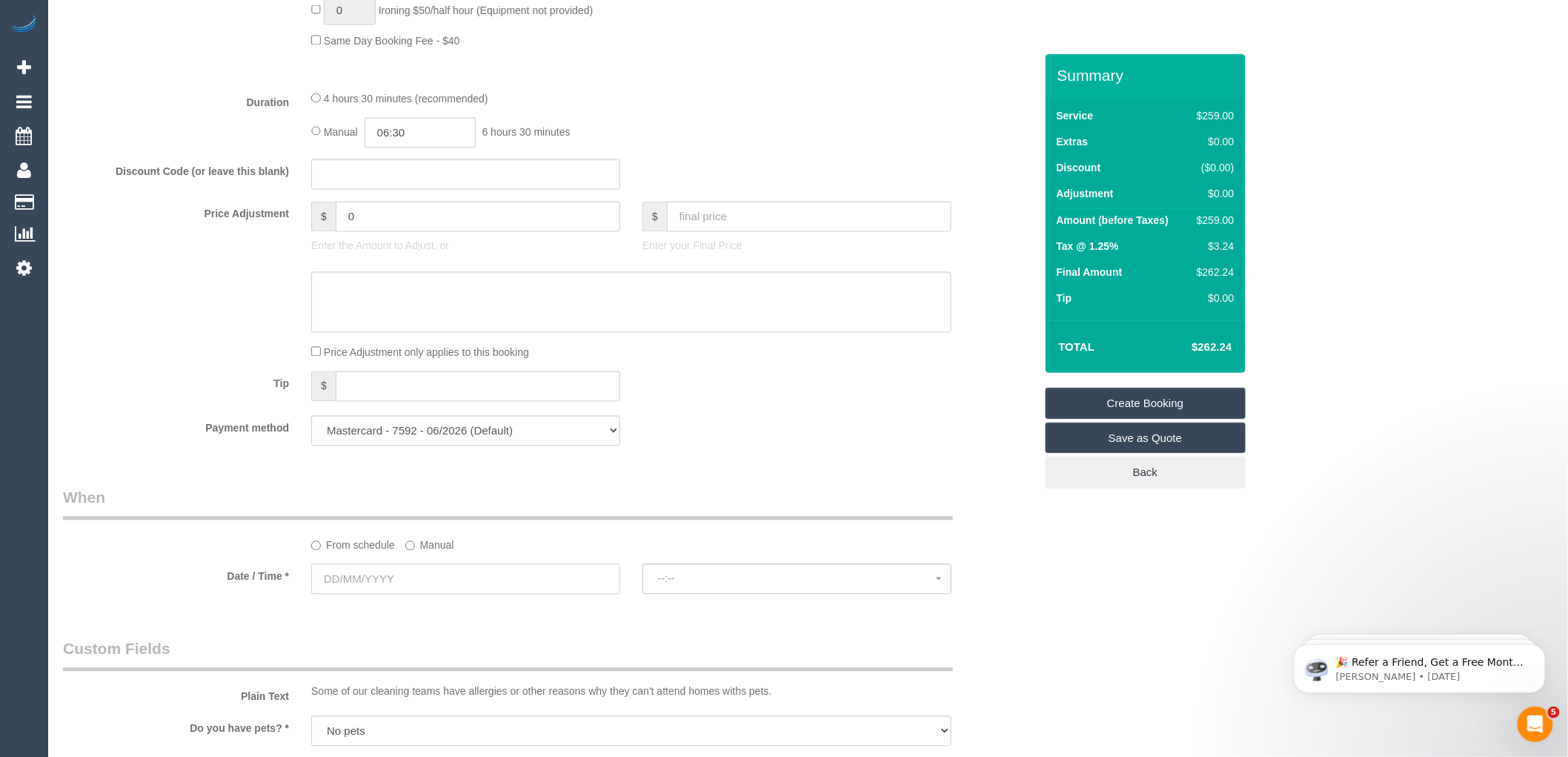
click at [418, 592] on input "text" at bounding box center [466, 579] width 309 height 30
click at [492, 423] on span "Next" at bounding box center [490, 423] width 12 height 12
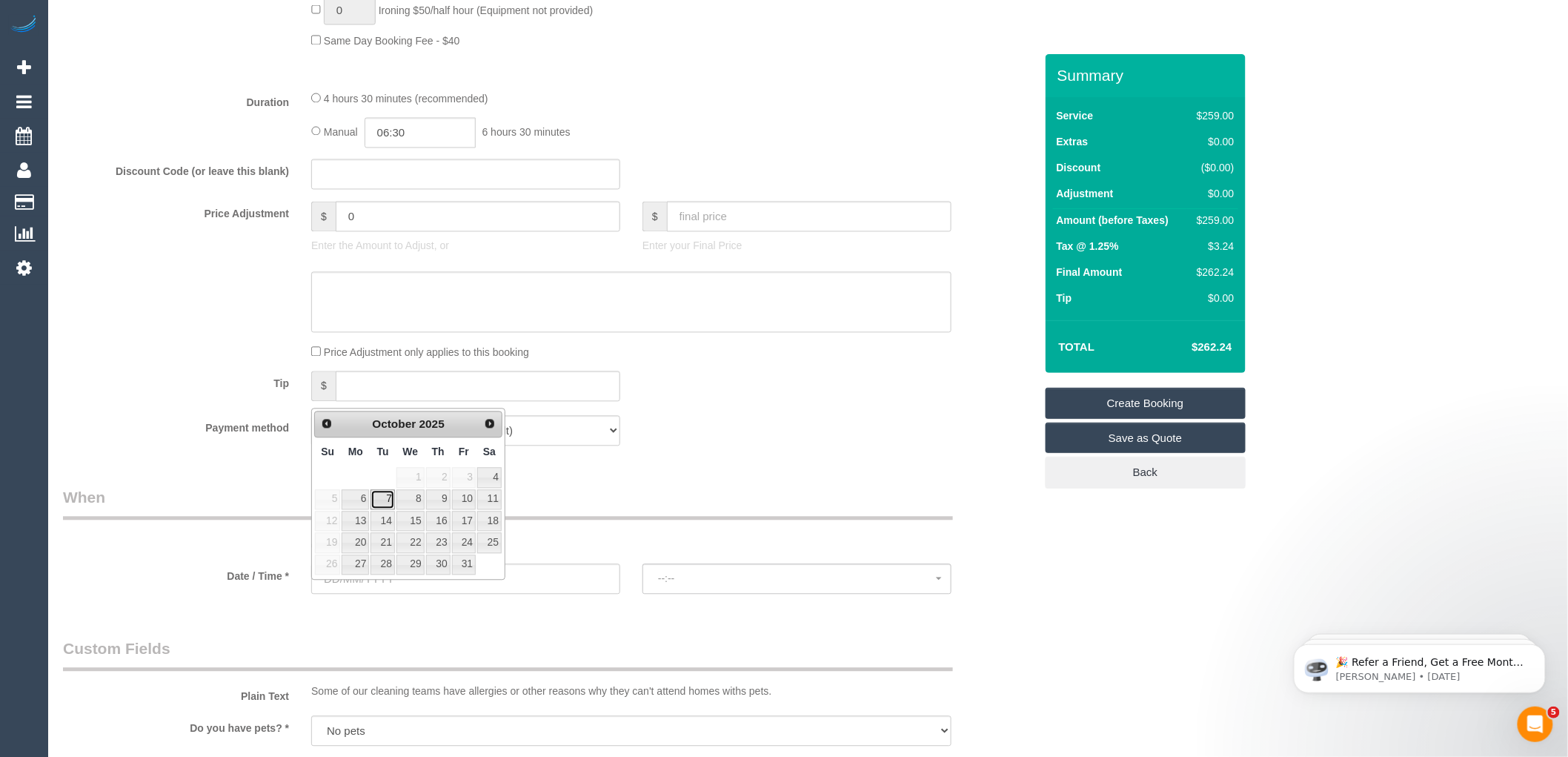
click at [381, 497] on link "7" at bounding box center [383, 499] width 24 height 20
type input "07/10/2025"
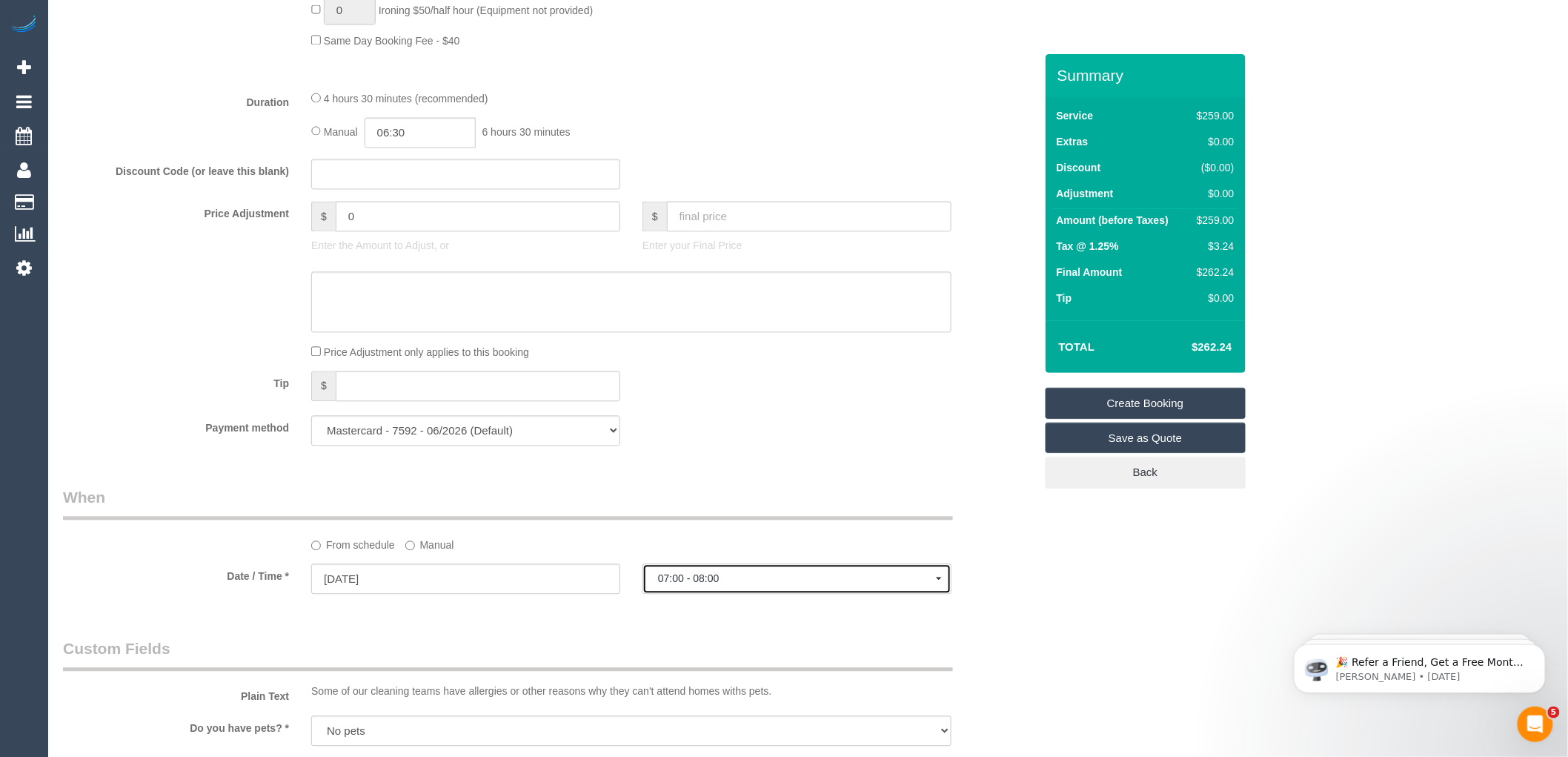
click at [671, 585] on span "07:00 - 08:00" at bounding box center [796, 578] width 278 height 12
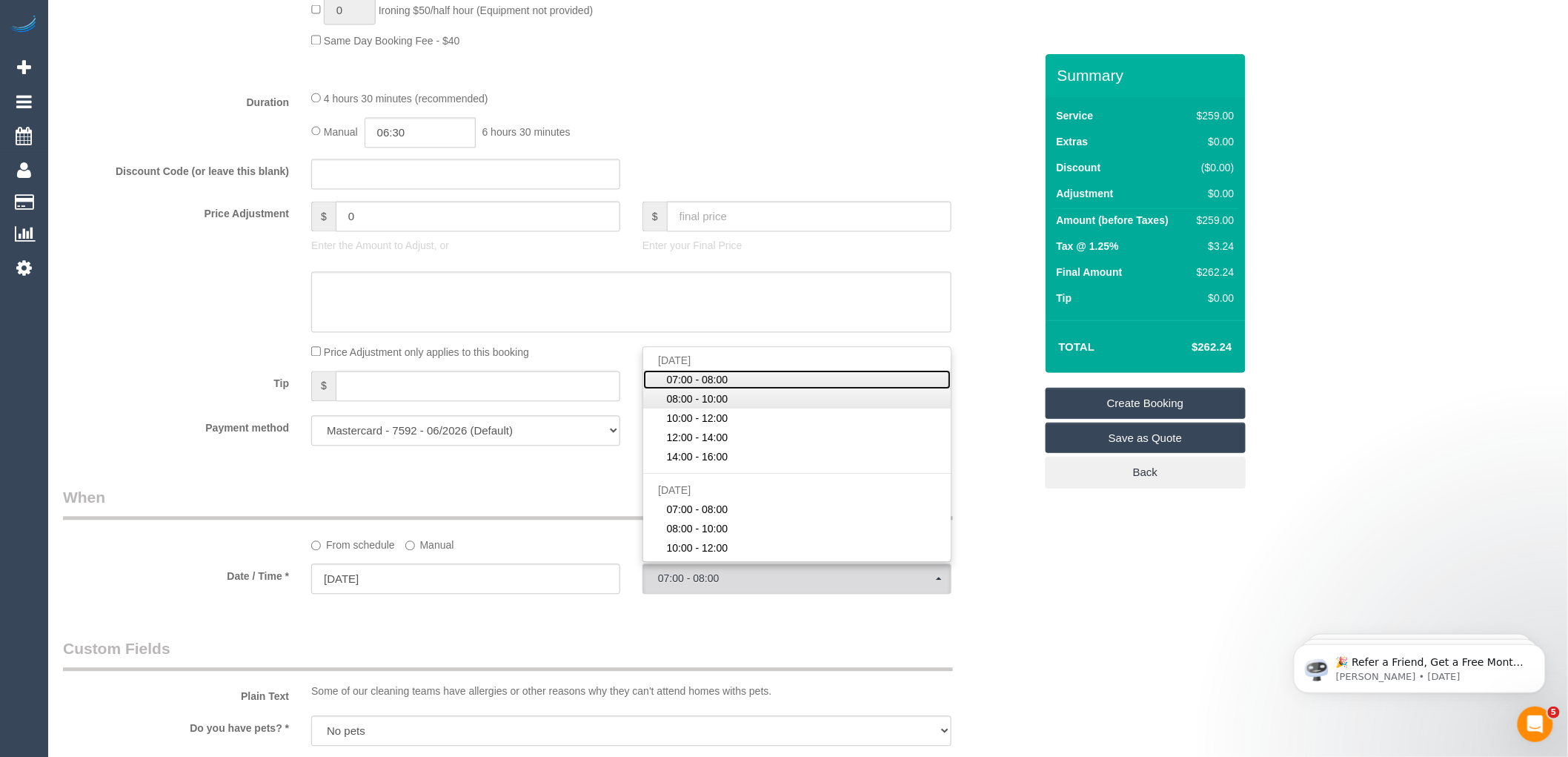
click at [679, 407] on span "08:00 - 10:00" at bounding box center [697, 399] width 62 height 15
select select "spot7"
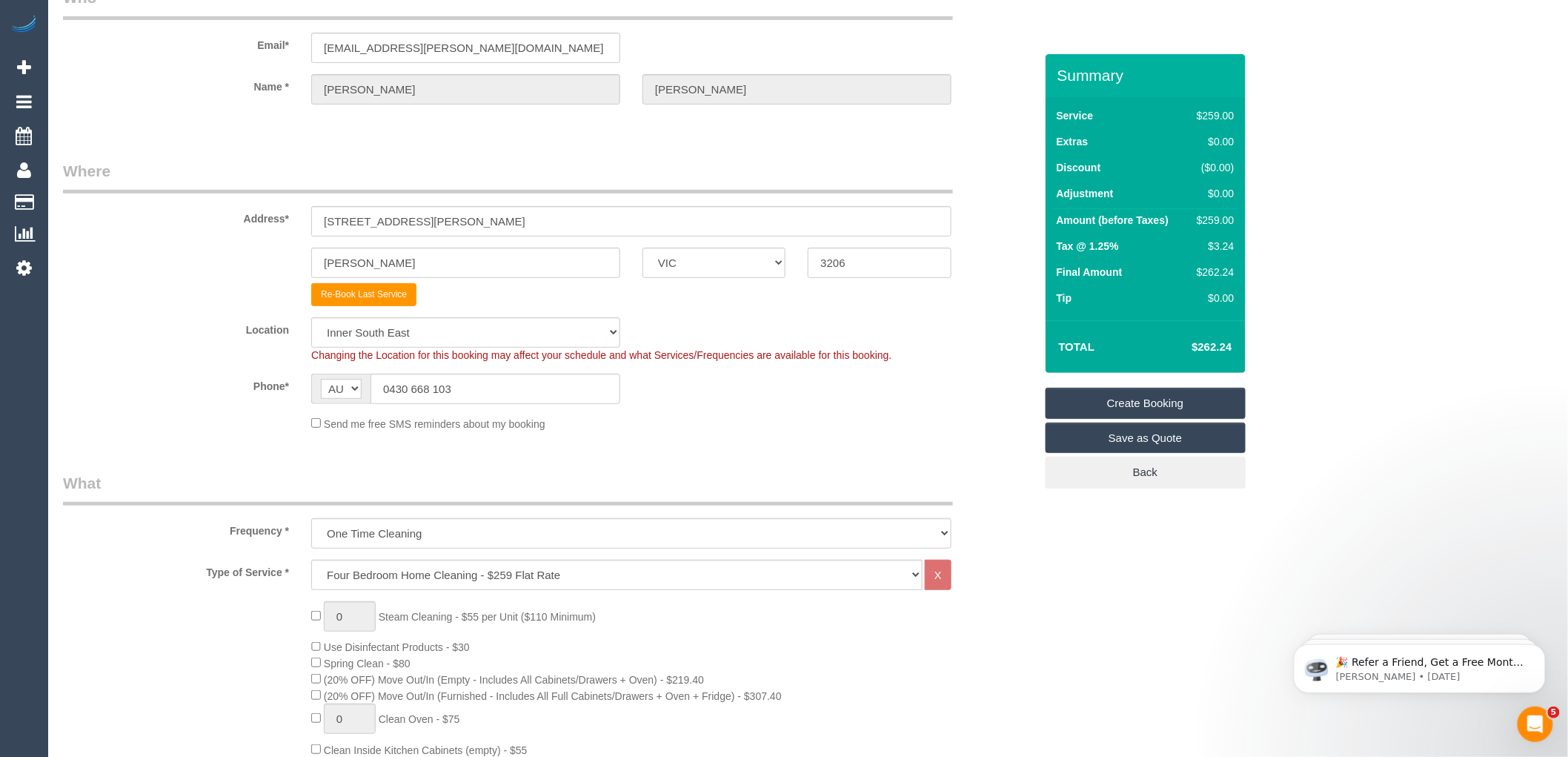
scroll to position [165, 0]
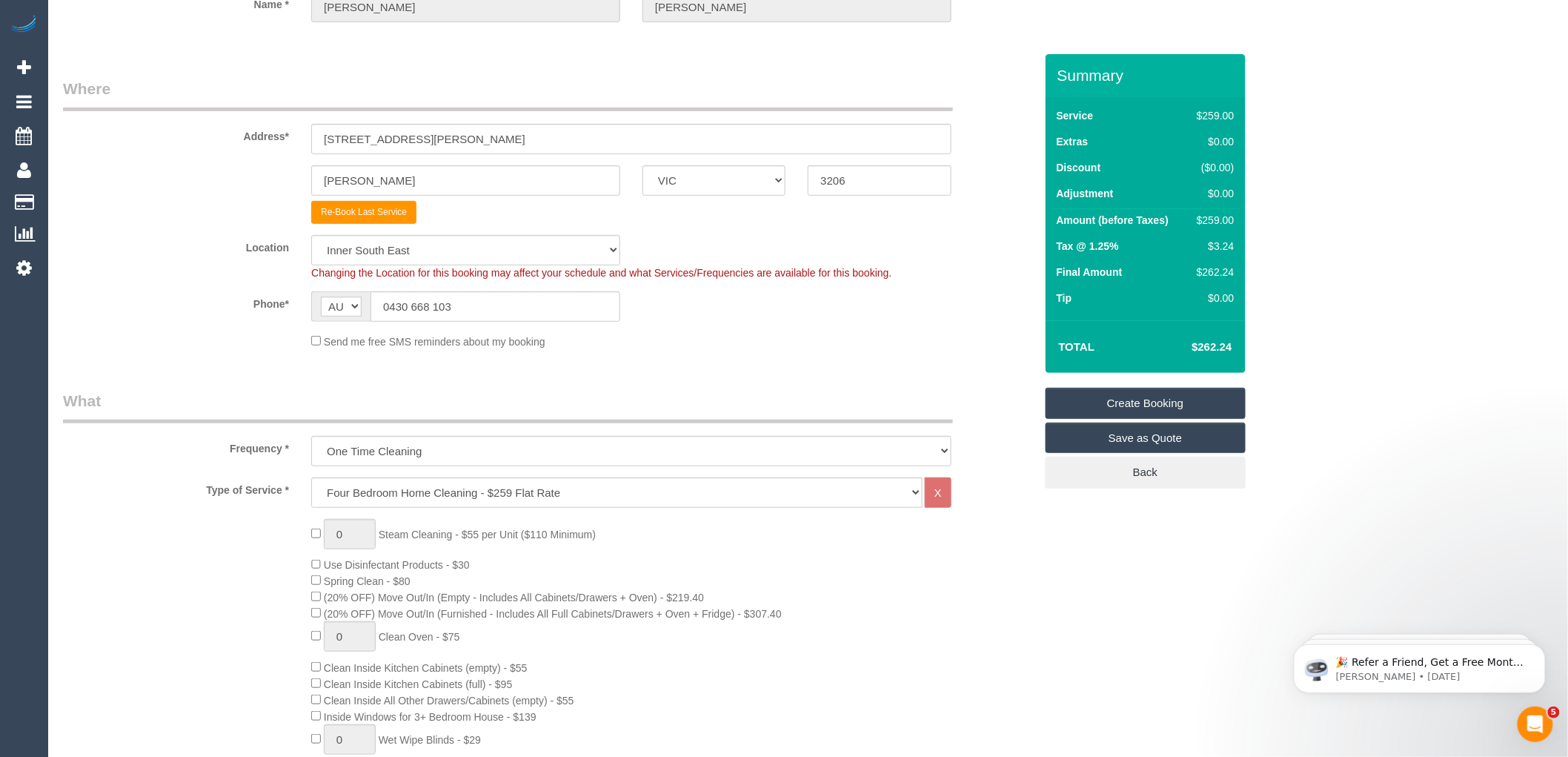
drag, startPoint x: 472, startPoint y: 309, endPoint x: 219, endPoint y: 324, distance: 253.4
click at [219, 324] on sui-booking-location "Location Office City East (North) East (South) Inner East Inner North (East) In…" at bounding box center [549, 292] width 972 height 114
paste input "+61"
drag, startPoint x: 403, startPoint y: 304, endPoint x: 331, endPoint y: 314, distance: 72.7
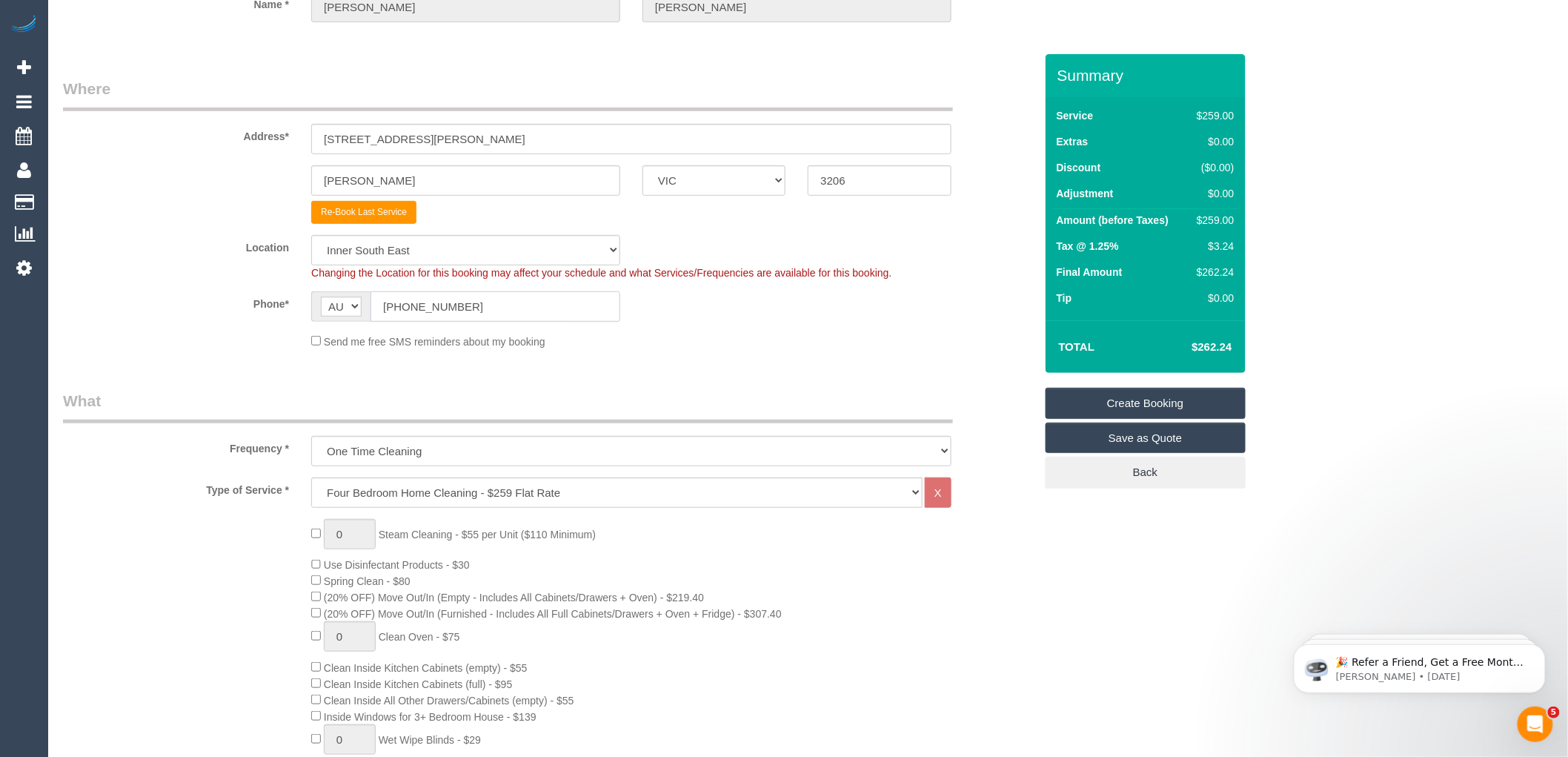
click at [331, 314] on div "AF AL DZ AD AO AI AQ AG AR AM AW AU AT AZ BS BH BD BB BY BE BZ BJ BM BT BO BA B…" at bounding box center [466, 306] width 309 height 30
type input "0430 668 103"
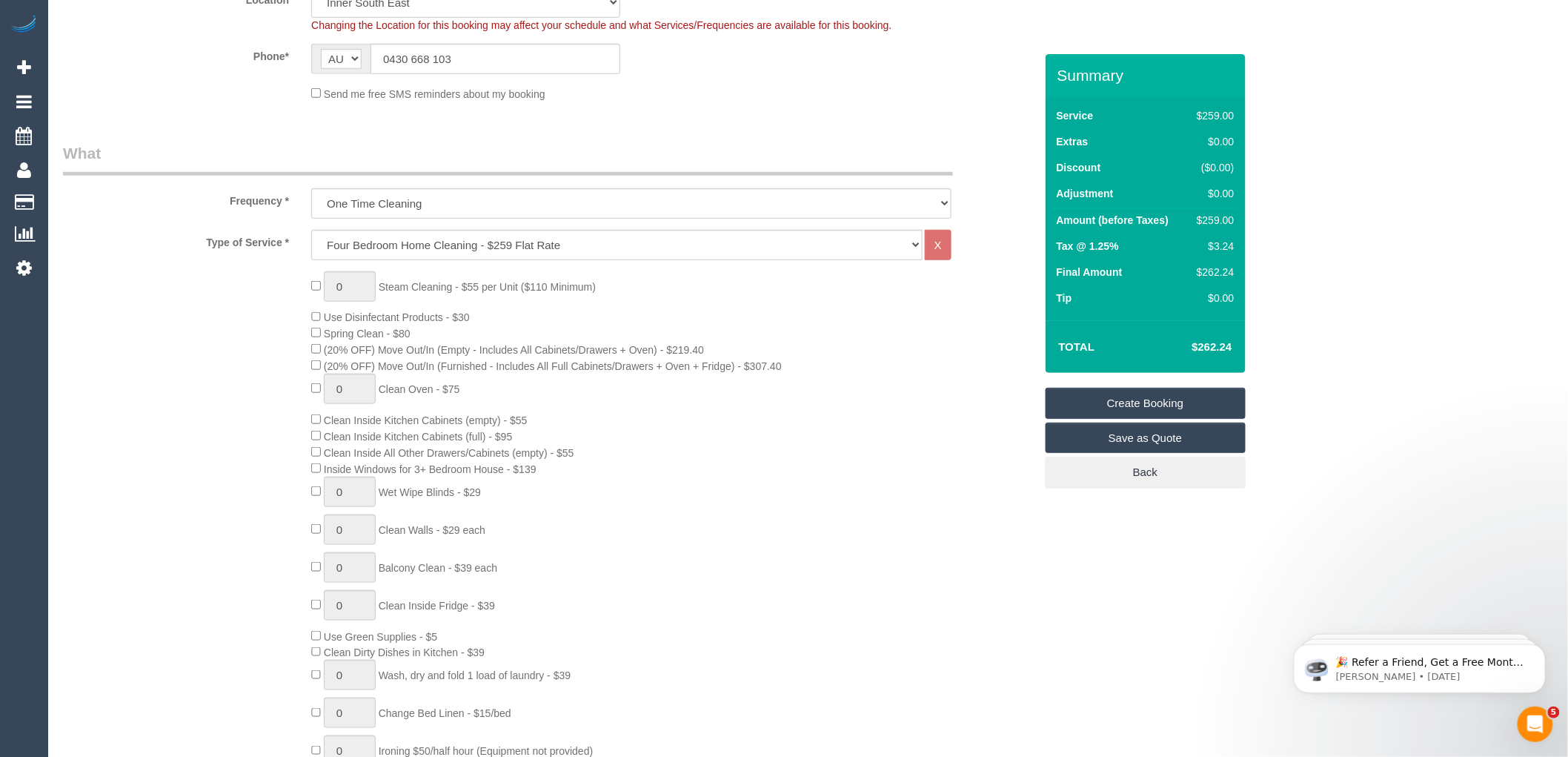
scroll to position [247, 0]
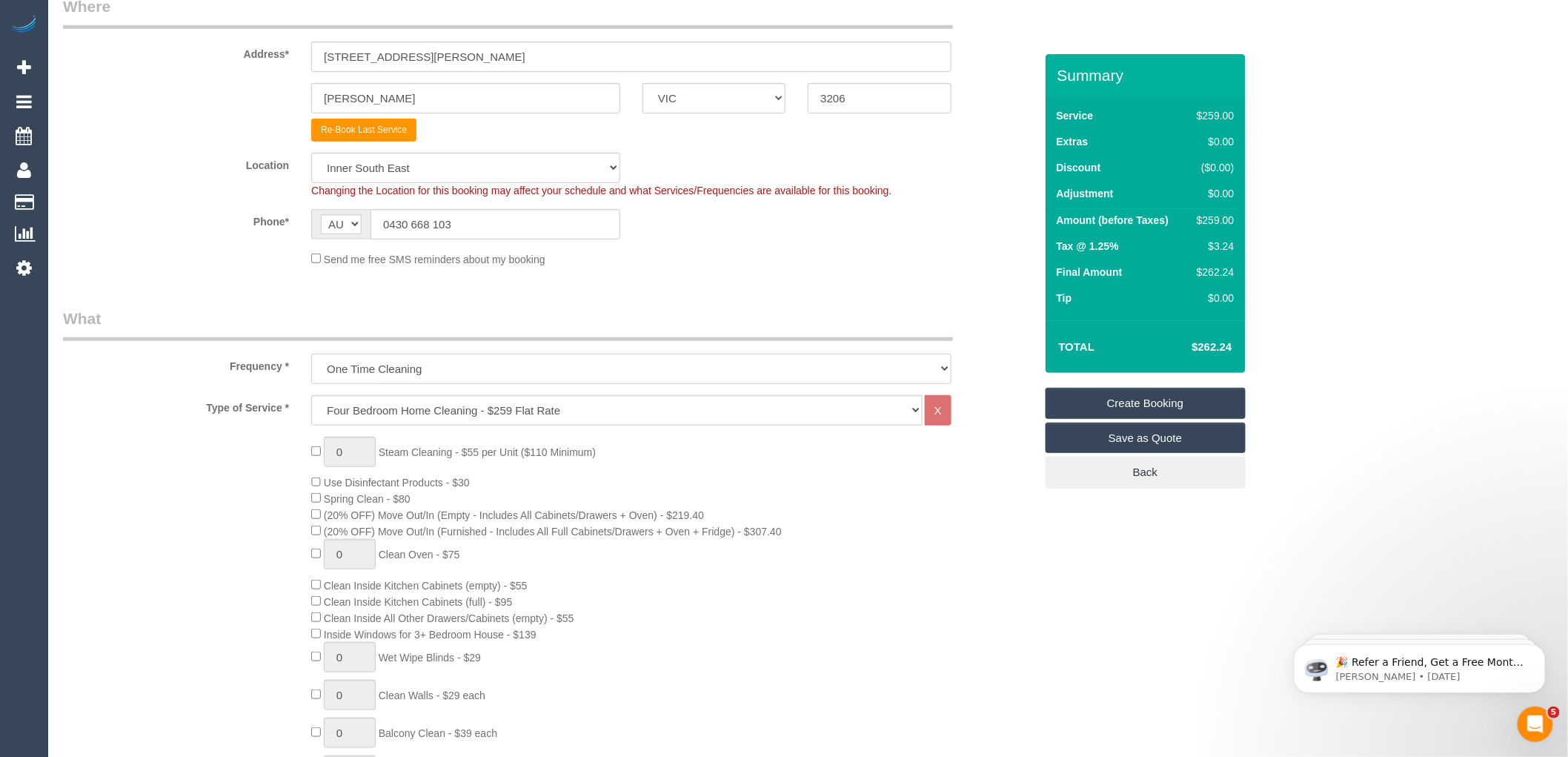
click at [383, 373] on select "One Time Cleaning Weekly - 10% Off - 10.00% (0% for the First Booking) Fortnigh…" at bounding box center [632, 369] width 640 height 30
select select "object:5339"
click at [312, 354] on select "One Time Cleaning Weekly - 10% Off - 10.00% (0% for the First Booking) Fortnigh…" at bounding box center [632, 369] width 640 height 30
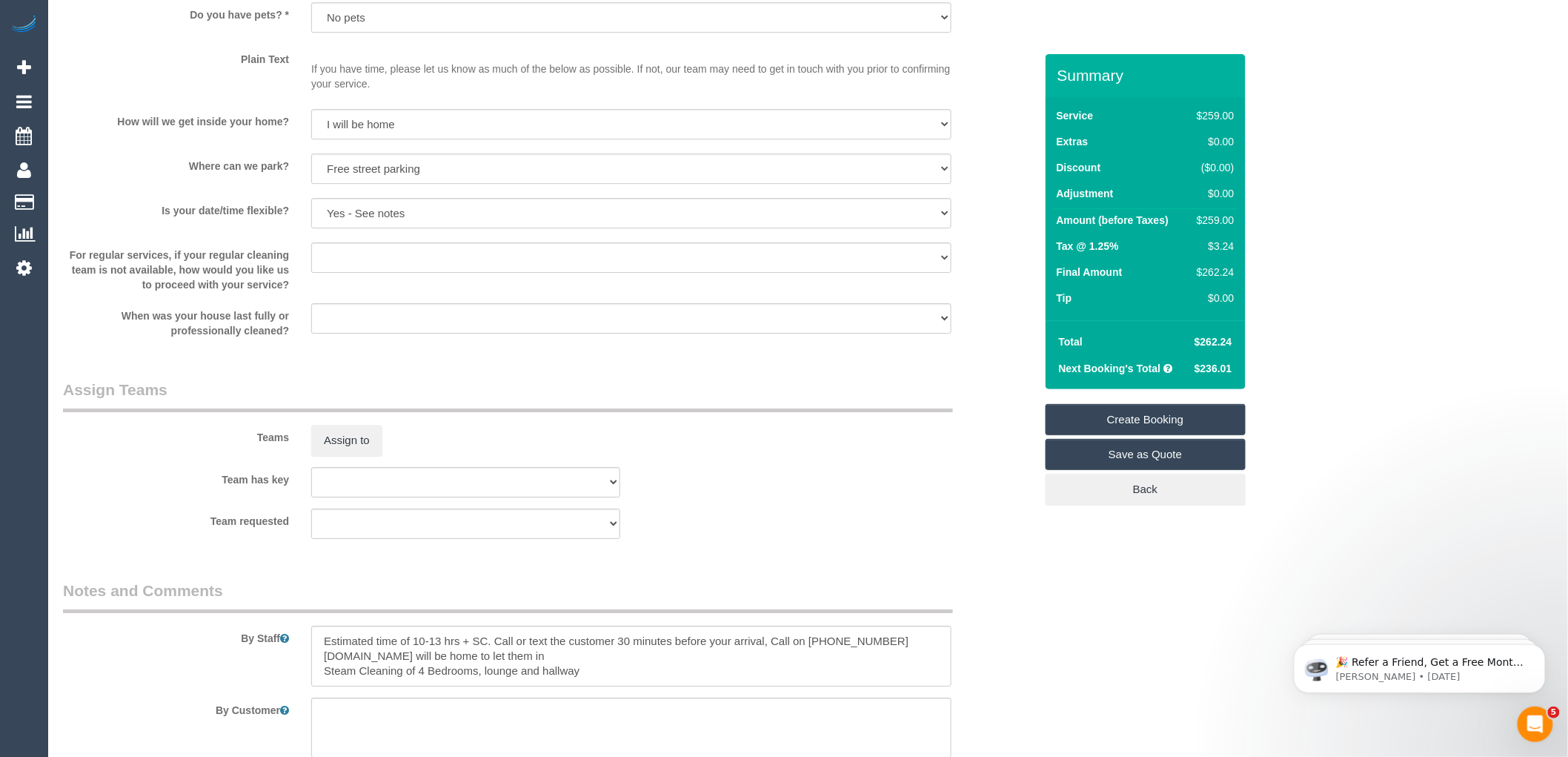
scroll to position [2009, 0]
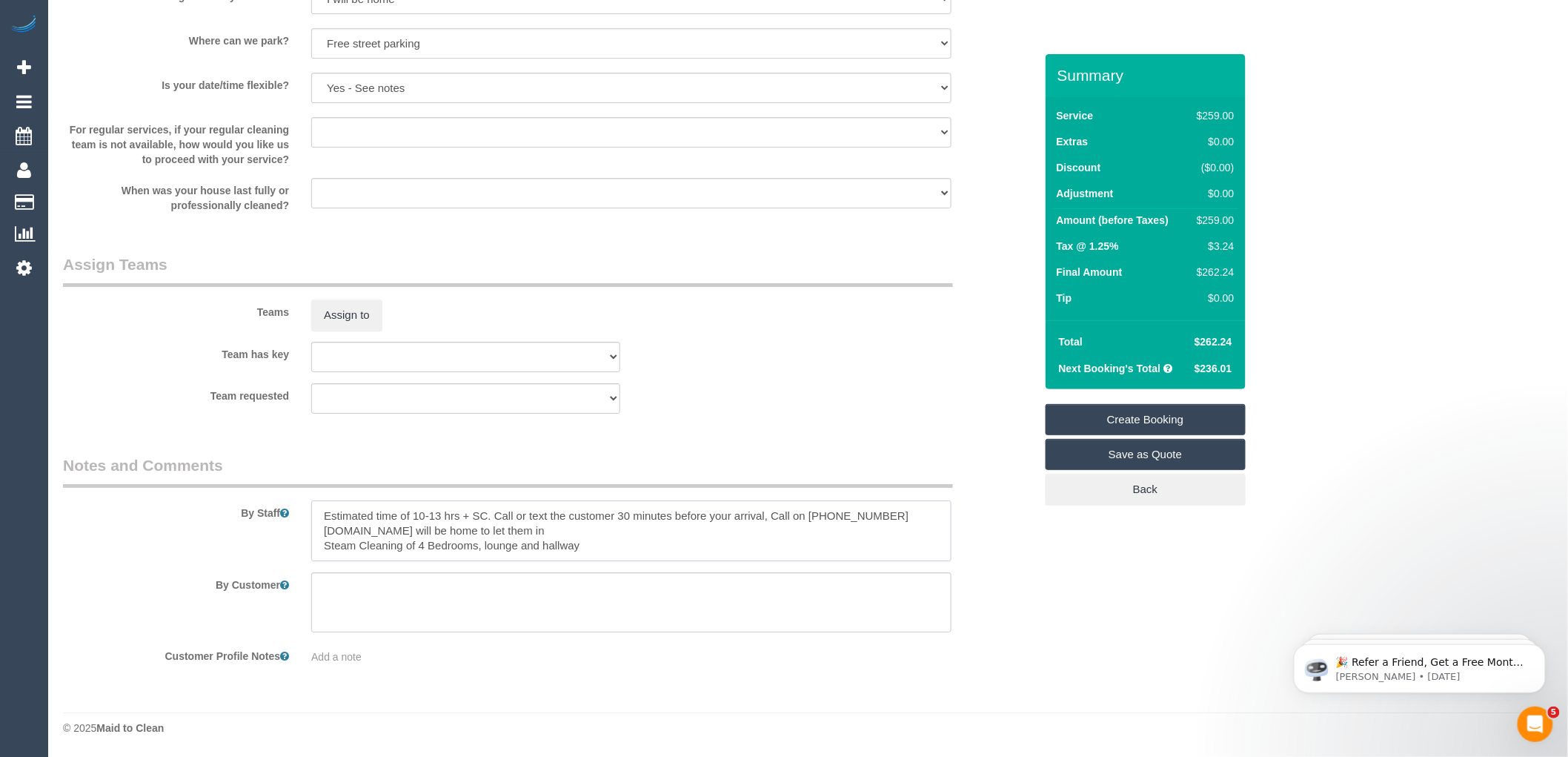
drag, startPoint x: 600, startPoint y: 549, endPoint x: 216, endPoint y: 483, distance: 389.6
click at [216, 483] on fieldset "Notes and Comments By Staff By Customer Customer Profile Notes Add a note" at bounding box center [549, 566] width 972 height 221
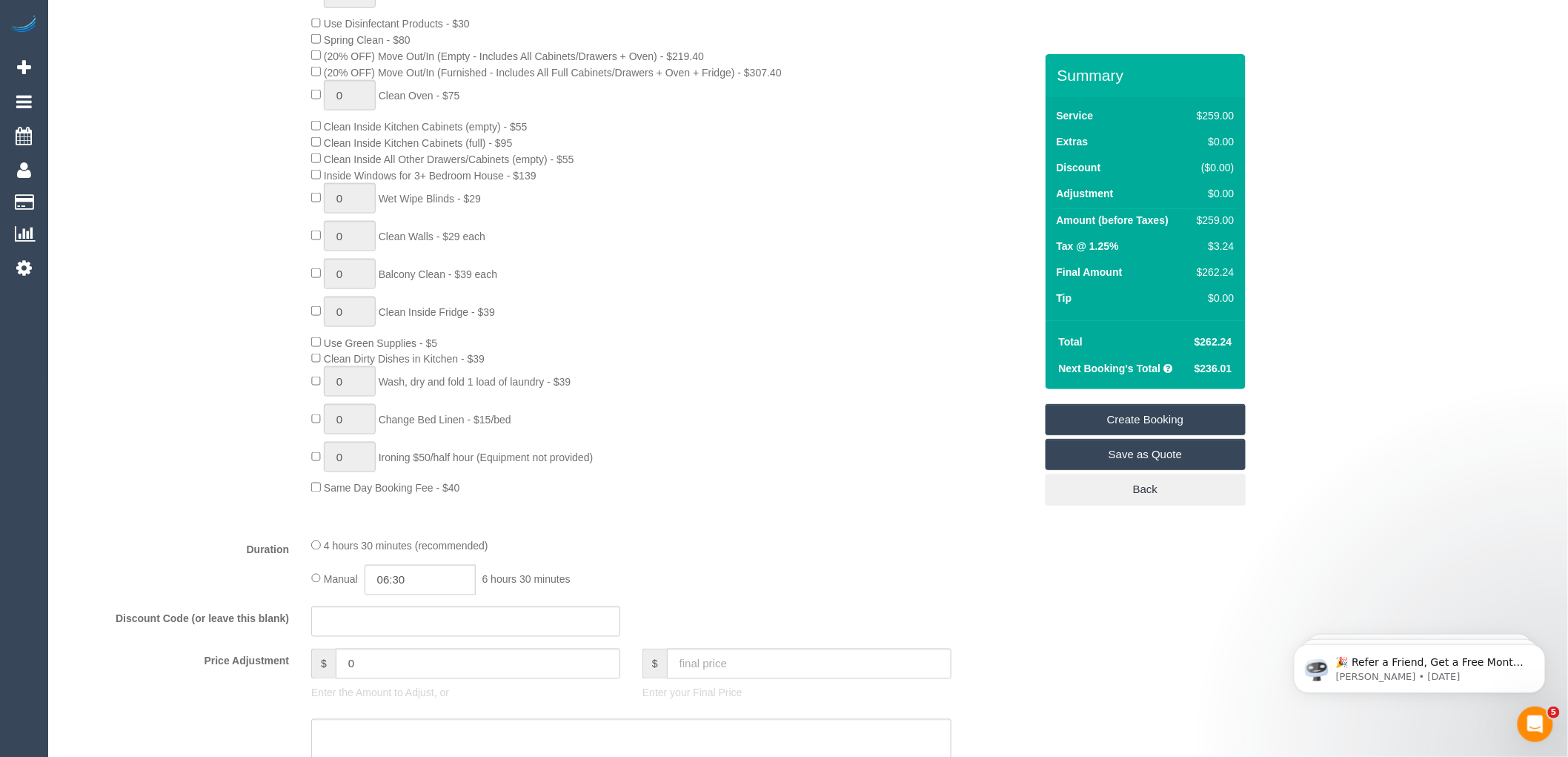
scroll to position [526, 0]
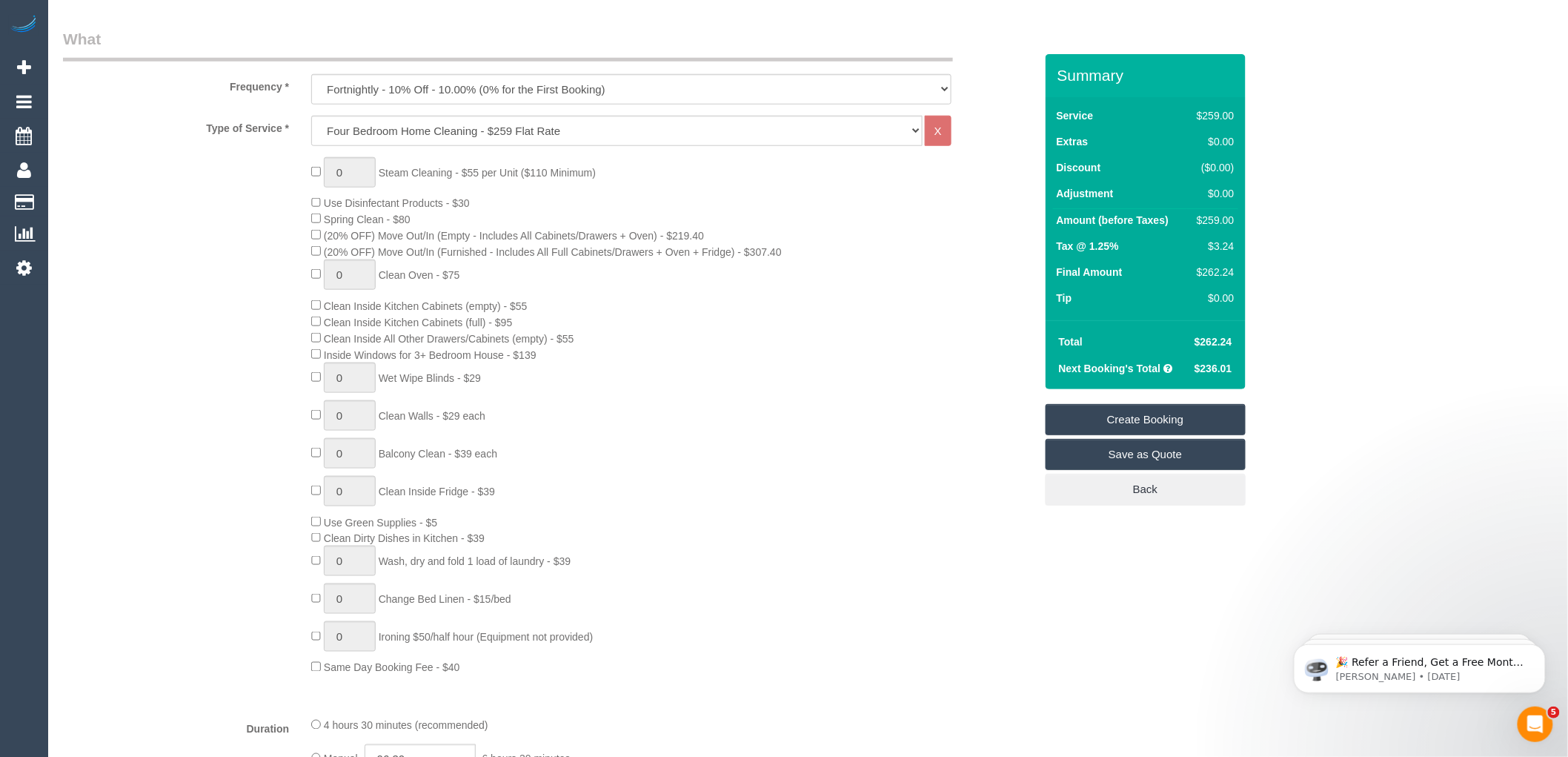
type textarea "Prefers every Tuesday after 9am"
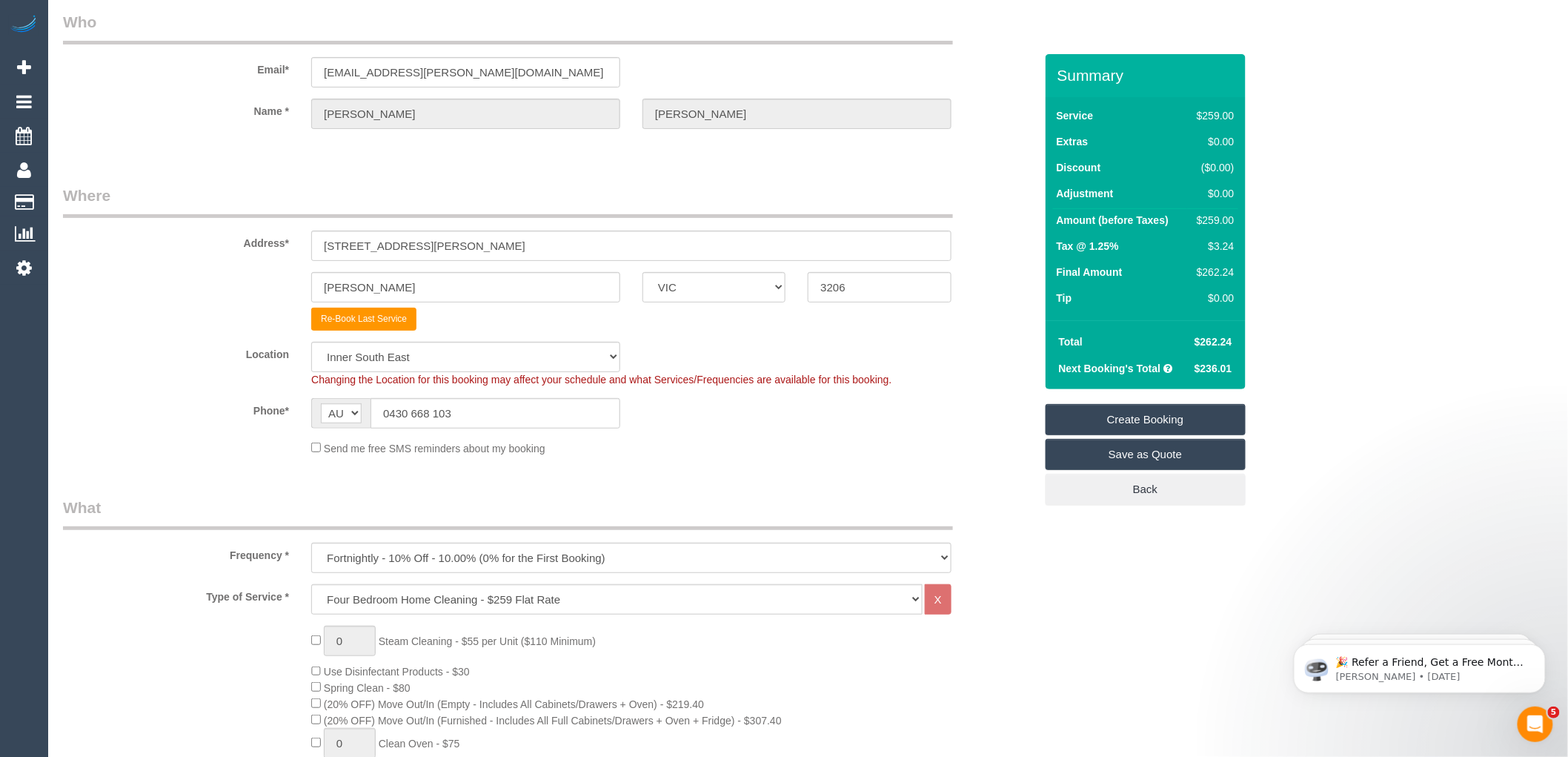
scroll to position [0, 0]
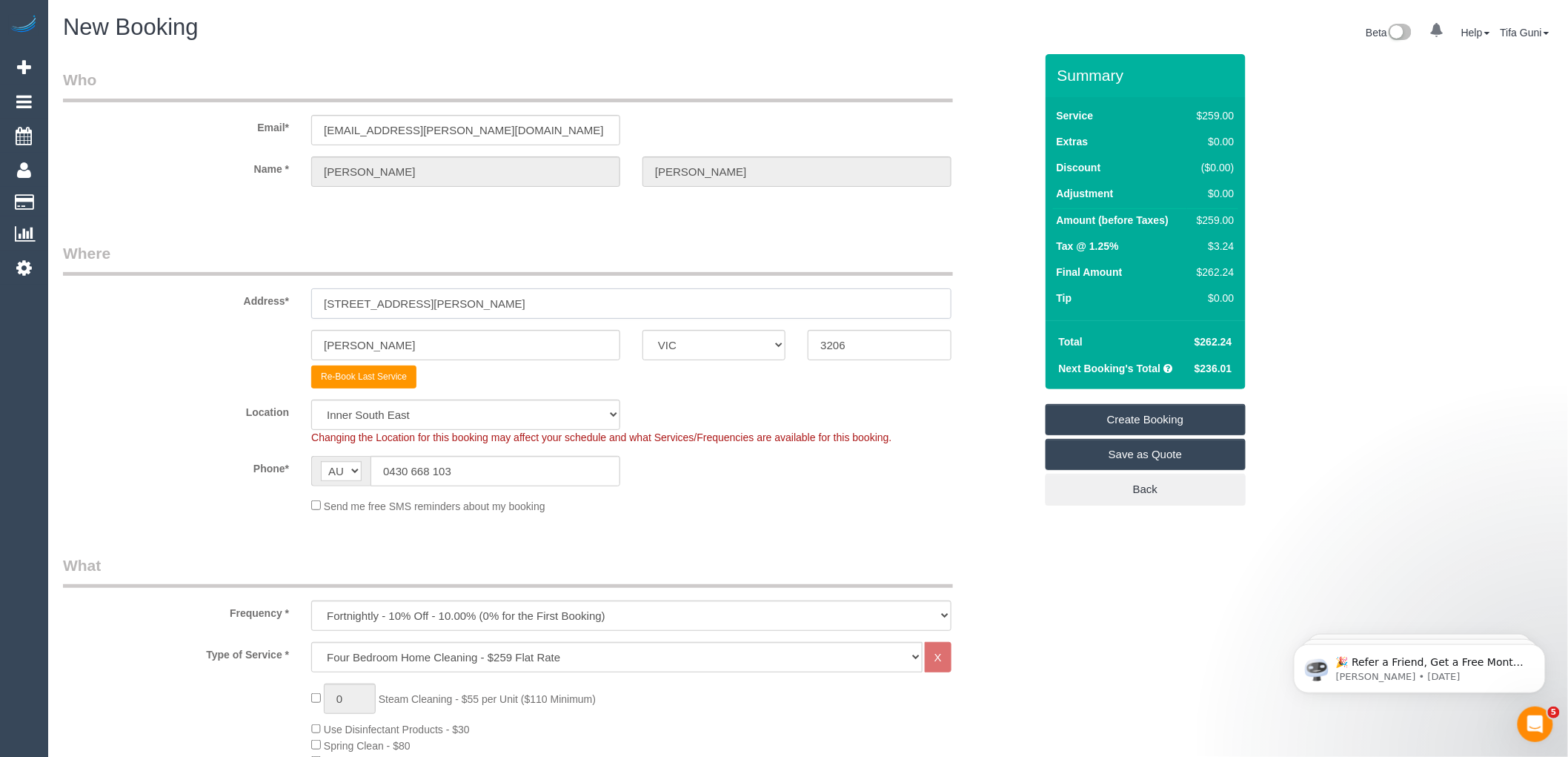
click at [345, 305] on input "32 graham street" at bounding box center [632, 304] width 640 height 30
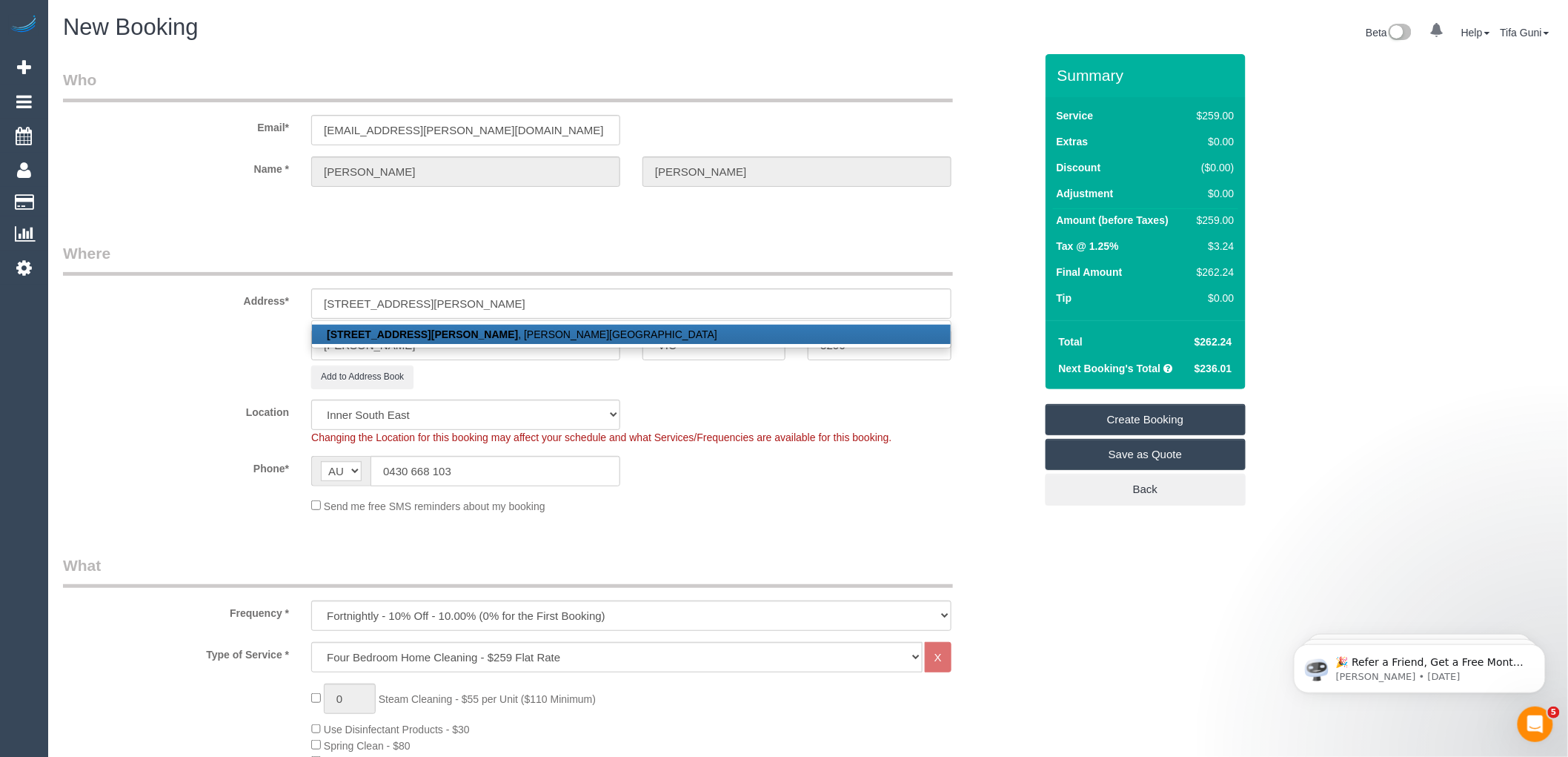
click at [436, 335] on link "32 graham street , Albert Park, VIC 3206" at bounding box center [632, 334] width 639 height 19
type input "32 graham street"
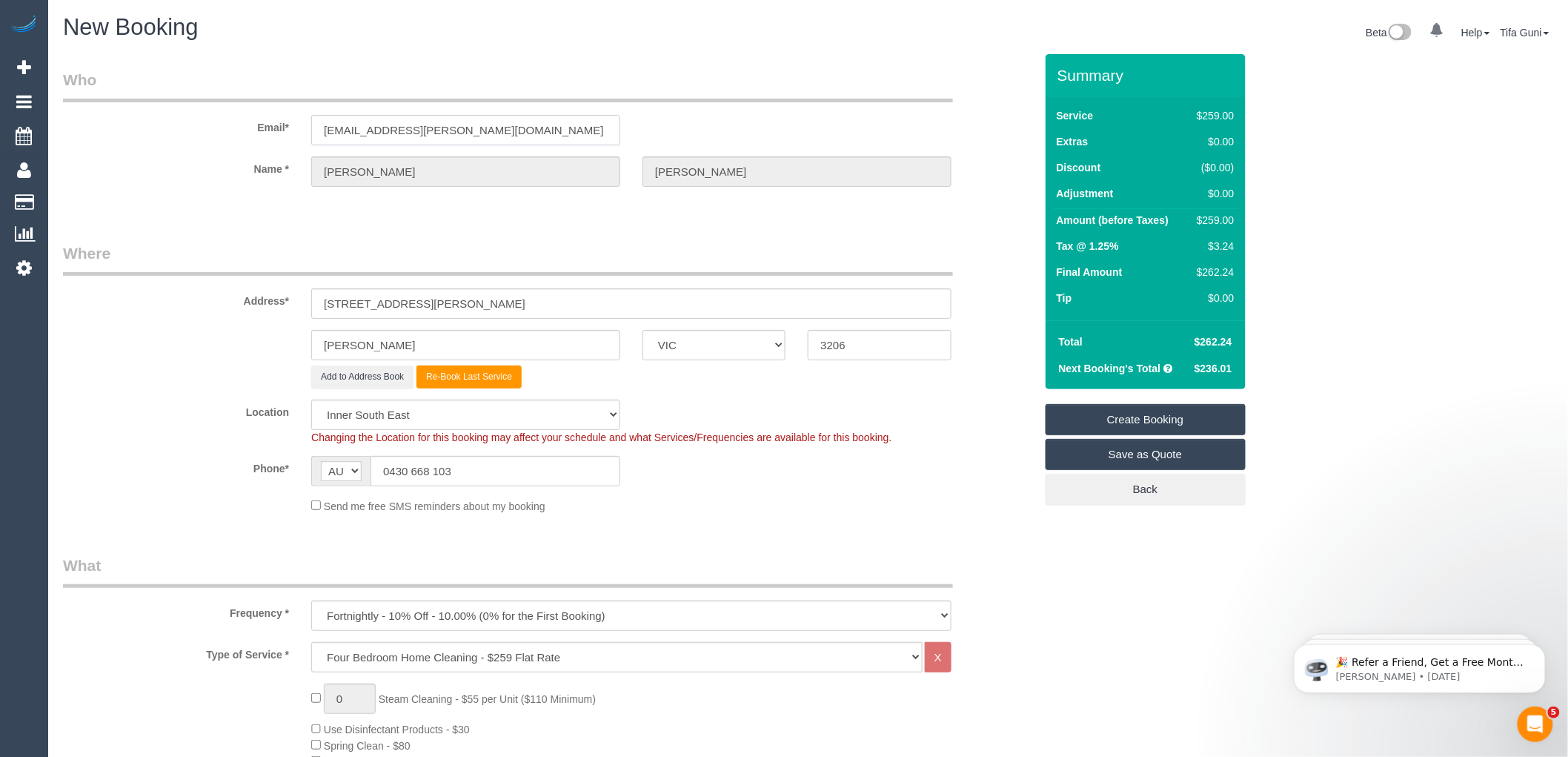
drag, startPoint x: 473, startPoint y: 129, endPoint x: 229, endPoint y: 127, distance: 244.0
click at [229, 127] on div "Email* jadey.bennett@gmail.com" at bounding box center [549, 107] width 994 height 77
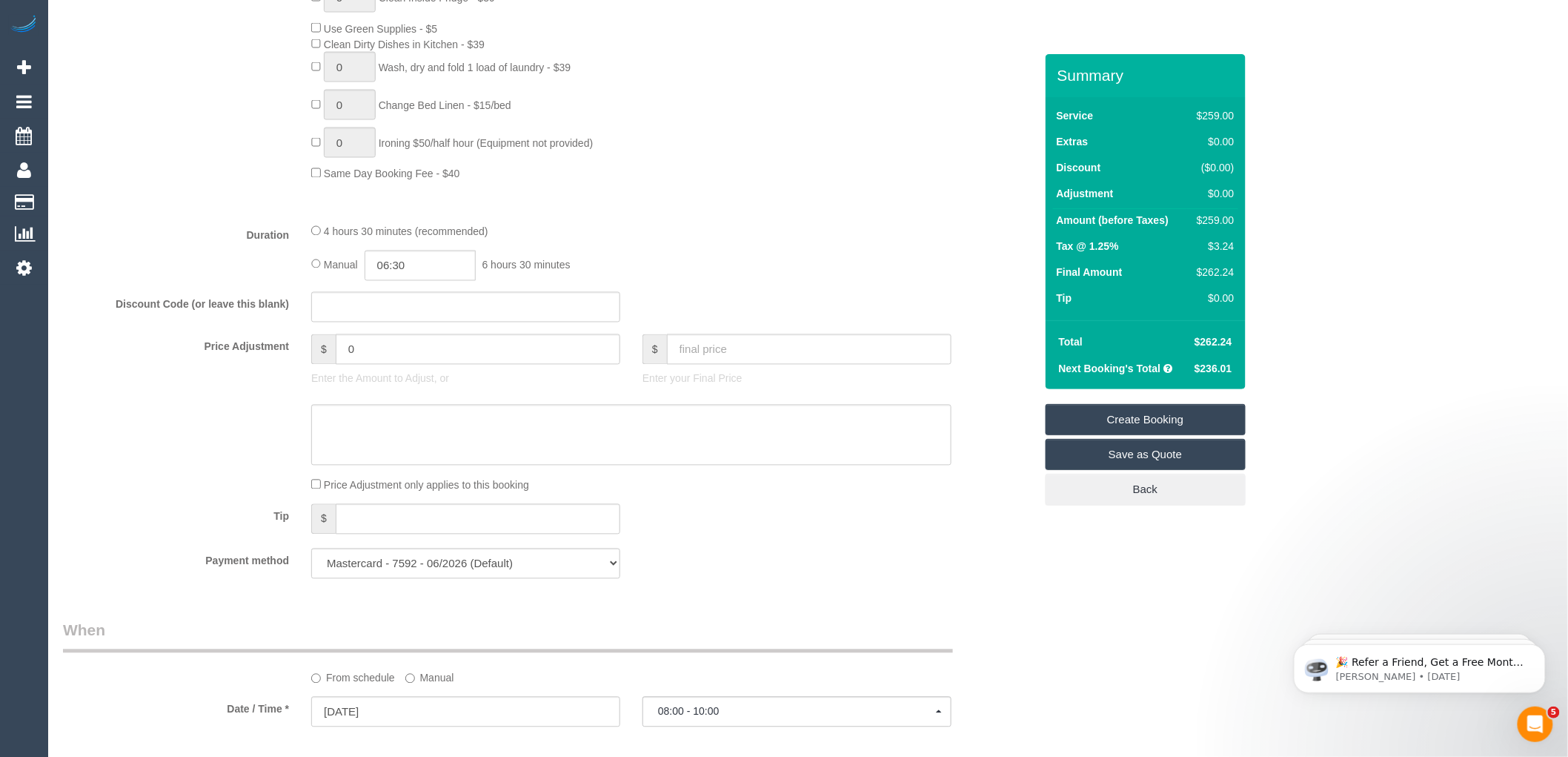
scroll to position [1185, 0]
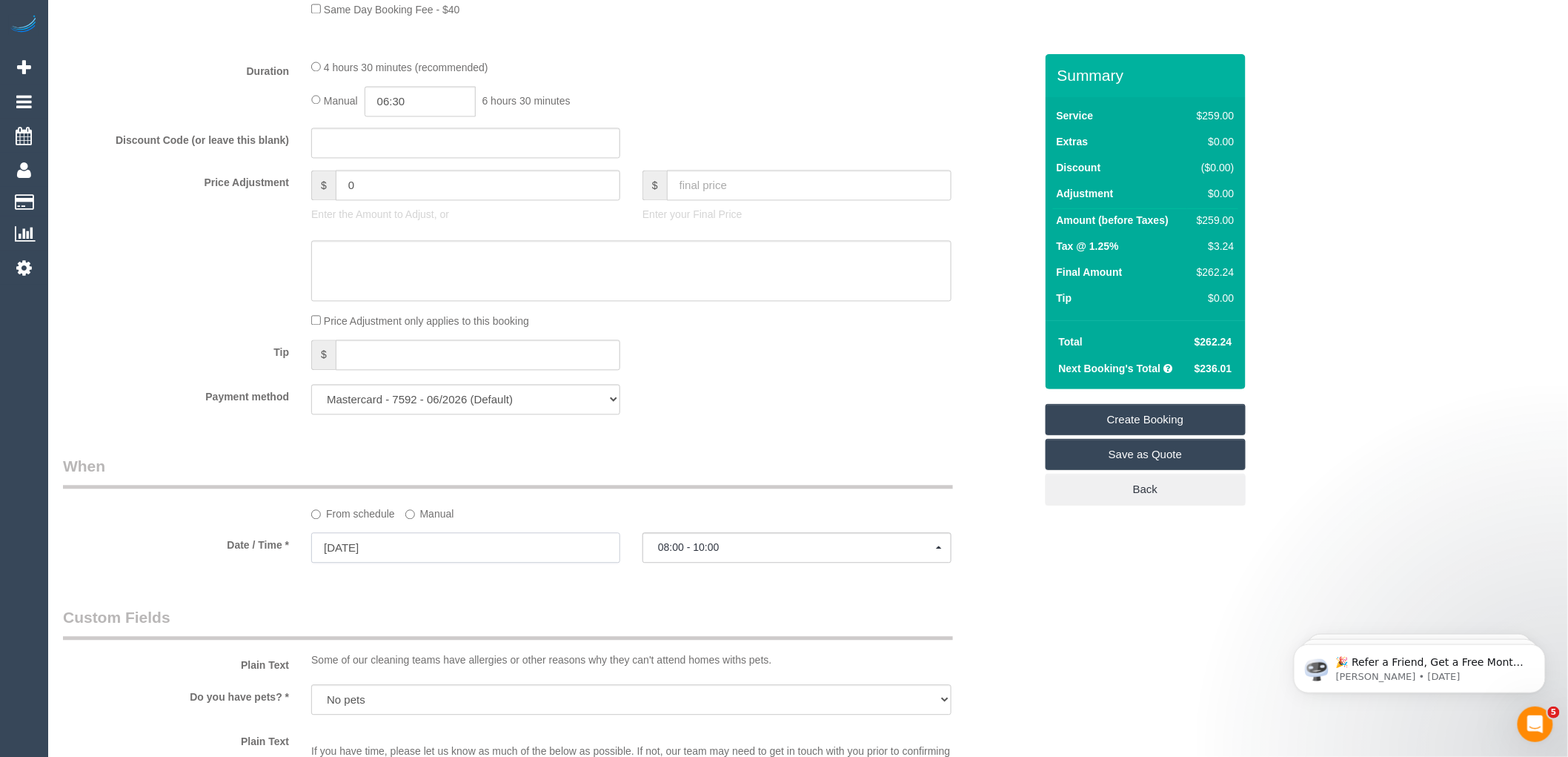
click at [440, 561] on input "07/10/2025" at bounding box center [466, 547] width 309 height 30
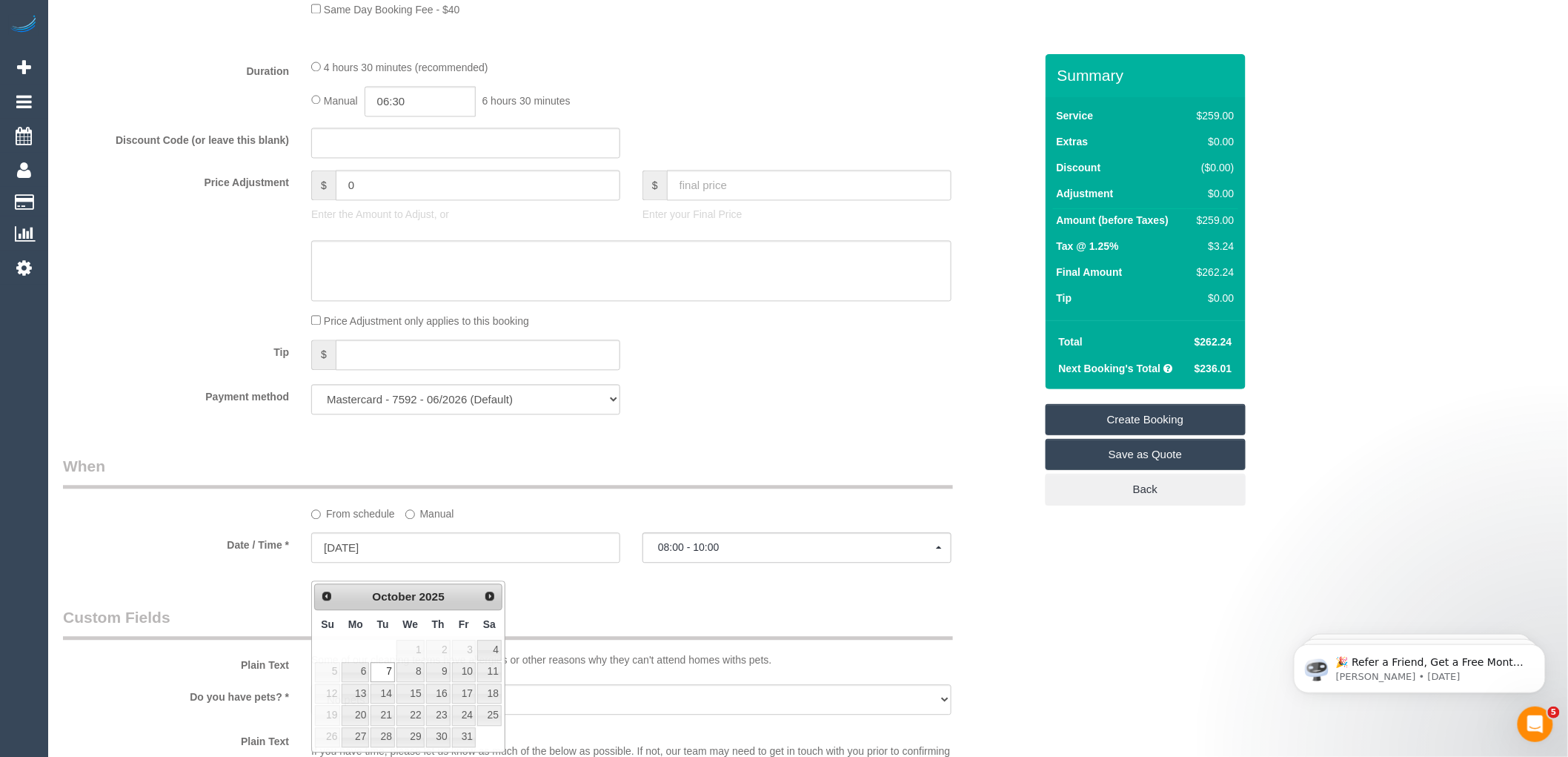
click at [702, 462] on div "Who Email* jadey.bennett@gmail.com Name * Jade Bennett Where Address* 32 graham…" at bounding box center [549, 191] width 994 height 2644
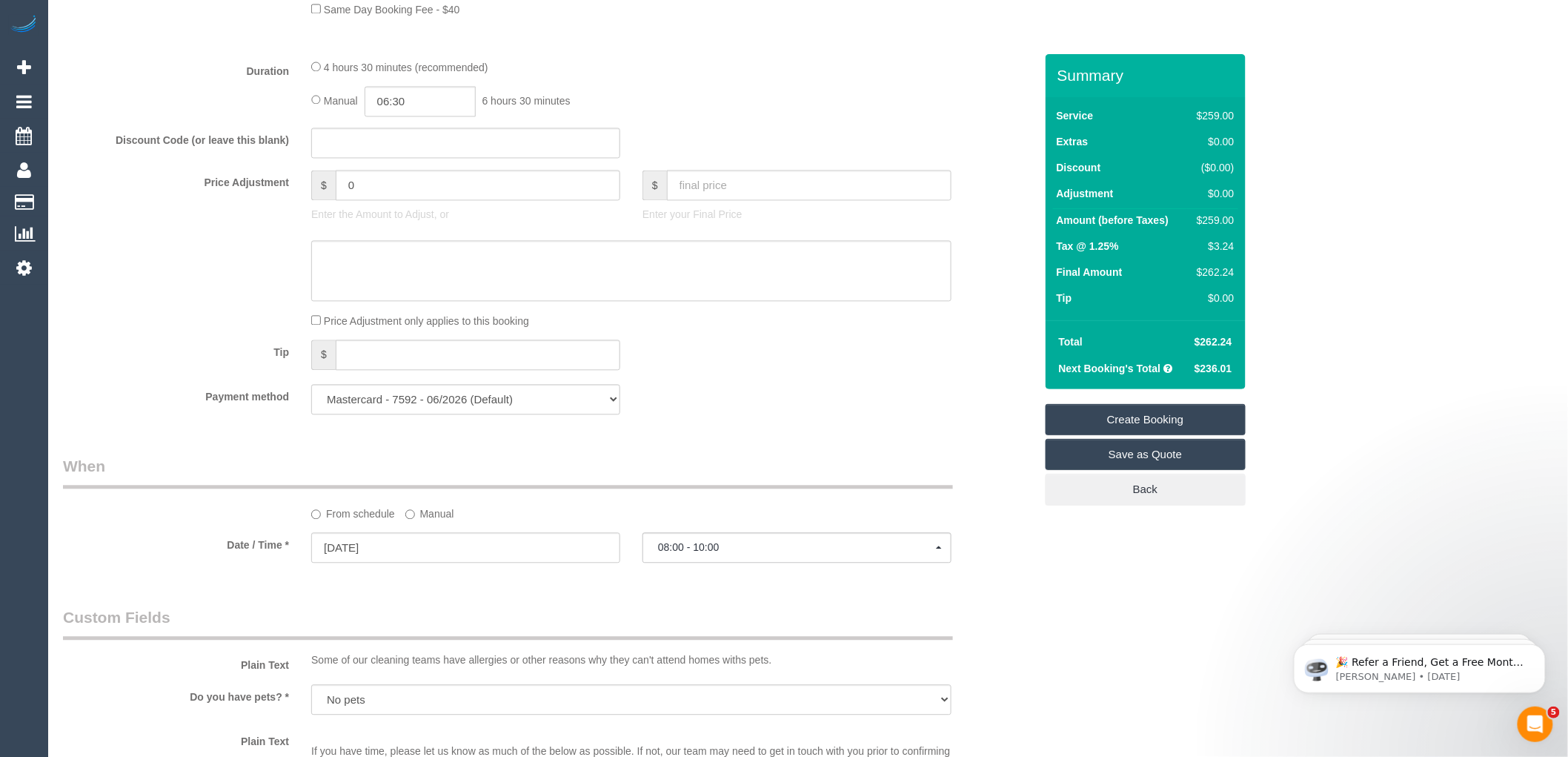
click at [1137, 419] on link "Create Booking" at bounding box center [1145, 419] width 200 height 31
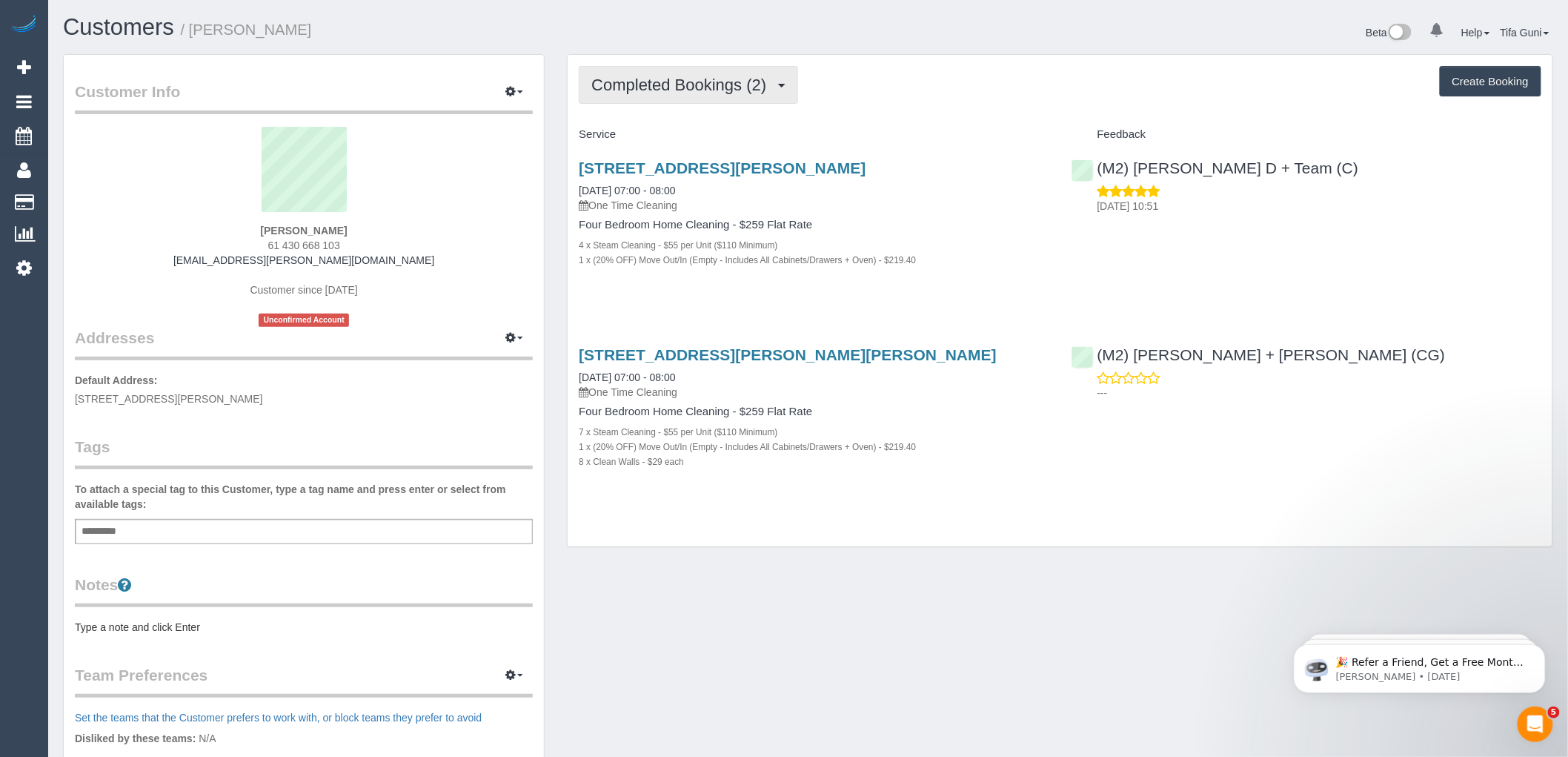
click at [702, 86] on span "Completed Bookings (2)" at bounding box center [682, 85] width 183 height 18
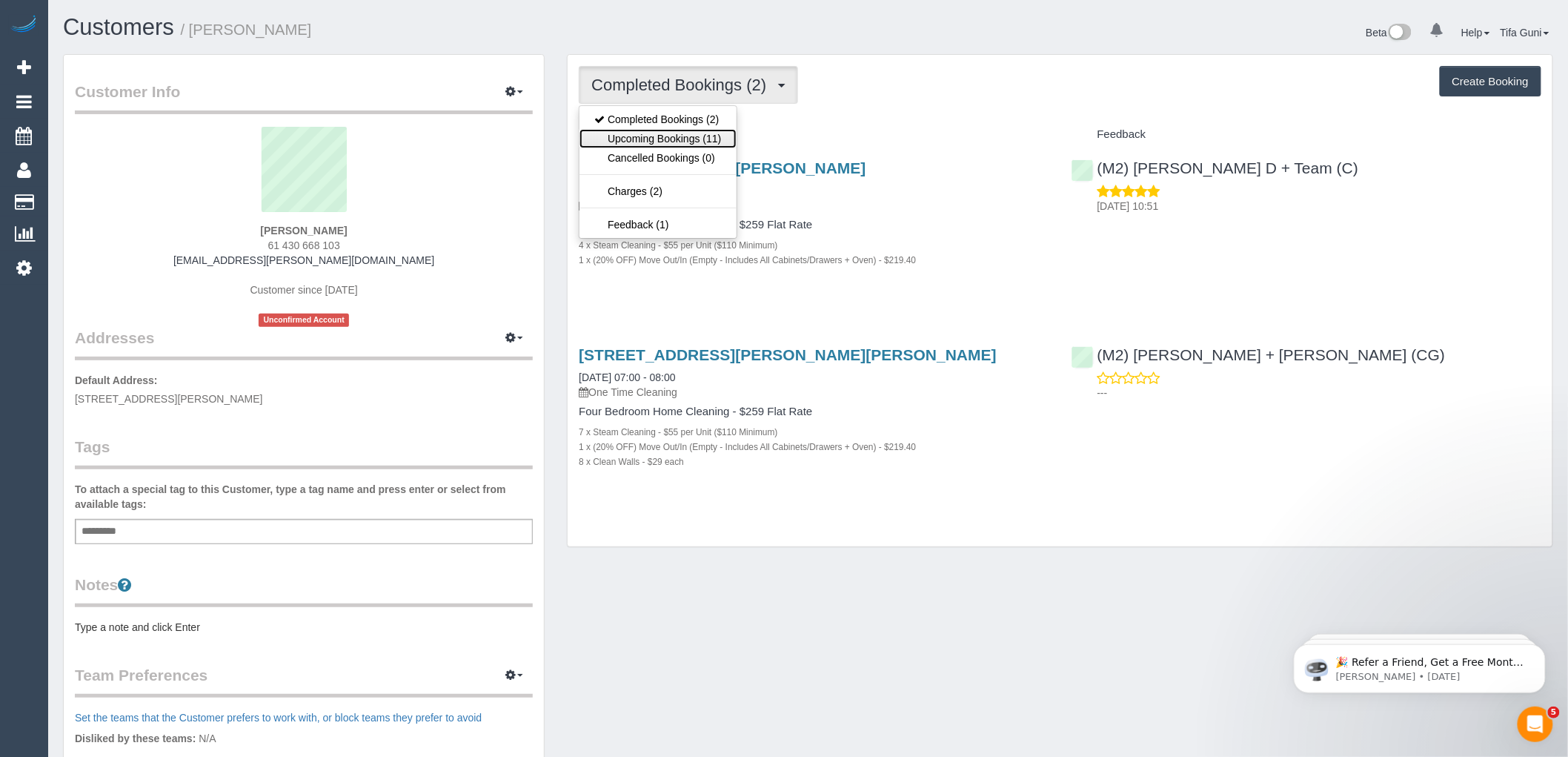
click at [710, 134] on link "Upcoming Bookings (11)" at bounding box center [658, 138] width 157 height 19
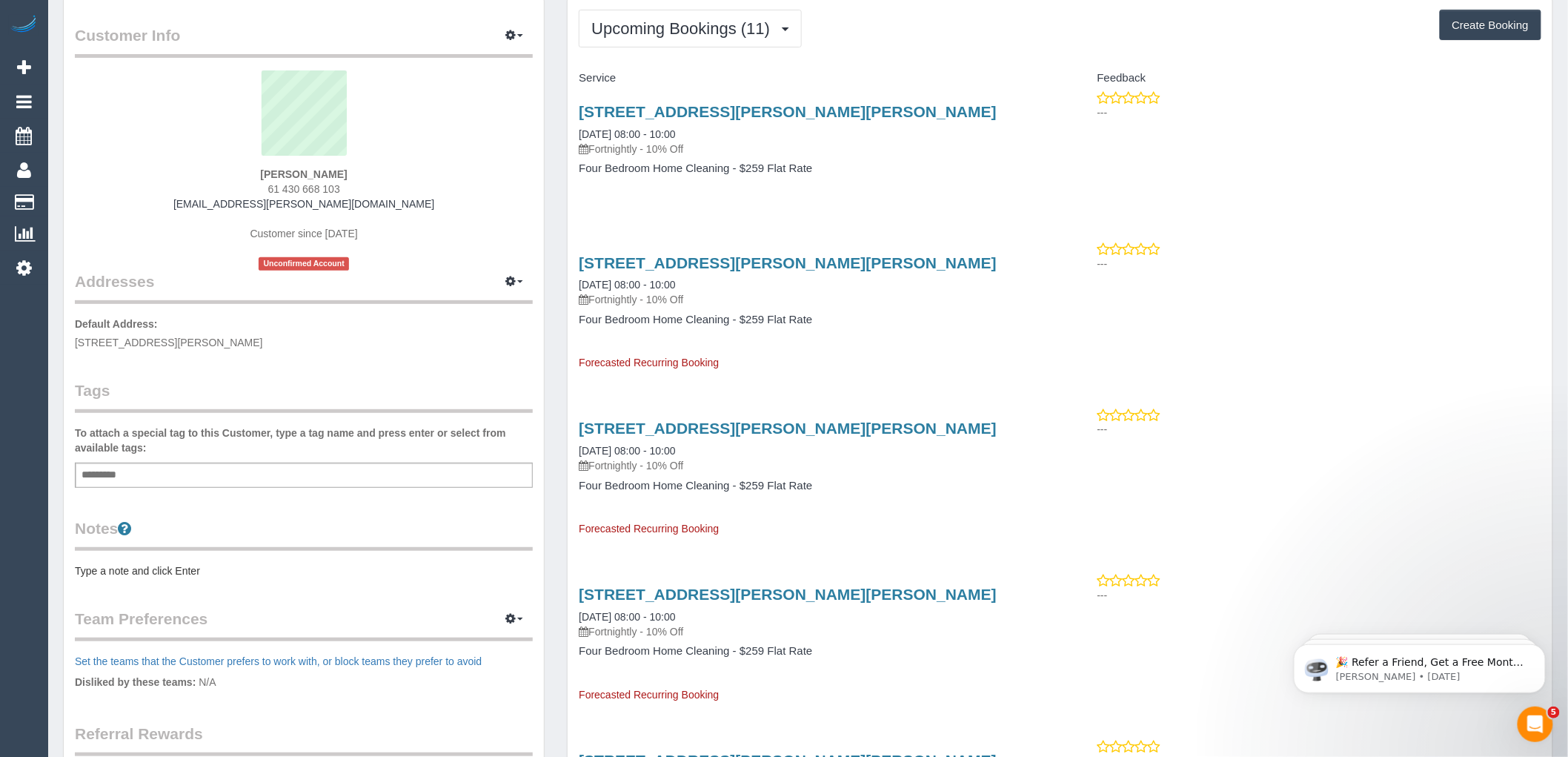
scroll to position [165, 0]
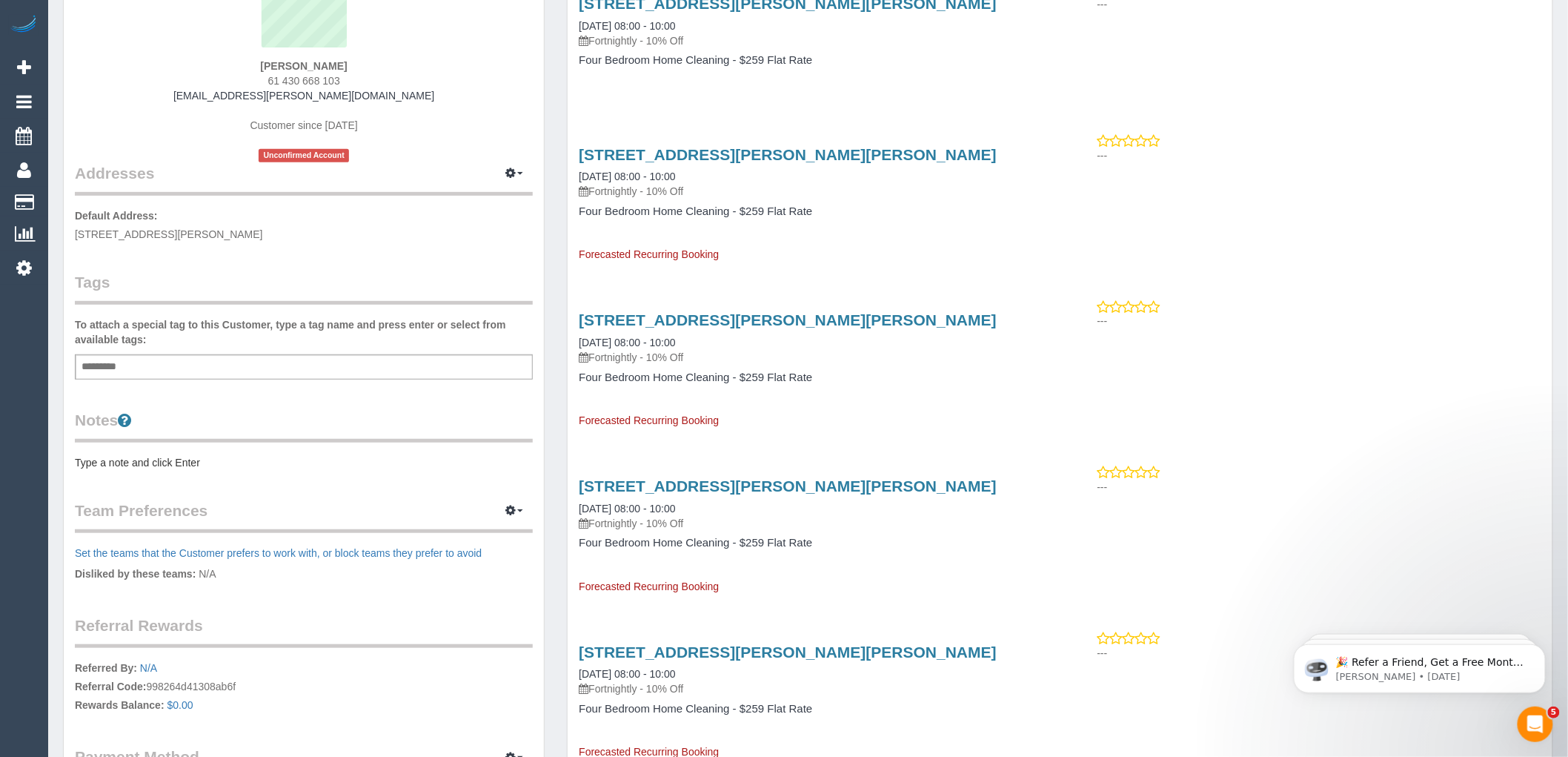
click at [164, 397] on div "Customer Info Edit Contact Info Send Message Email Preferences Special Sales Ta…" at bounding box center [304, 378] width 480 height 977
click at [108, 380] on div "Customer Info Edit Contact Info Send Message Email Preferences Special Sales Ta…" at bounding box center [304, 378] width 480 height 977
click at [102, 460] on pre "Type a note and click Enter" at bounding box center [304, 462] width 458 height 15
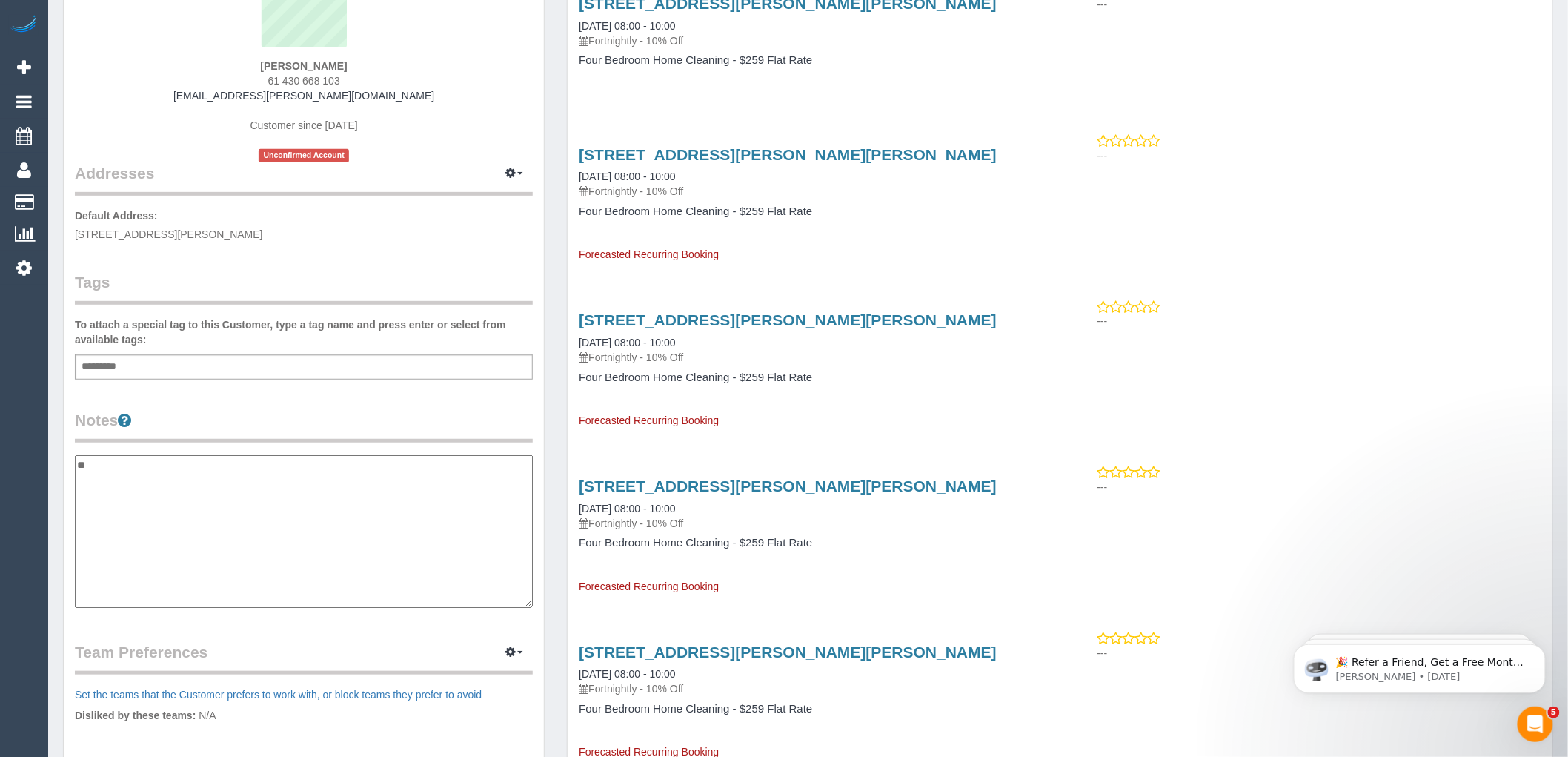
type textarea "*"
click at [166, 464] on textarea "**********" at bounding box center [304, 531] width 458 height 153
type textarea "**********"
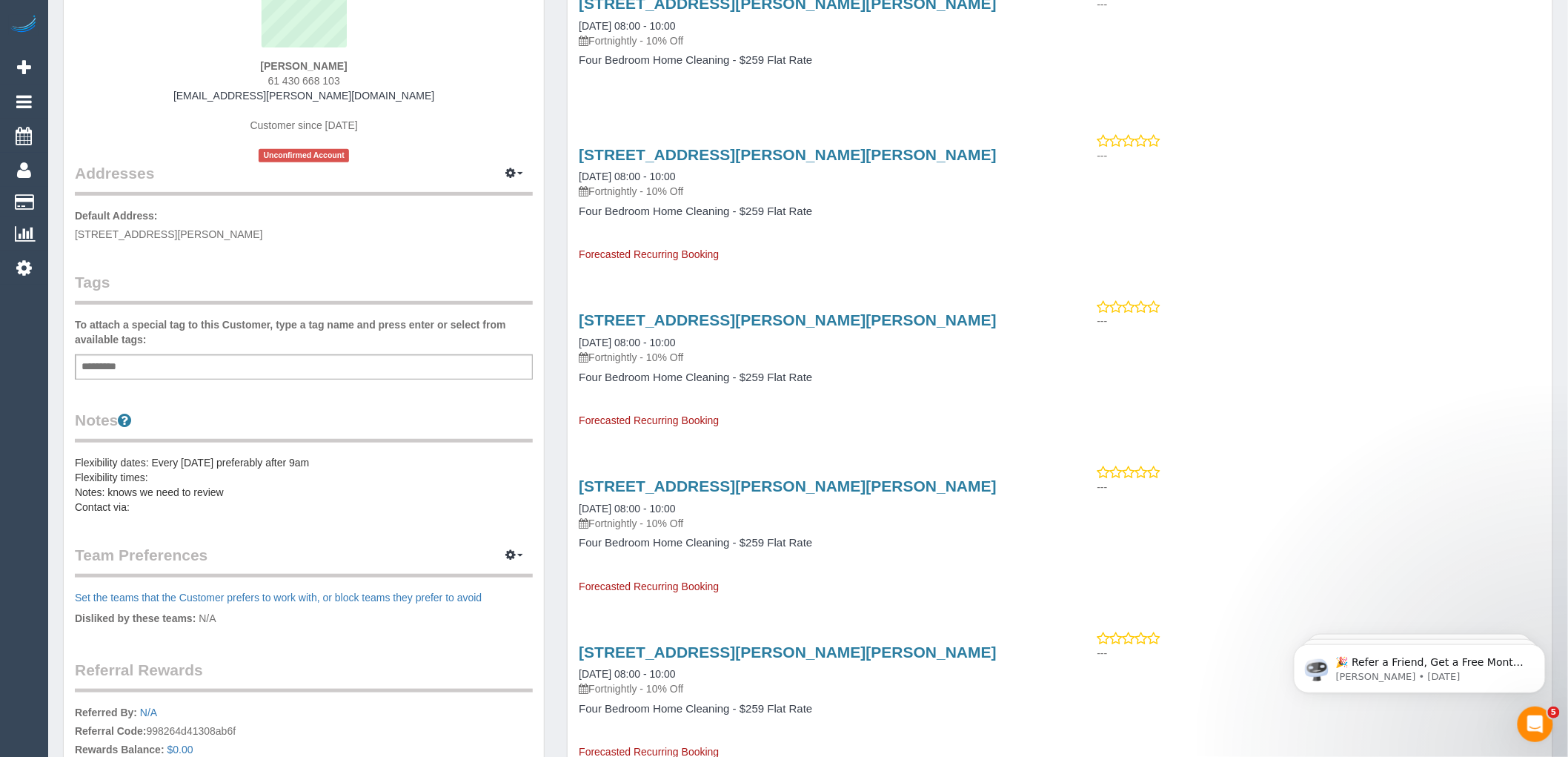
click at [152, 488] on pre "Flexibility dates: Every Tuesday preferably after 9am Flexibility times: Notes:…" at bounding box center [304, 484] width 458 height 59
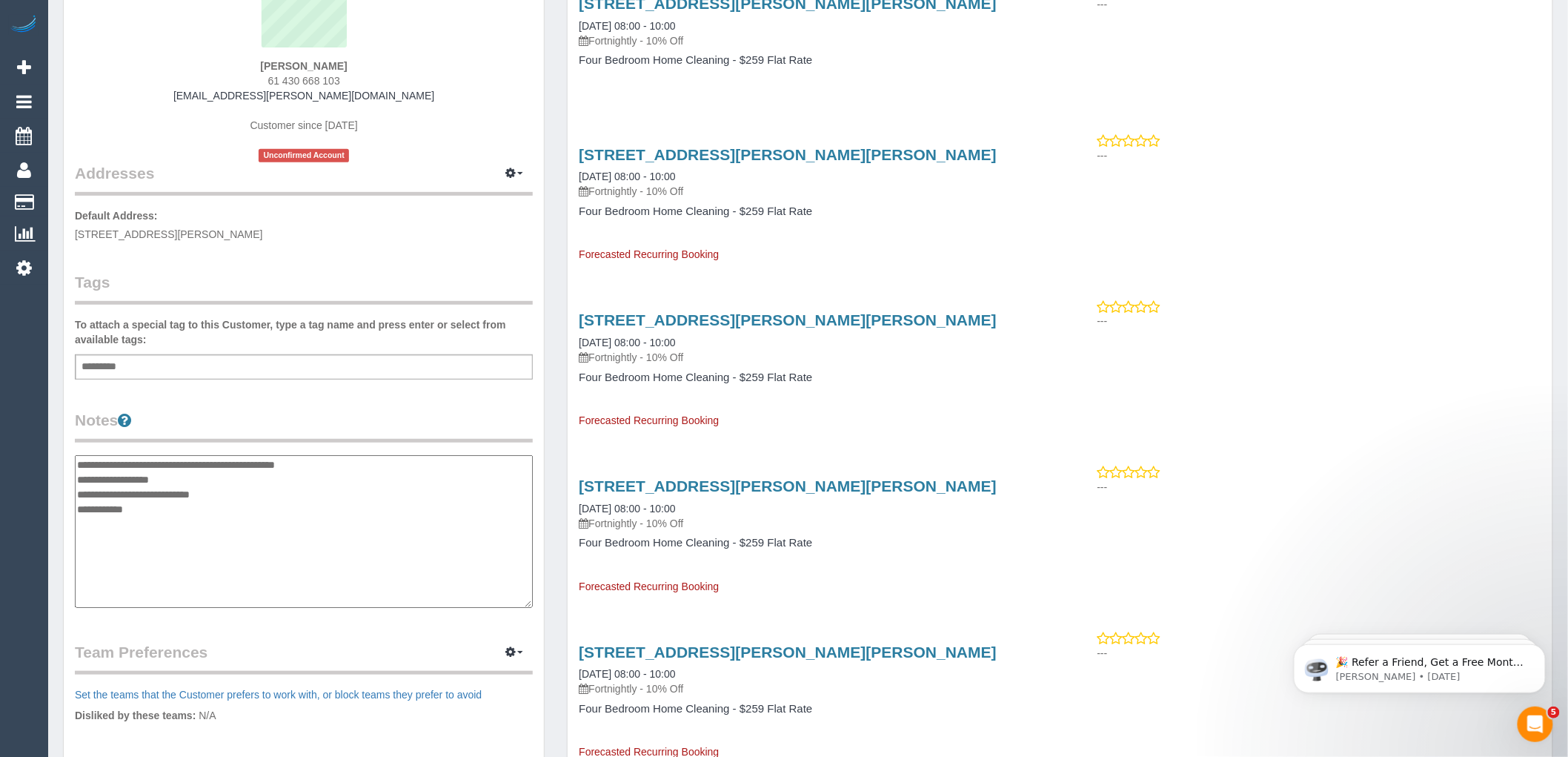
click at [327, 462] on textarea "**********" at bounding box center [304, 531] width 458 height 153
click at [156, 491] on textarea "**********" at bounding box center [304, 531] width 458 height 153
drag, startPoint x: 265, startPoint y: 523, endPoint x: 107, endPoint y: 529, distance: 158.1
click at [107, 529] on textarea "**********" at bounding box center [304, 531] width 458 height 153
click at [150, 519] on textarea "**********" at bounding box center [304, 531] width 458 height 153
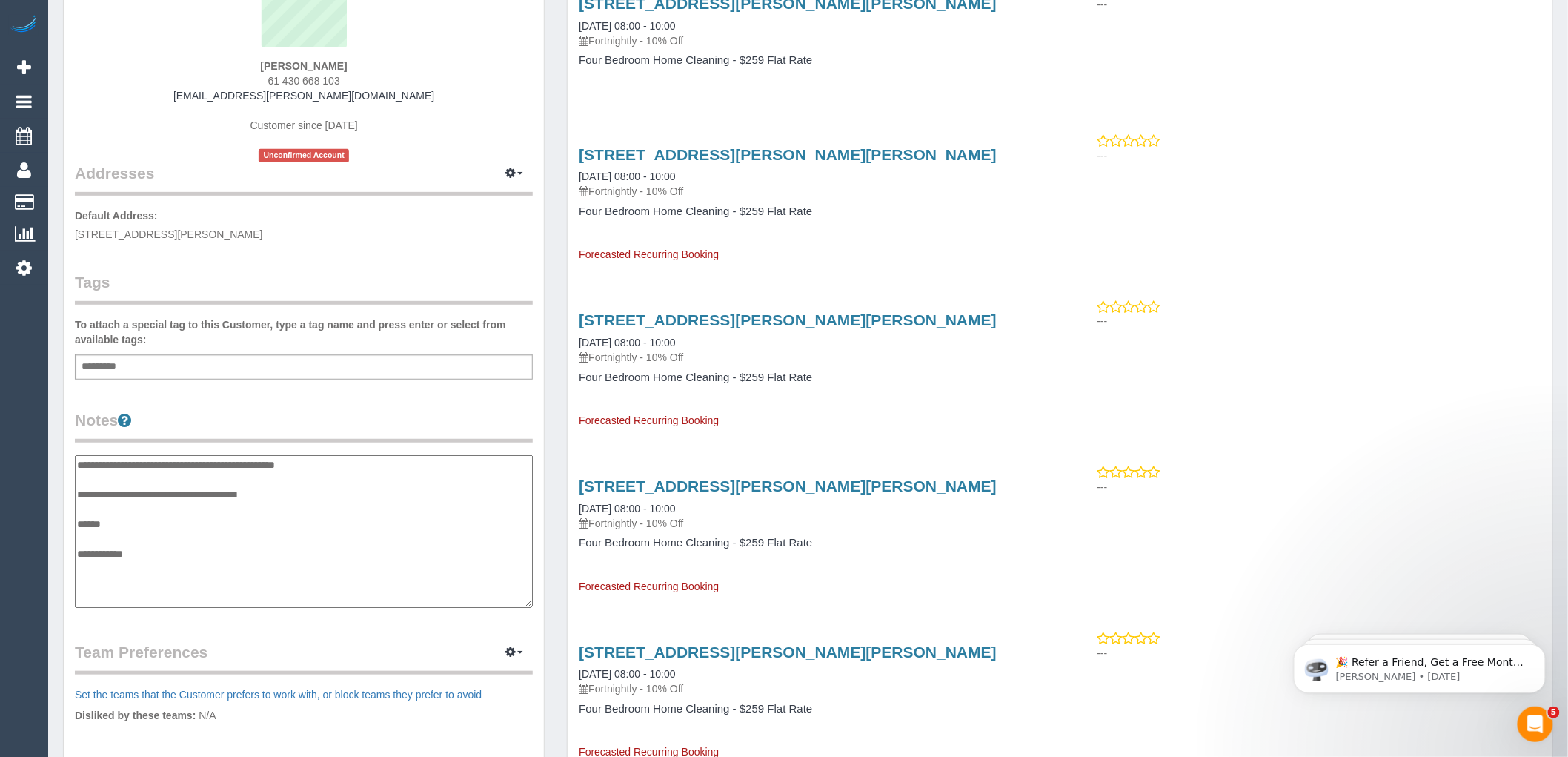
click at [164, 550] on textarea "**********" at bounding box center [304, 531] width 458 height 153
click at [139, 513] on textarea "**********" at bounding box center [304, 531] width 458 height 153
click at [141, 520] on textarea "**********" at bounding box center [304, 531] width 458 height 153
click at [176, 547] on textarea "**********" at bounding box center [304, 531] width 458 height 153
click at [389, 524] on textarea "**********" at bounding box center [304, 531] width 458 height 153
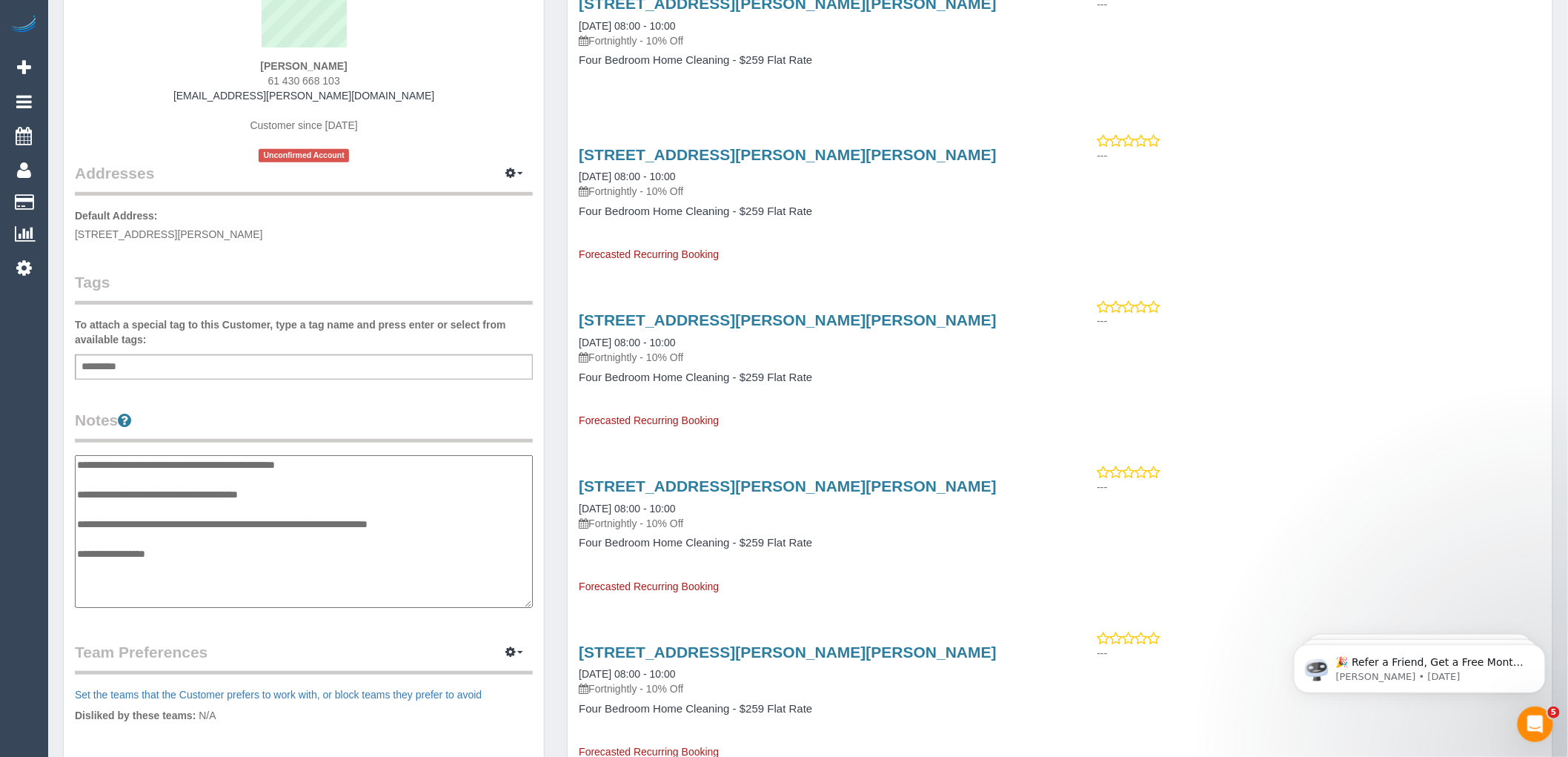
type textarea "**********"
click at [472, 390] on div "Customer Info Edit Contact Info Send Message Email Preferences Special Sales Ta…" at bounding box center [304, 449] width 480 height 1118
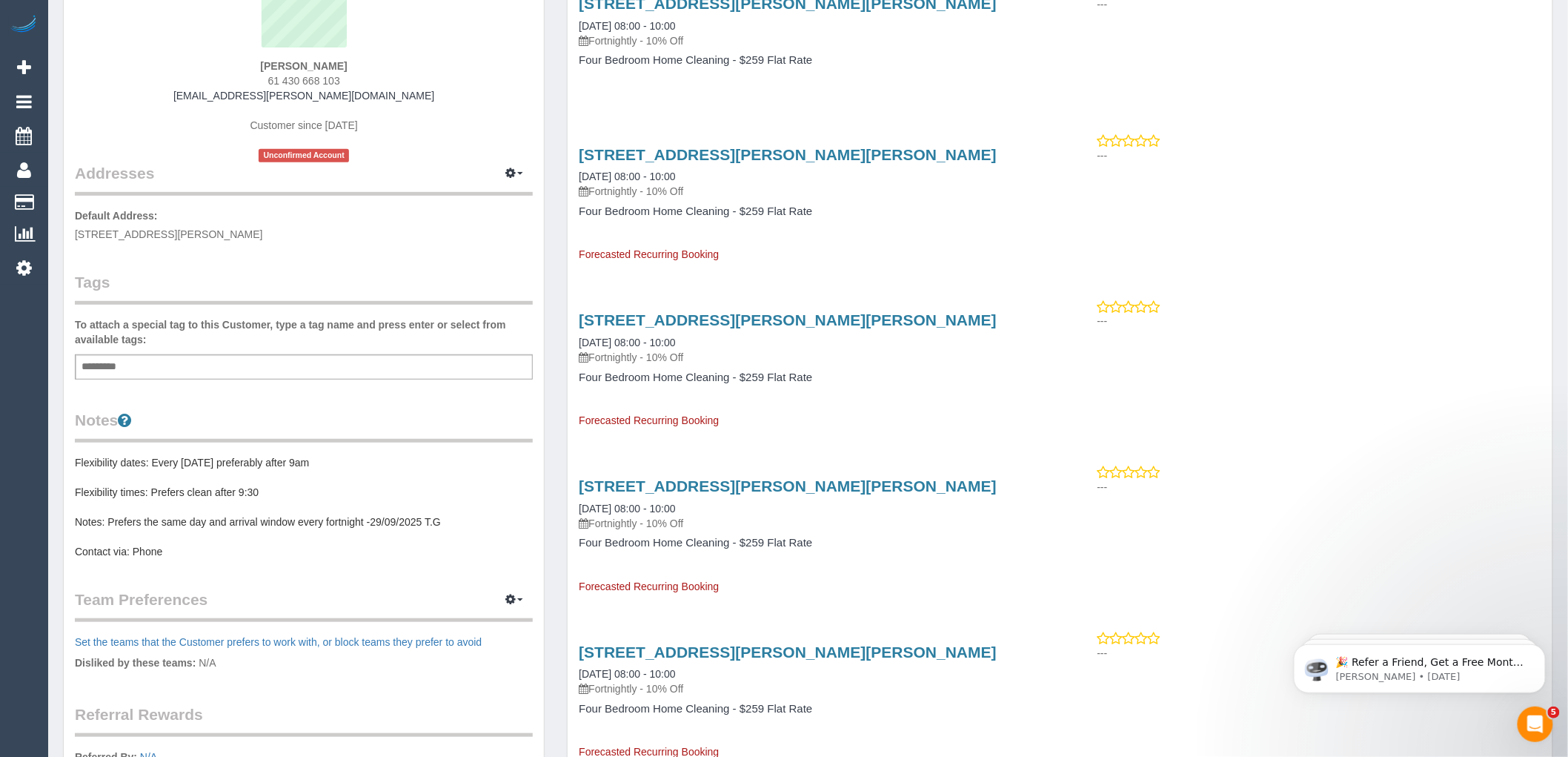
click at [266, 455] on pre "Flexibility dates: Every Tuesday preferably after 9am Flexibility times: Prefer…" at bounding box center [304, 506] width 458 height 104
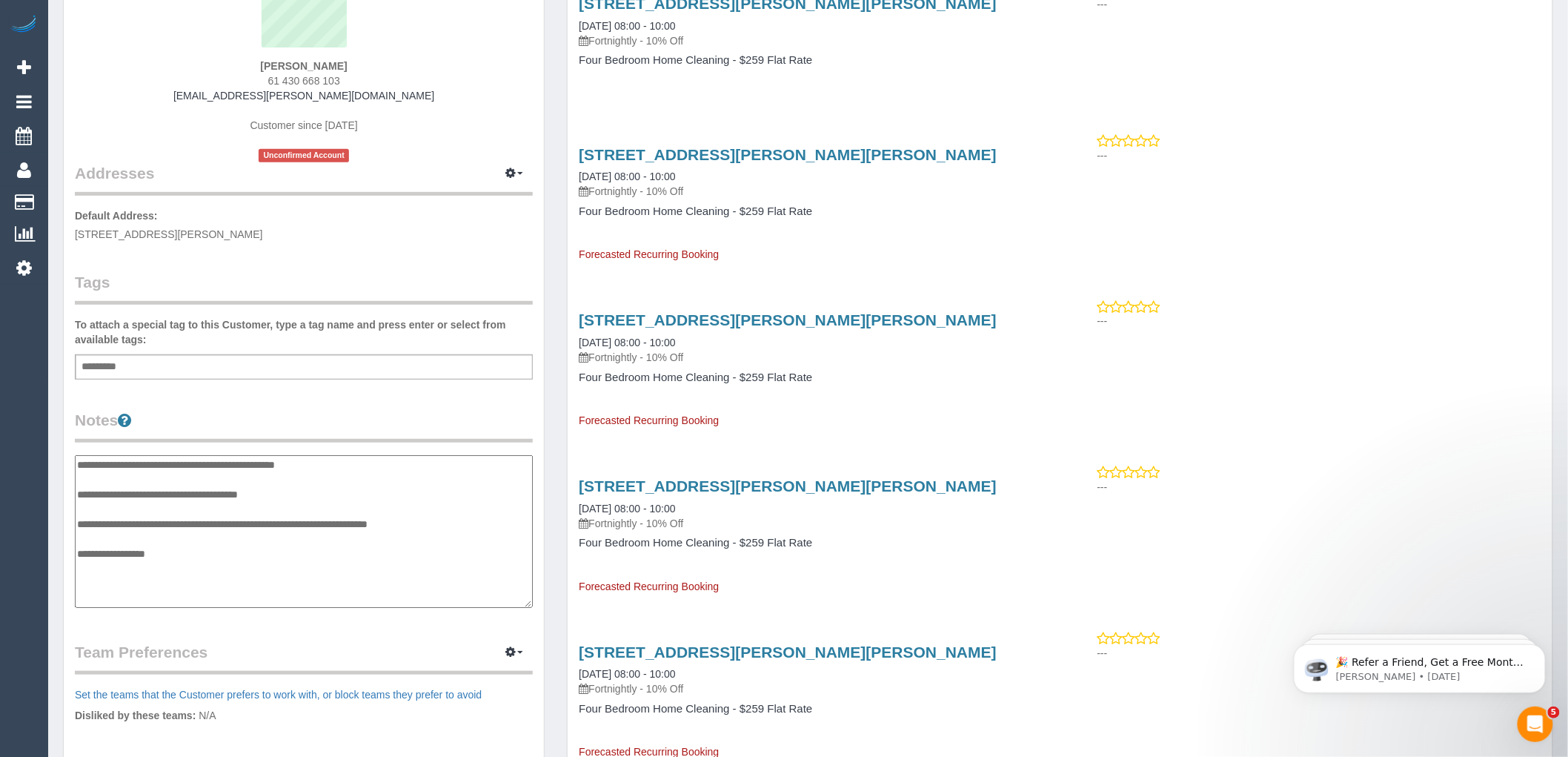
click at [304, 462] on textarea "**********" at bounding box center [304, 531] width 458 height 153
type textarea "**********"
click at [396, 413] on legend "Notes" at bounding box center [304, 426] width 458 height 33
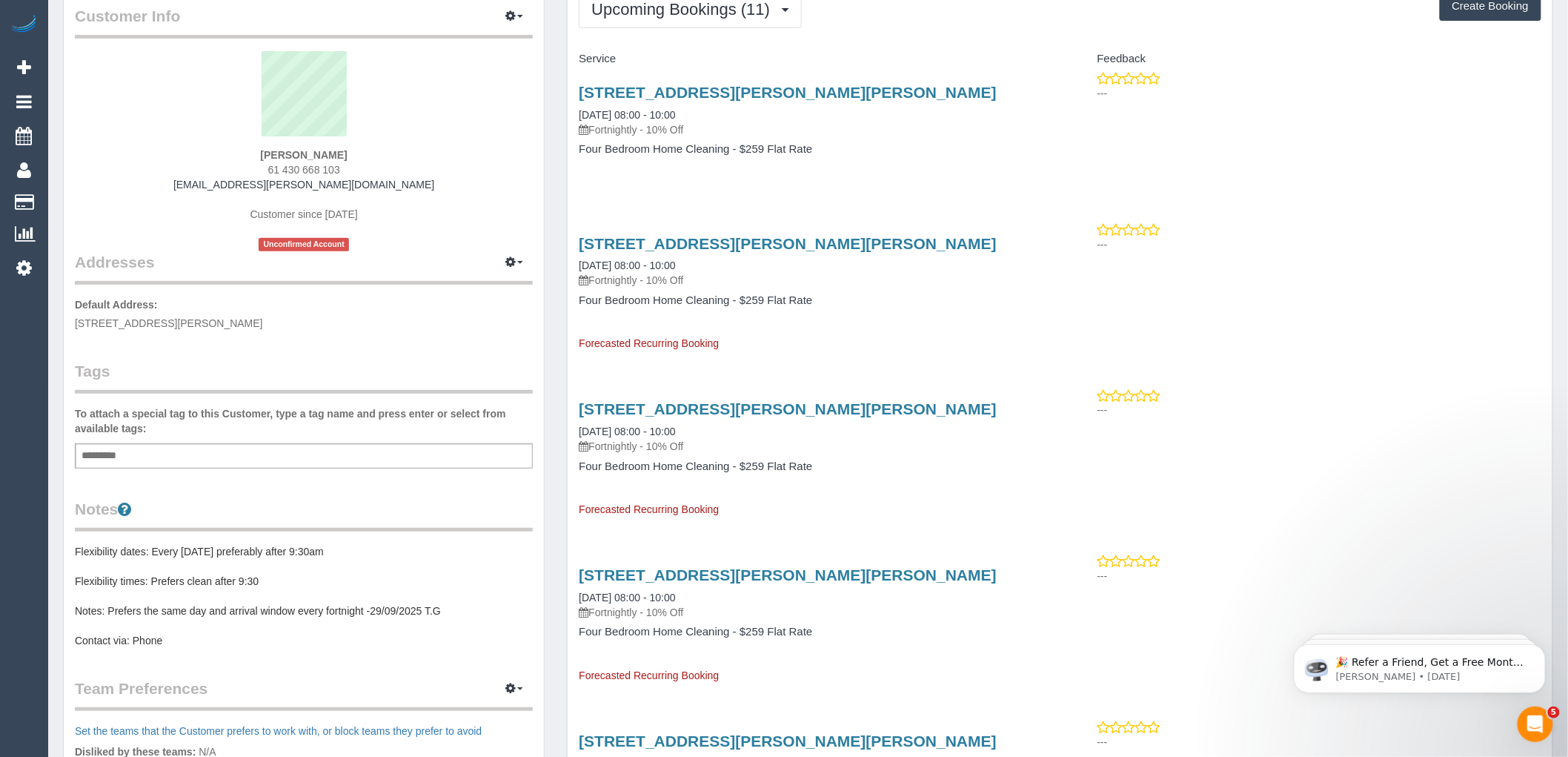
scroll to position [0, 0]
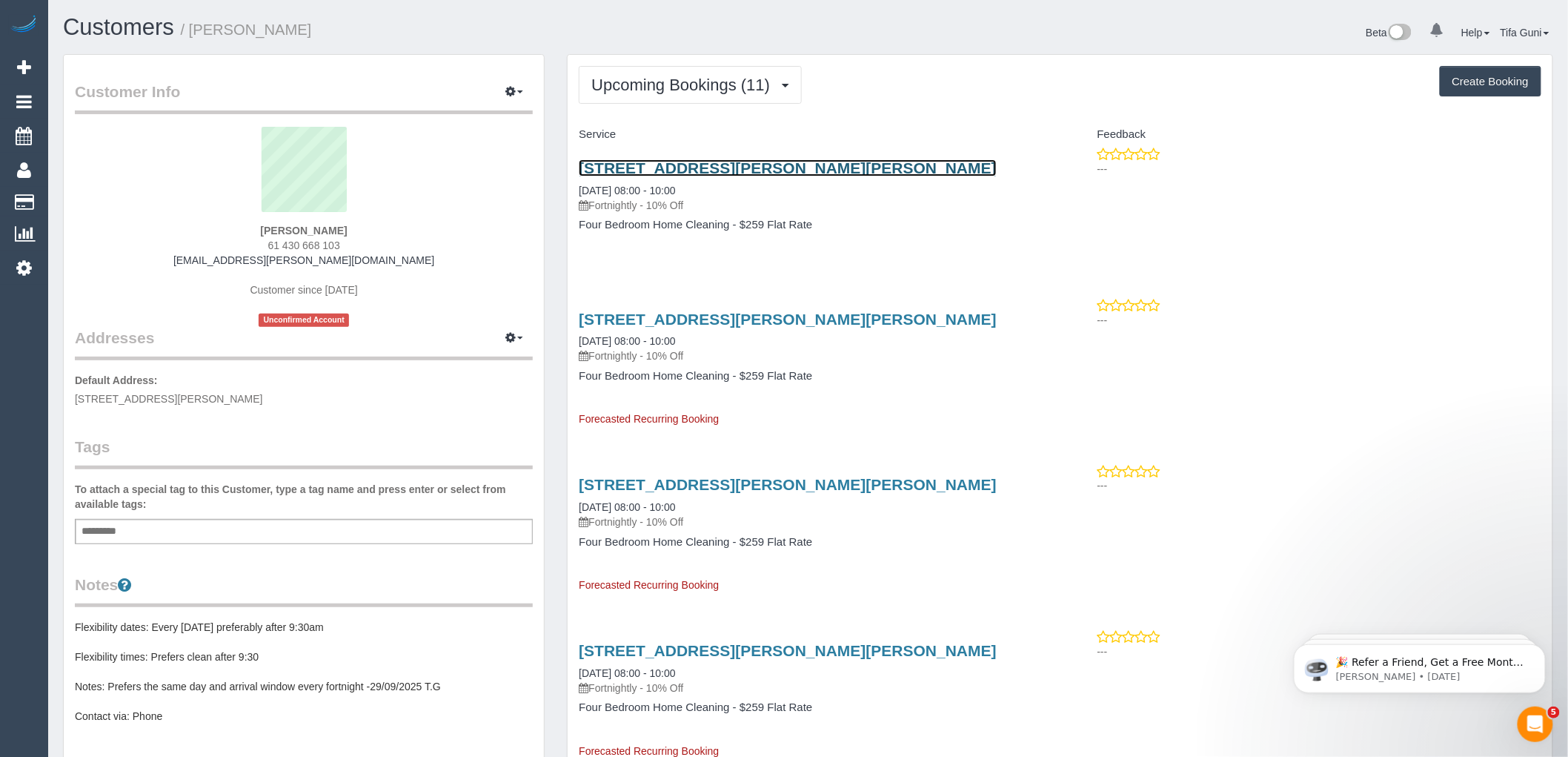
click at [724, 166] on link "32 Graham Street, Albert Park, VIC 3206" at bounding box center [788, 168] width 418 height 17
drag, startPoint x: 360, startPoint y: 245, endPoint x: 242, endPoint y: 243, distance: 118.0
click at [242, 243] on div "Jade Bennett 61 430 668 103 jadey.bennett@gmail.com Customer since 2025 Unconfi…" at bounding box center [304, 226] width 458 height 200
click at [387, 230] on div "Jade Bennett 61 430 668 103 jadey.bennett@gmail.com Customer since 2025 Unconfi…" at bounding box center [304, 226] width 458 height 200
click at [523, 89] on button "button" at bounding box center [514, 92] width 37 height 23
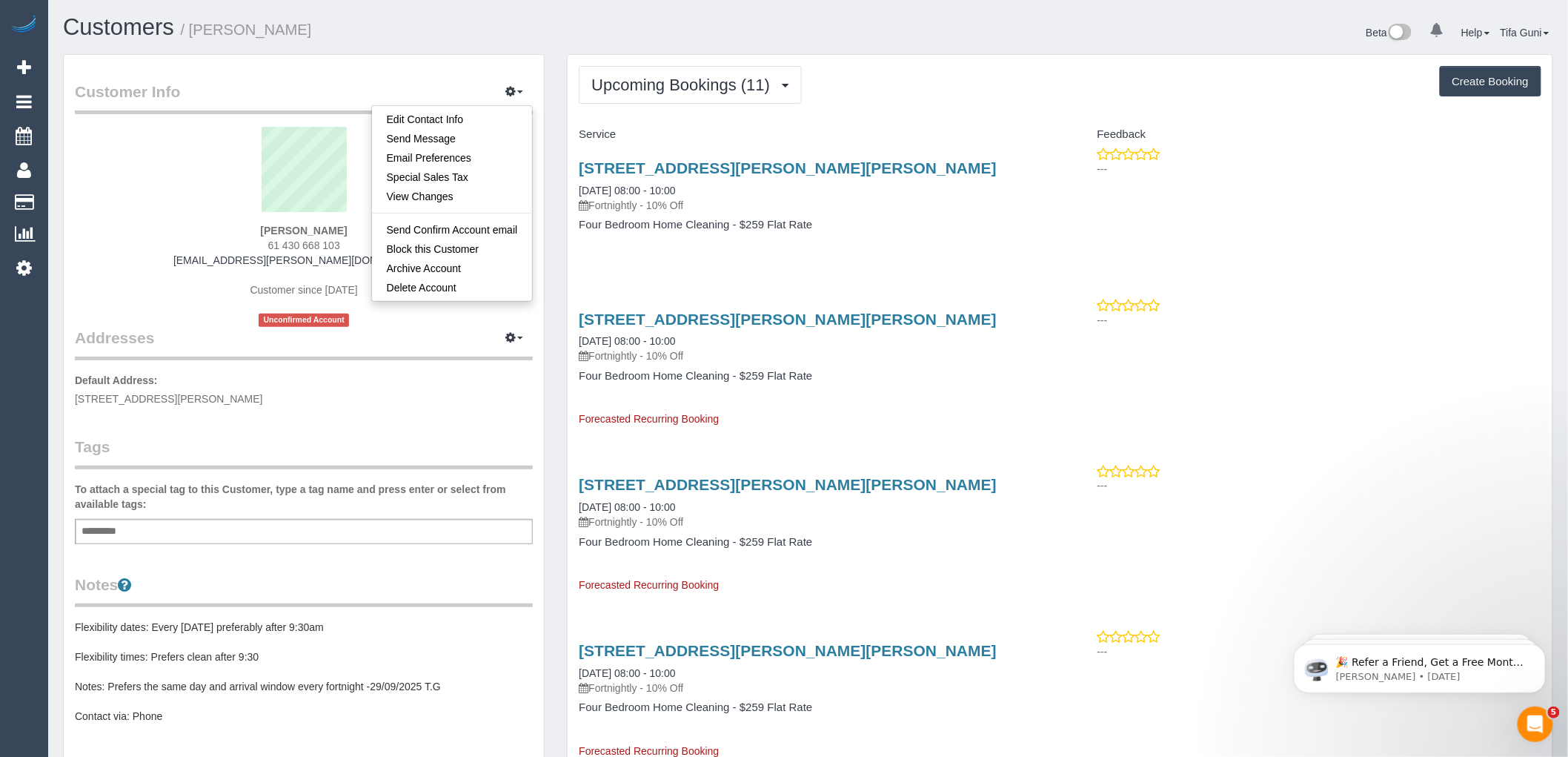
click at [389, 328] on legend "Addresses Manage Addresses Add New Address" at bounding box center [304, 252] width 458 height 217
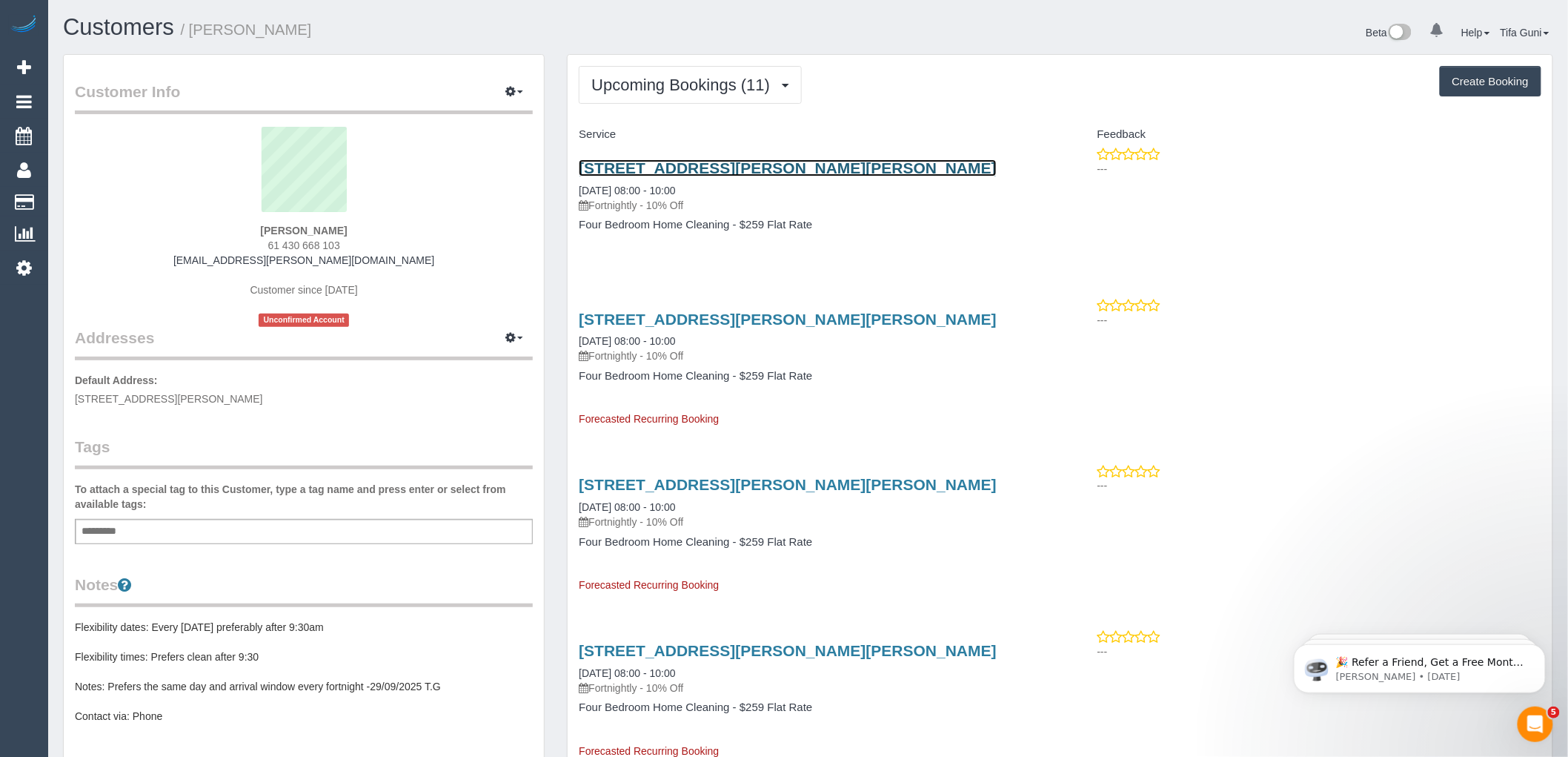
click at [678, 161] on link "32 Graham Street, Albert Park, VIC 3206" at bounding box center [788, 168] width 418 height 17
click at [129, 422] on div "Customer Info Edit Contact Info Send Message Email Preferences Special Sales Ta…" at bounding box center [304, 588] width 480 height 1066
click at [343, 214] on sui-profile-pic at bounding box center [304, 175] width 436 height 97
click at [312, 233] on strong "Jade Bennett" at bounding box center [304, 230] width 87 height 12
click at [278, 244] on span "61 430 668 103" at bounding box center [304, 245] width 72 height 12
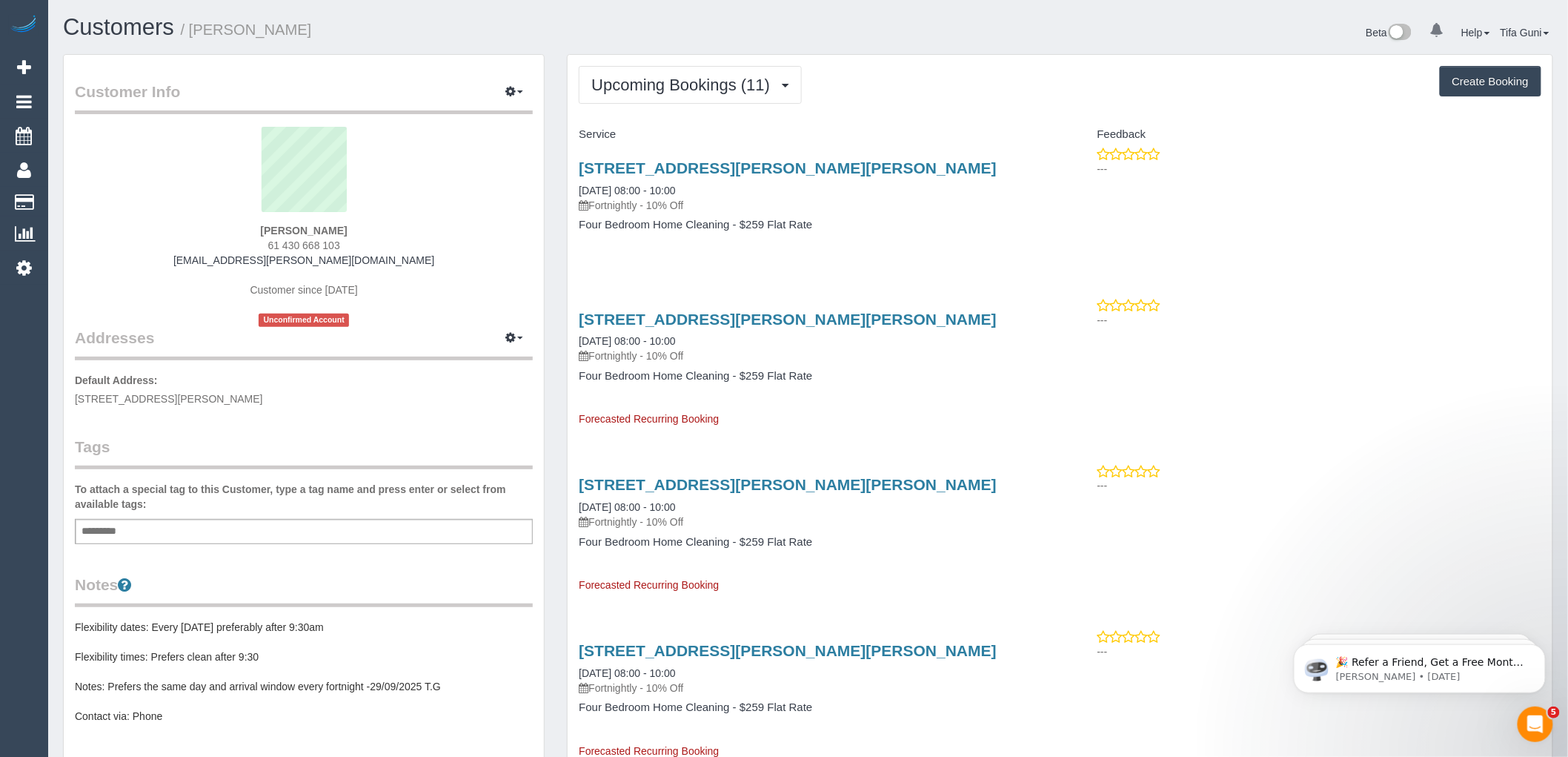
click at [231, 190] on sui-profile-pic at bounding box center [304, 175] width 436 height 97
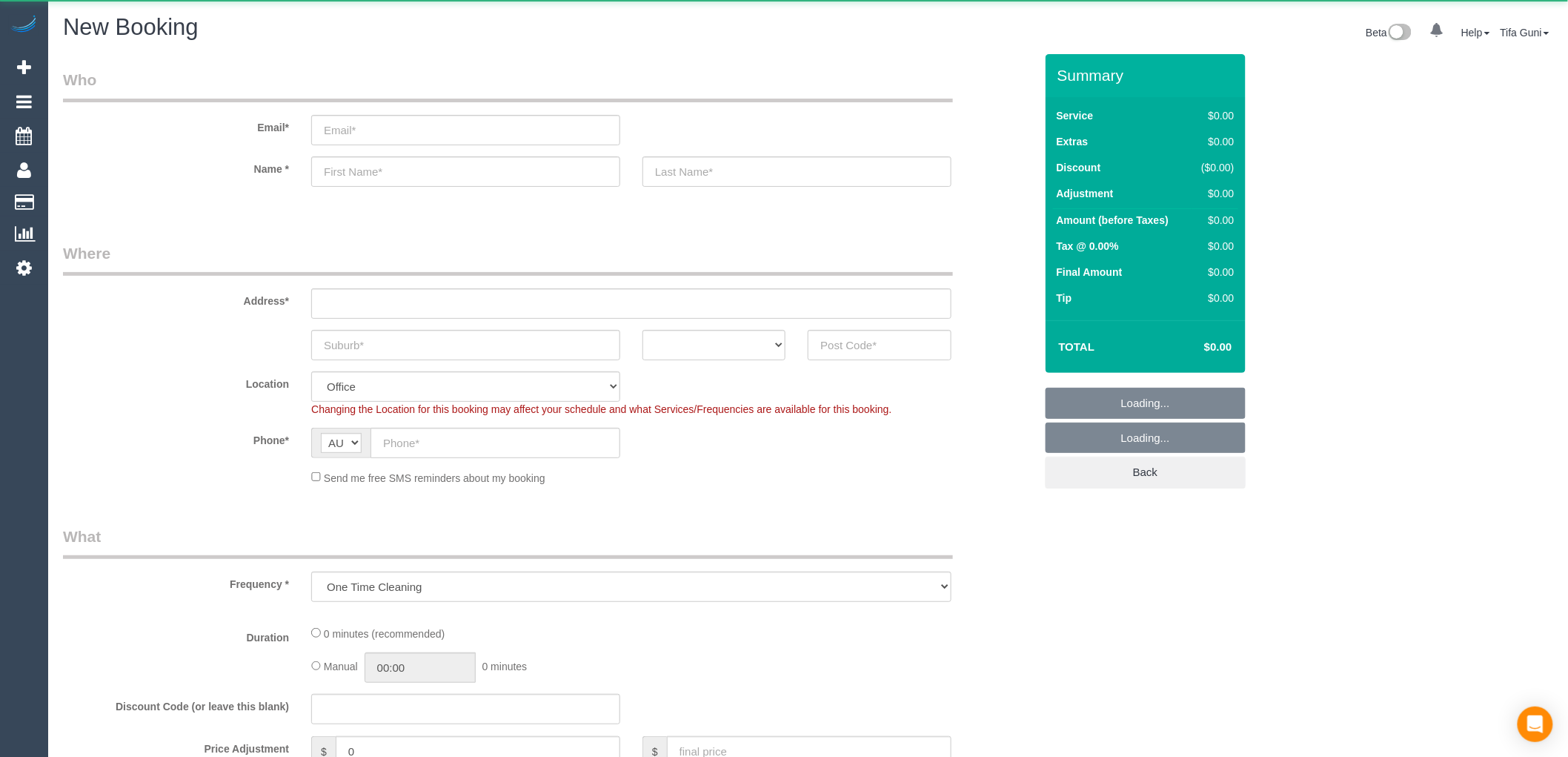
select select "object:813"
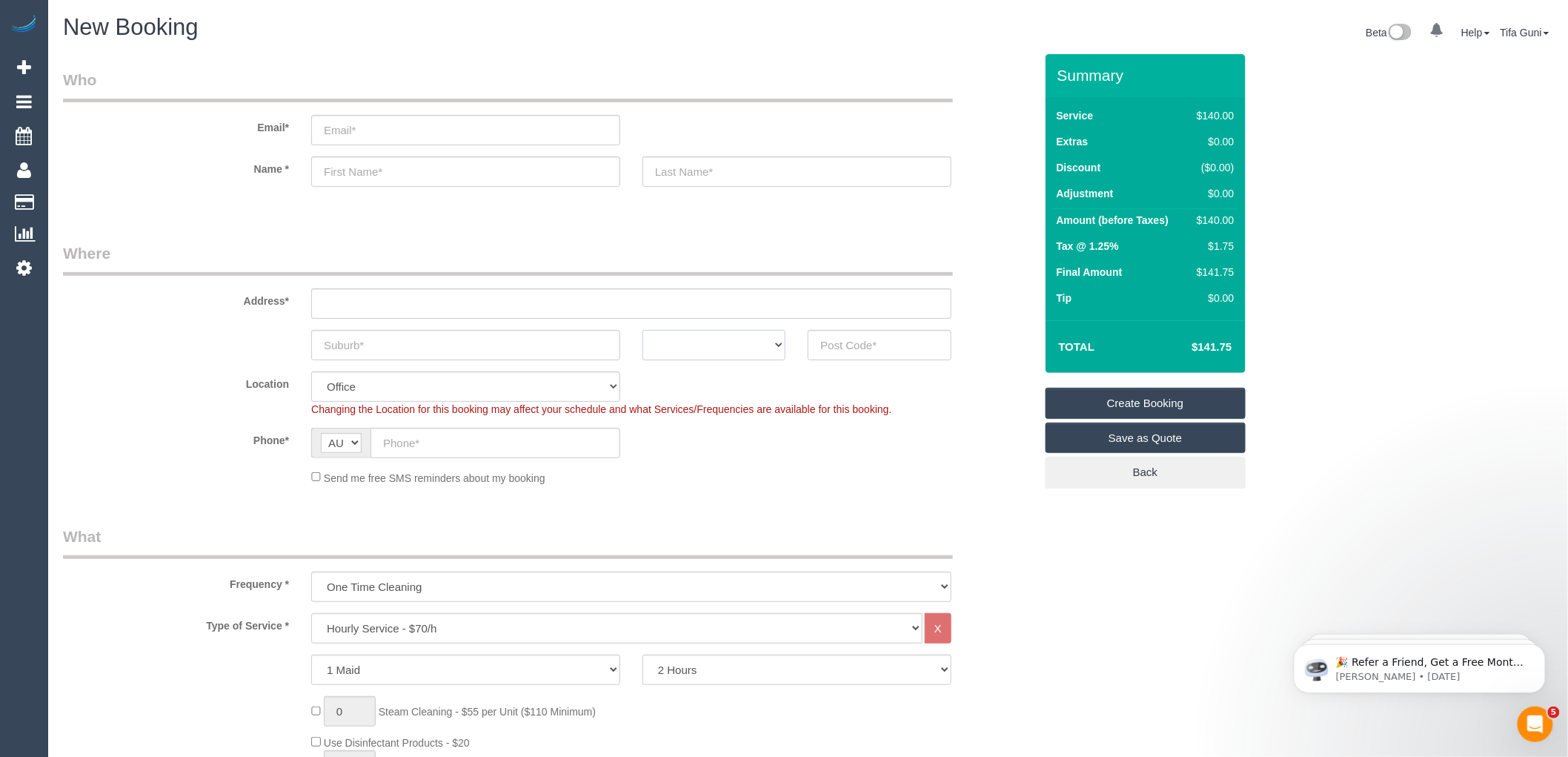
click at [745, 351] on select "ACT NSW NT QLD SA TAS VIC WA" at bounding box center [714, 345] width 143 height 30
select select "VIC"
click at [643, 330] on select "ACT NSW NT QLD SA TAS VIC WA" at bounding box center [714, 345] width 143 height 30
click at [372, 346] on input "text" at bounding box center [466, 345] width 309 height 30
type input "Rosevour"
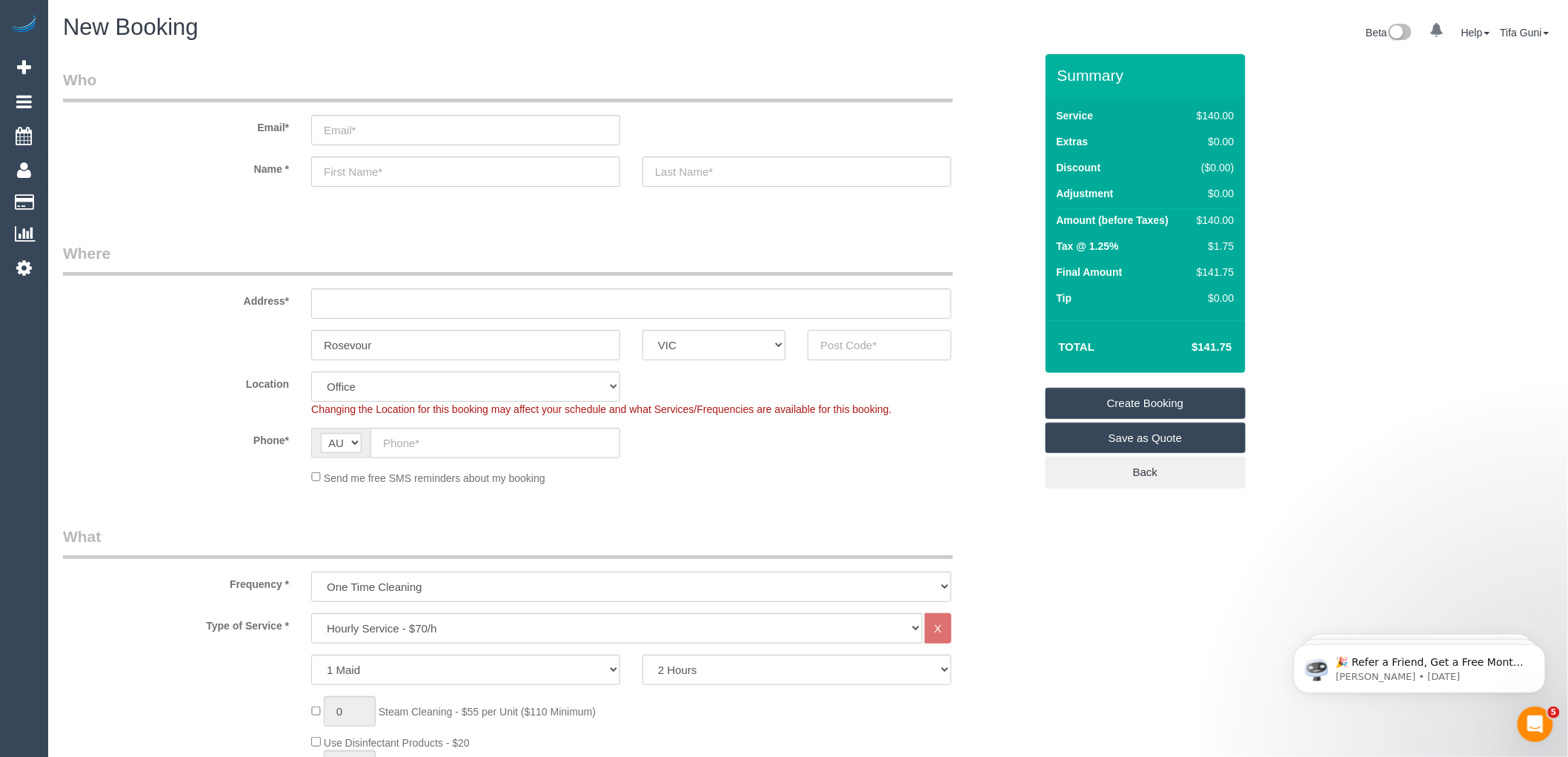
click at [841, 341] on input "text" at bounding box center [879, 345] width 143 height 30
type input "3073"
click at [406, 446] on input "text" at bounding box center [496, 443] width 250 height 30
click at [347, 306] on input "text" at bounding box center [632, 304] width 640 height 30
type input "-"
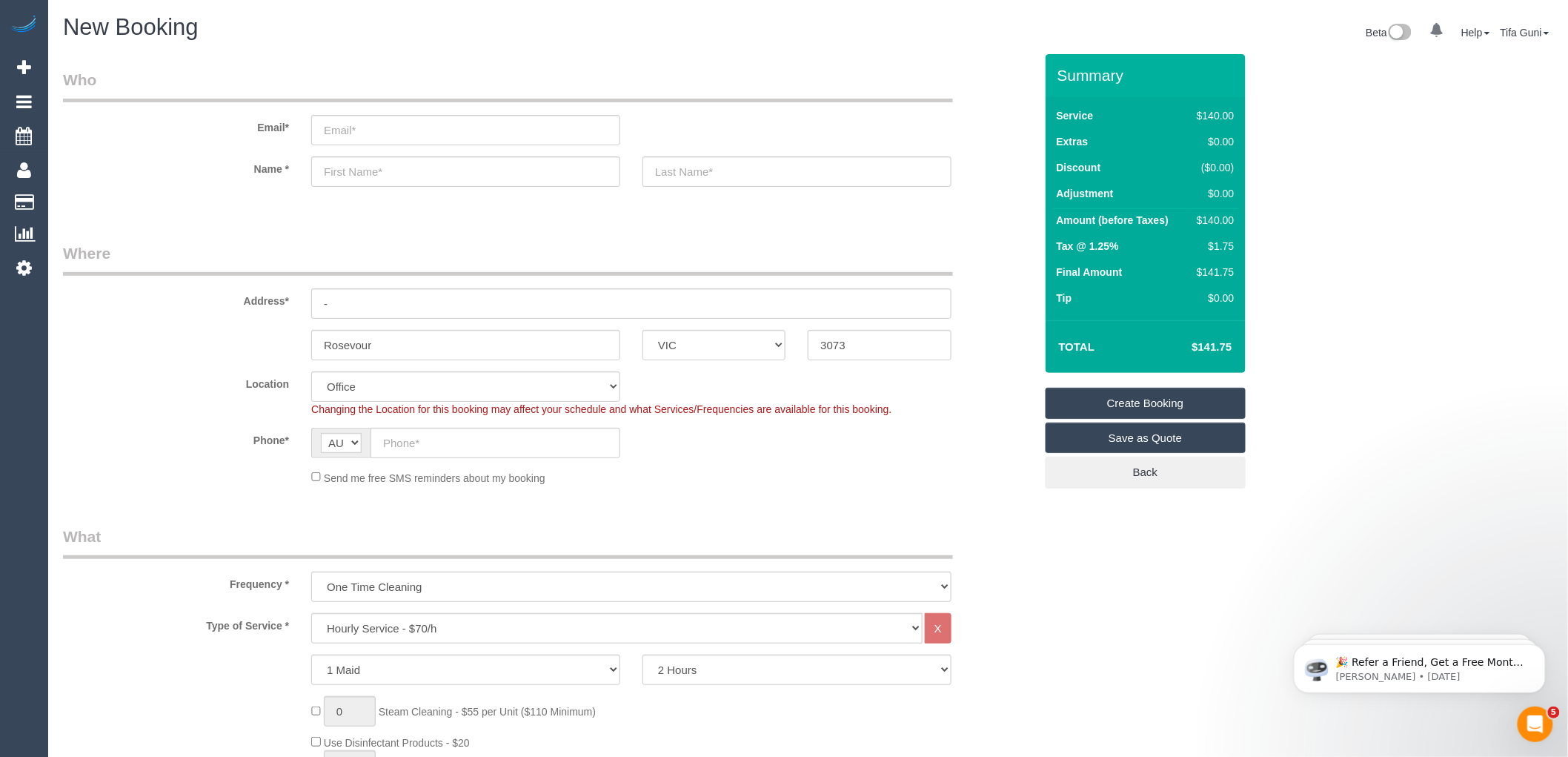
select select "60"
select select "object:2154"
click at [448, 443] on input "text" at bounding box center [496, 443] width 250 height 30
paste input "61 406 421 512"
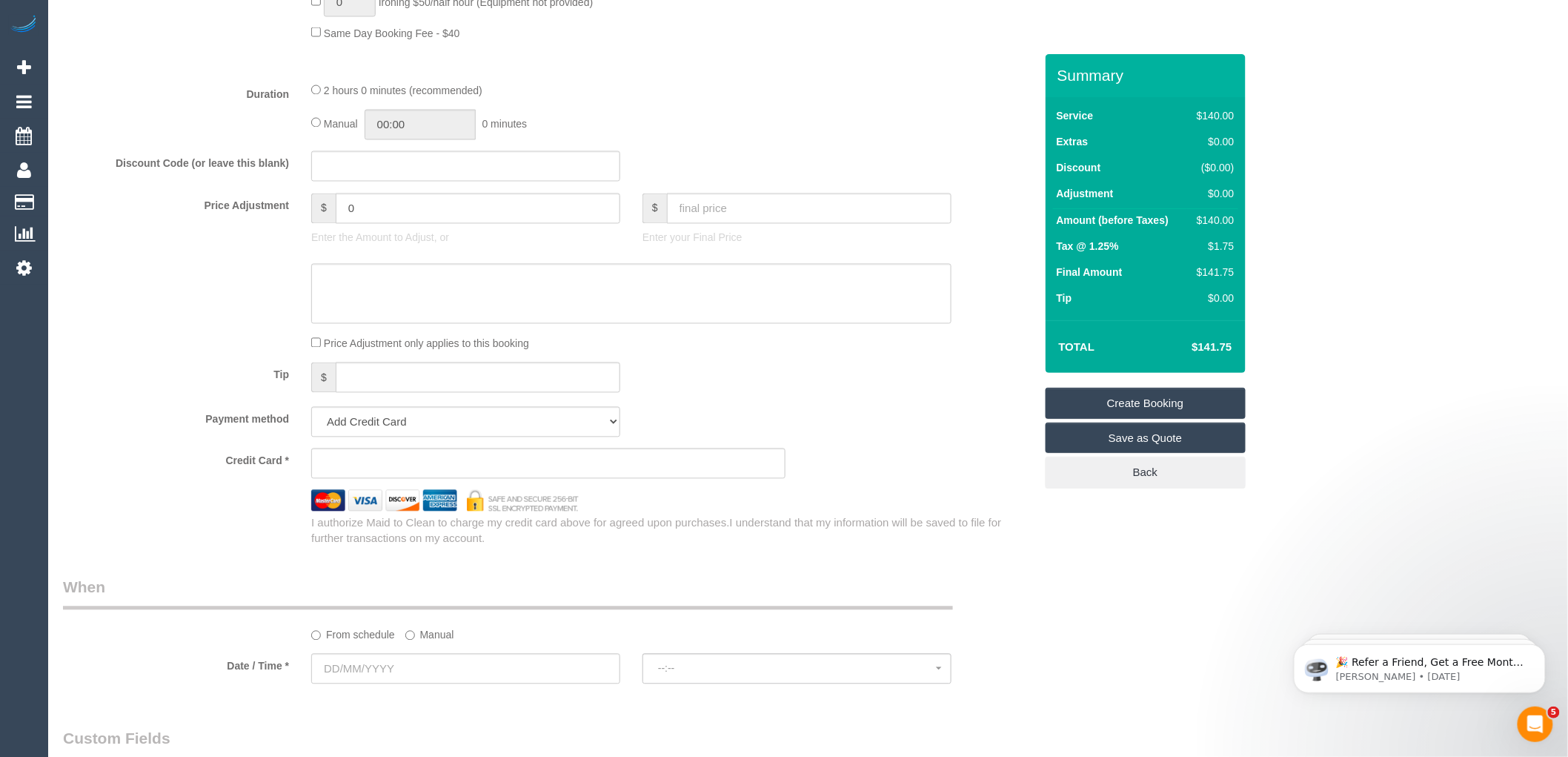
scroll to position [1235, 0]
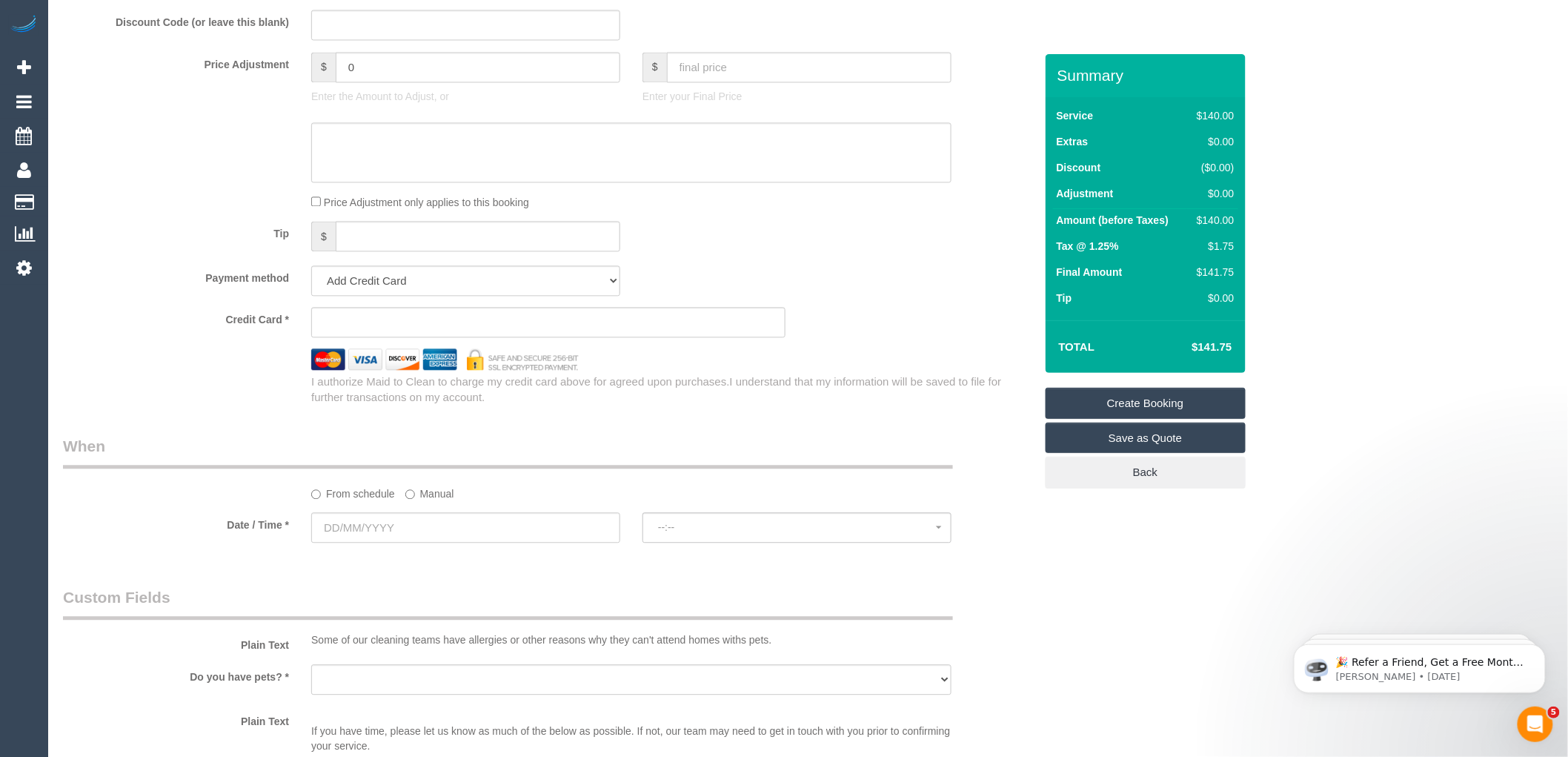
type input "61 406 421 512"
click at [406, 536] on input "text" at bounding box center [466, 528] width 309 height 30
click at [495, 570] on span "Next" at bounding box center [490, 568] width 12 height 12
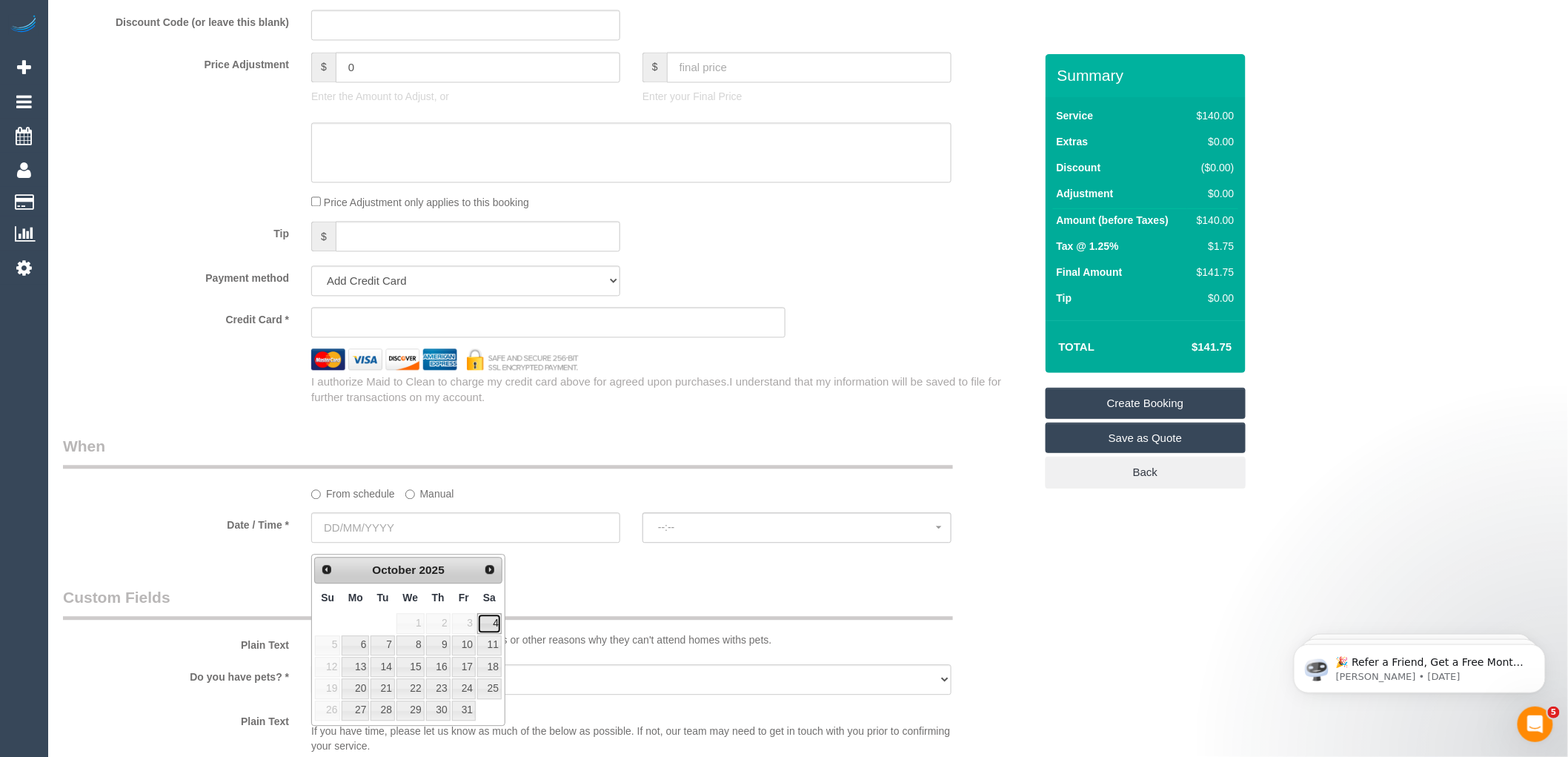
click at [482, 620] on link "4" at bounding box center [489, 623] width 25 height 20
type input "[DATE]"
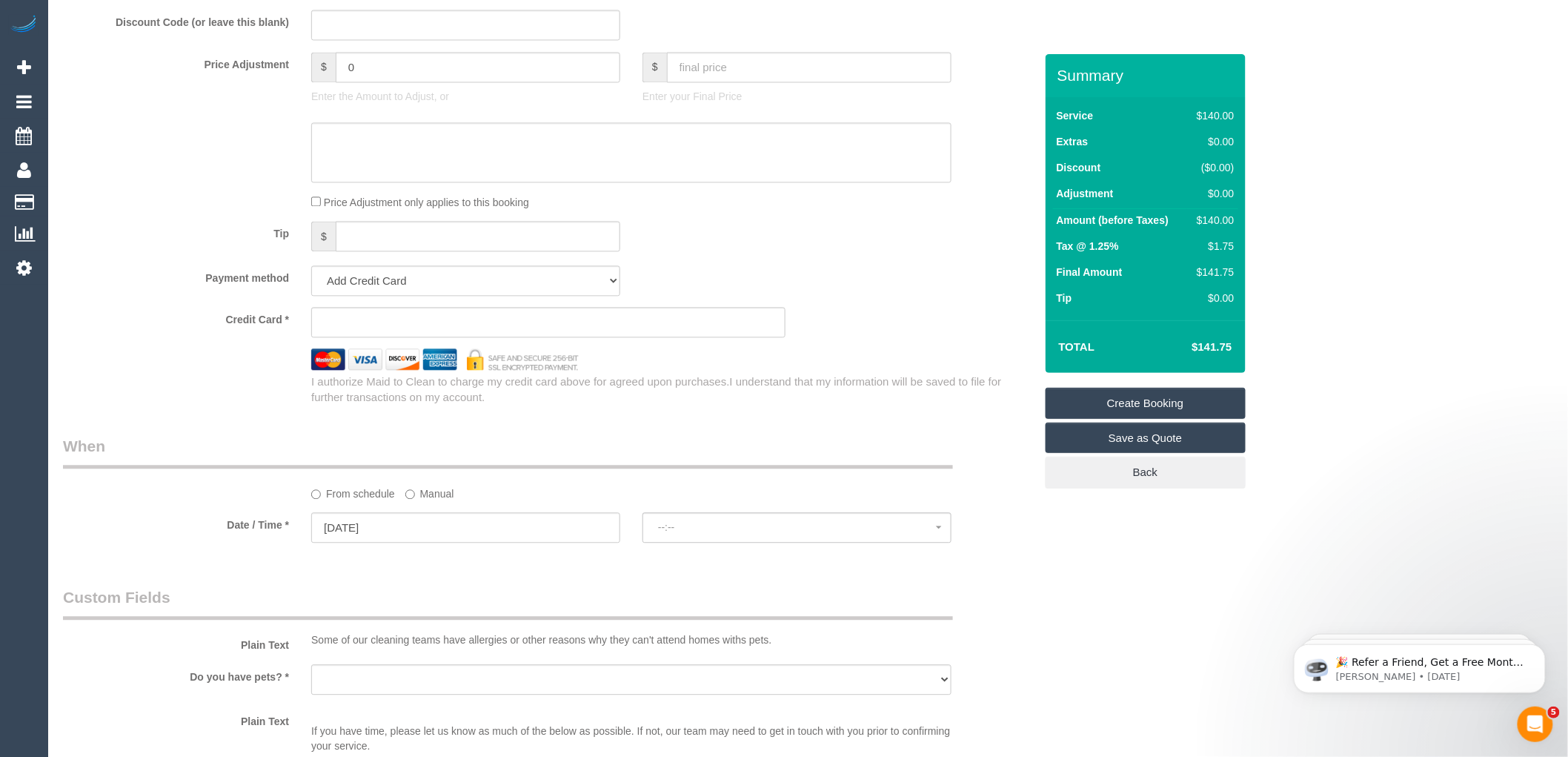
select select "spot1"
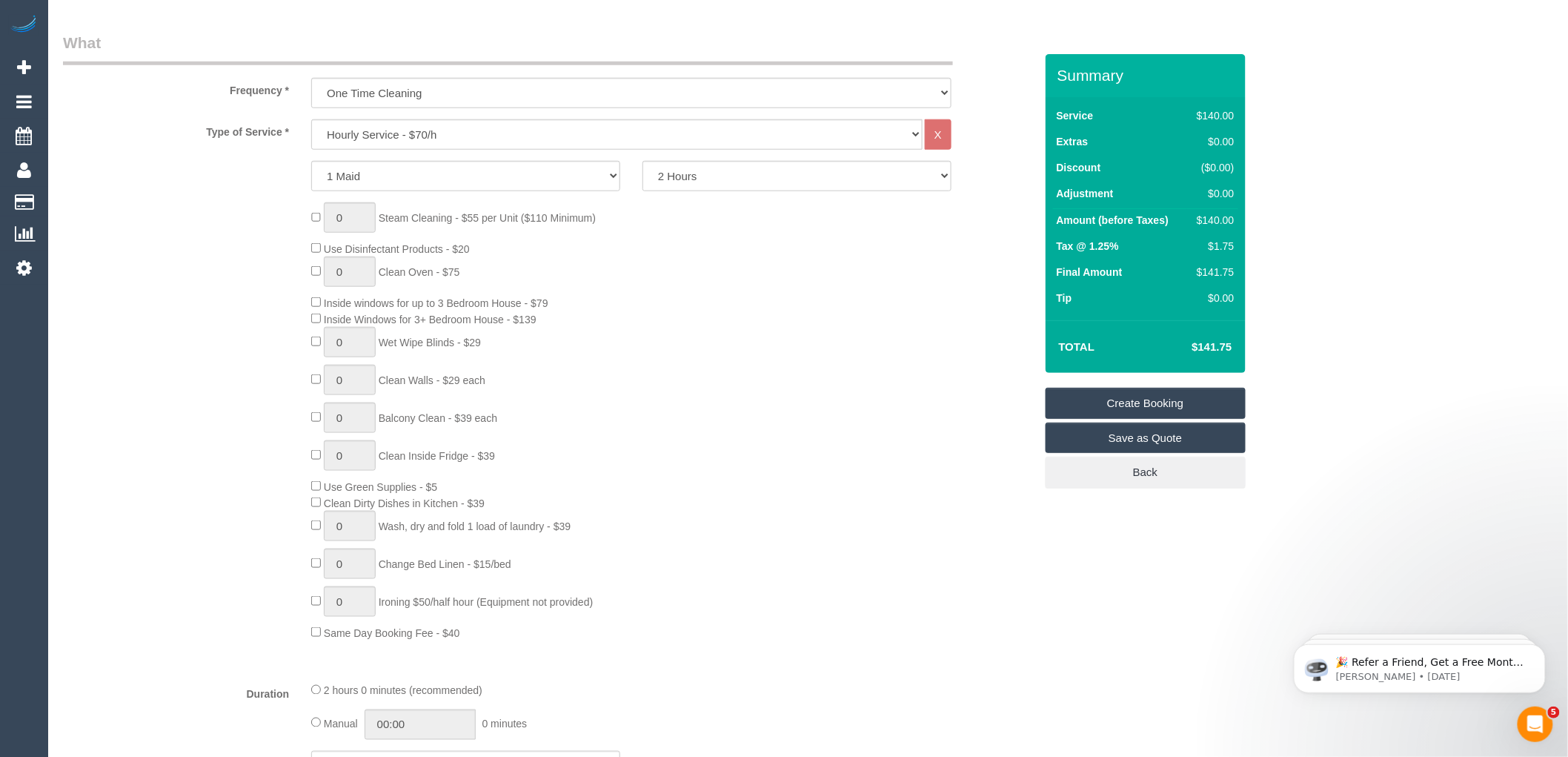
scroll to position [82, 0]
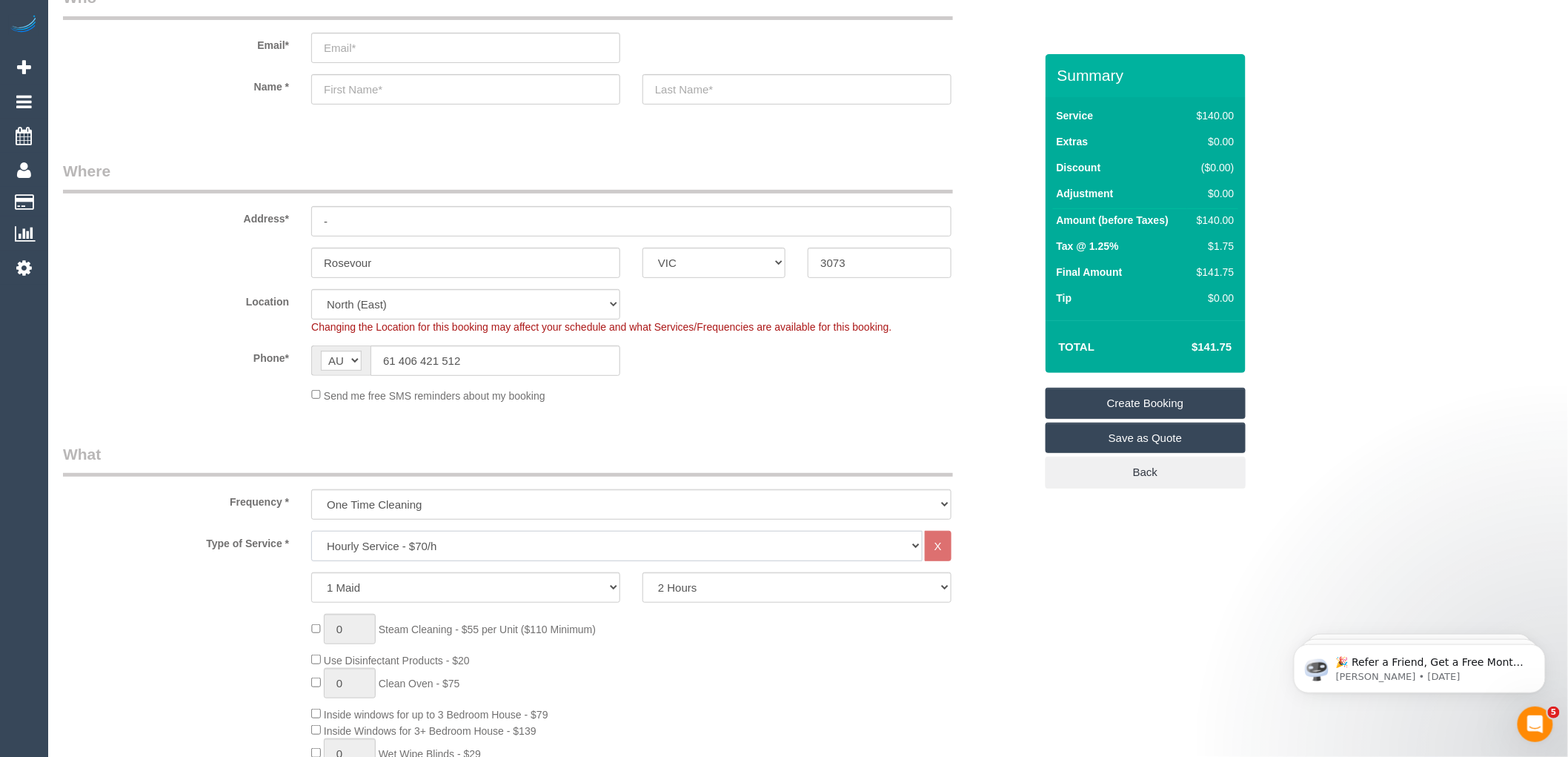
click at [456, 544] on select "Hourly Service - $70/h Hourly Service - $65/h Hourly Service - $60/h Hourly Ser…" at bounding box center [617, 546] width 611 height 30
select select "212"
click at [312, 532] on select "Hourly Service - $70/h Hourly Service - $65/h Hourly Service - $60/h Hourly Ser…" at bounding box center [617, 546] width 611 height 30
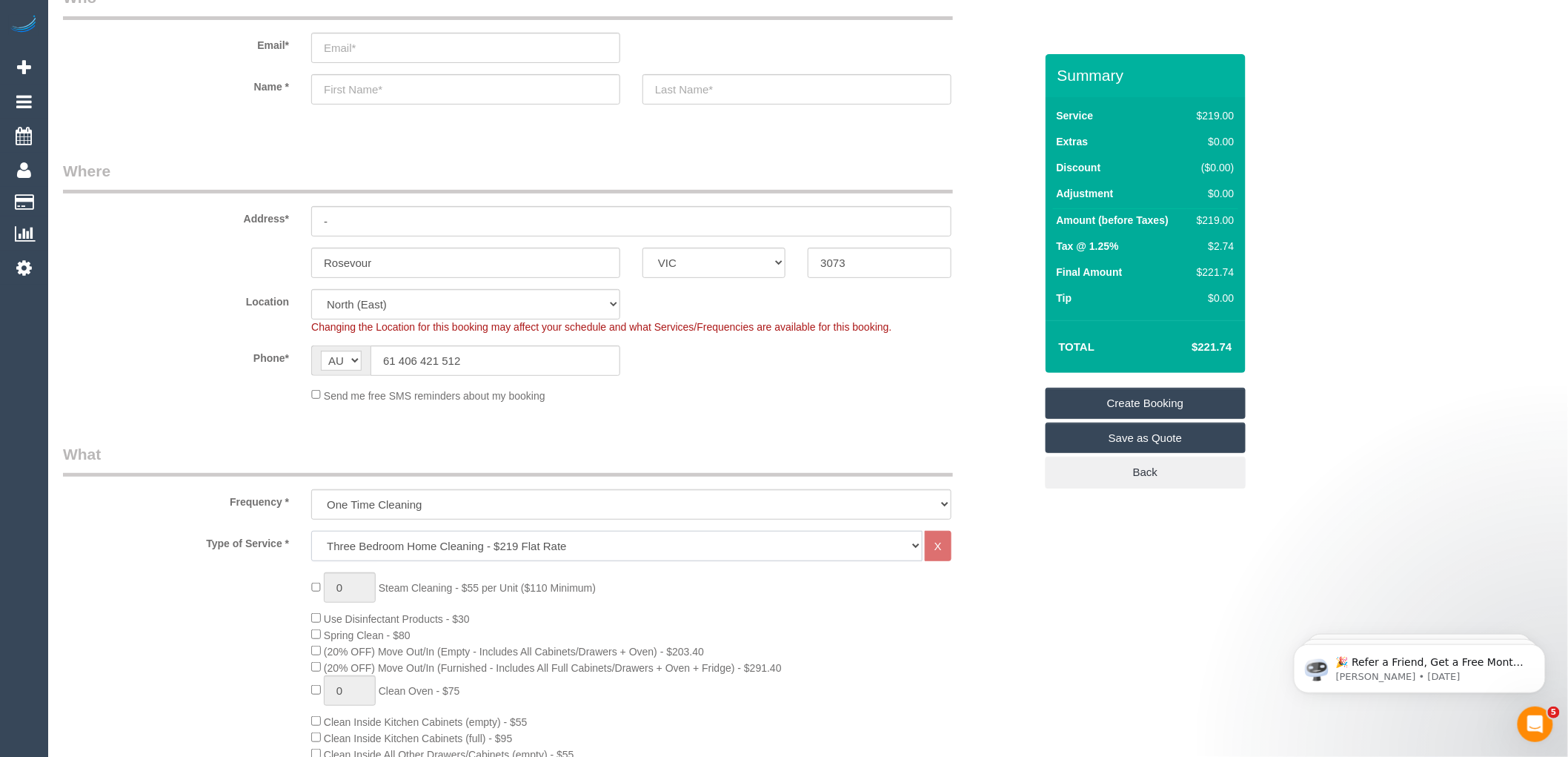
select select "spot22"
click at [558, 546] on select "Hourly Service - $70/h Hourly Service - $65/h Hourly Service - $60/h Hourly Ser…" at bounding box center [617, 546] width 611 height 30
select select "209"
click at [312, 532] on select "Hourly Service - $70/h Hourly Service - $65/h Hourly Service - $60/h Hourly Ser…" at bounding box center [617, 546] width 611 height 30
select select "1"
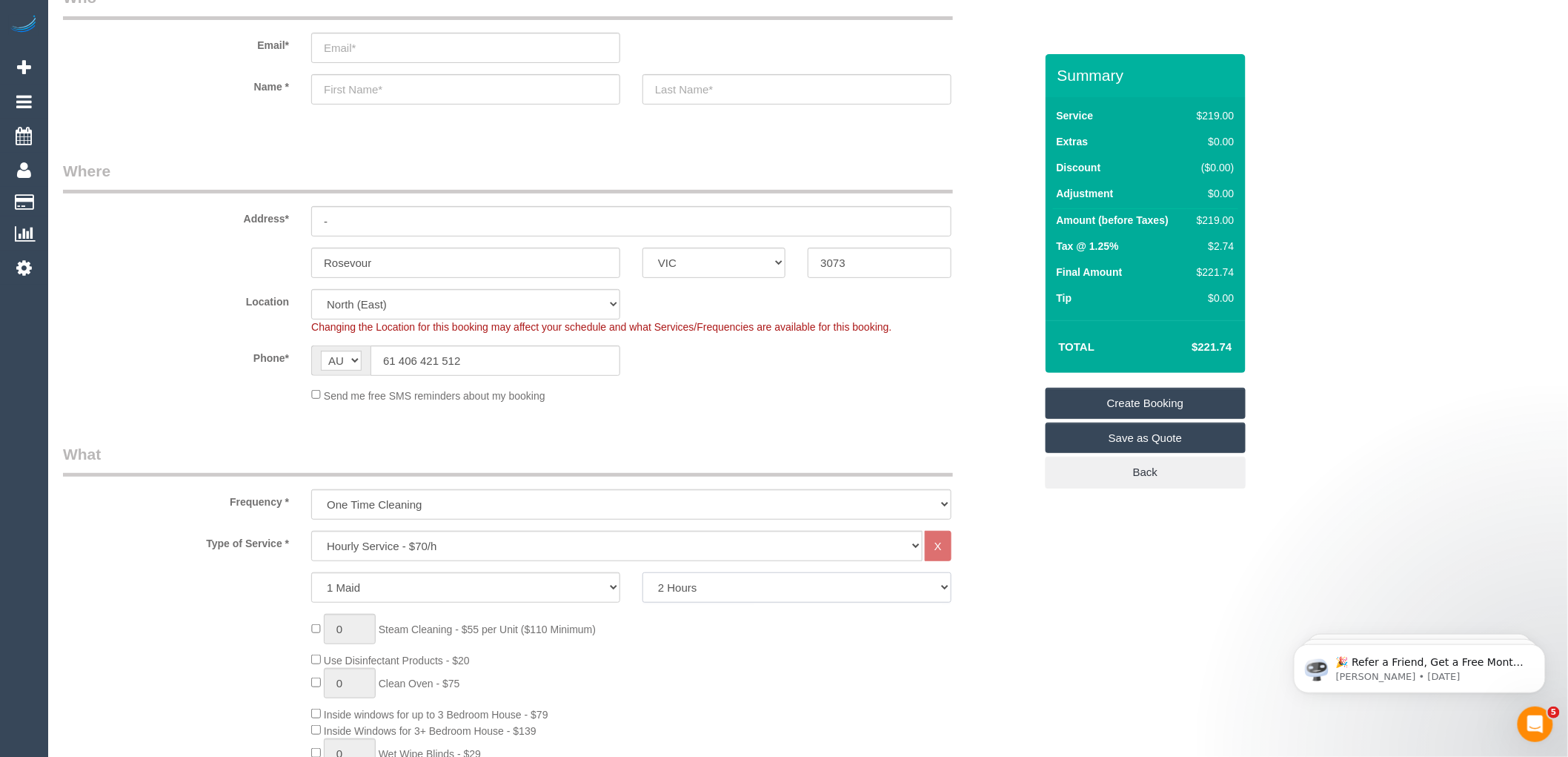
click at [754, 585] on select "2 Hours 2.5 Hours 3 Hours 3.5 Hours 4 Hours 4.5 Hours 5 Hours 5.5 Hours 6 Hours…" at bounding box center [797, 588] width 309 height 30
select select "210"
click at [643, 573] on select "2 Hours 2.5 Hours 3 Hours 3.5 Hours 4 Hours 4.5 Hours 5 Hours 5.5 Hours 6 Hours…" at bounding box center [797, 588] width 309 height 30
select select "spot43"
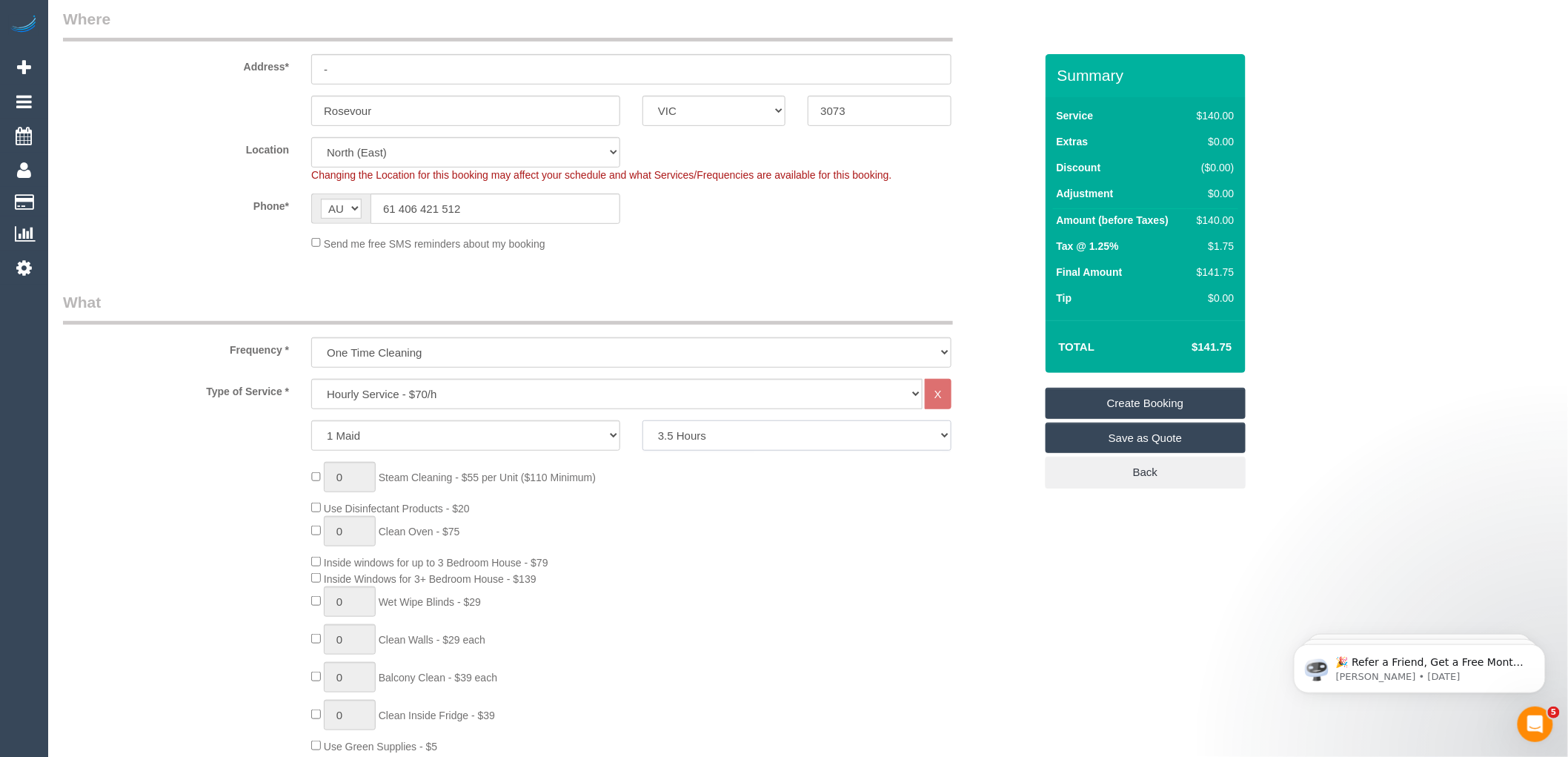
scroll to position [247, 0]
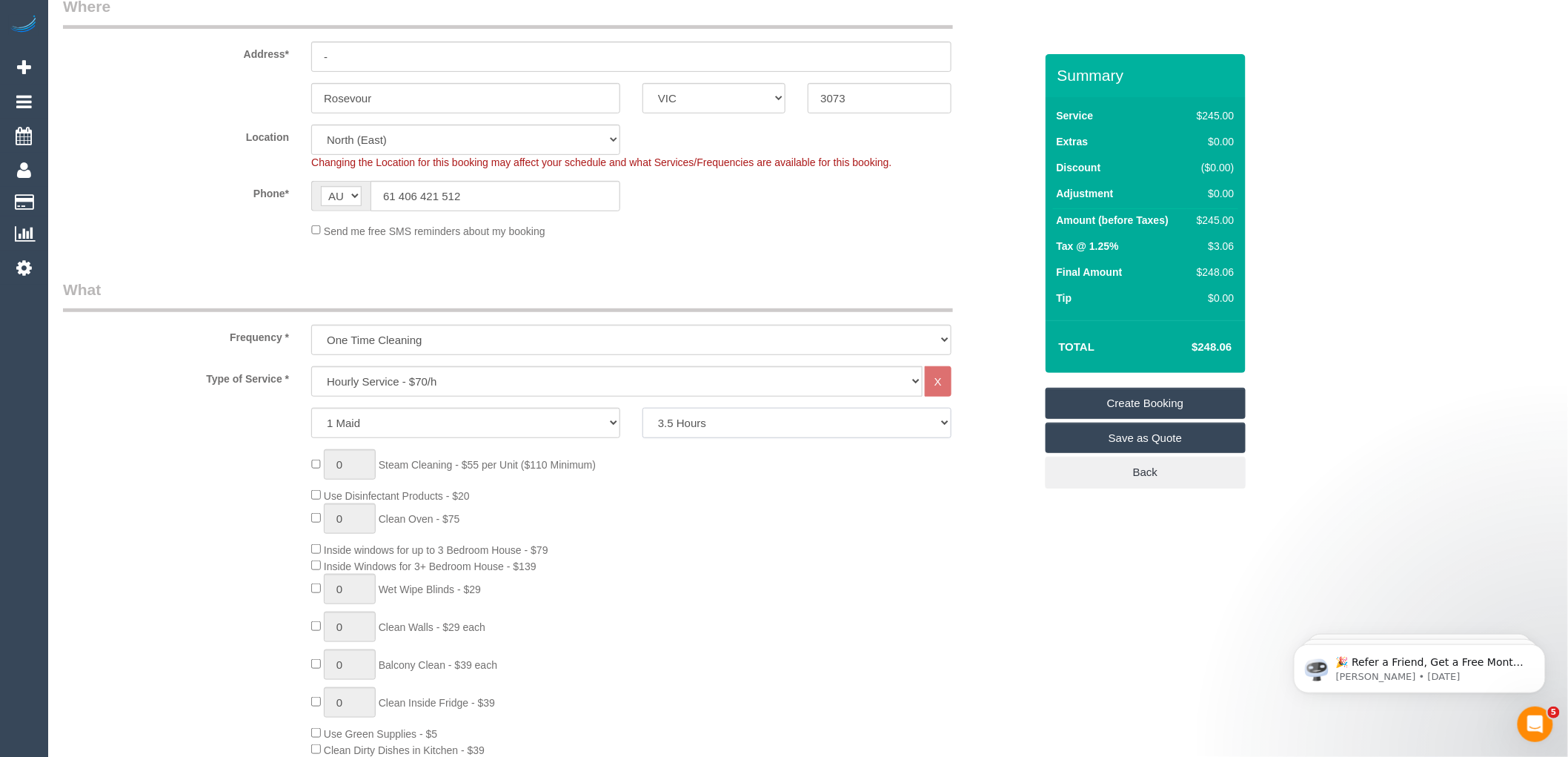
select select "spot64"
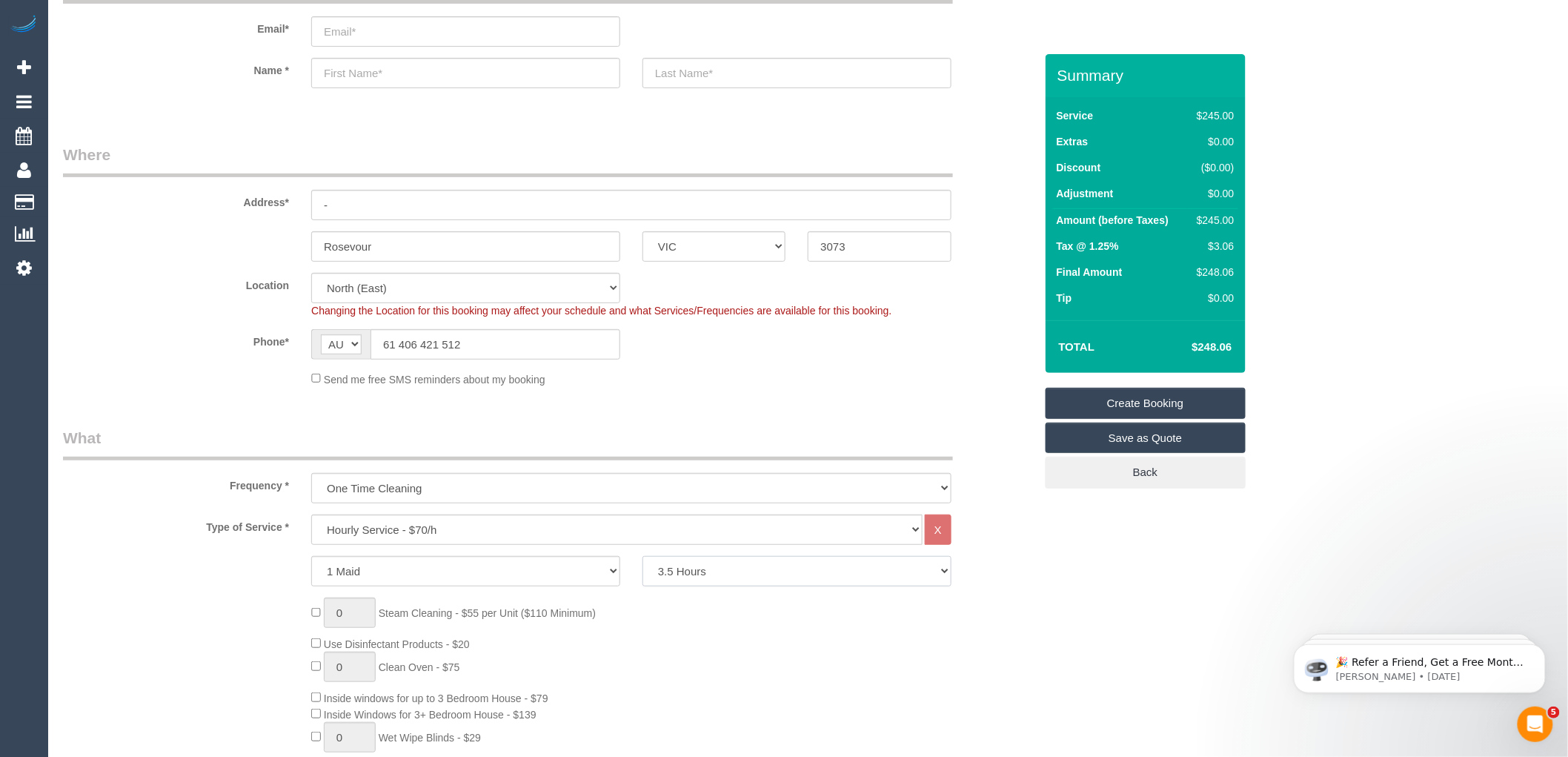
scroll to position [82, 0]
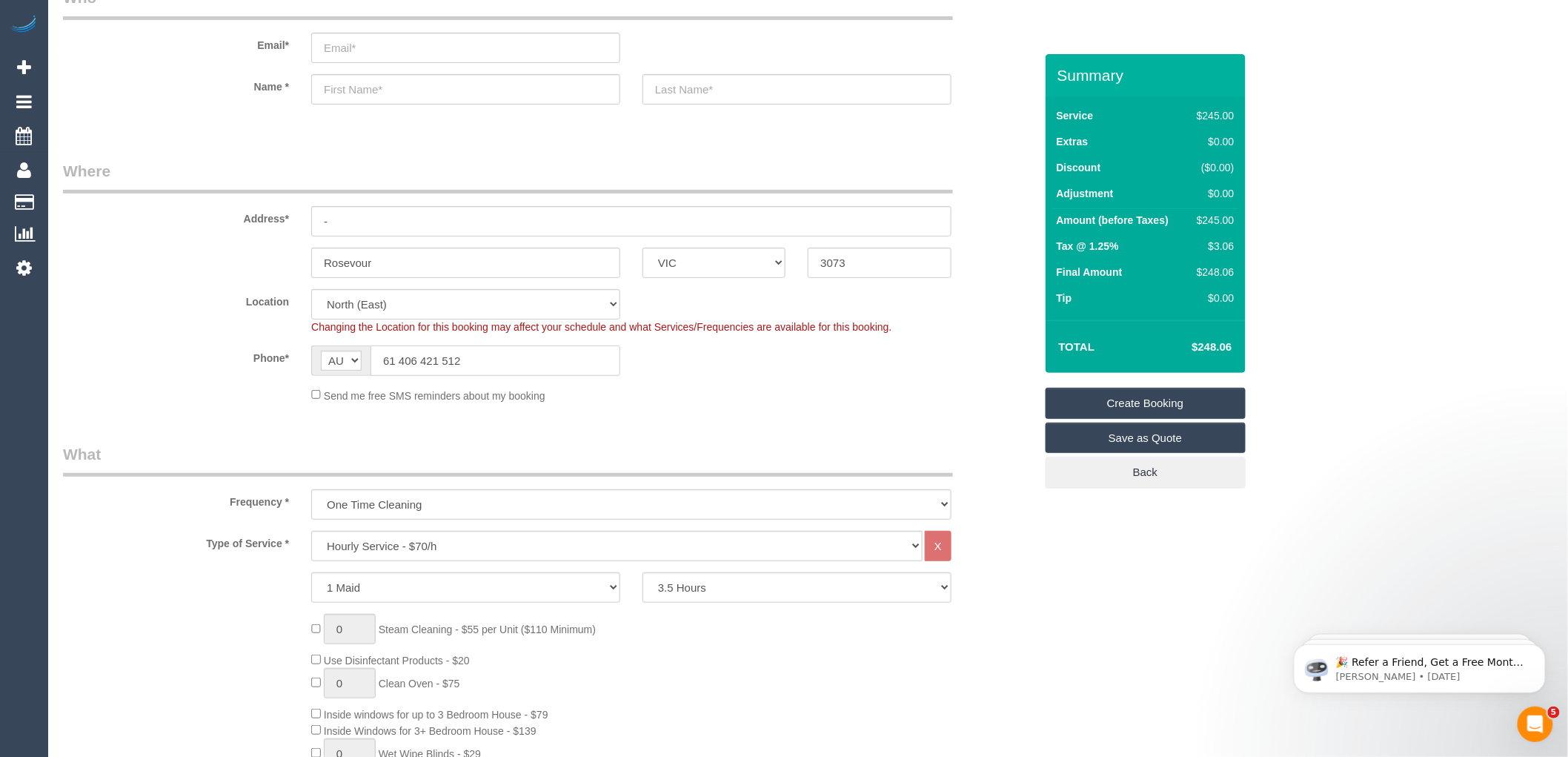
drag, startPoint x: 396, startPoint y: 356, endPoint x: 369, endPoint y: 356, distance: 27.0
click at [369, 356] on div "AF AL DZ AD AO AI AQ AG AR AM AW AU AT AZ BS BH BD BB BY BE BZ BJ BM BT BO BA B…" at bounding box center [466, 361] width 309 height 30
type input "0406 421 512"
click at [346, 218] on input "-" at bounding box center [632, 221] width 640 height 30
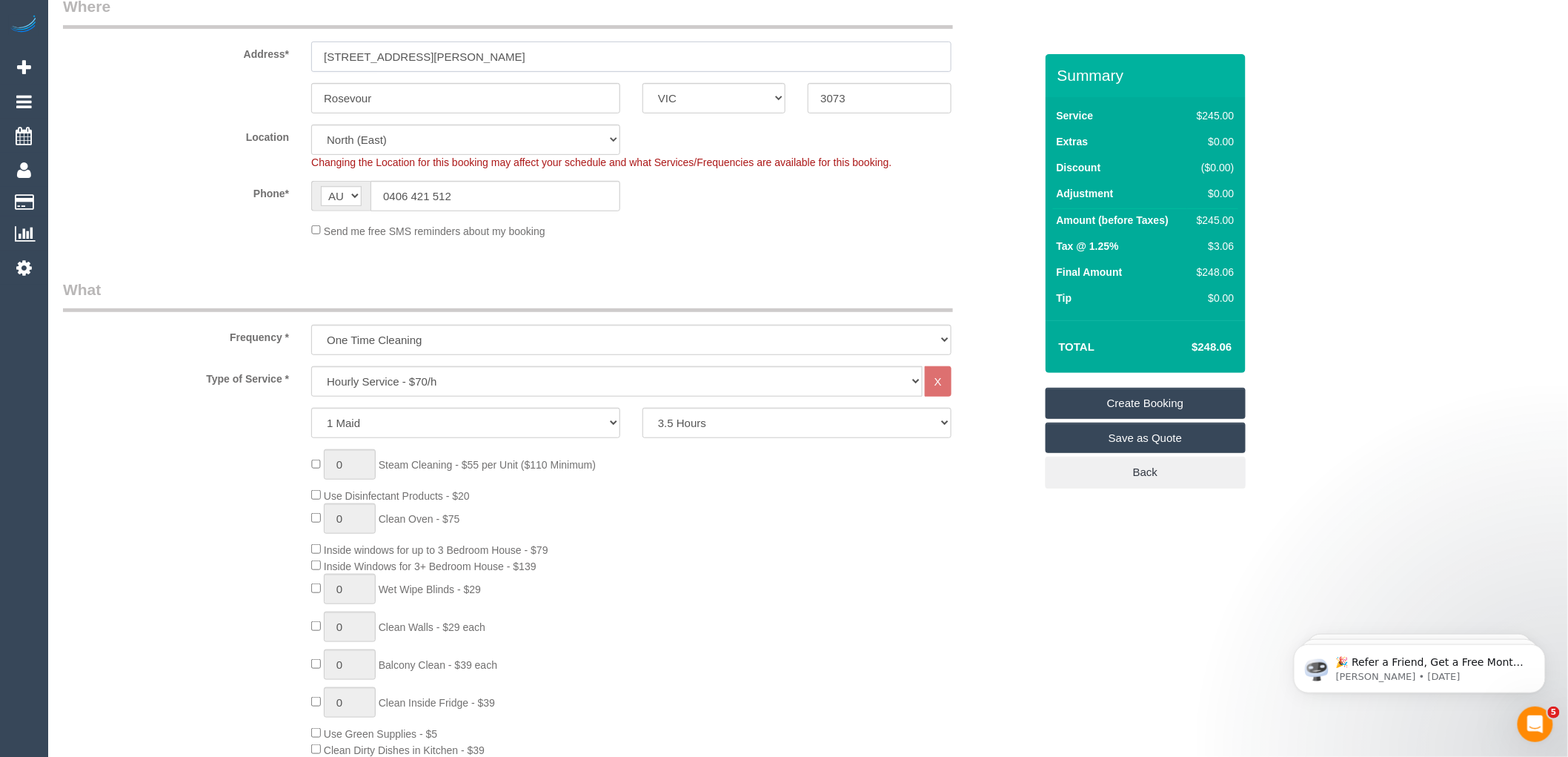
scroll to position [0, 0]
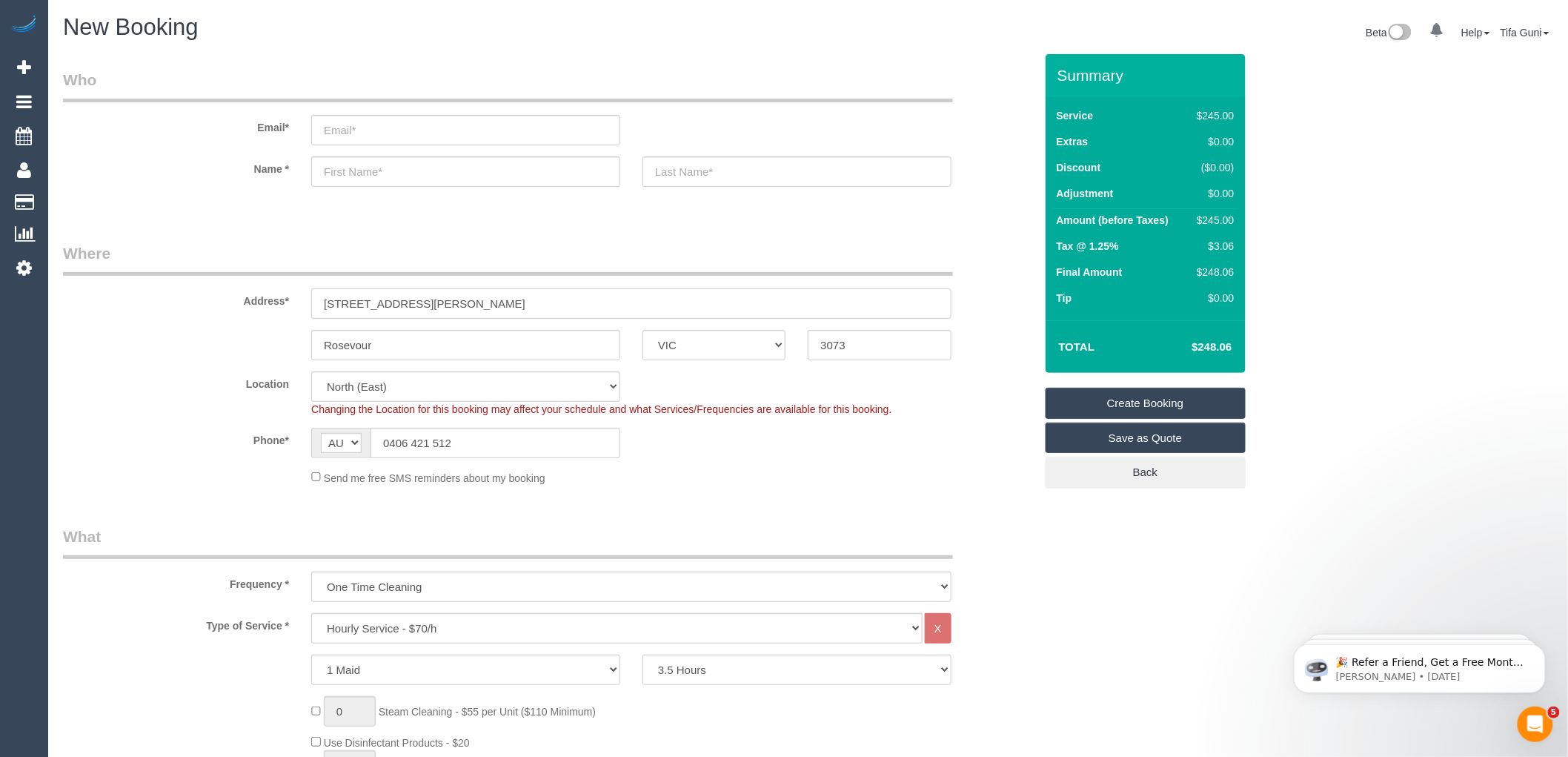
type input "2A broughton avenue"
click at [357, 173] on input "text" at bounding box center [466, 172] width 309 height 30
type input "Dheptika"
click at [709, 172] on input "text" at bounding box center [797, 172] width 309 height 30
type input "G"
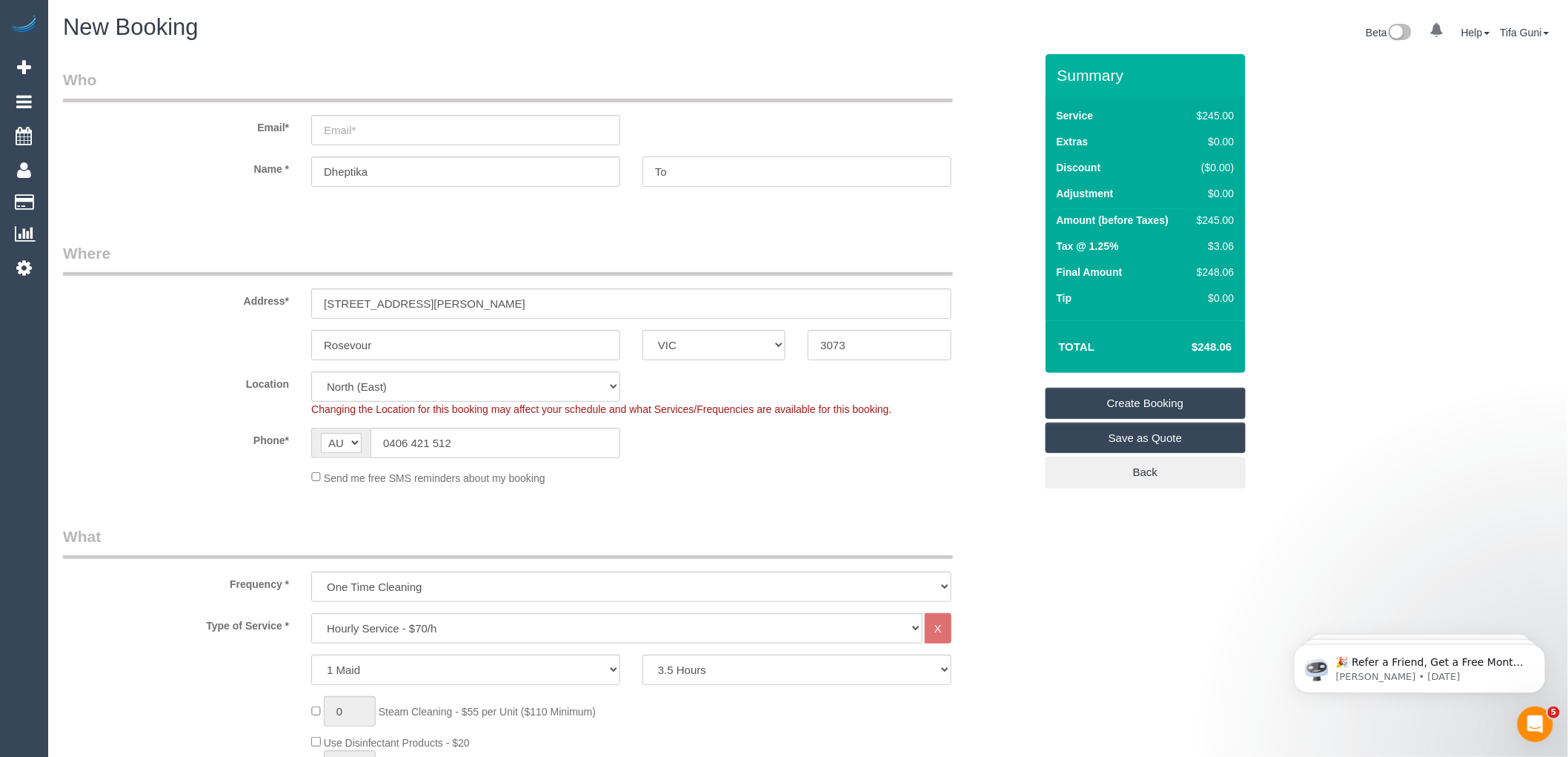
type input "T"
type input "Gopal"
click at [357, 122] on input "email" at bounding box center [466, 130] width 309 height 30
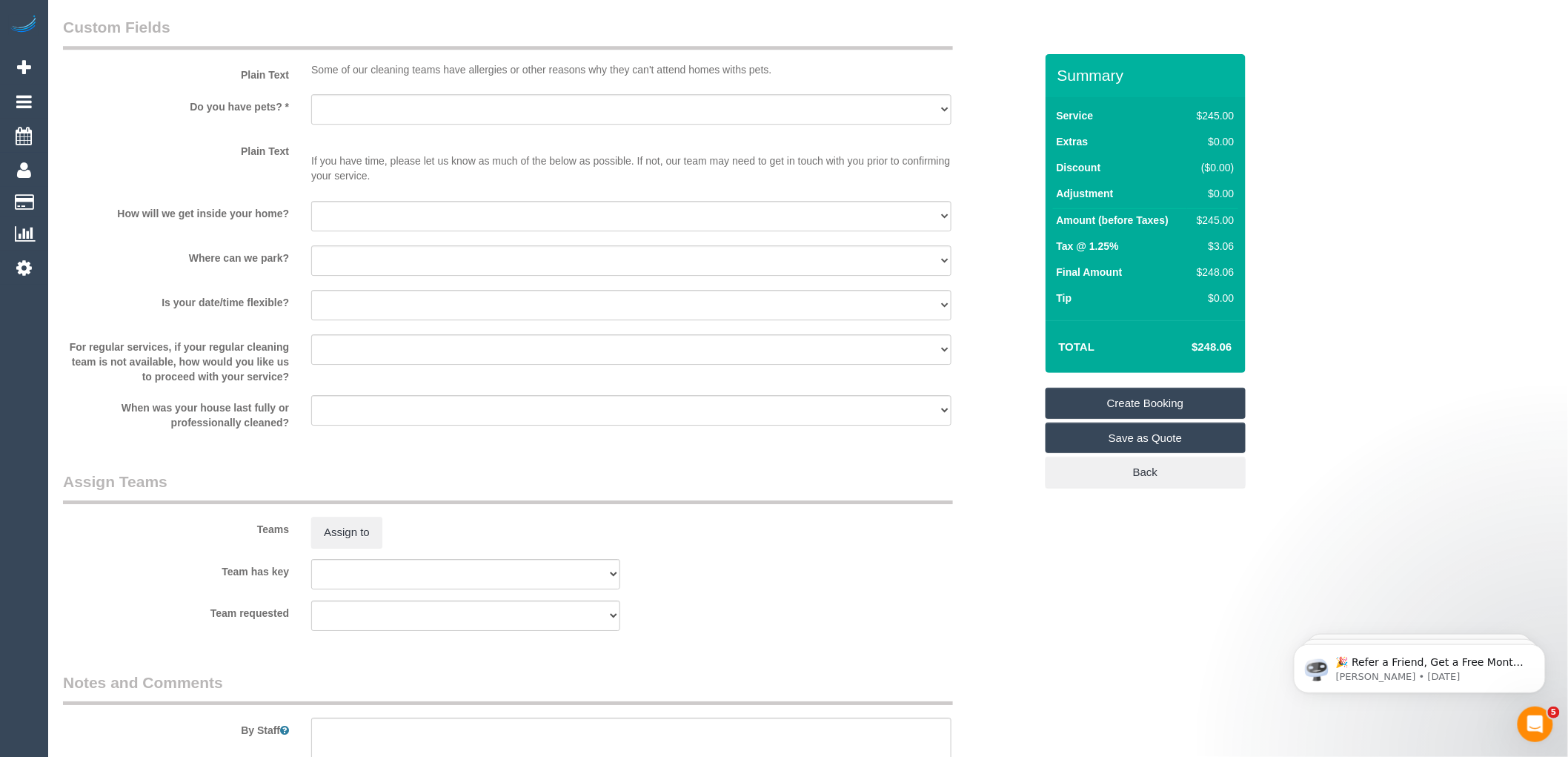
scroll to position [1812, 0]
click at [376, 114] on select "Yes - Cats Yes - Dogs No pets Yes - Dogs and Cats Yes - Other" at bounding box center [632, 103] width 640 height 30
select select "spot85"
select select "number:28"
click at [312, 98] on select "Yes - Cats Yes - Dogs No pets Yes - Dogs and Cats Yes - Other" at bounding box center [632, 103] width 640 height 30
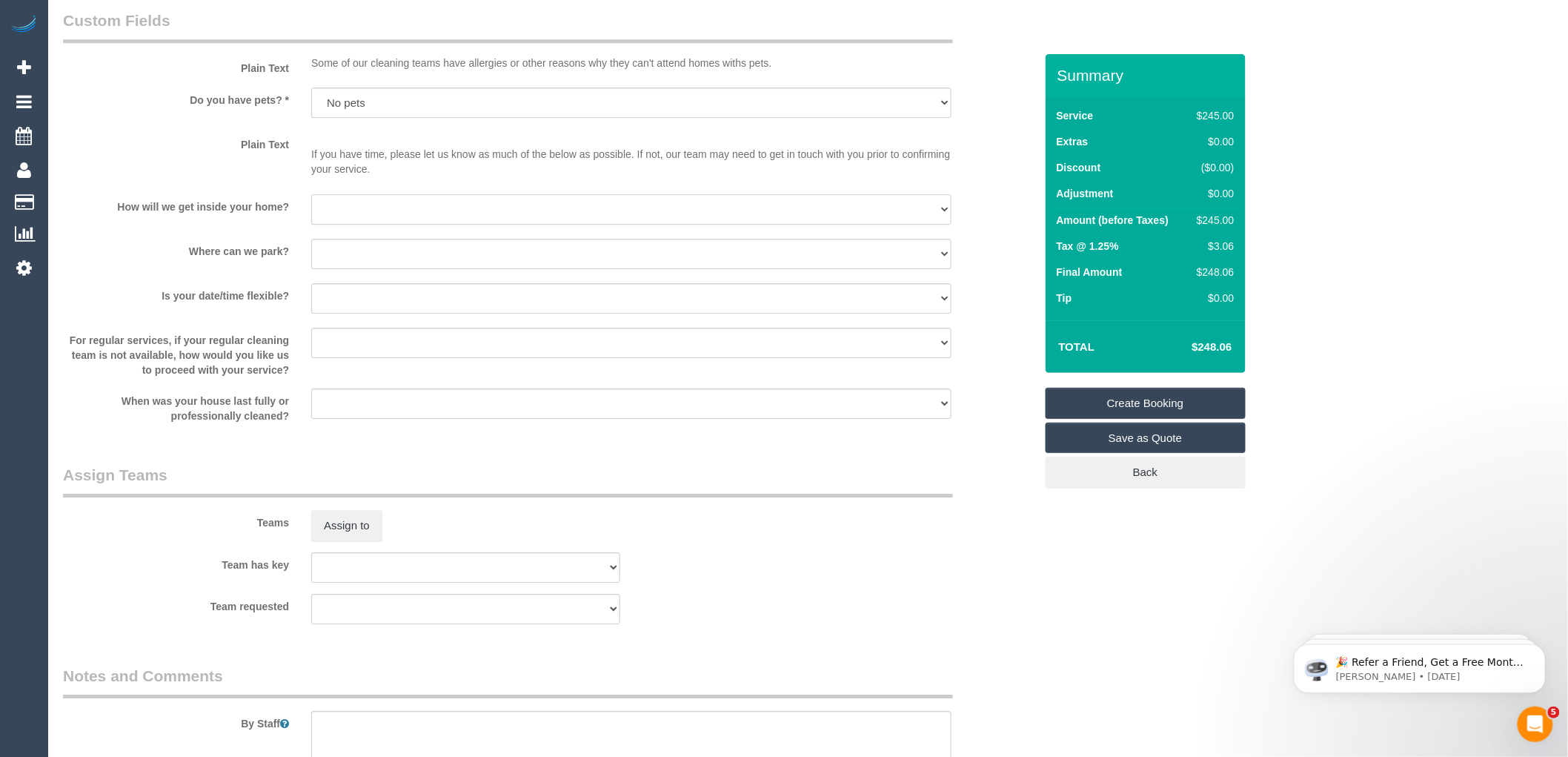
click at [365, 218] on select "I will be home Key will be left (please provide details below) Lock box/Access …" at bounding box center [632, 210] width 640 height 30
select select "number:14"
click at [312, 205] on select "I will be home Key will be left (please provide details below) Lock box/Access …" at bounding box center [632, 210] width 640 height 30
click at [375, 259] on select "I will provide parking on-site Free street parking Paid street parking (cost wi…" at bounding box center [632, 254] width 640 height 30
select select "number:19"
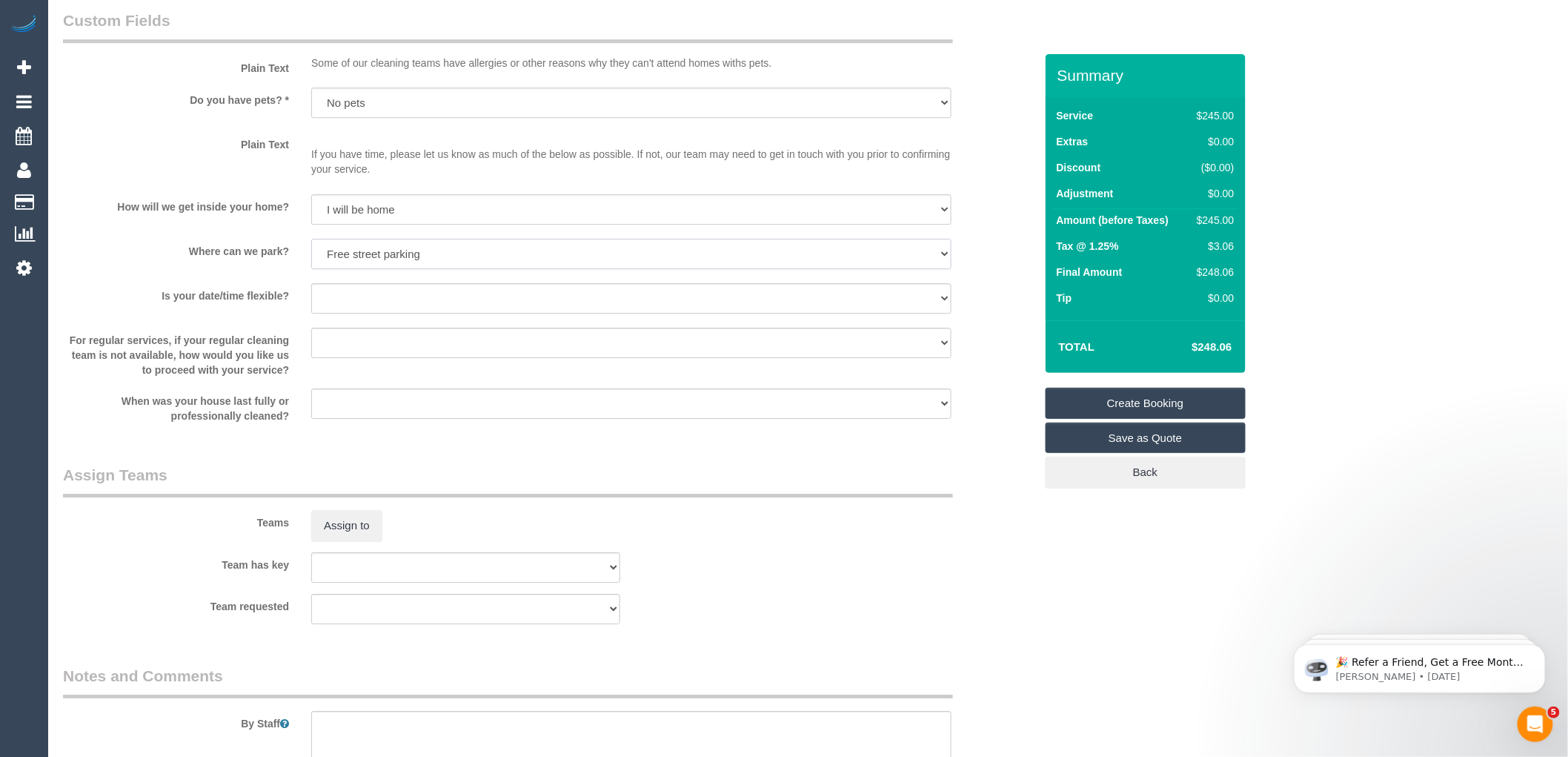
click at [312, 248] on select "I will provide parking on-site Free street parking Paid street parking (cost wi…" at bounding box center [632, 254] width 640 height 30
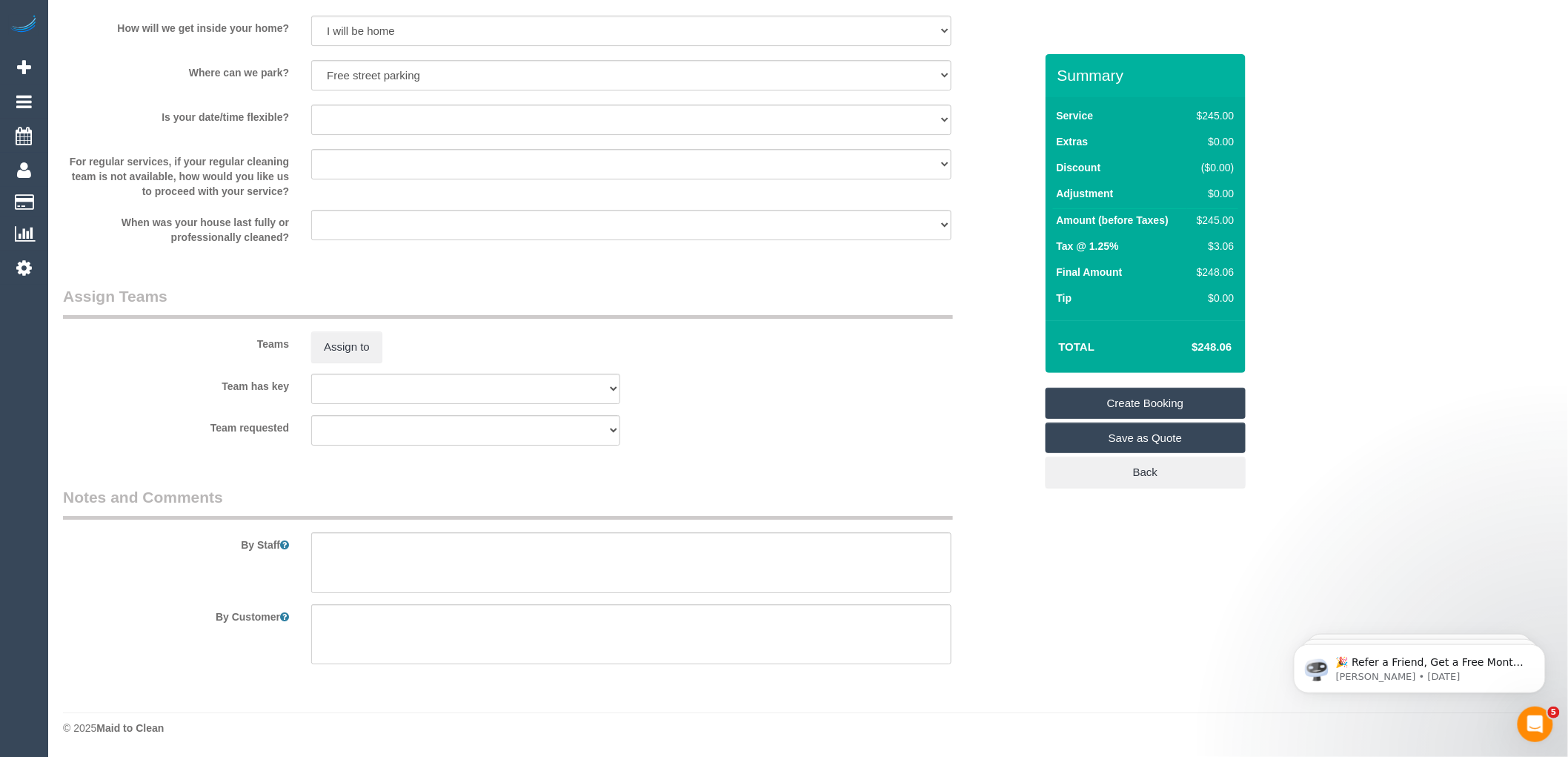
scroll to position [2000, 0]
click at [337, 559] on textarea at bounding box center [632, 562] width 640 height 61
drag, startPoint x: 471, startPoint y: 561, endPoint x: 425, endPoint y: 566, distance: 46.3
click at [424, 564] on textarea at bounding box center [632, 562] width 640 height 61
click at [509, 547] on textarea at bounding box center [632, 562] width 640 height 61
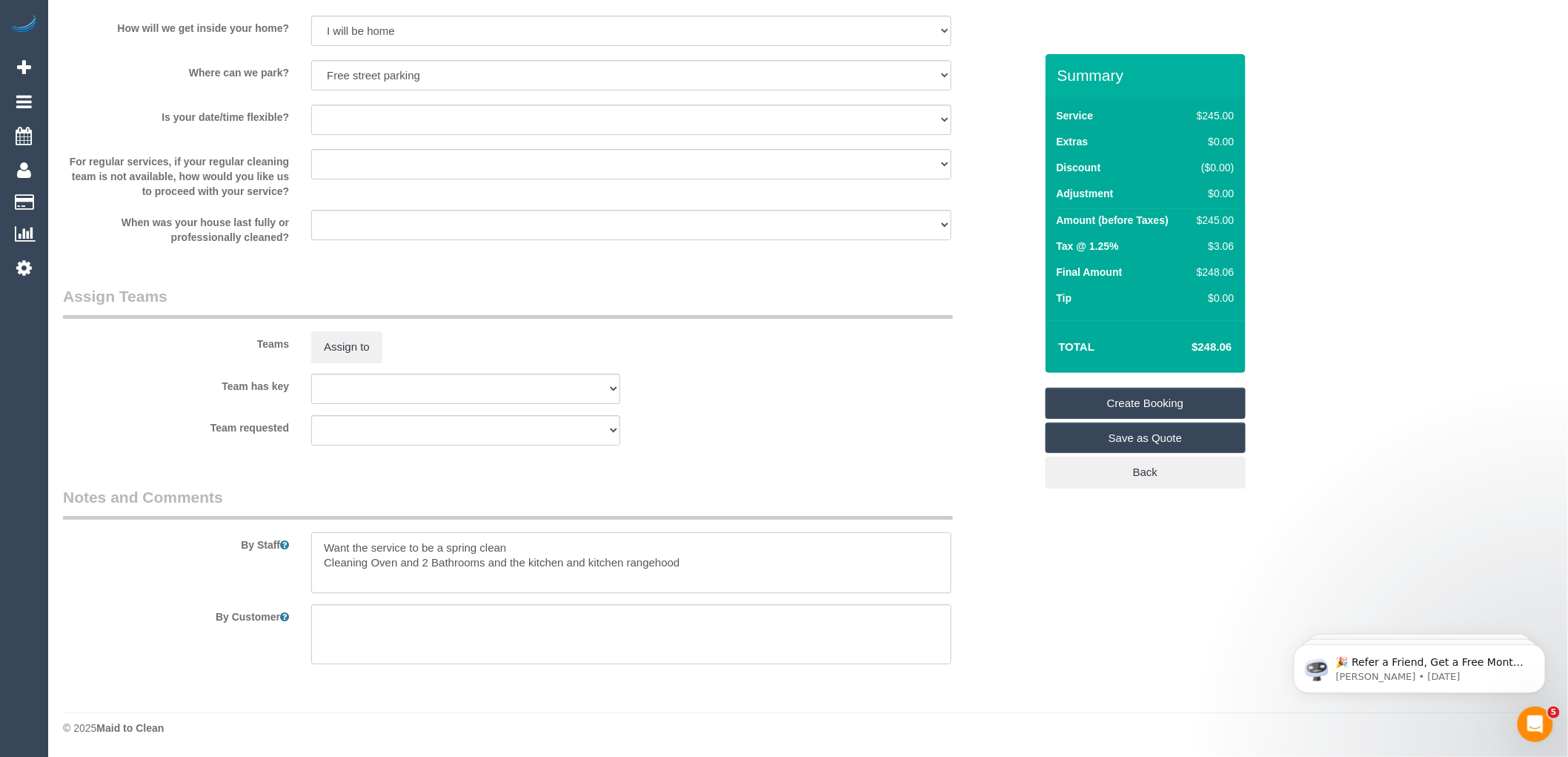
click at [697, 564] on textarea at bounding box center [632, 562] width 640 height 61
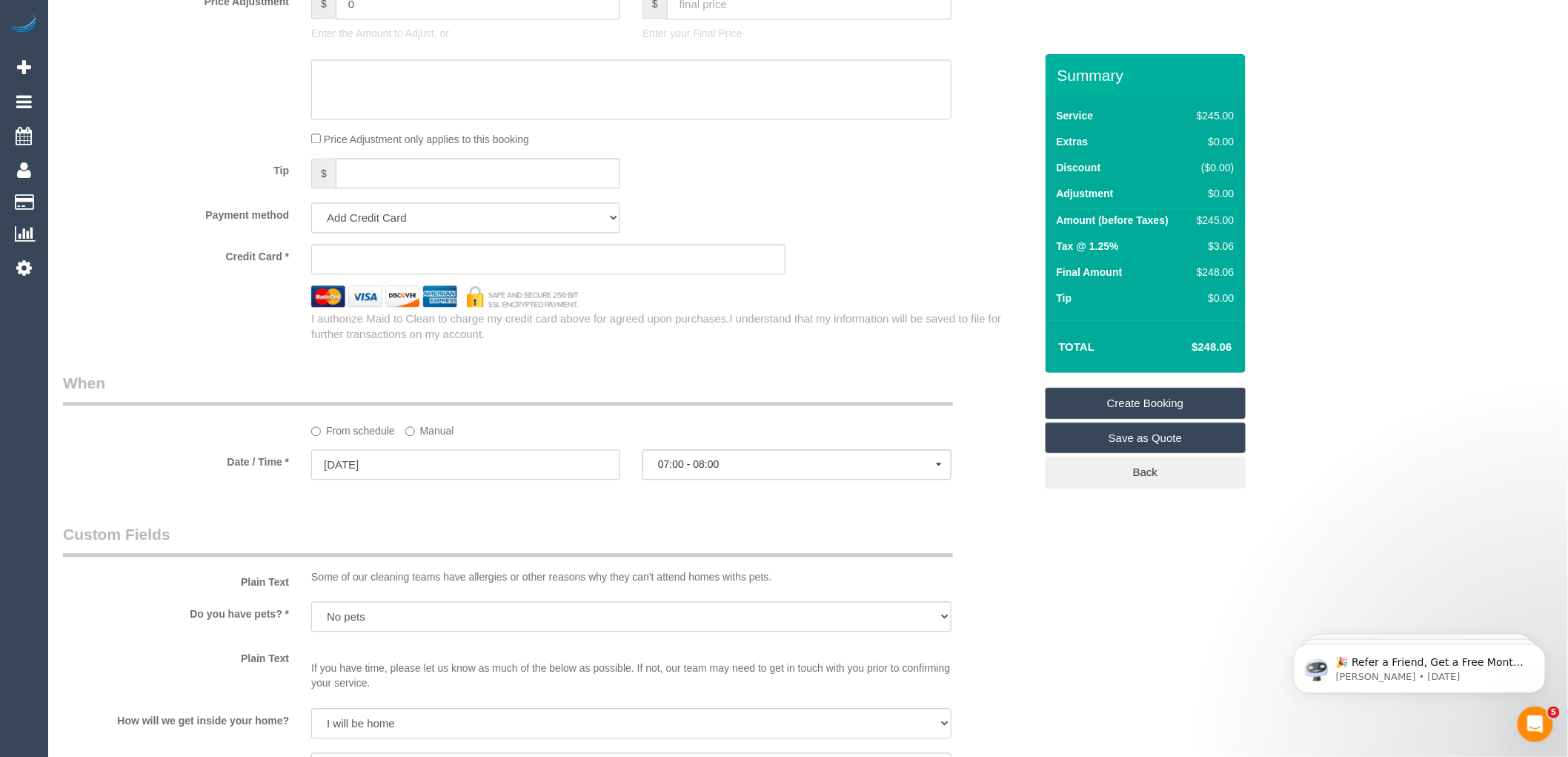
scroll to position [1259, 0]
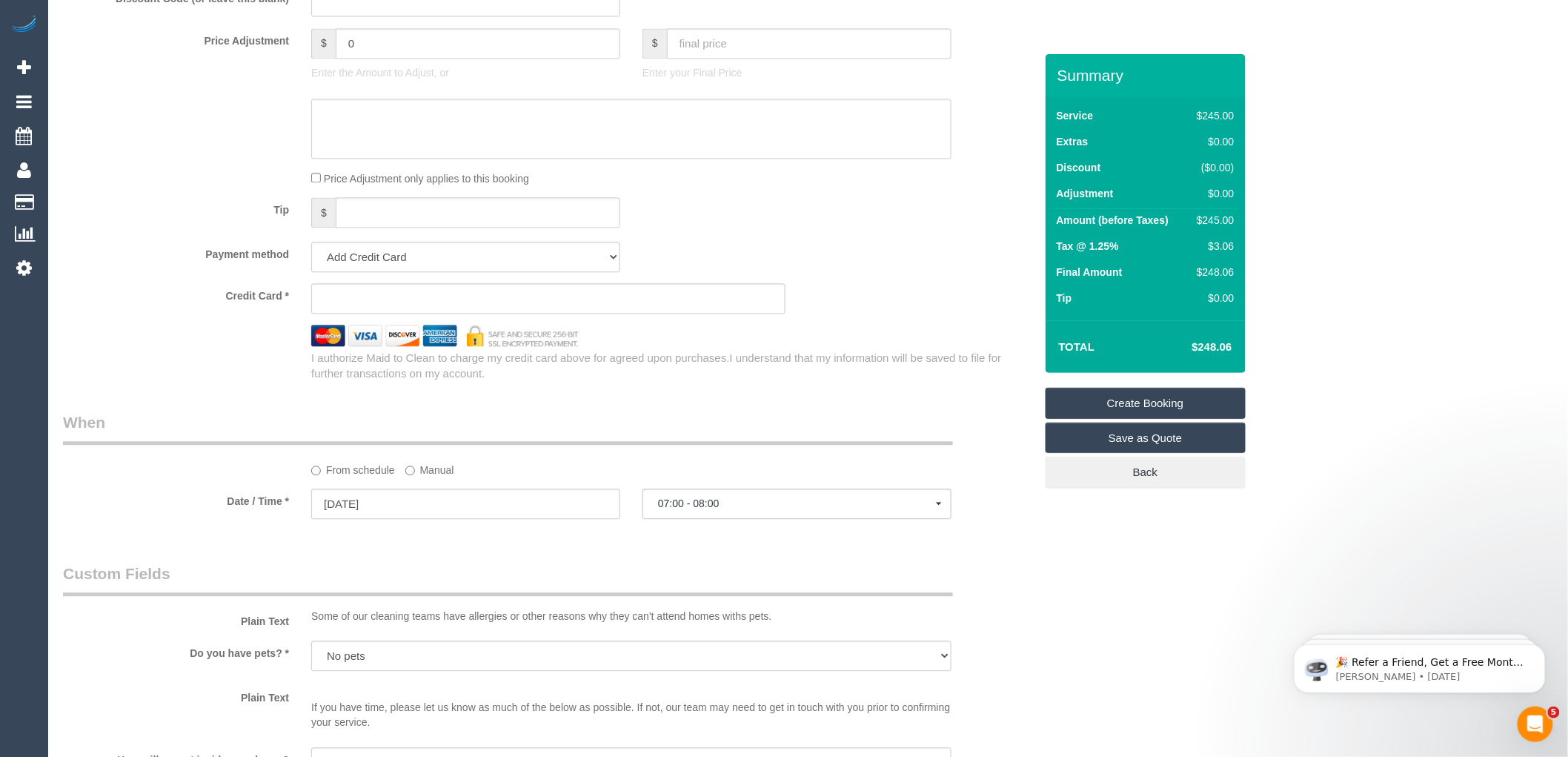
type textarea "Want the service to be a spring clean Cleaning Oven and 2 Bathrooms and the kit…"
click at [726, 396] on div "Who Email* Name * Dheptika Gopal Where Address* 2A broughton avenue Rosevour AC…" at bounding box center [549, 116] width 994 height 2642
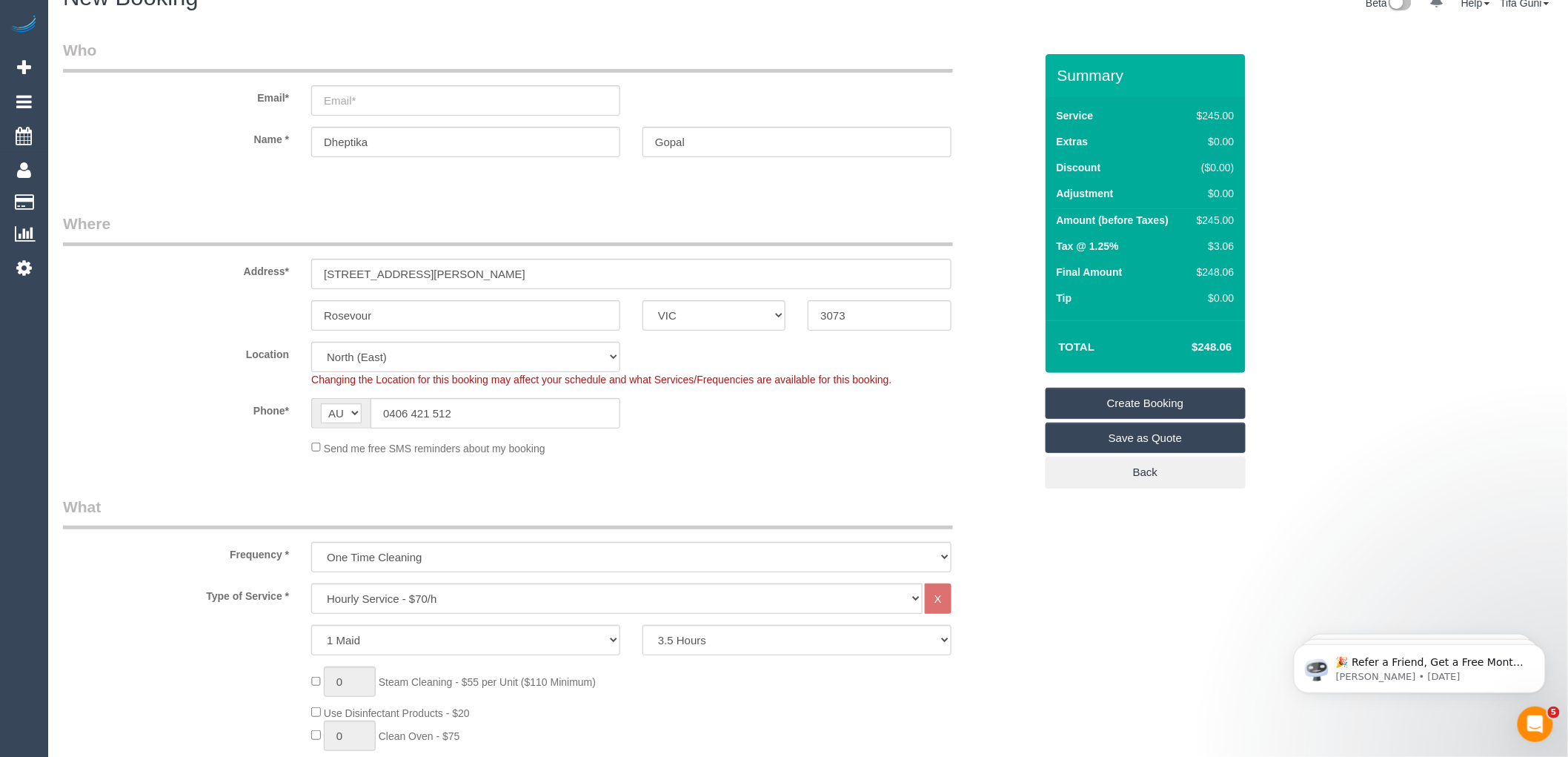
scroll to position [0, 0]
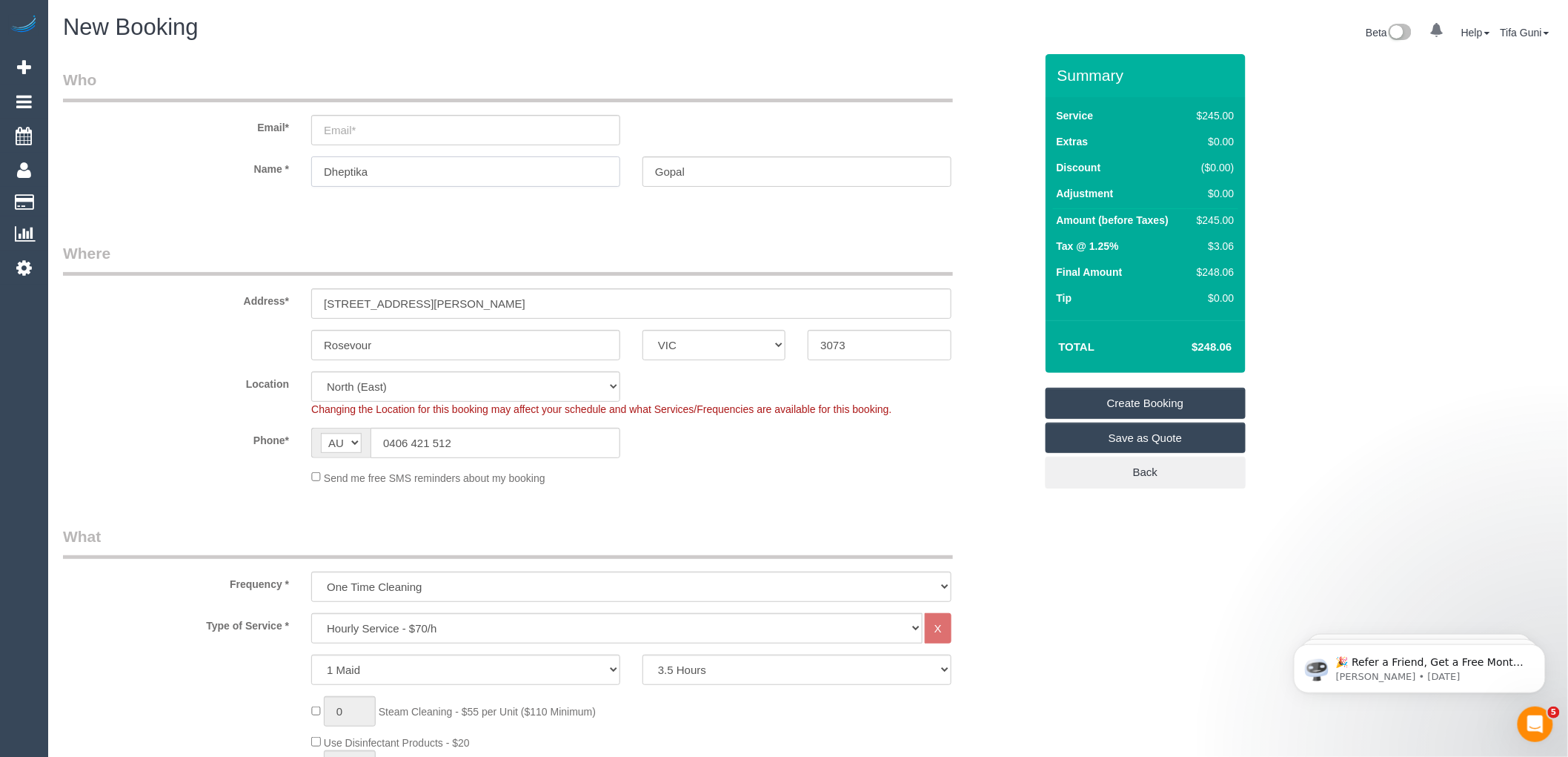
click at [372, 174] on input "Dheptika" at bounding box center [466, 172] width 309 height 30
click at [695, 171] on input "Gopal" at bounding box center [797, 172] width 309 height 30
drag, startPoint x: 376, startPoint y: 172, endPoint x: 275, endPoint y: 179, distance: 101.2
click at [275, 179] on div "Name * Dheptika Gopal" at bounding box center [549, 172] width 994 height 30
click at [348, 129] on input "email" at bounding box center [466, 130] width 309 height 30
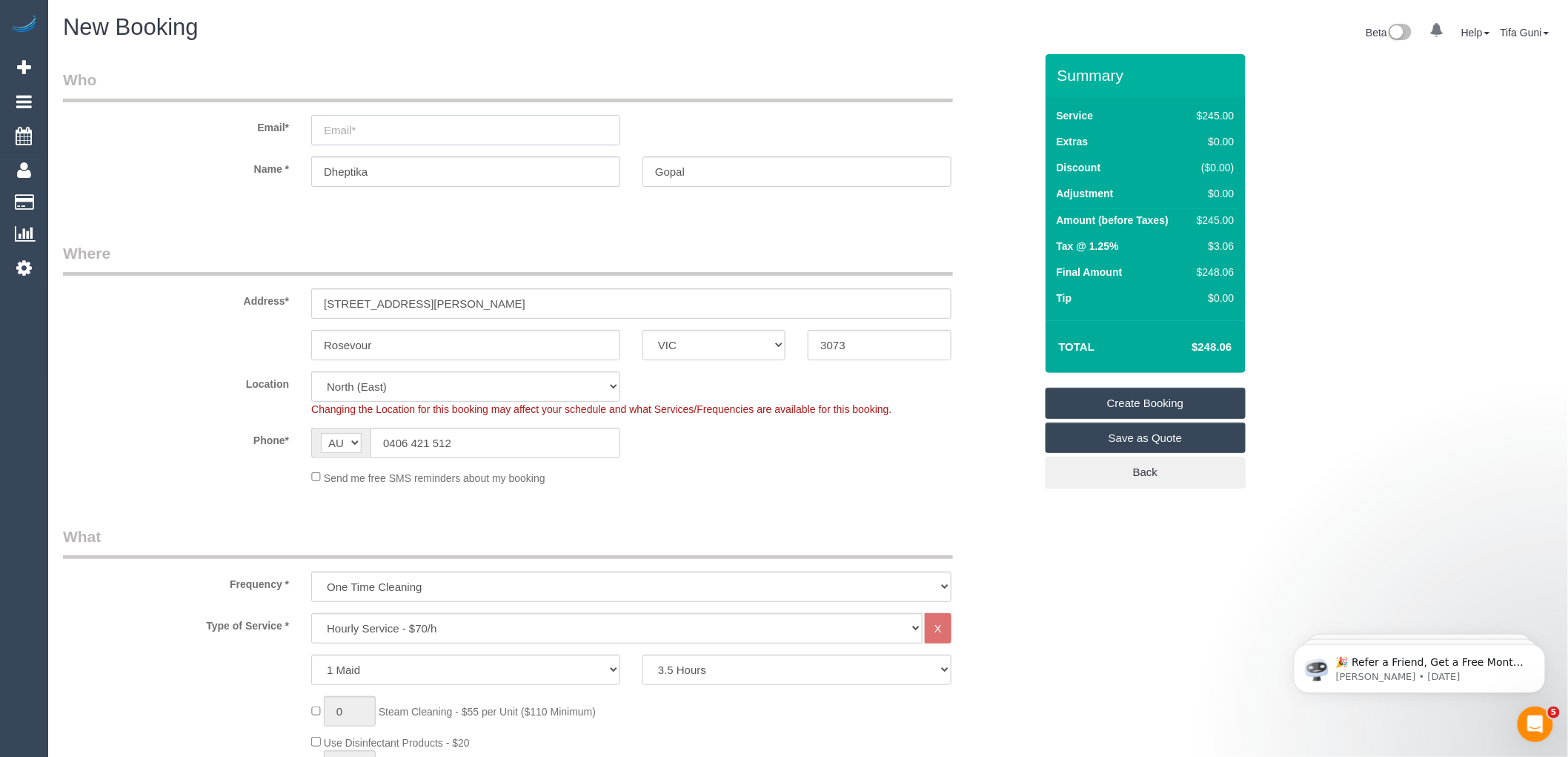
paste input "Dheptika"
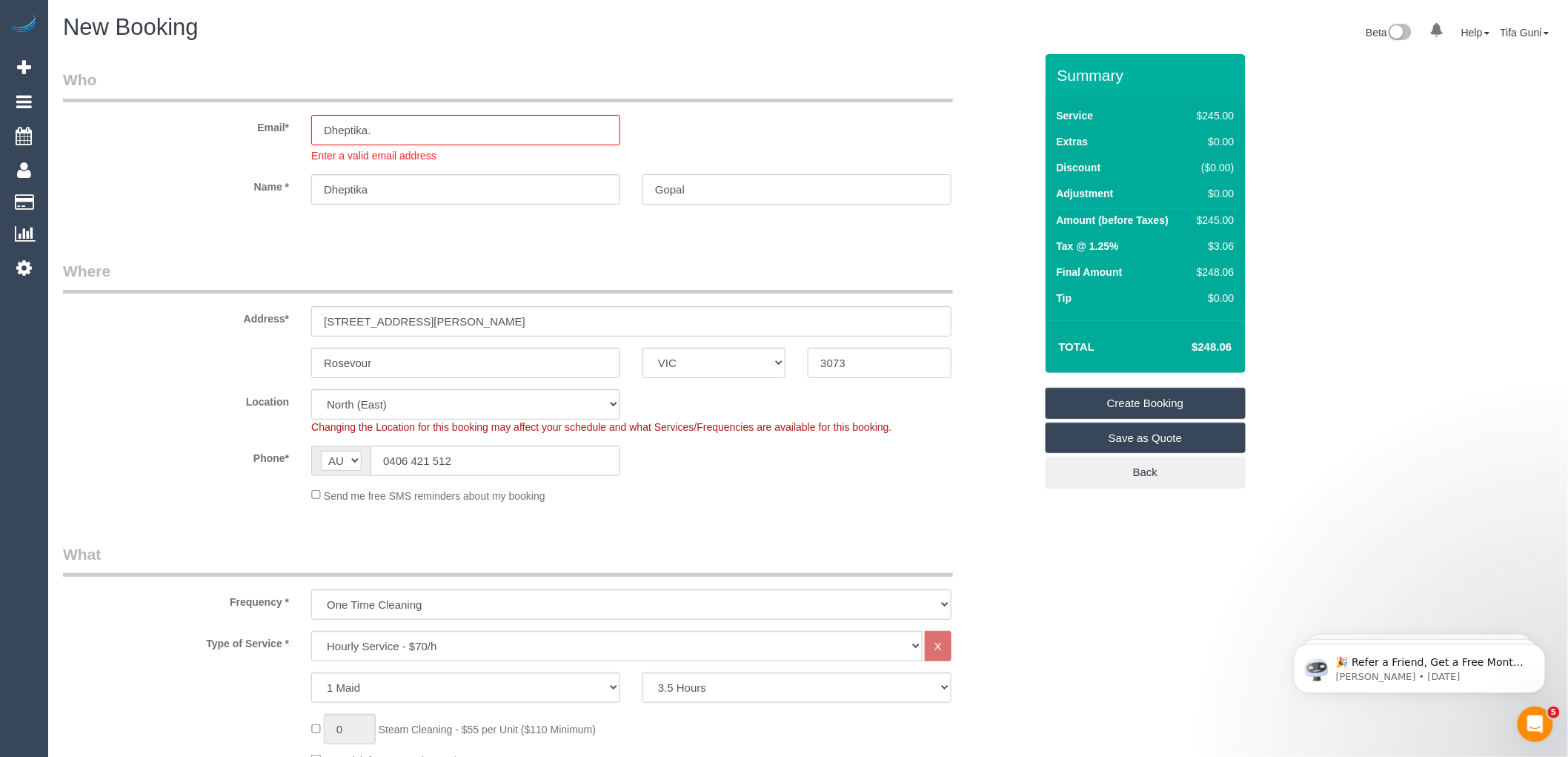
drag, startPoint x: 699, startPoint y: 172, endPoint x: 619, endPoint y: 167, distance: 80.2
click at [619, 167] on sui-booking-customer "Email* Dheptika. Enter a valid email address Name * Dheptika Gopal" at bounding box center [549, 144] width 972 height 150
drag, startPoint x: 666, startPoint y: 188, endPoint x: 390, endPoint y: 121, distance: 284.0
click at [390, 121] on input "Dheptika." at bounding box center [466, 130] width 309 height 30
type input "Dheptikagopal@gmail.com"
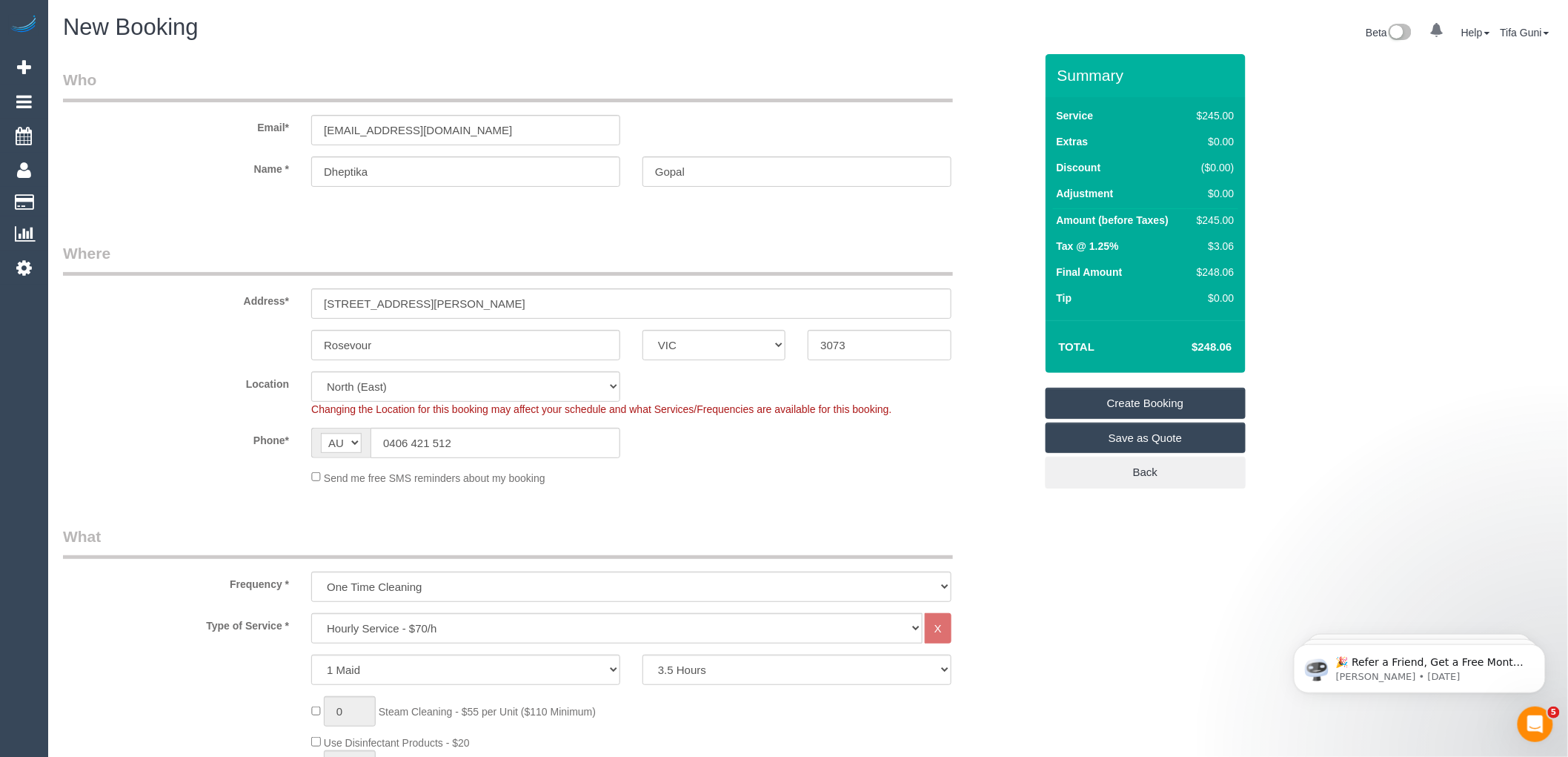
select select "spot106"
drag, startPoint x: 465, startPoint y: 124, endPoint x: 354, endPoint y: 134, distance: 111.4
click at [293, 121] on div "Email* Dheptikagopal@gmail.com" at bounding box center [549, 107] width 994 height 77
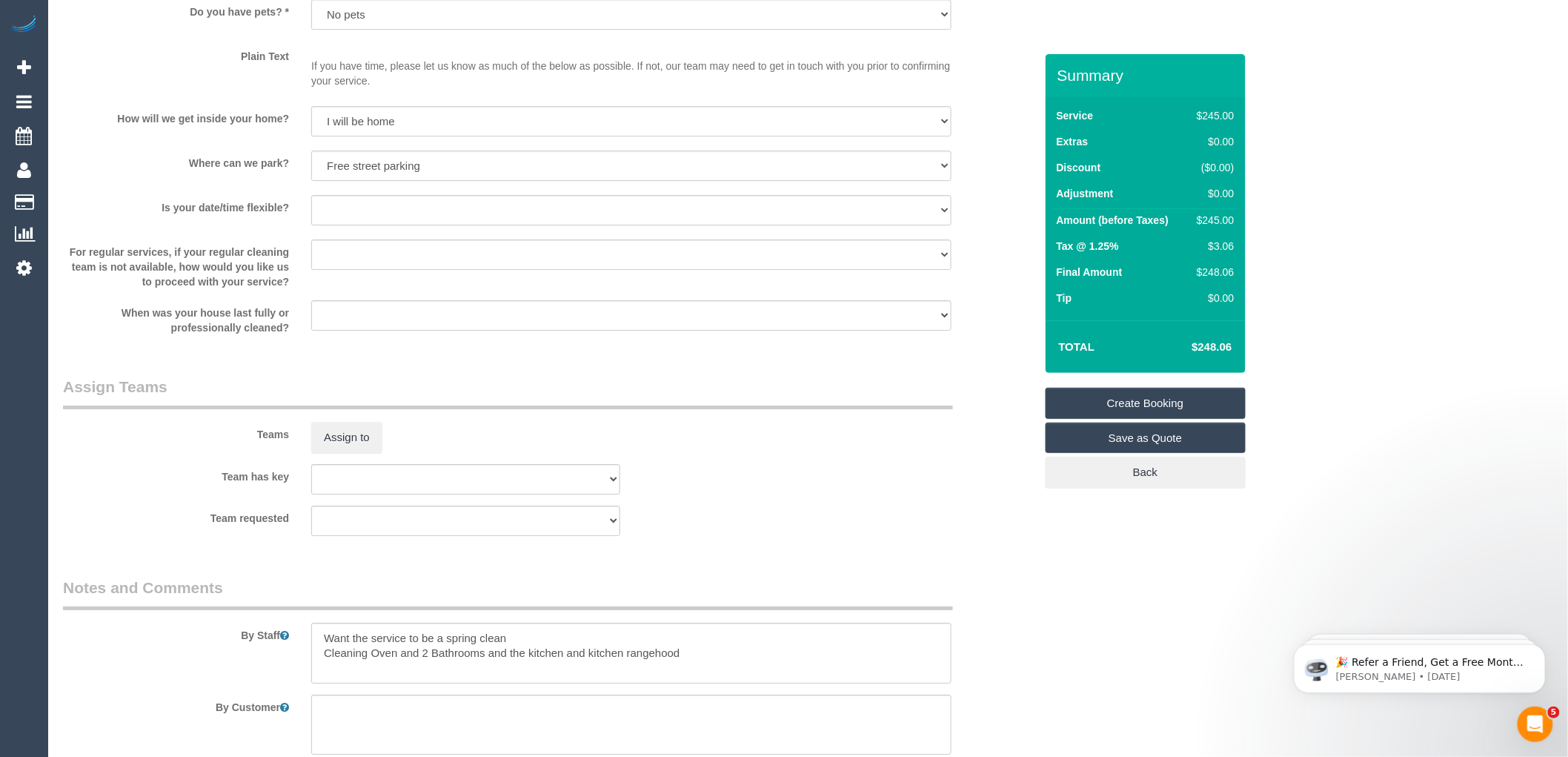
scroll to position [2000, 0]
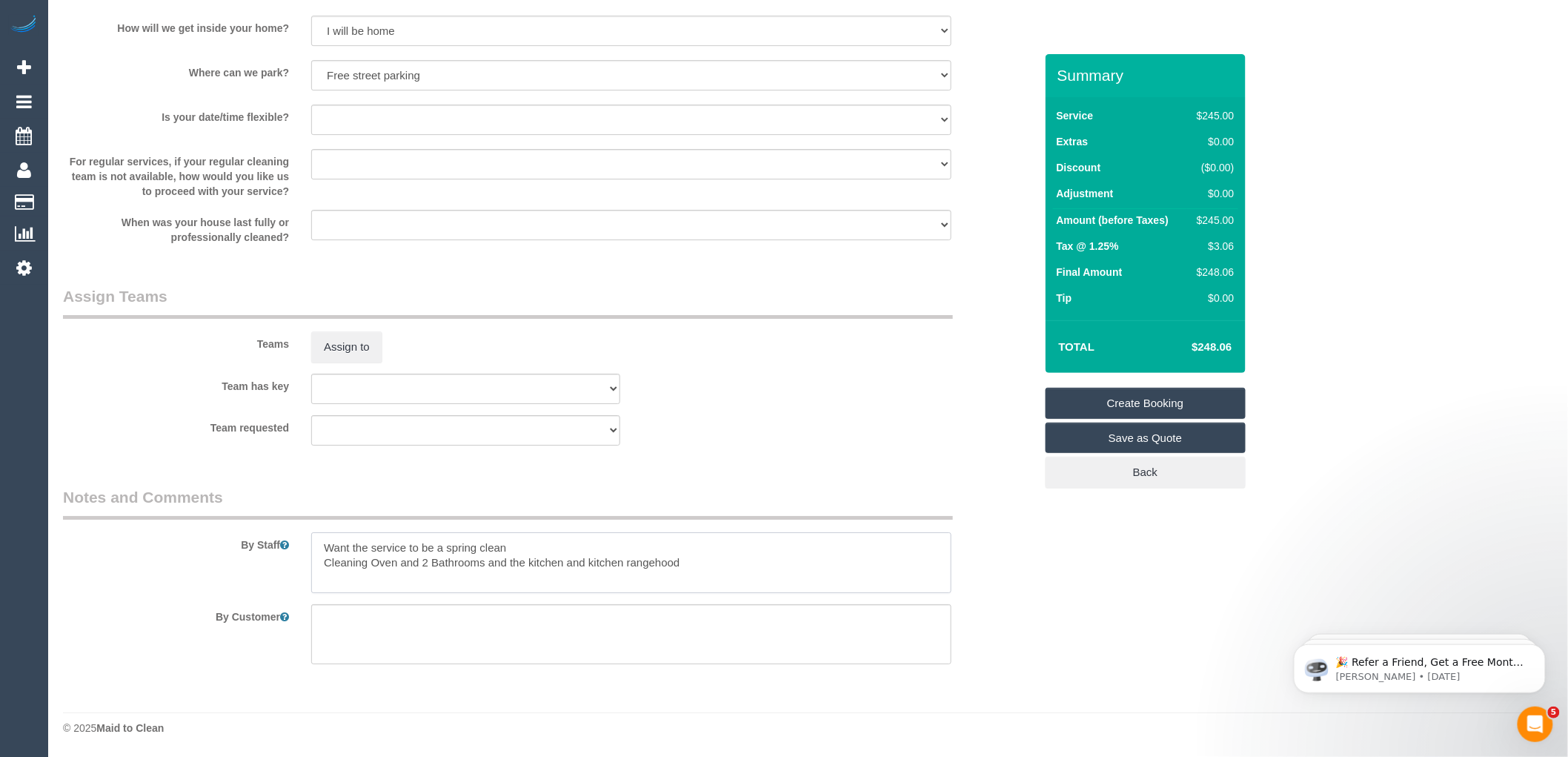
drag, startPoint x: 709, startPoint y: 562, endPoint x: 278, endPoint y: 545, distance: 431.3
click at [278, 545] on div "By Staff" at bounding box center [549, 539] width 994 height 107
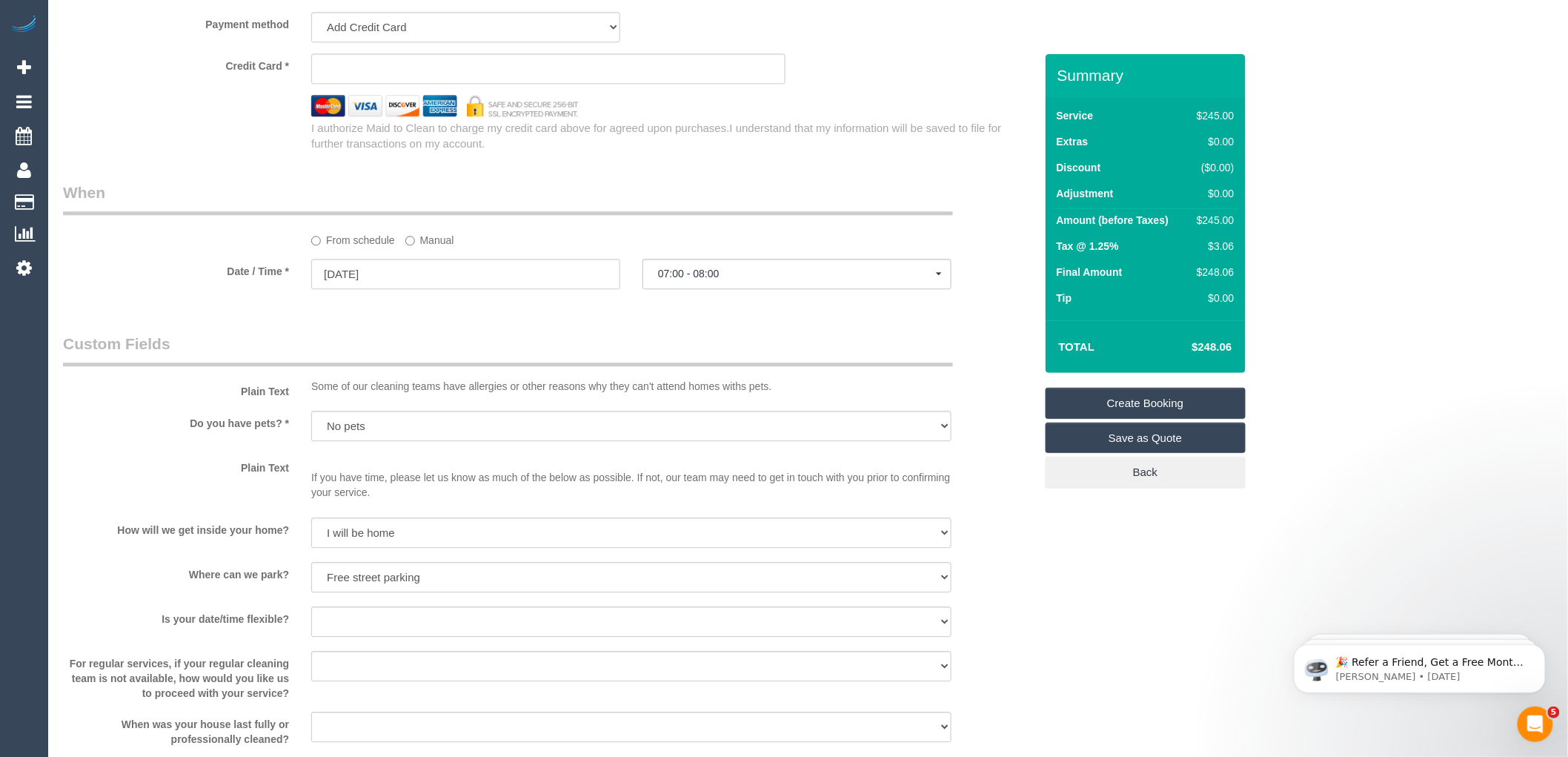
scroll to position [1342, 0]
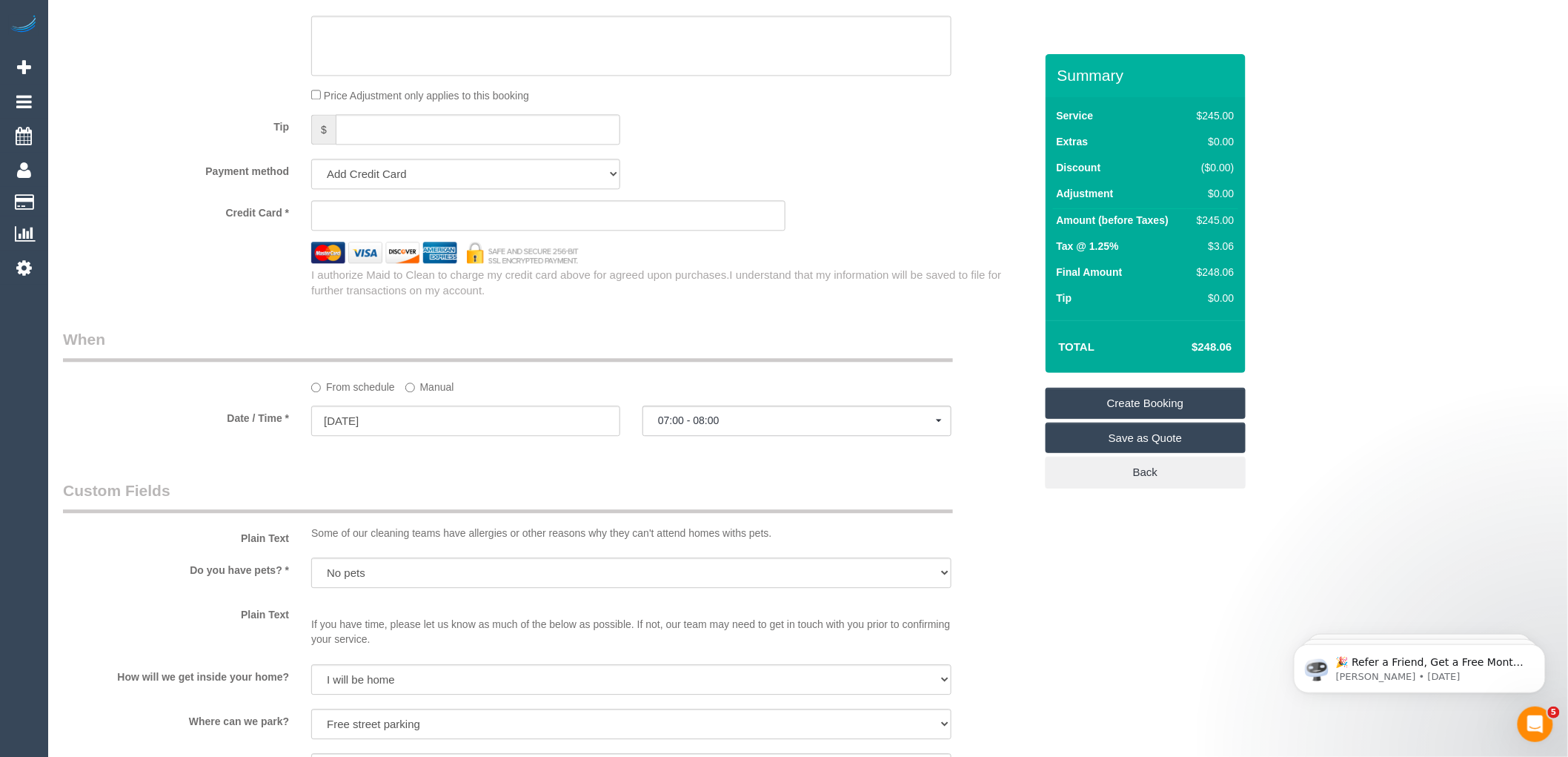
click at [1130, 403] on link "Create Booking" at bounding box center [1145, 403] width 200 height 31
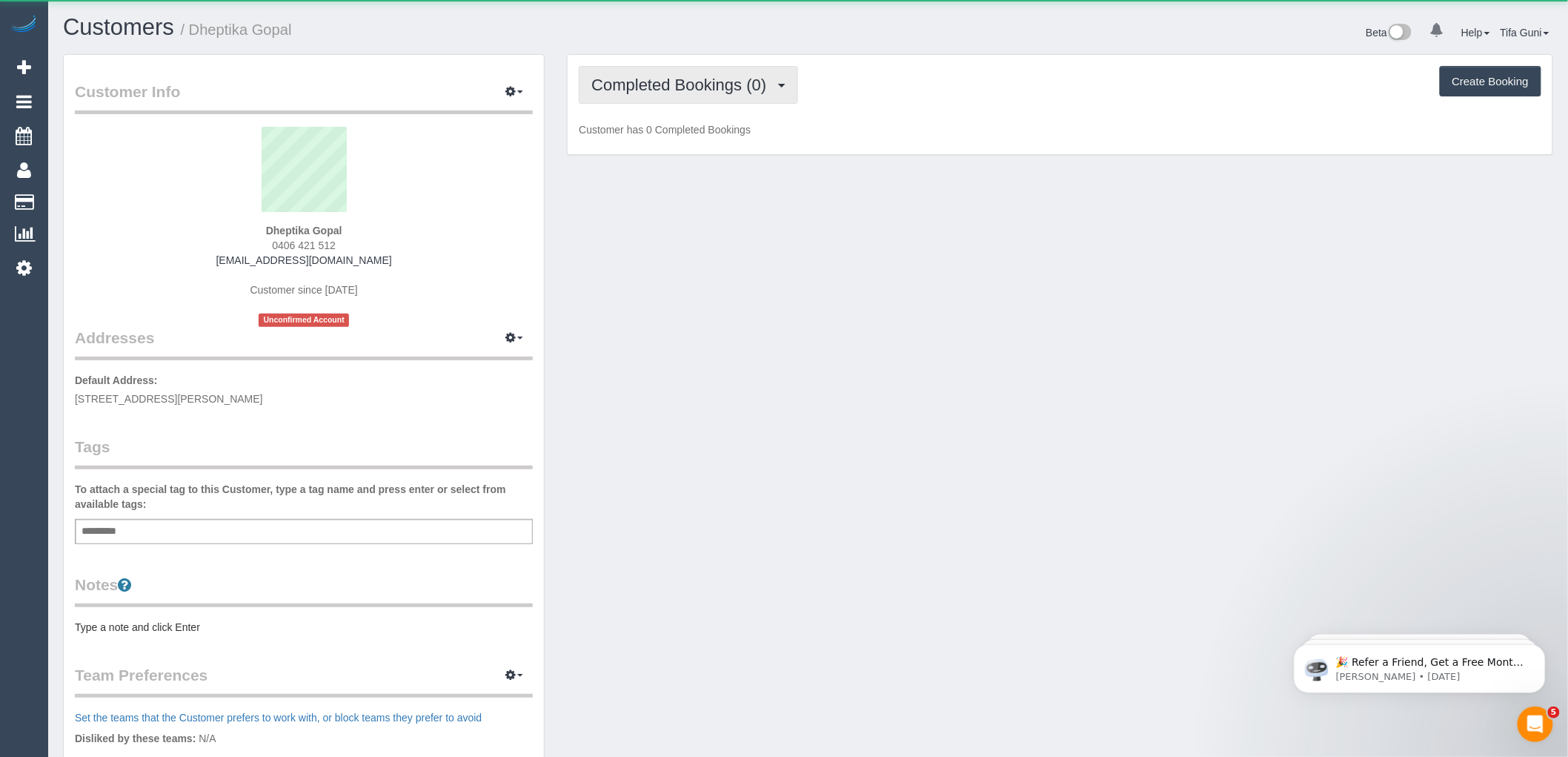
click at [750, 77] on span "Completed Bookings (0)" at bounding box center [682, 85] width 183 height 18
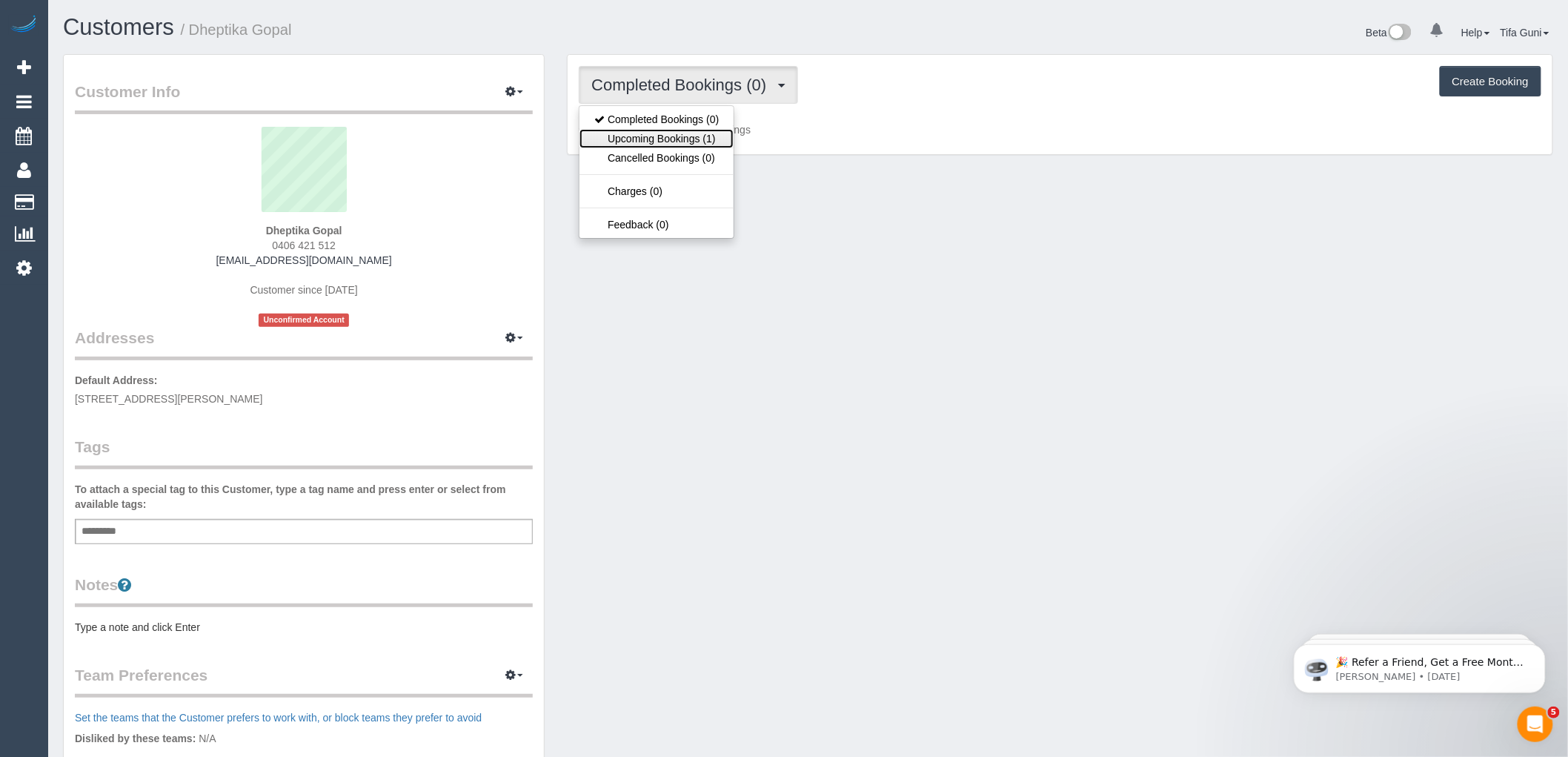
click at [677, 138] on link "Upcoming Bookings (1)" at bounding box center [656, 138] width 154 height 19
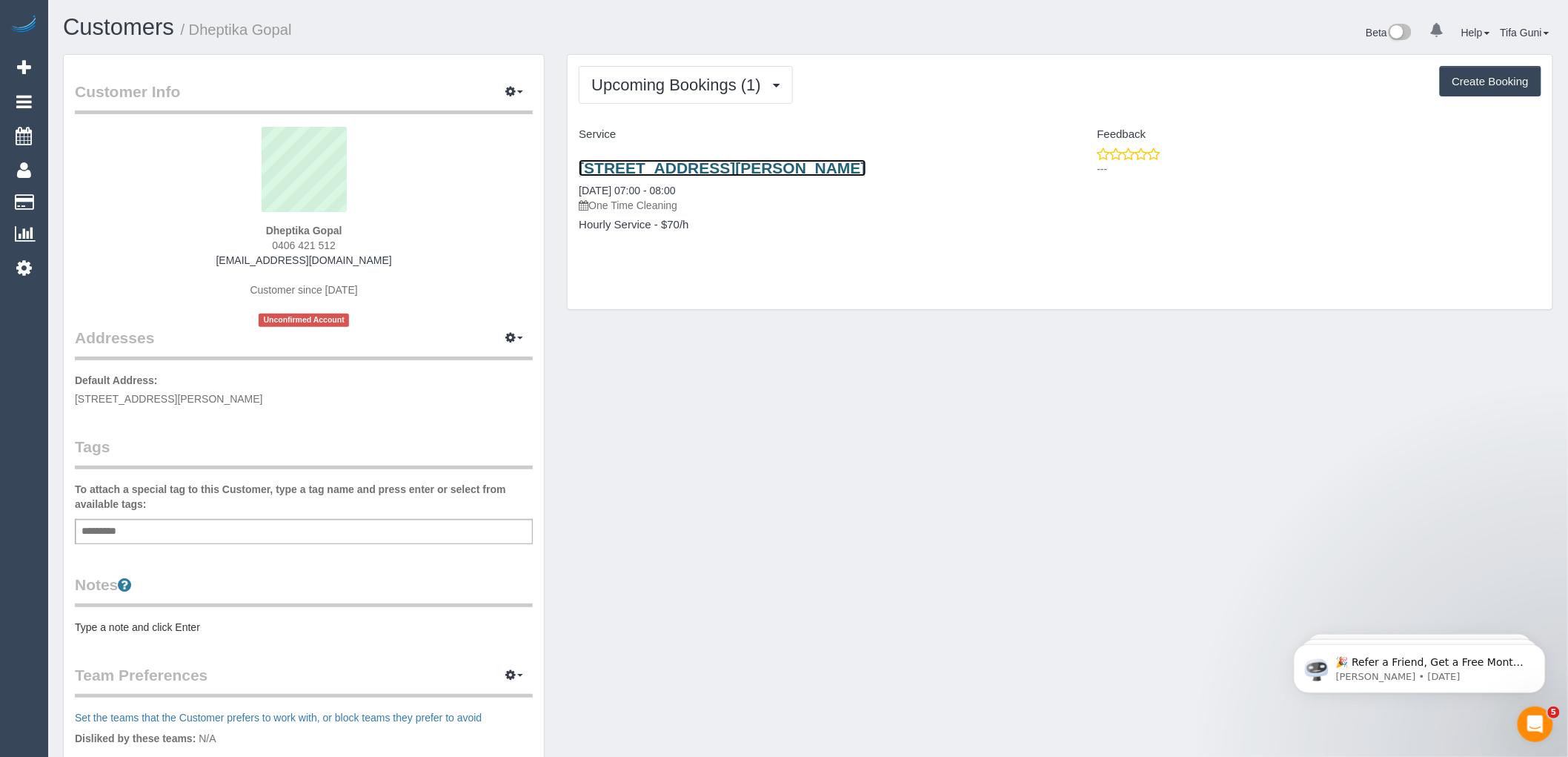
click at [706, 165] on link "2a Broughton Avenue, Rosevour, VIC 3073" at bounding box center [722, 168] width 287 height 17
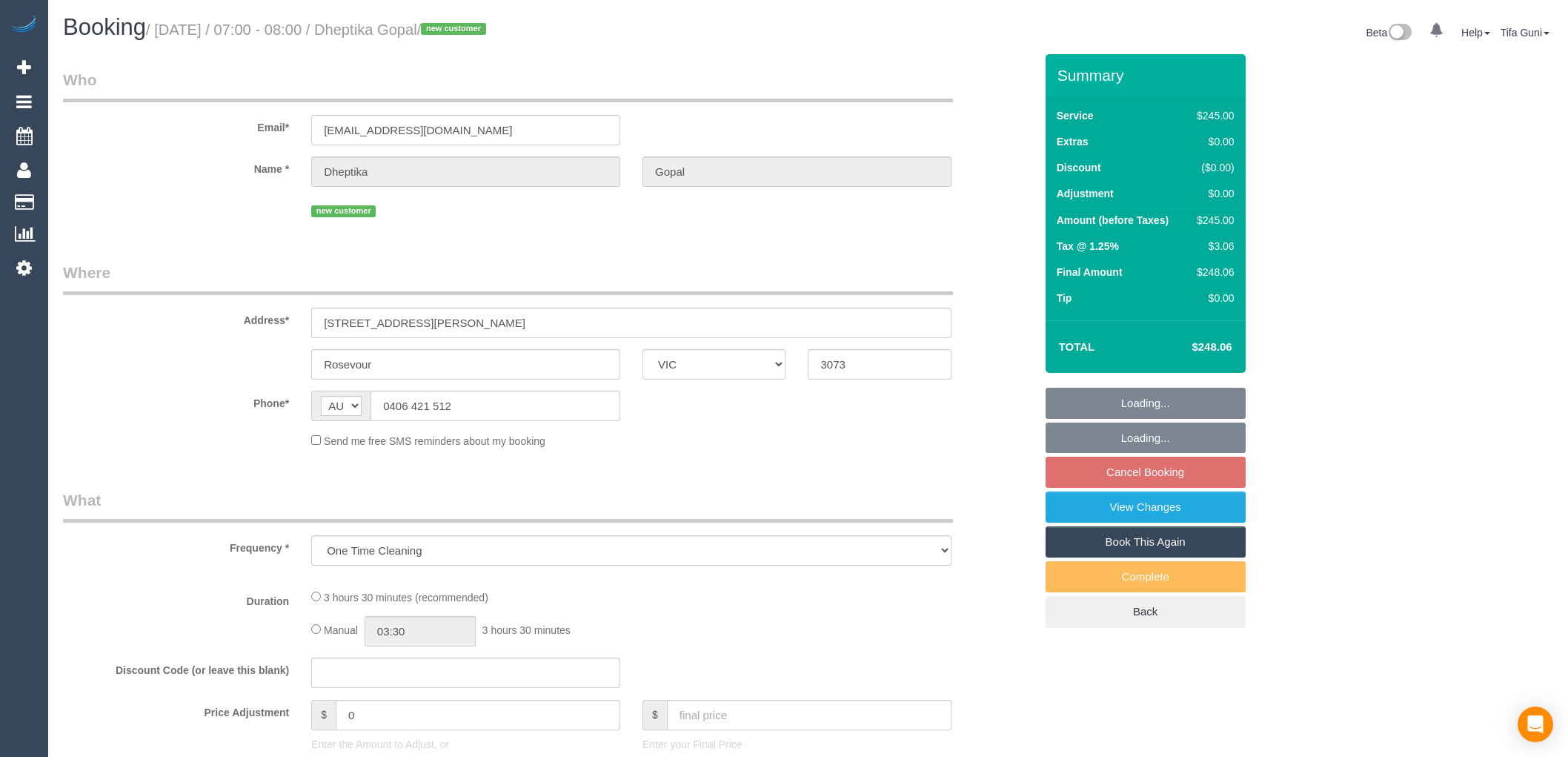
select select "VIC"
select select "string:stripe-pm_1SCZYS2GScqysDRVflSFuu7y"
select select "210"
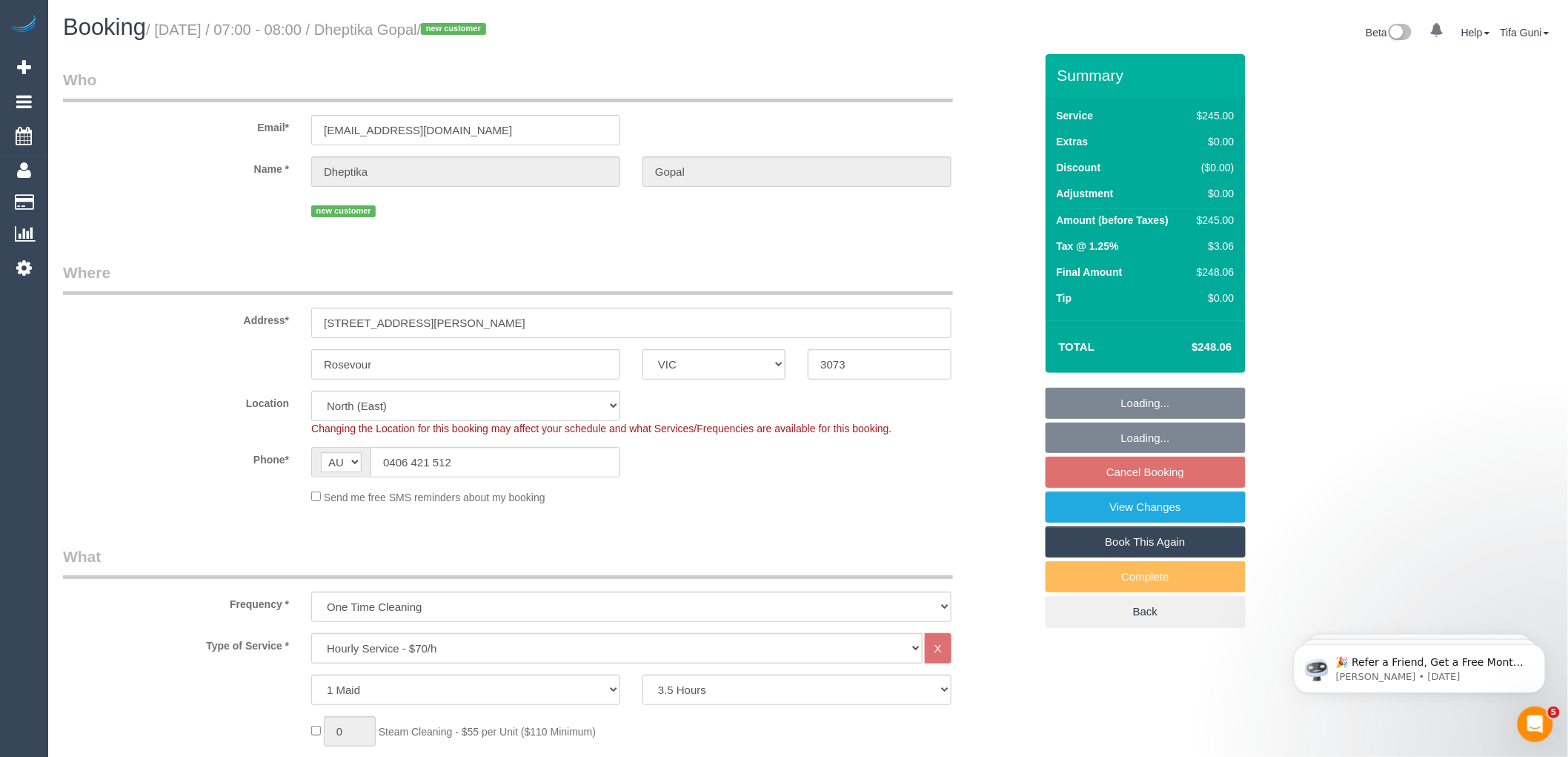
select select "number:28"
select select "number:14"
select select "number:19"
select select "object:1479"
select select "spot1"
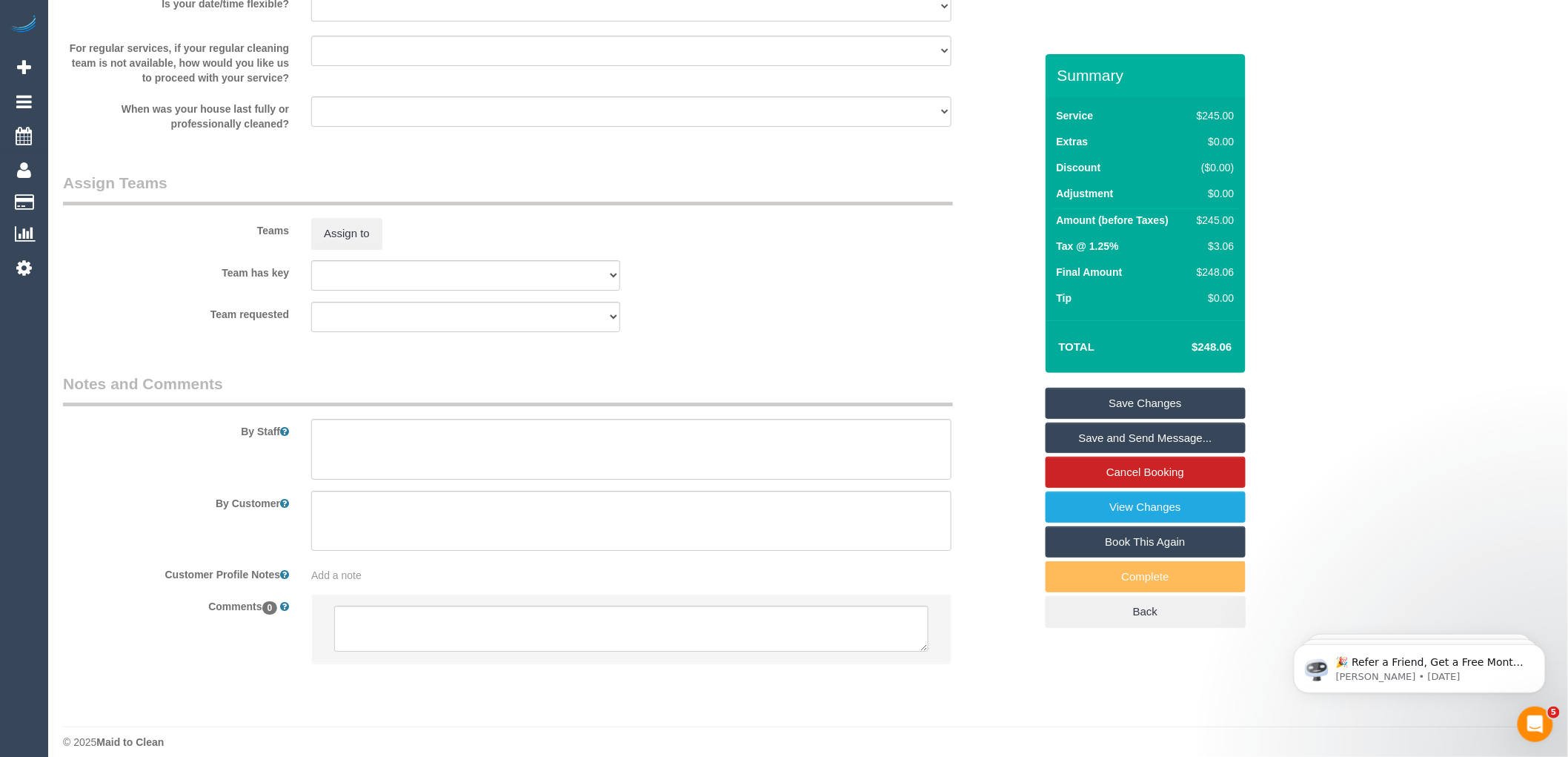
scroll to position [2051, 0]
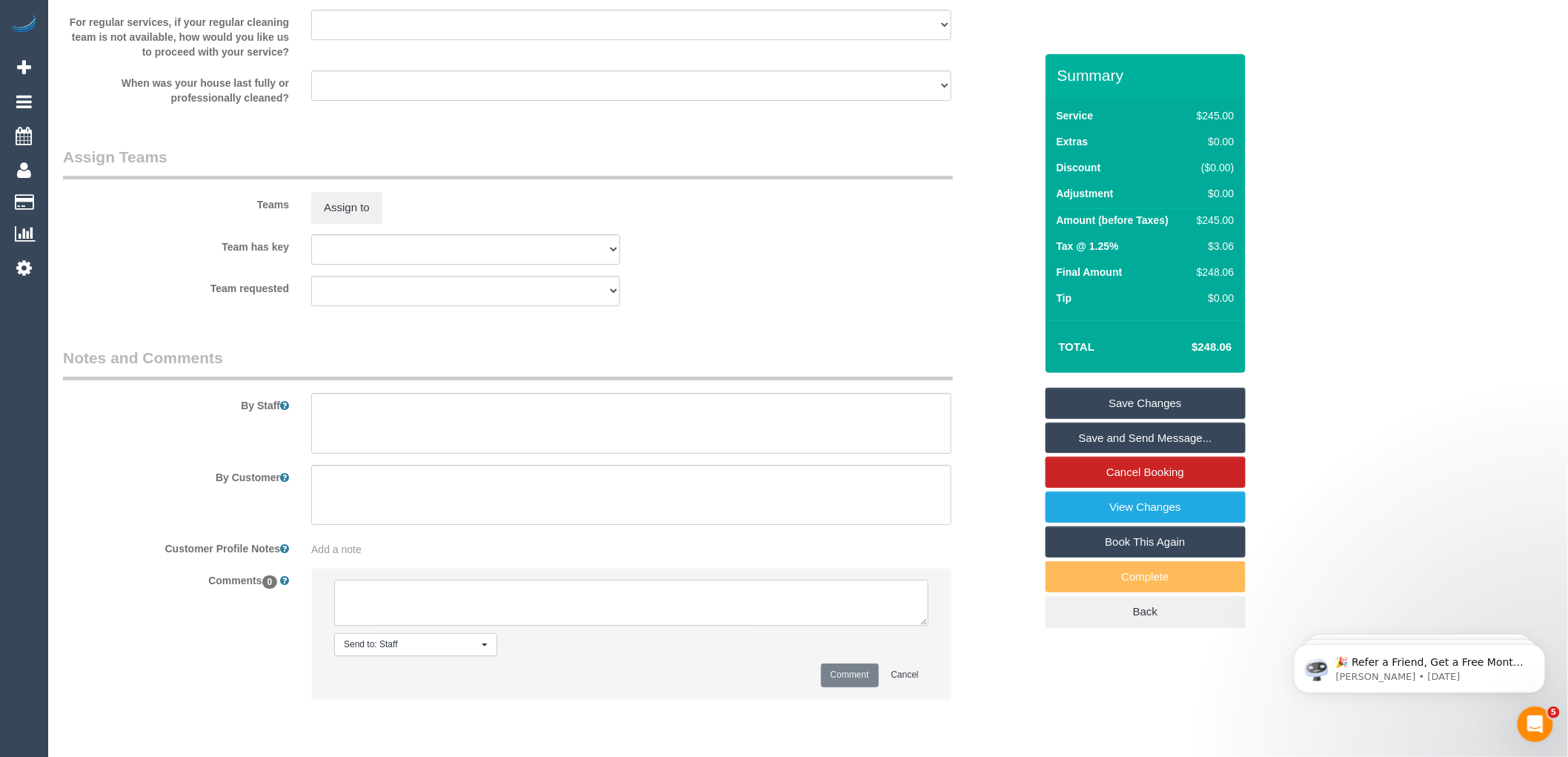
click at [439, 618] on textarea at bounding box center [632, 603] width 595 height 46
type textarea "-"
paste textarea "Flexibility dates: Flexibility times: Notes: knows we need to review Contact vi…"
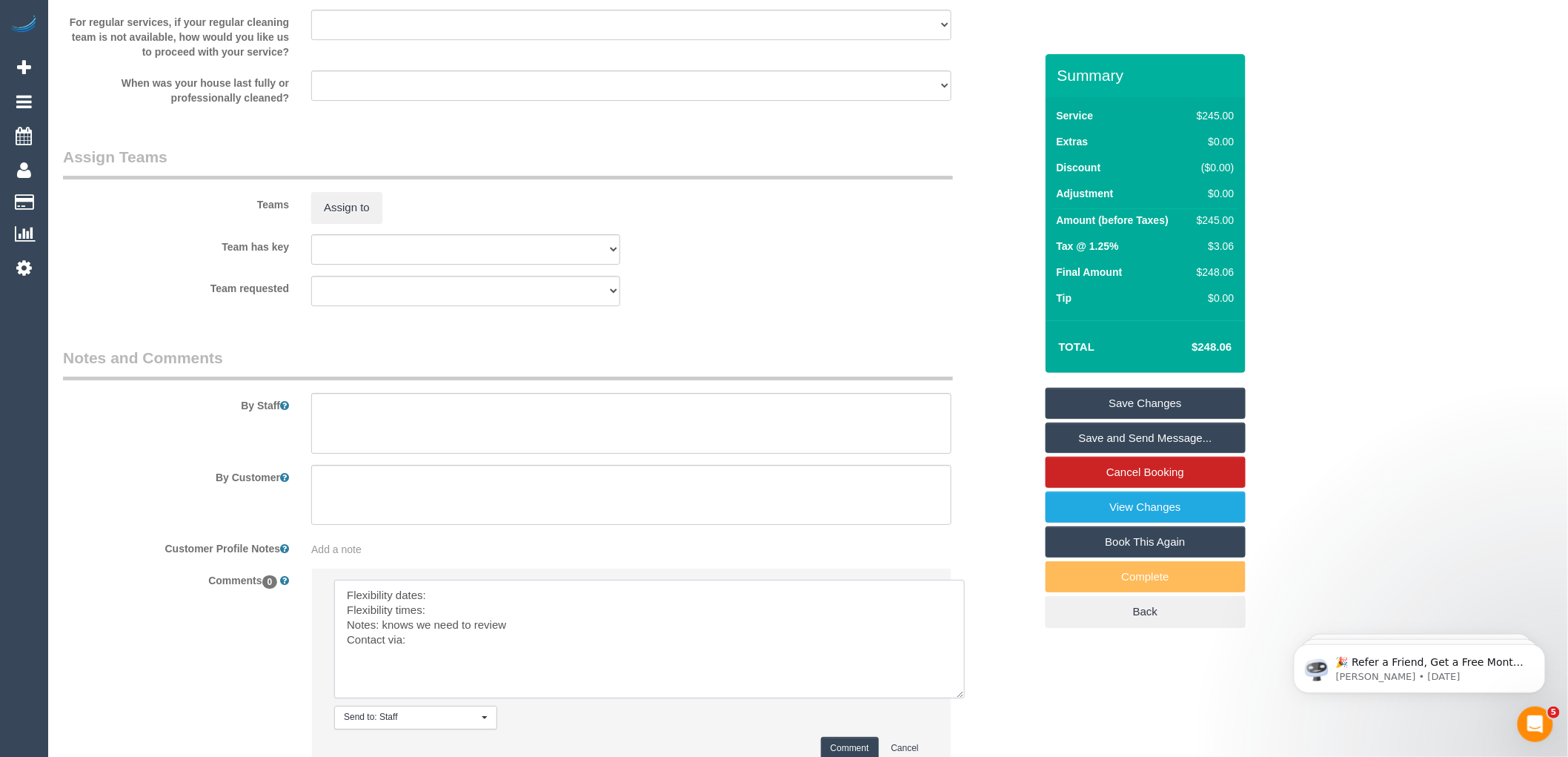
scroll to position [0, 0]
drag, startPoint x: 923, startPoint y: 631, endPoint x: 964, endPoint y: 714, distance: 92.6
click at [964, 698] on textarea at bounding box center [650, 639] width 631 height 119
click at [464, 607] on textarea at bounding box center [652, 644] width 634 height 129
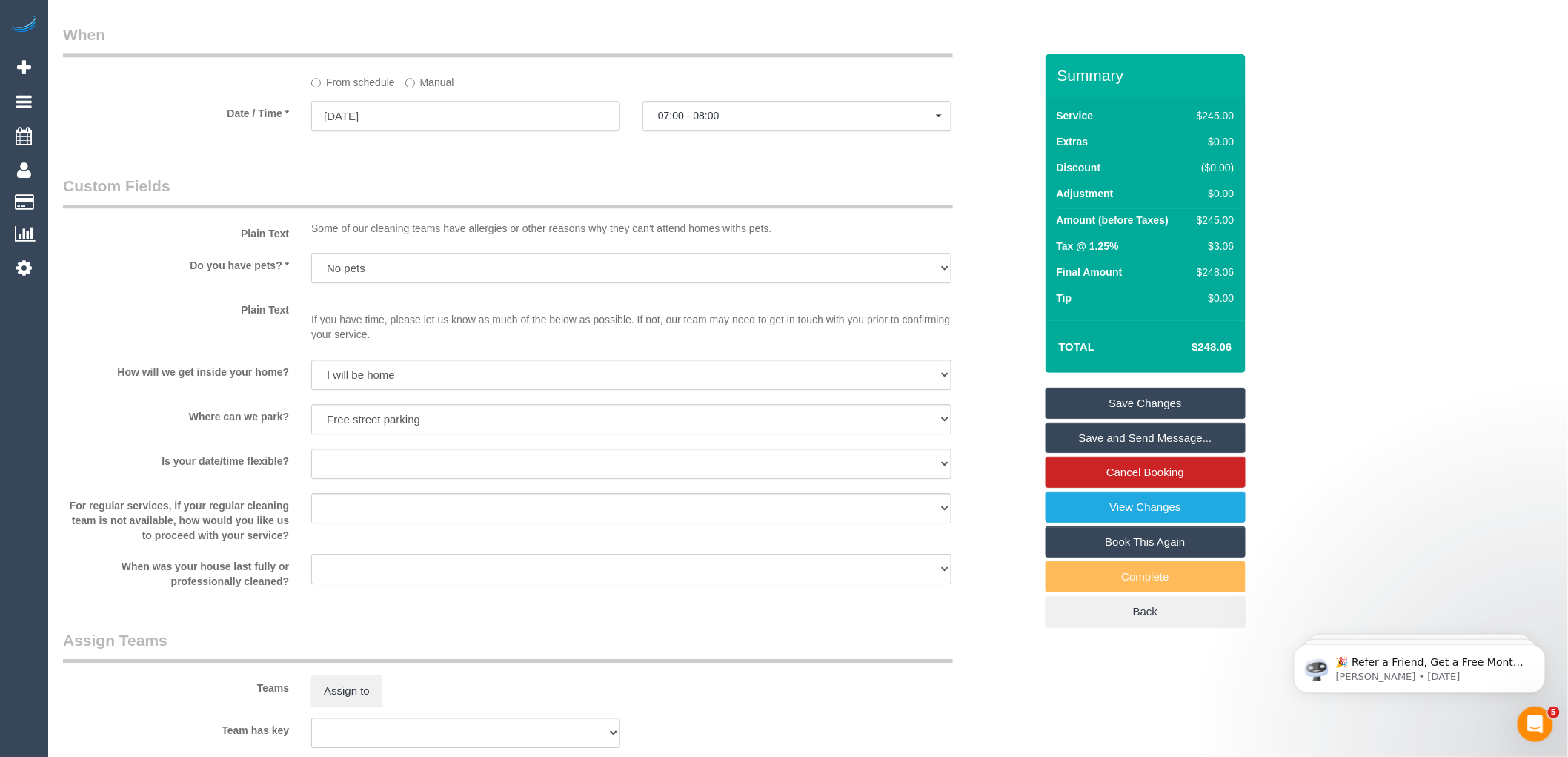
scroll to position [1558, 0]
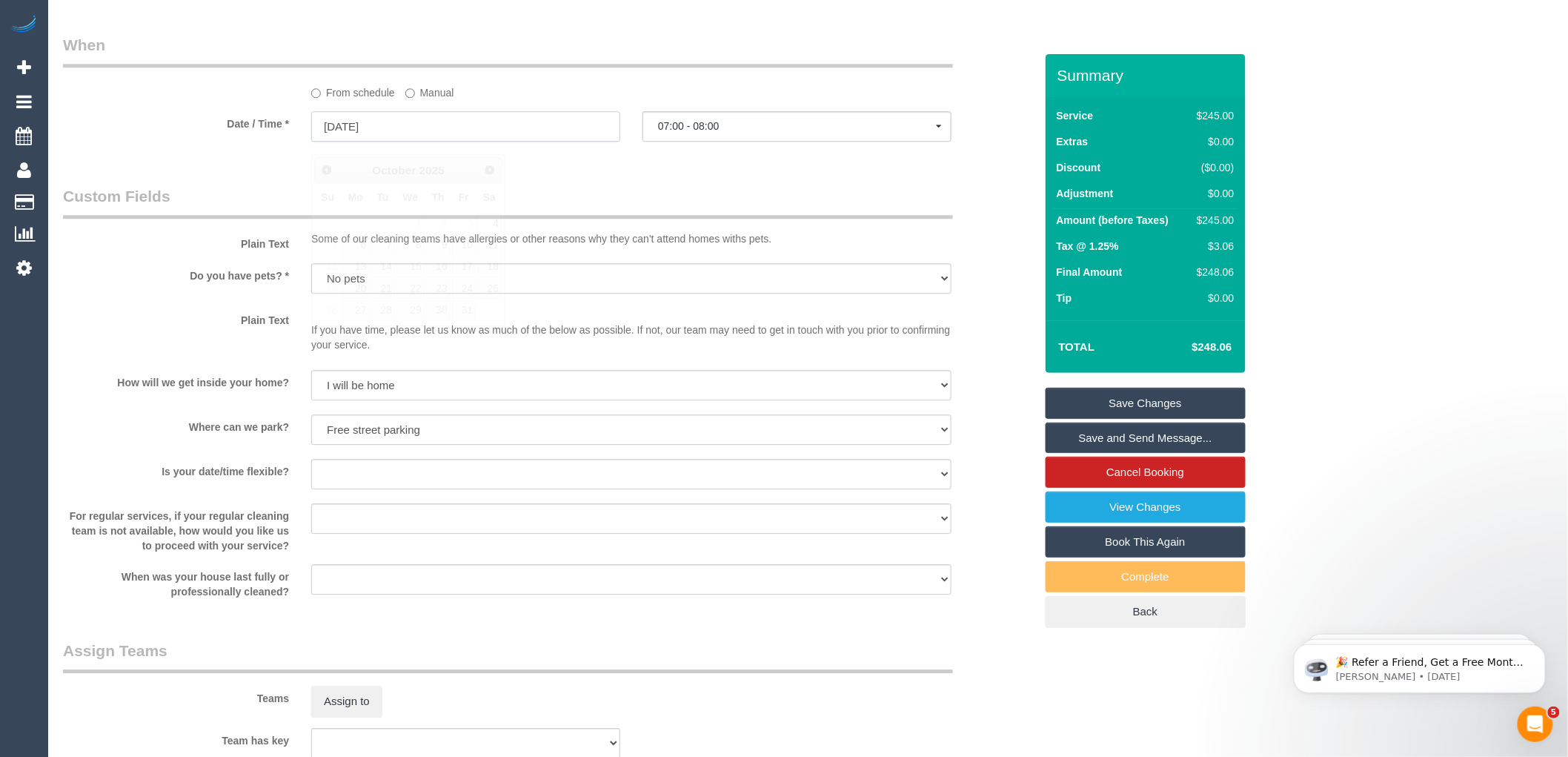
click at [368, 136] on input "[DATE]" at bounding box center [466, 127] width 309 height 30
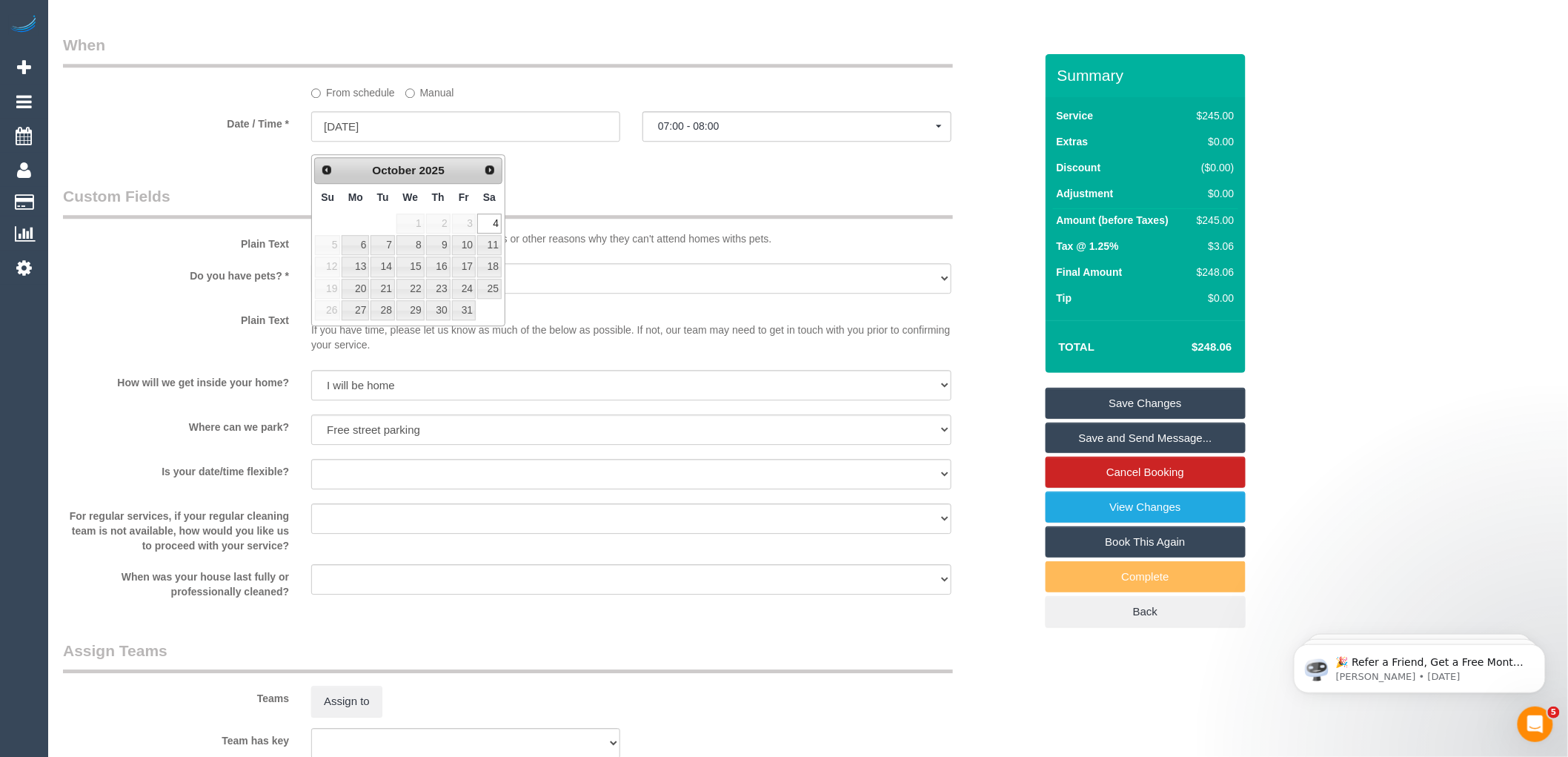
click at [569, 209] on legend "Custom Fields" at bounding box center [508, 202] width 890 height 33
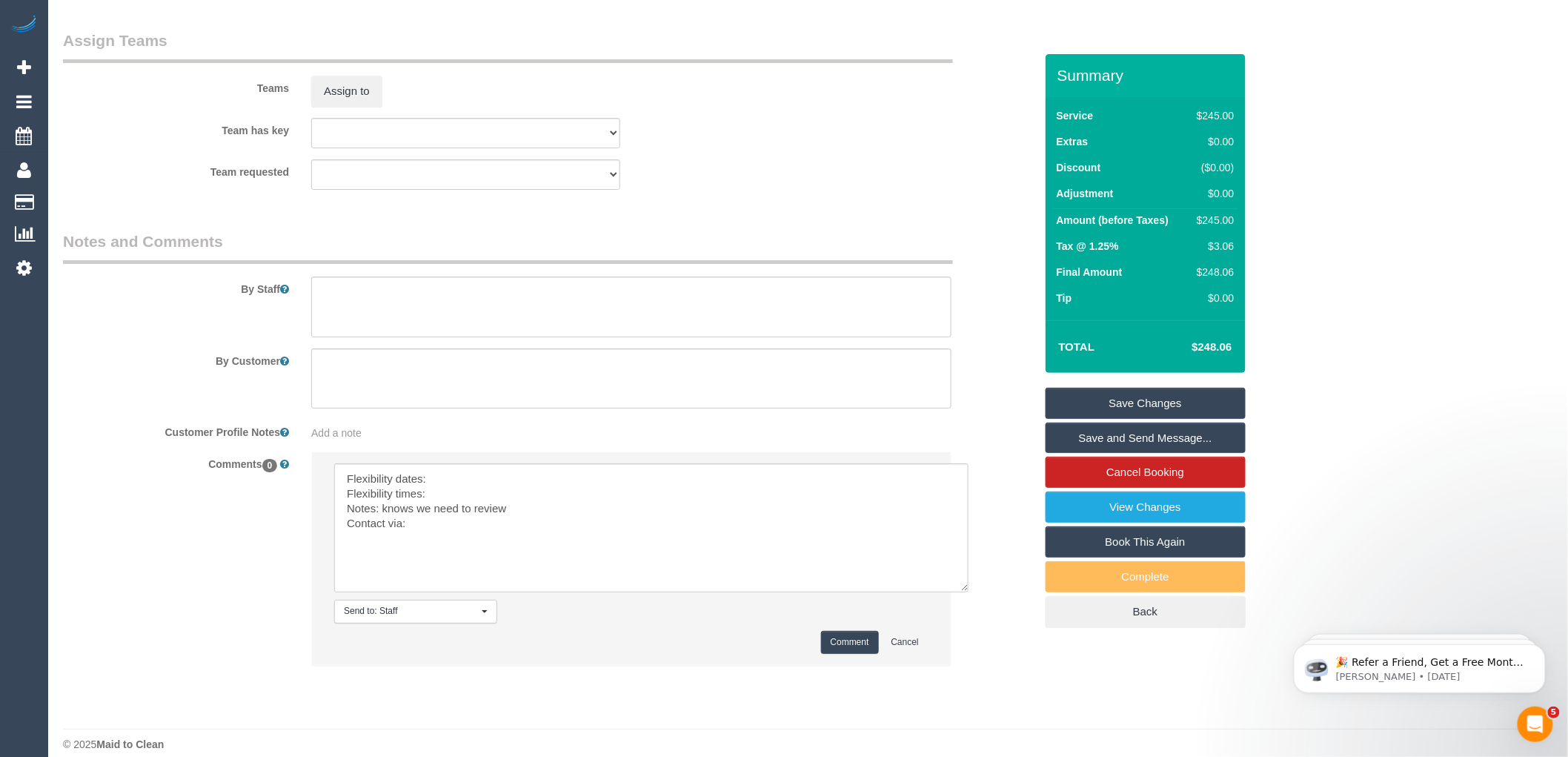
scroll to position [2196, 0]
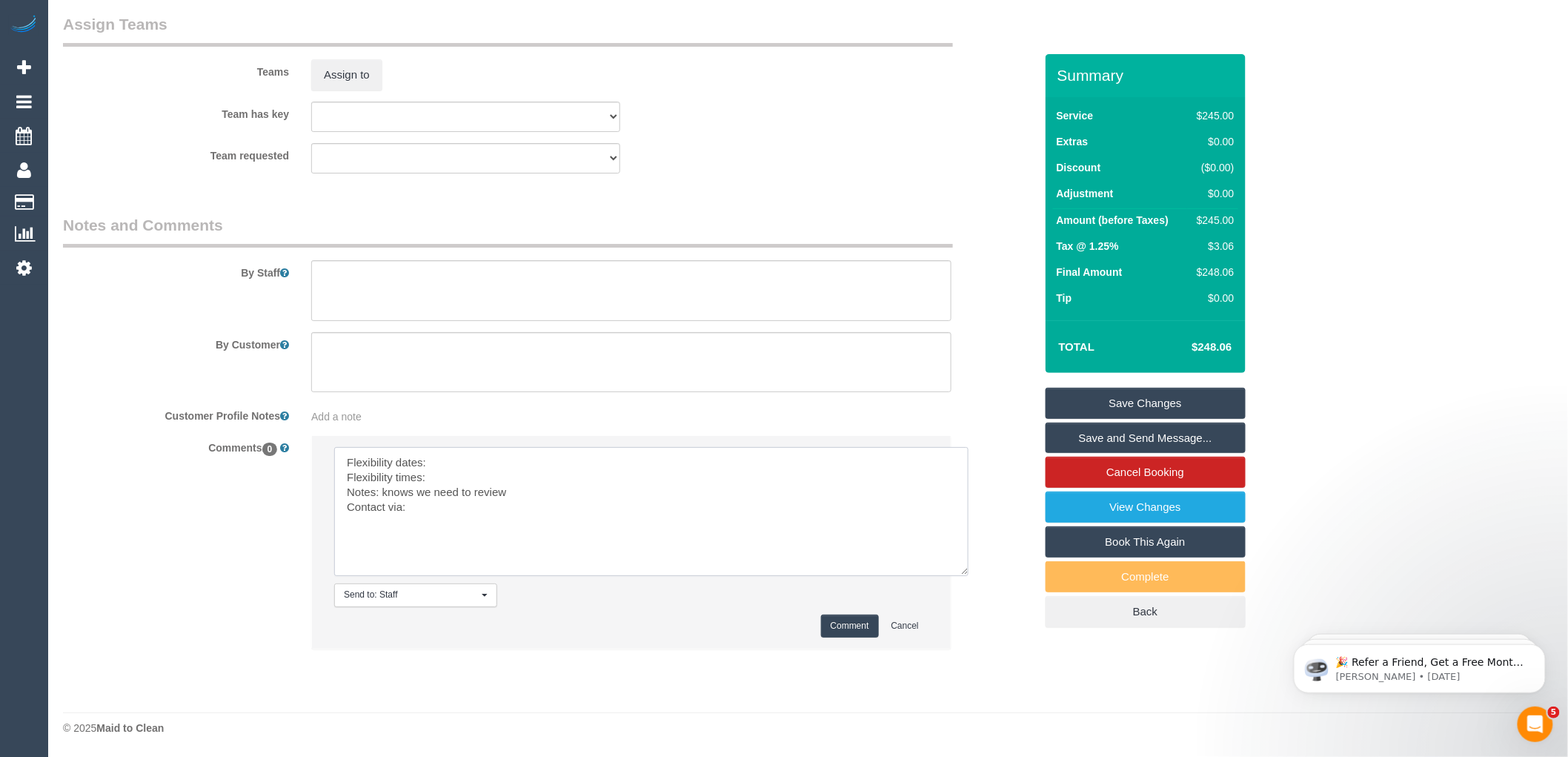
click at [444, 463] on textarea at bounding box center [652, 511] width 634 height 129
click at [442, 472] on textarea at bounding box center [652, 511] width 634 height 129
click at [433, 507] on textarea at bounding box center [652, 511] width 634 height 129
type textarea "Flexibility dates: [DATE] Flexibility times: Flexible Notes: knows we need to r…"
click at [846, 627] on button "Comment" at bounding box center [849, 626] width 58 height 23
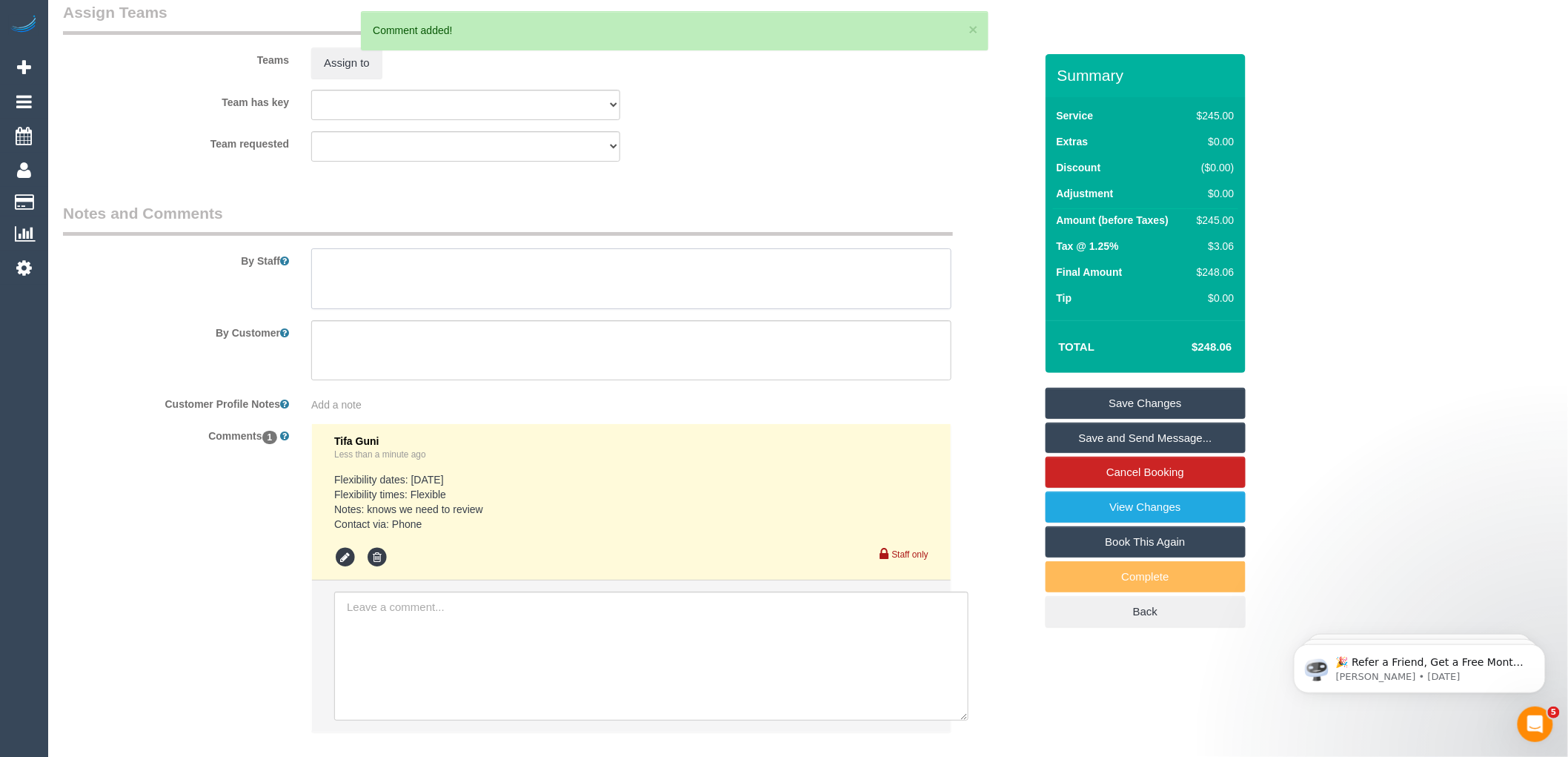
click at [342, 282] on textarea at bounding box center [632, 278] width 640 height 61
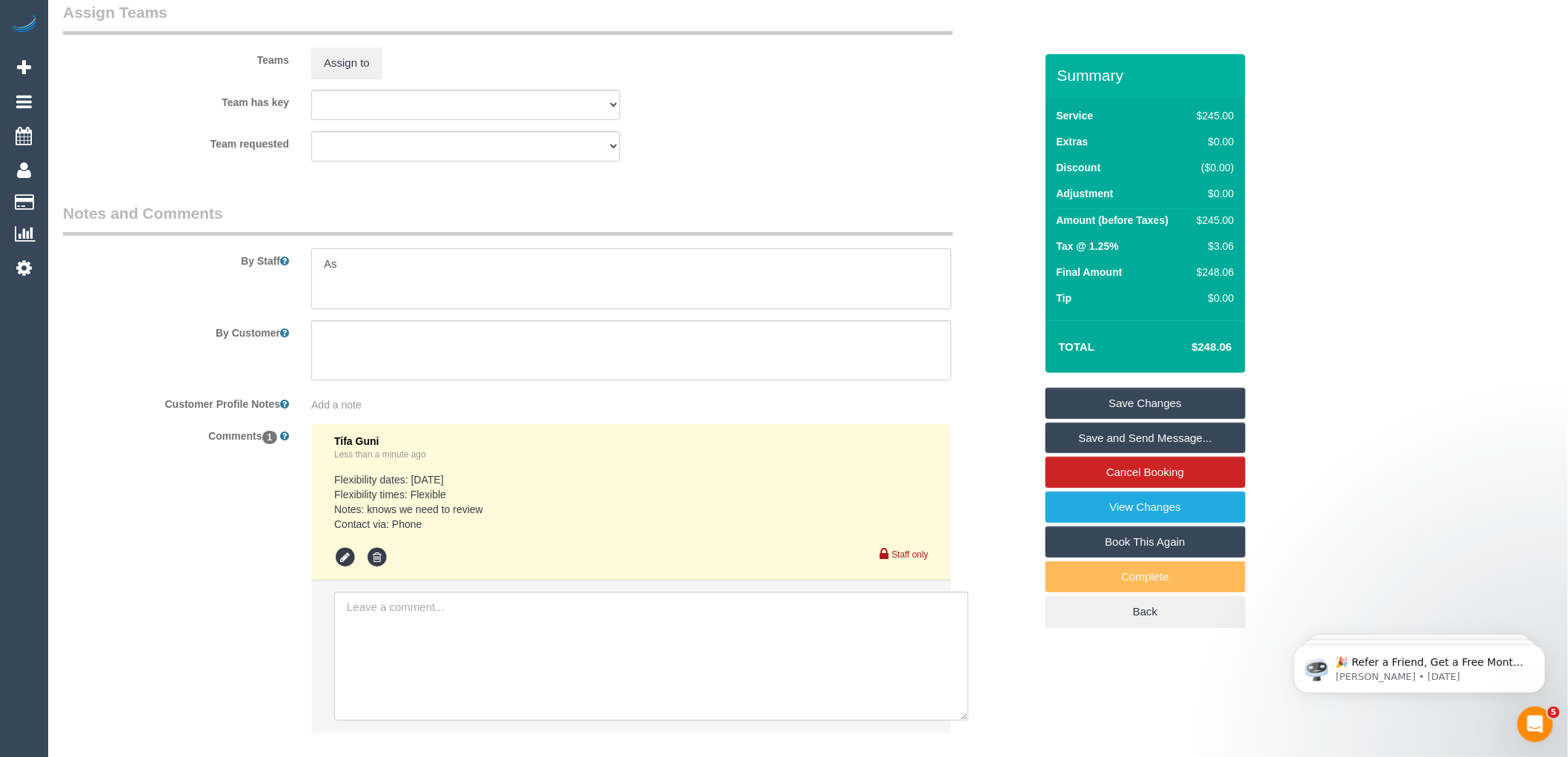
type textarea "A"
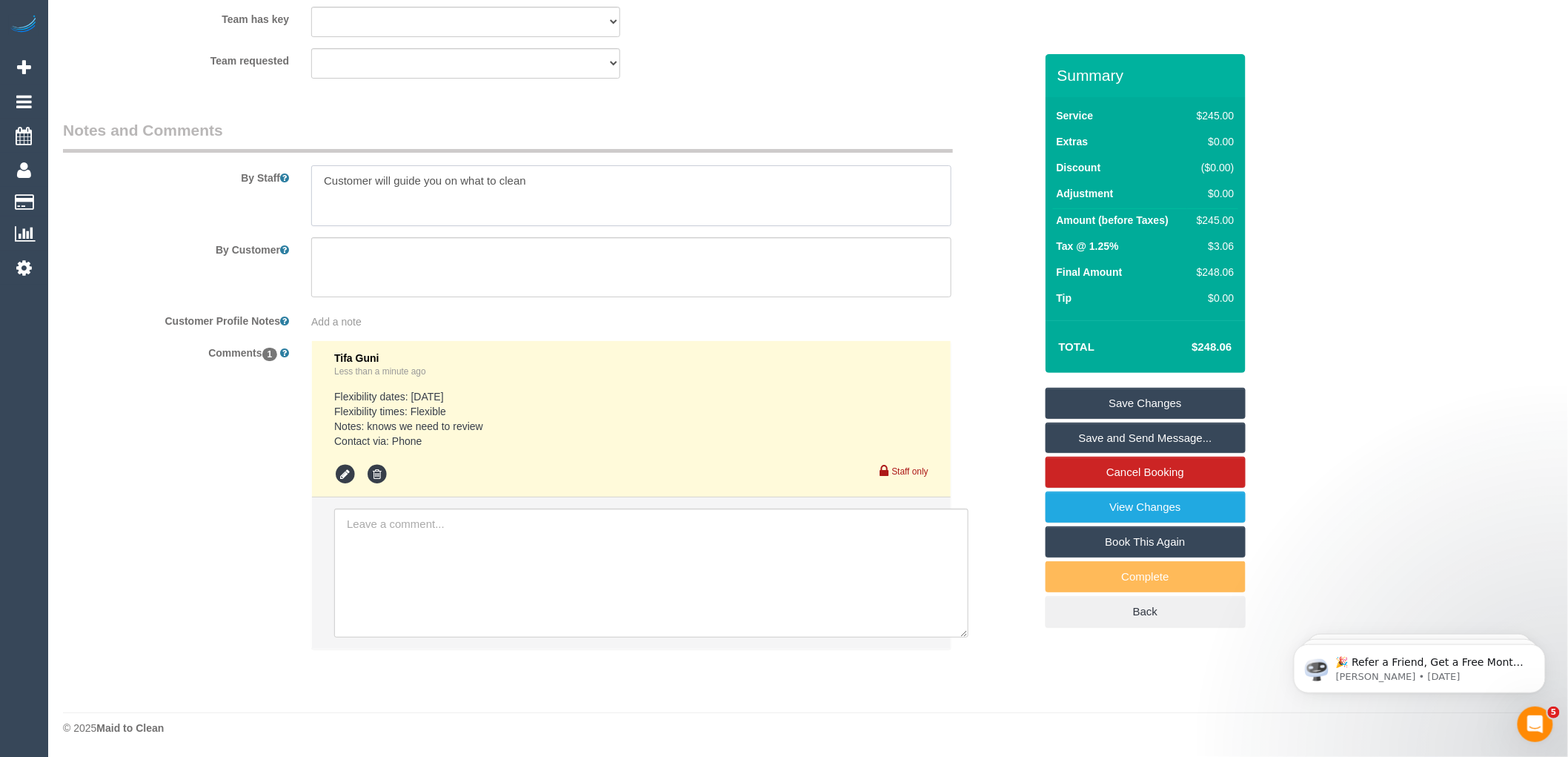
scroll to position [2289, 0]
type textarea "Customer will guide you on what to clean"
click at [1130, 398] on link "Save Changes" at bounding box center [1145, 403] width 200 height 31
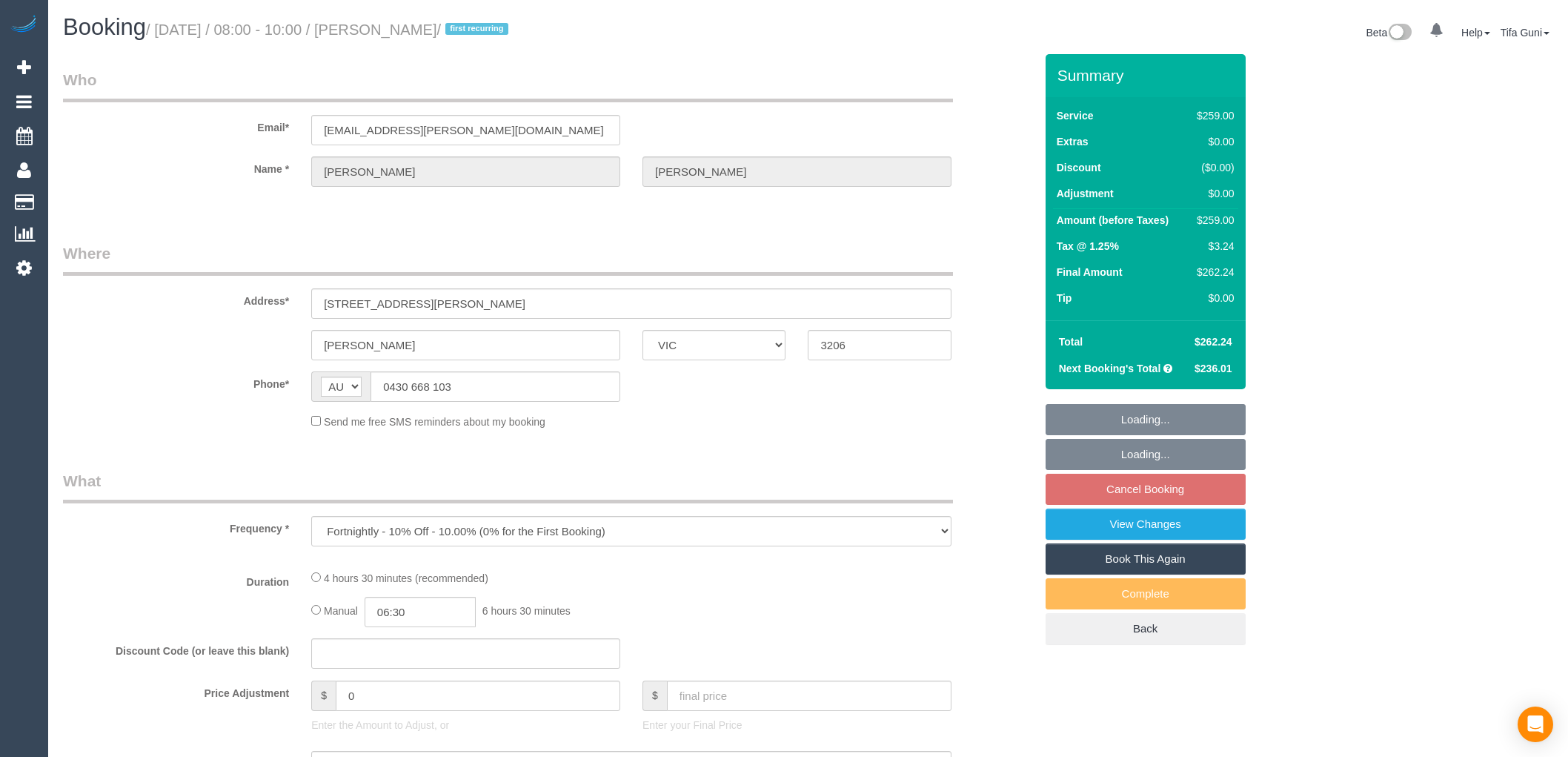
select select "VIC"
select select "string:stripe-pm_1S4rt52GScqysDRVnhxRJnn7"
select select "number:28"
select select "number:14"
select select "number:19"
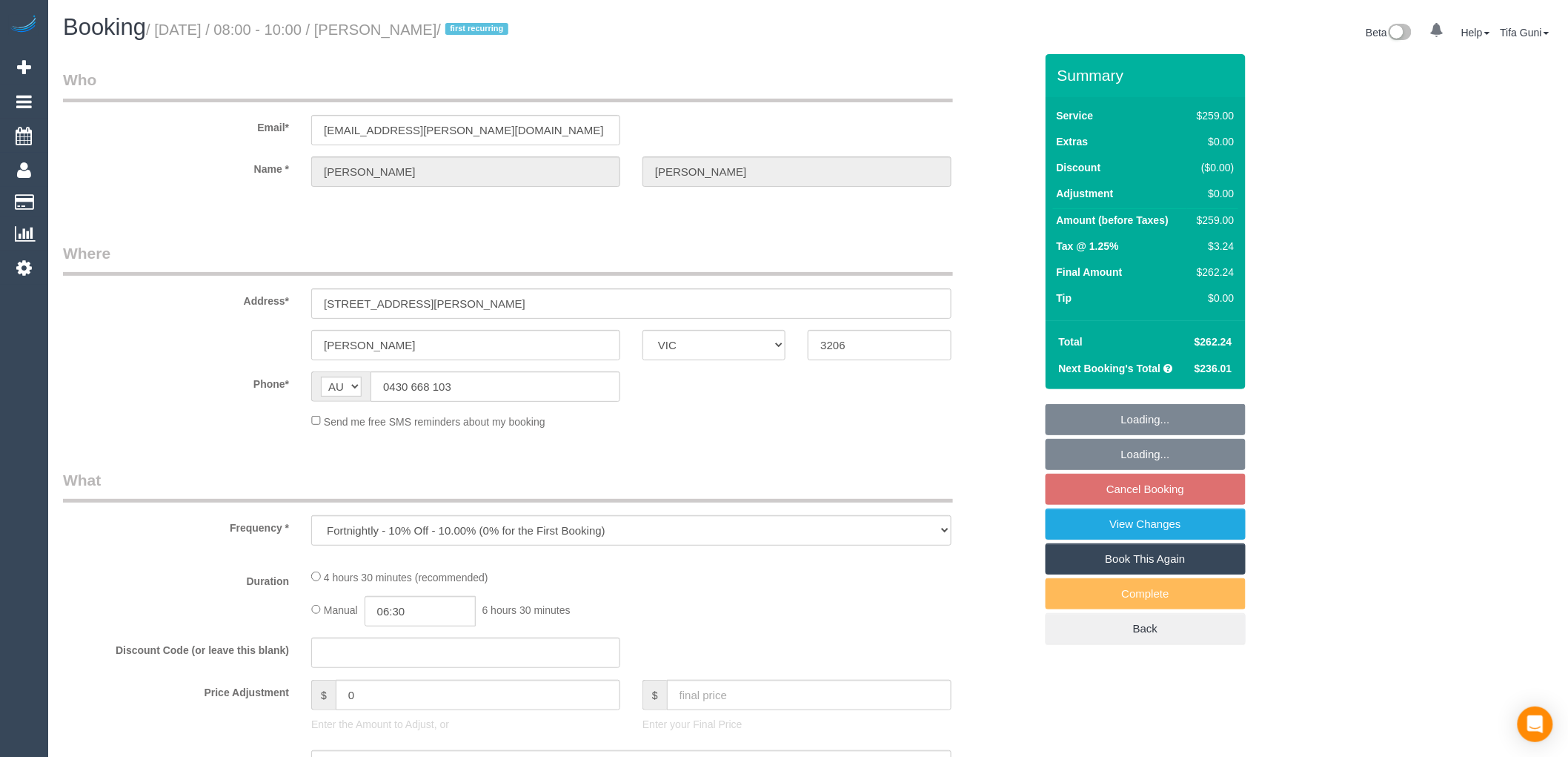
select select "number:36"
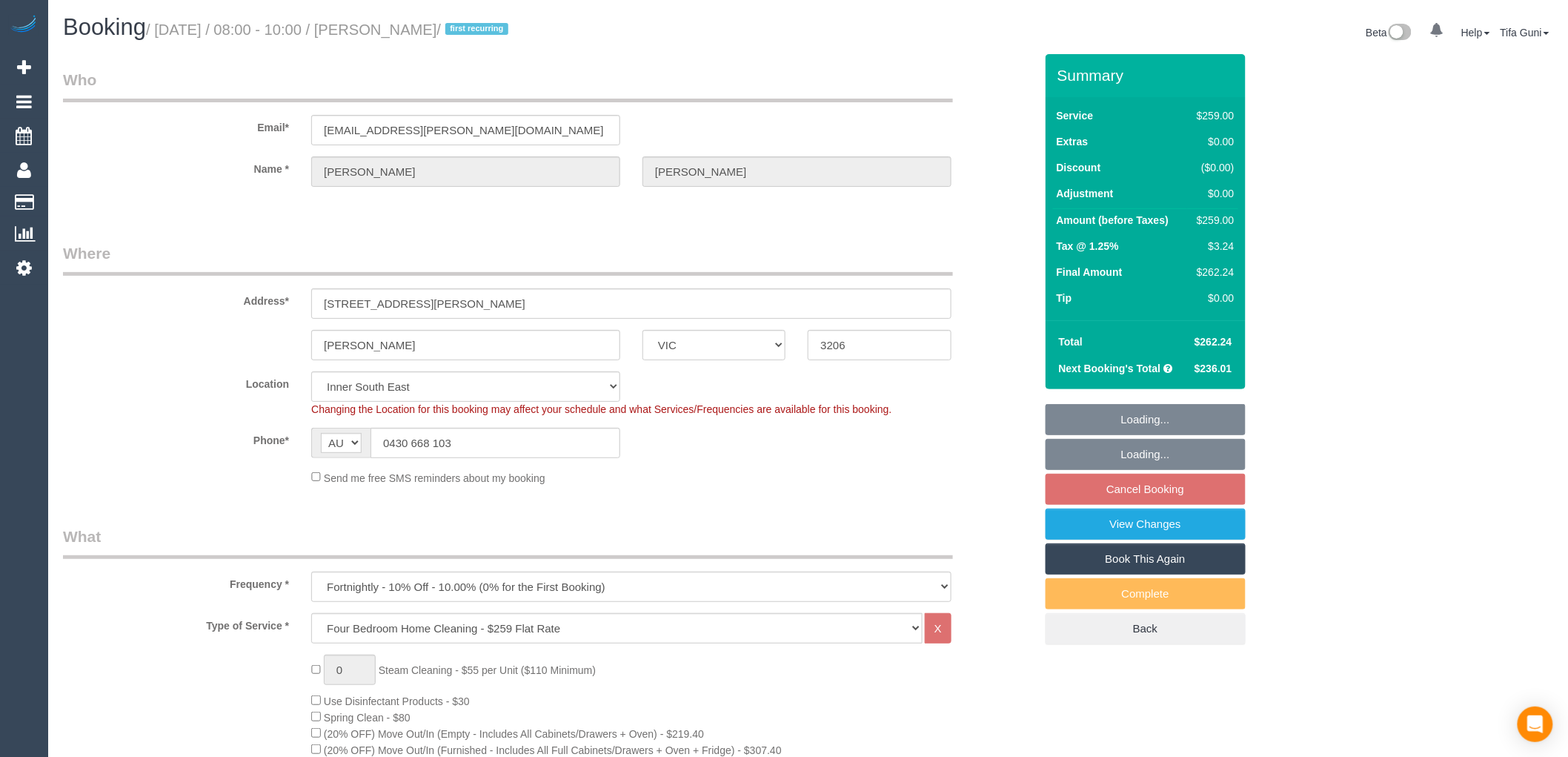
select select "object:778"
select select "spot2"
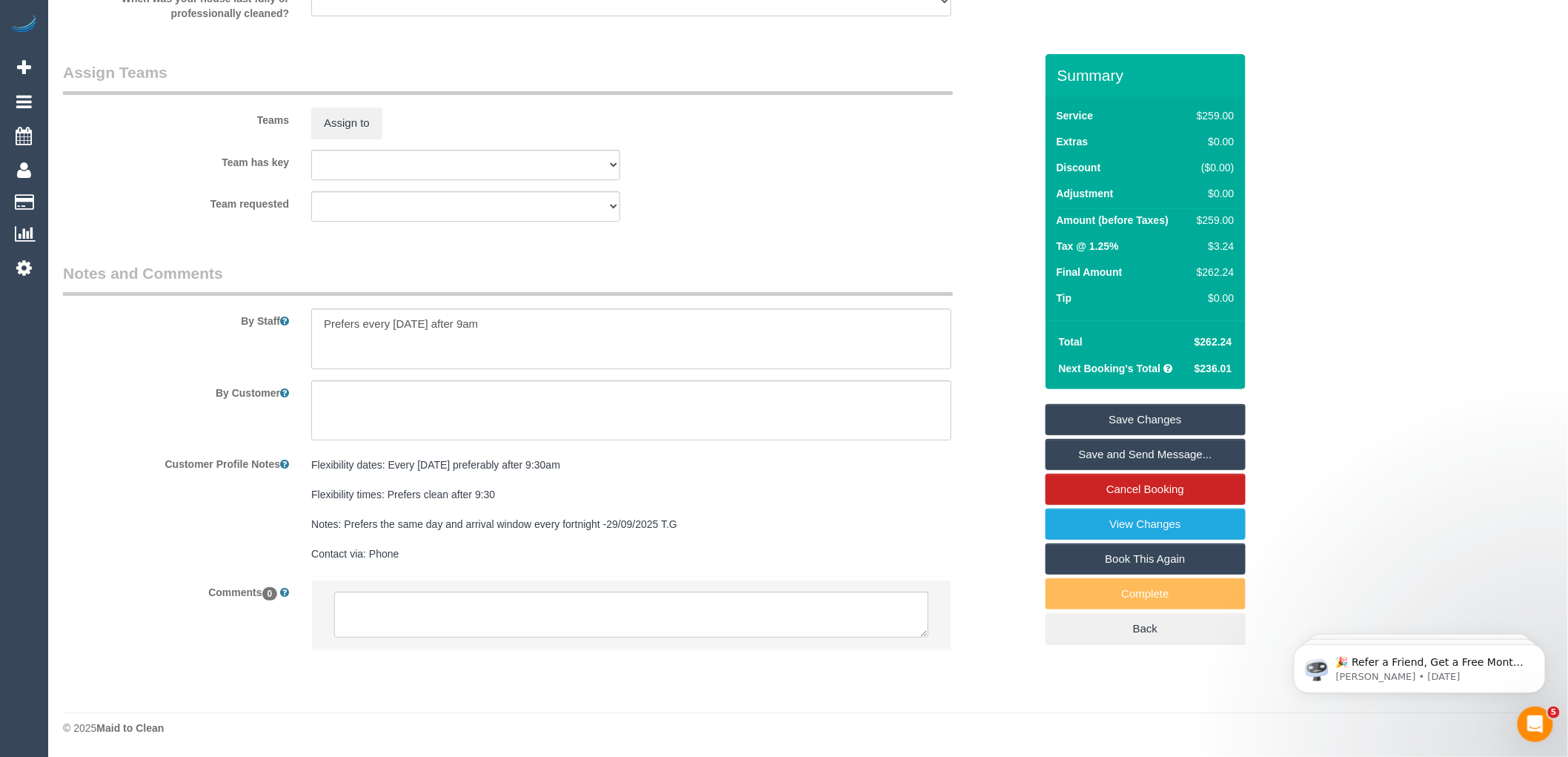
scroll to position [2173, 0]
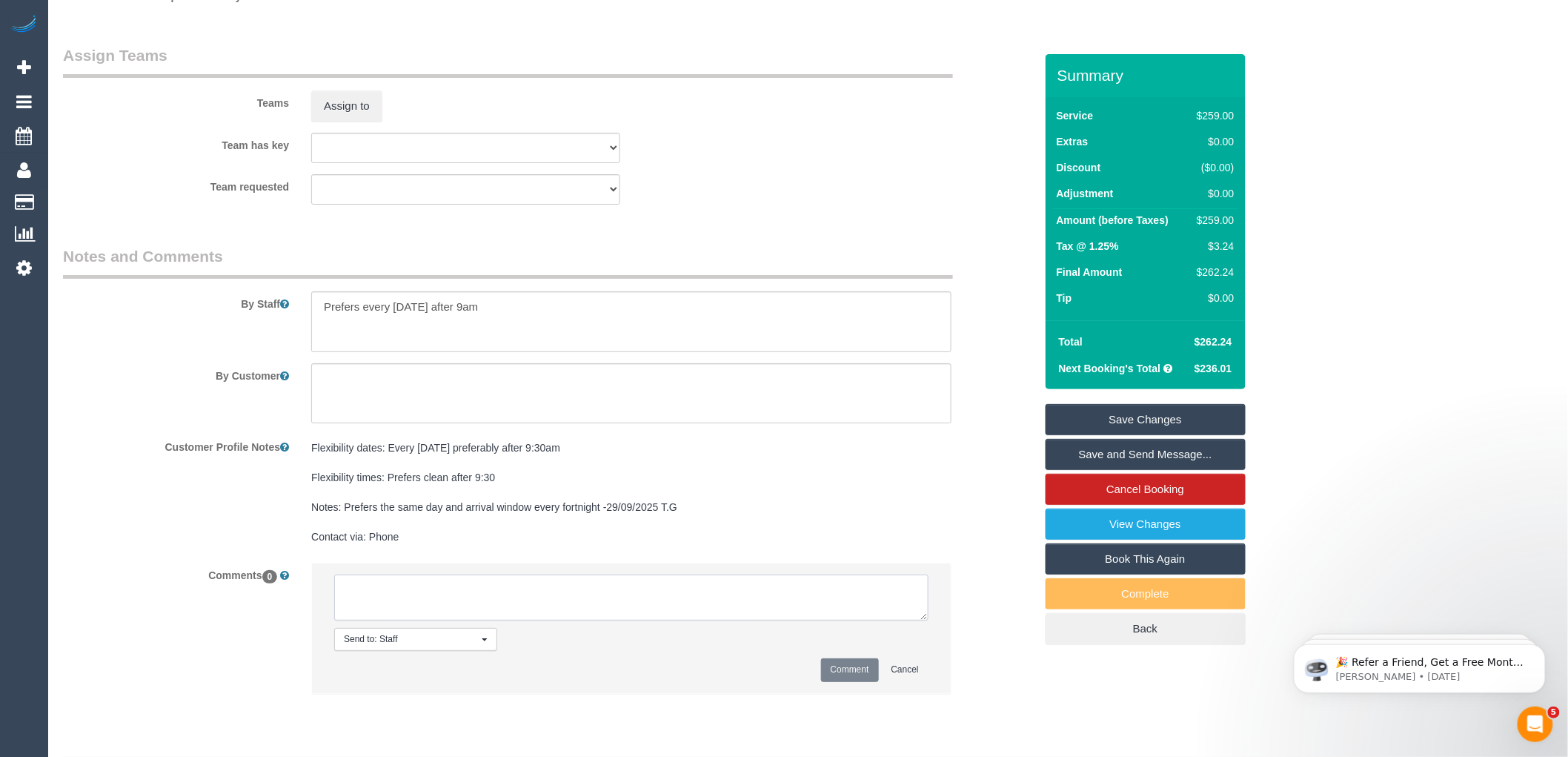
click at [467, 611] on textarea at bounding box center [632, 597] width 595 height 46
type textarea "-"
paste textarea "Flexibility dates: Flexibility times: Notes: knows we need to review Contact vi…"
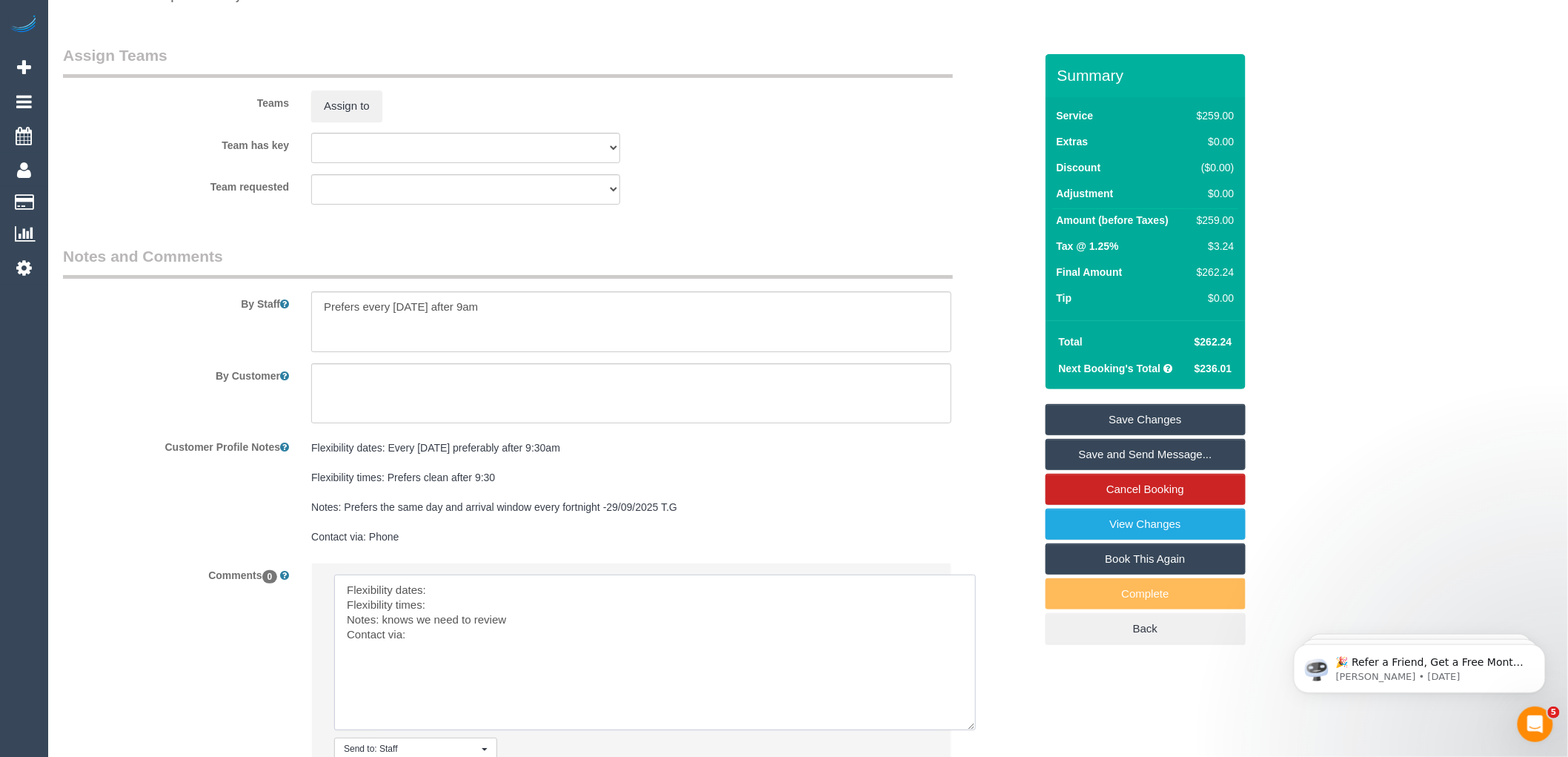
drag, startPoint x: 920, startPoint y: 631, endPoint x: 969, endPoint y: 742, distance: 121.3
click at [969, 730] on textarea at bounding box center [656, 652] width 642 height 156
click at [444, 605] on textarea at bounding box center [656, 653] width 643 height 157
click at [438, 621] on textarea at bounding box center [656, 653] width 643 height 157
click at [430, 617] on textarea at bounding box center [656, 653] width 643 height 157
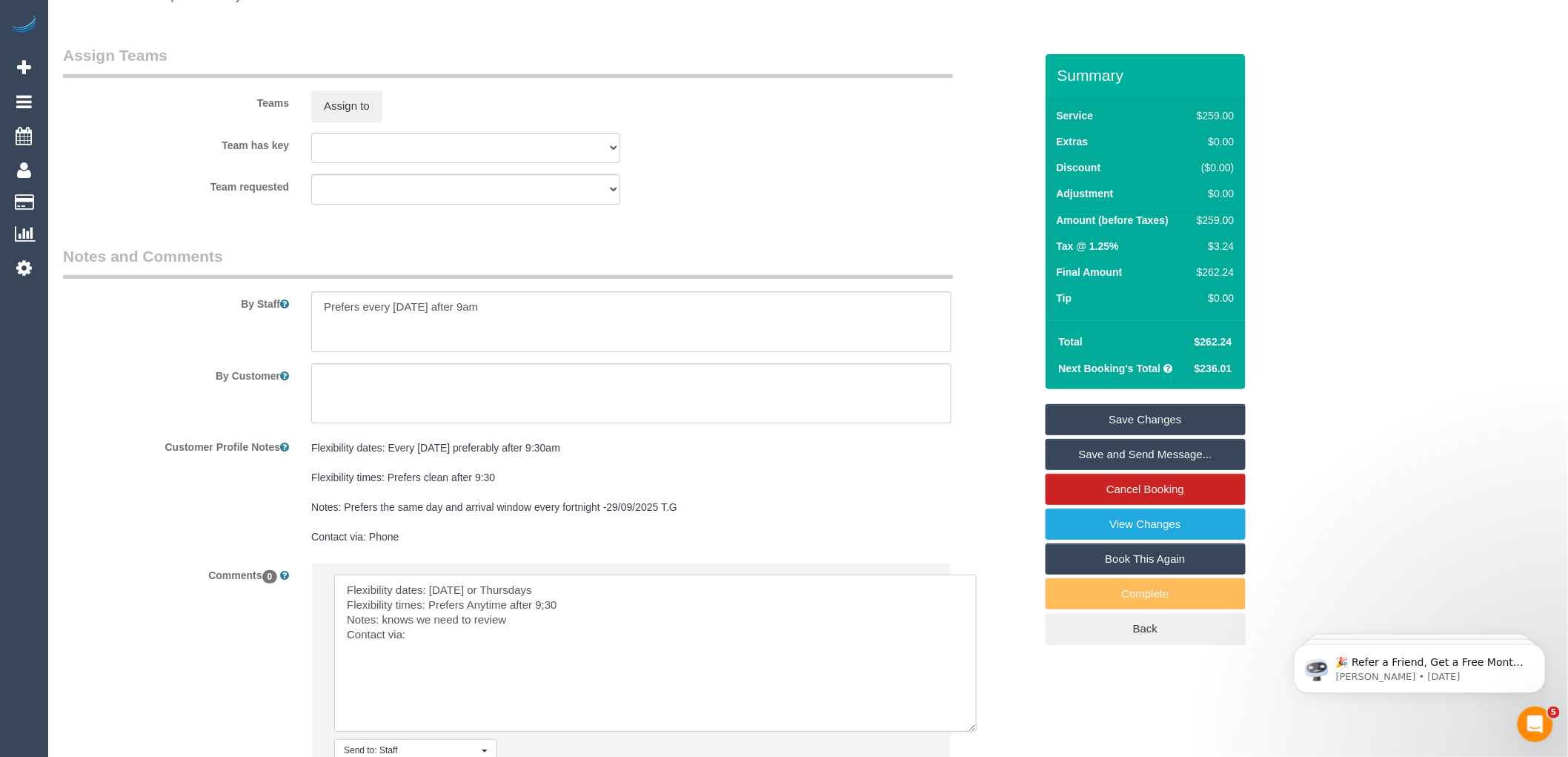
click at [419, 655] on textarea at bounding box center [656, 653] width 643 height 157
drag, startPoint x: 484, startPoint y: 634, endPoint x: 383, endPoint y: 643, distance: 101.4
click at [383, 643] on textarea at bounding box center [656, 653] width 643 height 157
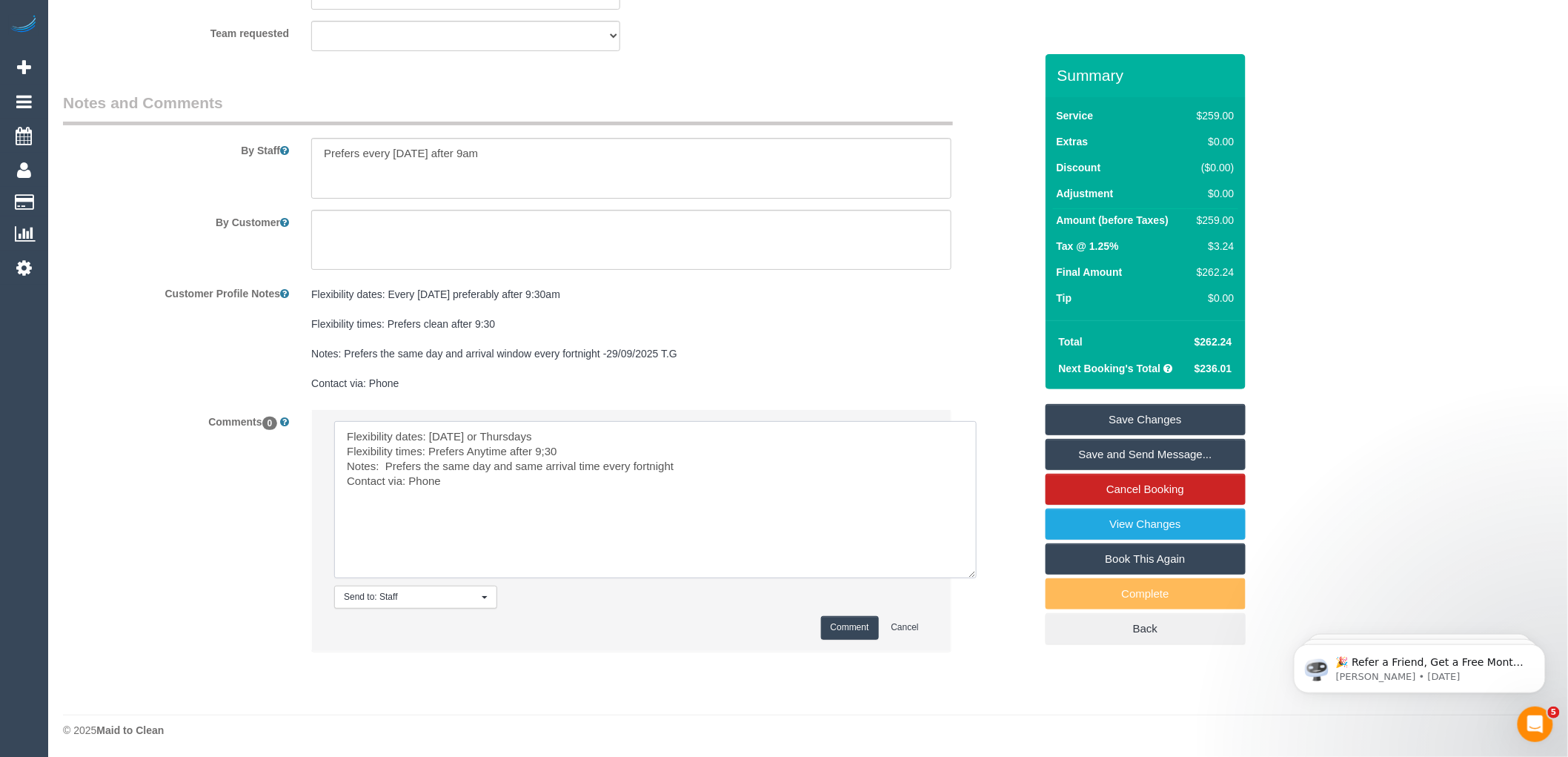
scroll to position [2345, 0]
type textarea "Flexibility dates: Tuesday or Thursdays Flexibility times: Prefers Anytime afte…"
click at [840, 626] on button "Comment" at bounding box center [849, 625] width 58 height 23
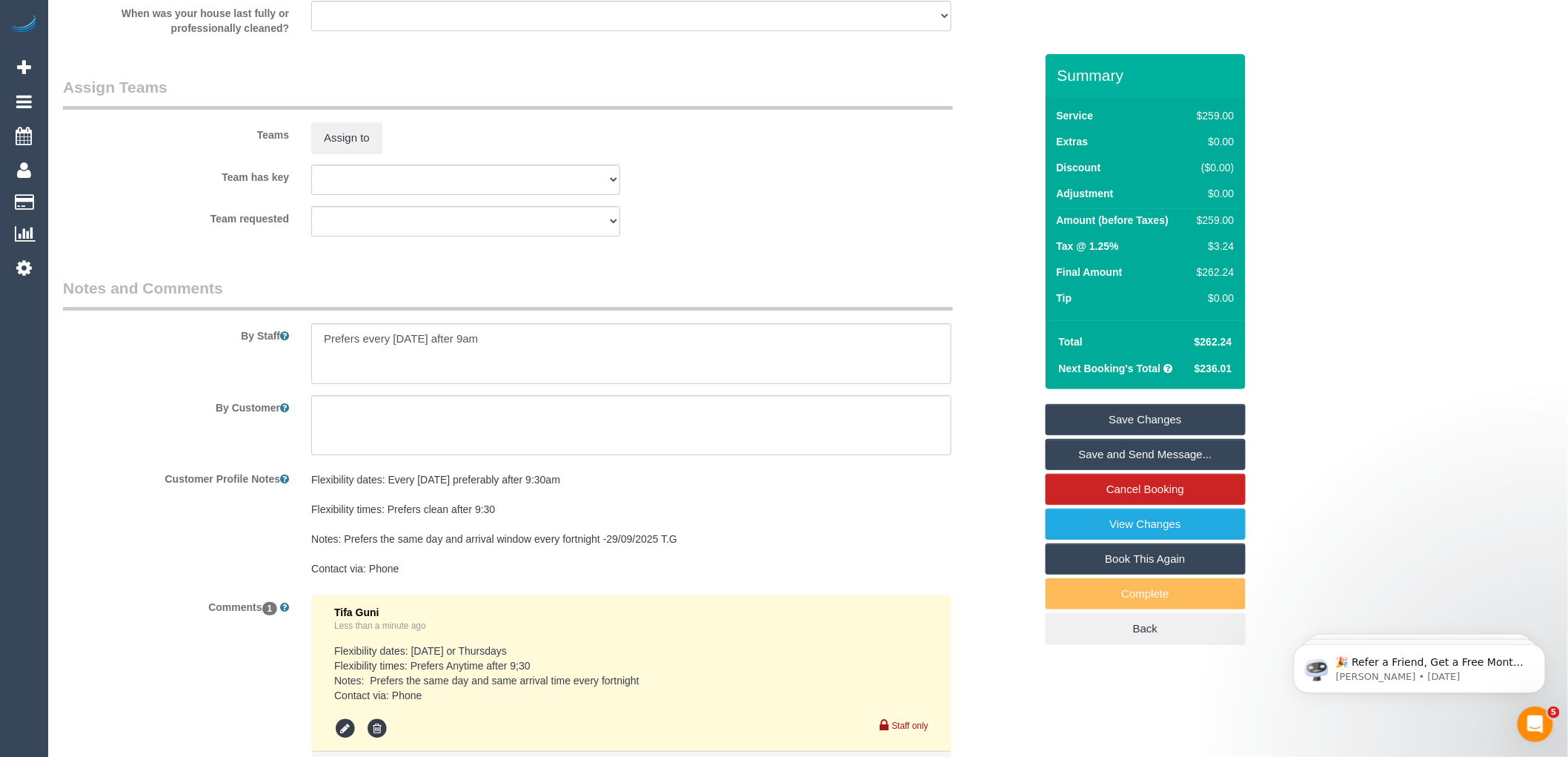
scroll to position [2439, 0]
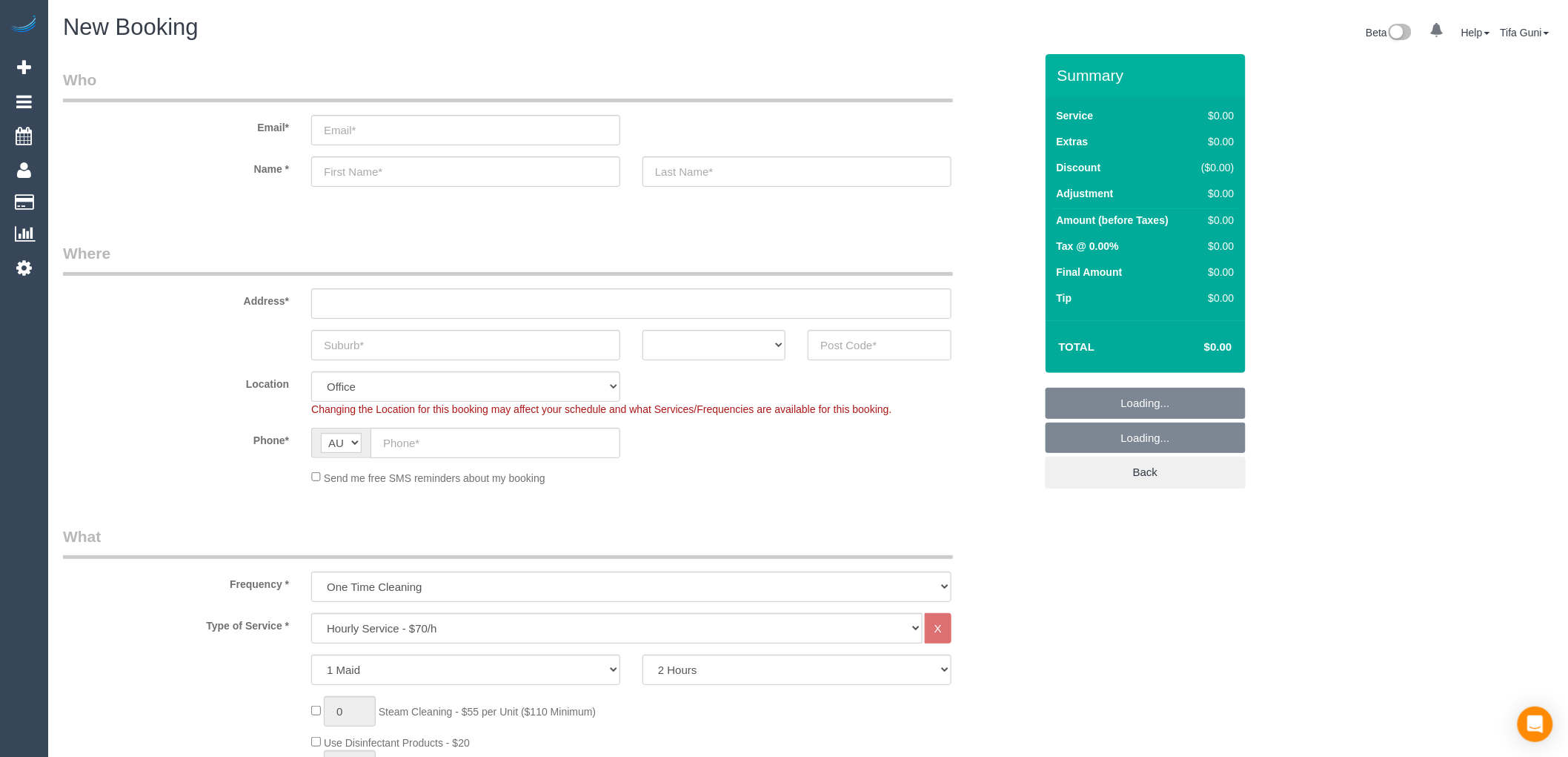
select select "object:2149"
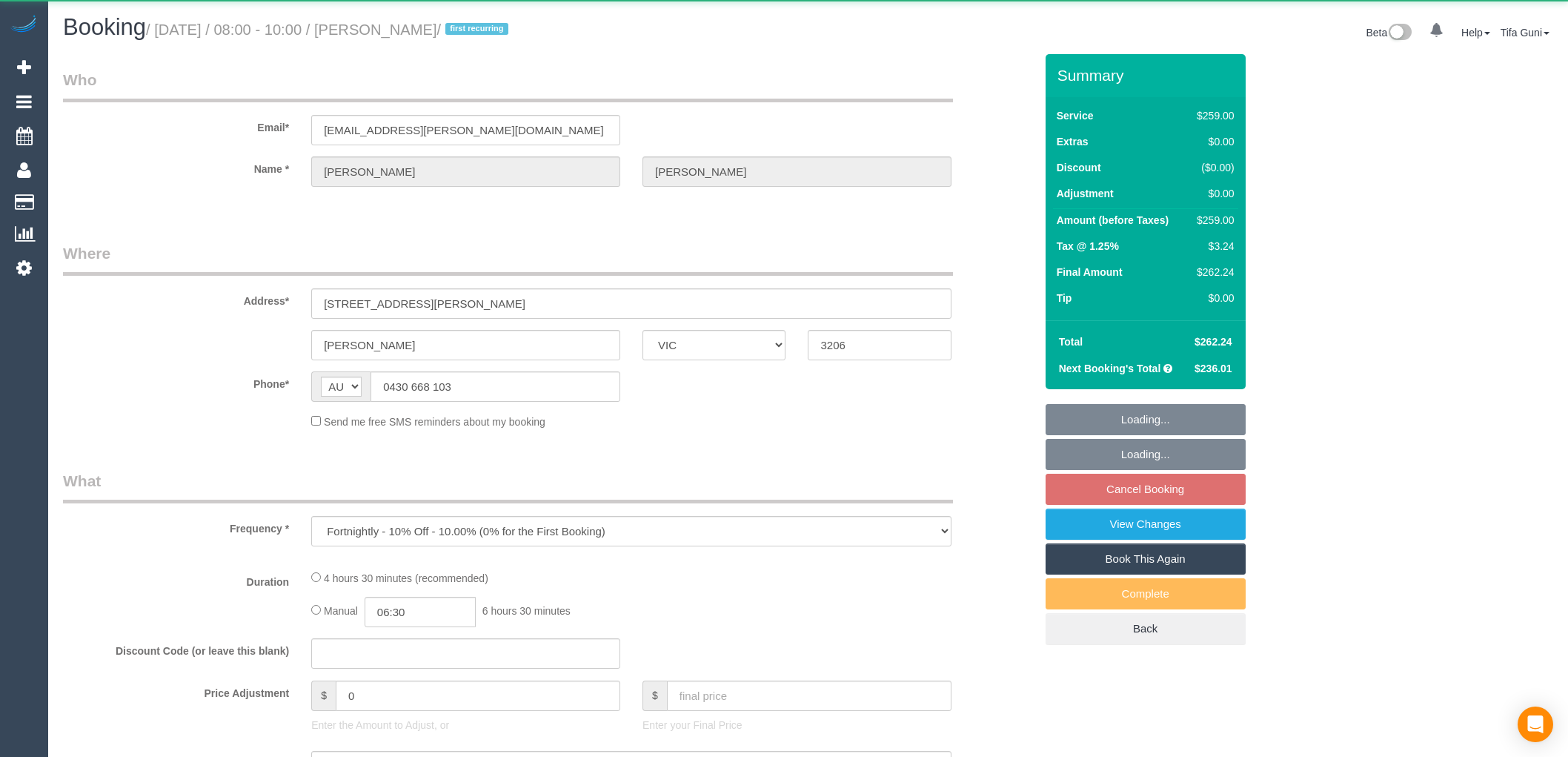
select select "VIC"
select select "string:stripe-pm_1S4rt52GScqysDRVnhxRJnn7"
select select "number:28"
select select "number:14"
select select "number:19"
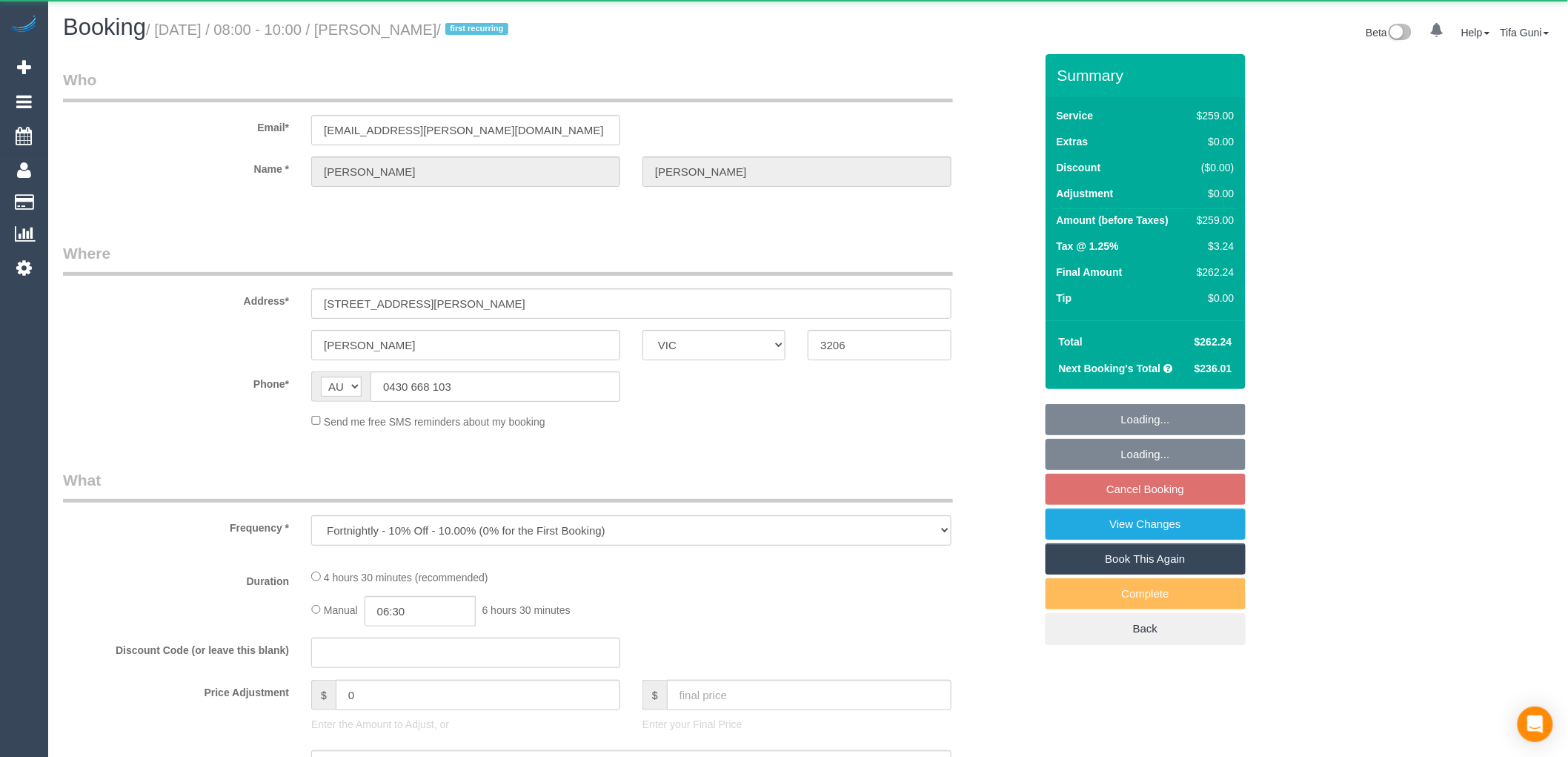
select select "number:36"
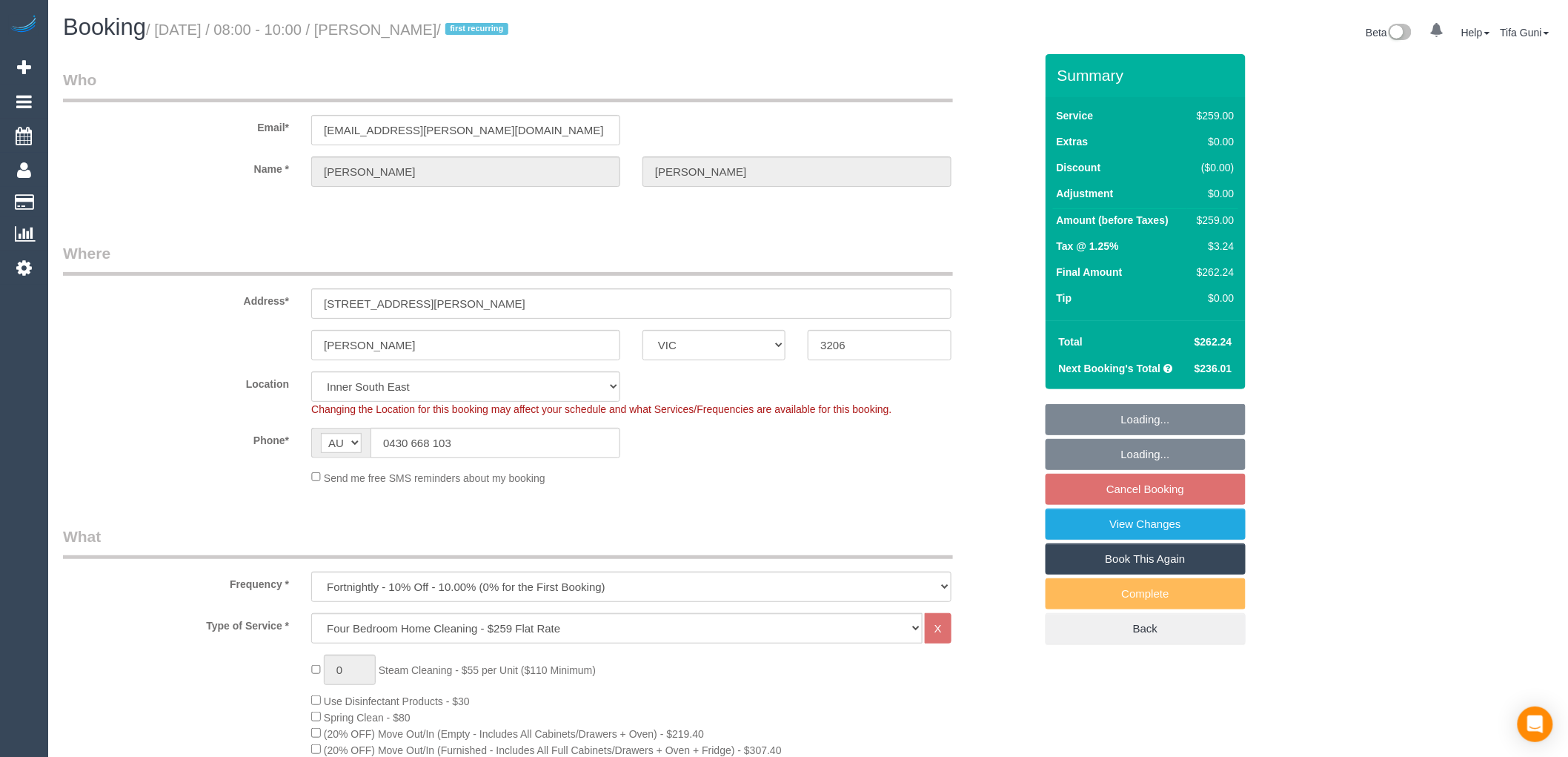
select select "object:799"
select select "spot2"
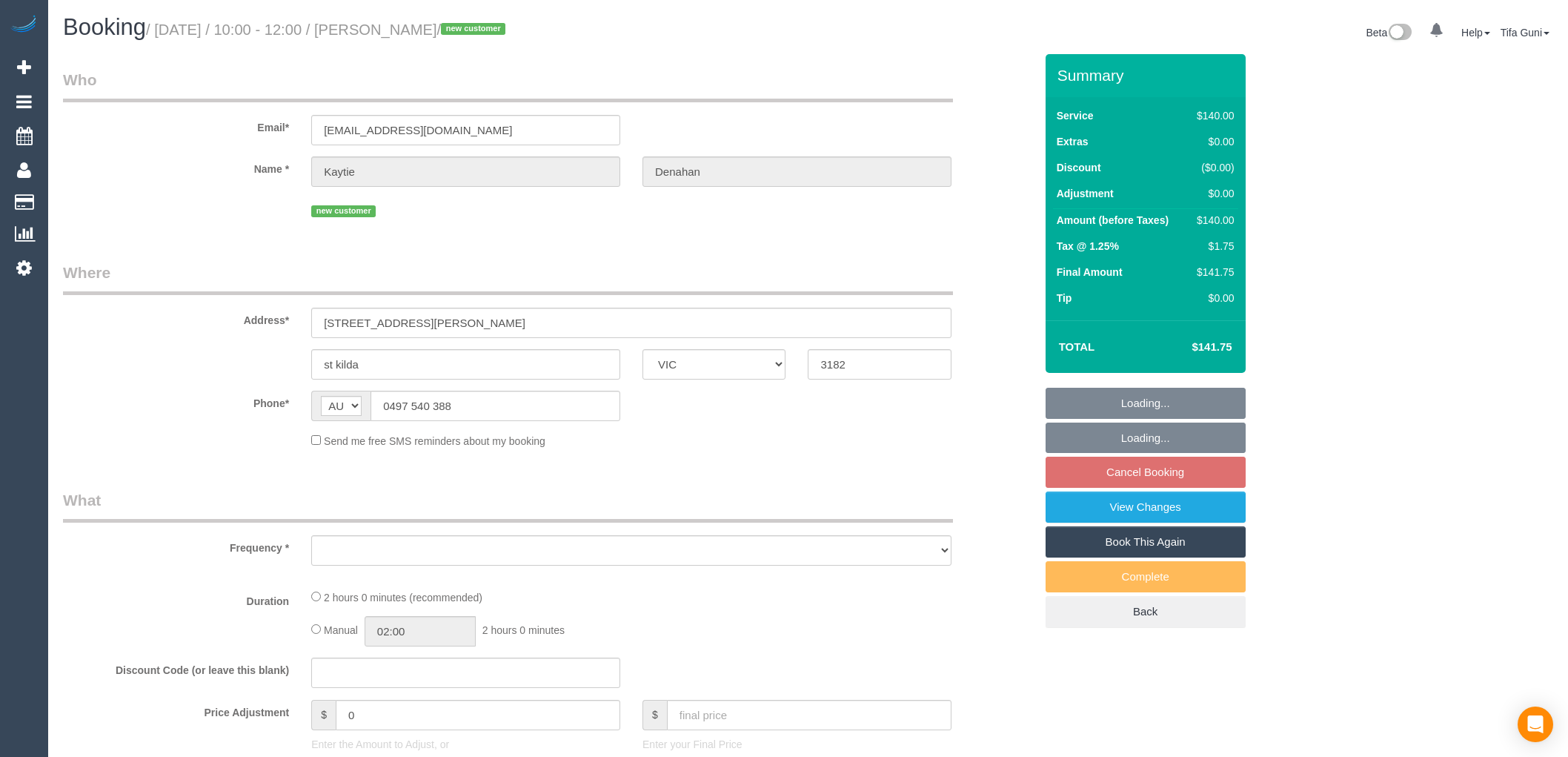
select select "VIC"
select select "object:531"
select select "string:stripe-pm_1SCXyA2GScqysDRVd19DKnZY"
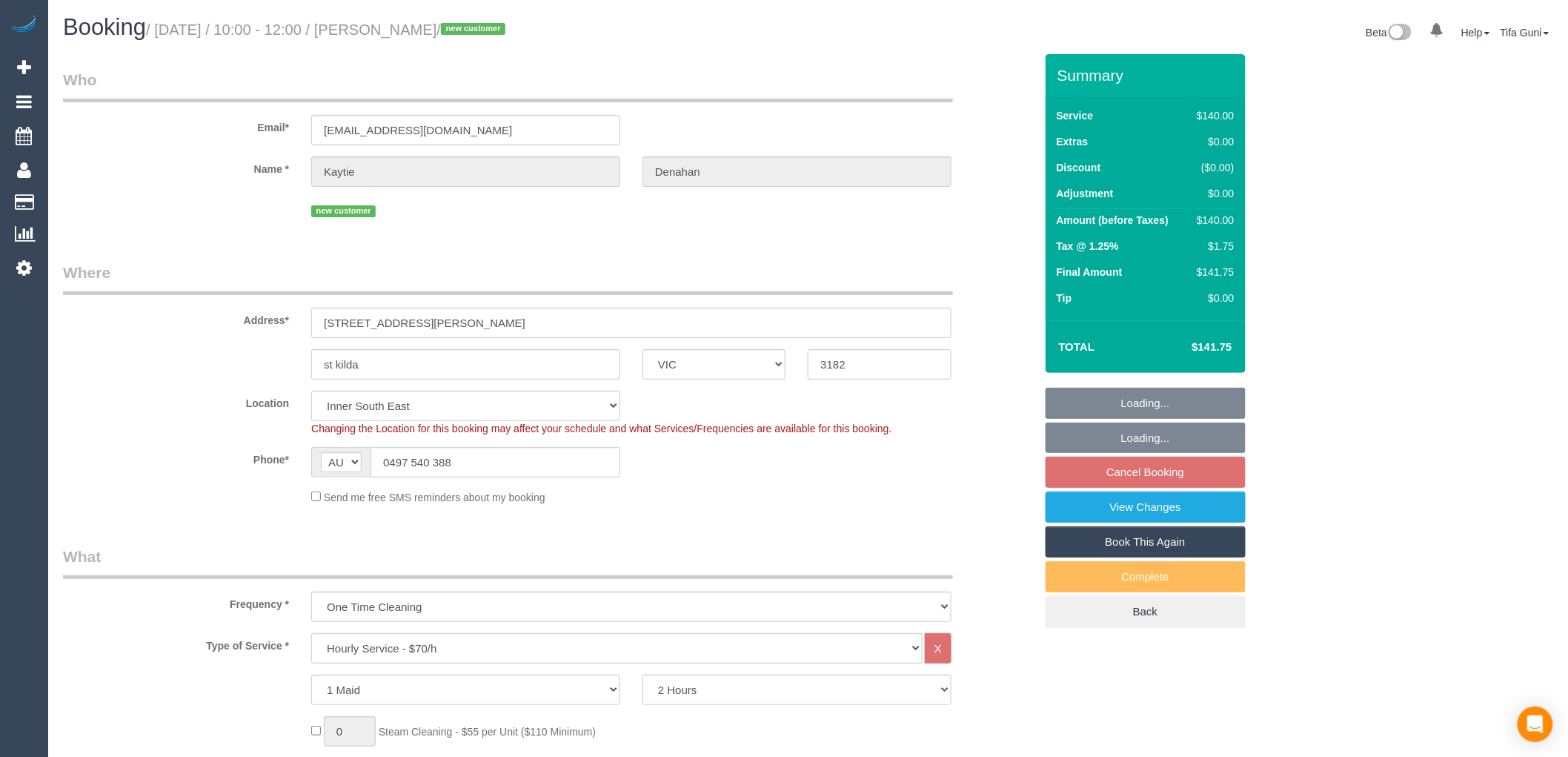
select select "object:723"
select select "number:29"
select select "number:14"
select select "number:19"
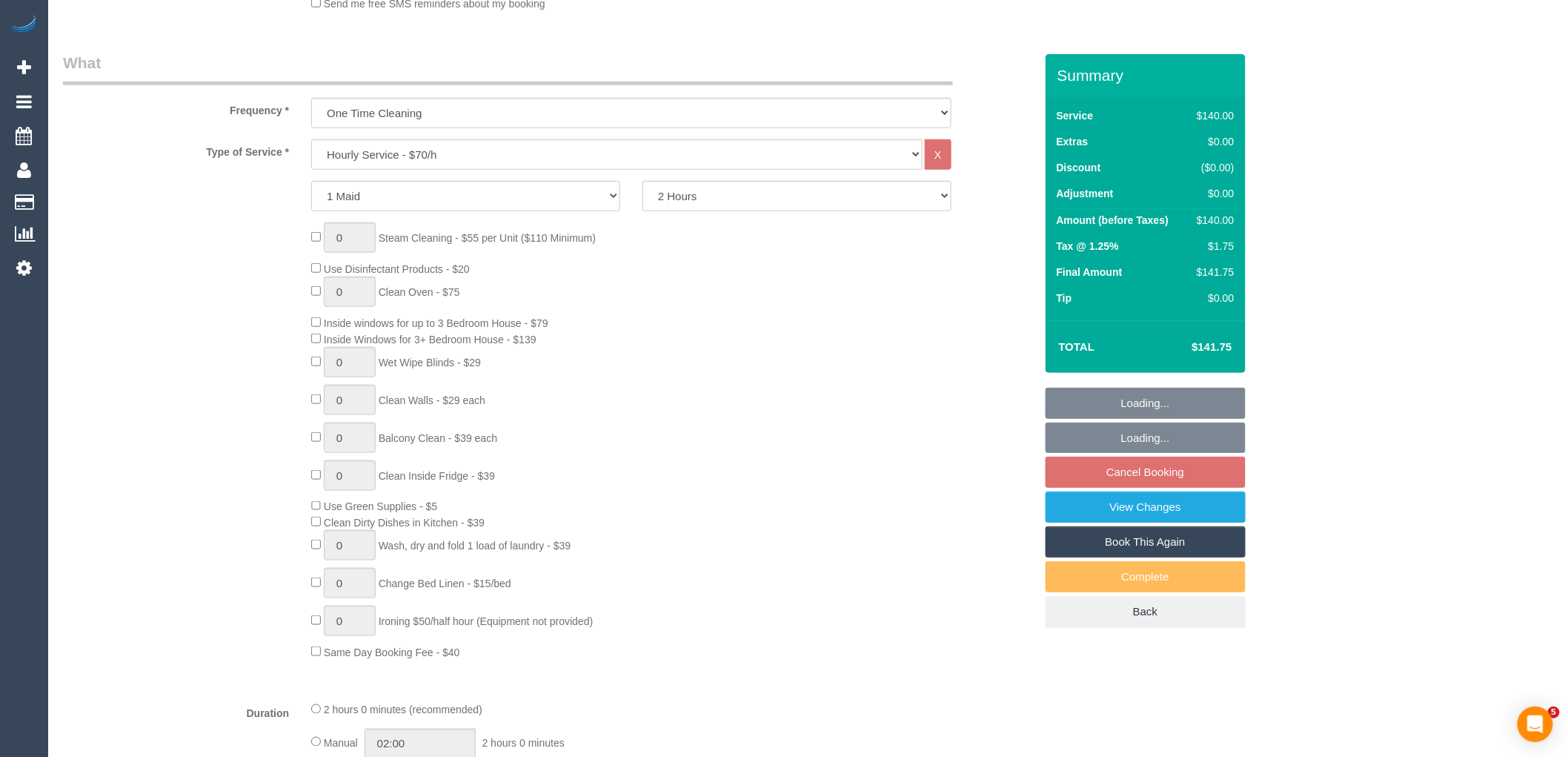
select select "spot3"
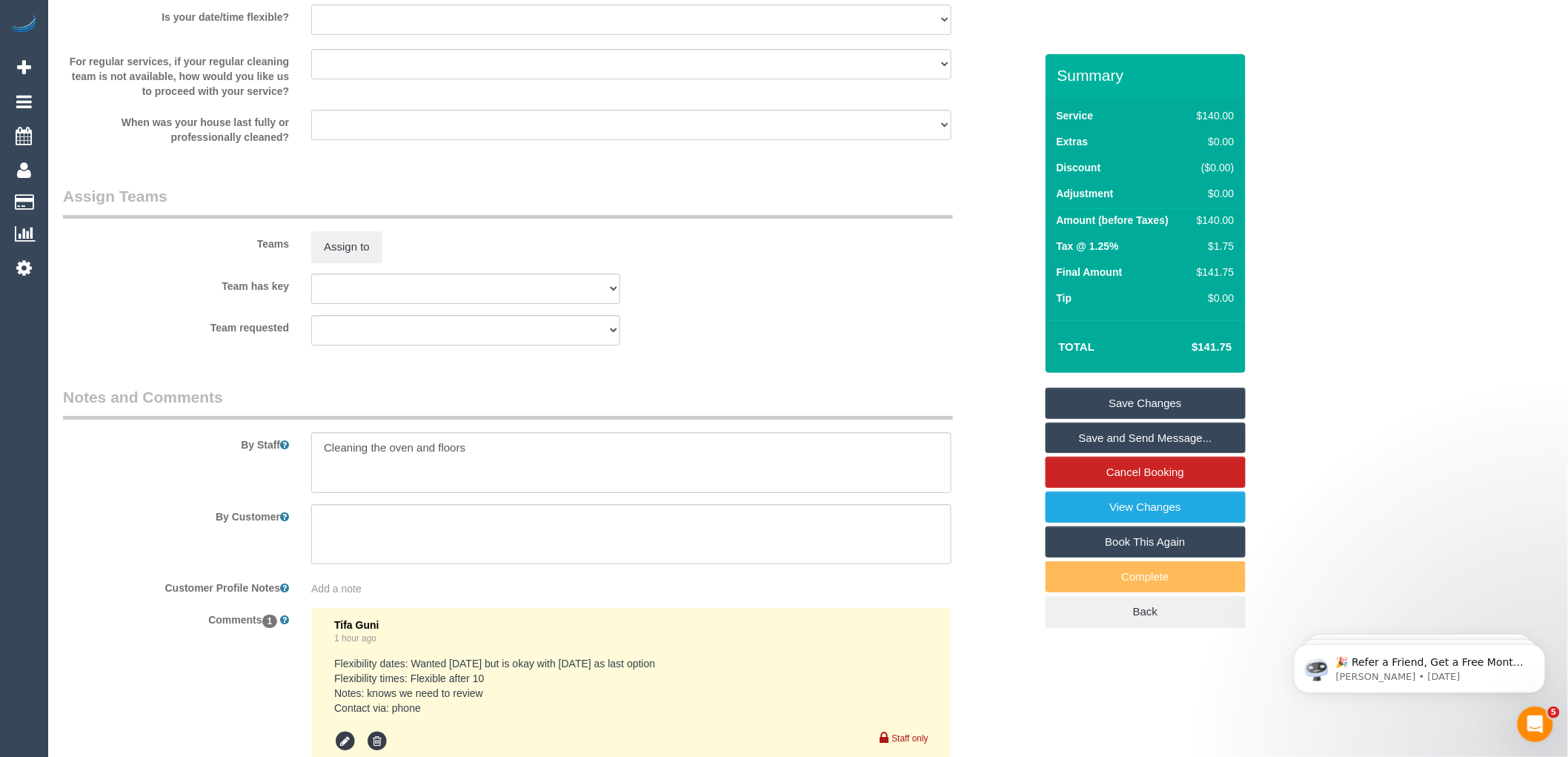
scroll to position [2206, 0]
